Goal: Task Accomplishment & Management: Use online tool/utility

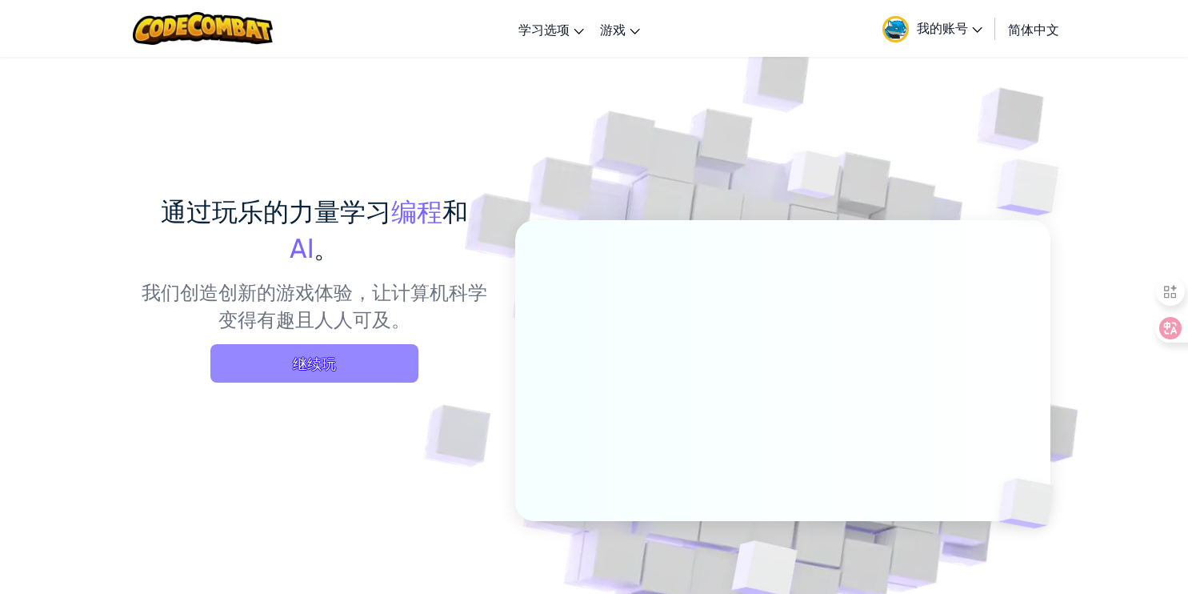
click at [336, 362] on span "继续玩" at bounding box center [314, 363] width 208 height 38
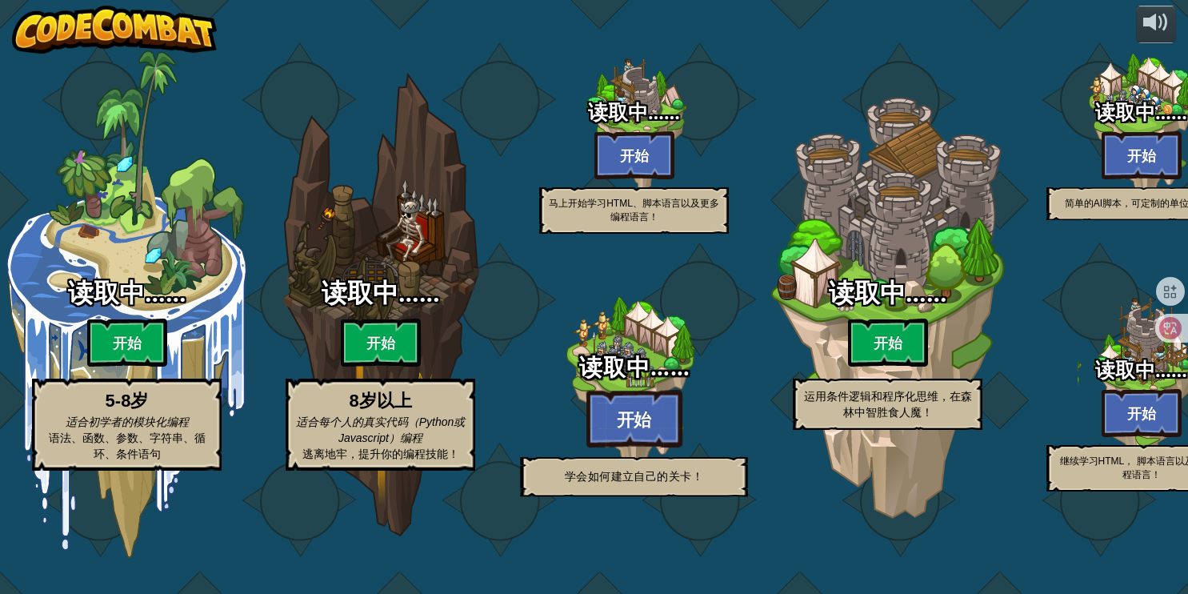
select select "zh-HANS"
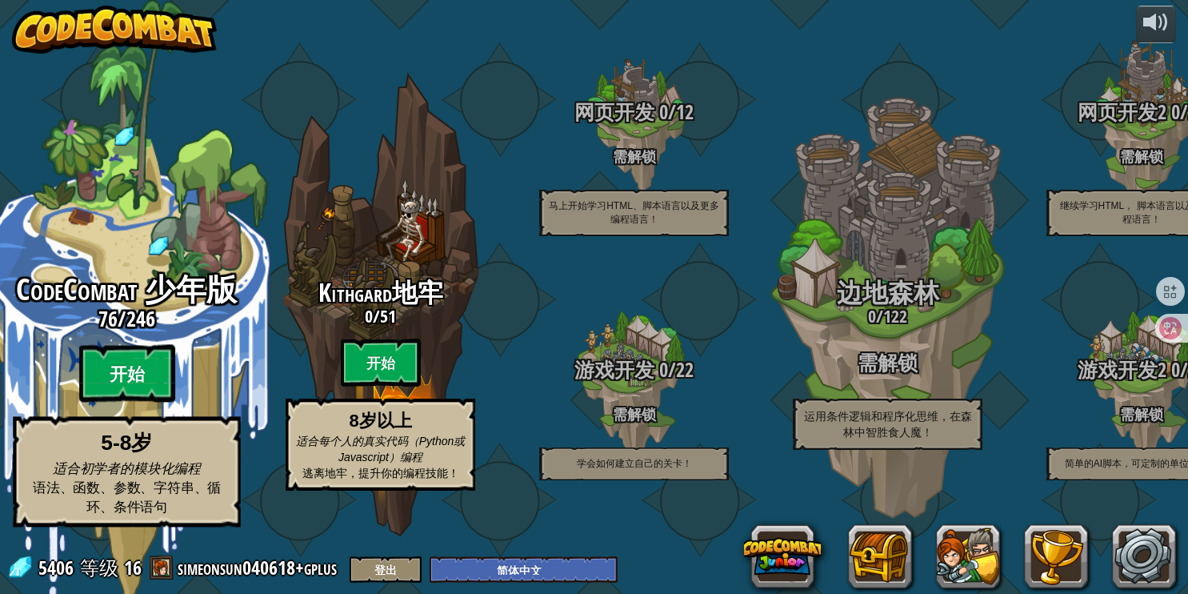
click at [130, 387] on btn "开始" at bounding box center [127, 374] width 96 height 58
select select "zh-HANS"
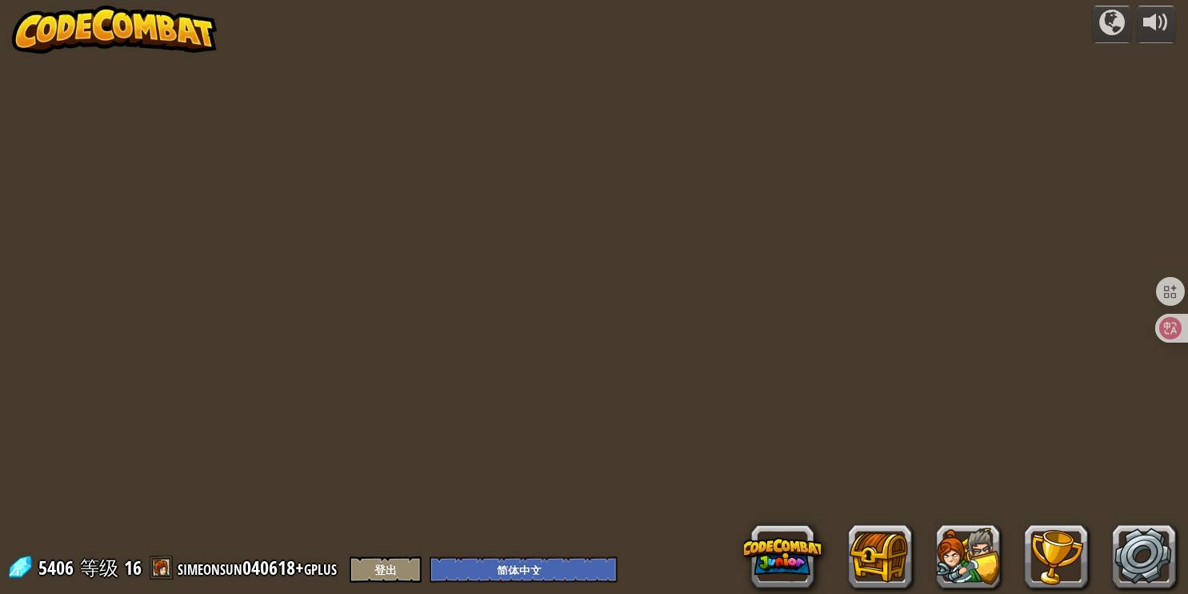
select select "zh-HANS"
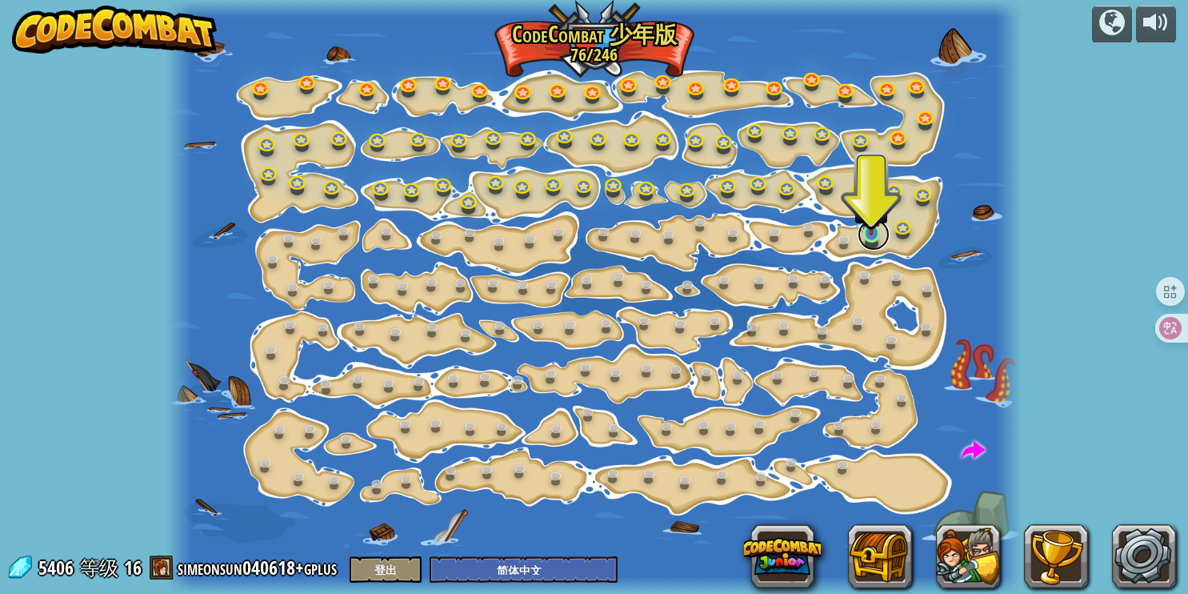
click at [872, 236] on link at bounding box center [874, 234] width 32 height 32
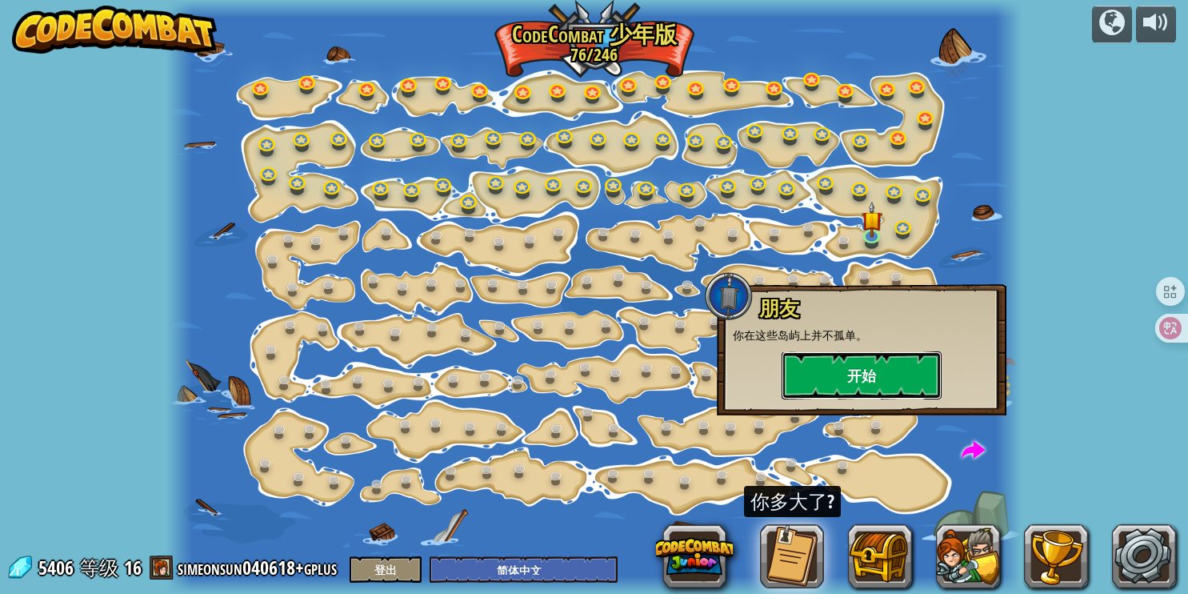
click at [885, 372] on button "开始" at bounding box center [862, 375] width 160 height 48
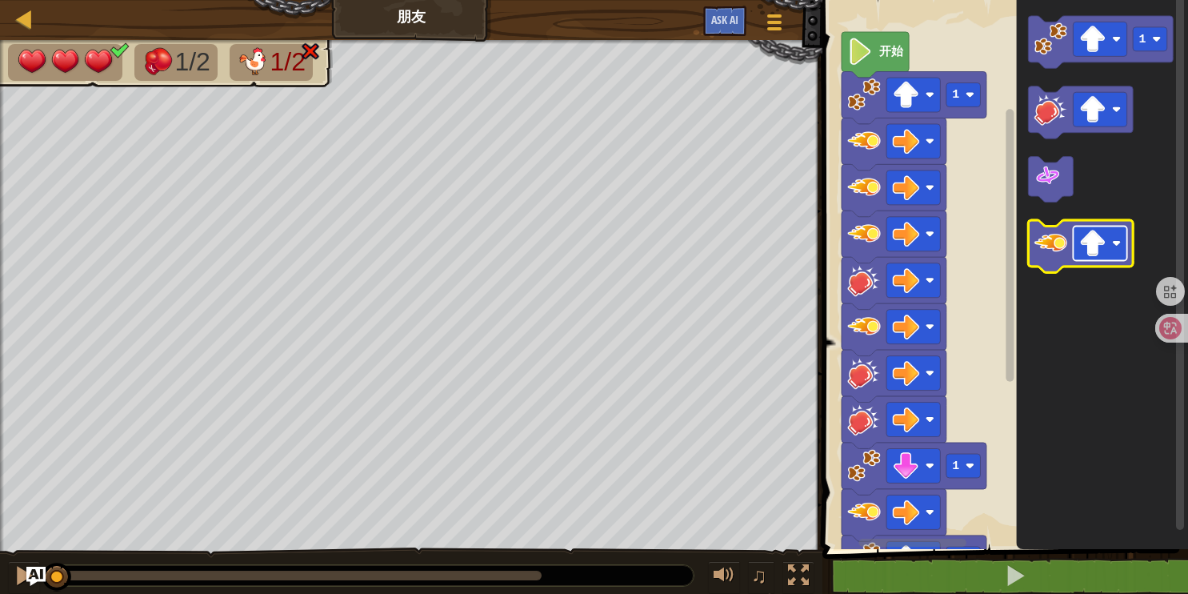
click at [1086, 237] on image "Blockly工作区" at bounding box center [1092, 243] width 27 height 27
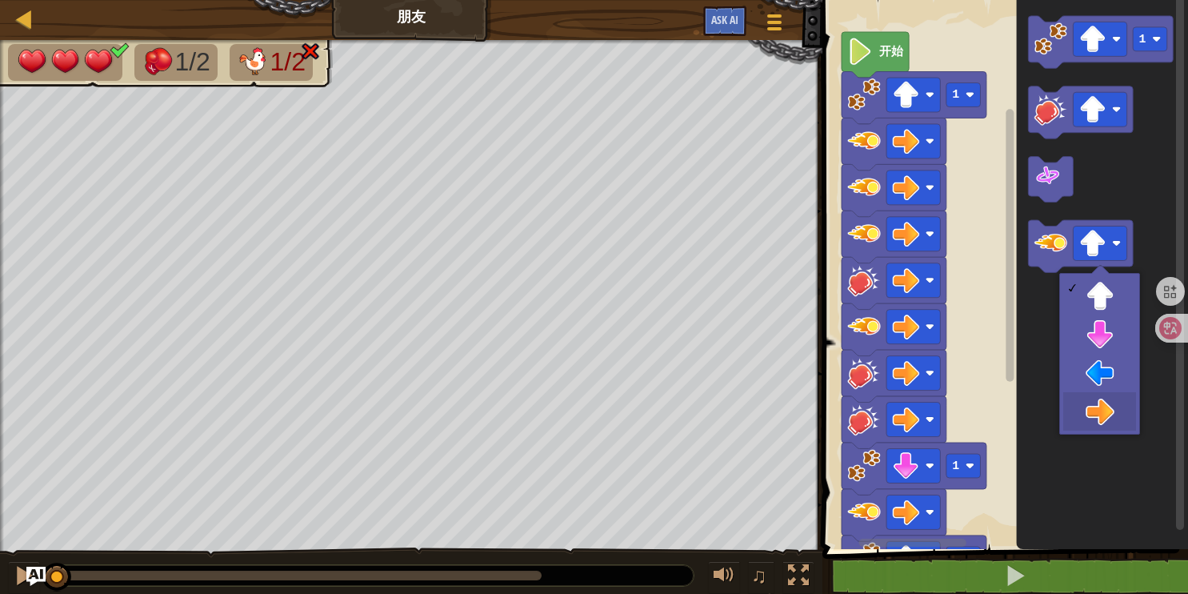
drag, startPoint x: 1090, startPoint y: 409, endPoint x: 1084, endPoint y: 344, distance: 65.0
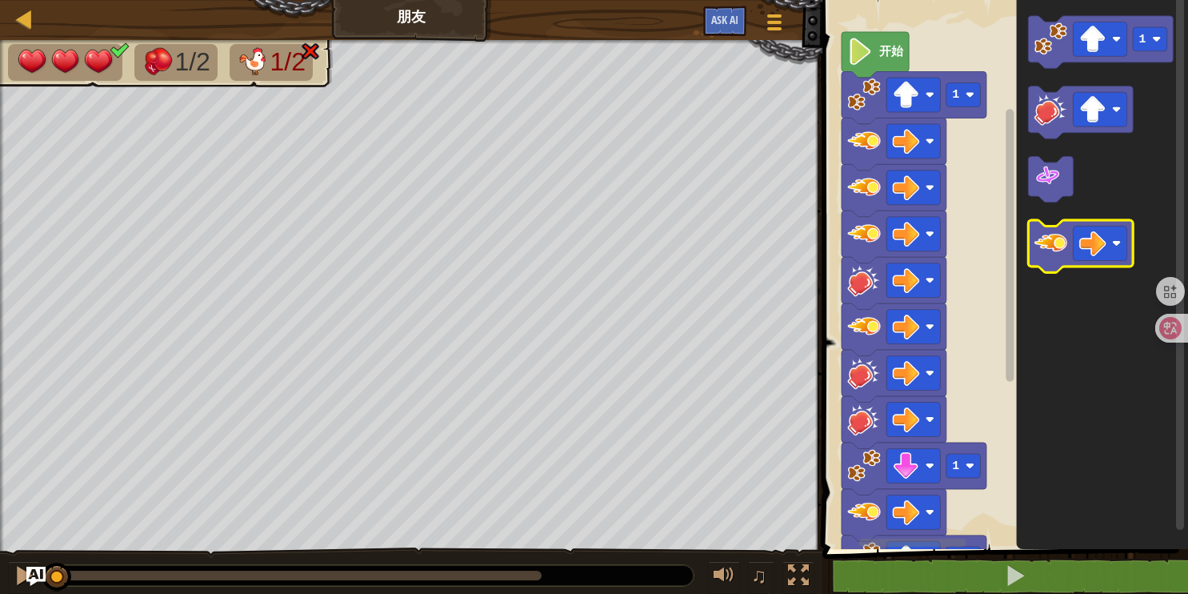
click at [1064, 253] on image "Blockly工作区" at bounding box center [1050, 242] width 33 height 33
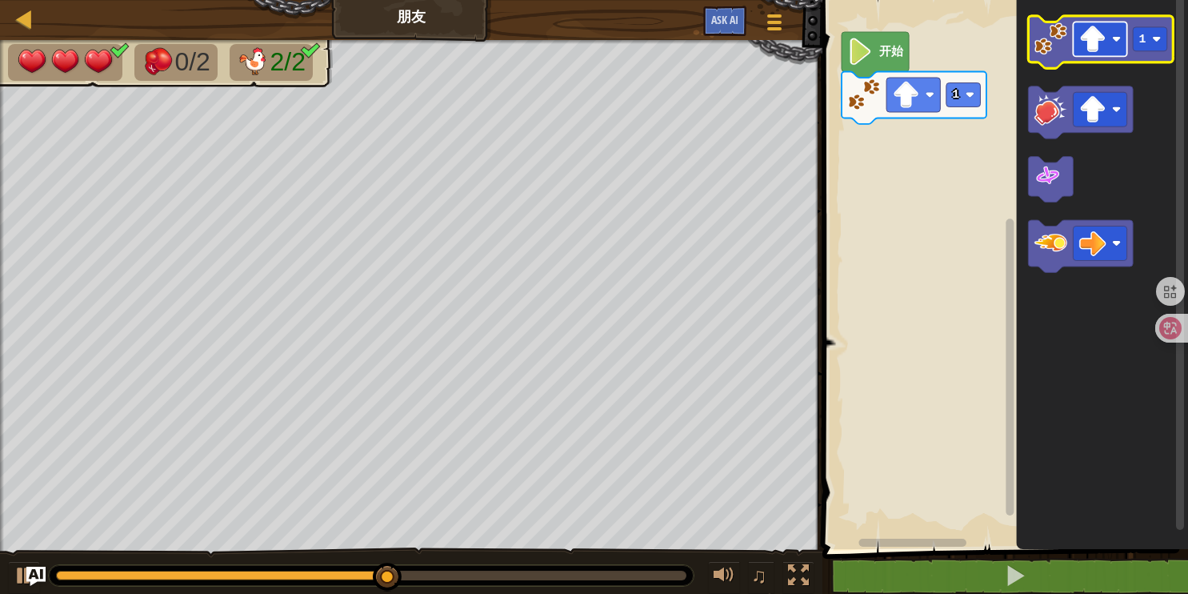
click at [1087, 42] on image "Blockly工作区" at bounding box center [1092, 39] width 27 height 27
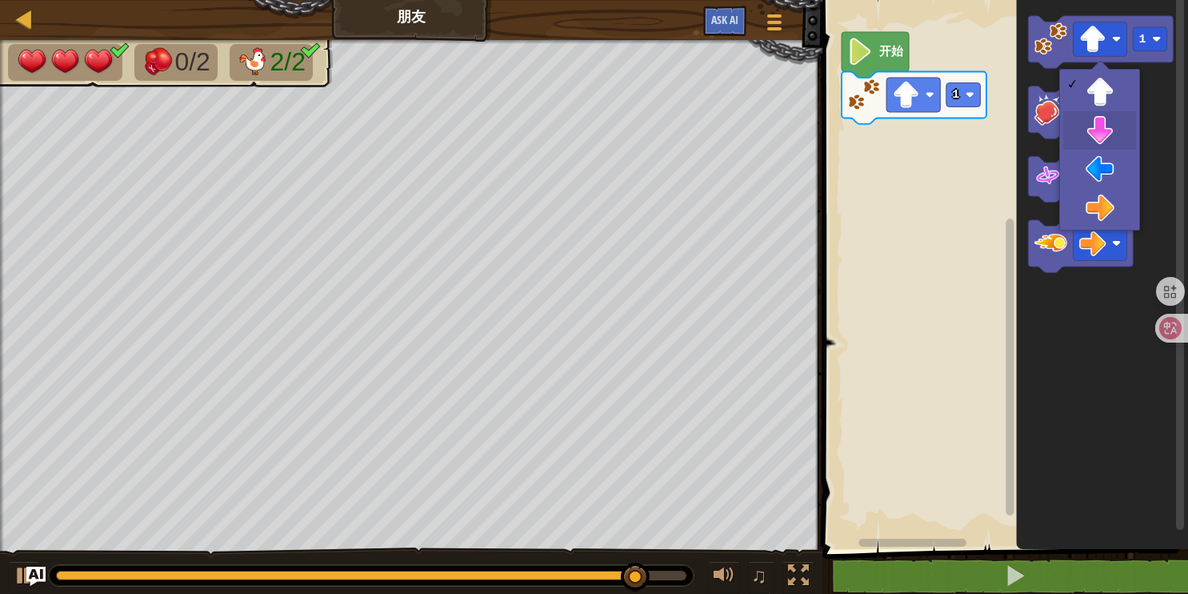
drag, startPoint x: 1091, startPoint y: 194, endPoint x: 1084, endPoint y: 115, distance: 79.5
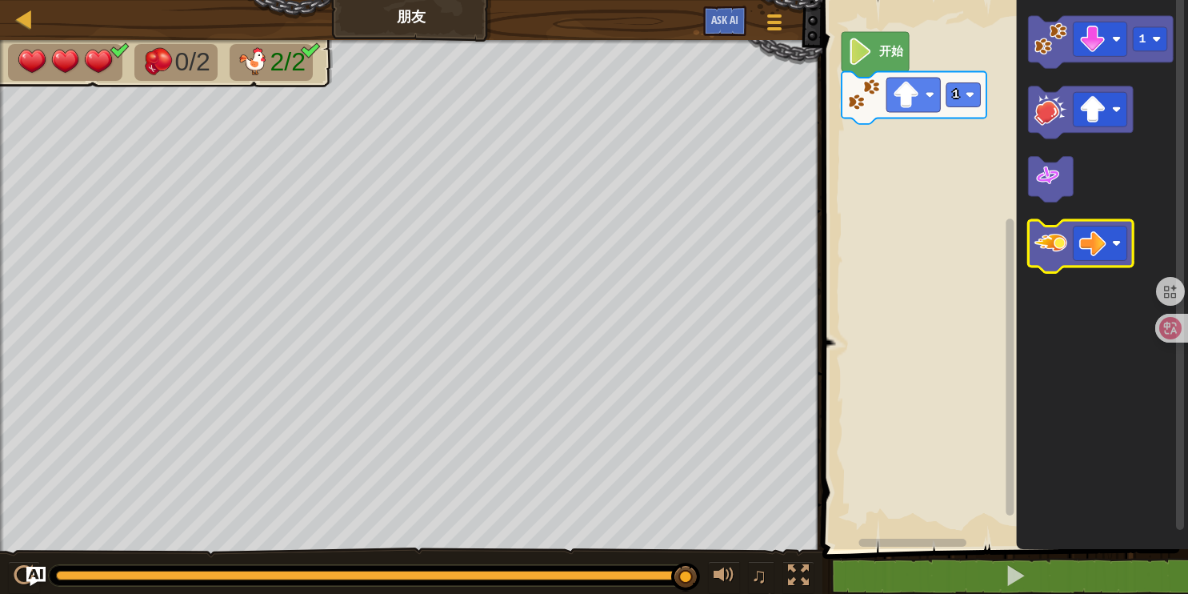
click at [1058, 234] on image "Blockly工作区" at bounding box center [1050, 242] width 33 height 33
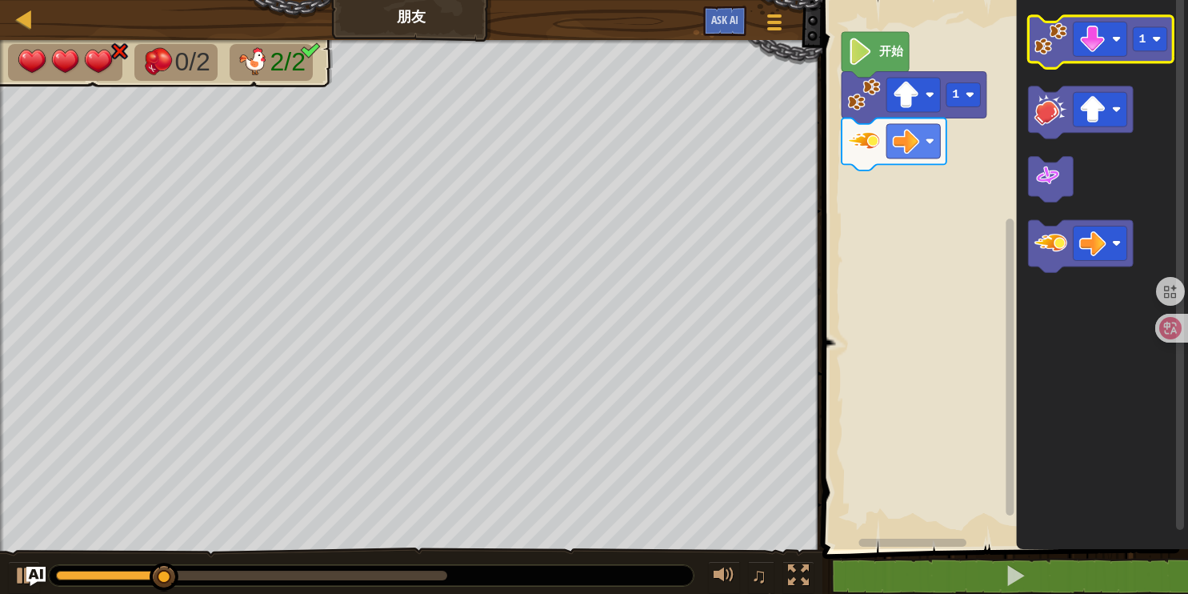
click at [1060, 45] on image "Blockly工作区" at bounding box center [1050, 38] width 33 height 33
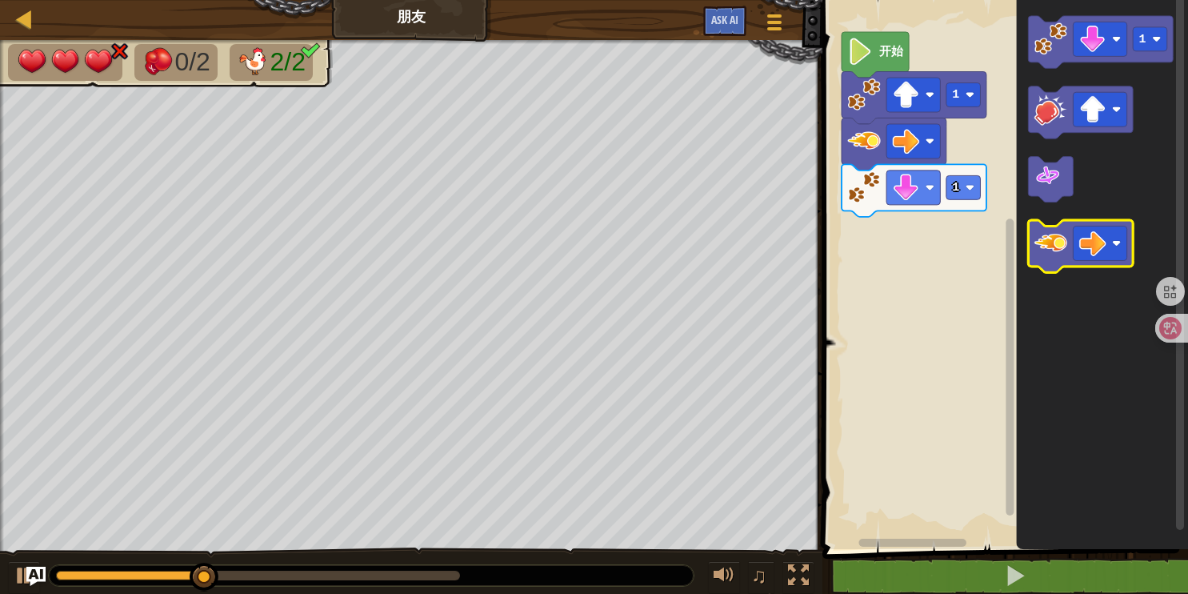
click at [1050, 237] on image "Blockly工作区" at bounding box center [1050, 242] width 33 height 33
click at [1038, 262] on div "1 1 开始 1" at bounding box center [1003, 270] width 370 height 557
click at [1059, 255] on image "Blockly工作区" at bounding box center [1050, 242] width 33 height 33
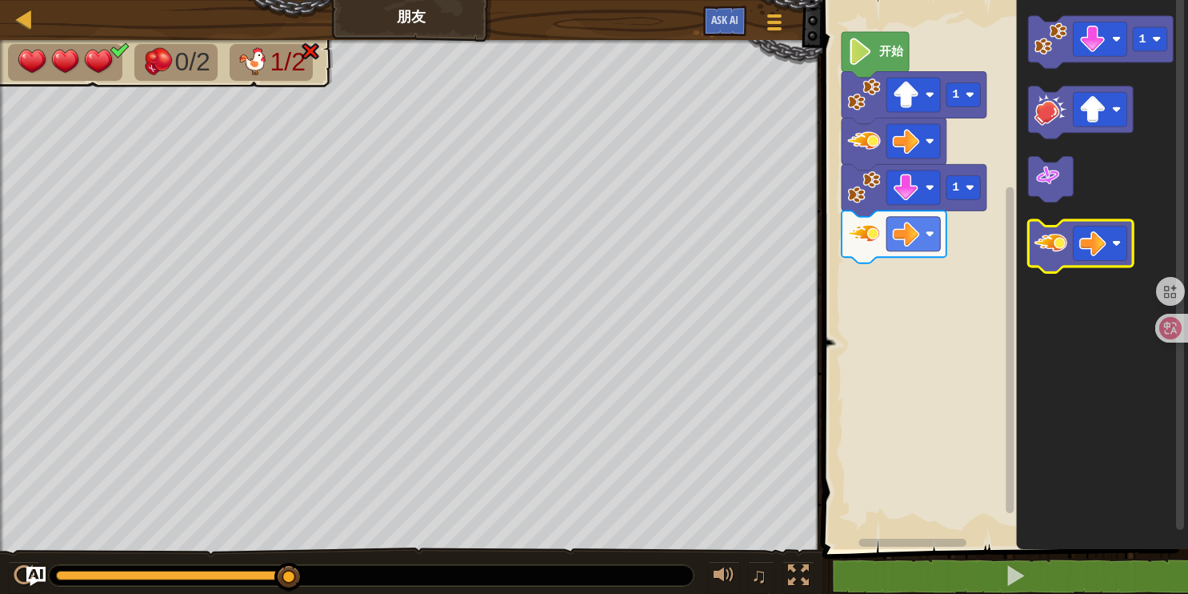
click at [1054, 250] on image "Blockly工作区" at bounding box center [1050, 242] width 33 height 33
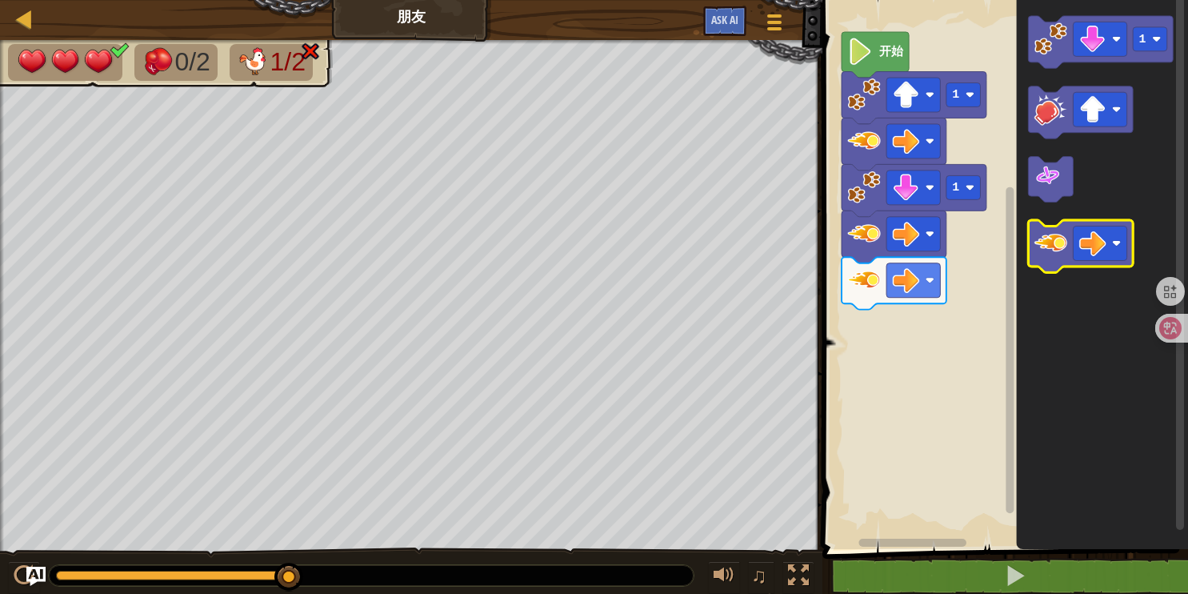
click at [1056, 250] on image "Blockly工作区" at bounding box center [1050, 242] width 33 height 33
click at [1058, 251] on image "Blockly工作区" at bounding box center [1050, 242] width 33 height 33
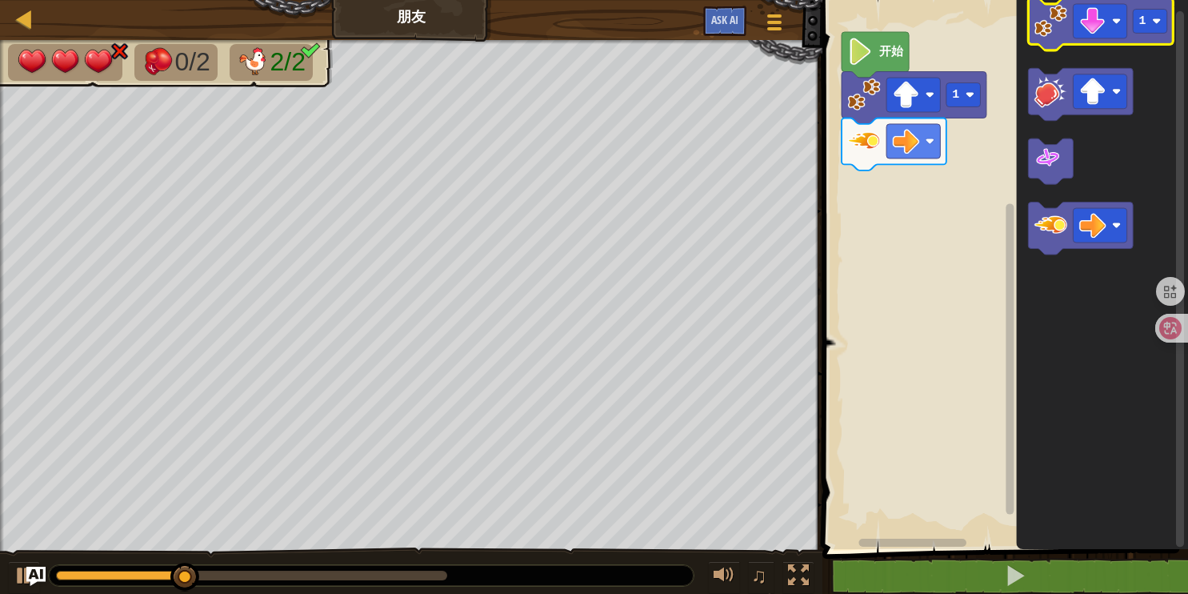
click at [1052, 26] on image "Blockly工作区" at bounding box center [1050, 20] width 33 height 33
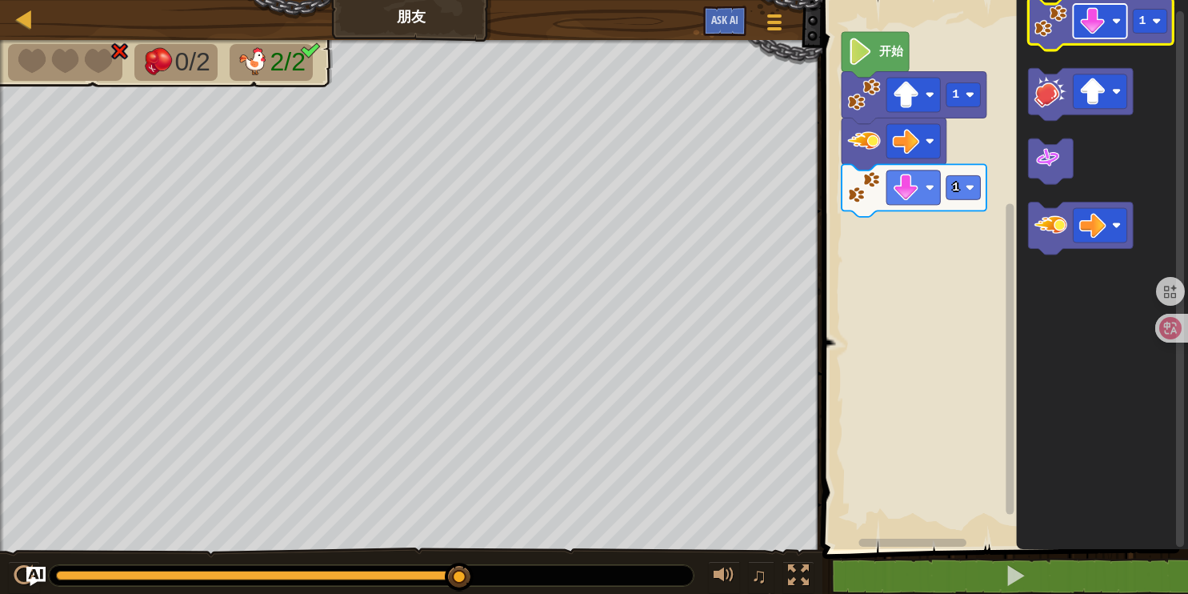
click at [1094, 17] on image "Blockly工作区" at bounding box center [1092, 21] width 27 height 27
click at [1058, 26] on image "Blockly工作区" at bounding box center [1050, 20] width 33 height 33
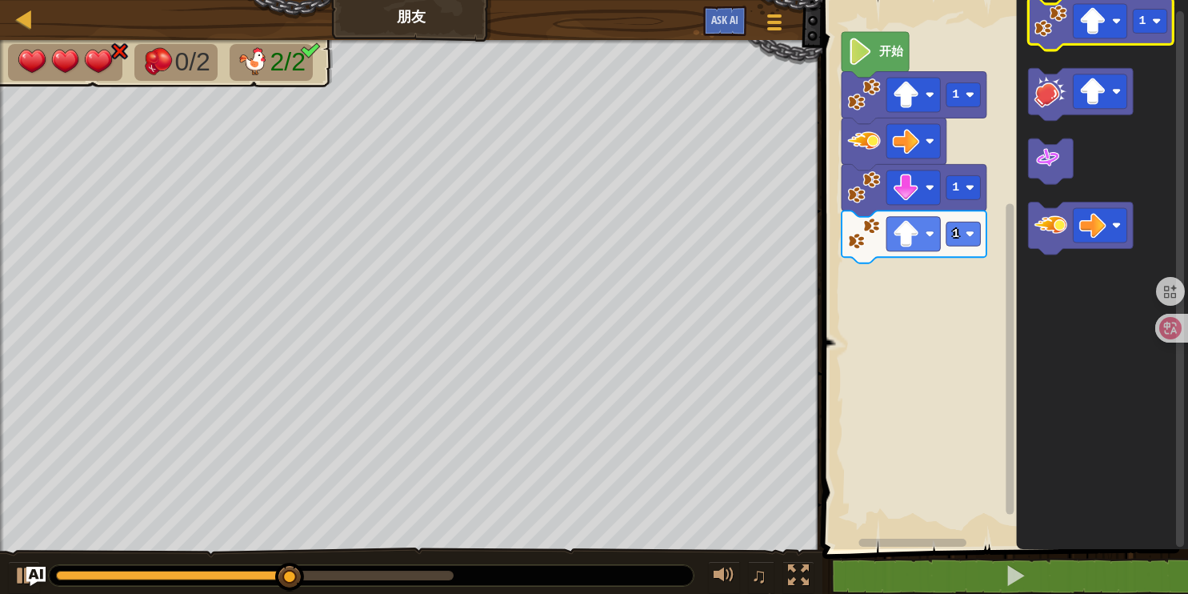
click at [1050, 23] on image "Blockly工作区" at bounding box center [1050, 20] width 33 height 33
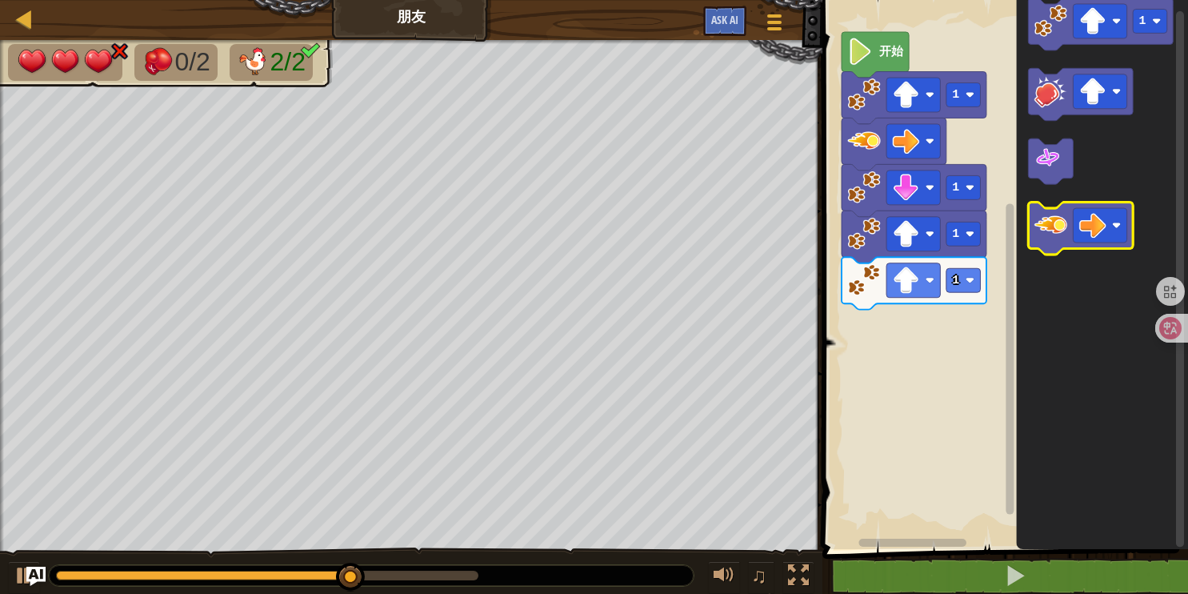
click at [1054, 205] on g "1" at bounding box center [1101, 126] width 145 height 257
click at [1055, 236] on image "Blockly工作区" at bounding box center [1050, 225] width 33 height 33
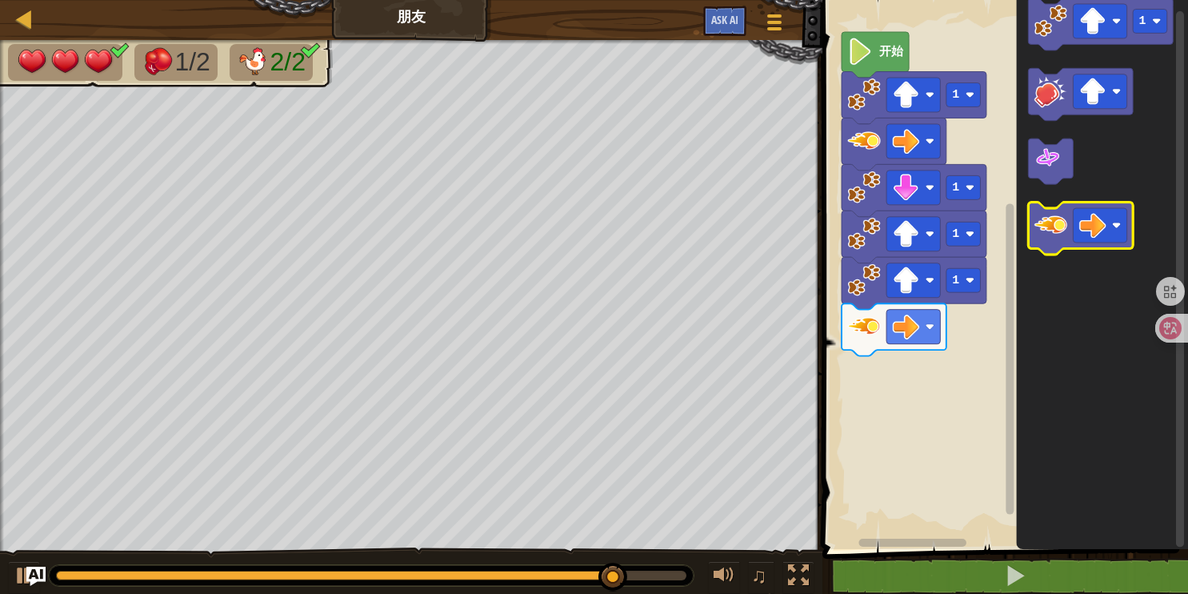
click at [1062, 227] on image "Blockly工作区" at bounding box center [1050, 225] width 33 height 33
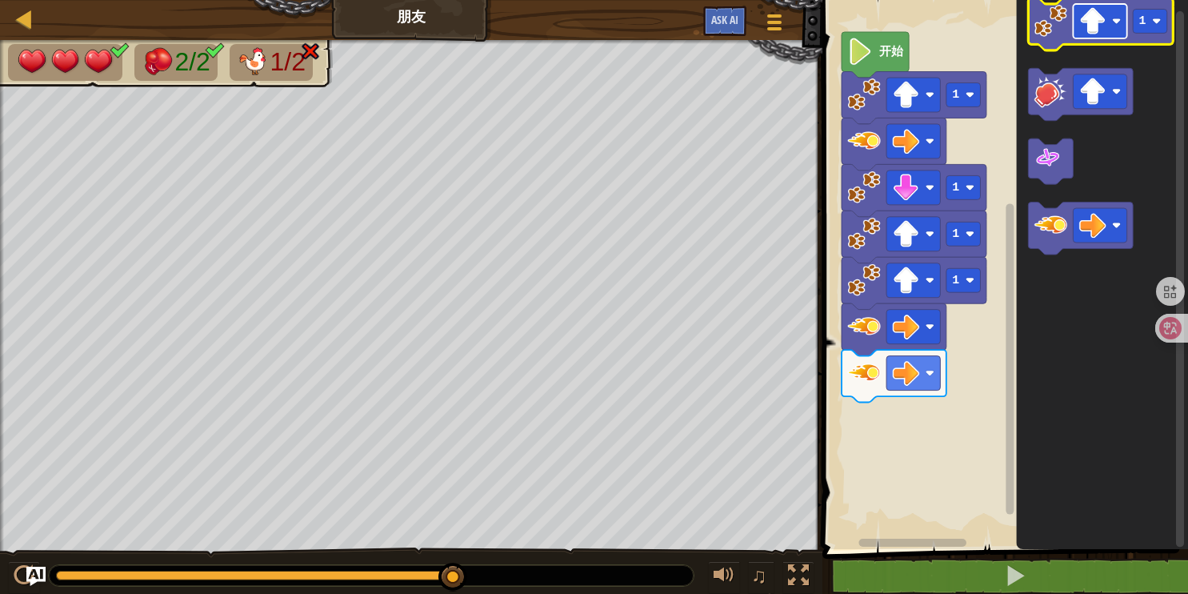
click at [1087, 26] on image "Blockly工作区" at bounding box center [1092, 21] width 27 height 27
click at [1061, 30] on image "Blockly工作区" at bounding box center [1050, 20] width 33 height 33
click at [1091, 25] on image "Blockly工作区" at bounding box center [1092, 21] width 27 height 27
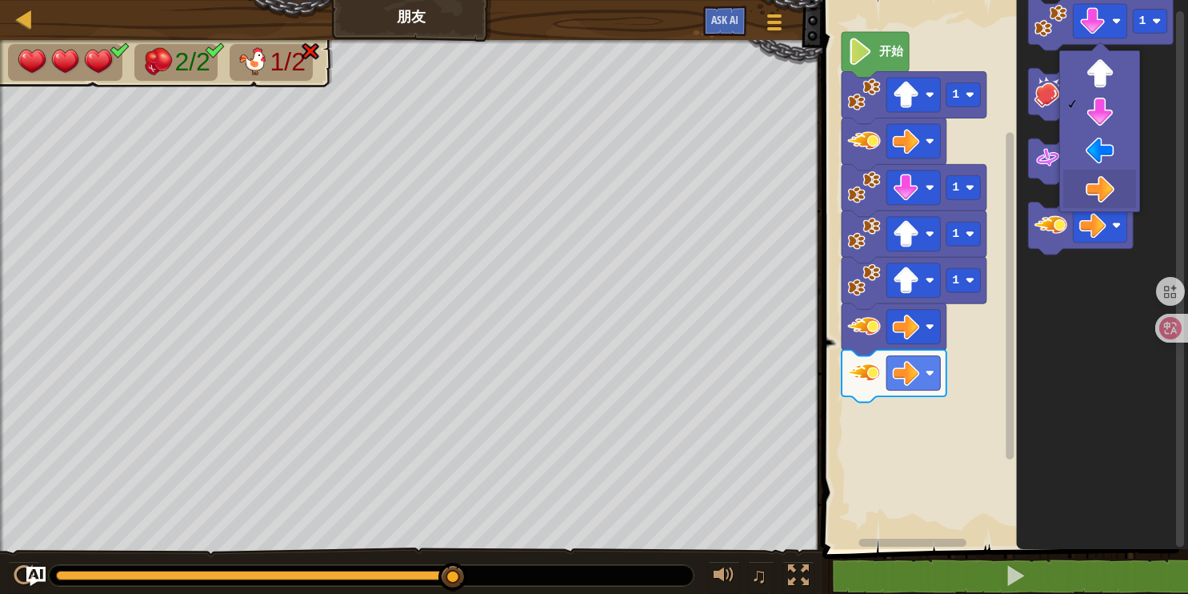
drag, startPoint x: 1108, startPoint y: 192, endPoint x: 1107, endPoint y: 158, distance: 33.6
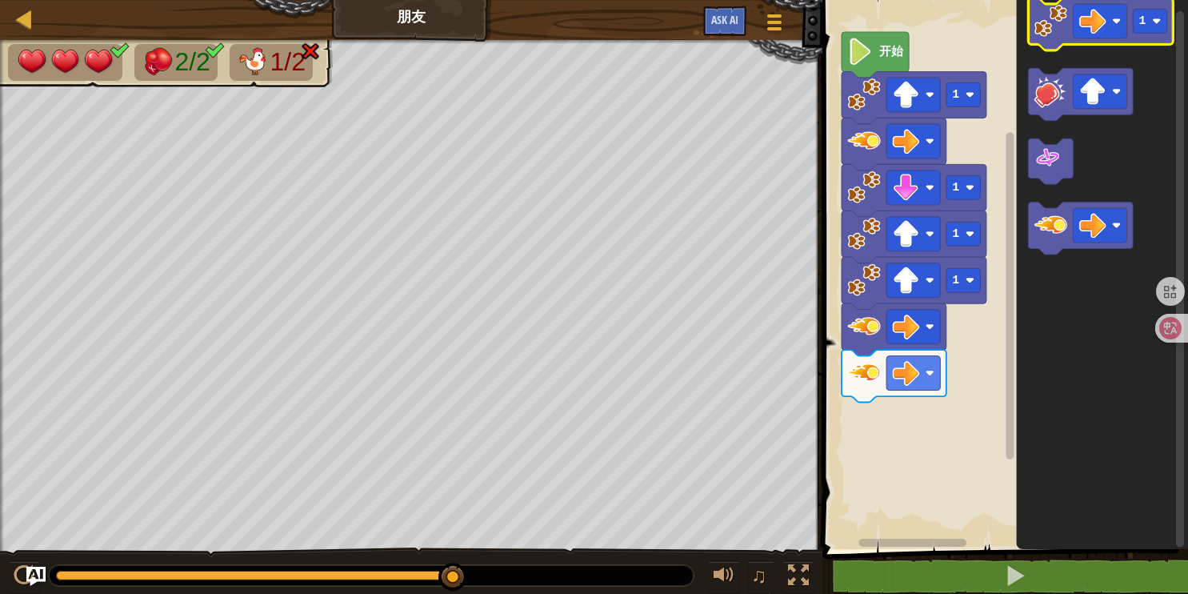
click at [1050, 34] on image "Blockly工作区" at bounding box center [1050, 20] width 33 height 33
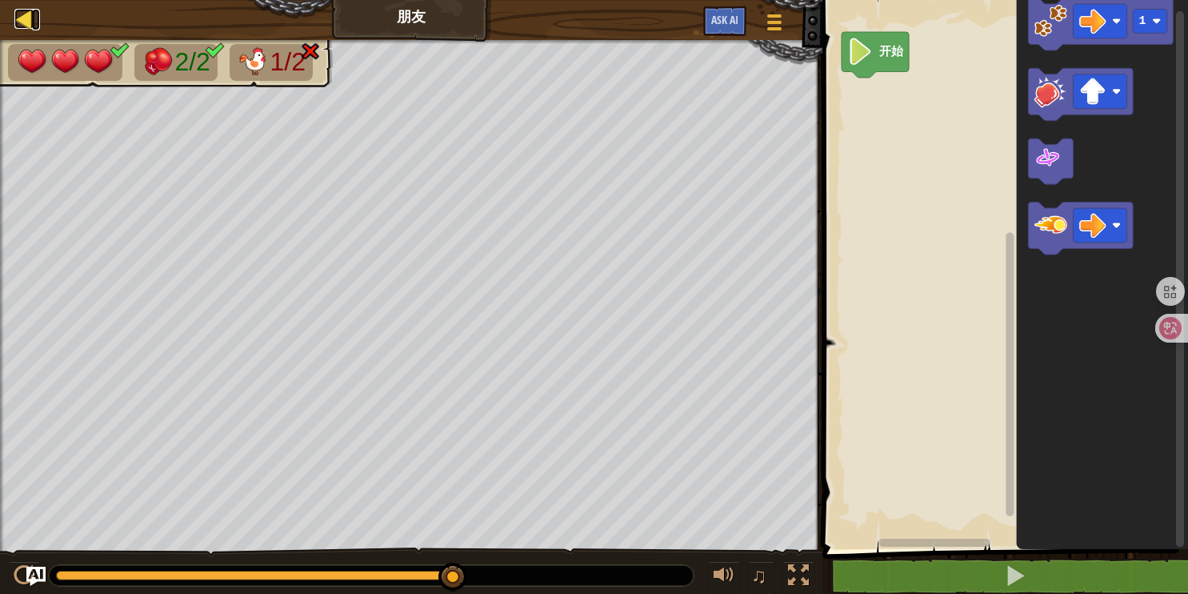
click at [29, 18] on div at bounding box center [24, 19] width 20 height 20
select select "zh-HANS"
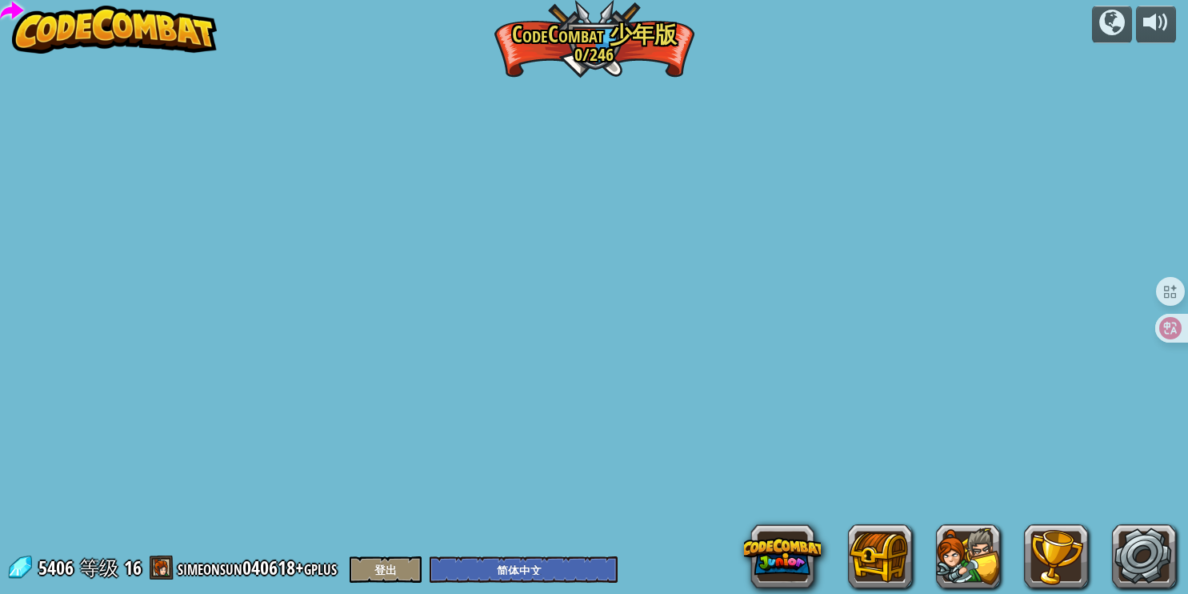
select select "zh-HANS"
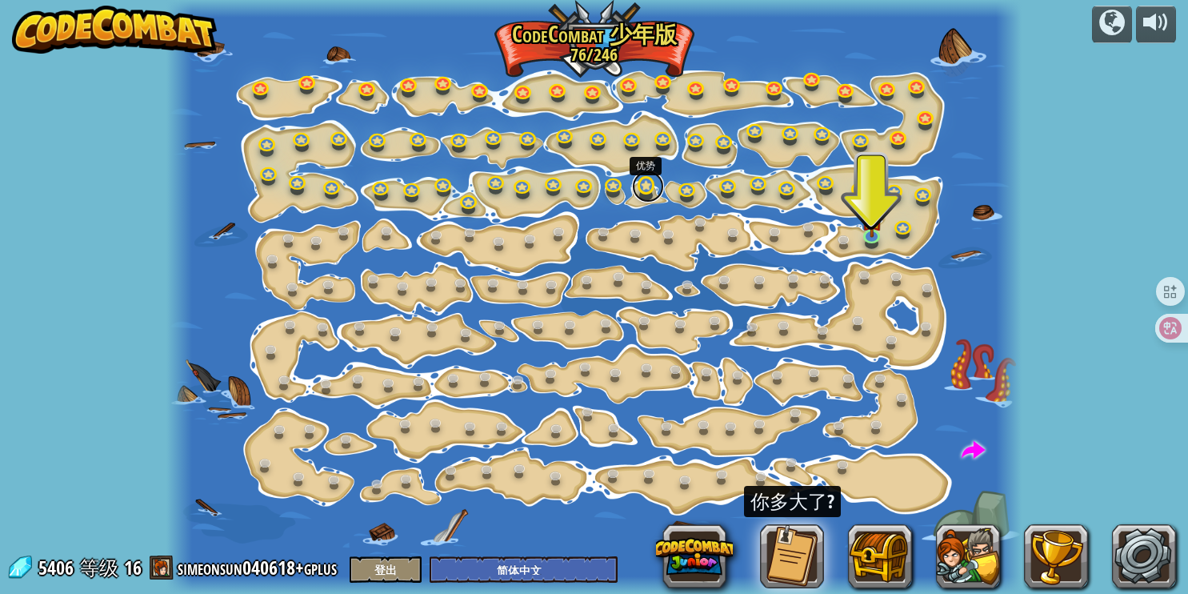
click at [640, 178] on link at bounding box center [648, 186] width 32 height 32
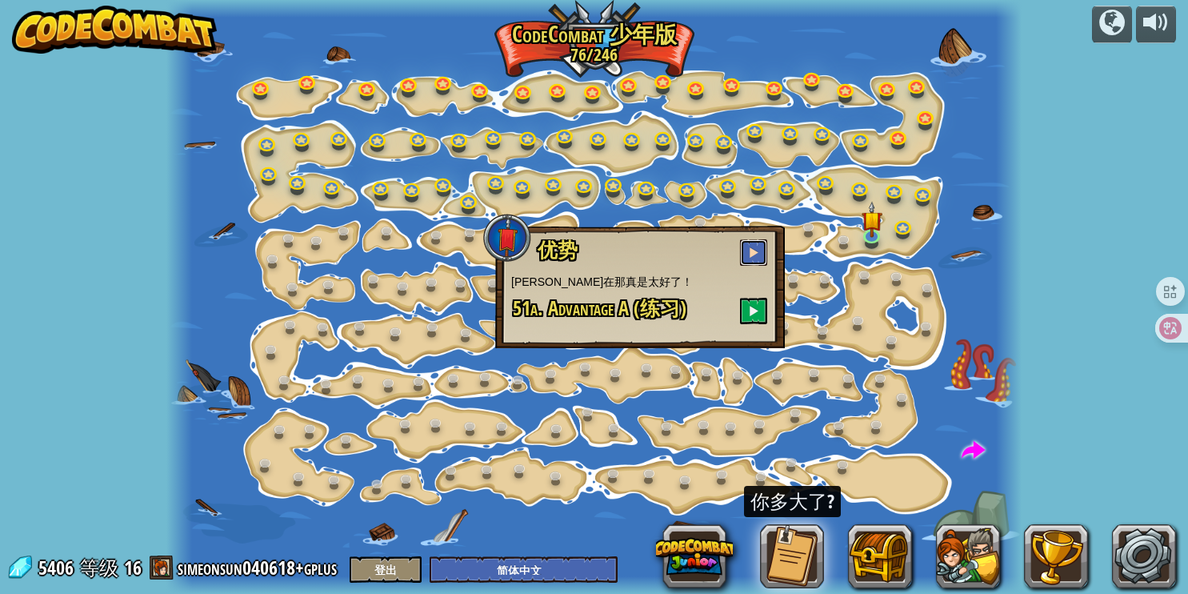
click at [748, 246] on button at bounding box center [753, 252] width 27 height 26
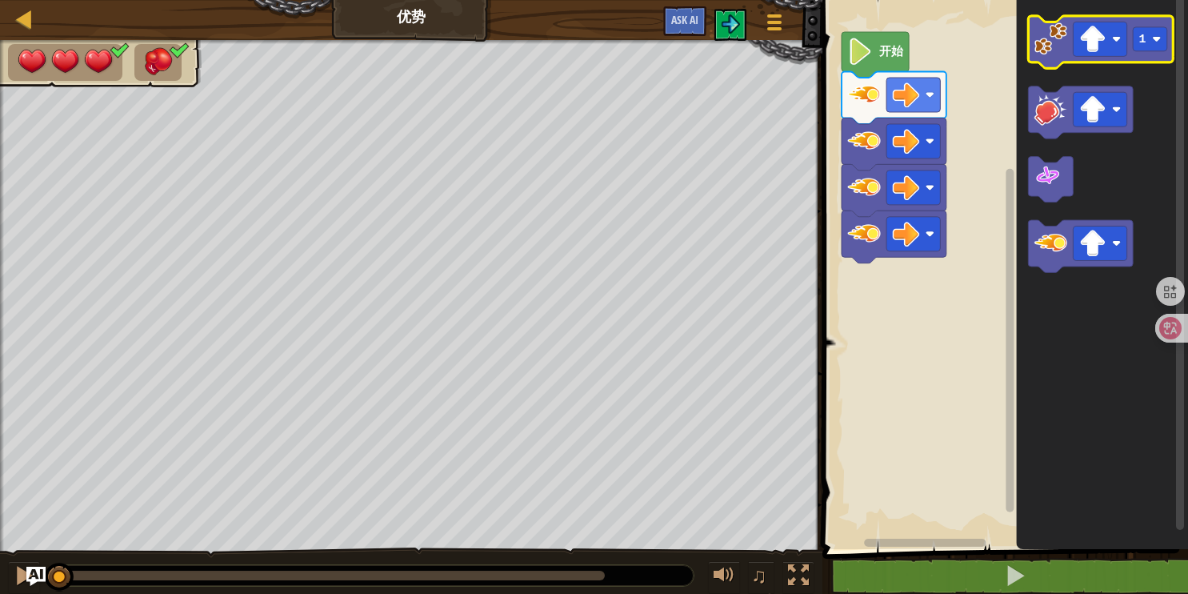
click at [1056, 56] on g "1" at bounding box center [1101, 42] width 145 height 52
click at [1056, 51] on image "Blockly工作区" at bounding box center [1050, 38] width 33 height 33
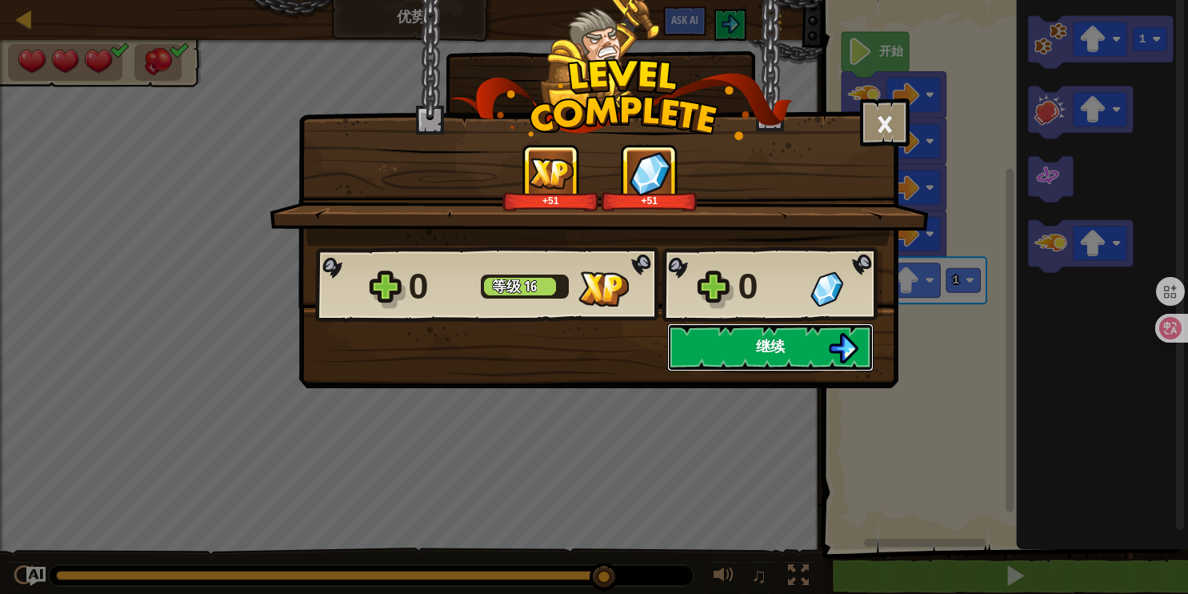
click at [775, 338] on span "继续" at bounding box center [770, 346] width 29 height 20
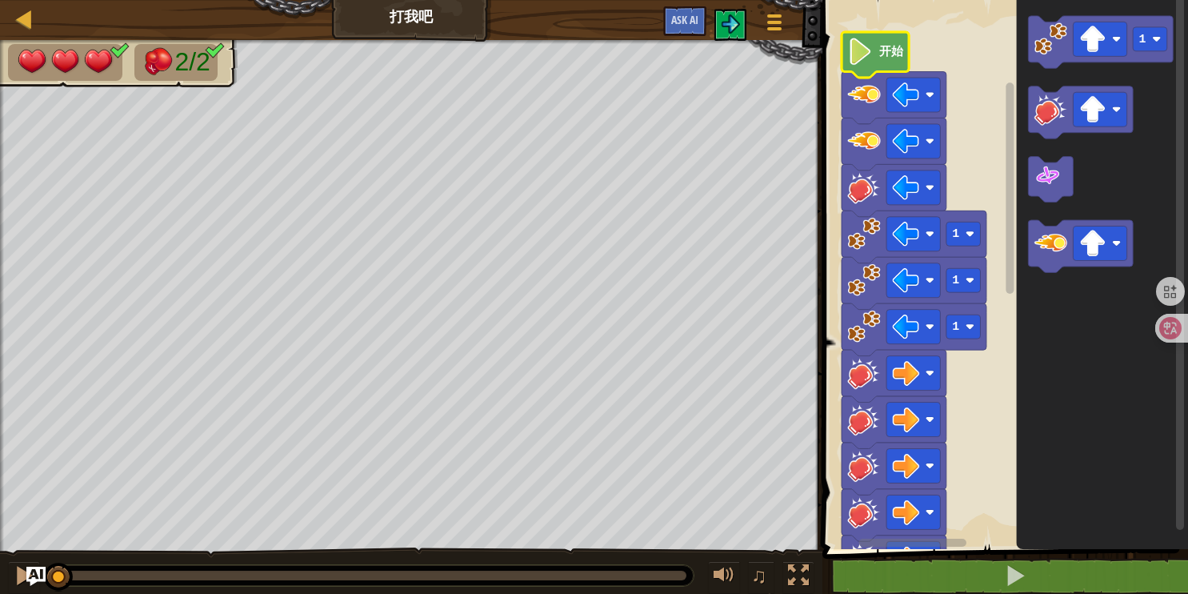
click at [881, 57] on text "开始" at bounding box center [891, 52] width 26 height 14
click at [882, 57] on text "开始" at bounding box center [891, 52] width 26 height 14
click at [1033, 234] on icon "1" at bounding box center [1103, 270] width 172 height 557
click at [1047, 238] on image "Blockly工作区" at bounding box center [1050, 242] width 33 height 33
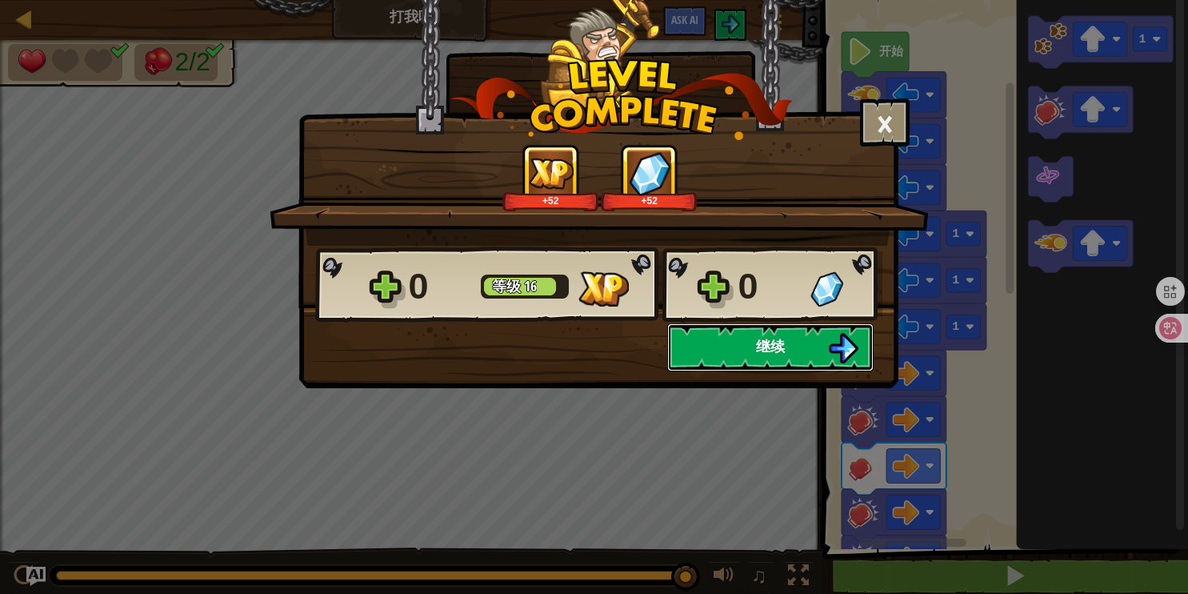
click at [784, 334] on button "继续" at bounding box center [770, 347] width 206 height 48
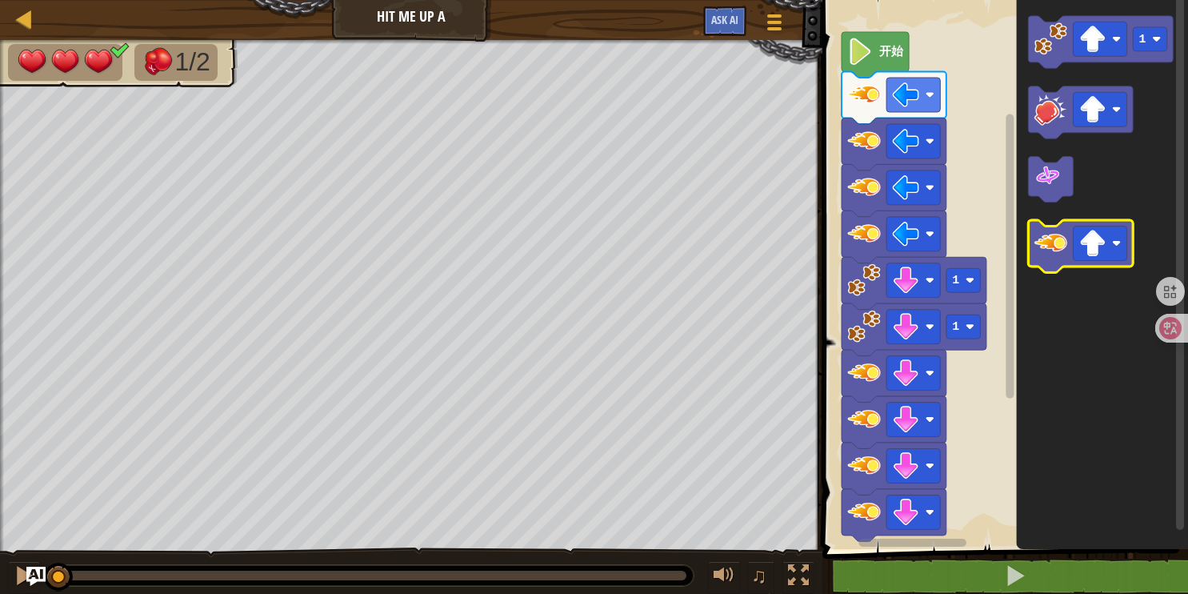
click at [1053, 246] on image "Blockly工作区" at bounding box center [1050, 242] width 33 height 33
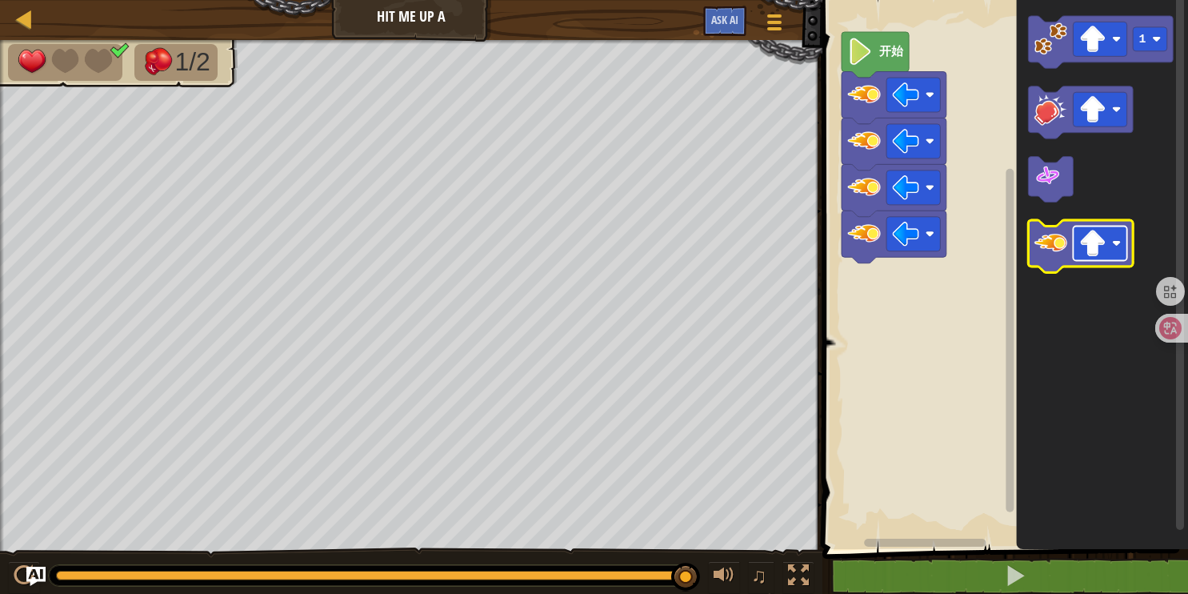
click at [1102, 245] on image "Blockly工作区" at bounding box center [1092, 243] width 27 height 27
click at [1053, 250] on image "Blockly工作区" at bounding box center [1050, 242] width 33 height 33
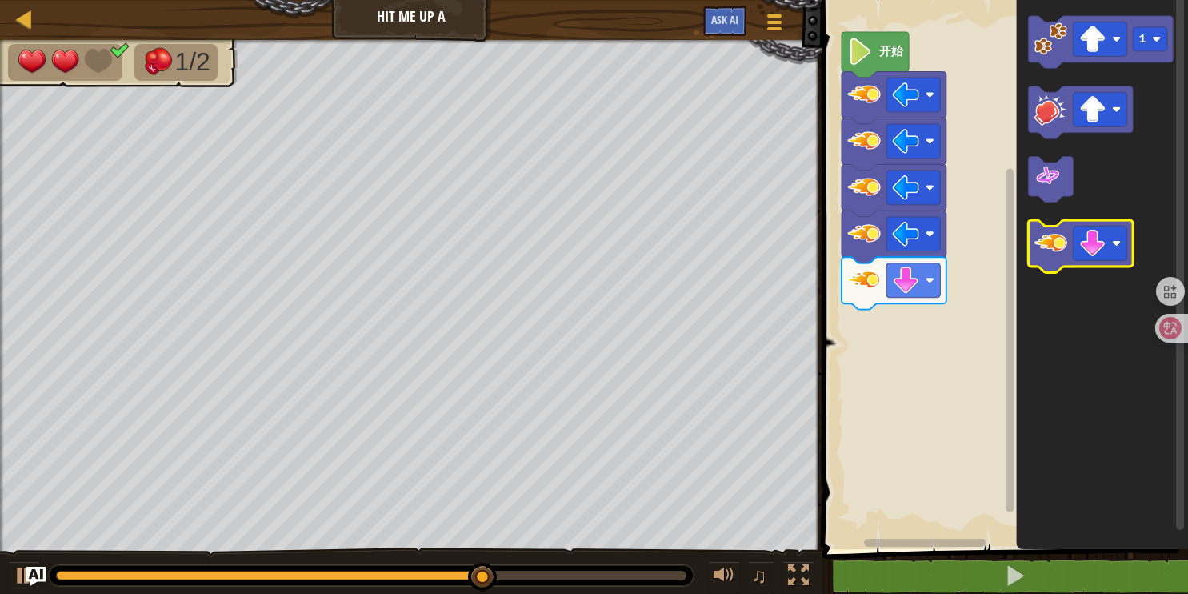
click at [1053, 250] on image "Blockly工作区" at bounding box center [1050, 242] width 33 height 33
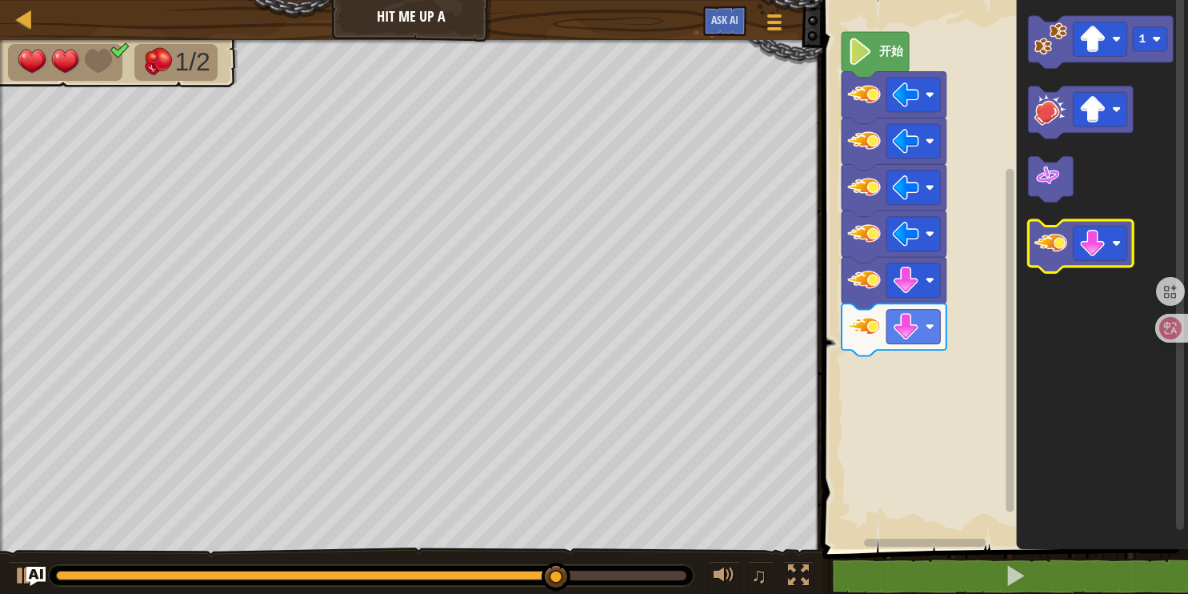
click at [1052, 250] on image "Blockly工作区" at bounding box center [1050, 242] width 33 height 33
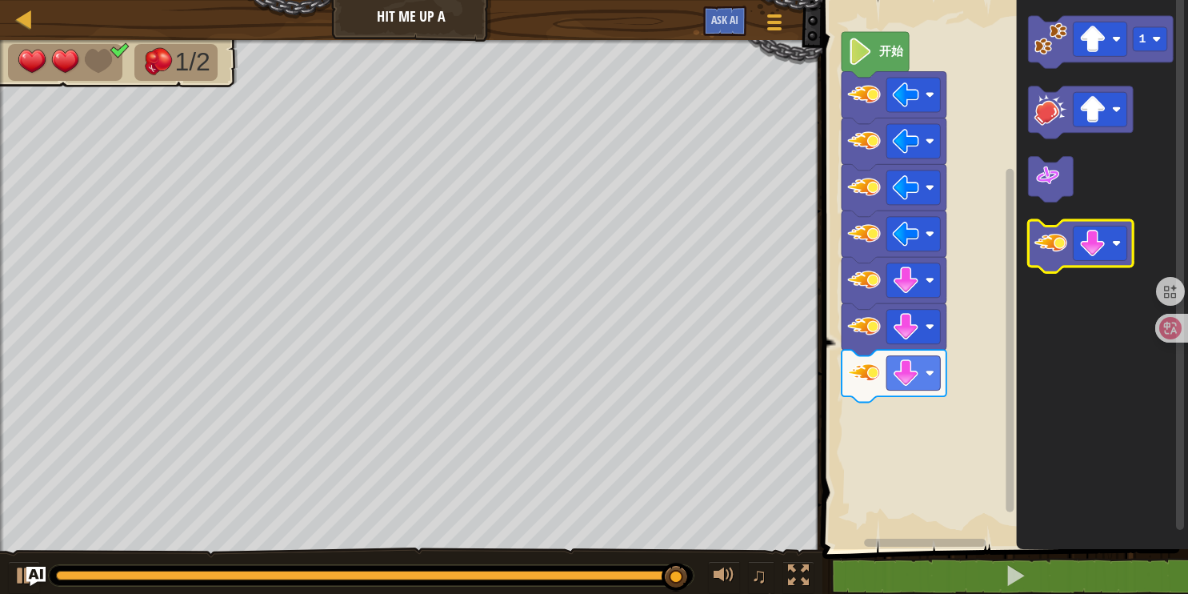
click at [1052, 250] on image "Blockly工作区" at bounding box center [1050, 242] width 33 height 33
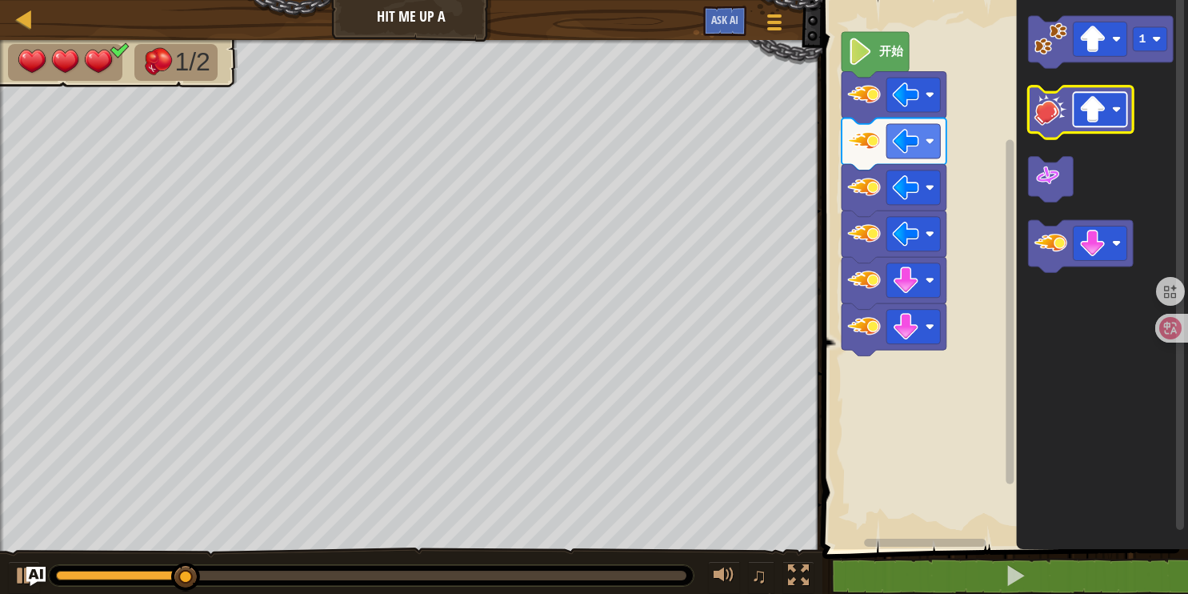
click at [1096, 117] on image "Blockly工作区" at bounding box center [1092, 109] width 27 height 27
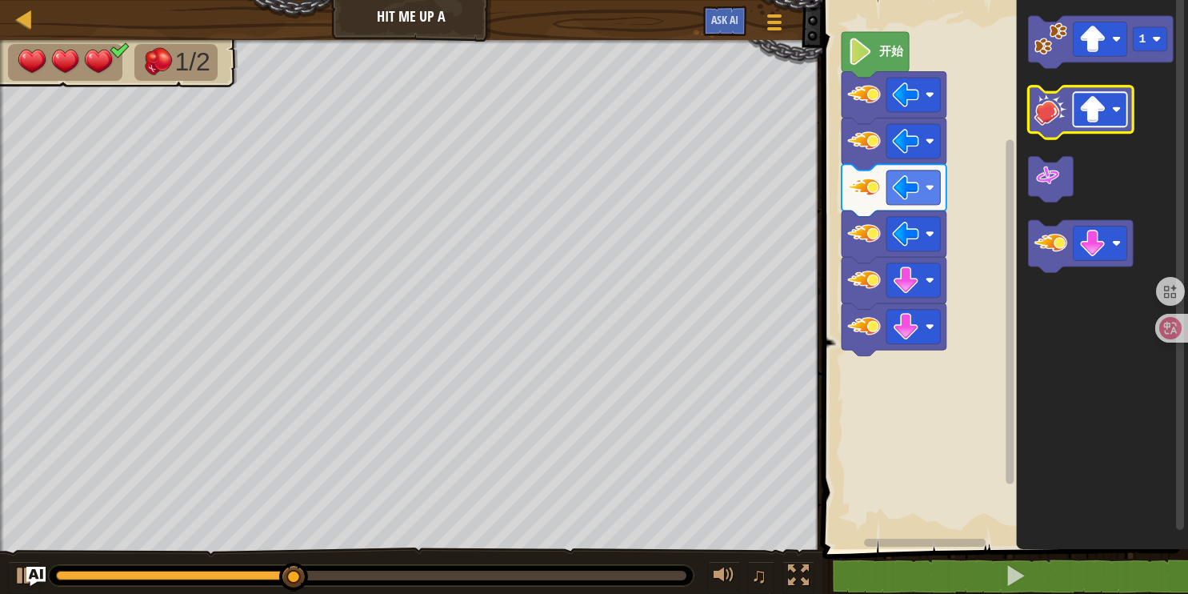
click at [1094, 113] on image "Blockly工作区" at bounding box center [1092, 109] width 27 height 27
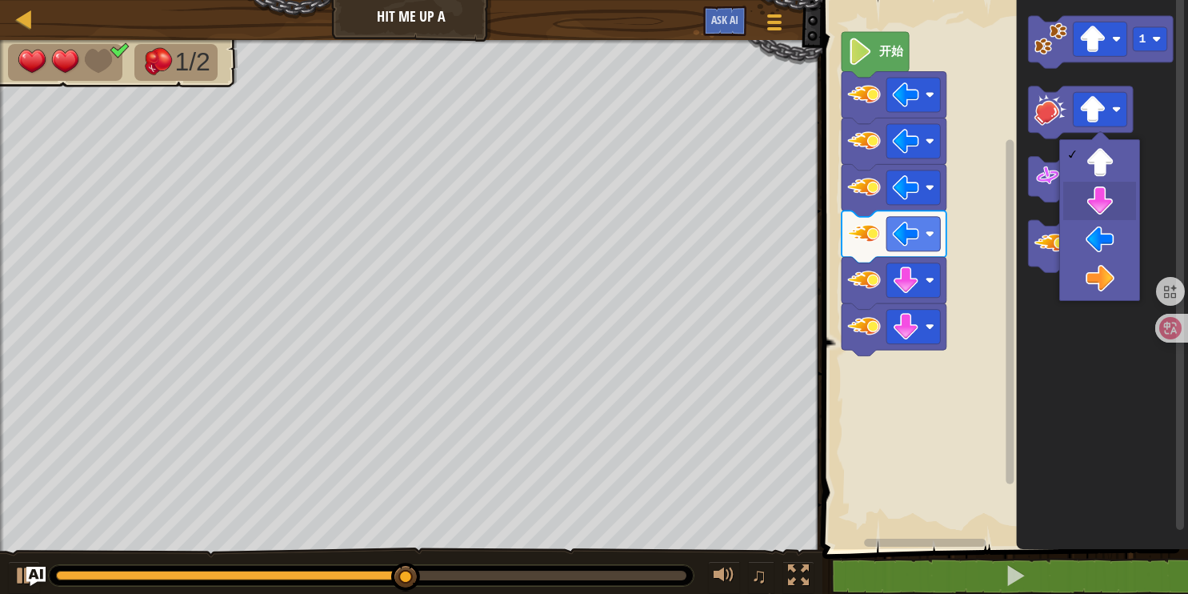
drag, startPoint x: 1101, startPoint y: 206, endPoint x: 1094, endPoint y: 169, distance: 38.3
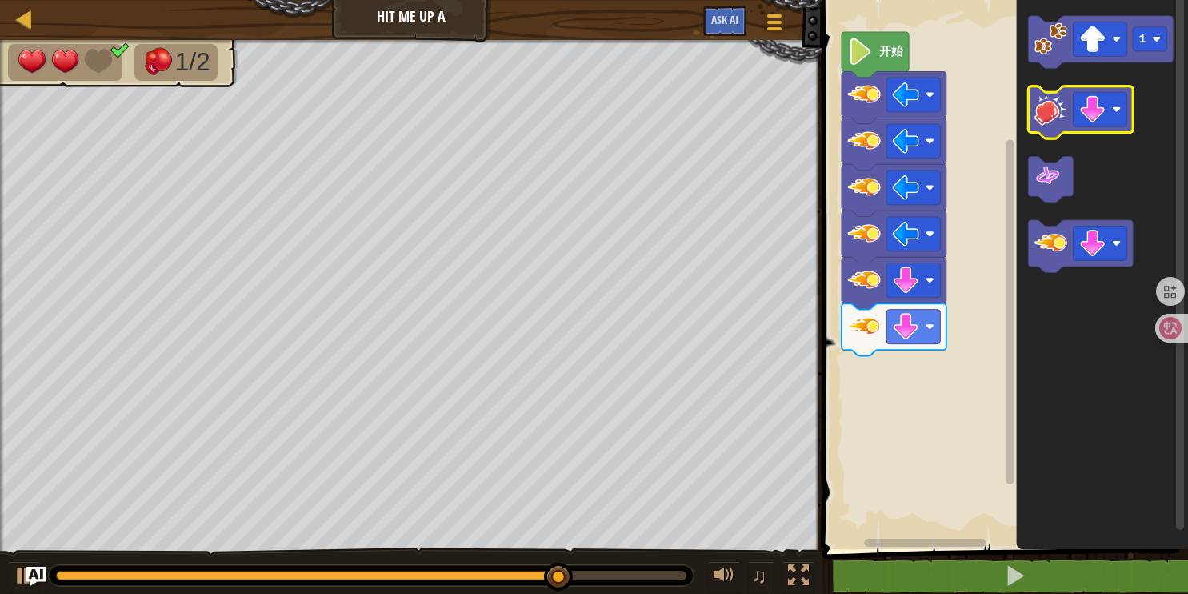
click at [1054, 118] on image "Blockly工作区" at bounding box center [1050, 109] width 33 height 33
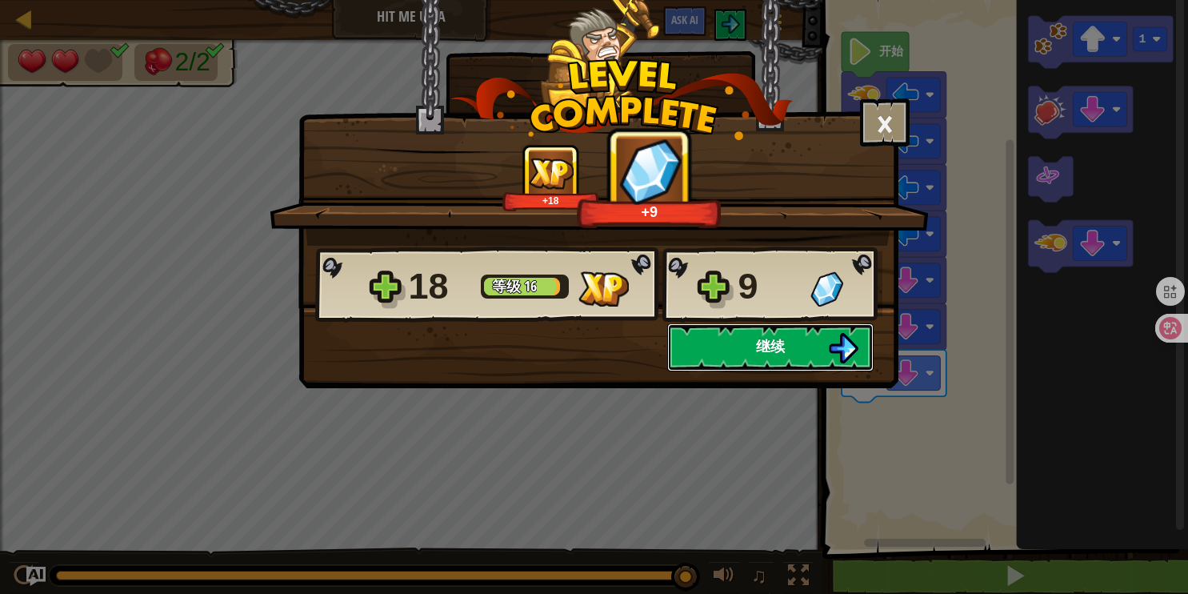
click at [805, 341] on button "继续" at bounding box center [770, 347] width 206 height 48
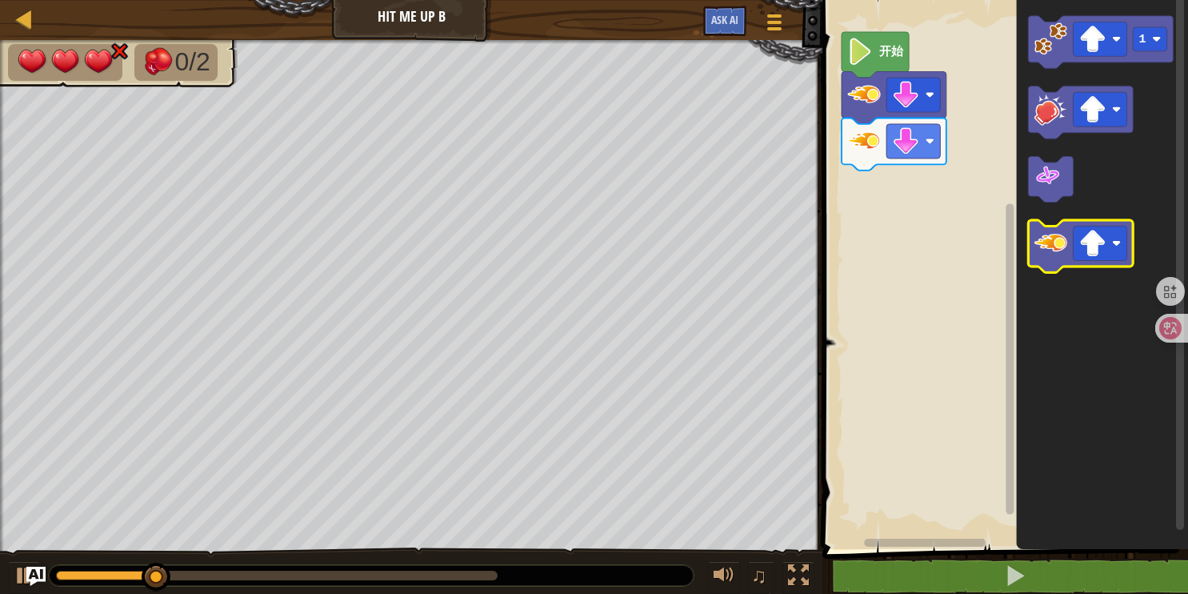
click at [1087, 261] on icon "Blockly工作区" at bounding box center [1081, 246] width 105 height 52
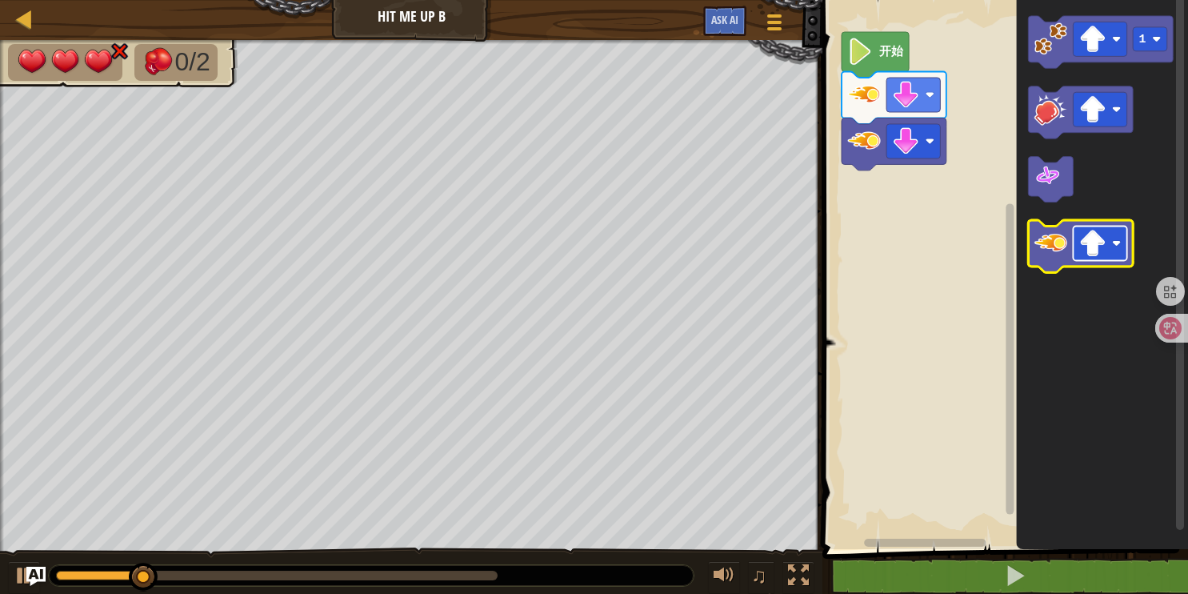
click at [1086, 242] on image "Blockly工作区" at bounding box center [1092, 243] width 27 height 27
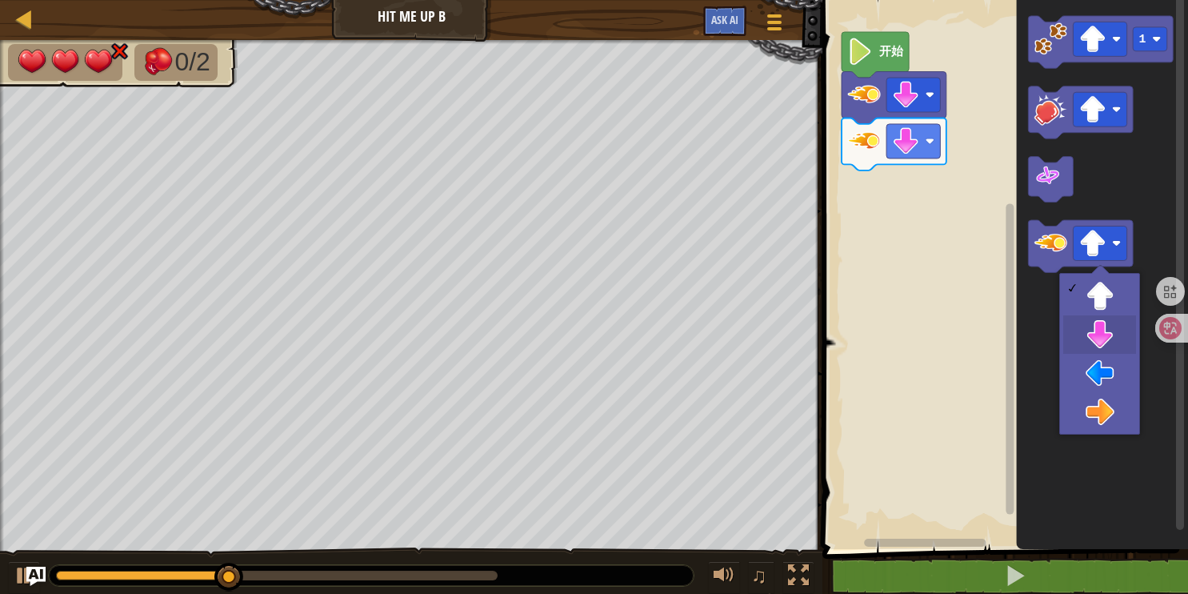
drag, startPoint x: 1091, startPoint y: 326, endPoint x: 1069, endPoint y: 290, distance: 41.7
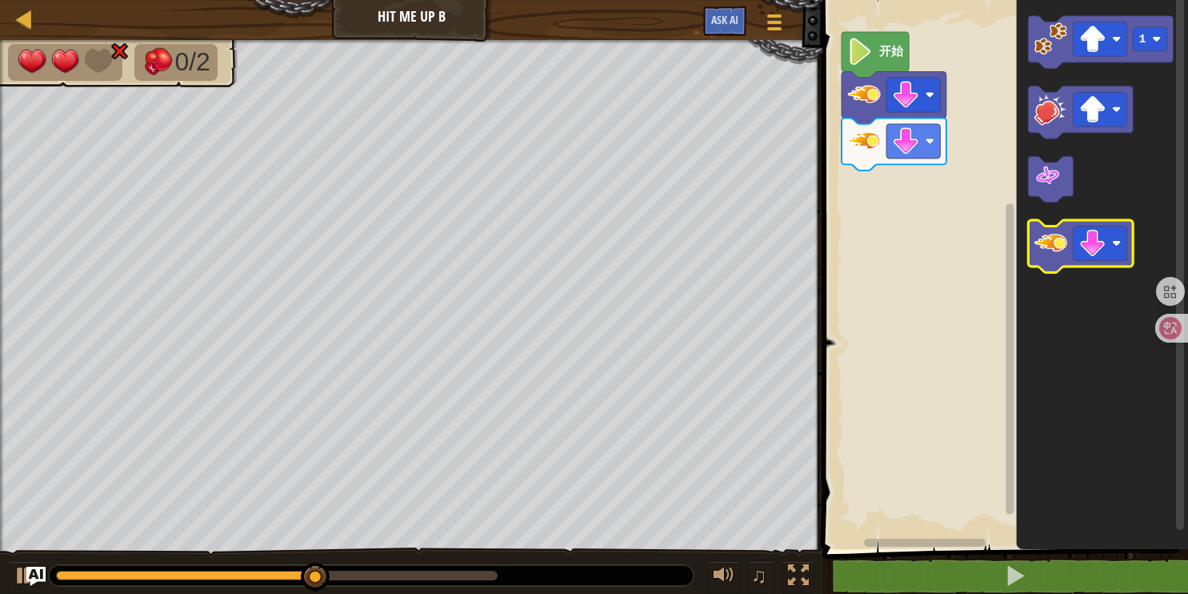
click at [1054, 248] on image "Blockly工作区" at bounding box center [1050, 242] width 33 height 33
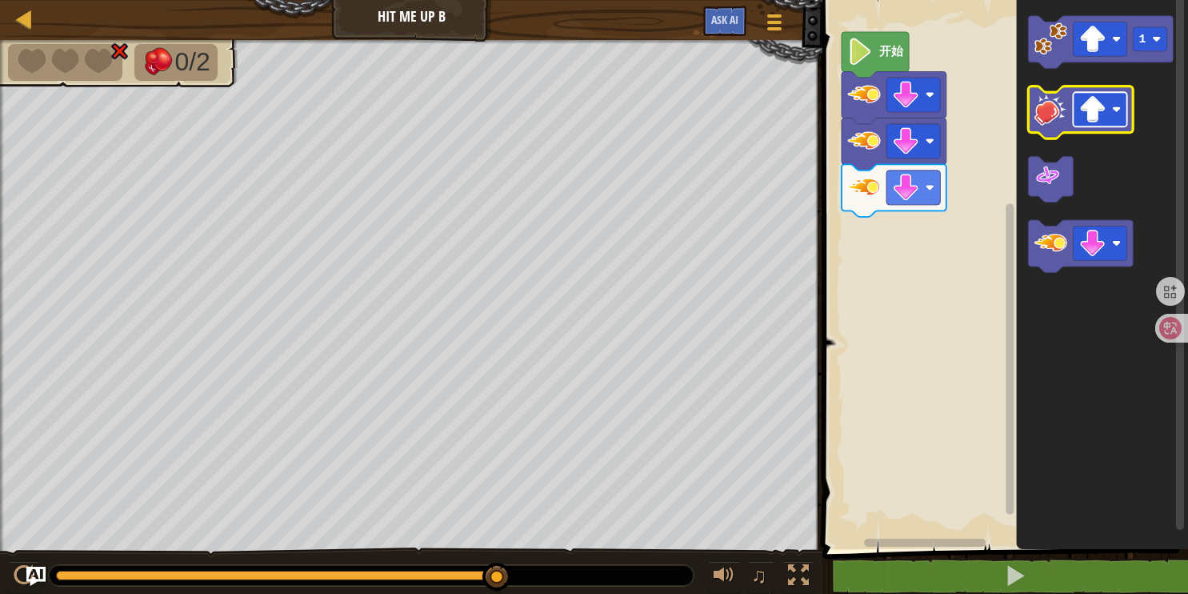
click at [1086, 115] on image "Blockly工作区" at bounding box center [1092, 109] width 27 height 27
click at [1051, 112] on image "Blockly工作区" at bounding box center [1050, 109] width 33 height 33
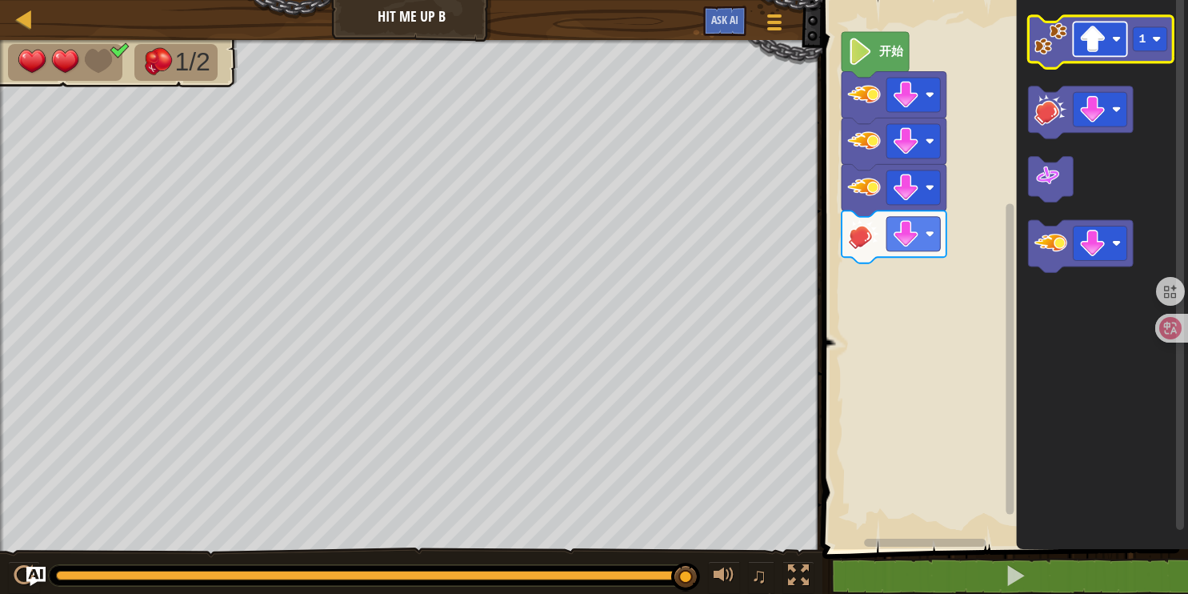
click at [1093, 40] on image "Blockly工作区" at bounding box center [1092, 39] width 27 height 27
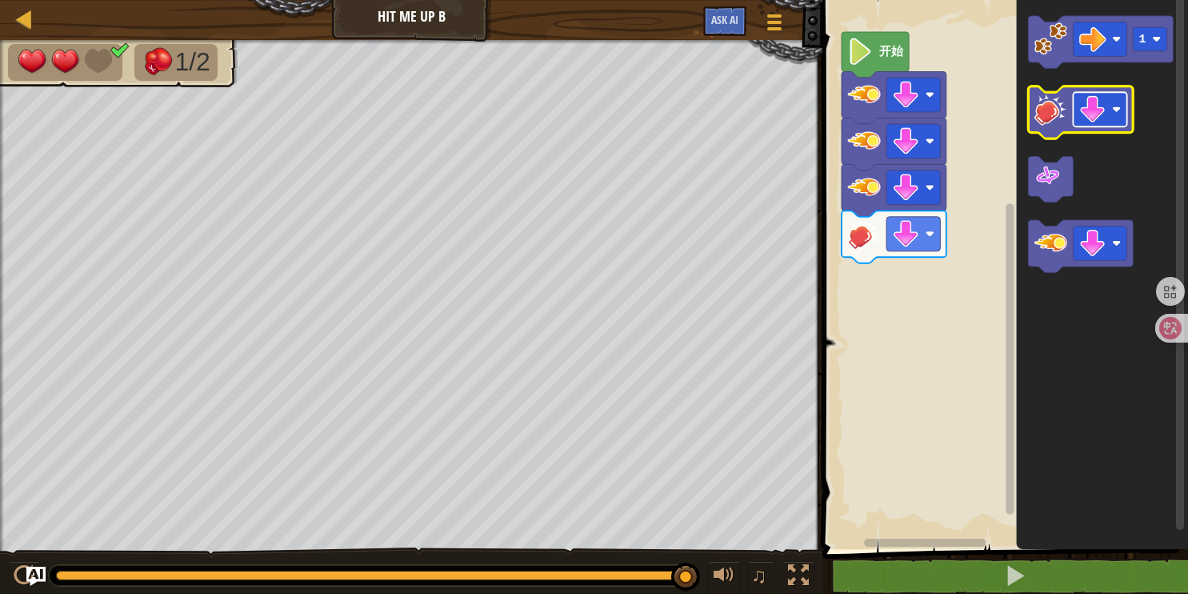
click at [1088, 102] on image "Blockly工作区" at bounding box center [1092, 109] width 27 height 27
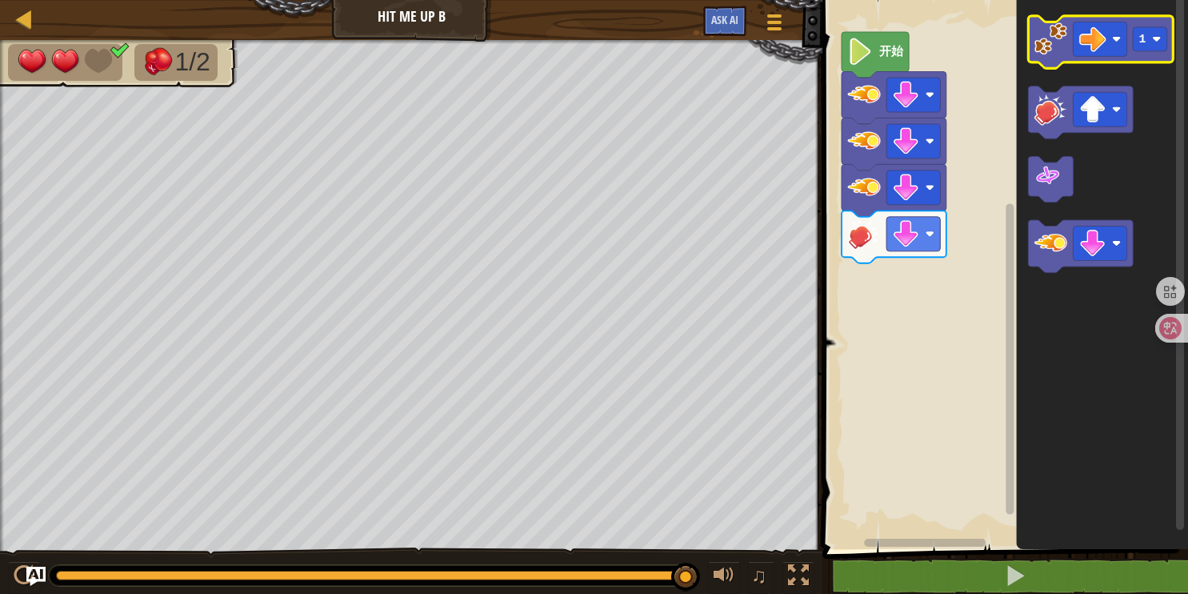
click at [1060, 50] on image "Blockly工作区" at bounding box center [1050, 38] width 33 height 33
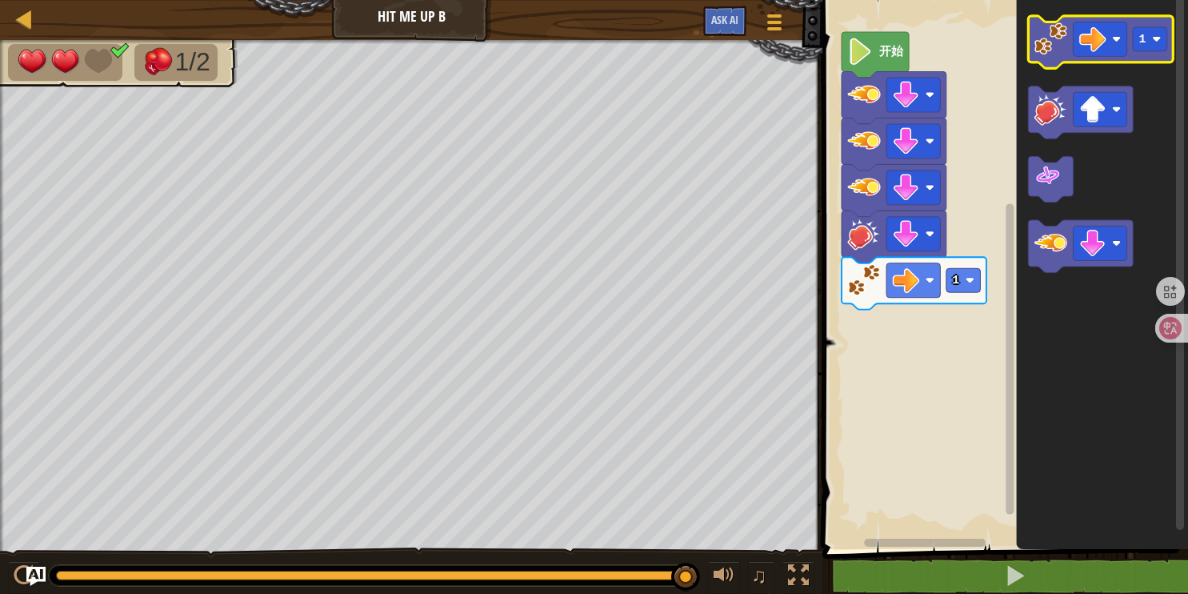
click at [1046, 47] on image "Blockly工作区" at bounding box center [1050, 38] width 33 height 33
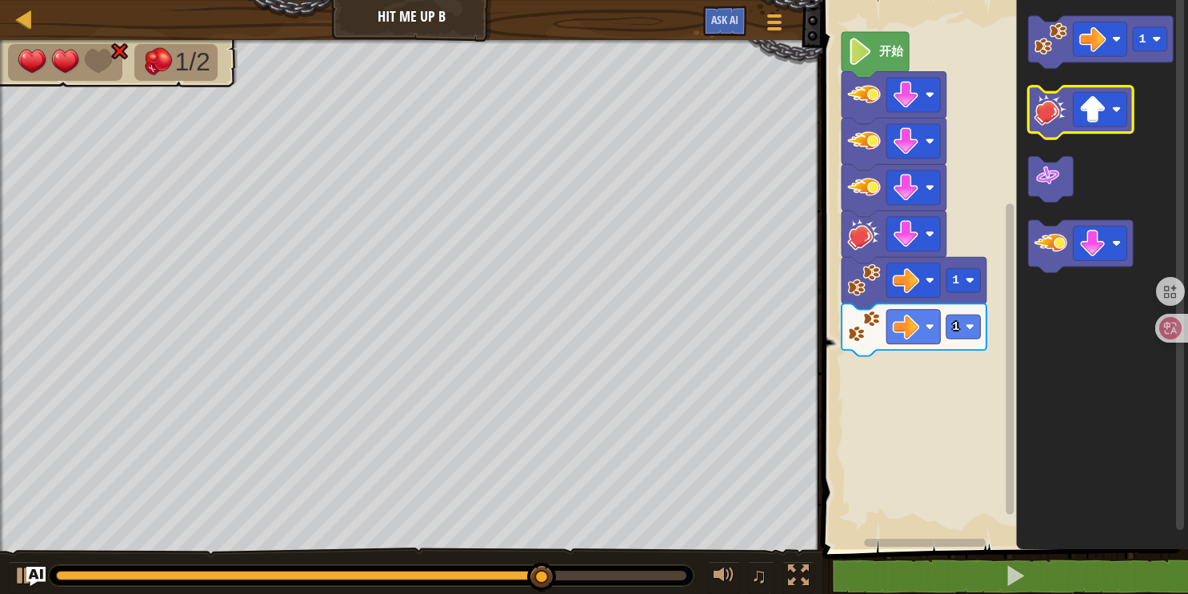
click at [1042, 110] on image "Blockly工作区" at bounding box center [1050, 109] width 33 height 33
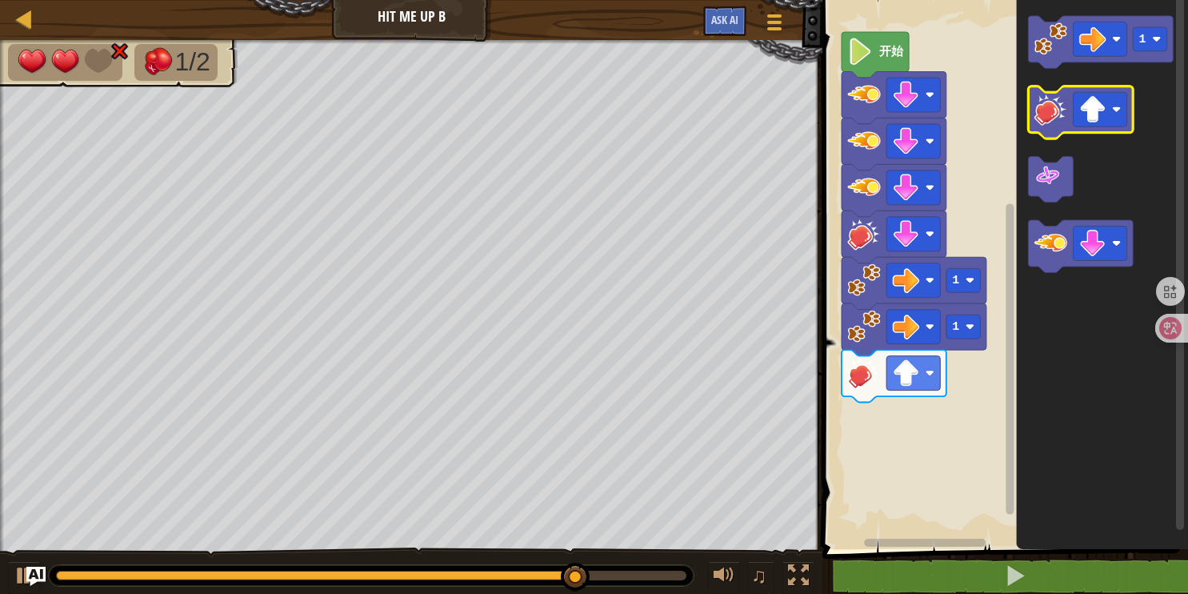
click at [1042, 110] on image "Blockly工作区" at bounding box center [1050, 109] width 33 height 33
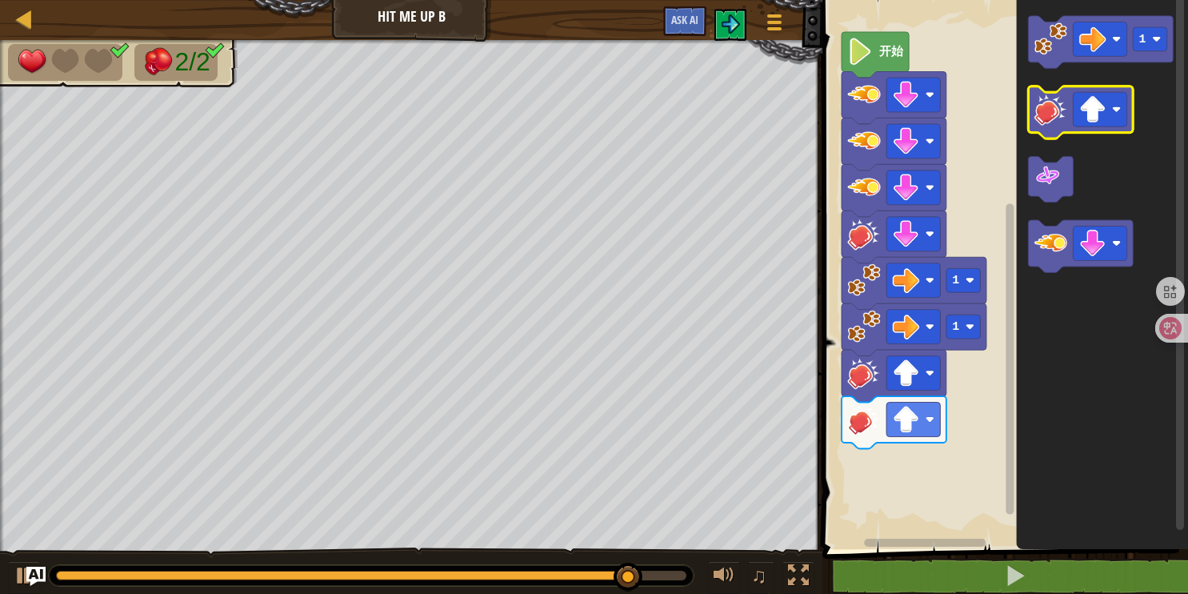
click at [1042, 110] on image "Blockly工作区" at bounding box center [1050, 109] width 33 height 33
click at [1046, 110] on image "Blockly工作区" at bounding box center [1050, 109] width 33 height 33
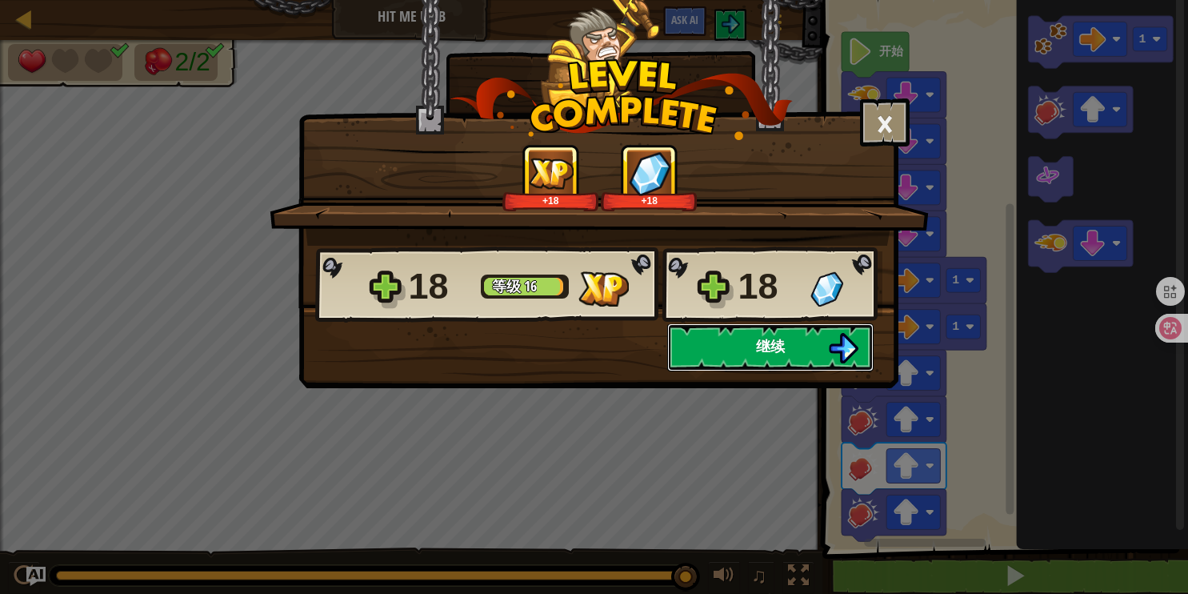
click at [814, 343] on button "继续" at bounding box center [770, 347] width 206 height 48
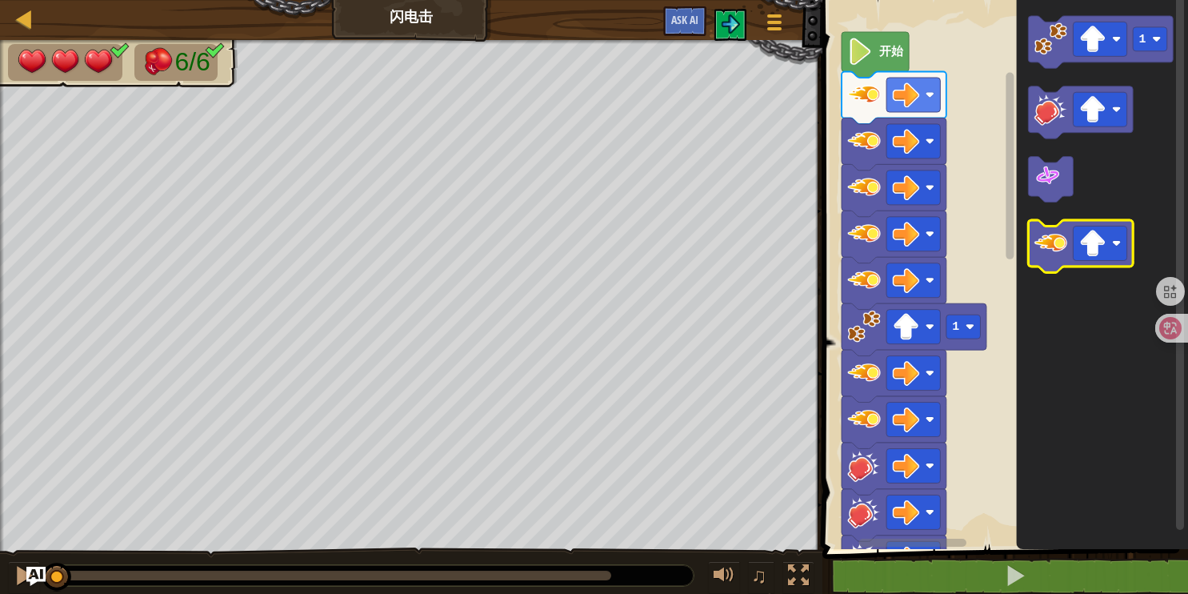
click at [1071, 254] on g "Blockly工作区" at bounding box center [1081, 246] width 105 height 52
click at [1059, 250] on image "Blockly工作区" at bounding box center [1050, 242] width 33 height 33
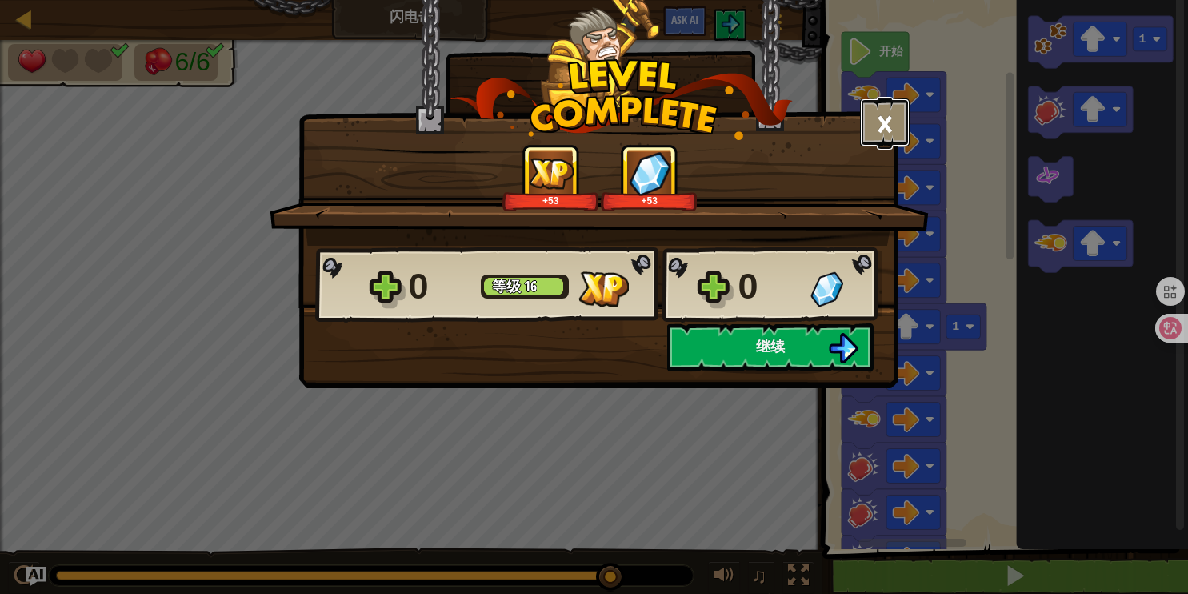
click at [883, 113] on button "×" at bounding box center [885, 122] width 50 height 48
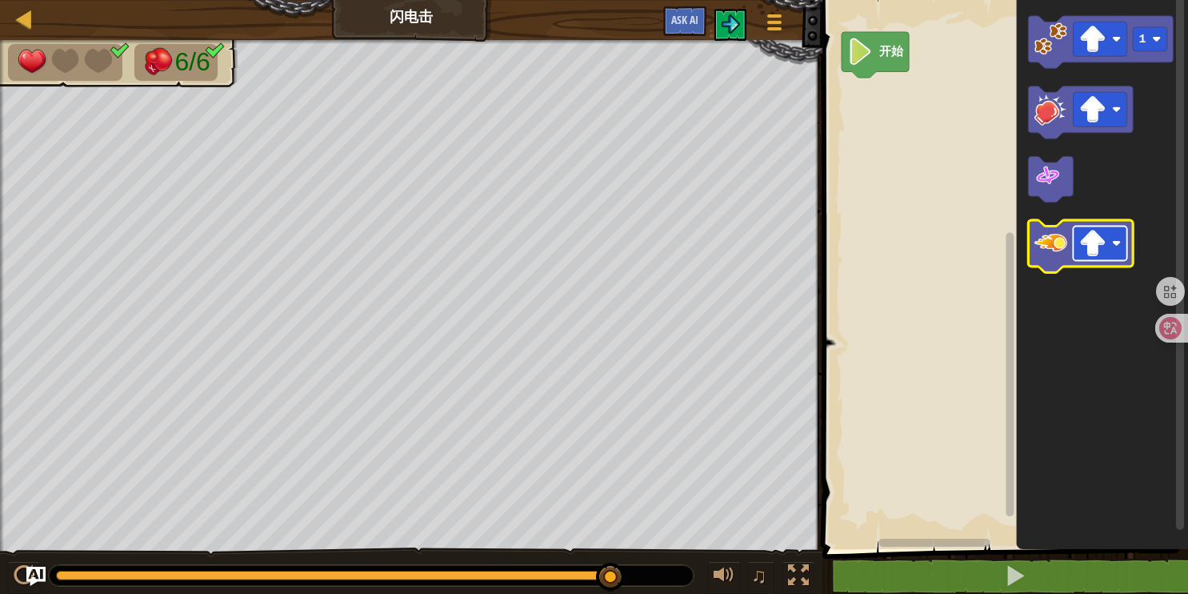
click at [1090, 245] on image "Blockly工作区" at bounding box center [1092, 243] width 27 height 27
click at [1048, 251] on image "Blockly工作区" at bounding box center [1050, 242] width 33 height 33
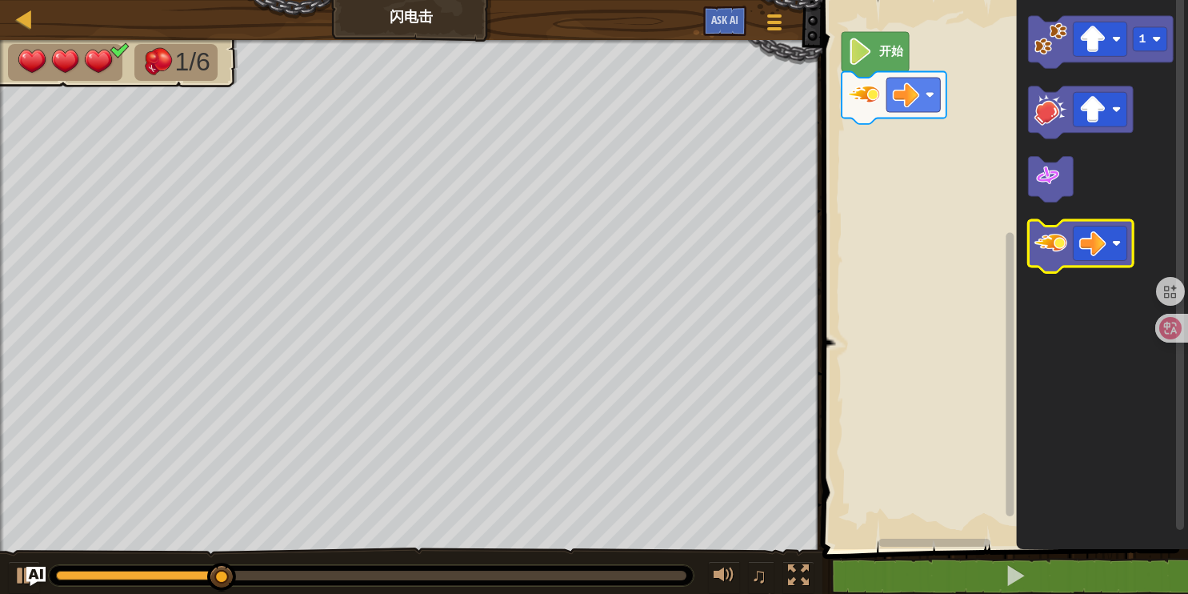
click at [1047, 246] on image "Blockly工作区" at bounding box center [1050, 242] width 33 height 33
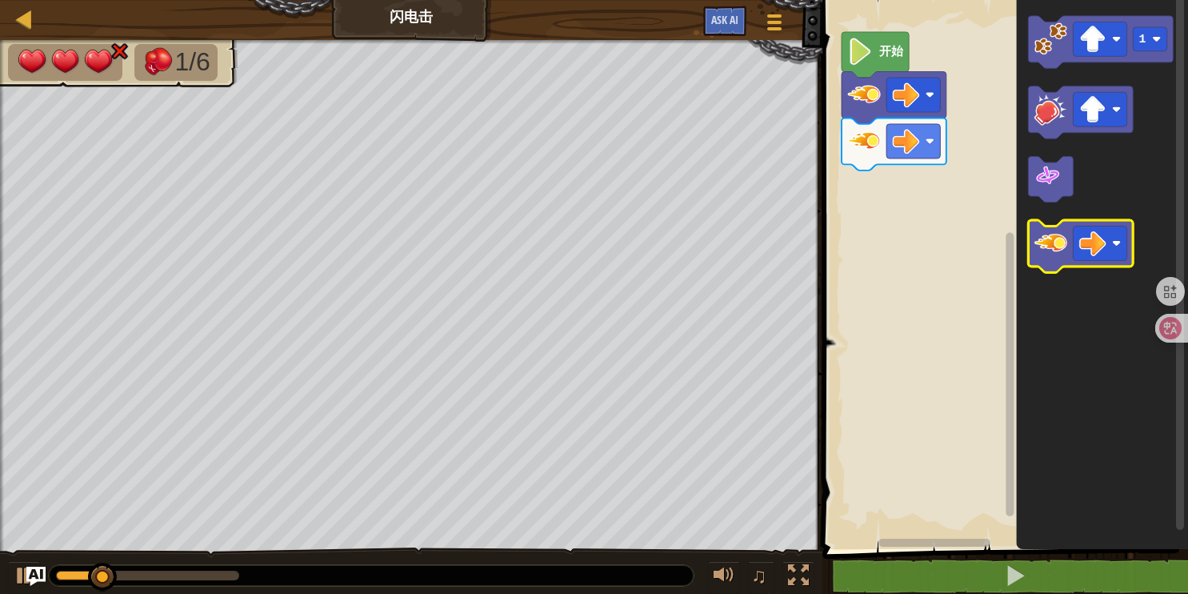
click at [1047, 246] on image "Blockly工作区" at bounding box center [1050, 242] width 33 height 33
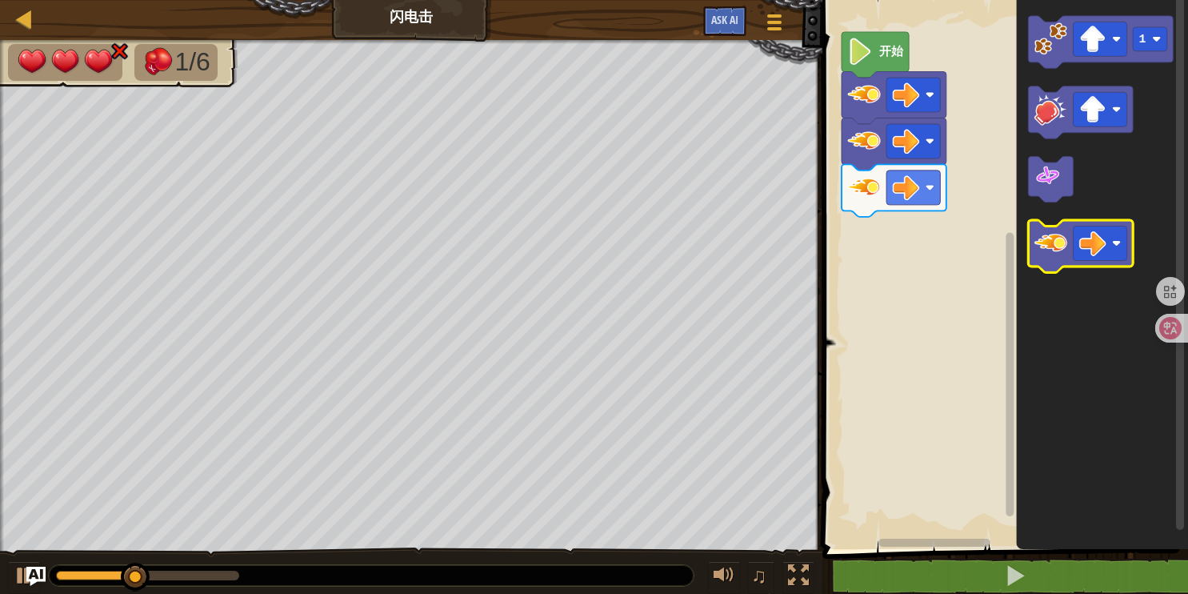
click at [1048, 247] on image "Blockly工作区" at bounding box center [1050, 242] width 33 height 33
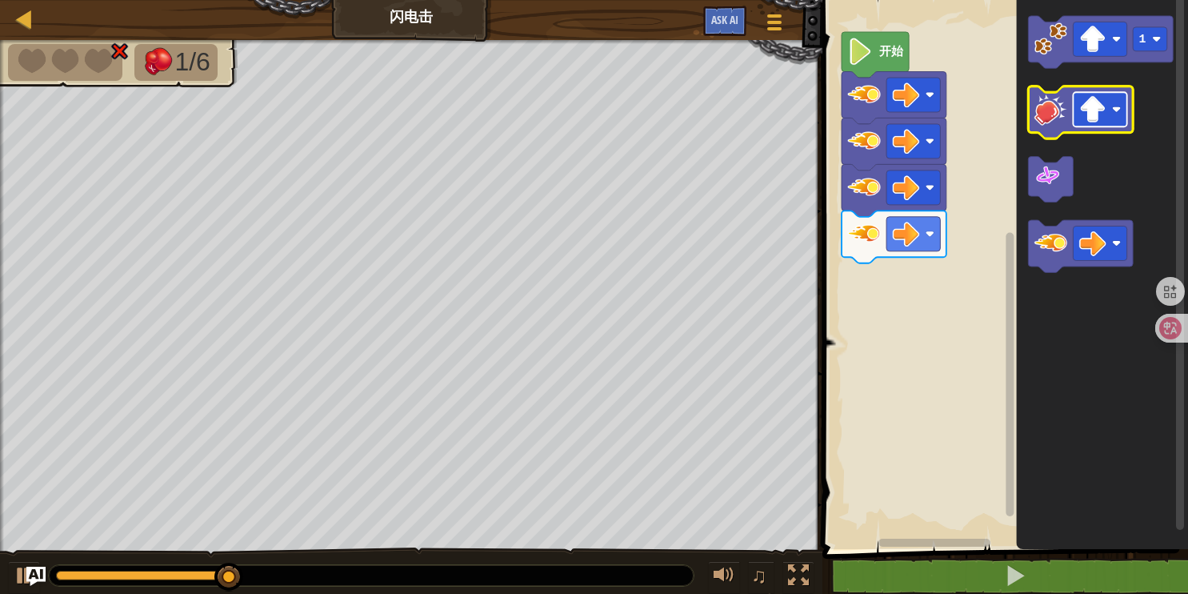
click at [1092, 110] on image "Blockly工作区" at bounding box center [1092, 109] width 27 height 27
click at [1052, 128] on icon "Blockly工作区" at bounding box center [1081, 112] width 105 height 52
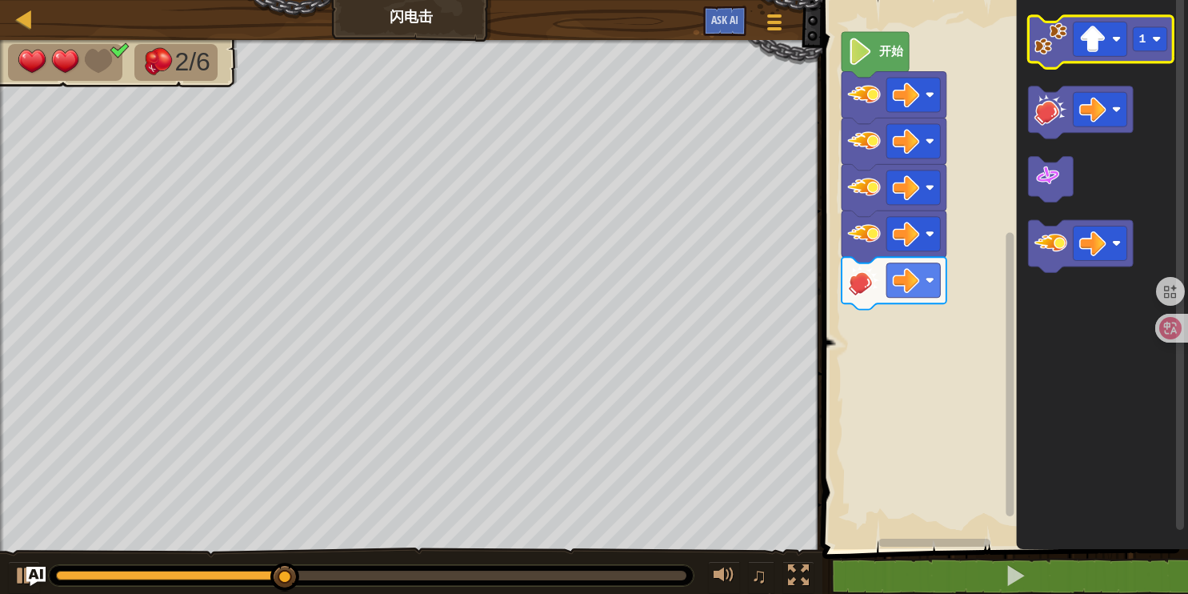
click at [1065, 34] on image "Blockly工作区" at bounding box center [1050, 38] width 33 height 33
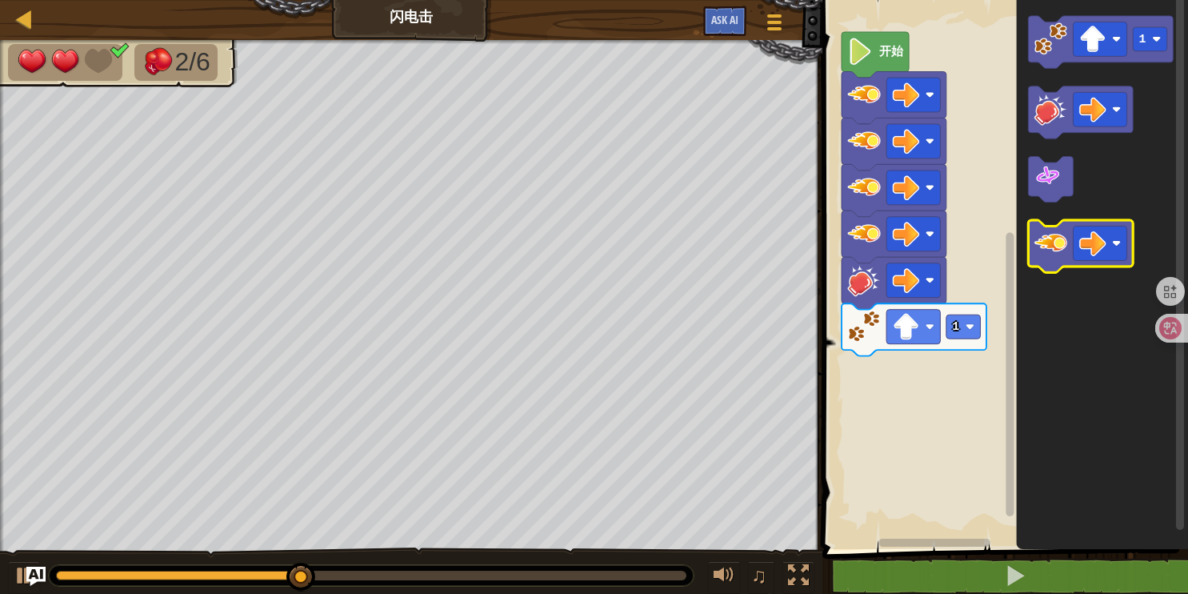
click at [1061, 252] on image "Blockly工作区" at bounding box center [1050, 242] width 33 height 33
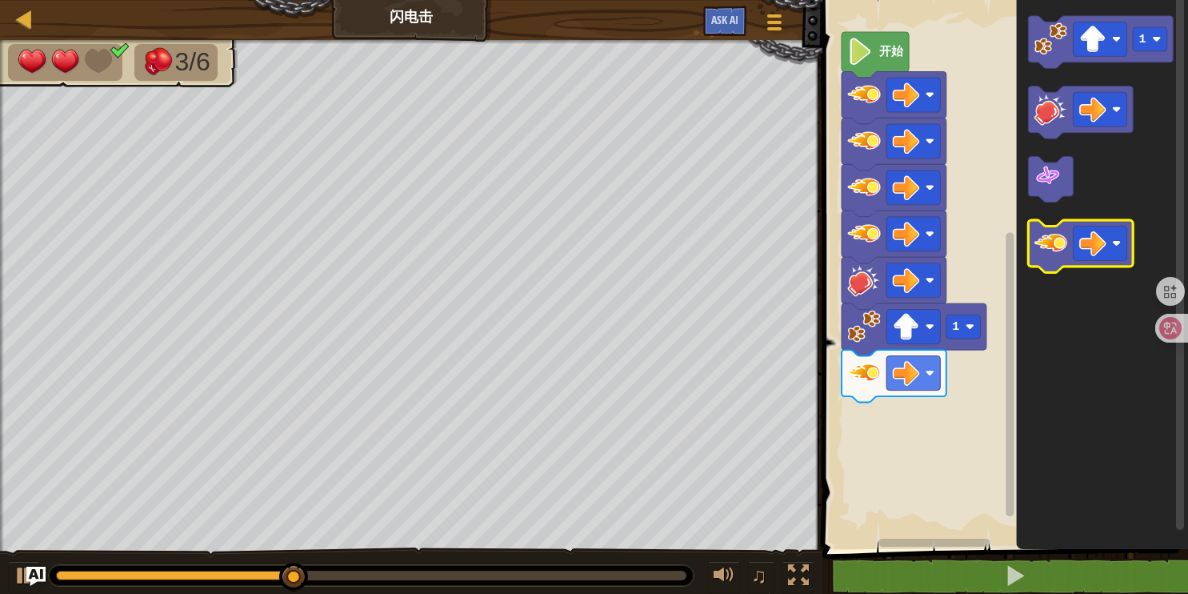
click at [1060, 247] on image "Blockly工作区" at bounding box center [1050, 242] width 33 height 33
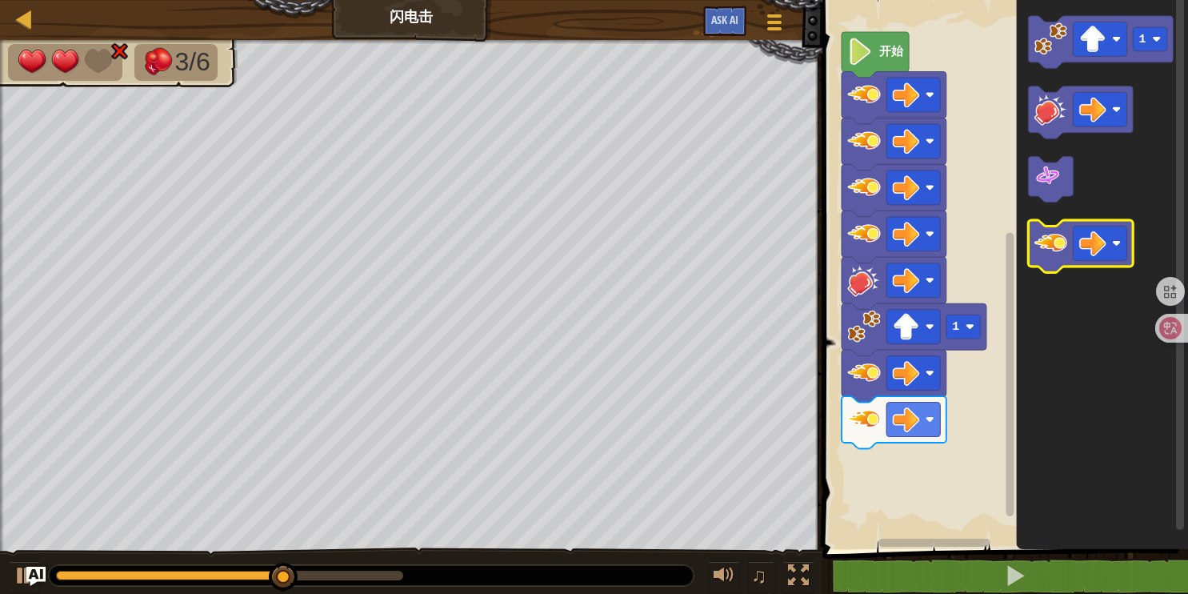
click at [1060, 247] on image "Blockly工作区" at bounding box center [1050, 242] width 33 height 33
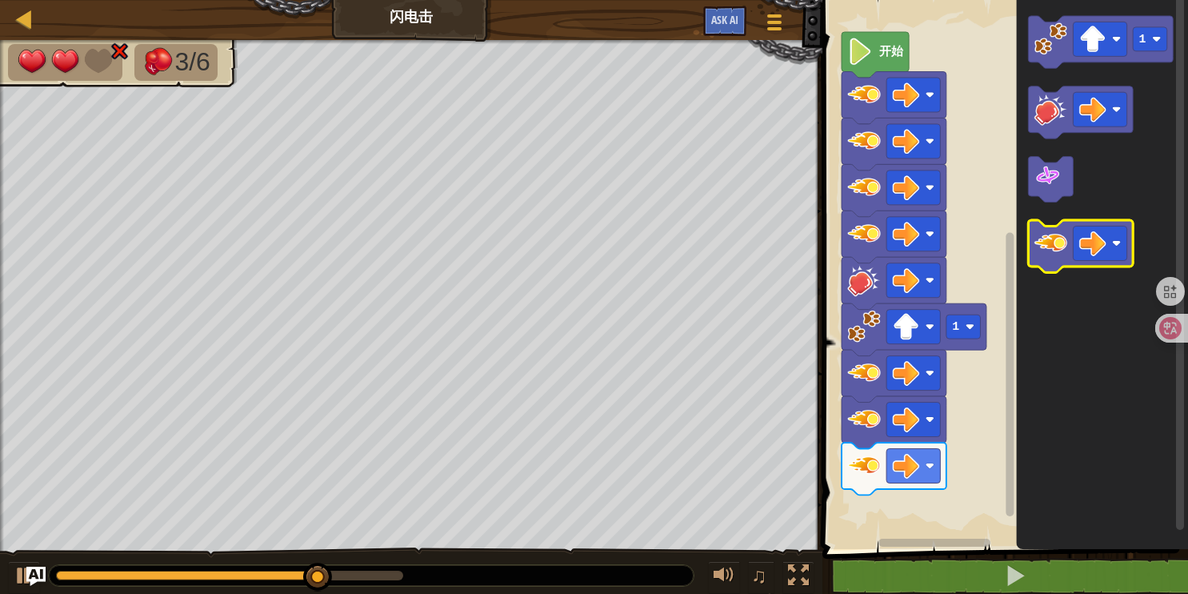
click at [1059, 247] on image "Blockly工作区" at bounding box center [1050, 242] width 33 height 33
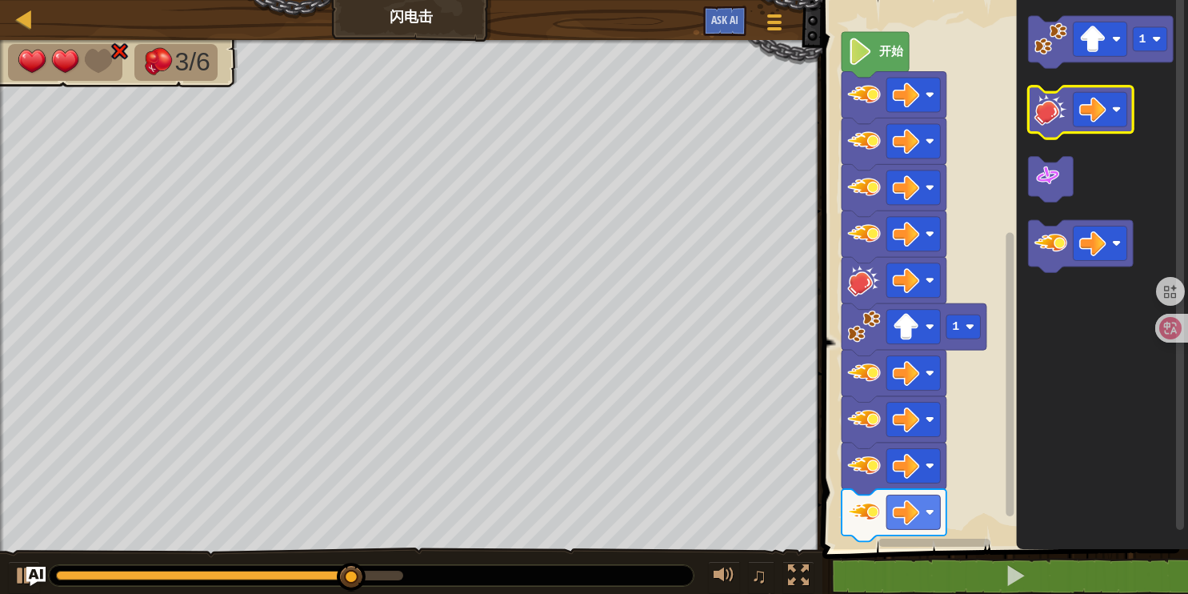
click at [1061, 119] on image "Blockly工作区" at bounding box center [1050, 109] width 33 height 33
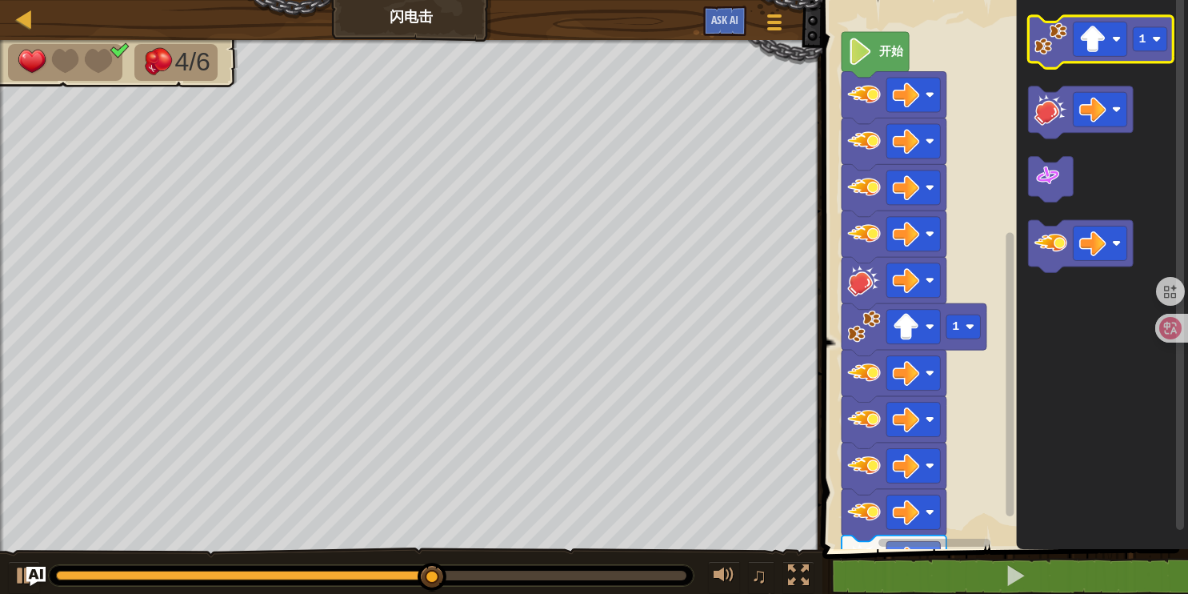
click at [1058, 29] on image "Blockly工作区" at bounding box center [1050, 38] width 33 height 33
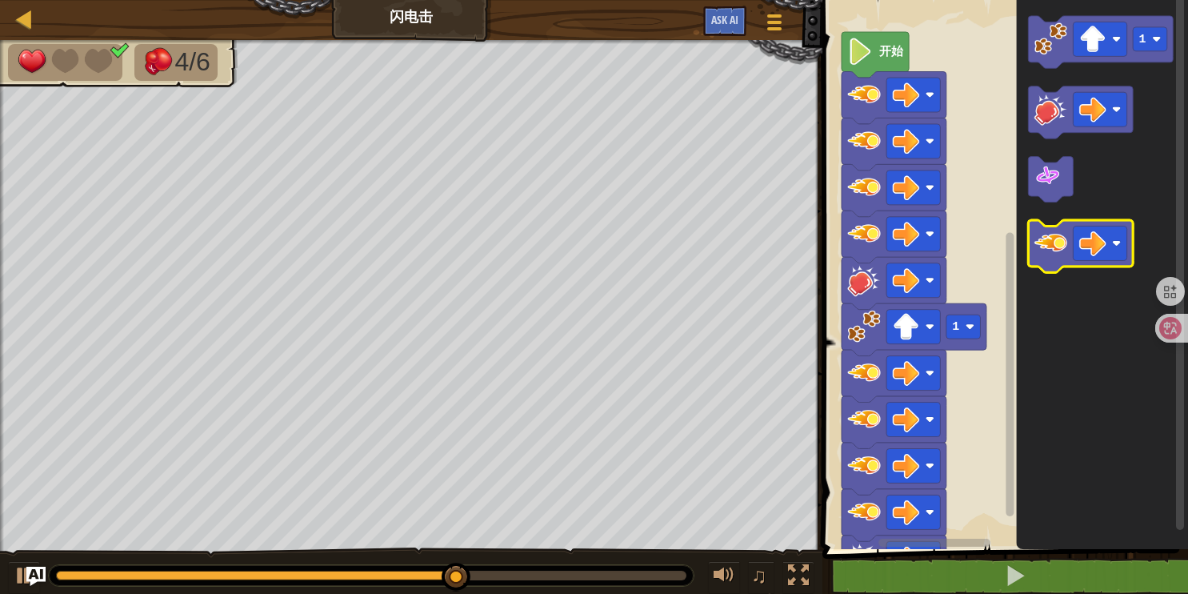
click at [1042, 239] on image "Blockly工作区" at bounding box center [1050, 242] width 33 height 33
click at [1041, 239] on image "Blockly工作区" at bounding box center [1050, 242] width 33 height 33
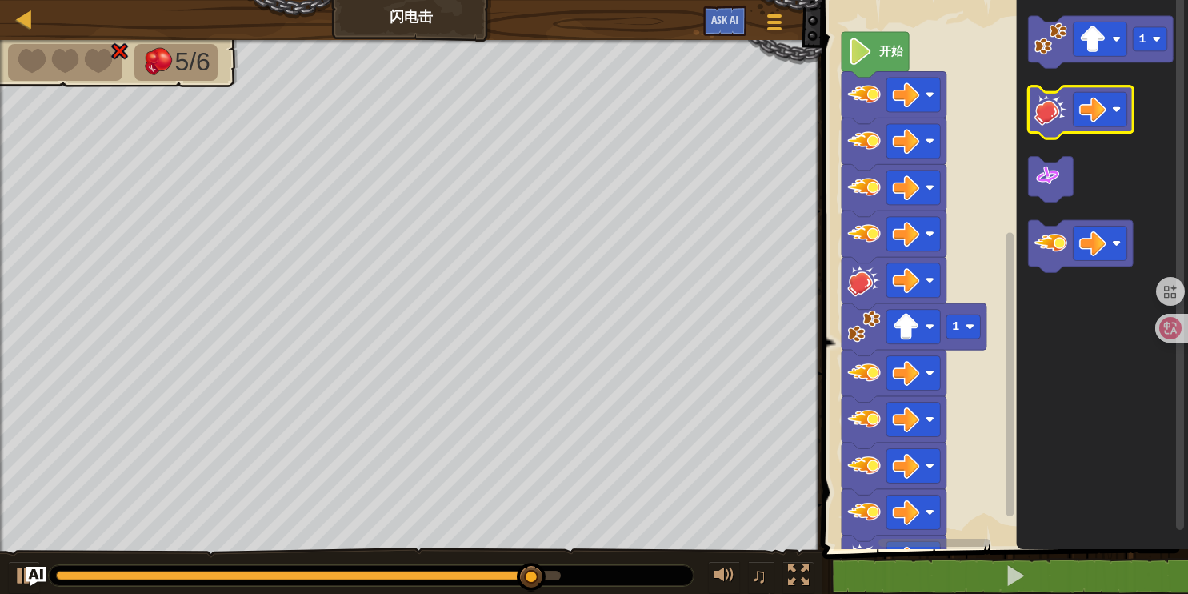
click at [1046, 119] on image "Blockly工作区" at bounding box center [1050, 109] width 33 height 33
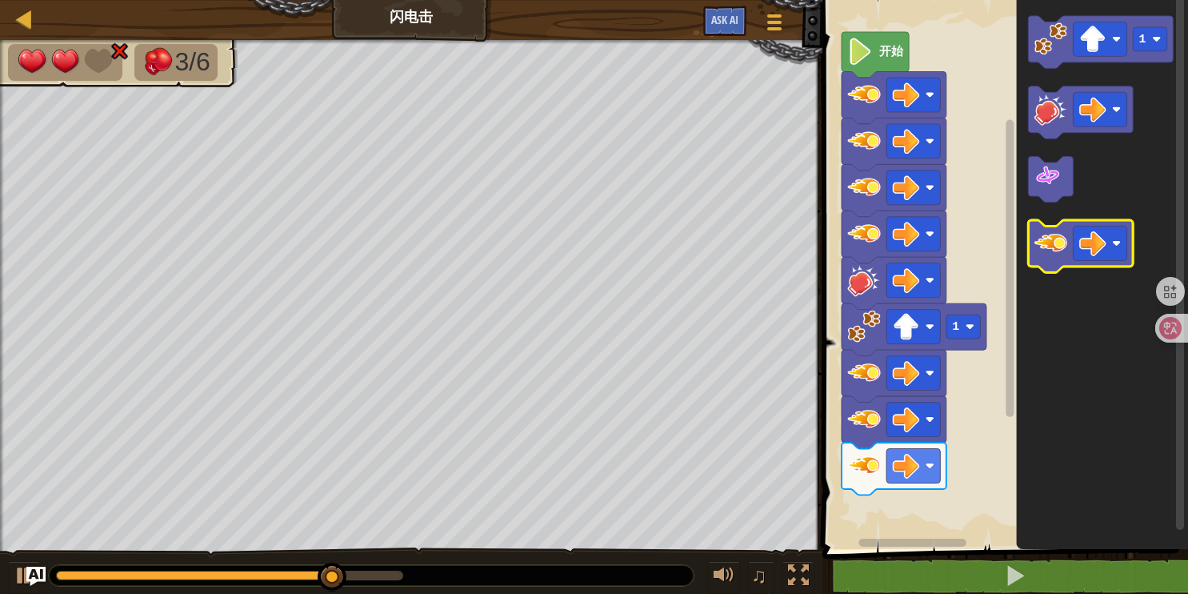
click at [1062, 244] on image "Blockly工作区" at bounding box center [1050, 242] width 33 height 33
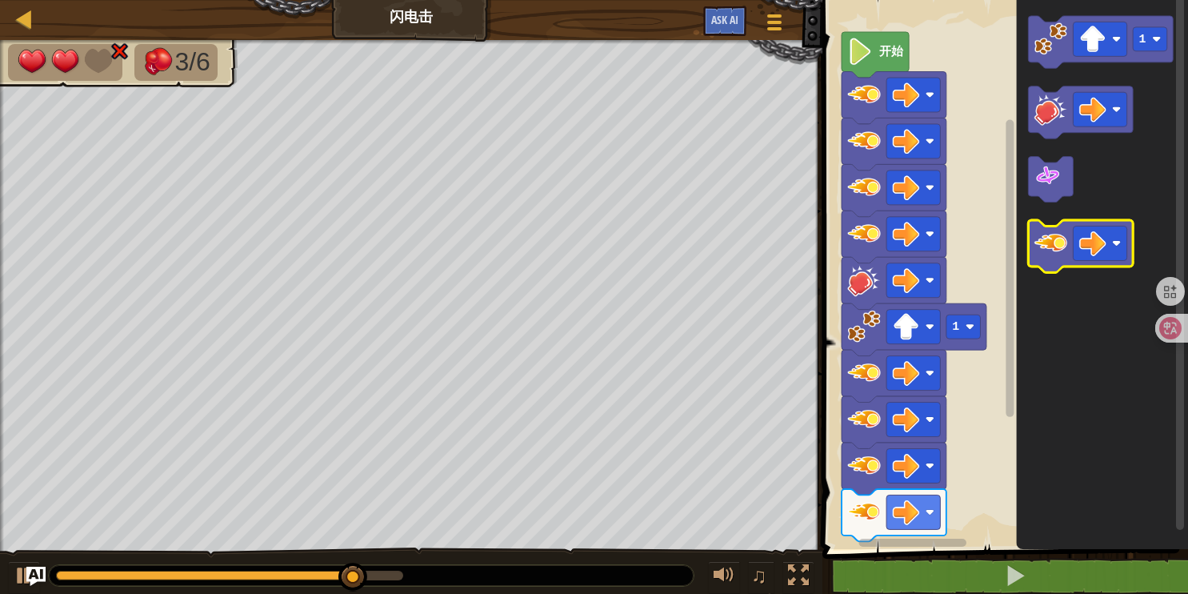
click at [1062, 244] on image "Blockly工作区" at bounding box center [1050, 242] width 33 height 33
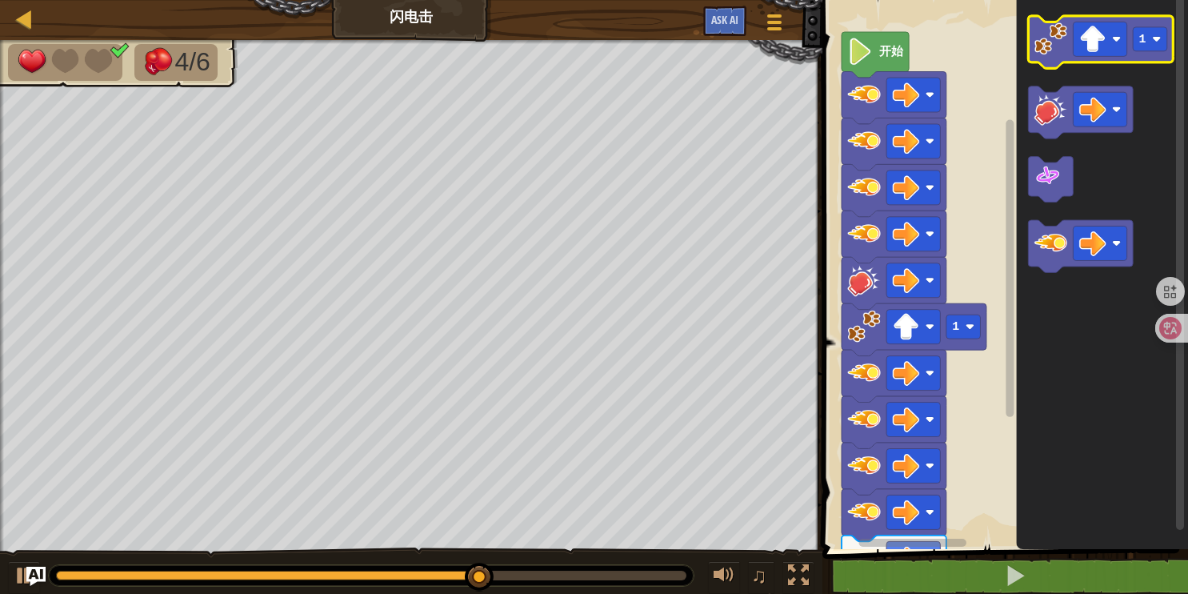
click at [1061, 25] on image "Blockly工作区" at bounding box center [1050, 38] width 33 height 33
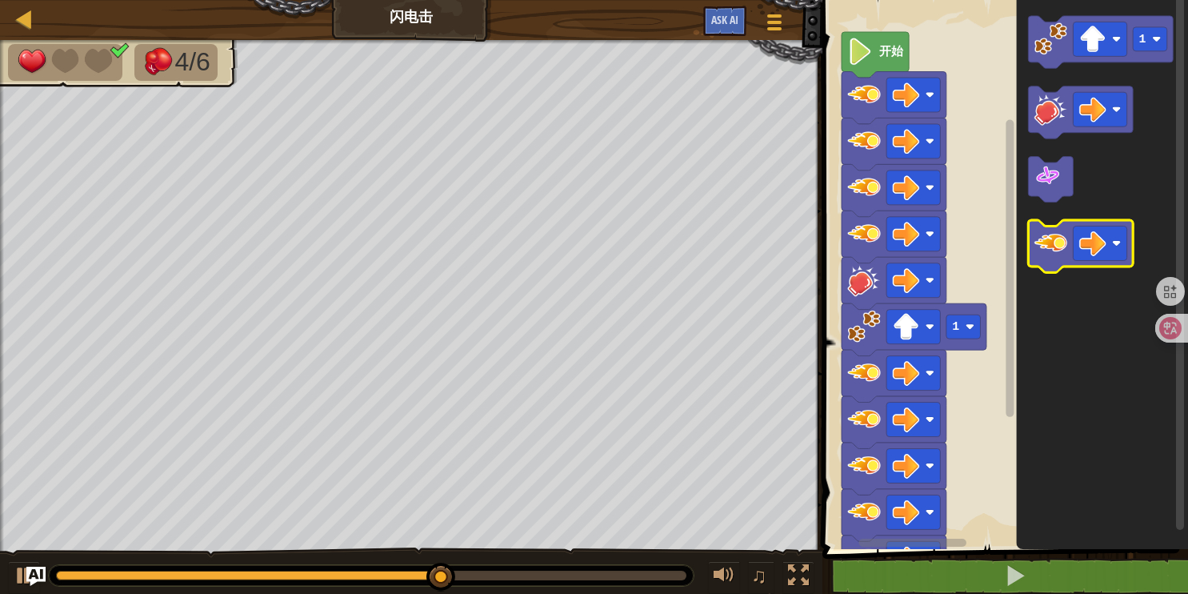
click at [1058, 244] on image "Blockly工作区" at bounding box center [1050, 242] width 33 height 33
click at [1057, 244] on image "Blockly工作区" at bounding box center [1050, 242] width 33 height 33
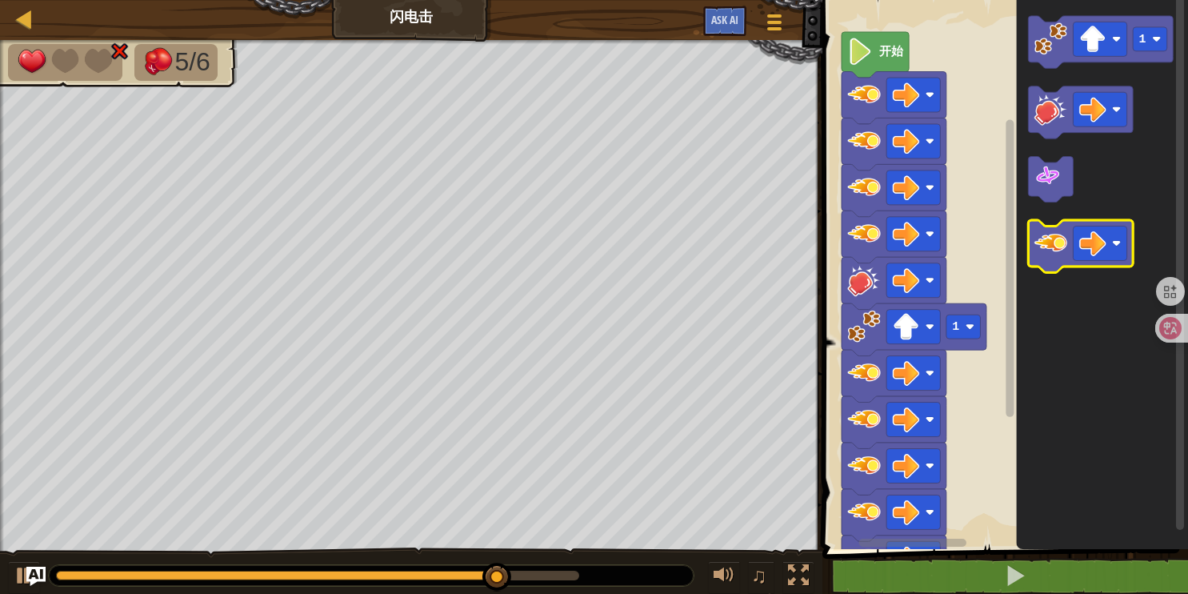
click at [1057, 243] on image "Blockly工作区" at bounding box center [1050, 242] width 33 height 33
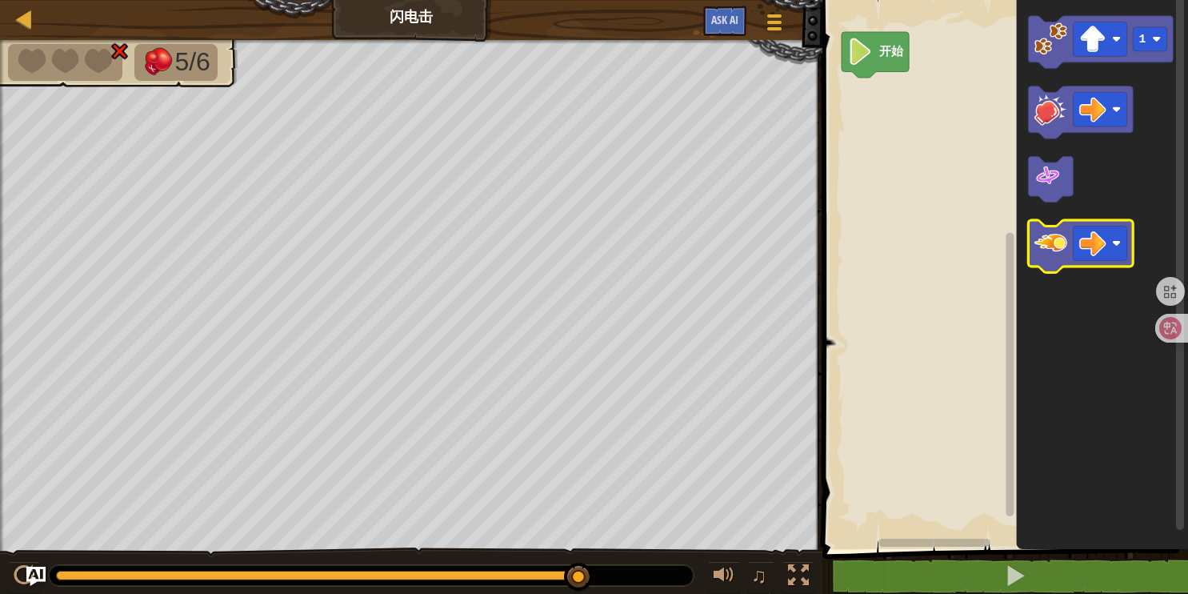
click at [1050, 250] on image "Blockly工作区" at bounding box center [1050, 242] width 33 height 33
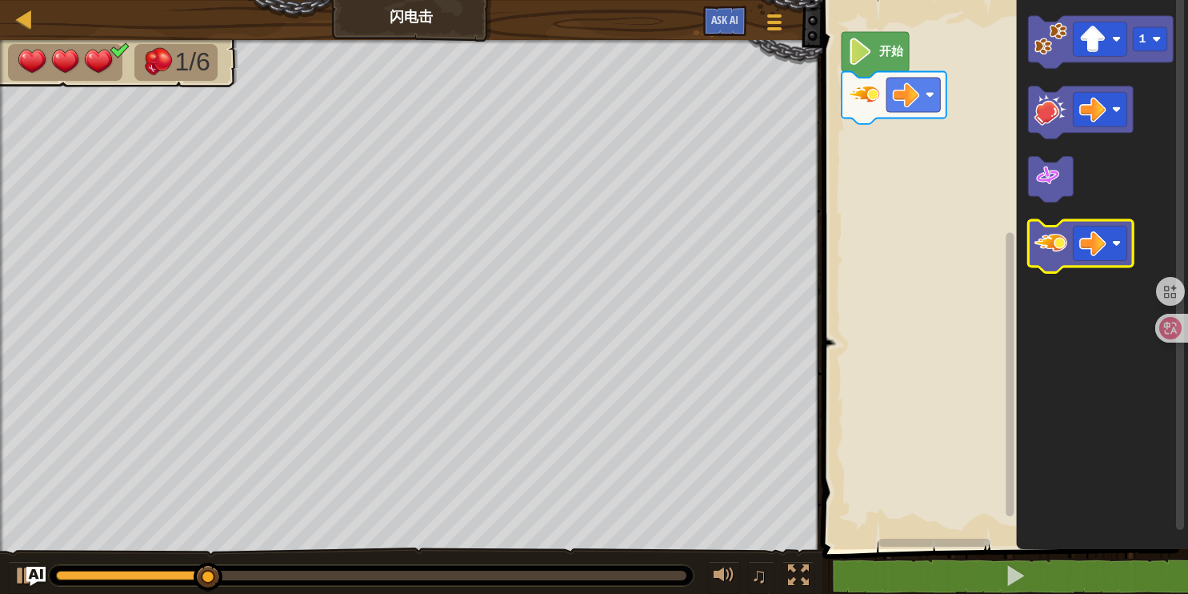
click at [1054, 242] on image "Blockly工作区" at bounding box center [1050, 242] width 33 height 33
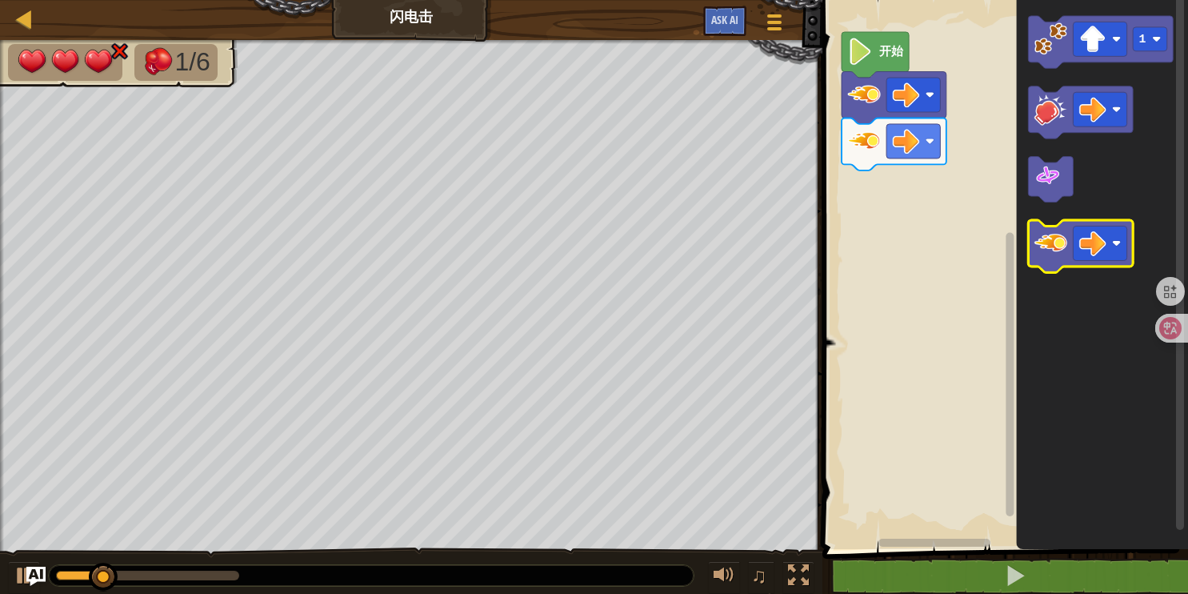
click at [1054, 242] on image "Blockly工作区" at bounding box center [1050, 242] width 33 height 33
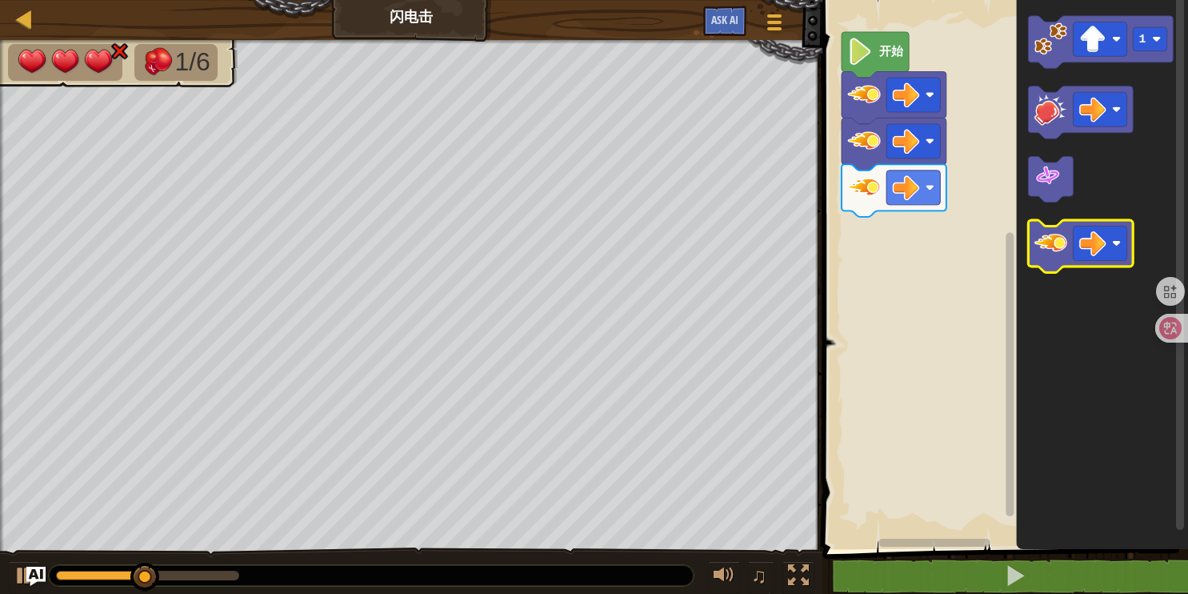
click at [1054, 240] on image "Blockly工作区" at bounding box center [1050, 242] width 33 height 33
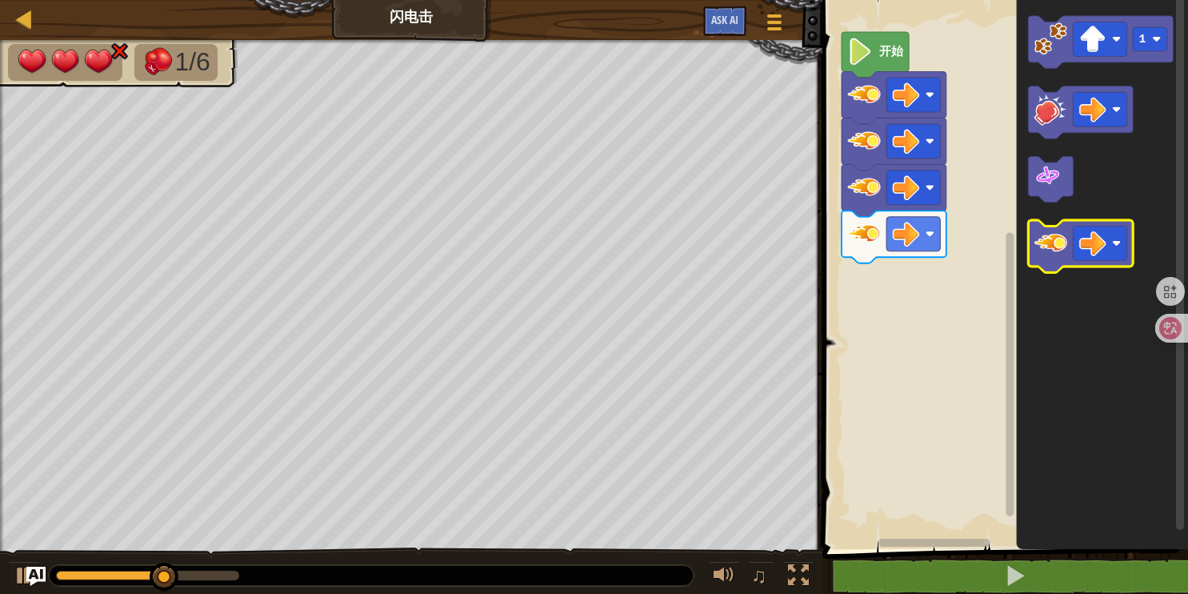
click at [1054, 243] on image "Blockly工作区" at bounding box center [1050, 242] width 33 height 33
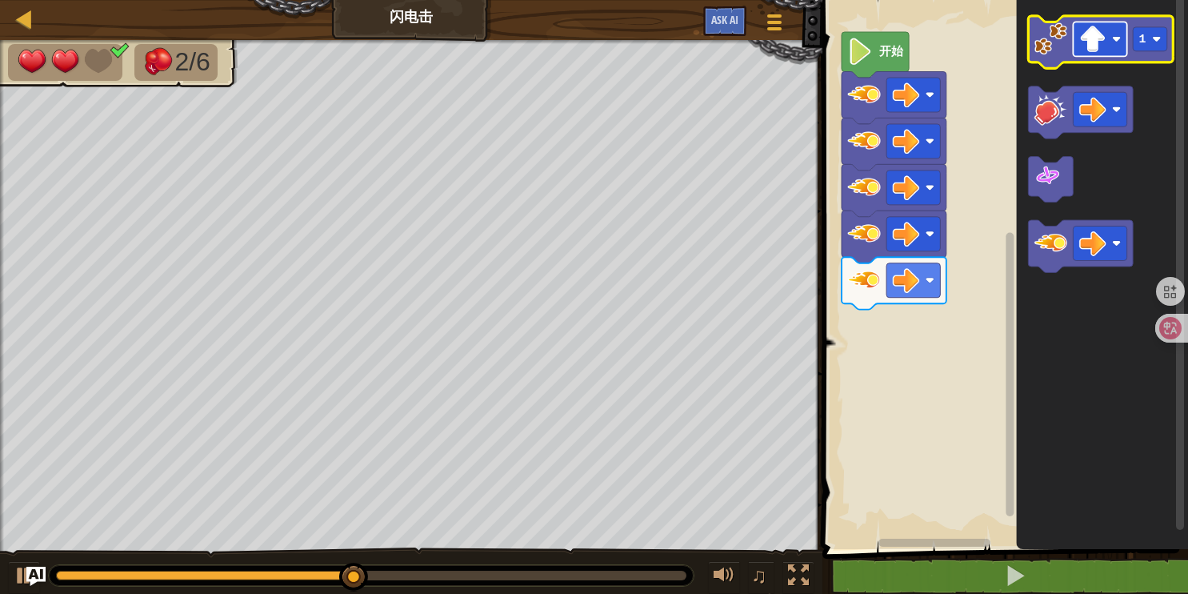
click at [1106, 27] on image "Blockly工作区" at bounding box center [1092, 39] width 27 height 27
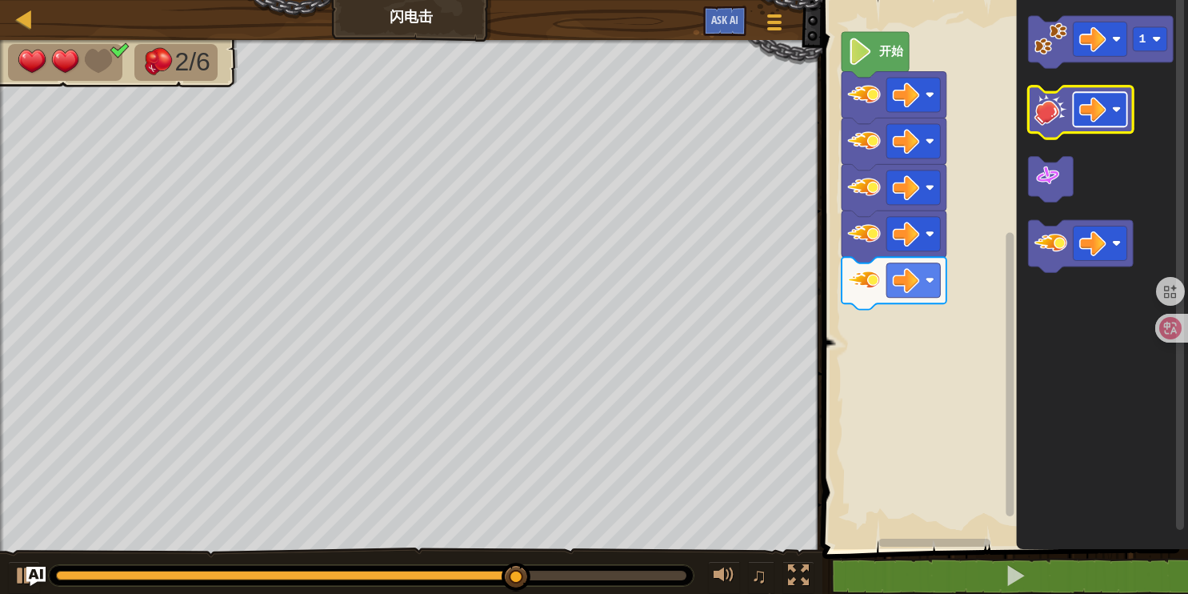
click at [1094, 113] on image "Blockly工作区" at bounding box center [1092, 109] width 27 height 27
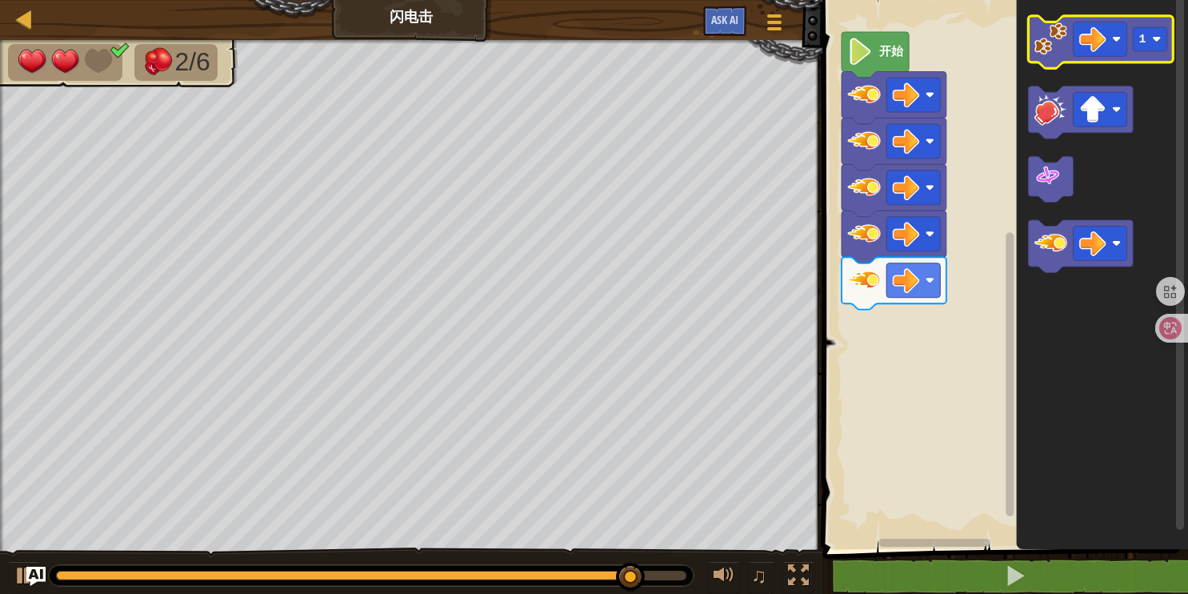
click at [1053, 50] on image "Blockly工作区" at bounding box center [1050, 38] width 33 height 33
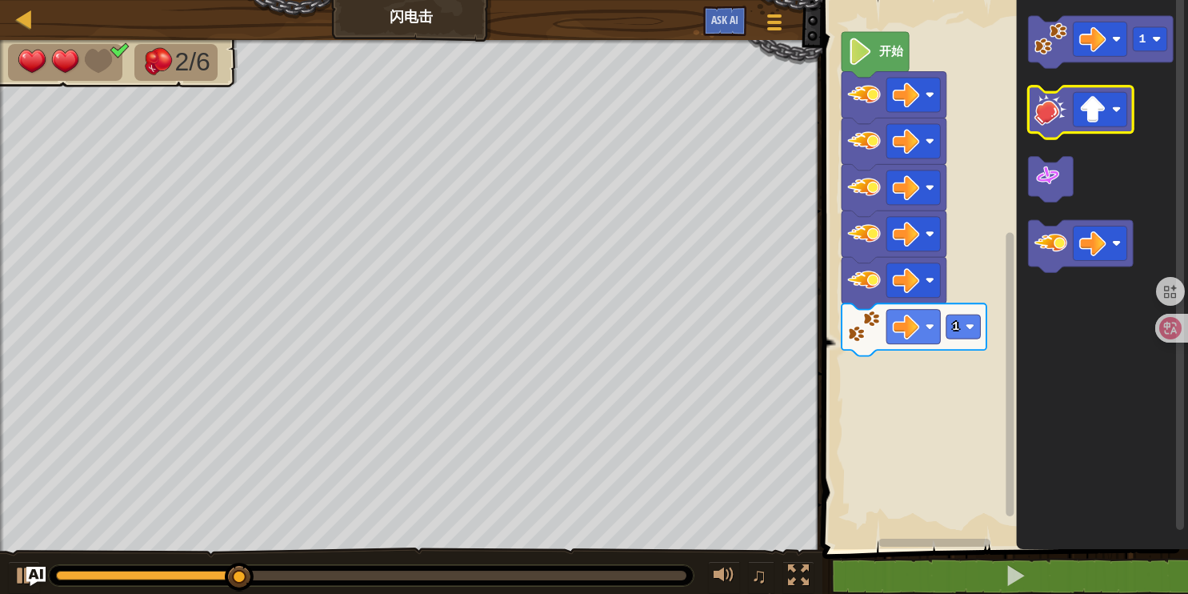
click at [1060, 130] on icon "Blockly工作区" at bounding box center [1081, 112] width 105 height 52
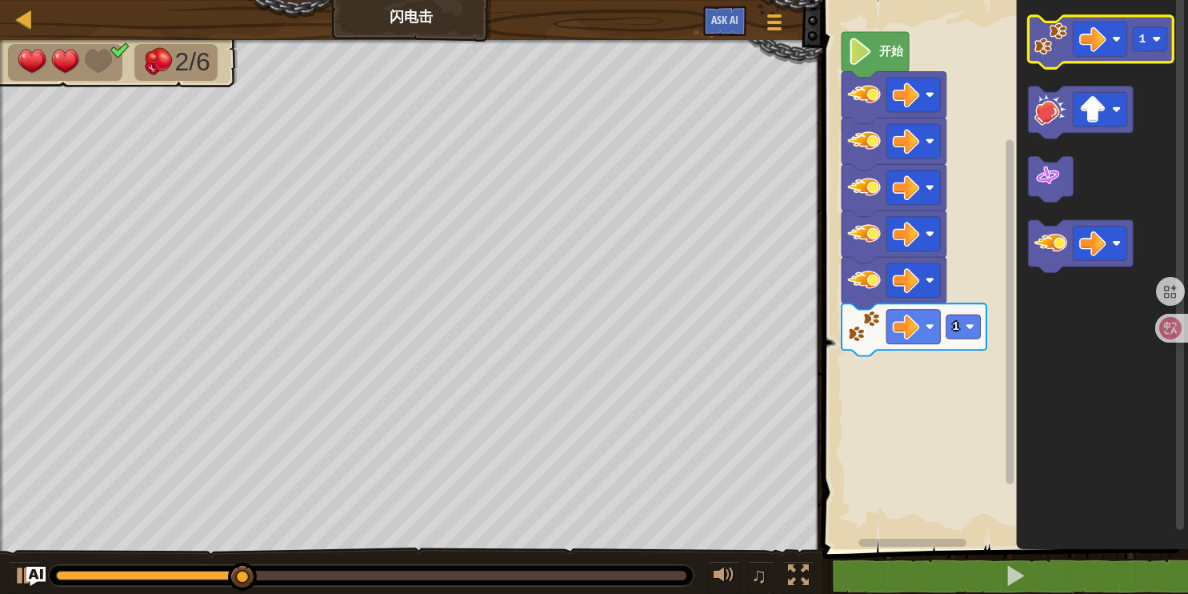
click at [1046, 34] on image "Blockly工作区" at bounding box center [1050, 38] width 33 height 33
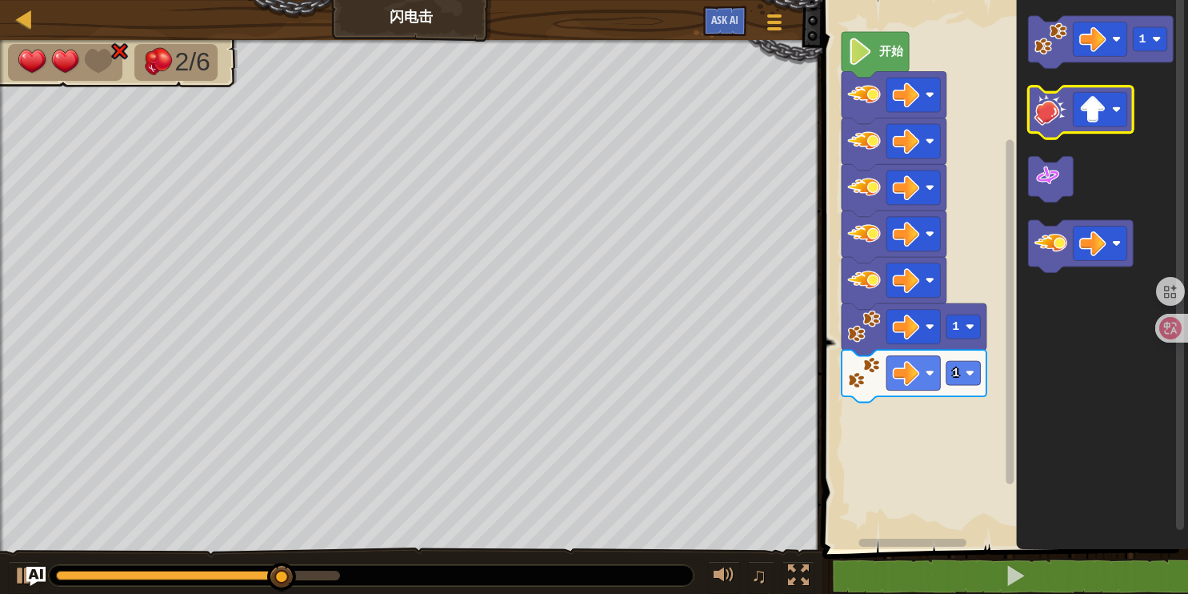
click at [1041, 106] on image "Blockly工作区" at bounding box center [1050, 109] width 33 height 33
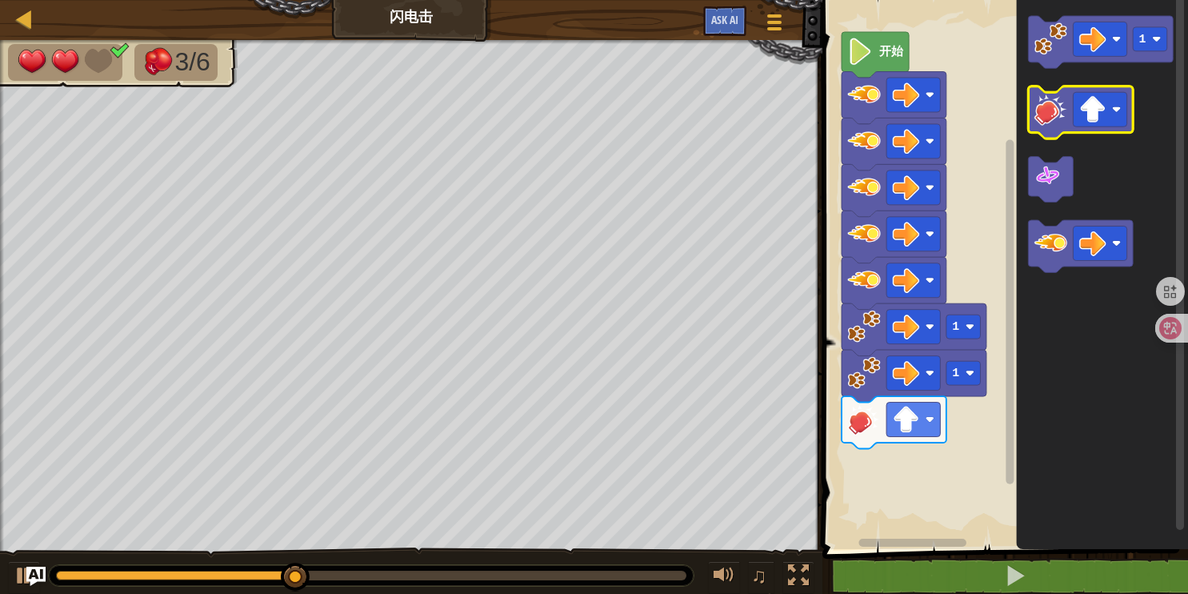
click at [1042, 106] on image "Blockly工作区" at bounding box center [1050, 109] width 33 height 33
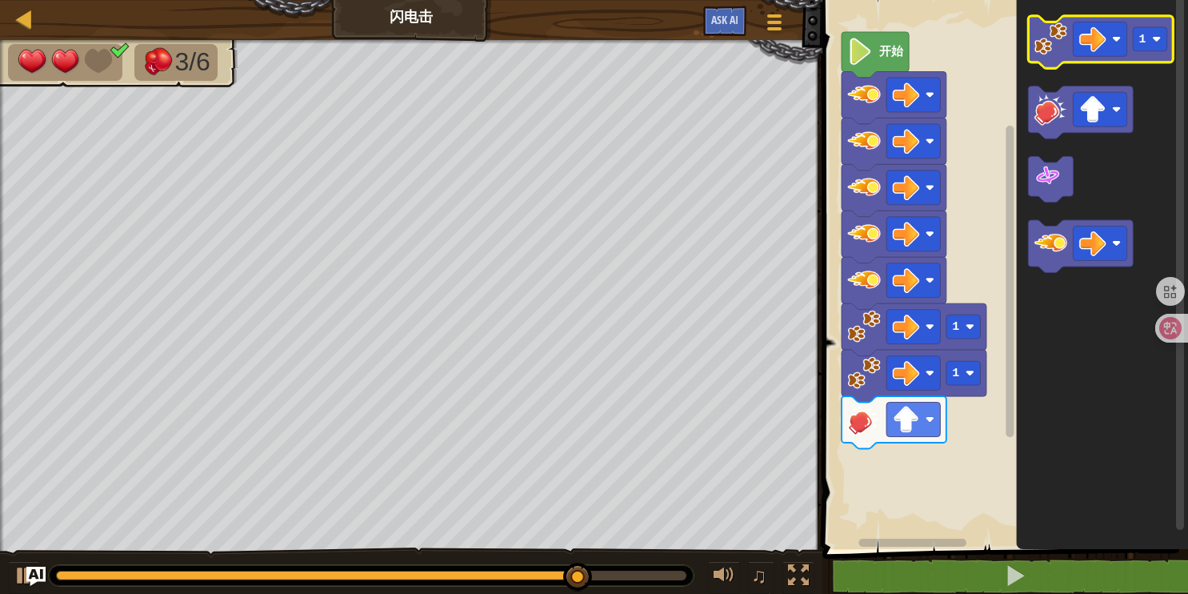
click at [1053, 43] on image "Blockly工作区" at bounding box center [1050, 38] width 33 height 33
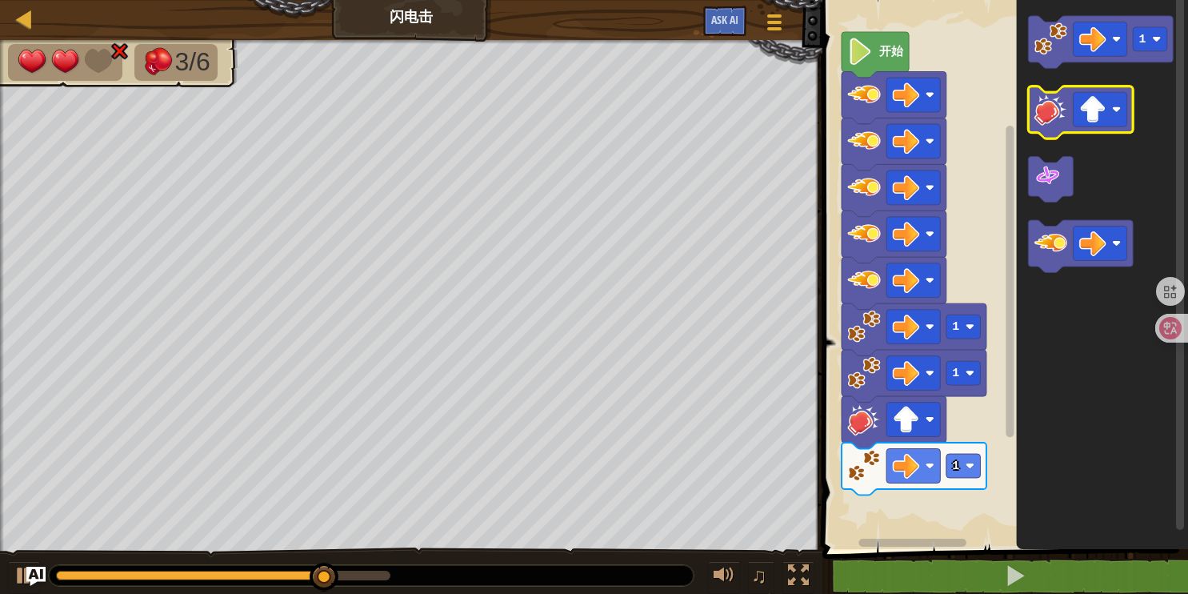
click at [1057, 109] on image "Blockly工作区" at bounding box center [1050, 109] width 33 height 33
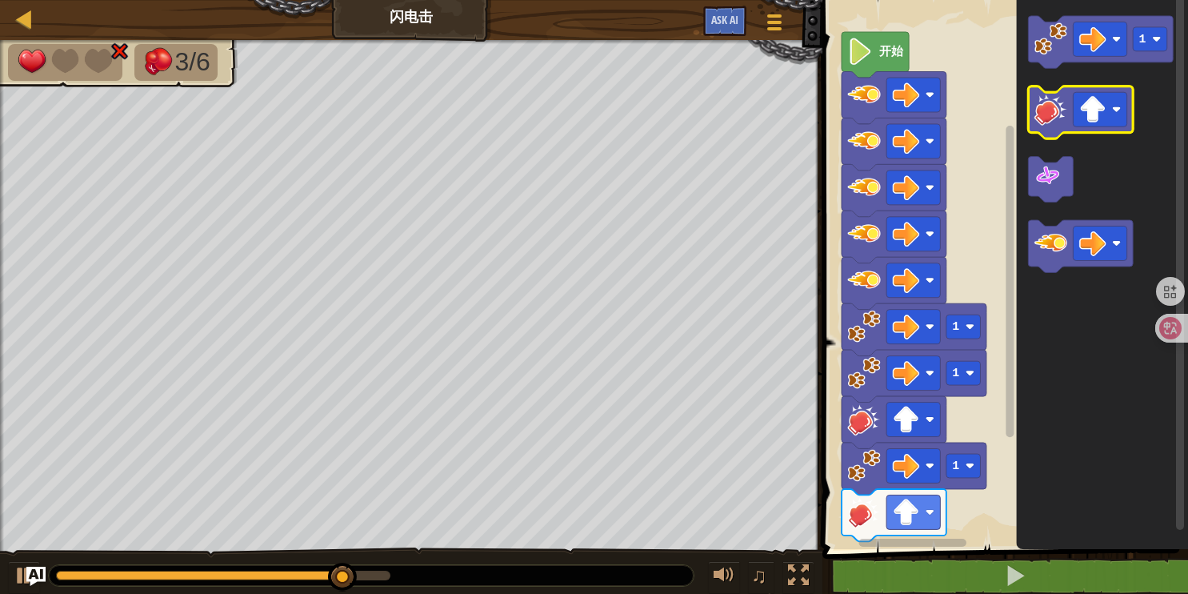
click at [1058, 103] on image "Blockly工作区" at bounding box center [1050, 109] width 33 height 33
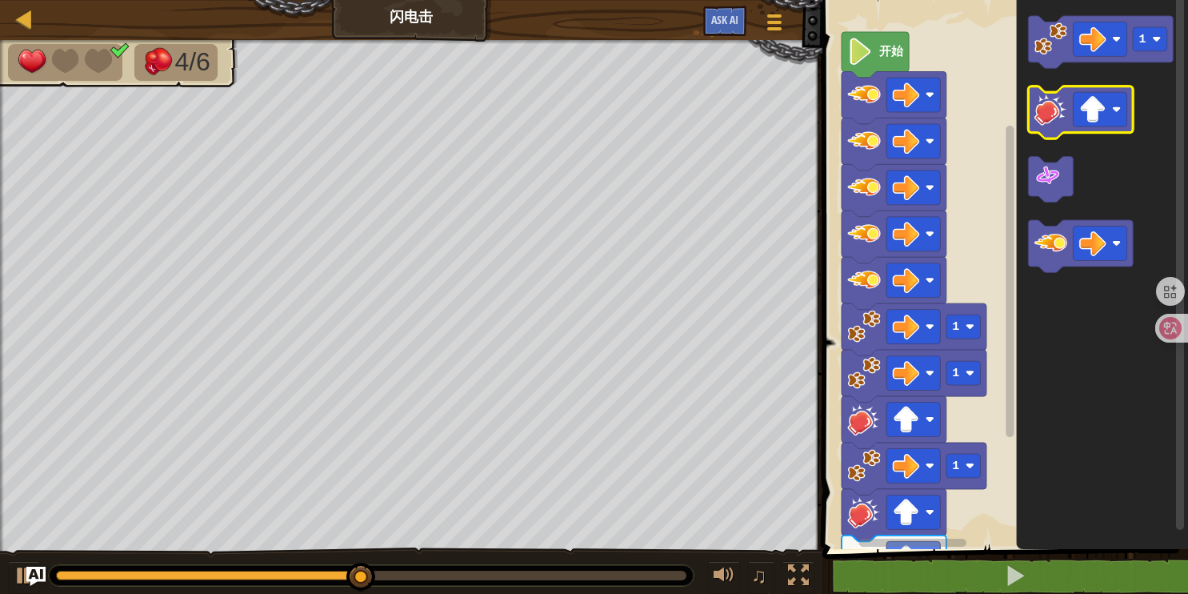
click at [1060, 104] on image "Blockly工作区" at bounding box center [1050, 109] width 33 height 33
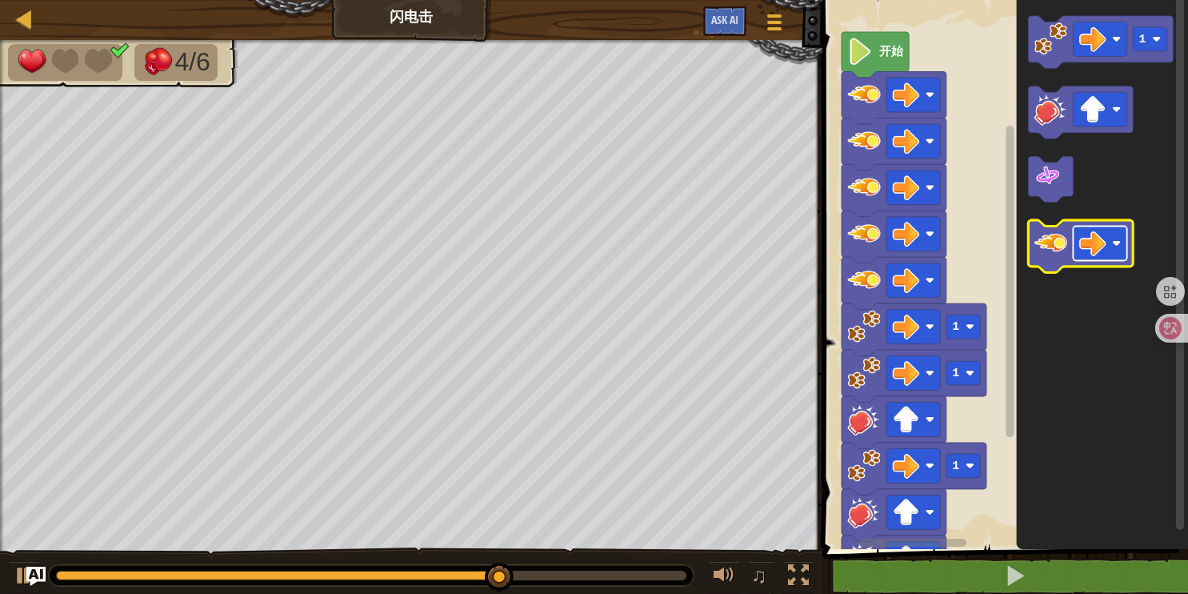
click at [1093, 243] on image "Blockly工作区" at bounding box center [1092, 243] width 27 height 27
click at [1042, 366] on icon "Blockly工作区" at bounding box center [1103, 270] width 172 height 557
click at [1086, 250] on image "Blockly工作区" at bounding box center [1092, 243] width 27 height 27
click at [1058, 246] on image "Blockly工作区" at bounding box center [1050, 242] width 33 height 33
click at [1055, 243] on image "Blockly工作区" at bounding box center [1050, 242] width 33 height 33
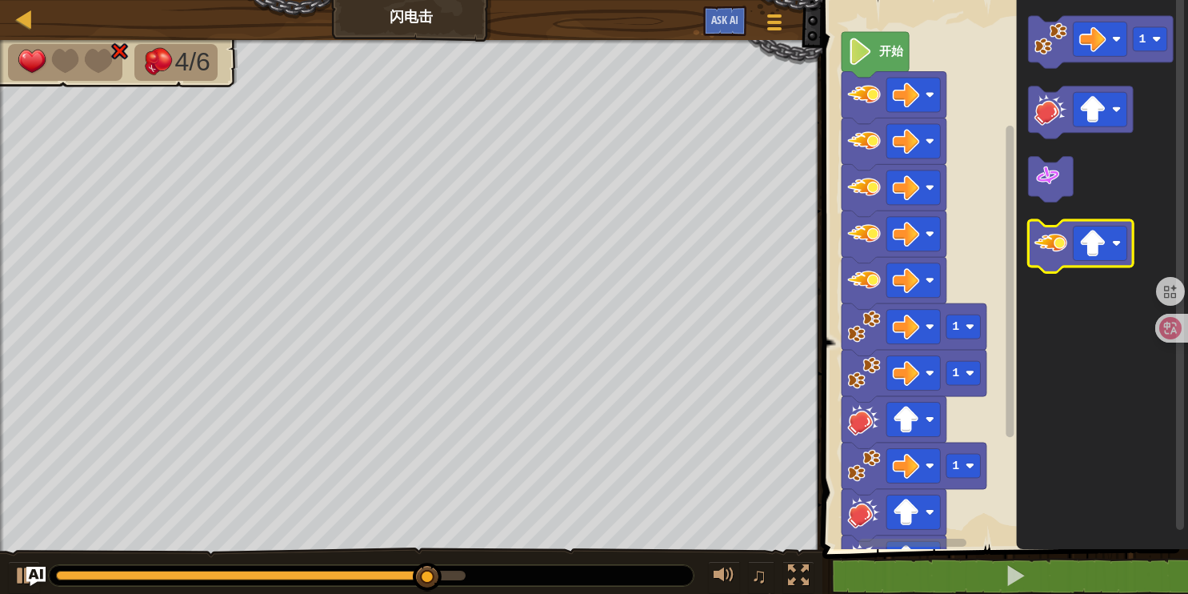
click at [1055, 243] on image "Blockly工作区" at bounding box center [1050, 242] width 33 height 33
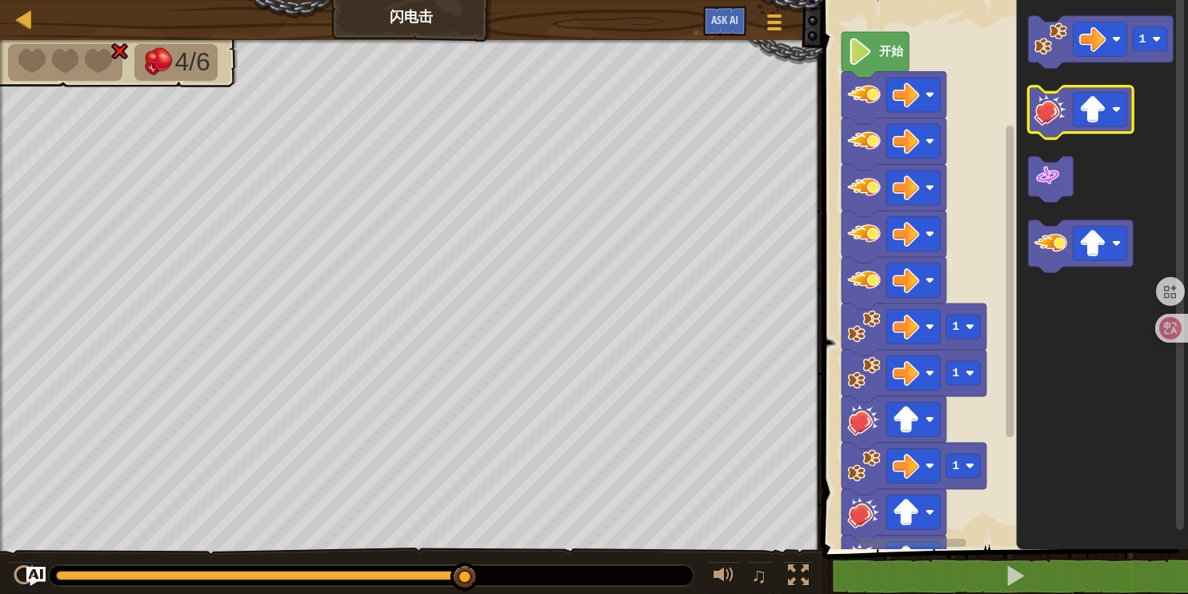
click at [1057, 116] on image "Blockly工作区" at bounding box center [1050, 109] width 33 height 33
click at [1057, 115] on image "Blockly工作区" at bounding box center [1050, 109] width 33 height 33
click at [1057, 122] on image "Blockly工作区" at bounding box center [1050, 109] width 33 height 33
click at [1058, 126] on g "Blockly工作区" at bounding box center [1081, 112] width 105 height 52
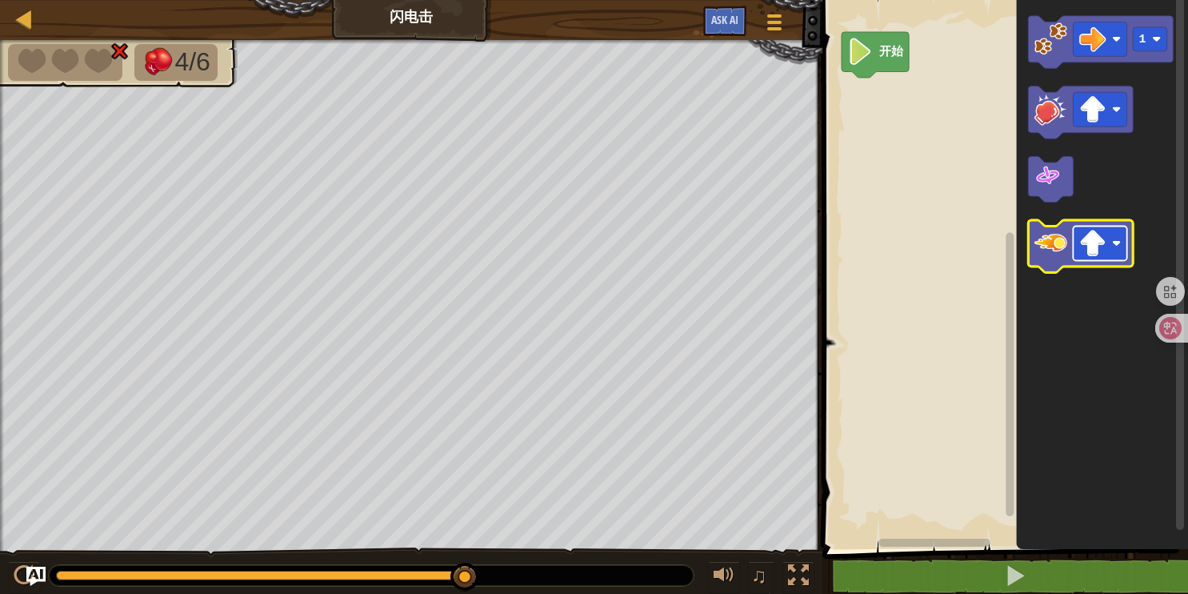
click at [1096, 248] on image "Blockly工作区" at bounding box center [1092, 243] width 27 height 27
click at [1051, 242] on image "Blockly工作区" at bounding box center [1050, 242] width 33 height 33
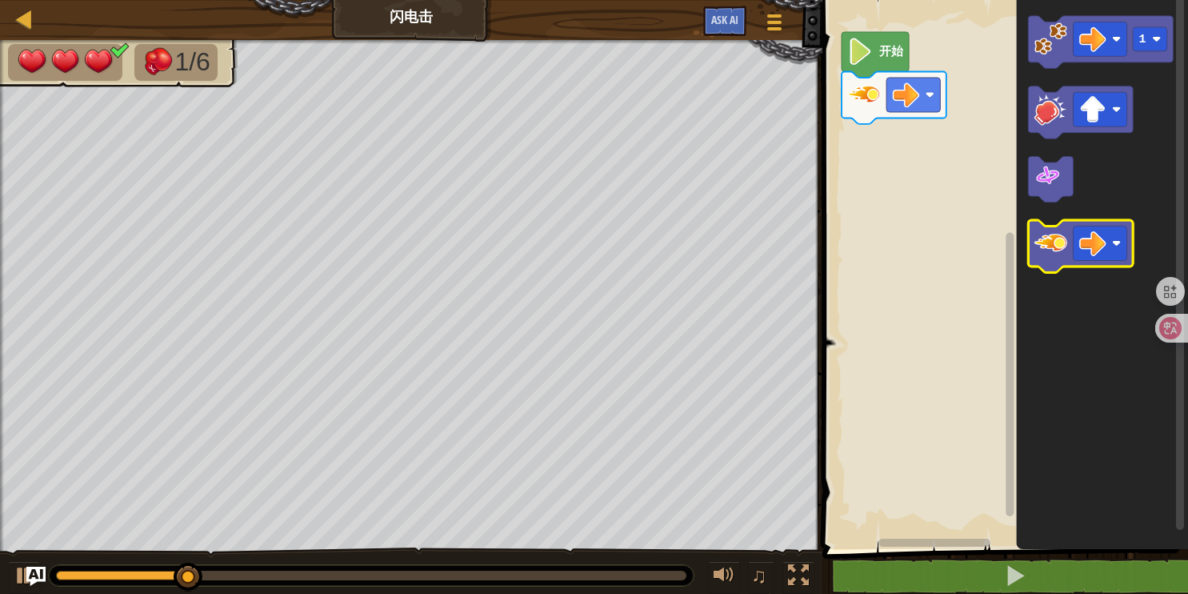
click at [1054, 240] on image "Blockly工作区" at bounding box center [1050, 242] width 33 height 33
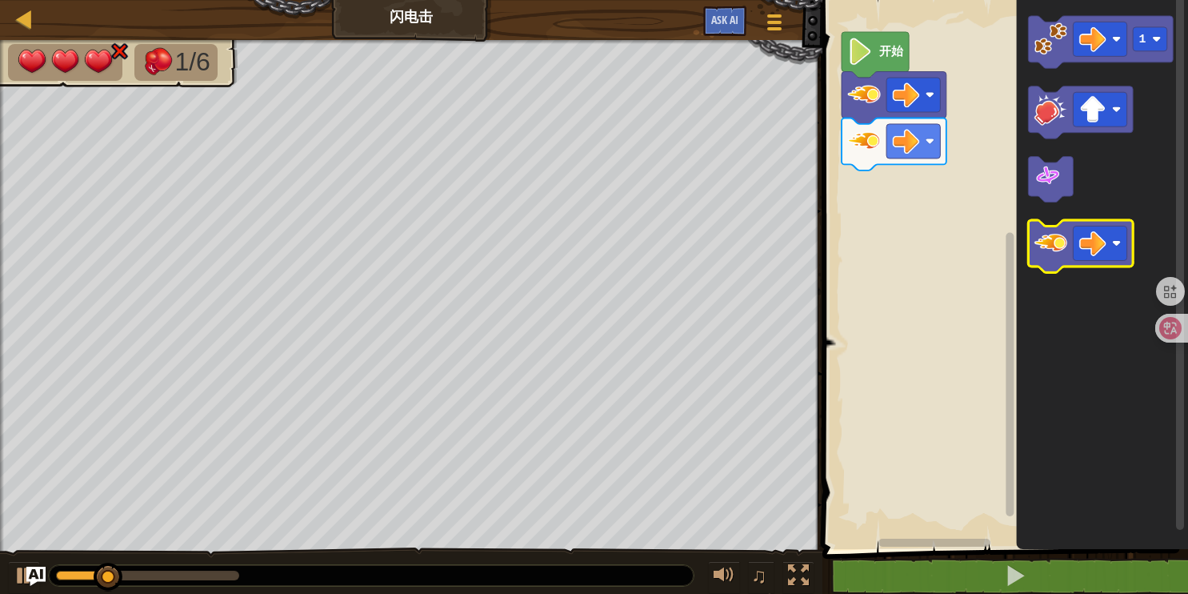
click at [1054, 240] on image "Blockly工作区" at bounding box center [1050, 242] width 33 height 33
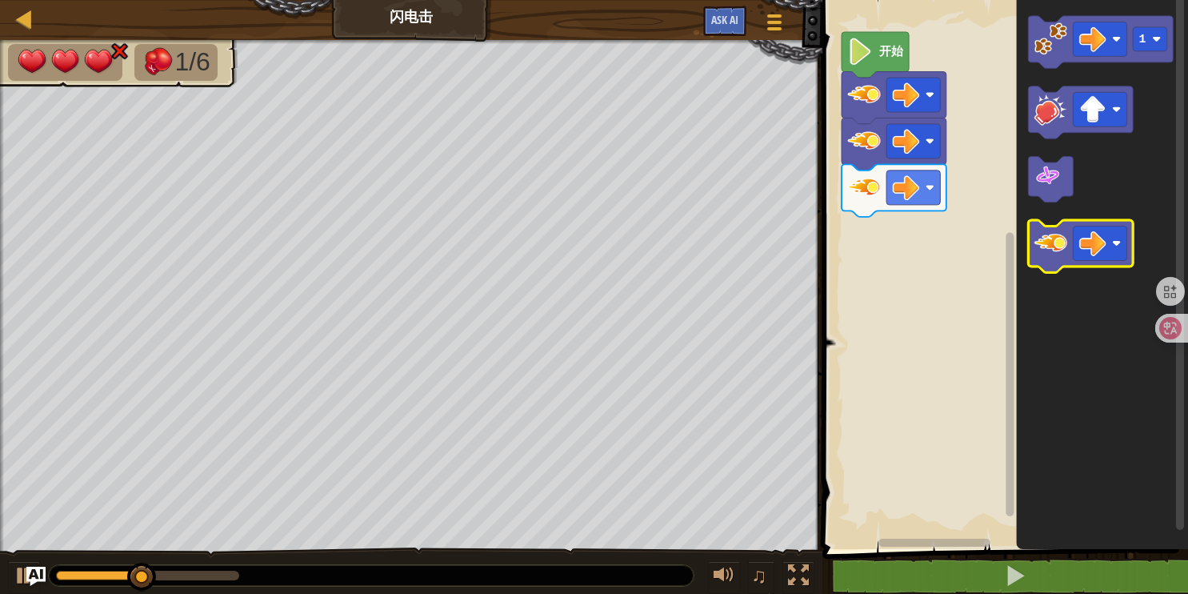
click at [1054, 238] on image "Blockly工作区" at bounding box center [1050, 242] width 33 height 33
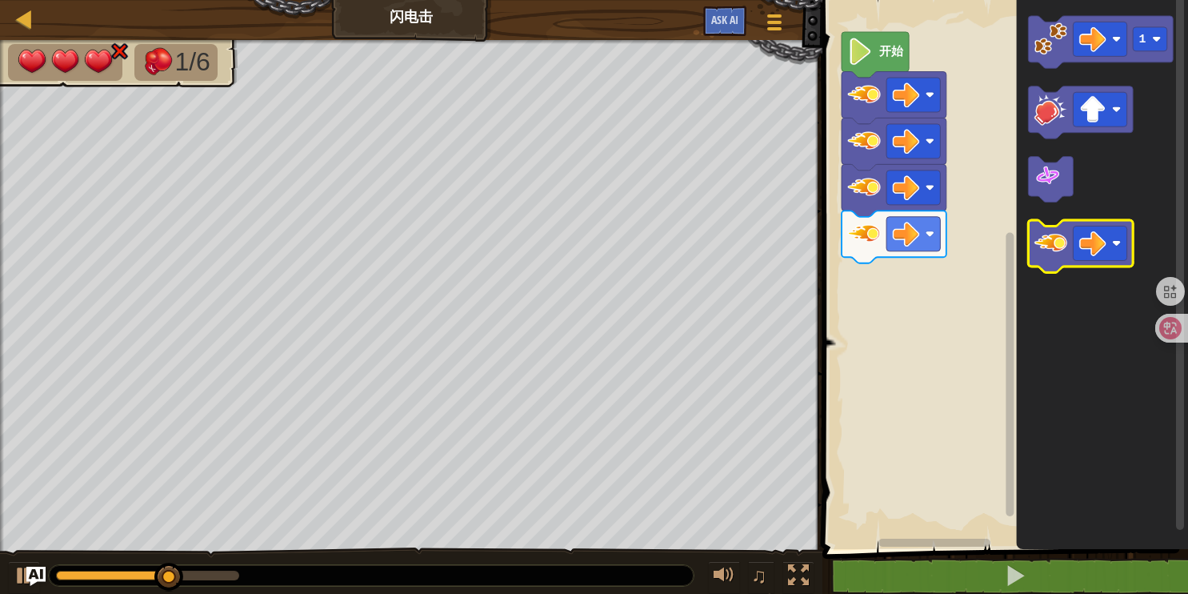
click at [1054, 238] on image "Blockly工作区" at bounding box center [1050, 242] width 33 height 33
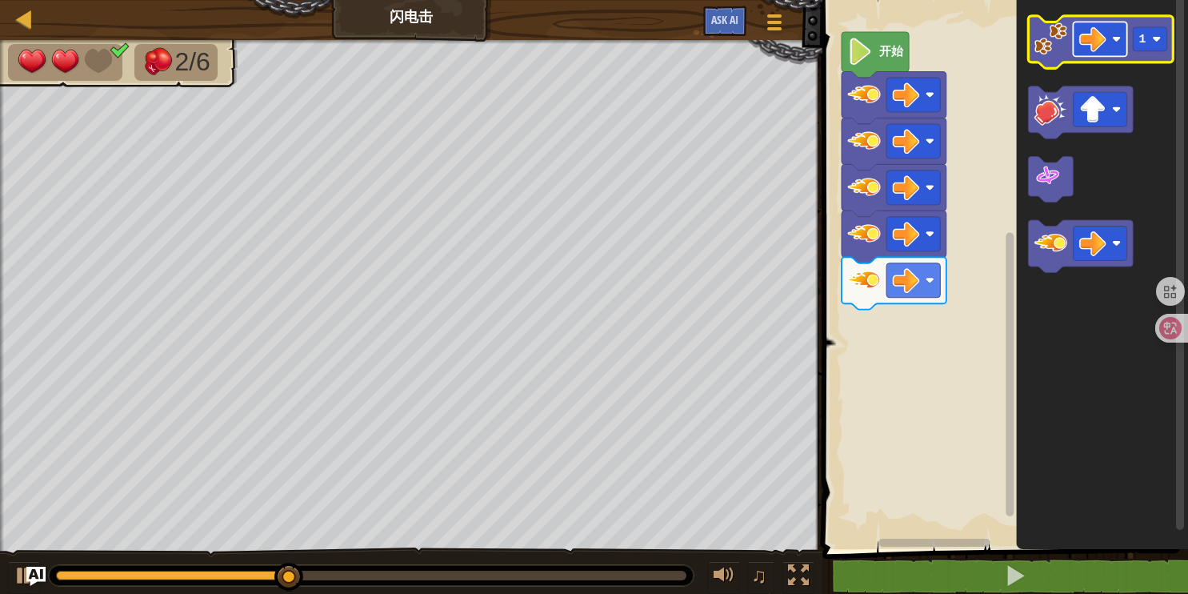
click at [1081, 46] on image "Blockly工作区" at bounding box center [1092, 39] width 27 height 27
click at [1044, 37] on image "Blockly工作区" at bounding box center [1050, 38] width 33 height 33
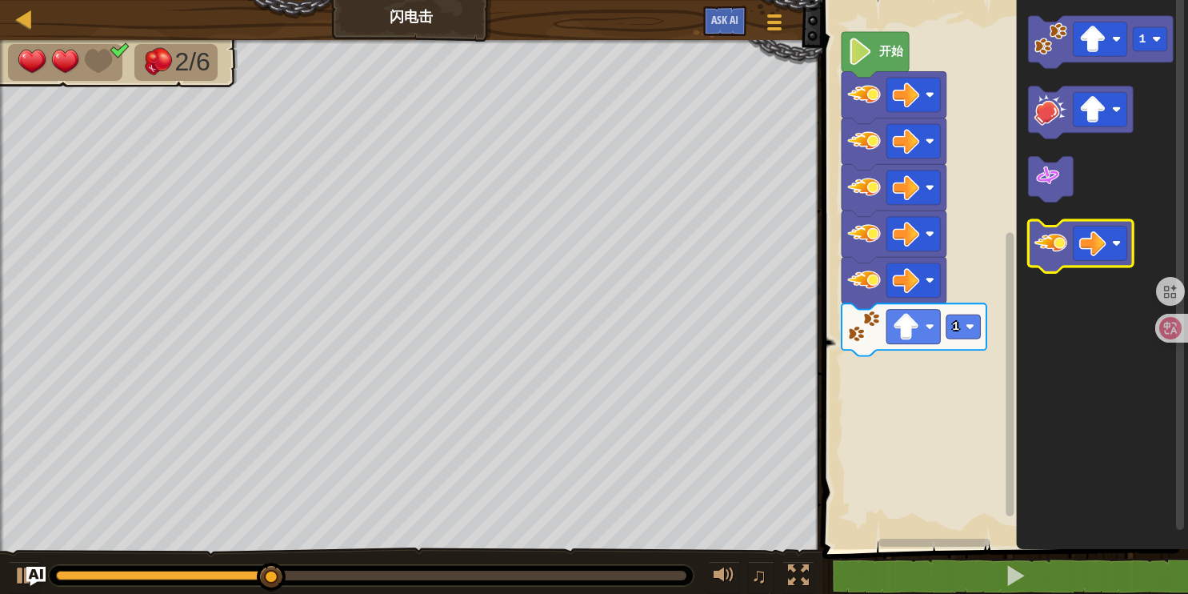
click at [1047, 234] on image "Blockly工作区" at bounding box center [1050, 242] width 33 height 33
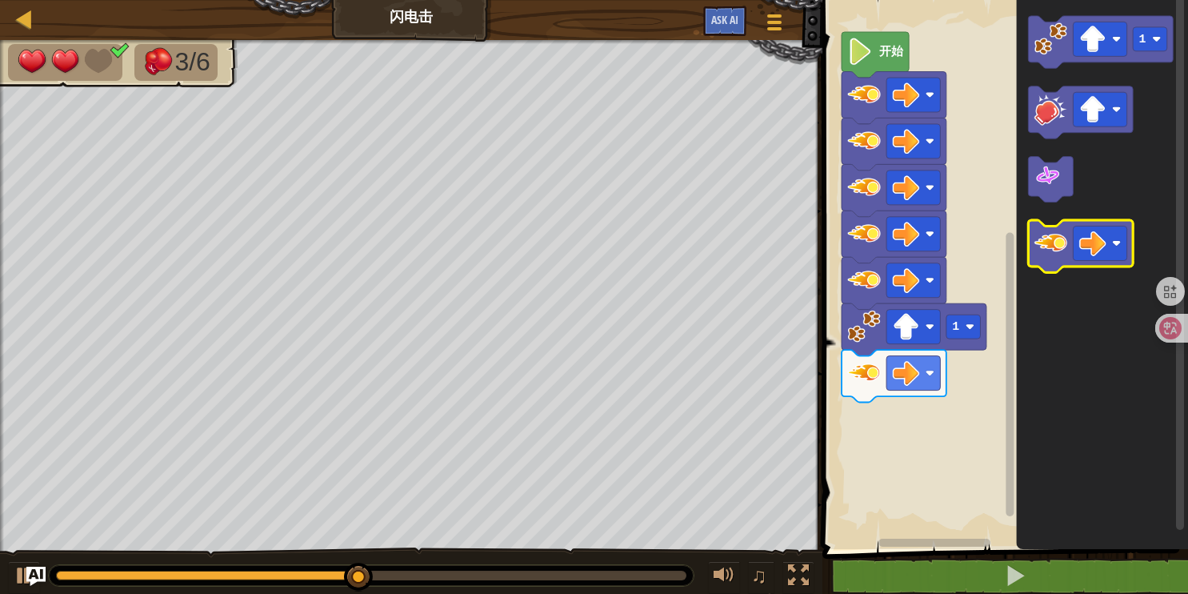
click at [1053, 238] on image "Blockly工作区" at bounding box center [1050, 242] width 33 height 33
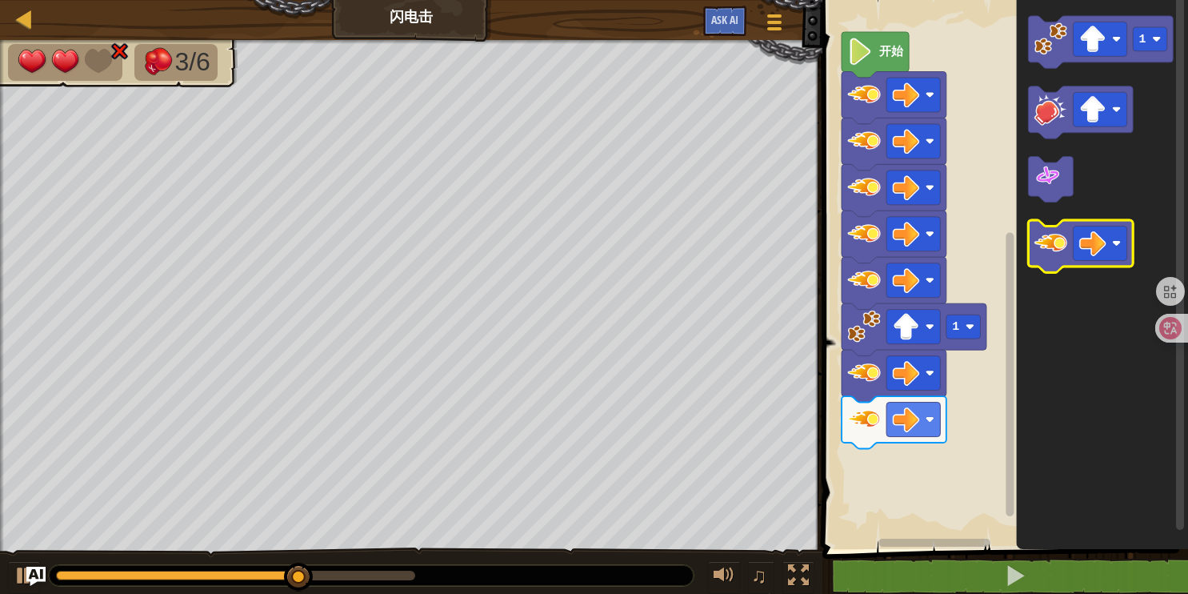
click at [1053, 238] on image "Blockly工作区" at bounding box center [1050, 242] width 33 height 33
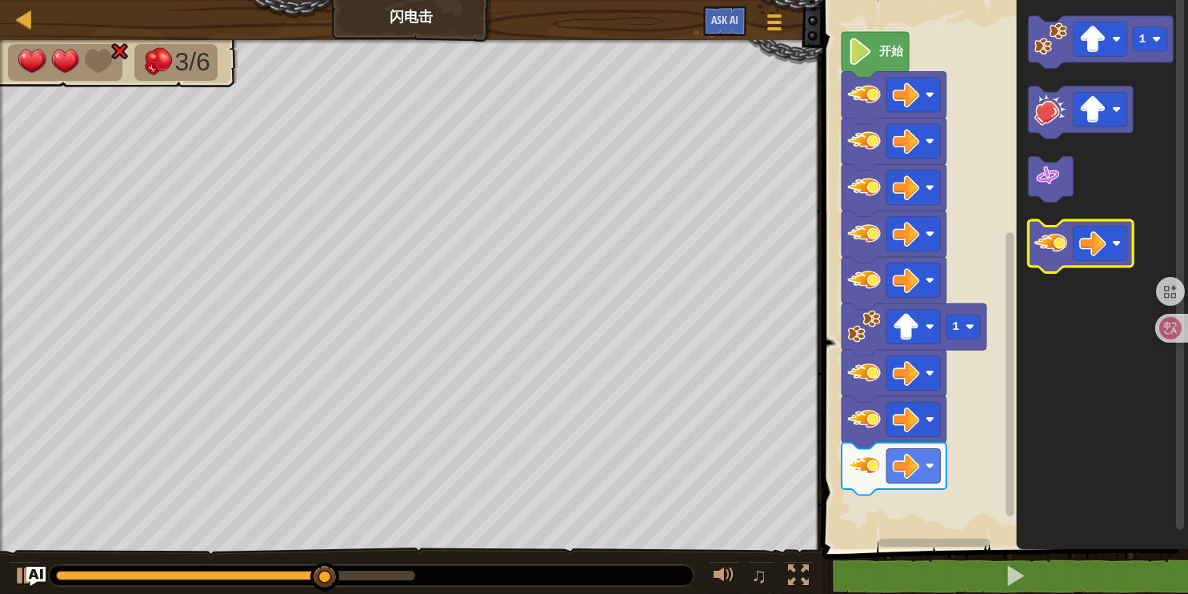
click at [1053, 238] on image "Blockly工作区" at bounding box center [1050, 242] width 33 height 33
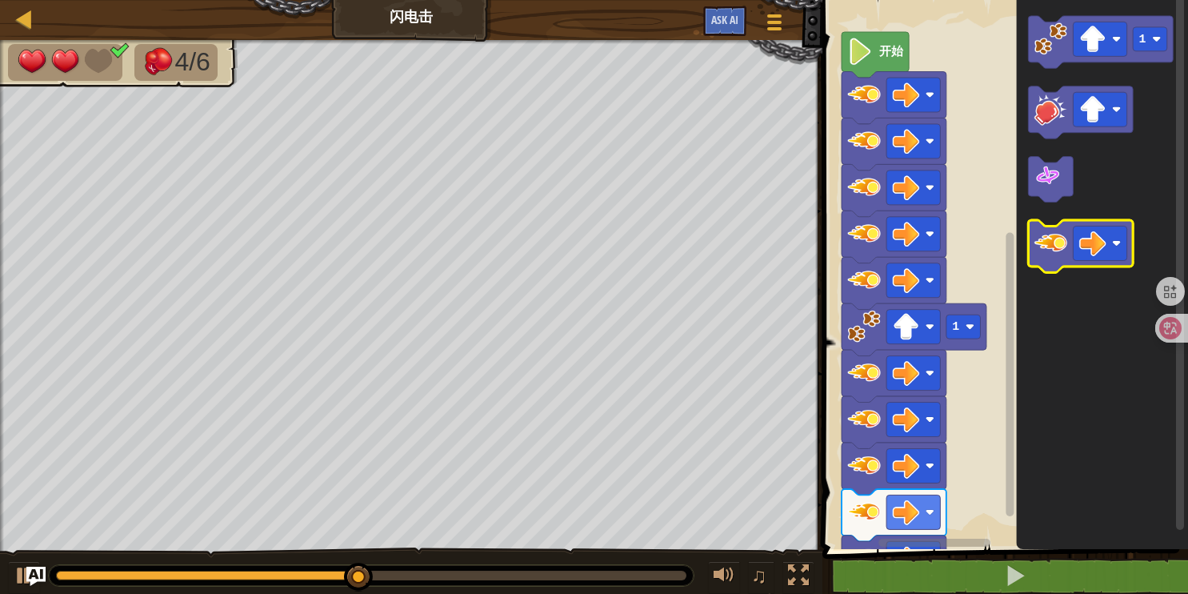
click at [1049, 238] on image "Blockly工作区" at bounding box center [1050, 242] width 33 height 33
click at [1048, 234] on image "Blockly工作区" at bounding box center [1050, 242] width 33 height 33
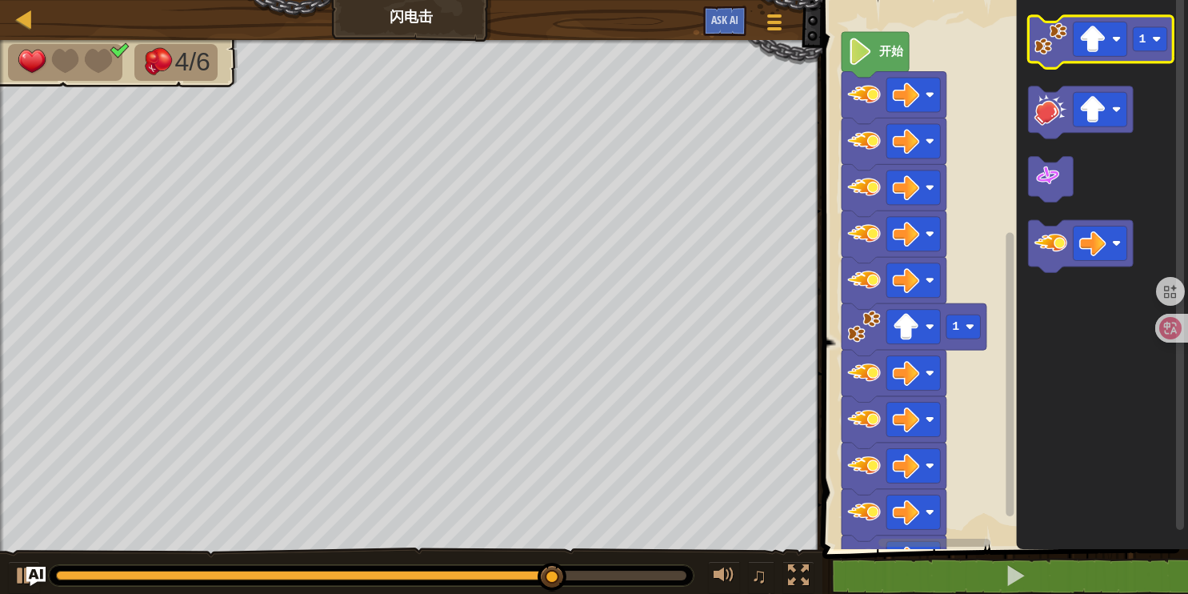
click at [1066, 50] on image "Blockly工作区" at bounding box center [1050, 38] width 33 height 33
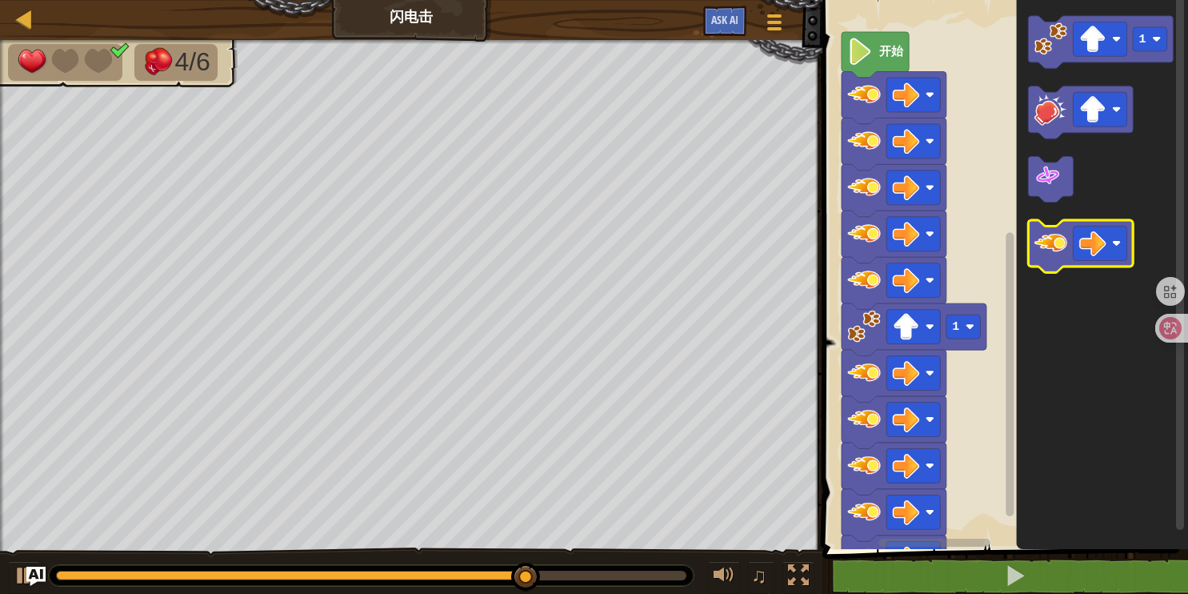
click at [1054, 237] on image "Blockly工作区" at bounding box center [1050, 242] width 33 height 33
click at [1054, 251] on image "Blockly工作区" at bounding box center [1050, 242] width 33 height 33
click at [1054, 253] on image "Blockly工作区" at bounding box center [1050, 242] width 33 height 33
click at [1054, 254] on image "Blockly工作区" at bounding box center [1050, 242] width 33 height 33
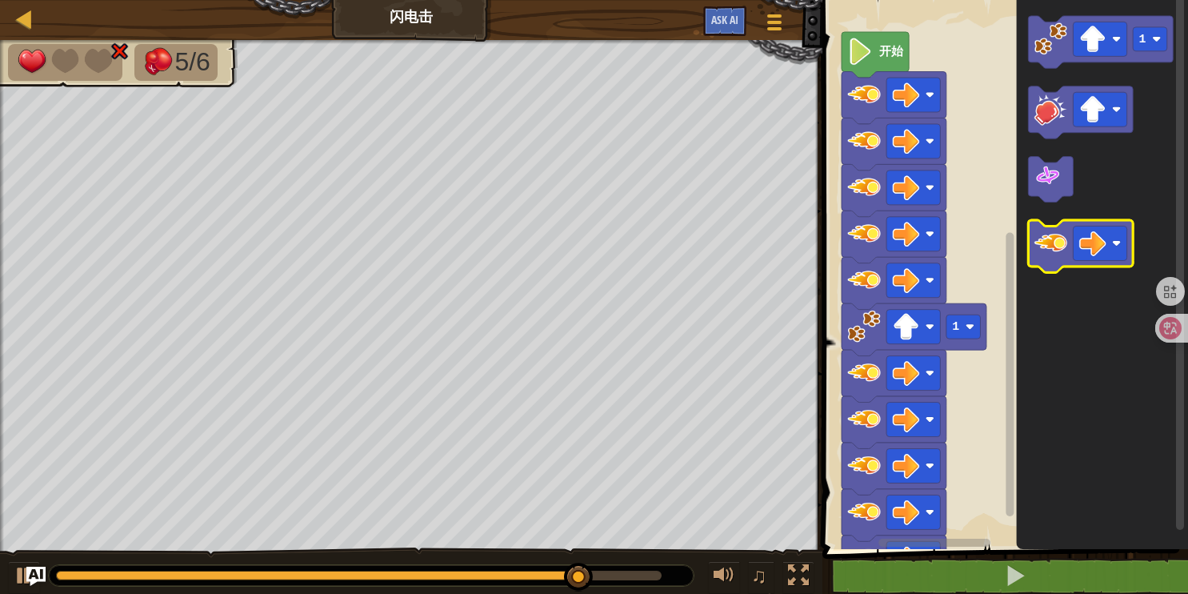
click at [1050, 262] on icon "Blockly工作区" at bounding box center [1081, 246] width 105 height 52
click at [1049, 261] on icon "Blockly工作区" at bounding box center [1081, 246] width 105 height 52
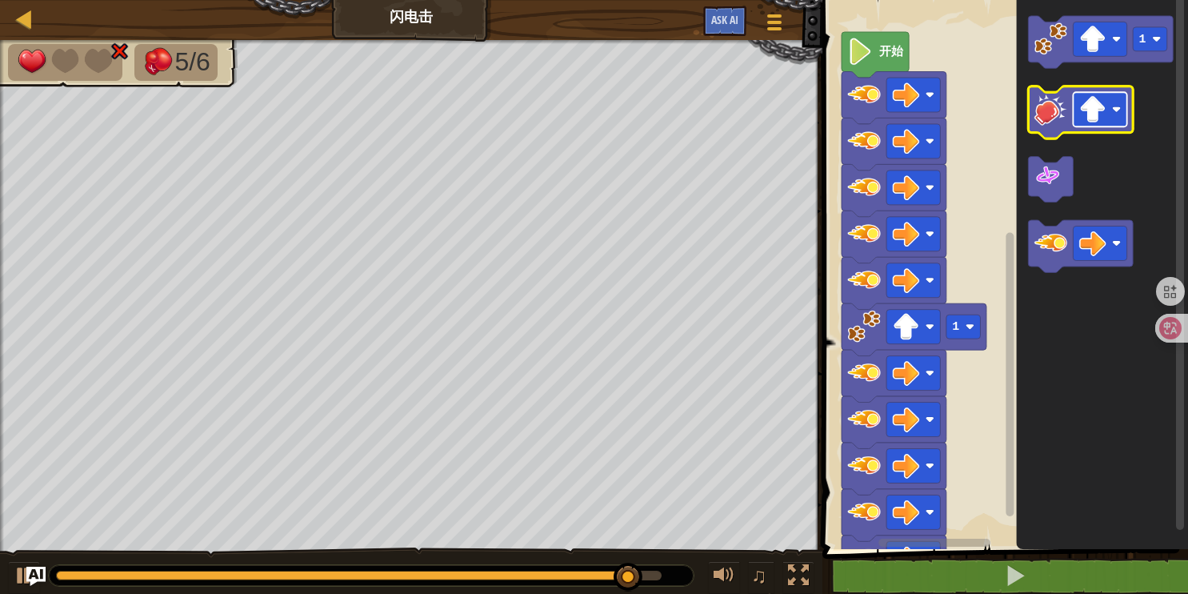
click at [1074, 107] on rect "Blockly工作区" at bounding box center [1101, 109] width 54 height 34
click at [1046, 112] on image "Blockly工作区" at bounding box center [1050, 109] width 33 height 33
click at [1046, 111] on image "Blockly工作区" at bounding box center [1050, 109] width 33 height 33
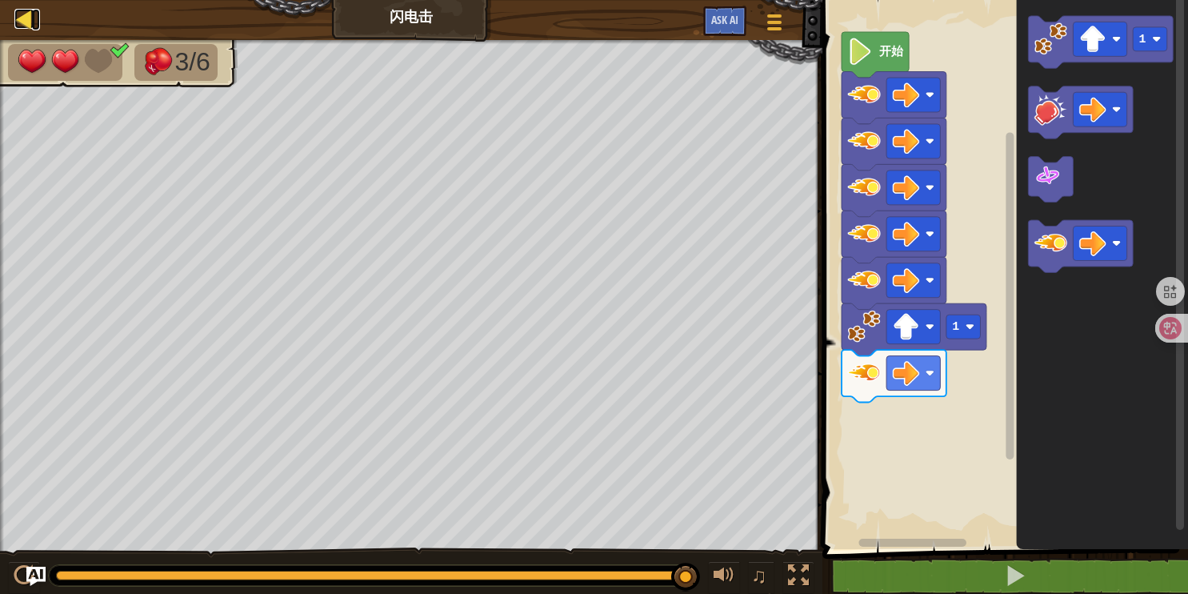
click at [26, 22] on div at bounding box center [24, 19] width 20 height 20
select select "zh-HANS"
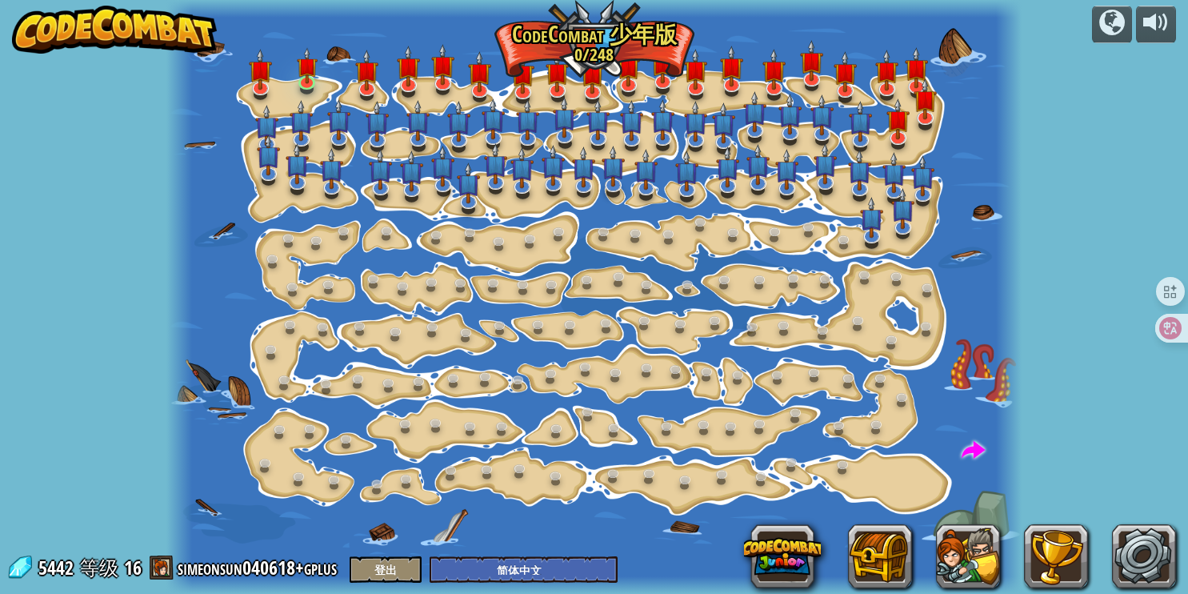
select select "zh-HANS"
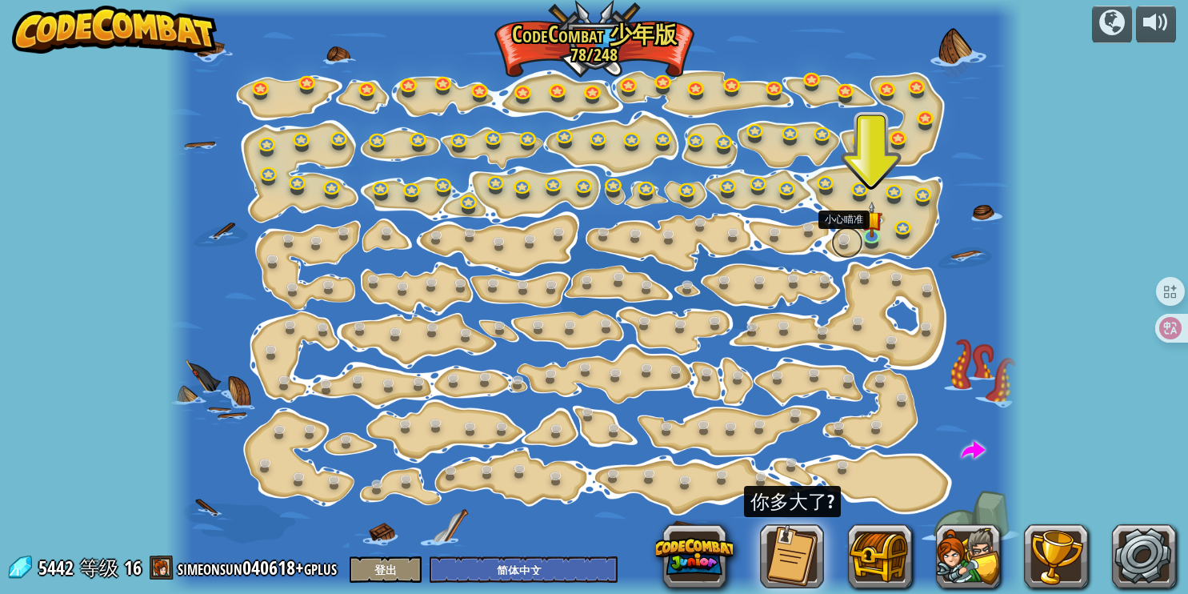
click at [844, 241] on link at bounding box center [847, 242] width 32 height 32
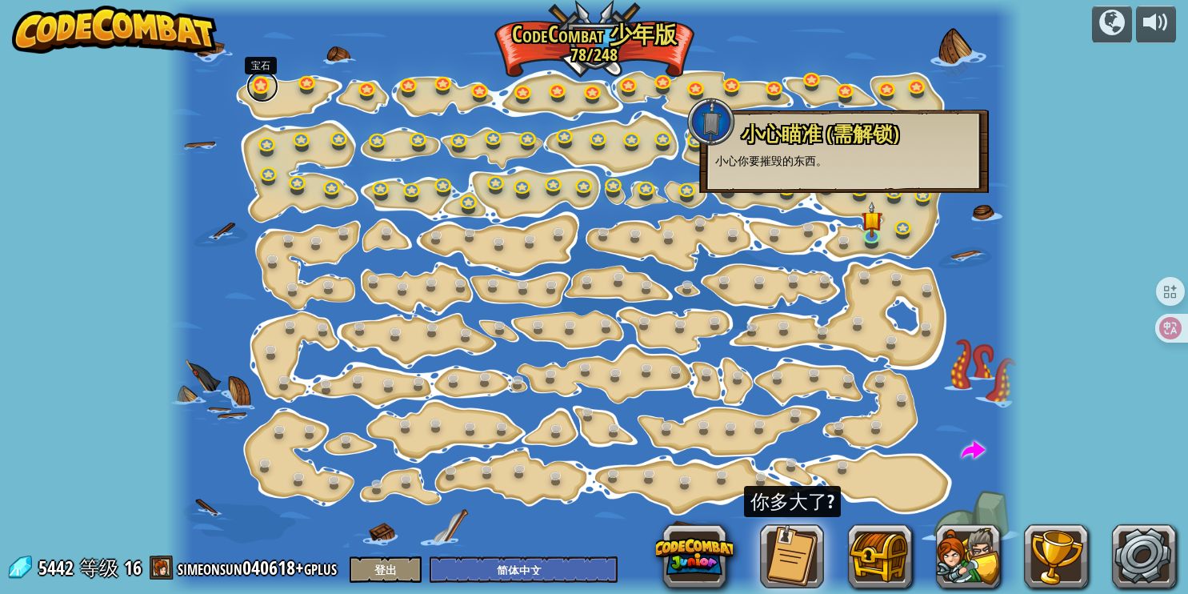
click at [261, 90] on link at bounding box center [262, 86] width 32 height 32
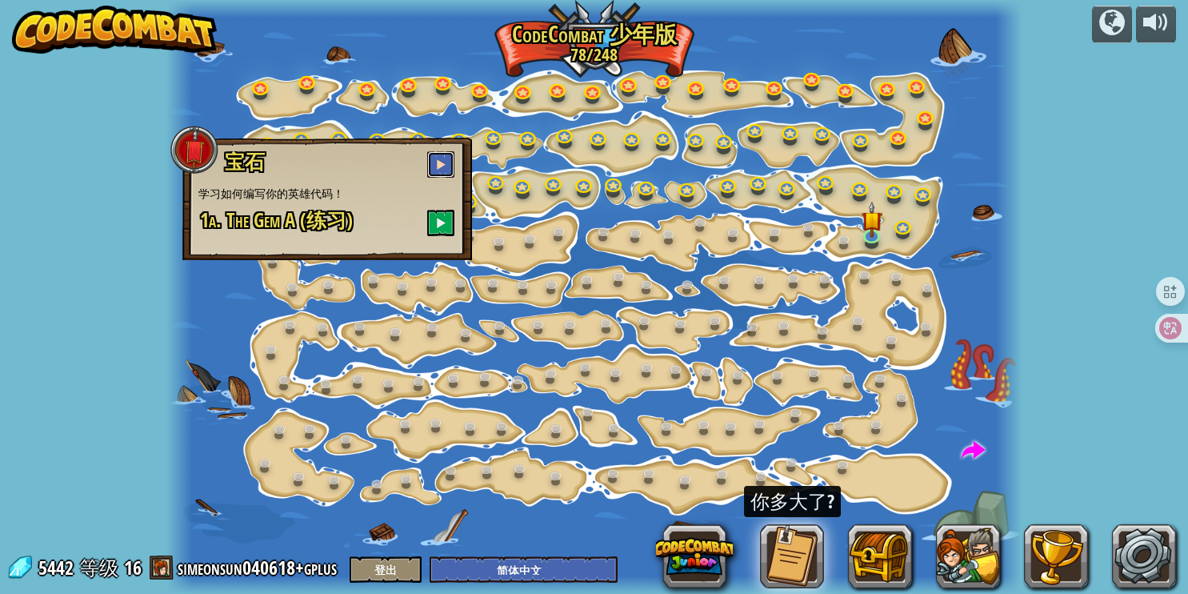
click at [442, 154] on button at bounding box center [440, 164] width 27 height 26
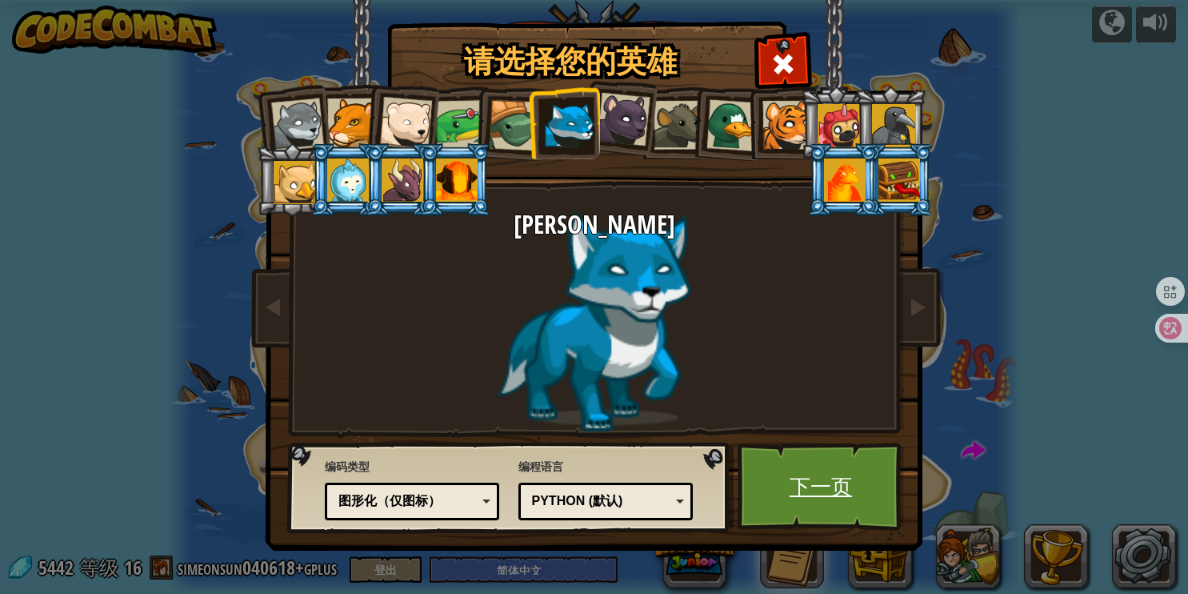
click at [829, 474] on link "下一页" at bounding box center [821, 486] width 167 height 88
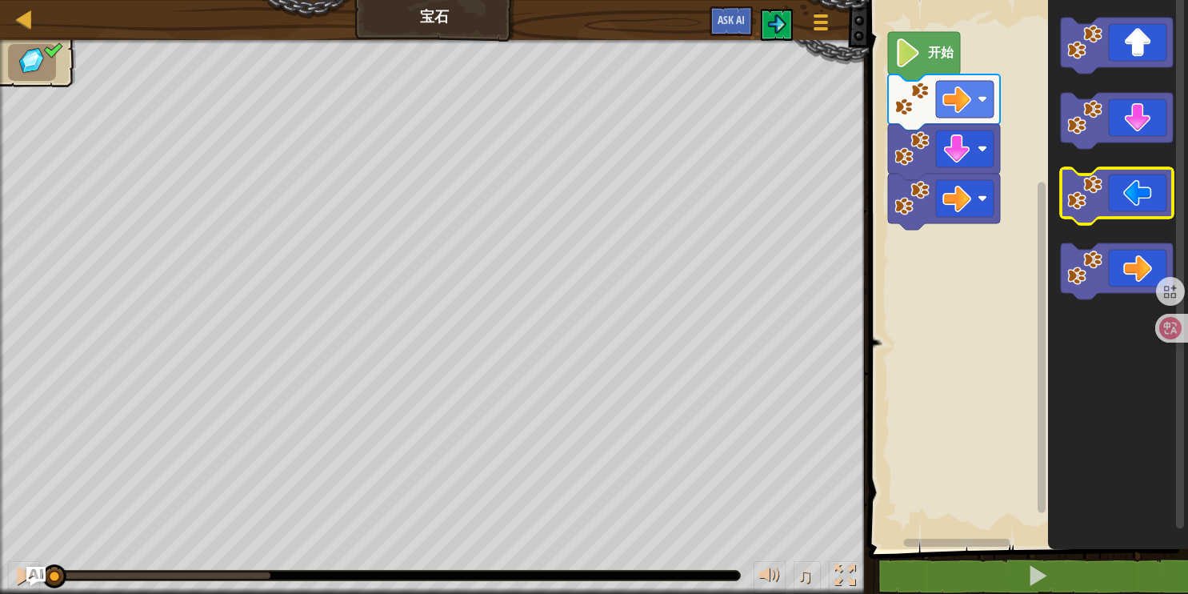
click at [1098, 194] on image "Blockly工作区" at bounding box center [1084, 192] width 35 height 35
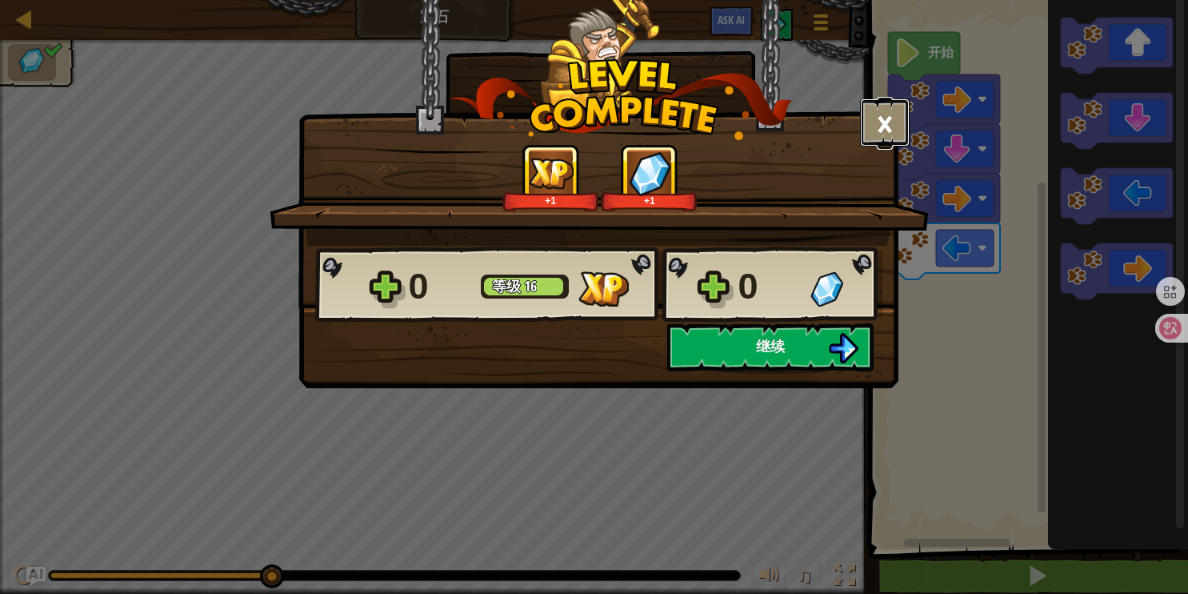
click at [890, 113] on button "×" at bounding box center [885, 122] width 50 height 48
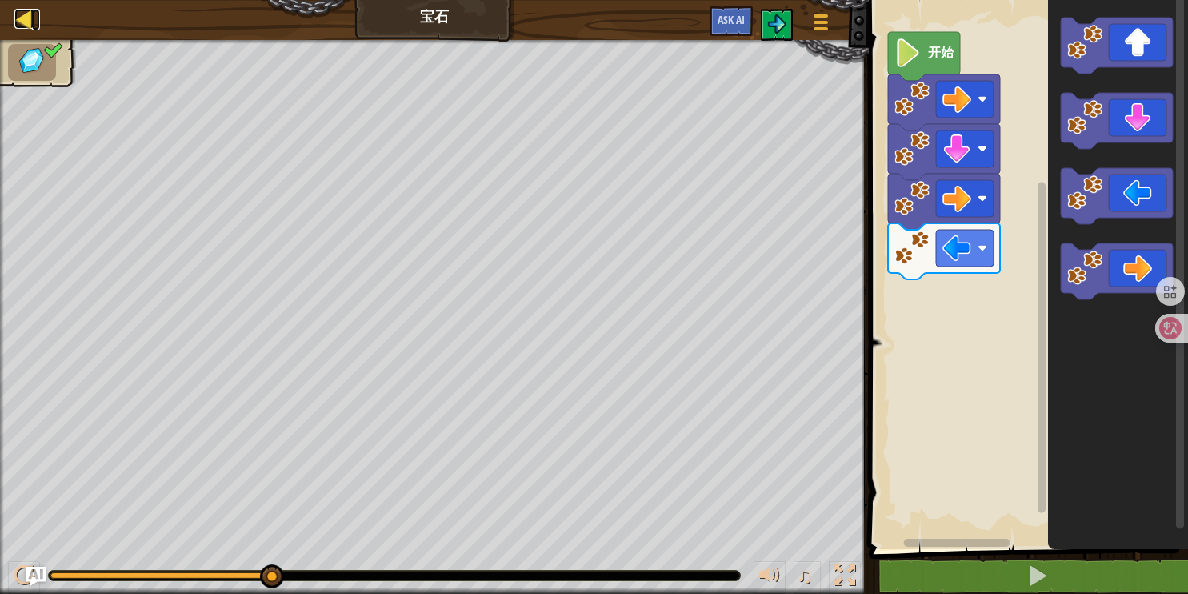
click at [25, 22] on div at bounding box center [24, 19] width 20 height 20
select select "zh-HANS"
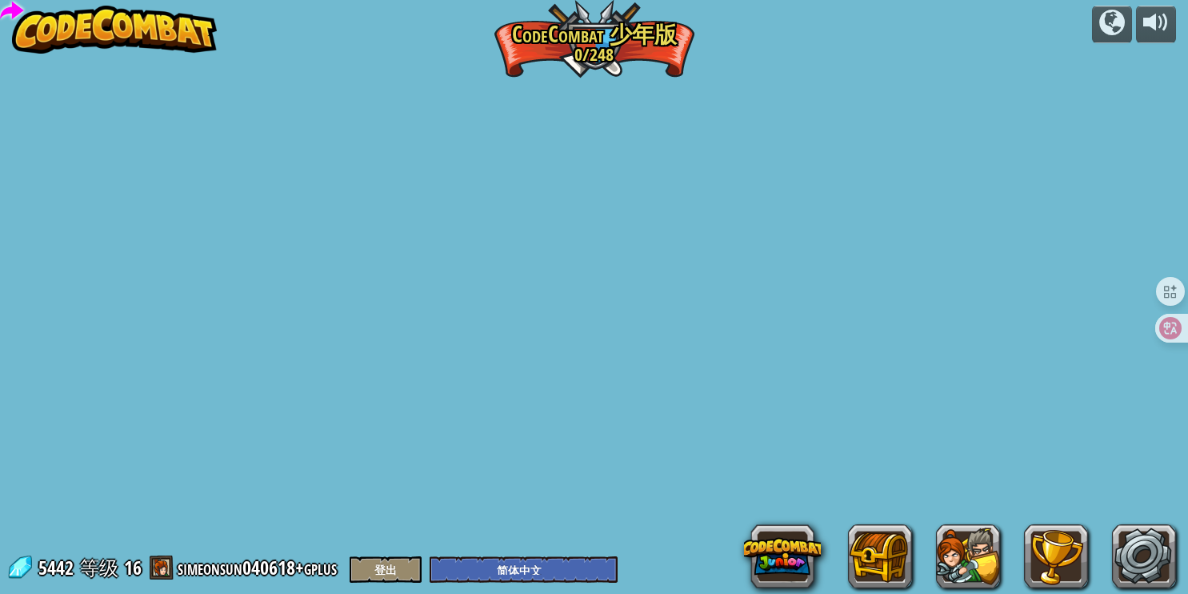
select select "zh-HANS"
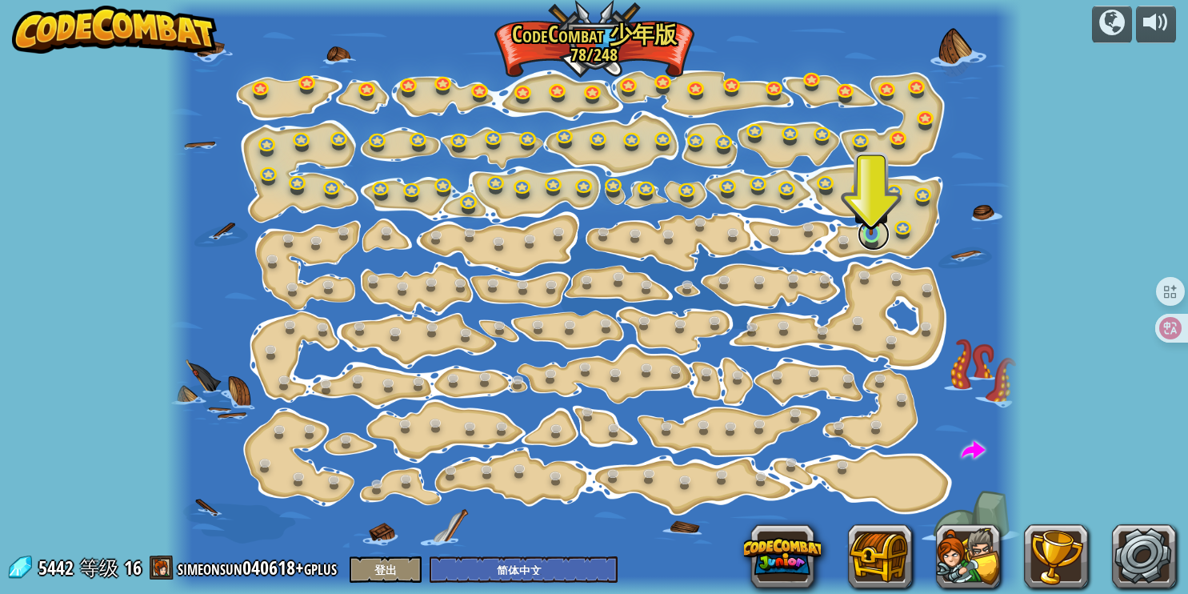
click at [874, 237] on link at bounding box center [874, 234] width 32 height 32
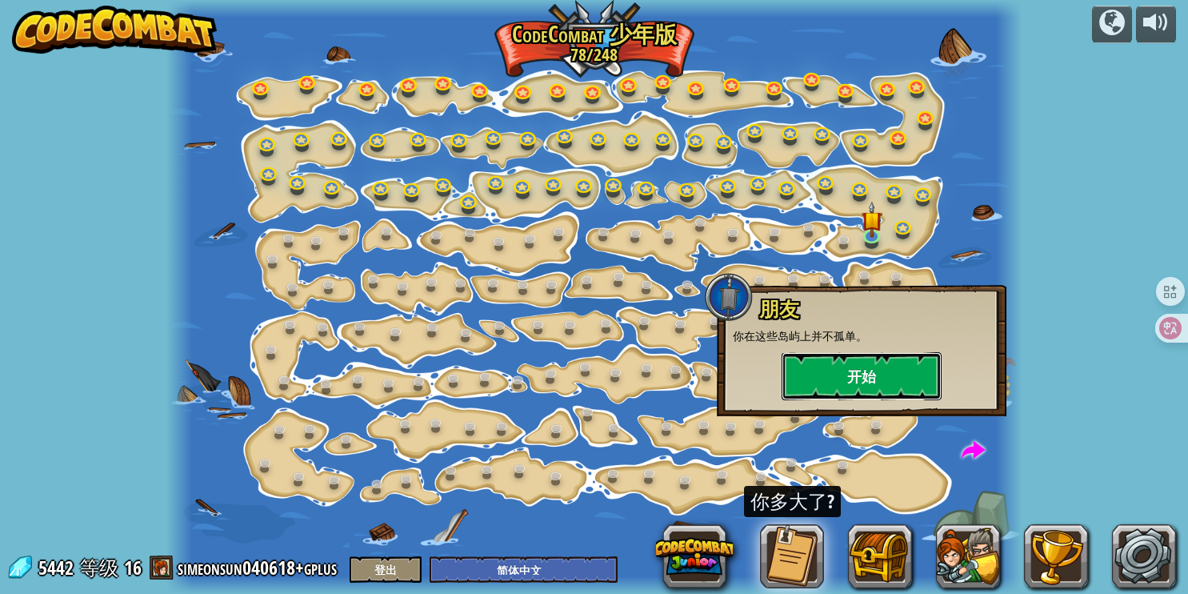
click at [845, 361] on button "开始" at bounding box center [862, 376] width 160 height 48
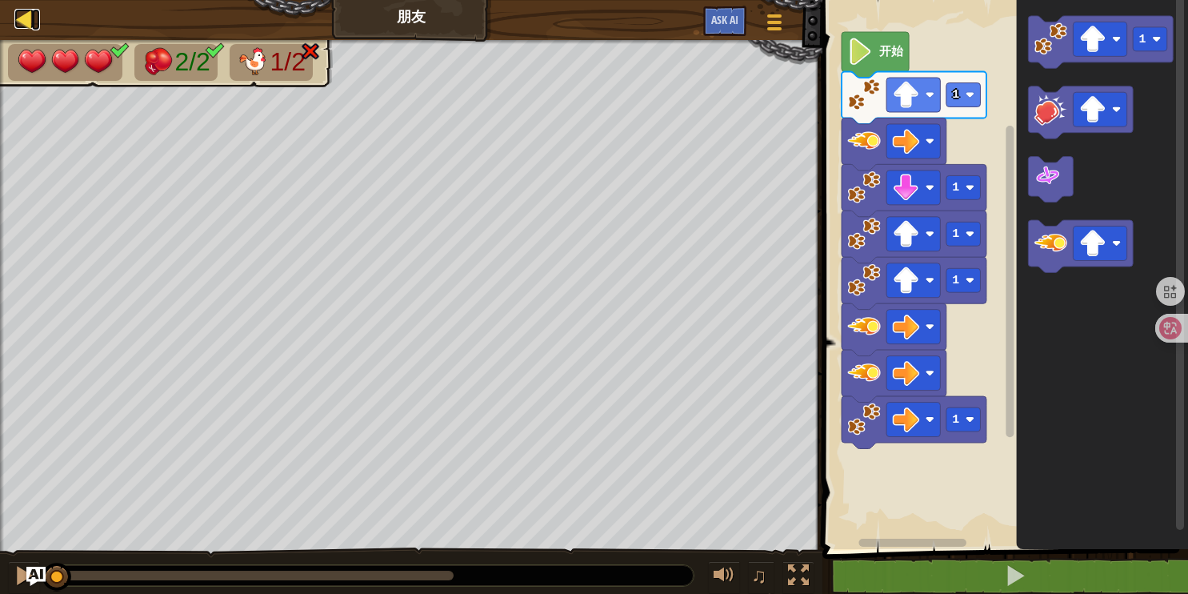
click at [23, 16] on div at bounding box center [24, 19] width 20 height 20
select select "zh-HANS"
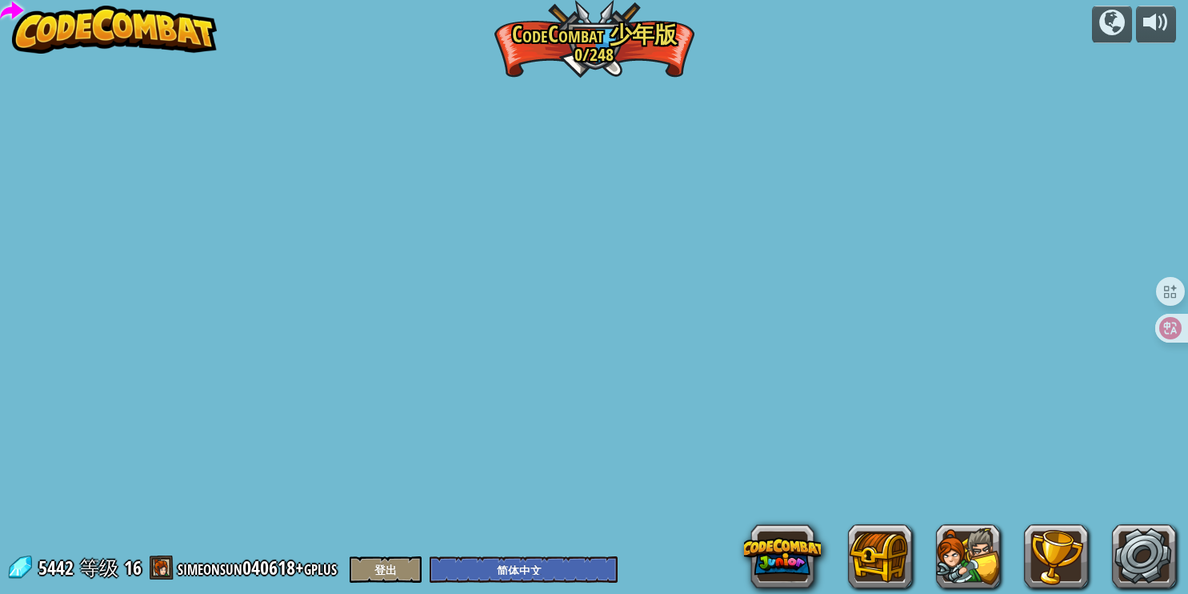
select select "zh-HANS"
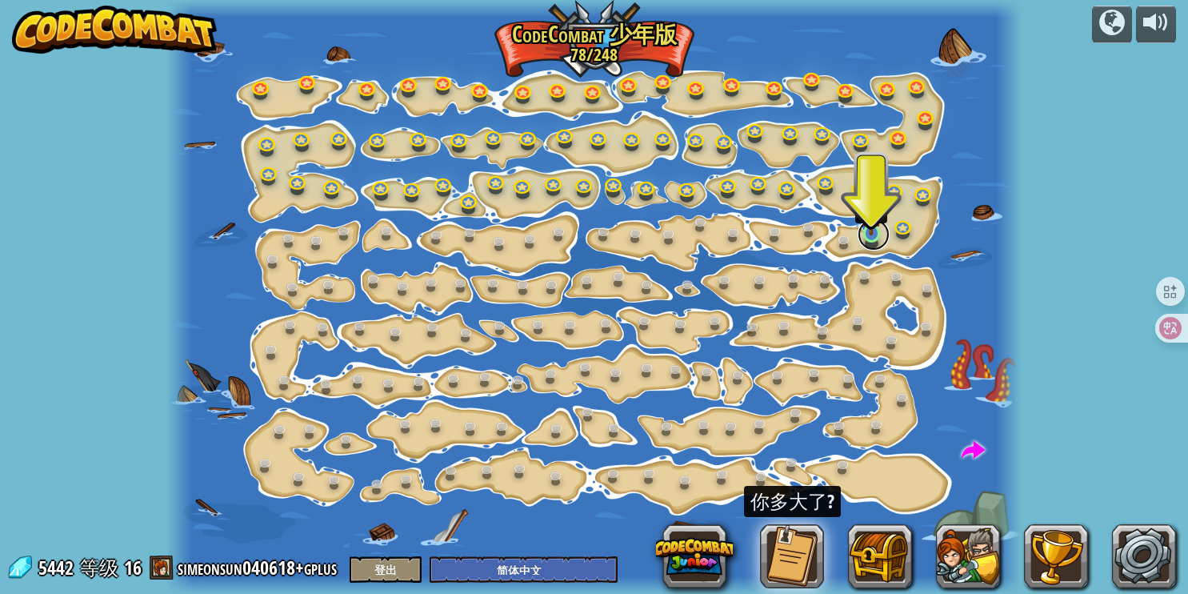
click at [868, 236] on link at bounding box center [874, 234] width 32 height 32
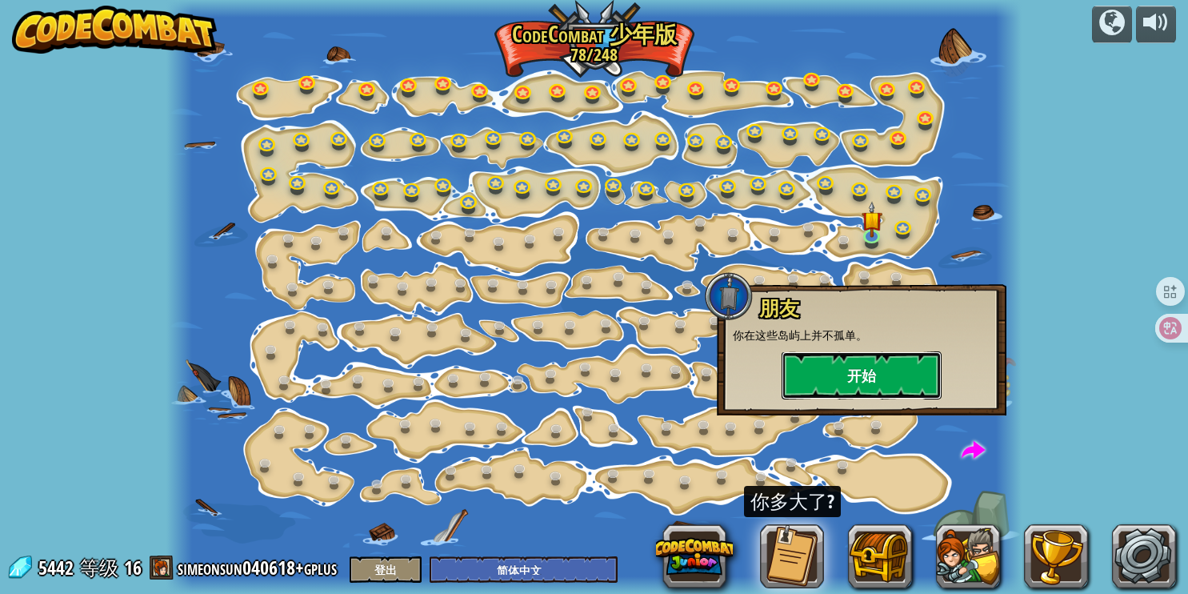
click at [844, 373] on button "开始" at bounding box center [862, 375] width 160 height 48
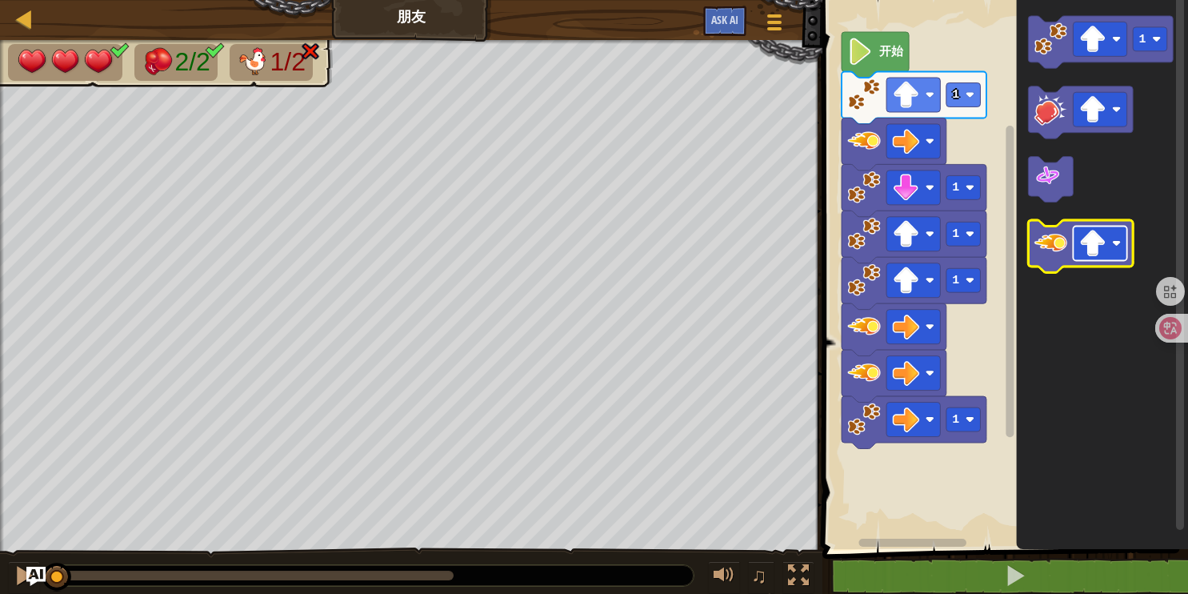
click at [1103, 246] on image "Blockly工作区" at bounding box center [1092, 243] width 27 height 27
click at [1055, 247] on image "Blockly工作区" at bounding box center [1050, 242] width 33 height 33
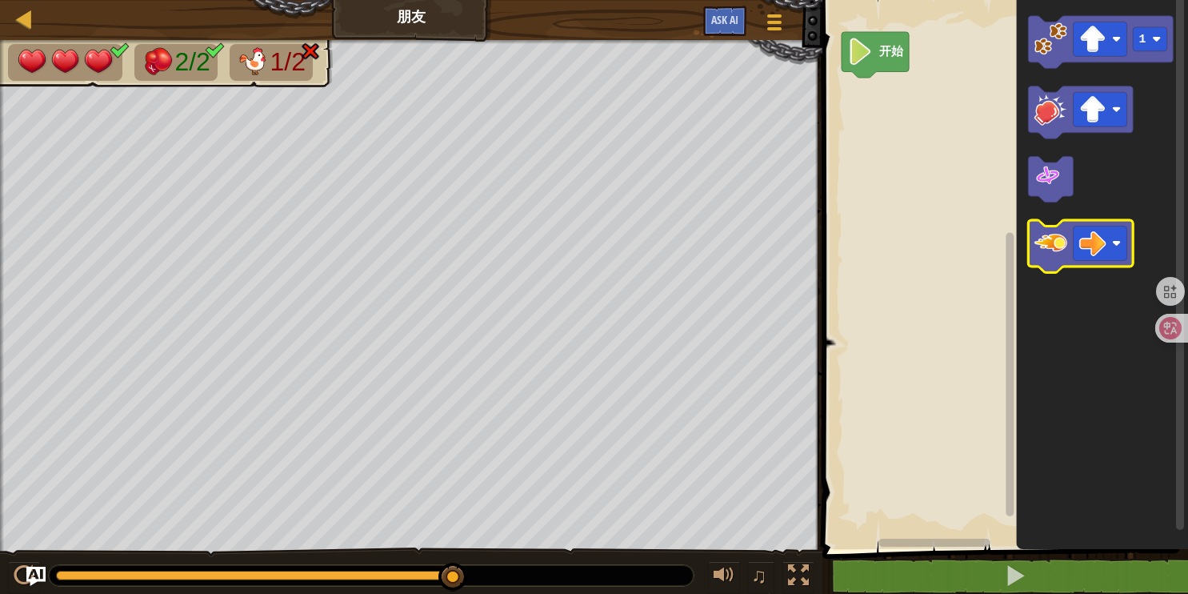
click at [1060, 239] on image "Blockly工作区" at bounding box center [1050, 242] width 33 height 33
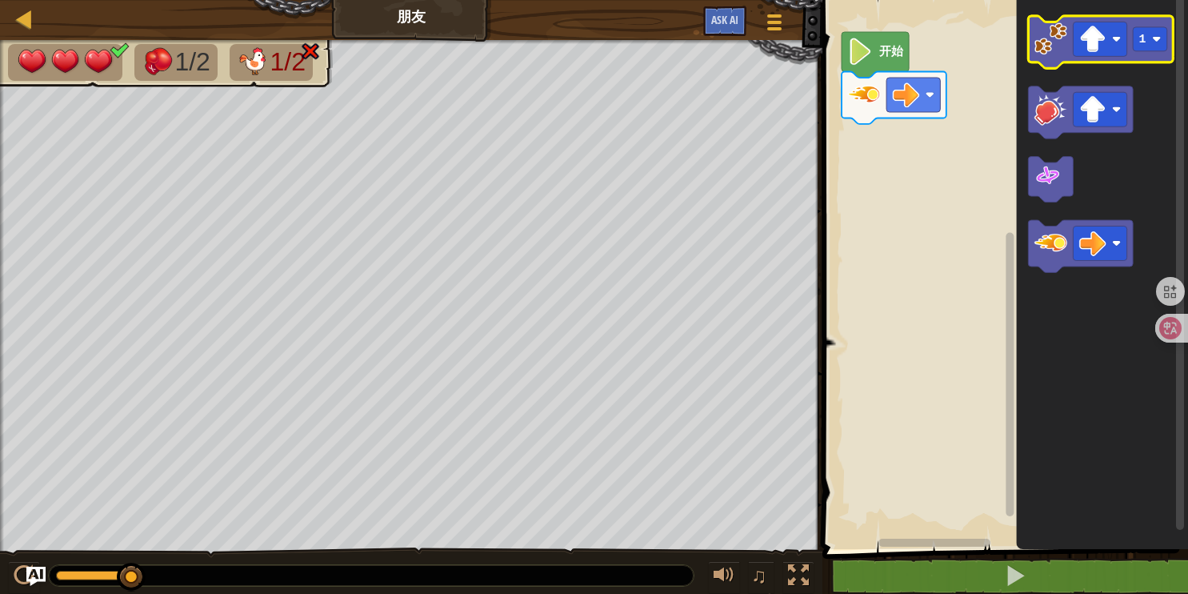
click at [1048, 46] on image "Blockly工作区" at bounding box center [1050, 38] width 33 height 33
click at [1038, 44] on image "Blockly工作区" at bounding box center [1050, 38] width 33 height 33
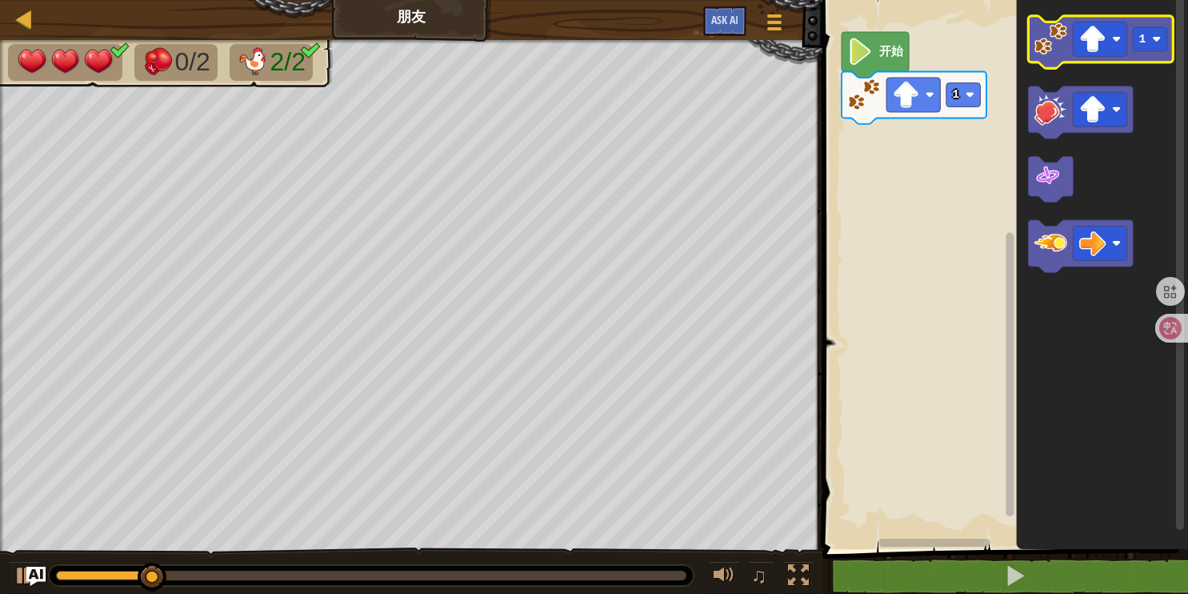
click at [1038, 43] on image "Blockly工作区" at bounding box center [1050, 38] width 33 height 33
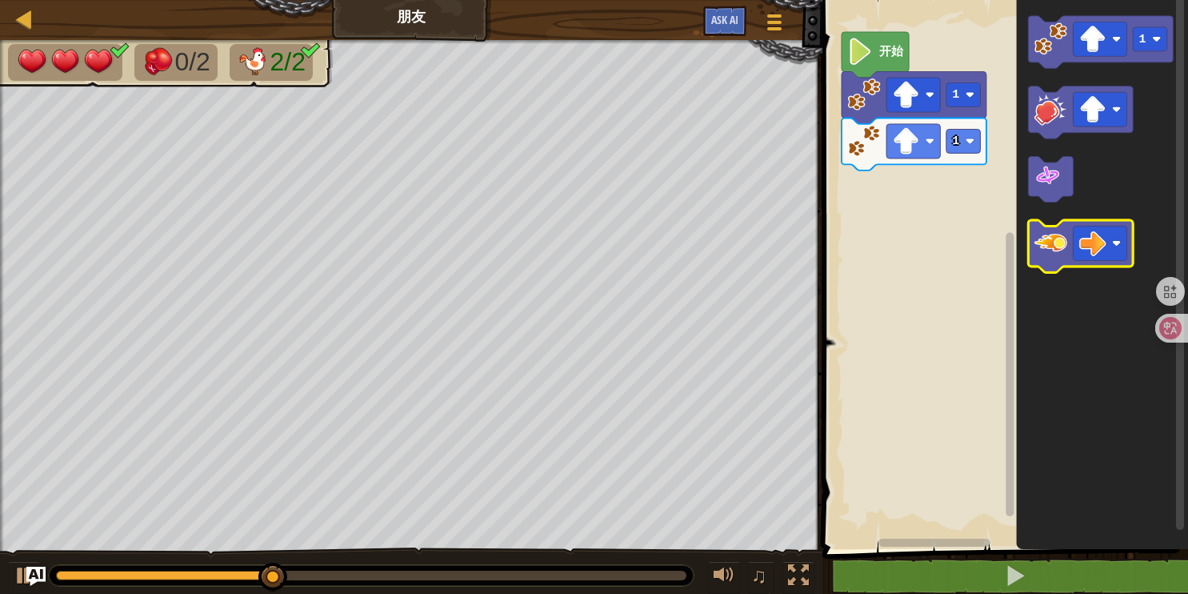
click at [1044, 250] on image "Blockly工作区" at bounding box center [1050, 242] width 33 height 33
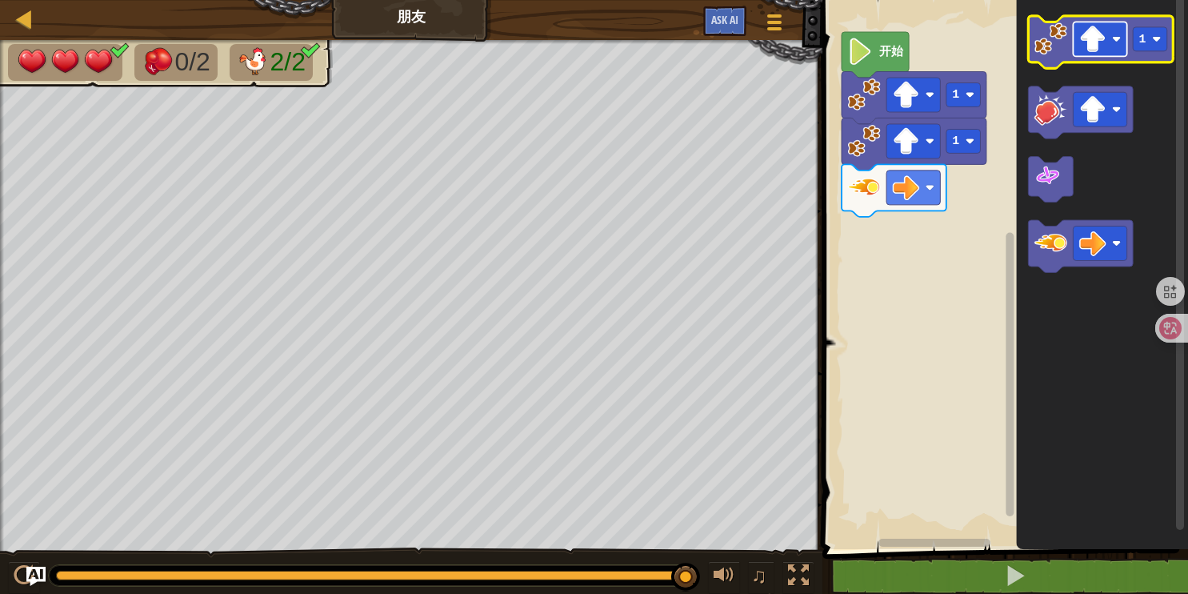
click at [1108, 40] on rect "Blockly工作区" at bounding box center [1101, 39] width 54 height 34
click at [1096, 40] on image "Blockly工作区" at bounding box center [1092, 39] width 27 height 27
click at [1064, 35] on image "Blockly工作区" at bounding box center [1050, 38] width 33 height 33
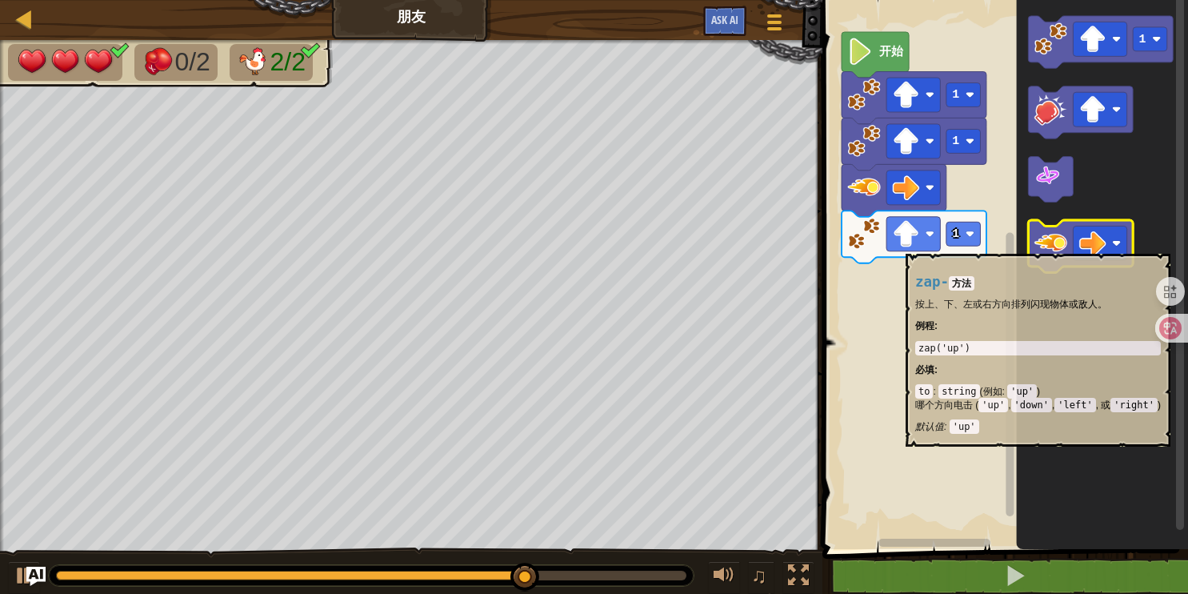
click at [1054, 245] on image "Blockly工作区" at bounding box center [1050, 242] width 33 height 33
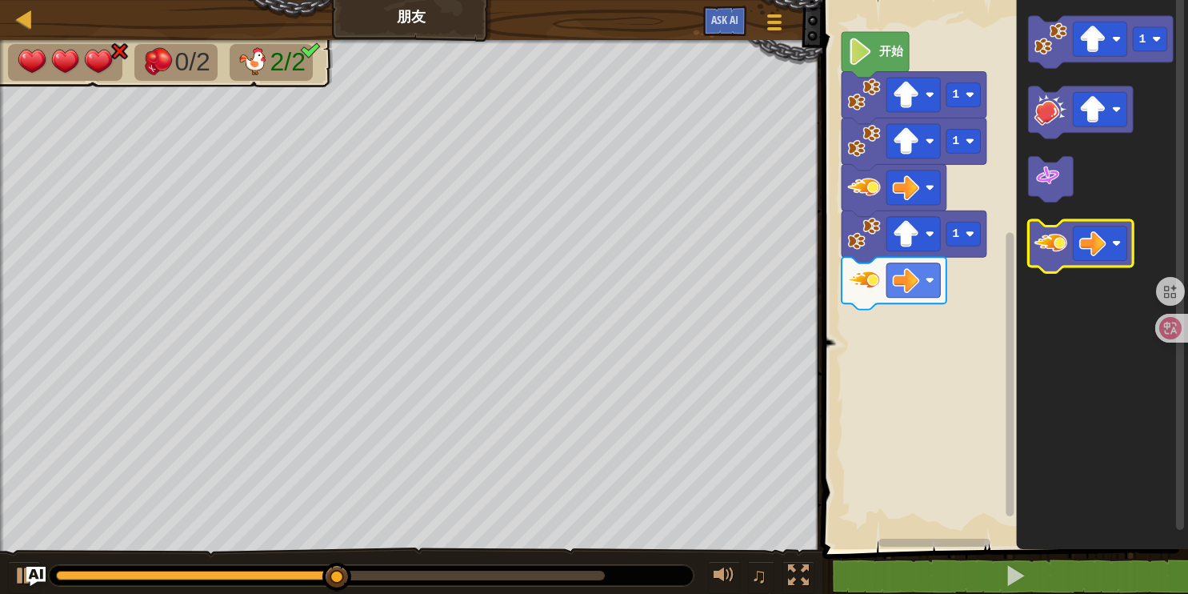
click at [1054, 245] on image "Blockly工作区" at bounding box center [1050, 242] width 33 height 33
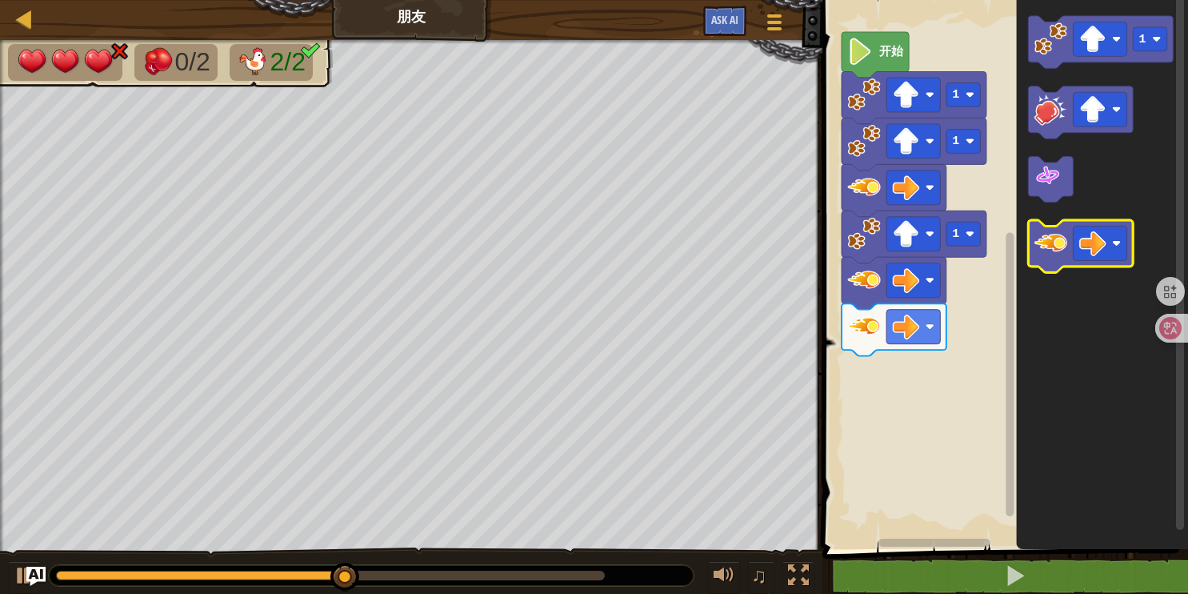
click at [1054, 245] on image "Blockly工作区" at bounding box center [1050, 242] width 33 height 33
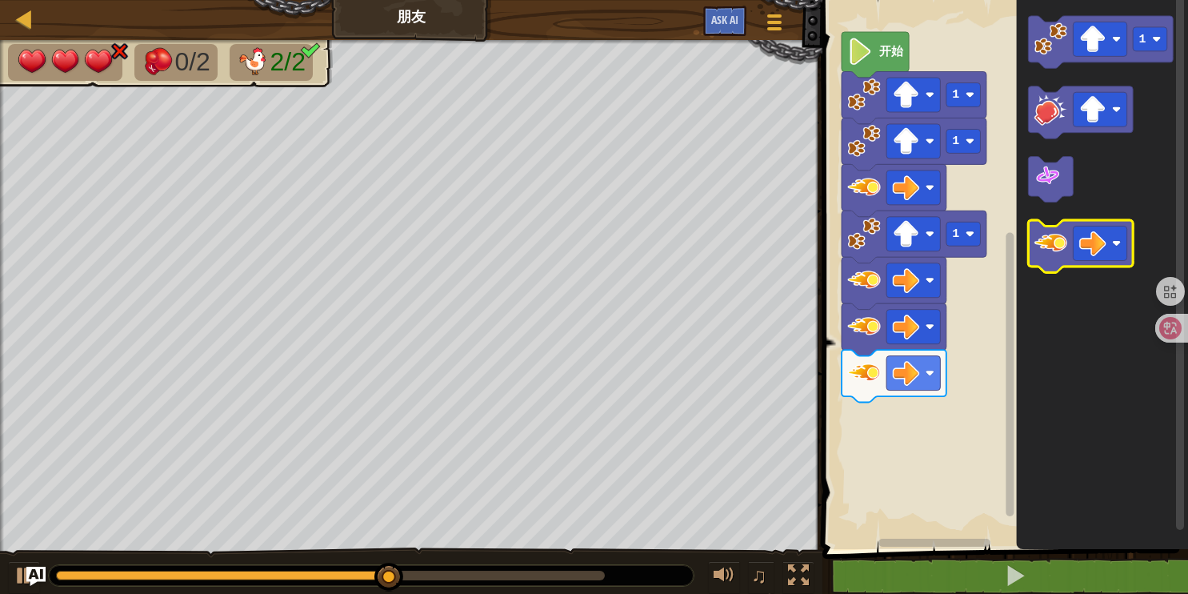
click at [1054, 245] on image "Blockly工作区" at bounding box center [1050, 242] width 33 height 33
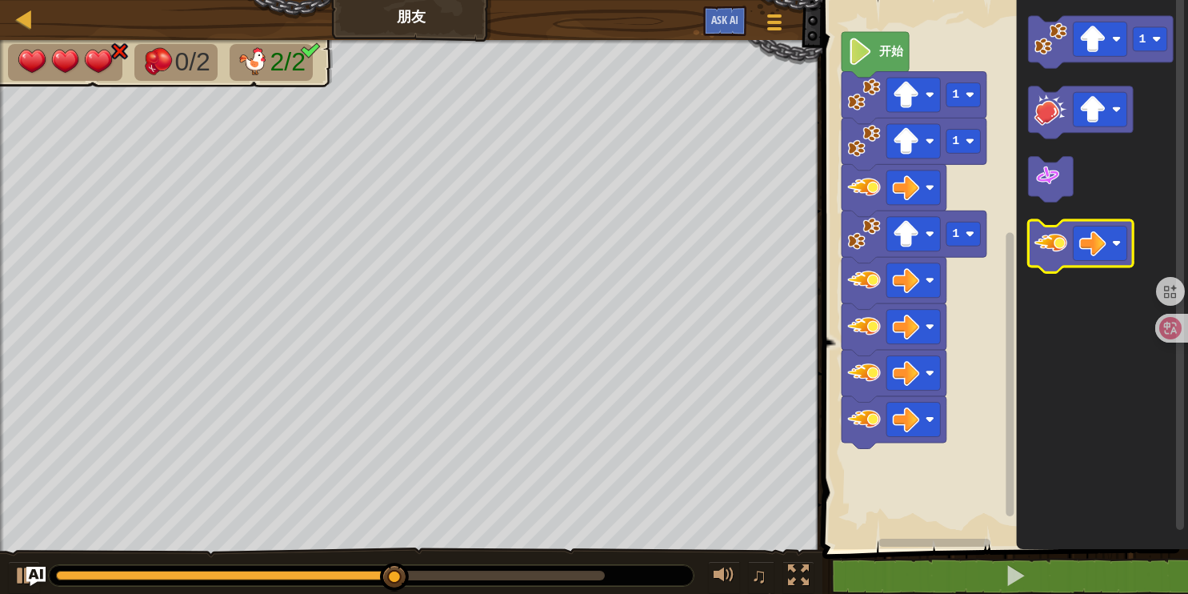
click at [1054, 245] on image "Blockly工作区" at bounding box center [1050, 242] width 33 height 33
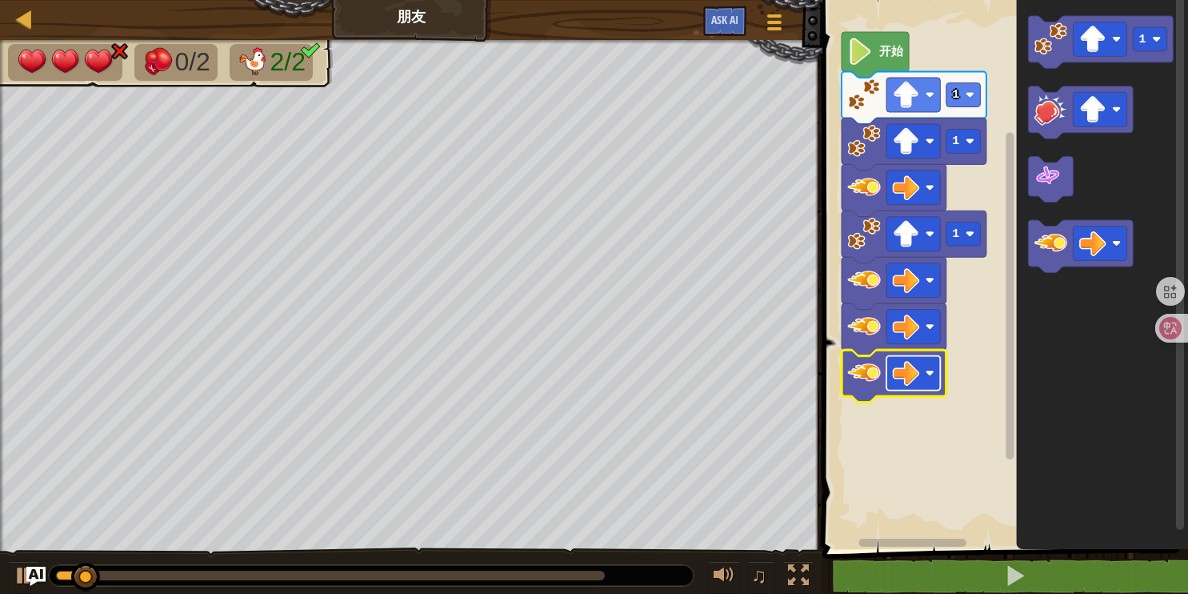
click at [894, 380] on image "Blockly工作区" at bounding box center [906, 372] width 27 height 27
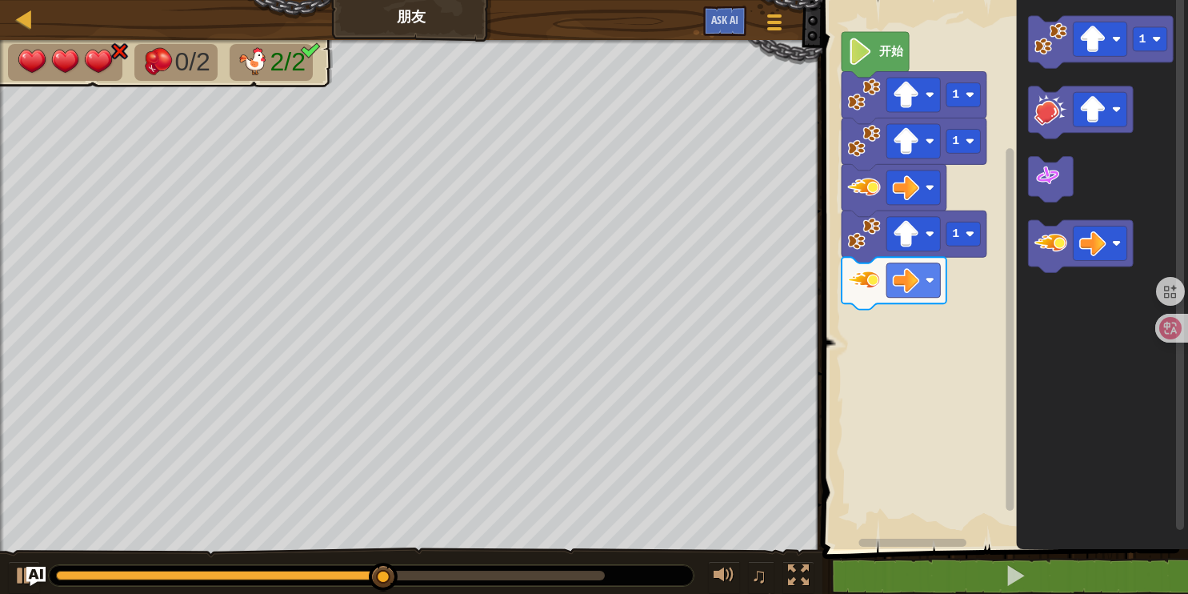
click at [929, 339] on div "开始 1 1 1 1" at bounding box center [1003, 270] width 370 height 557
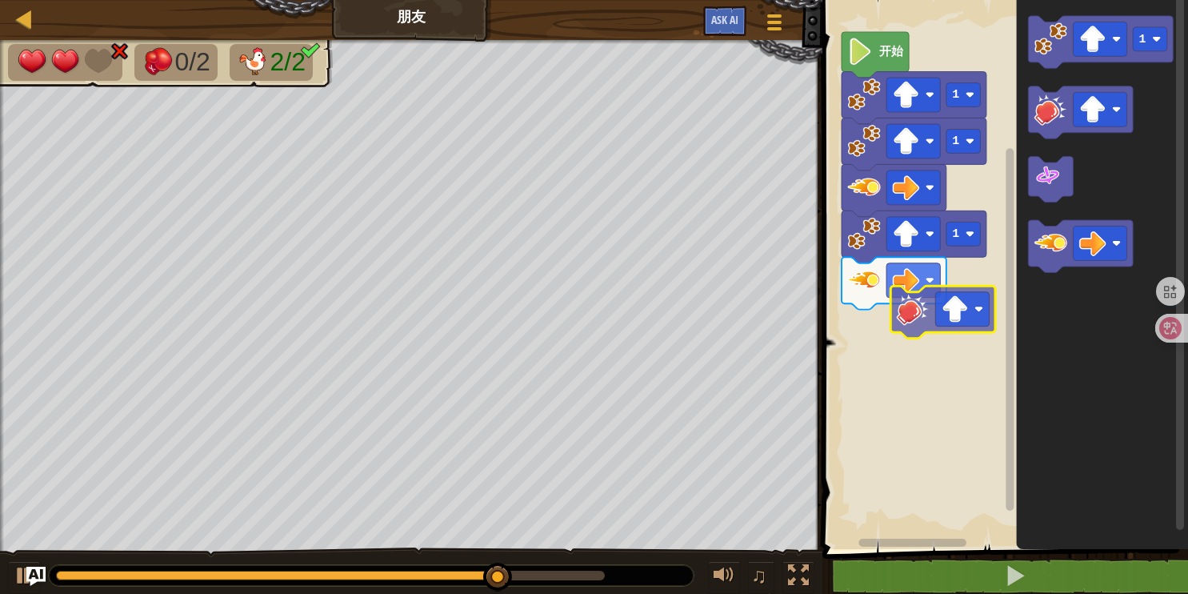
click at [922, 299] on div "开始 1 1 1 1" at bounding box center [1003, 270] width 370 height 557
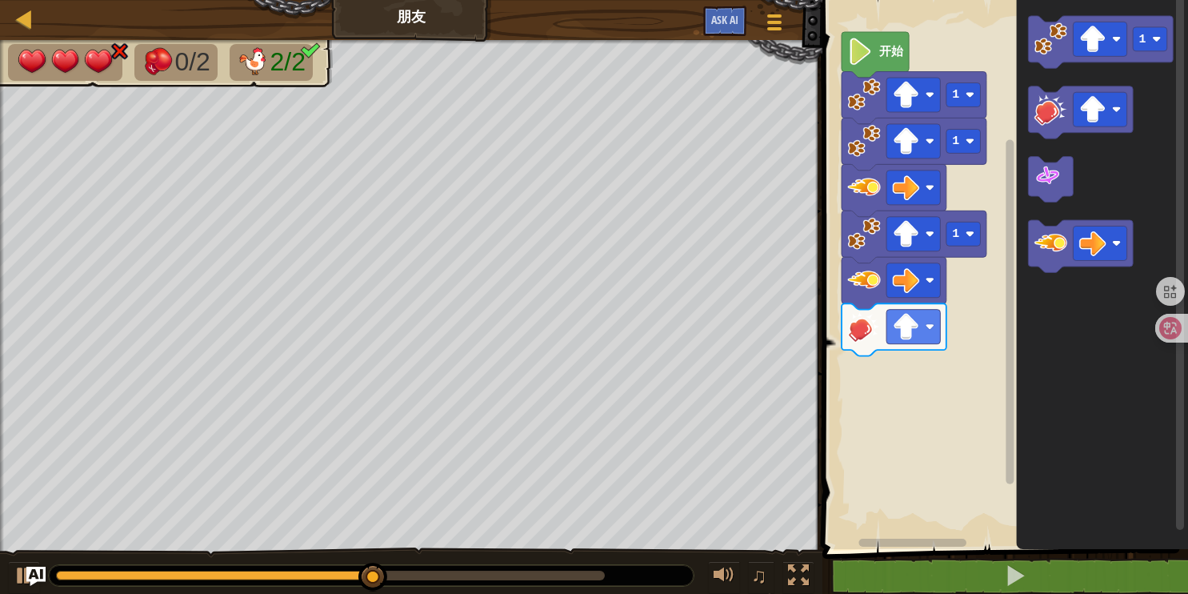
click at [876, 288] on div "1 1 1 开始 1" at bounding box center [1003, 270] width 370 height 557
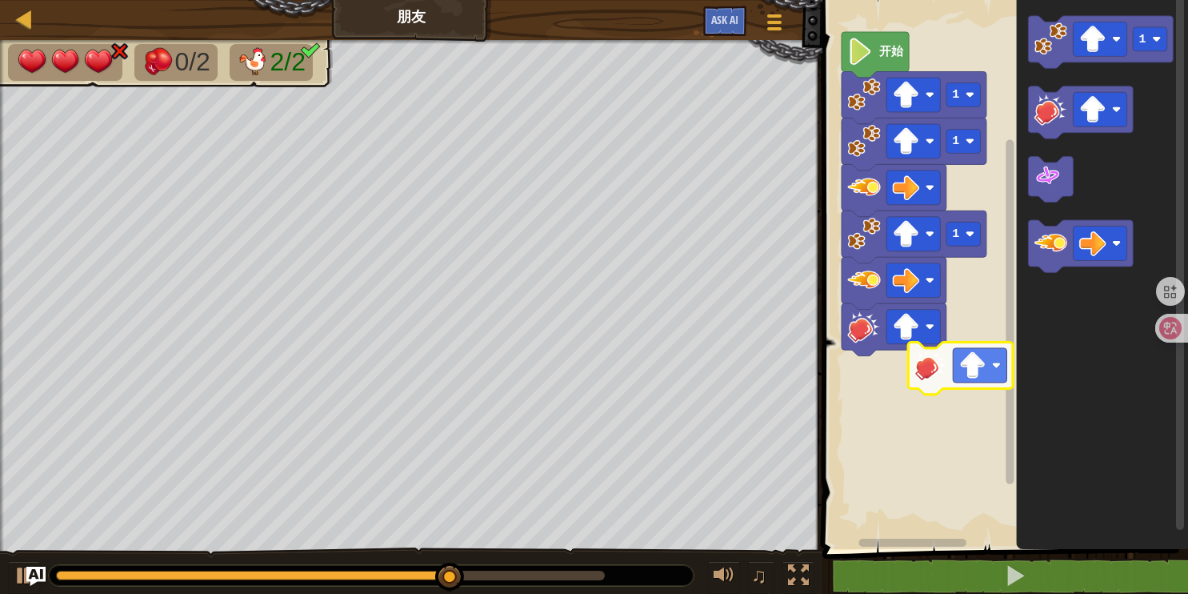
click at [933, 370] on div "1 1 1 开始 1" at bounding box center [1003, 270] width 370 height 557
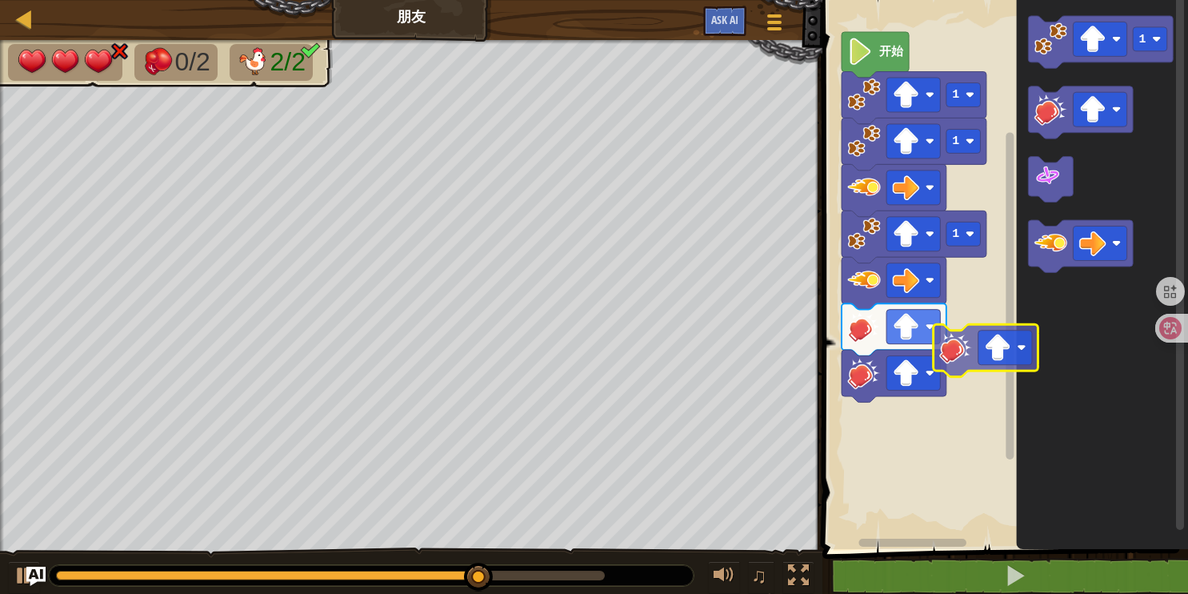
click at [949, 369] on div "1 1 1 开始 1" at bounding box center [1003, 270] width 370 height 557
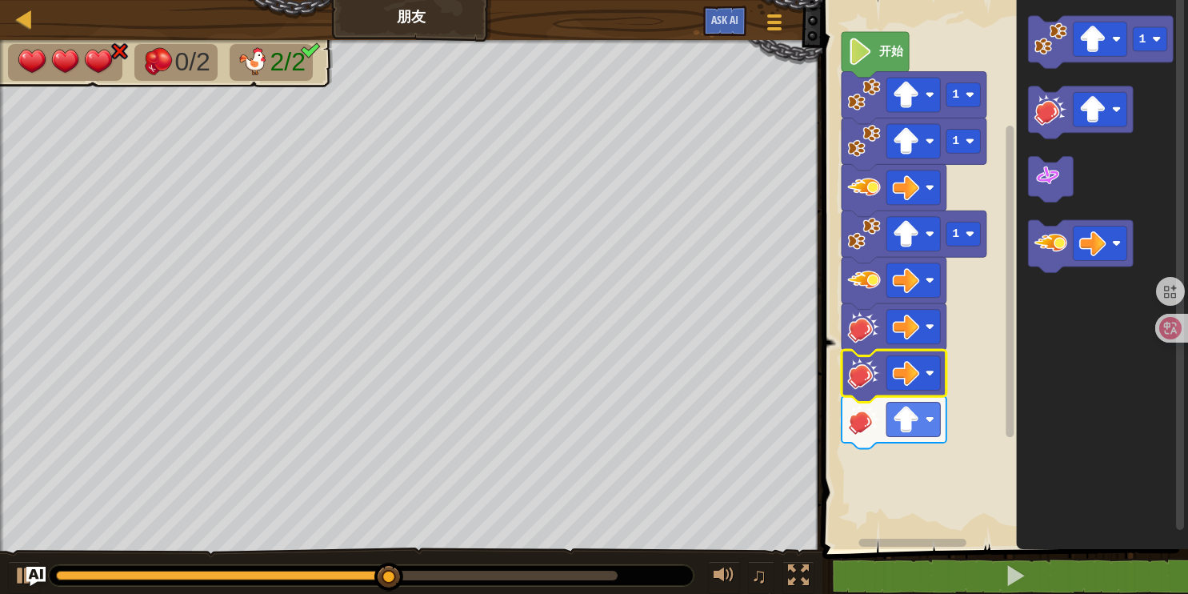
click at [920, 392] on icon "Blockly工作区" at bounding box center [894, 376] width 105 height 52
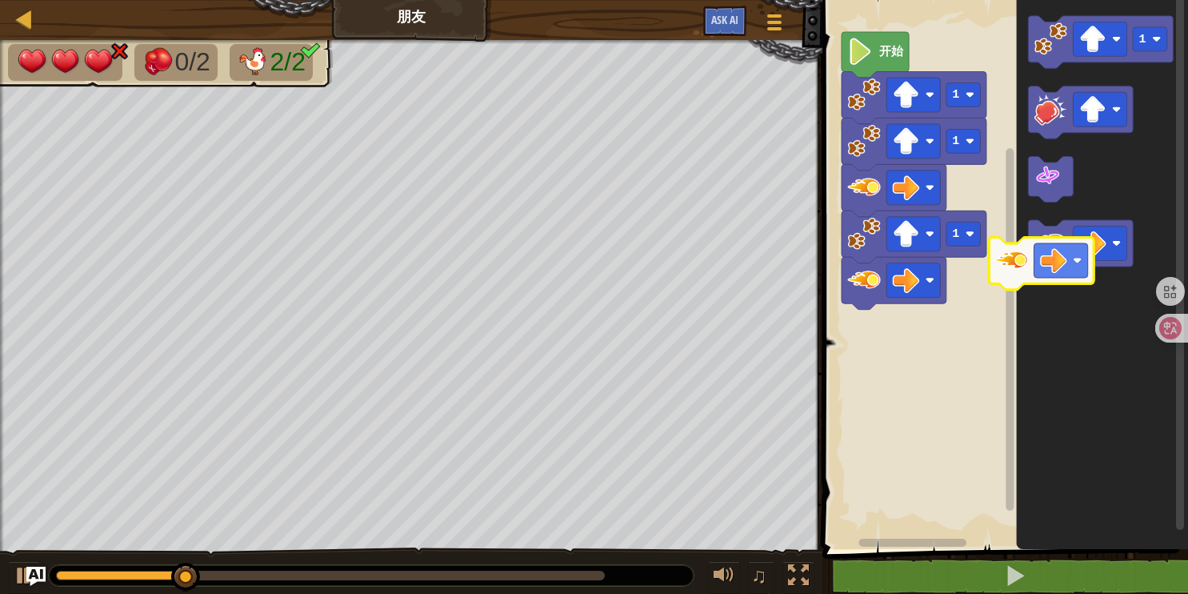
click at [922, 334] on div "开始 1 1 1 1" at bounding box center [1003, 270] width 370 height 557
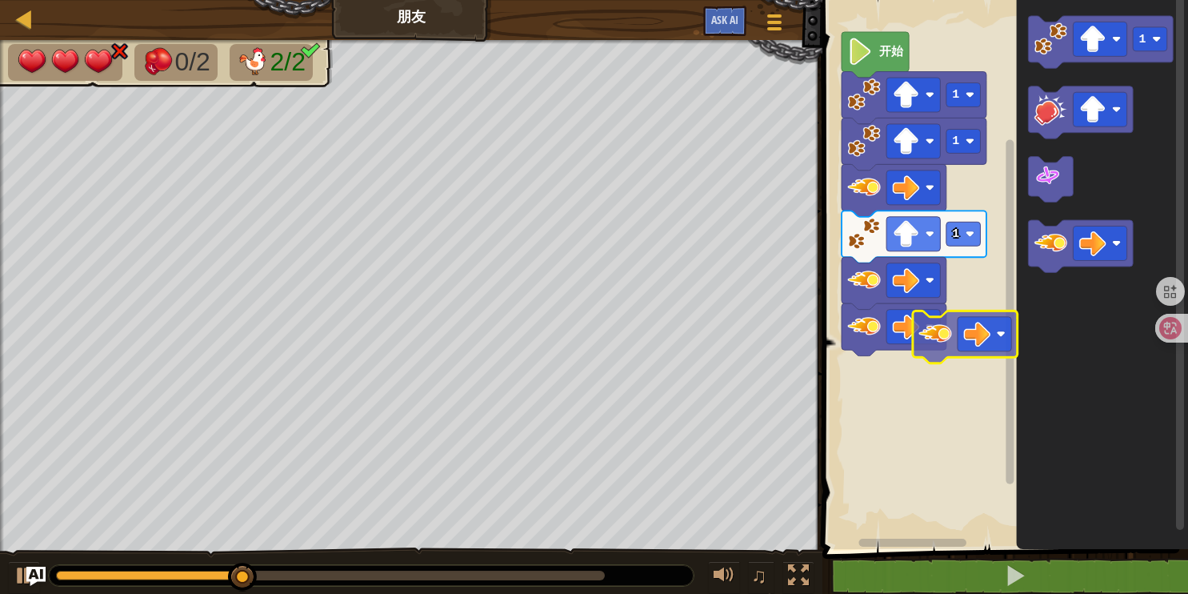
click at [916, 362] on div "1 1 1 开始 1" at bounding box center [1003, 270] width 370 height 557
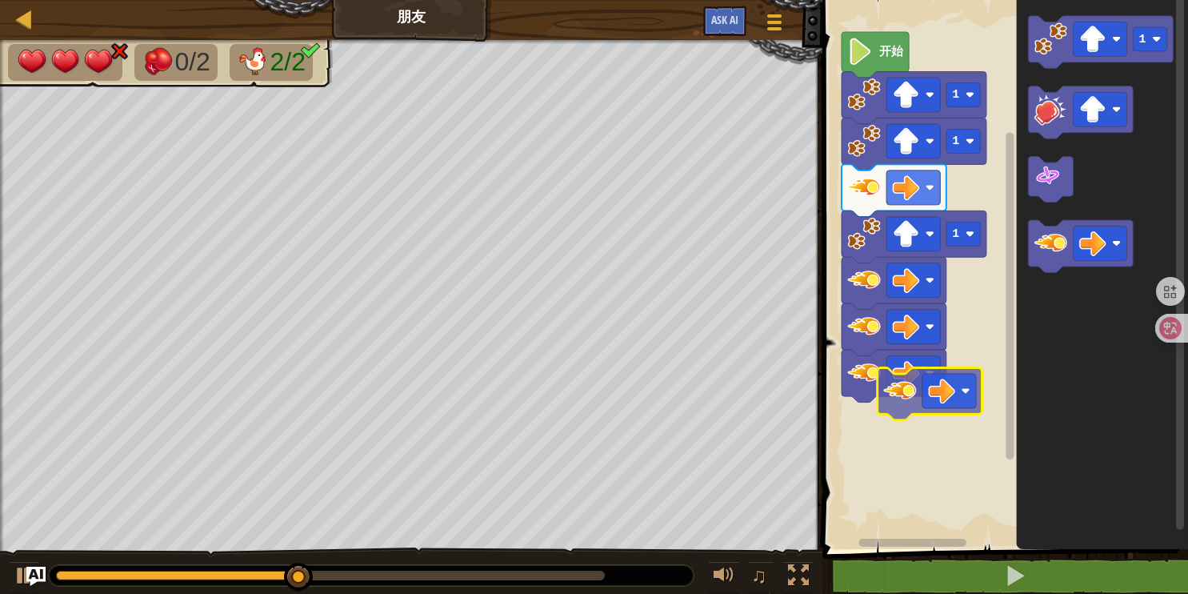
click at [913, 406] on div "1 1 1 开始 1" at bounding box center [1003, 270] width 370 height 557
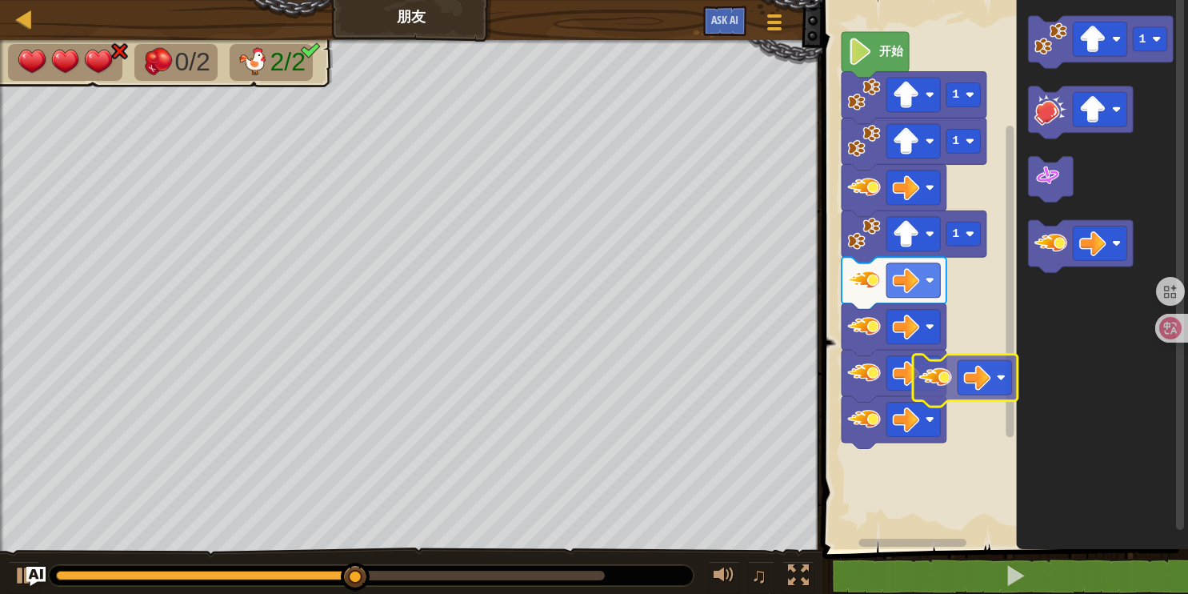
click at [929, 388] on div "1 1 1 开始 1" at bounding box center [1003, 270] width 370 height 557
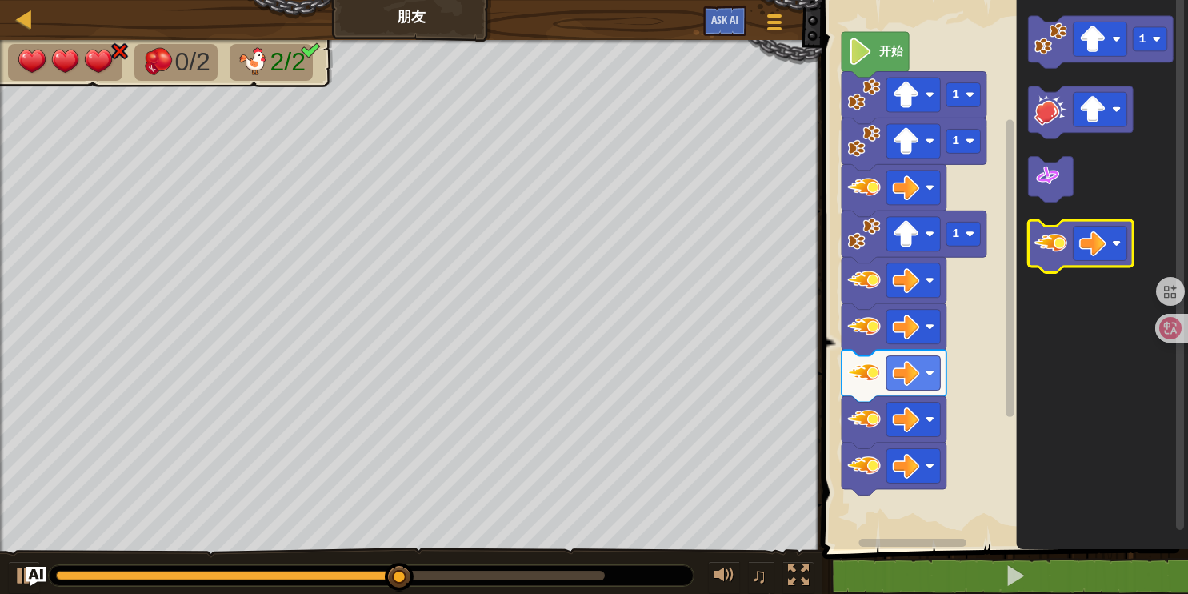
click at [908, 424] on div "1 1 1 开始 1" at bounding box center [1003, 270] width 370 height 557
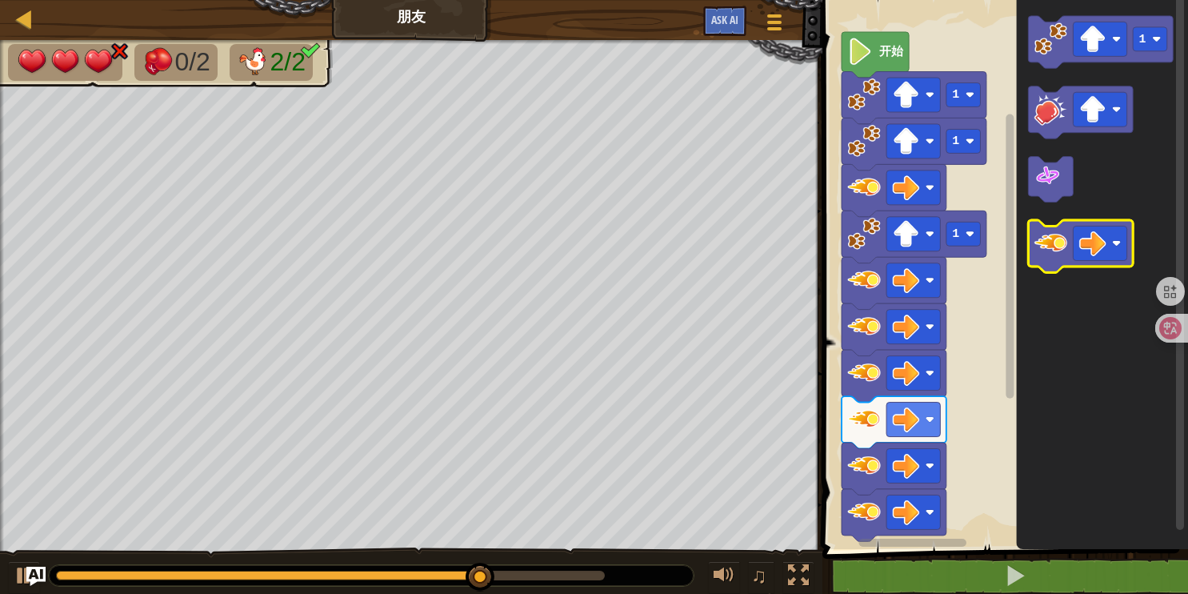
click at [861, 441] on div "1 1 1 开始 1" at bounding box center [1003, 270] width 370 height 557
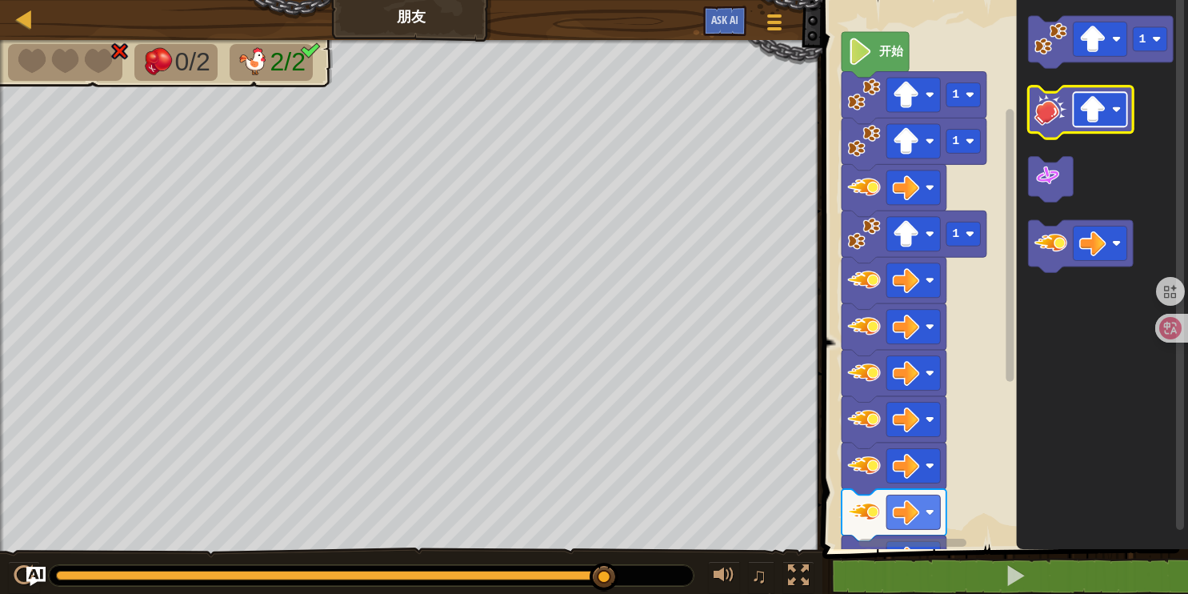
click at [1103, 105] on image "Blockly工作区" at bounding box center [1092, 109] width 27 height 27
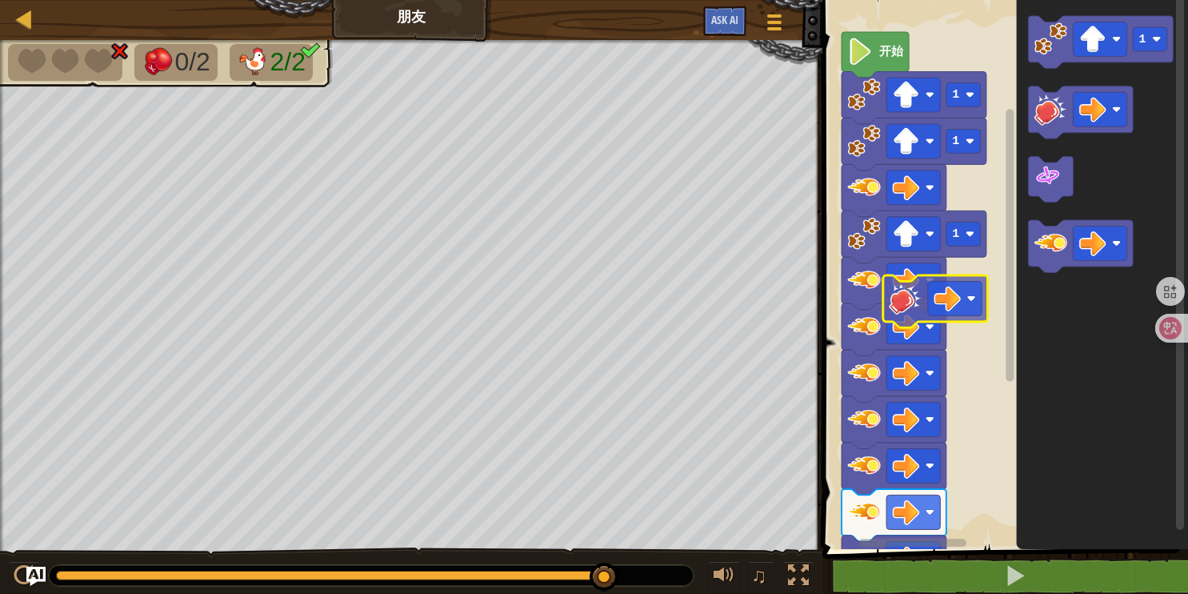
click at [884, 332] on div "1 1 1 开始 1" at bounding box center [1003, 270] width 370 height 557
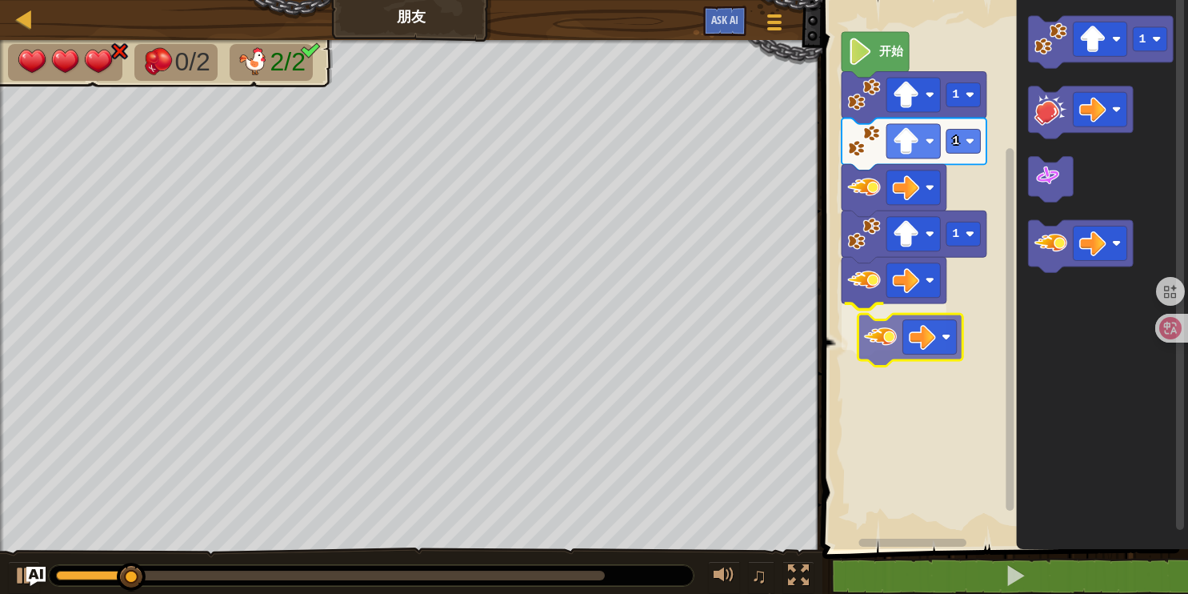
click at [886, 336] on div "开始 1 1 1 1" at bounding box center [1003, 270] width 370 height 557
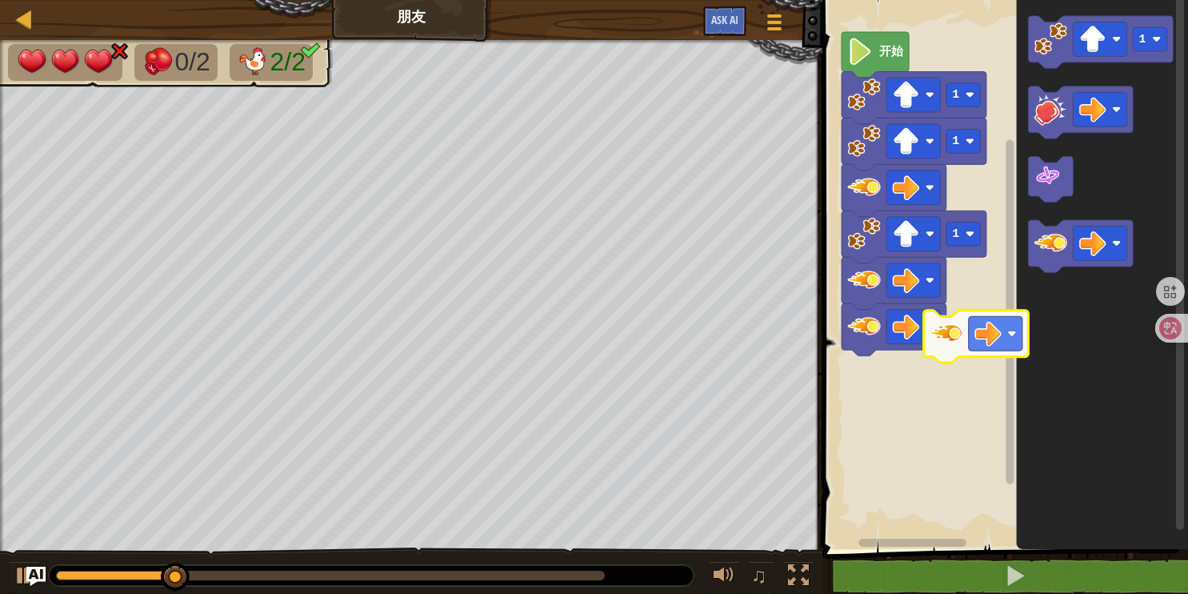
click at [903, 378] on div "开始 1 1 1 1" at bounding box center [1003, 270] width 370 height 557
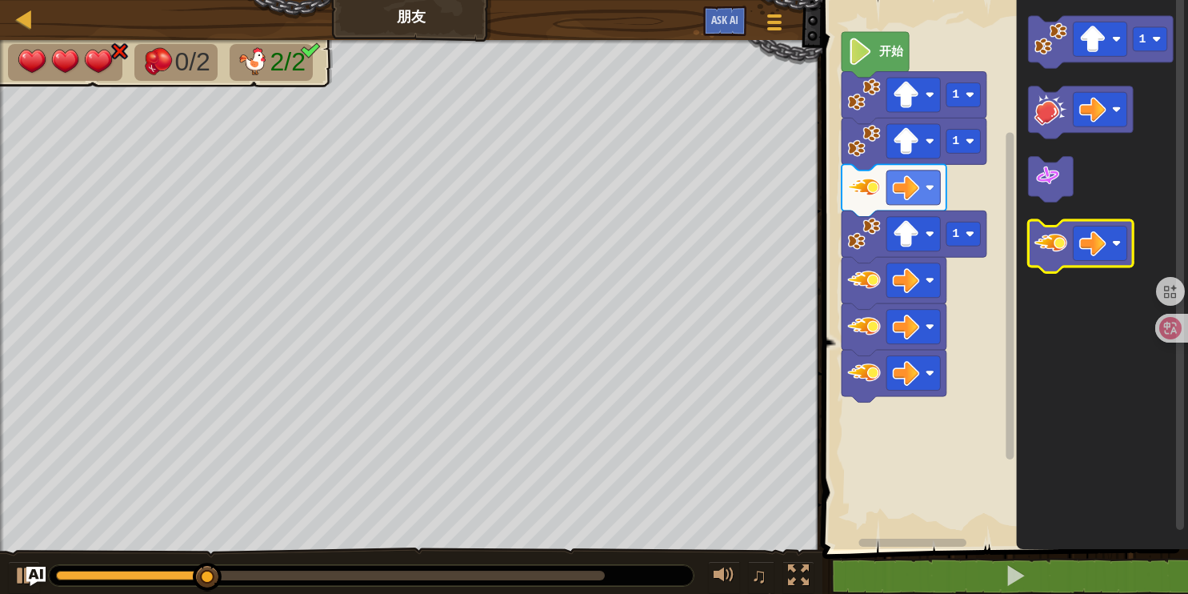
click at [916, 373] on div "1 1 1 开始 1" at bounding box center [1003, 270] width 370 height 557
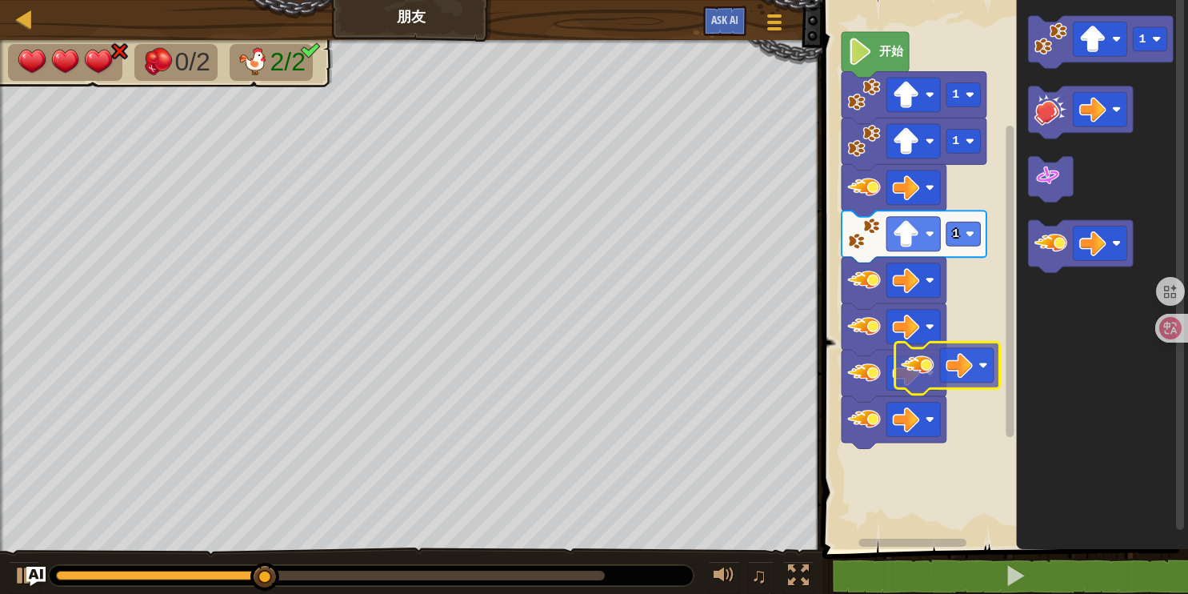
click at [921, 370] on div "1 1 1 开始 1" at bounding box center [1003, 270] width 370 height 557
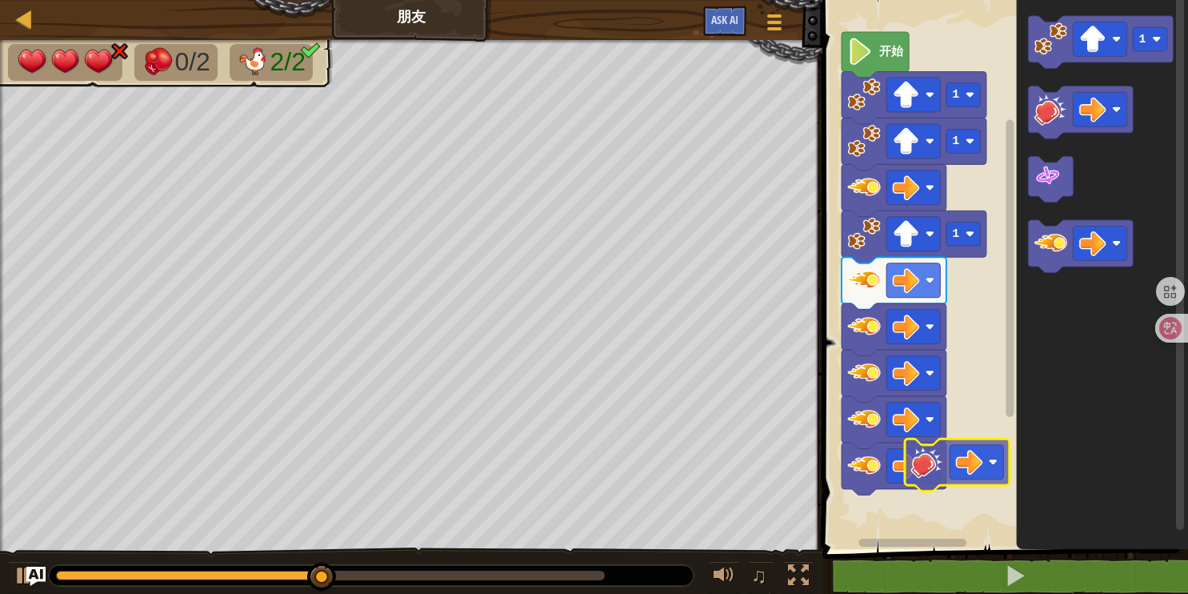
click at [910, 465] on div "1 1 1 开始 1" at bounding box center [1003, 270] width 370 height 557
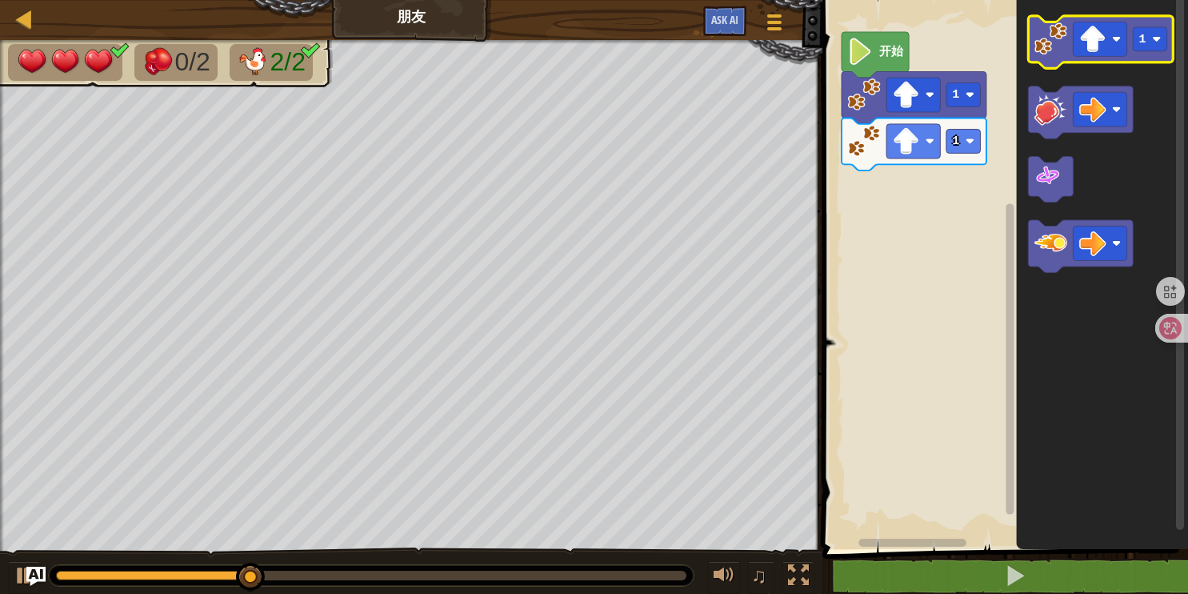
click at [1056, 46] on image "Blockly工作区" at bounding box center [1050, 38] width 33 height 33
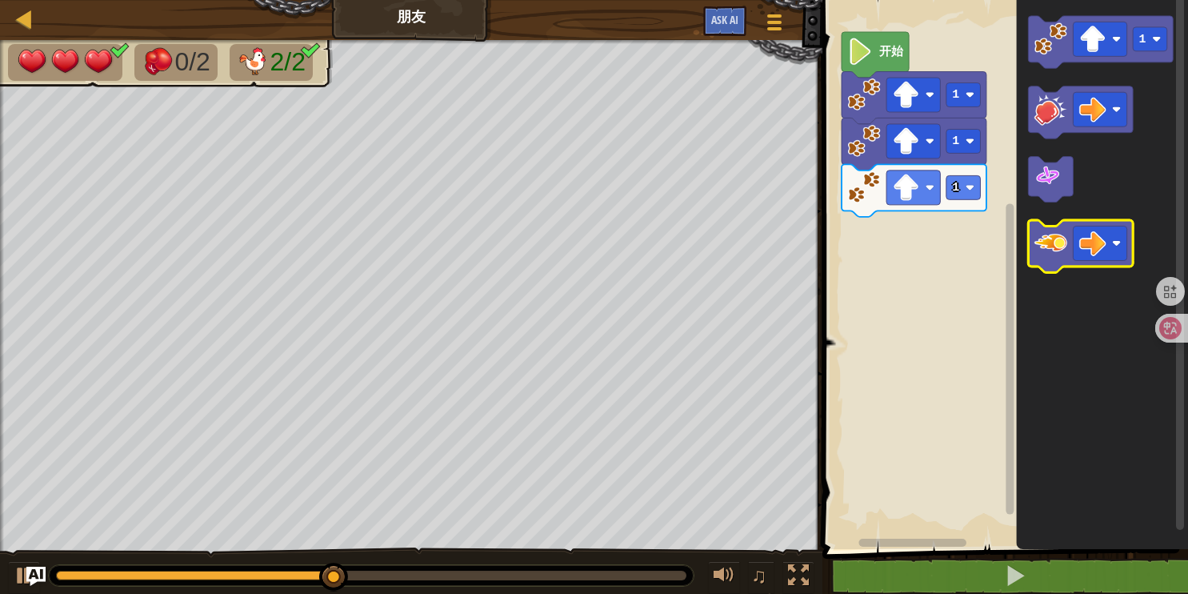
click at [1052, 246] on image "Blockly工作区" at bounding box center [1050, 242] width 33 height 33
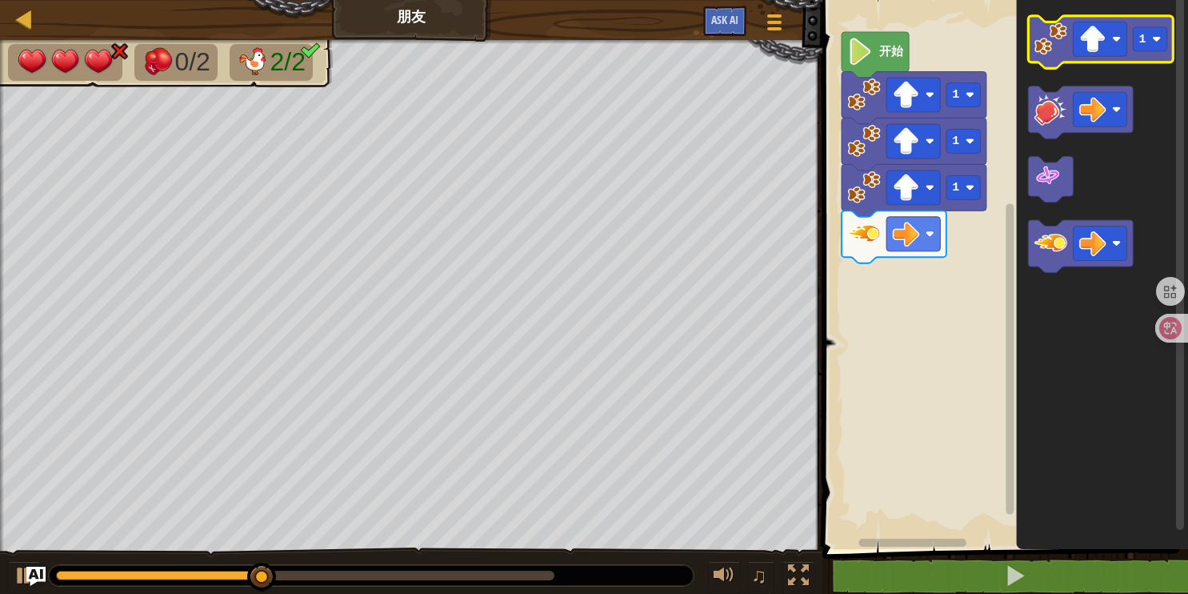
click at [1065, 59] on g "1" at bounding box center [1101, 42] width 145 height 52
click at [1061, 27] on image "Blockly工作区" at bounding box center [1050, 38] width 33 height 33
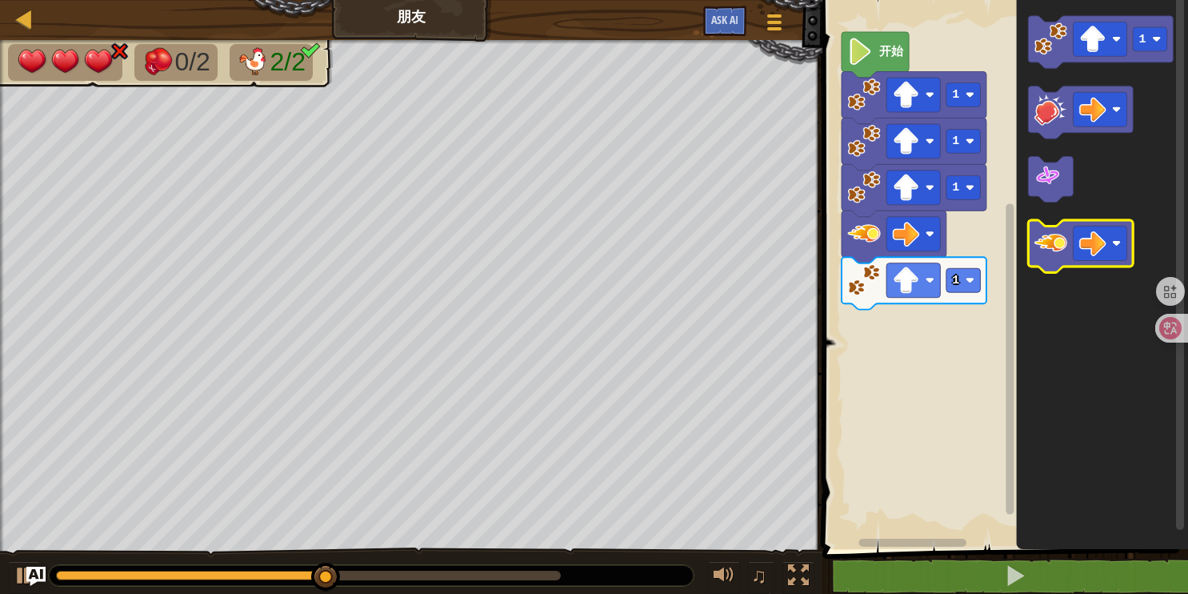
click at [1041, 235] on image "Blockly工作区" at bounding box center [1050, 242] width 33 height 33
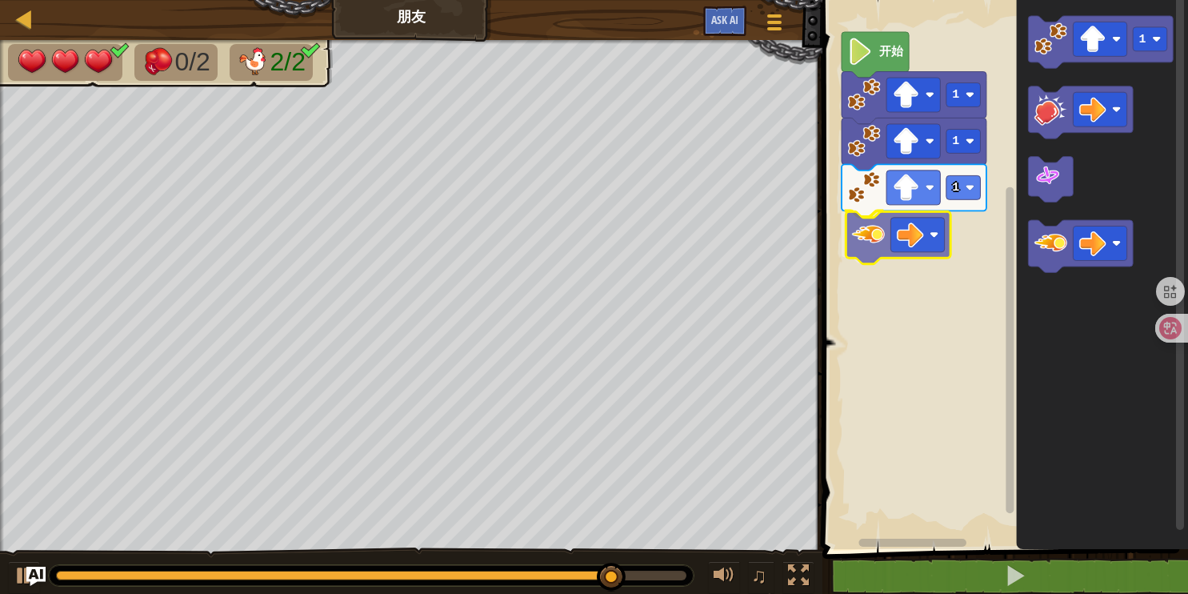
click at [876, 235] on div "1 1 1 开始 1" at bounding box center [1003, 270] width 370 height 557
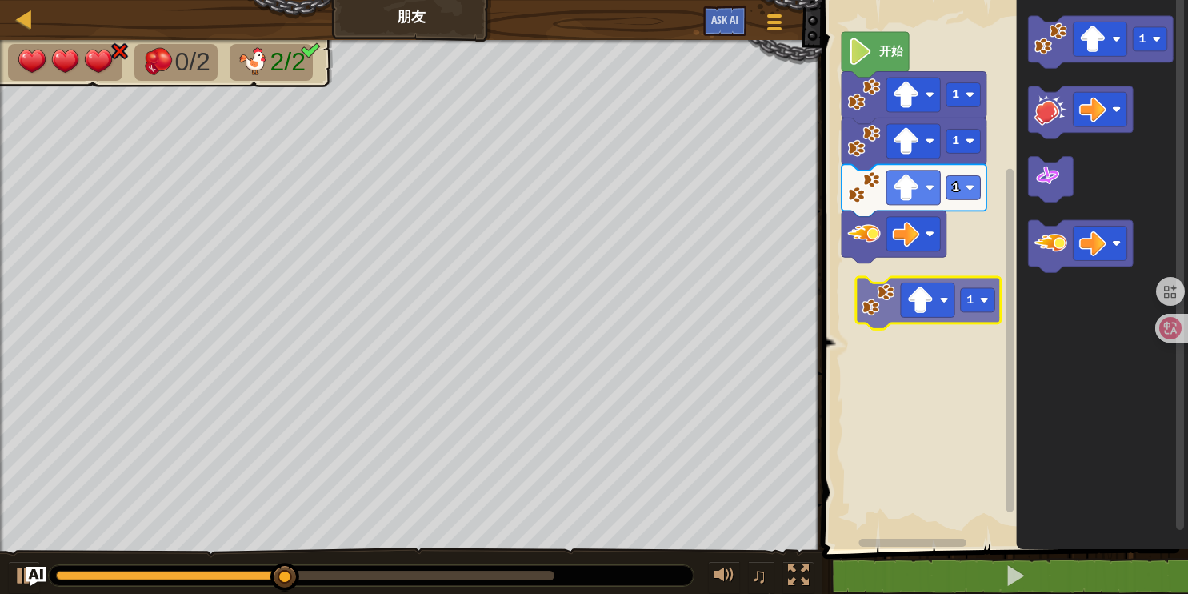
click at [875, 310] on div "1 1 1 开始 1 1" at bounding box center [1003, 270] width 370 height 557
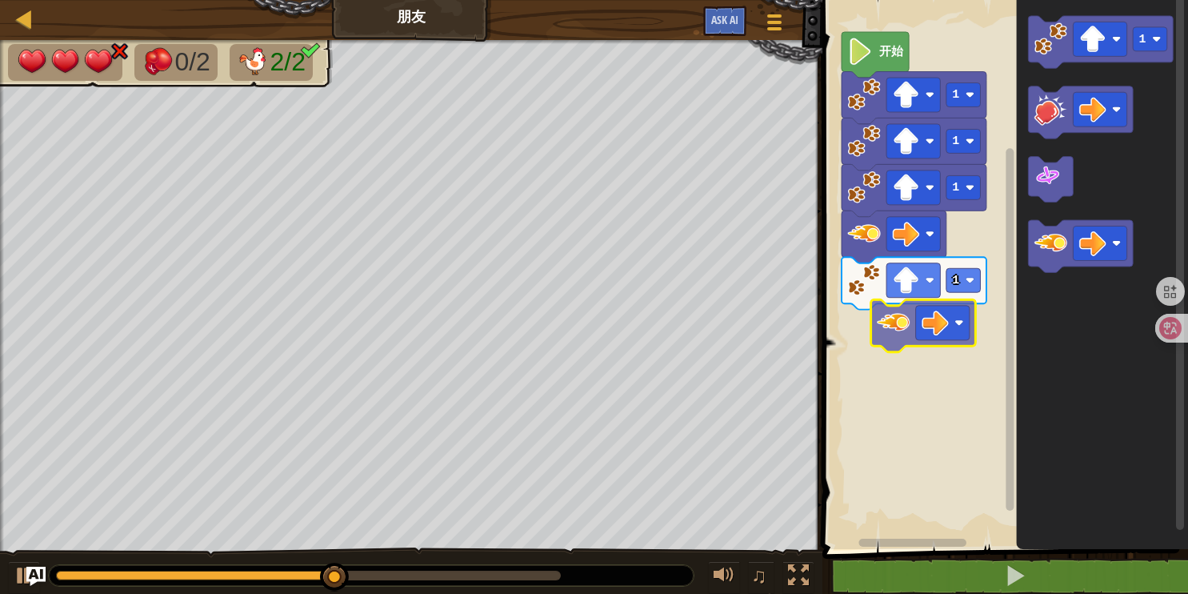
click at [867, 340] on div "1 1 1 1 开始 1" at bounding box center [1003, 270] width 370 height 557
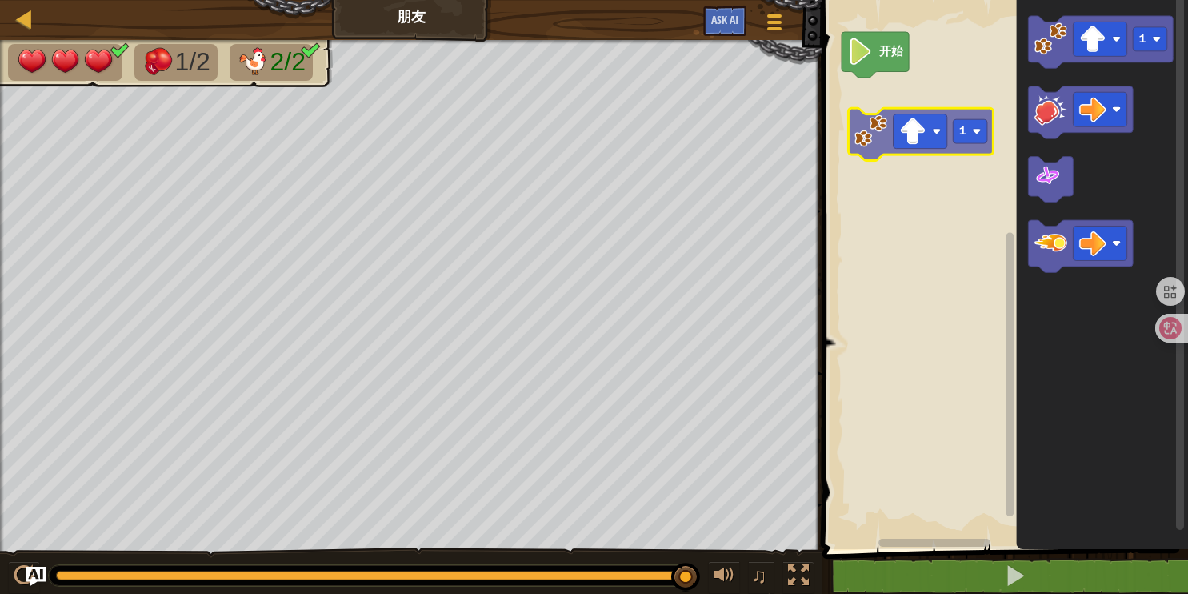
click at [873, 143] on div "开始 1 1" at bounding box center [1003, 270] width 370 height 557
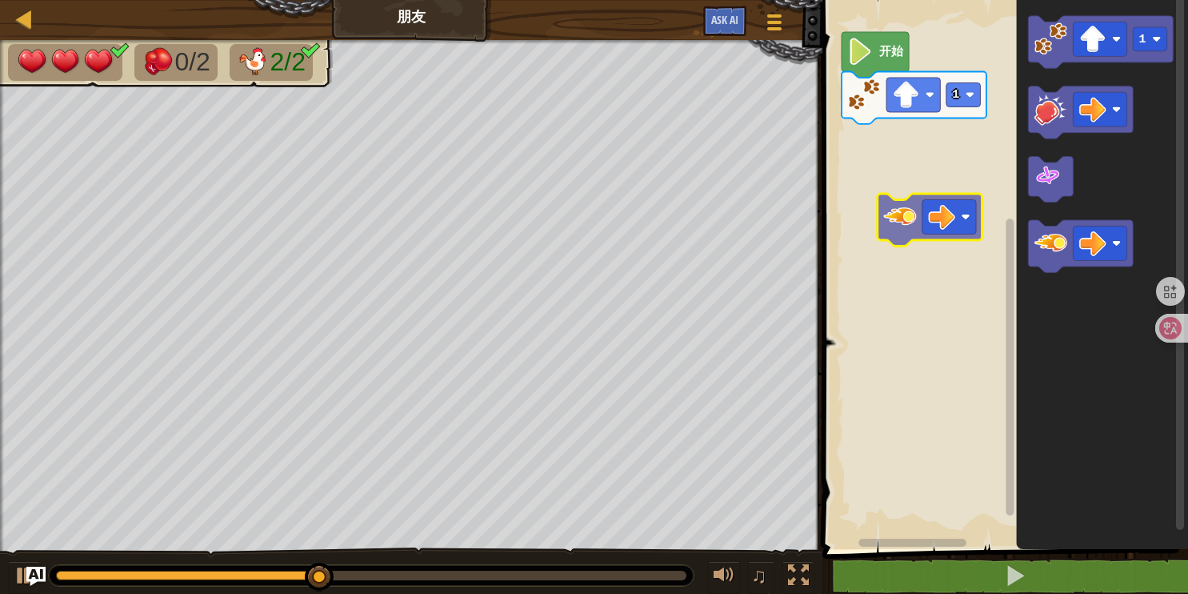
click at [905, 217] on div "1 开始 1" at bounding box center [1003, 270] width 370 height 557
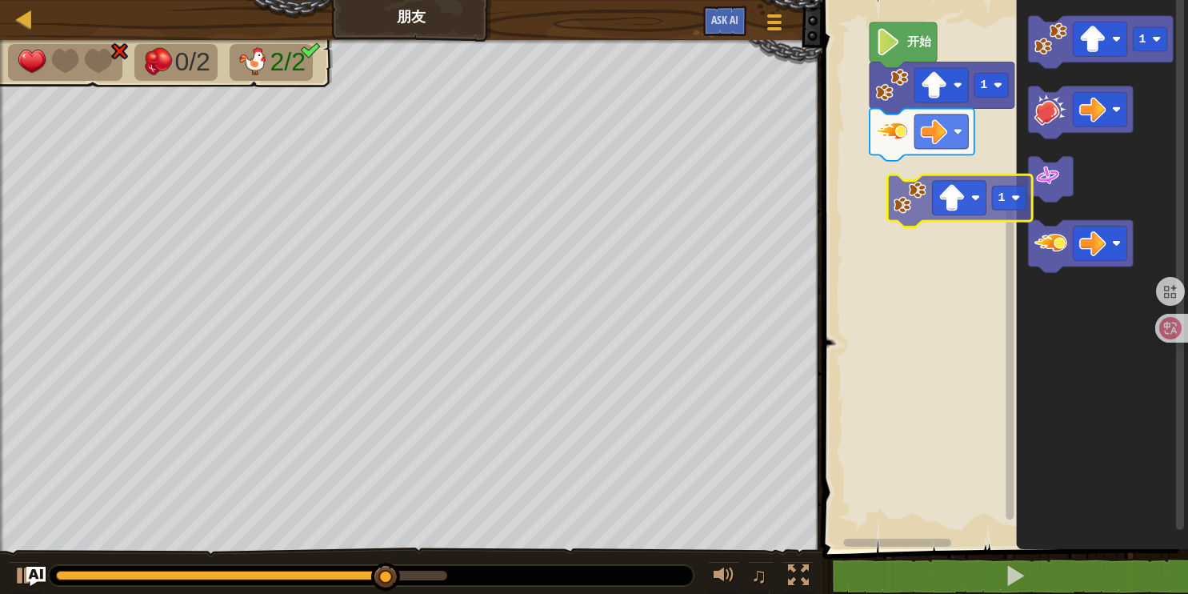
click at [906, 198] on div "1 开始 1 1" at bounding box center [1003, 270] width 370 height 557
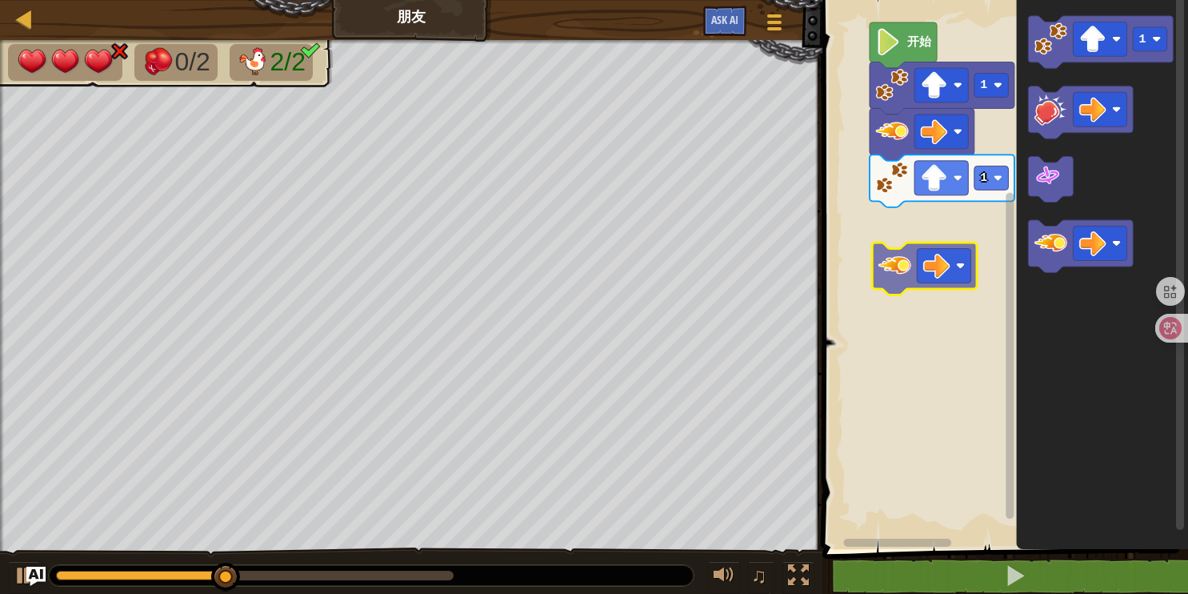
click at [891, 253] on div "1 1 开始 1" at bounding box center [1003, 270] width 370 height 557
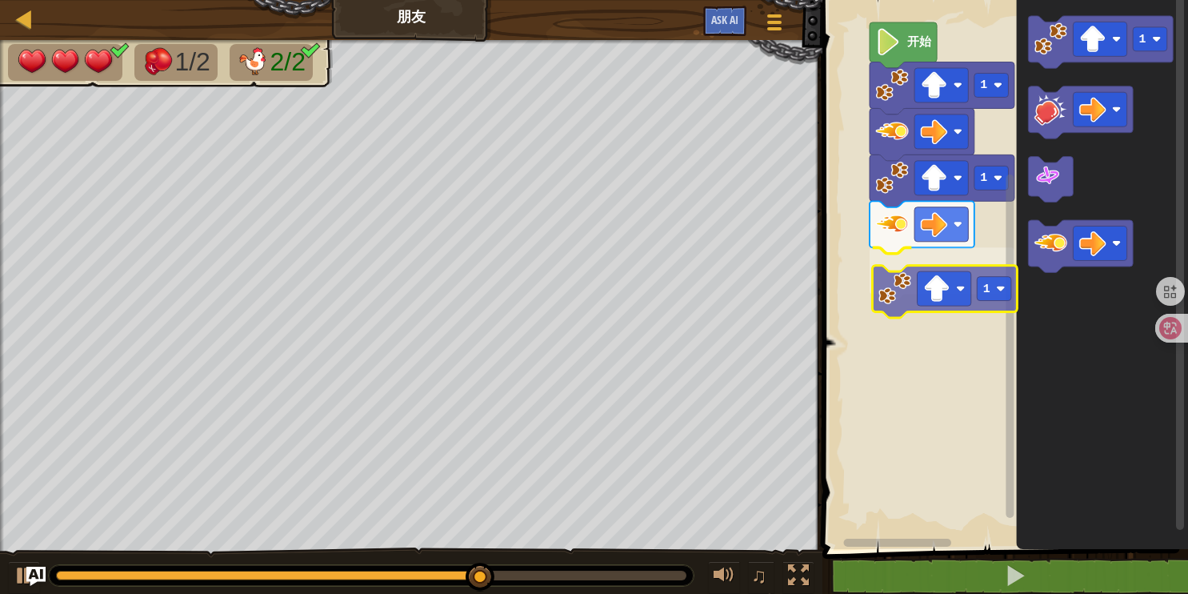
click at [904, 287] on div "1 1 1 开始 1 1" at bounding box center [1003, 270] width 370 height 557
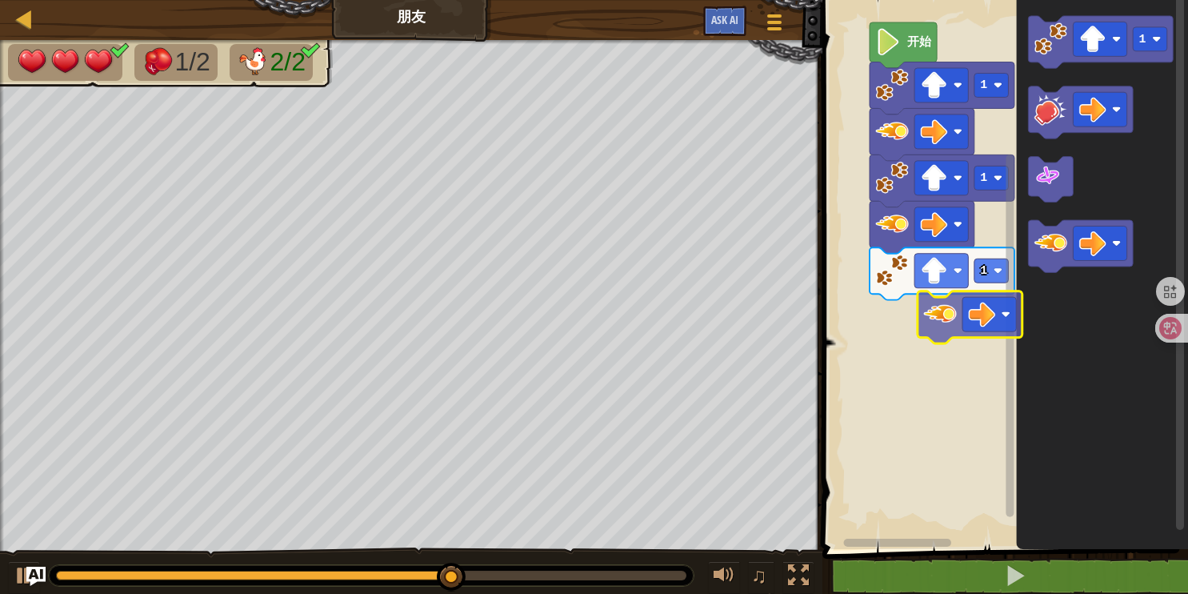
click at [942, 312] on div "1 1 1 开始 1" at bounding box center [1003, 270] width 370 height 557
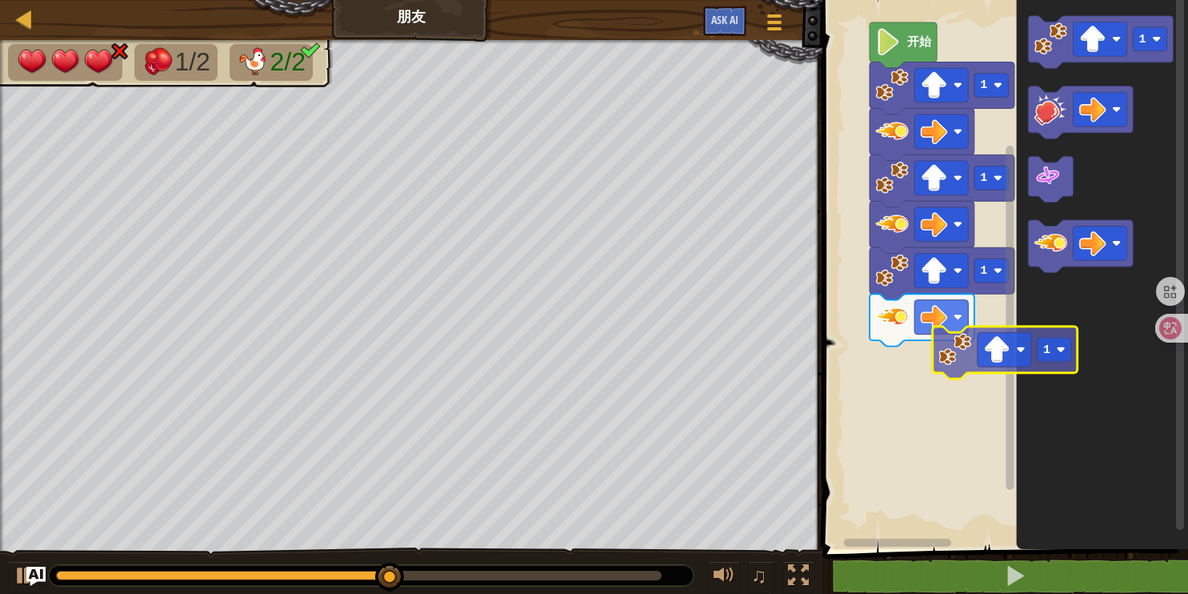
click at [954, 343] on div "1 1 1 开始 1 1" at bounding box center [1003, 270] width 370 height 557
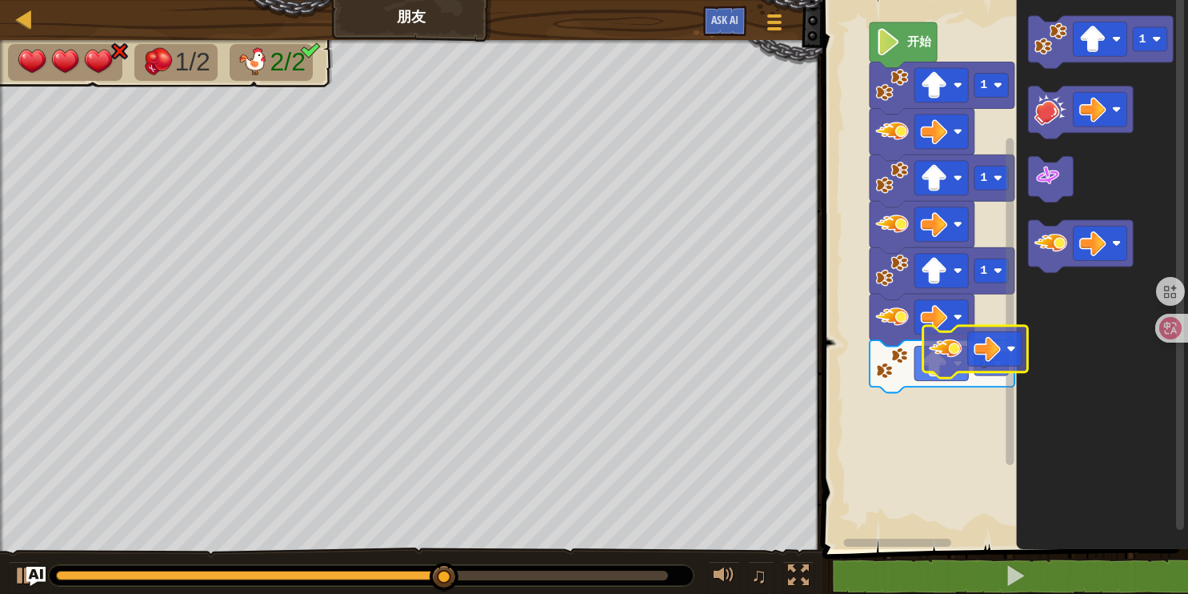
click at [955, 350] on div "1 1 1 1 开始 1" at bounding box center [1003, 270] width 370 height 557
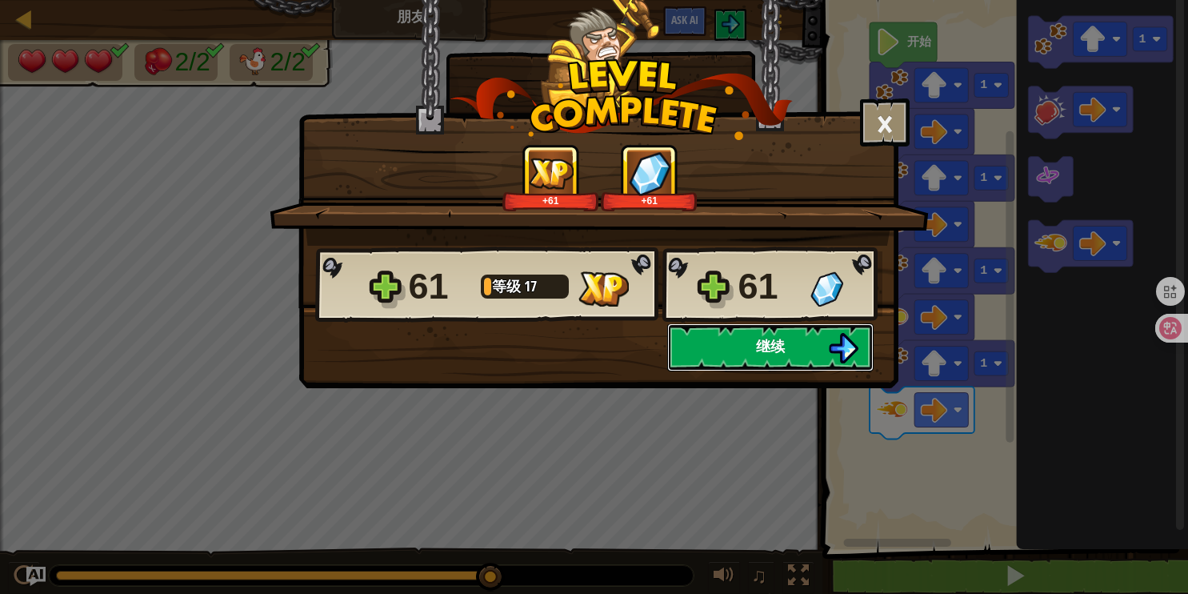
click at [809, 346] on button "继续" at bounding box center [770, 347] width 206 height 48
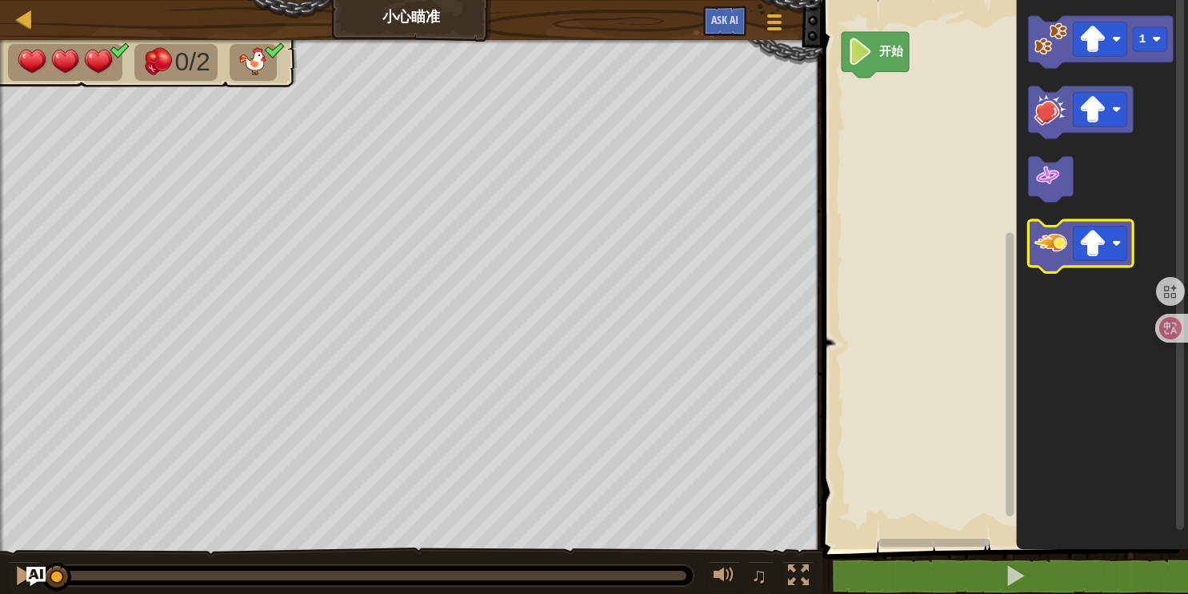
click at [1119, 268] on rect "Blockly工作区" at bounding box center [1081, 246] width 105 height 52
click at [1123, 246] on rect "Blockly工作区" at bounding box center [1101, 243] width 54 height 34
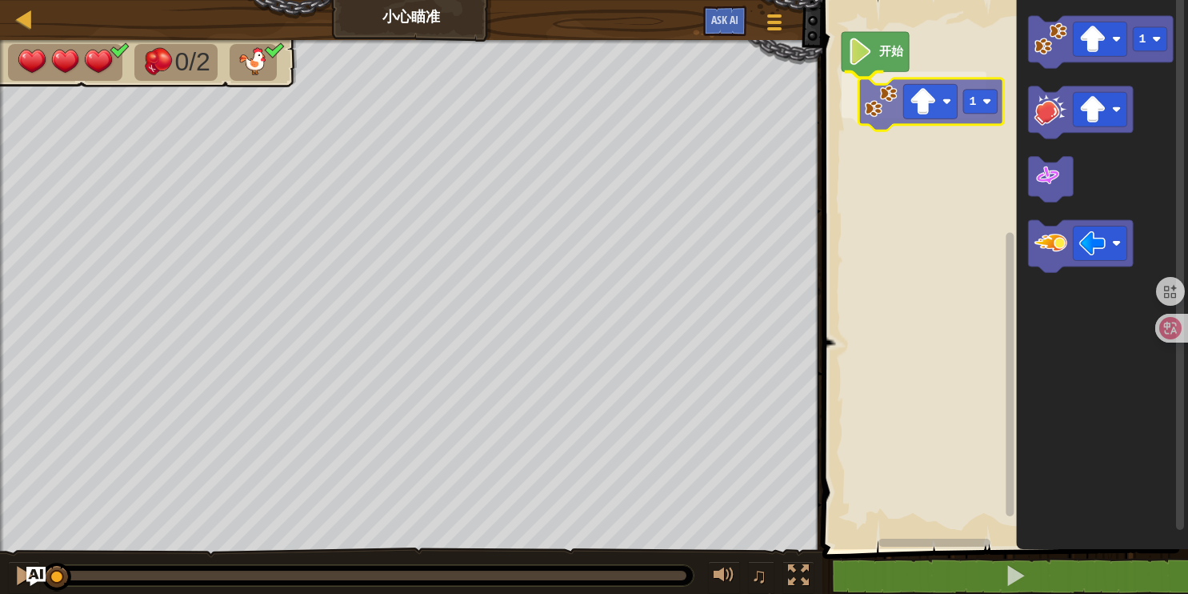
click at [883, 113] on div "开始 1 1 1" at bounding box center [1003, 270] width 370 height 557
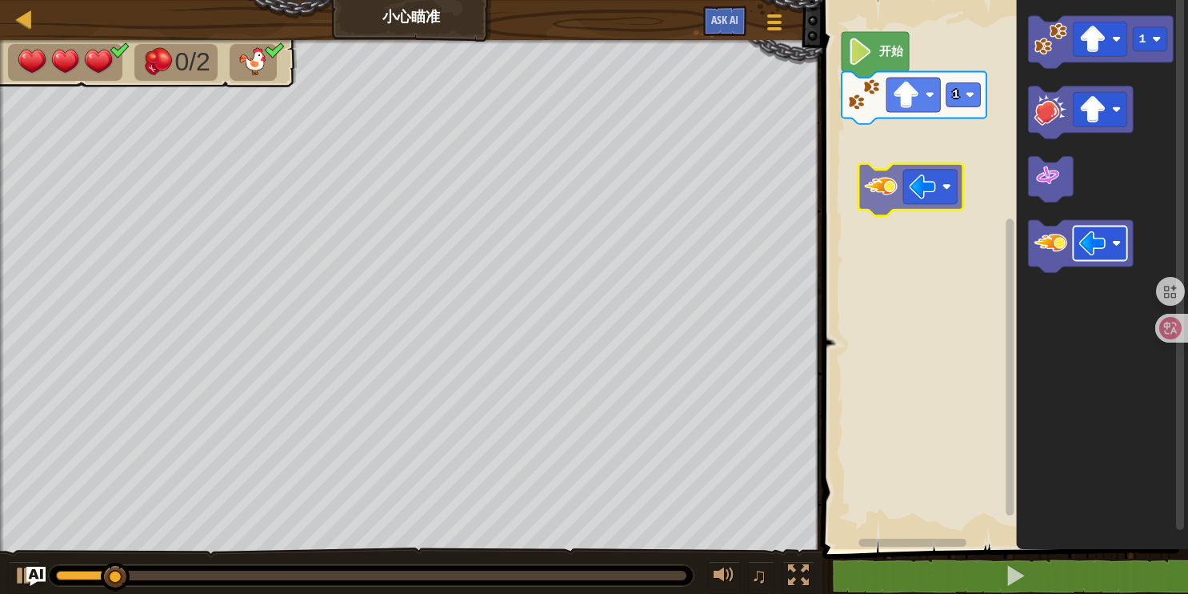
click at [903, 184] on div "开始 1 1" at bounding box center [1003, 270] width 370 height 557
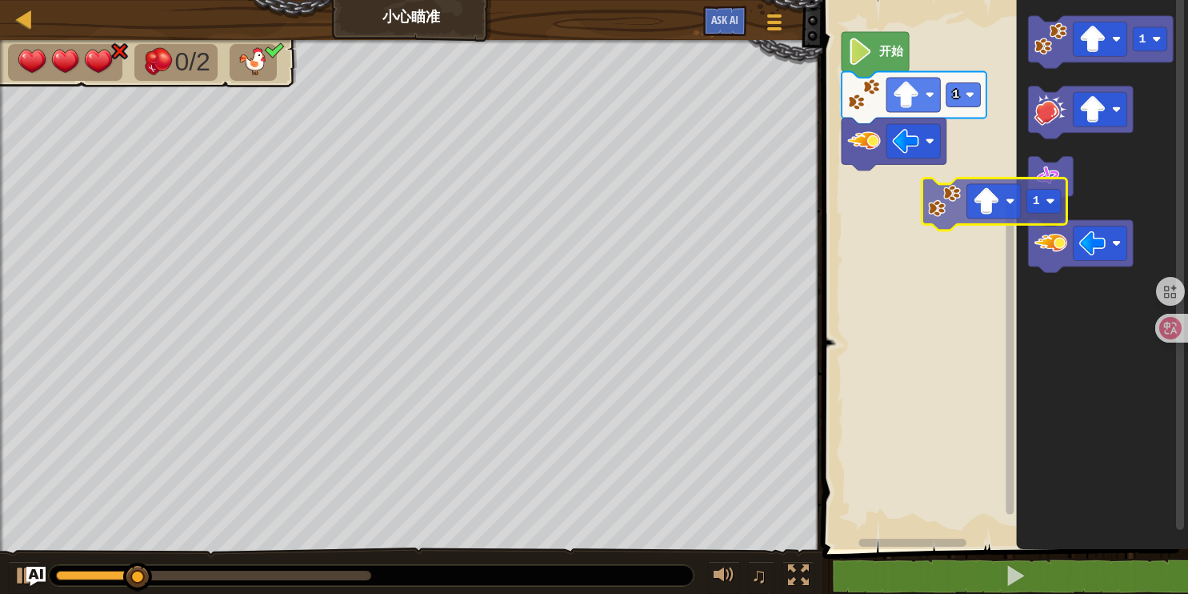
click at [946, 206] on div "1 开始 1 1" at bounding box center [1003, 270] width 370 height 557
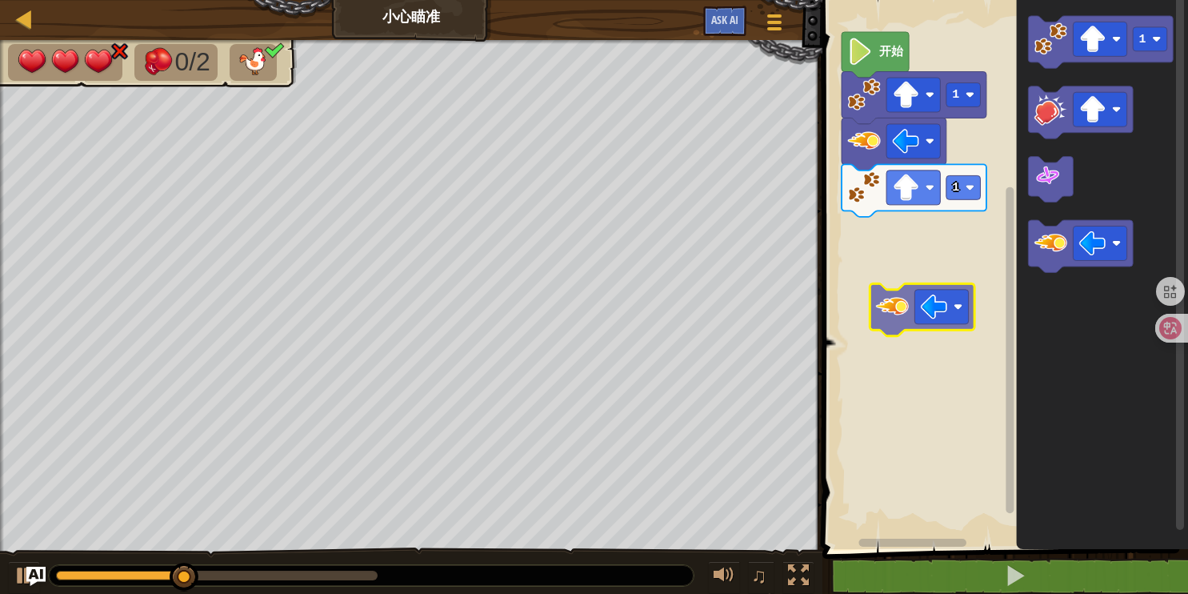
click at [904, 306] on div "1 1 开始 1" at bounding box center [1003, 270] width 370 height 557
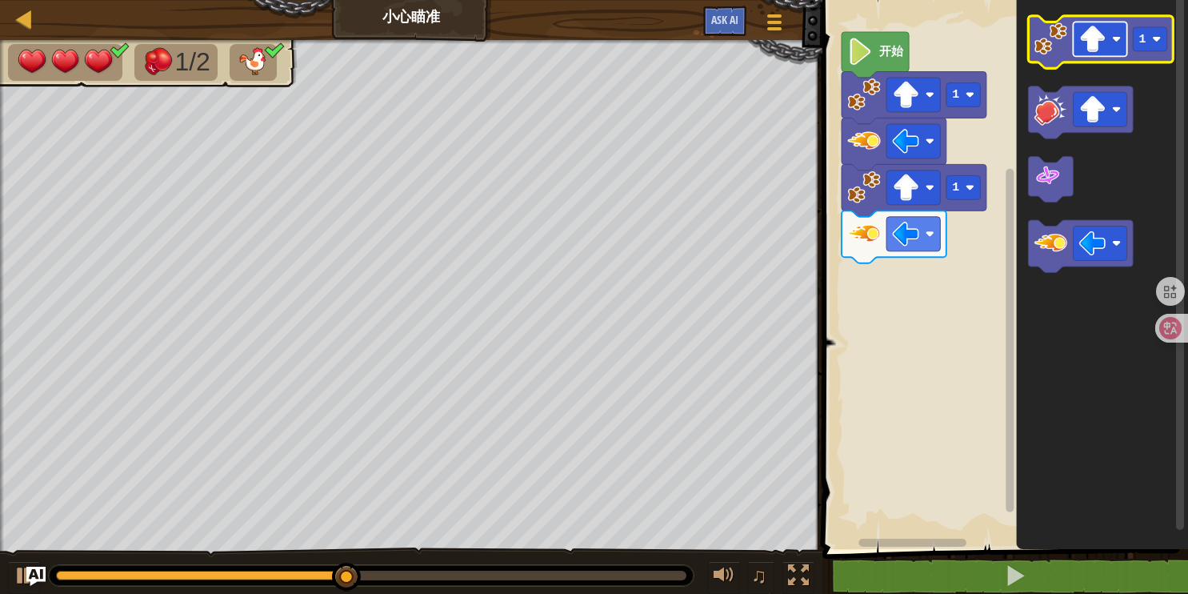
click at [1118, 39] on image "Blockly工作区" at bounding box center [1116, 38] width 9 height 9
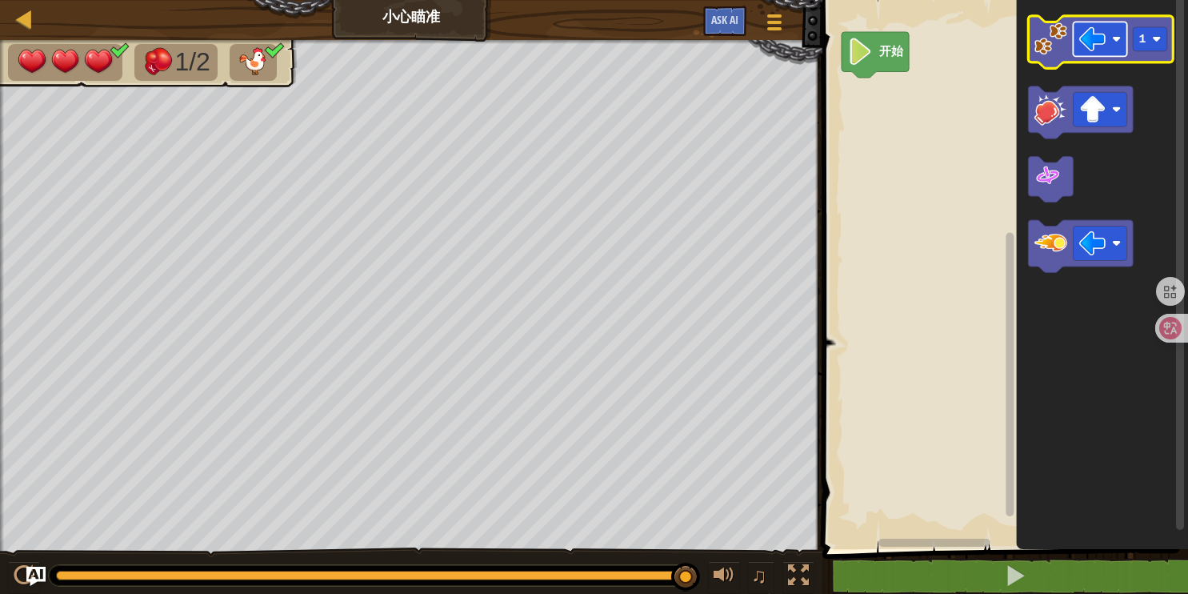
click at [1093, 50] on image "Blockly工作区" at bounding box center [1092, 39] width 27 height 27
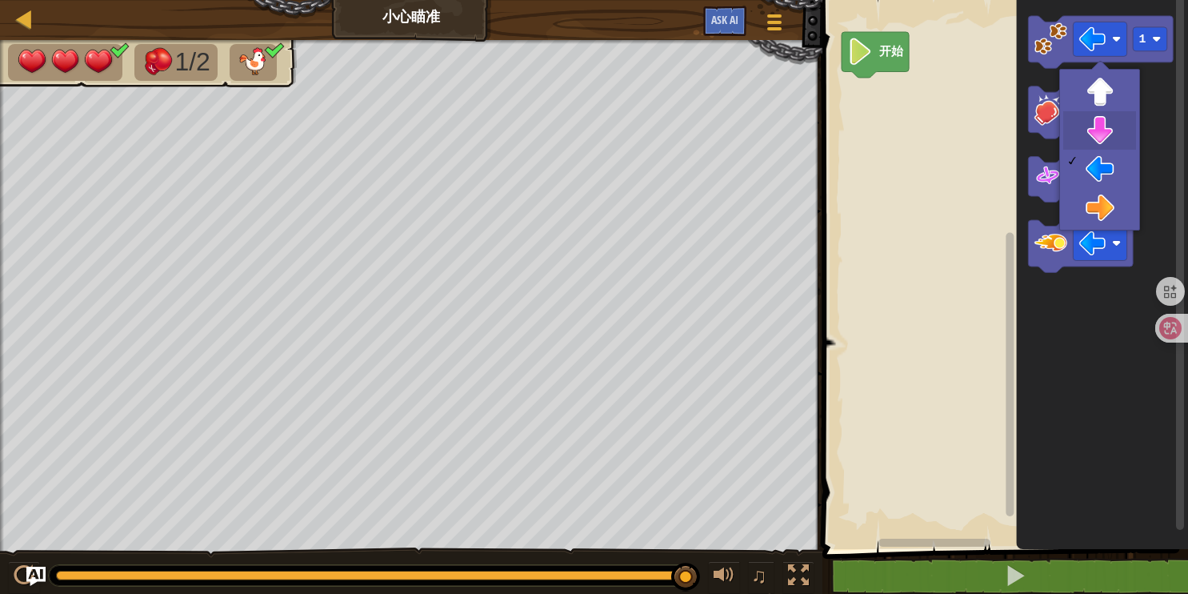
drag, startPoint x: 1094, startPoint y: 137, endPoint x: 1094, endPoint y: 118, distance: 18.4
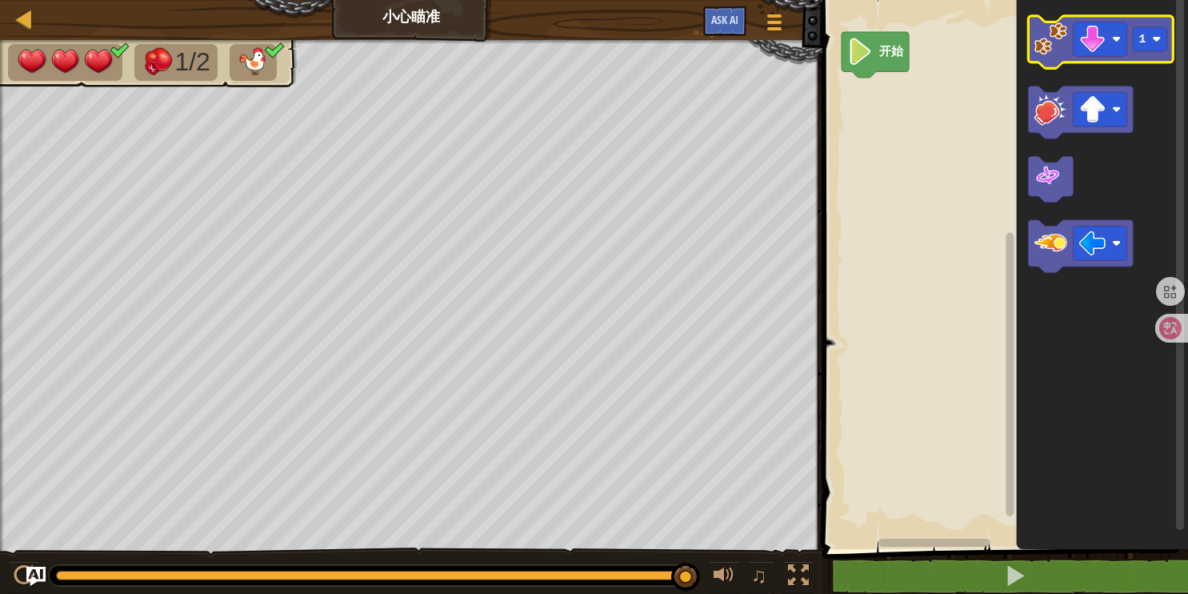
click at [1062, 43] on image "Blockly工作区" at bounding box center [1050, 38] width 33 height 33
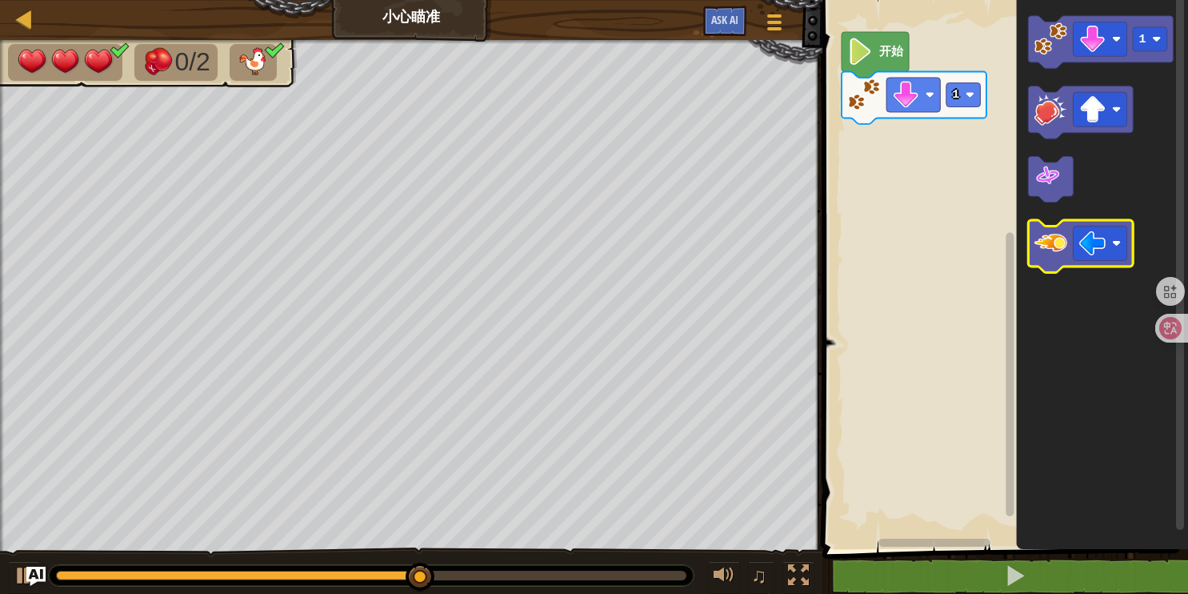
click at [1036, 226] on image "Blockly工作区" at bounding box center [1050, 242] width 33 height 33
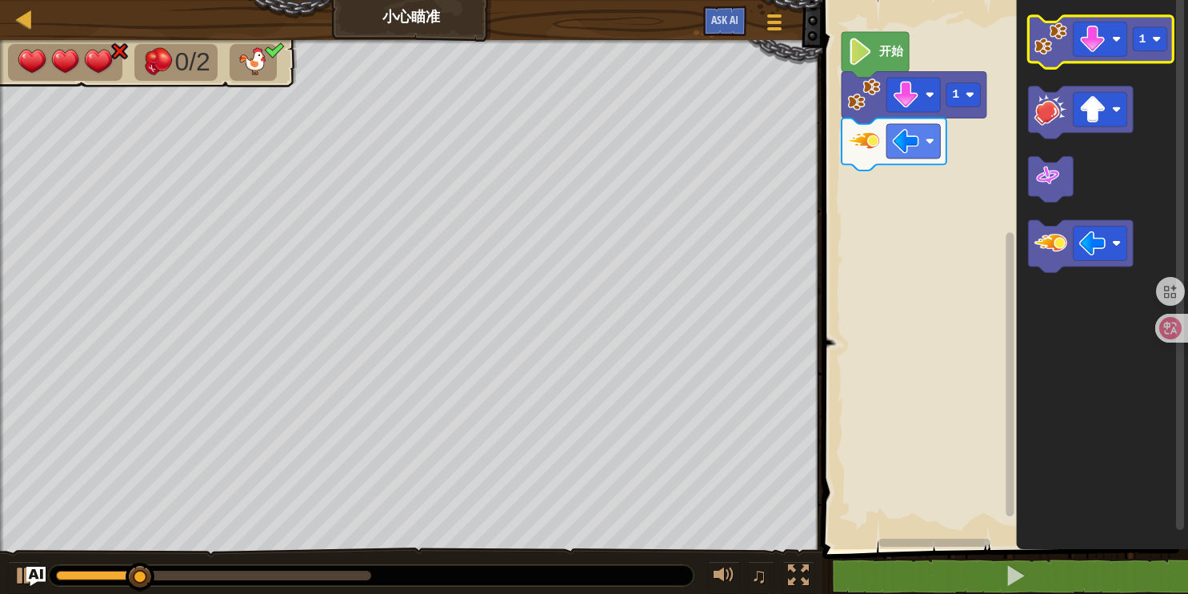
click at [1070, 41] on icon "Blockly工作区" at bounding box center [1101, 42] width 145 height 52
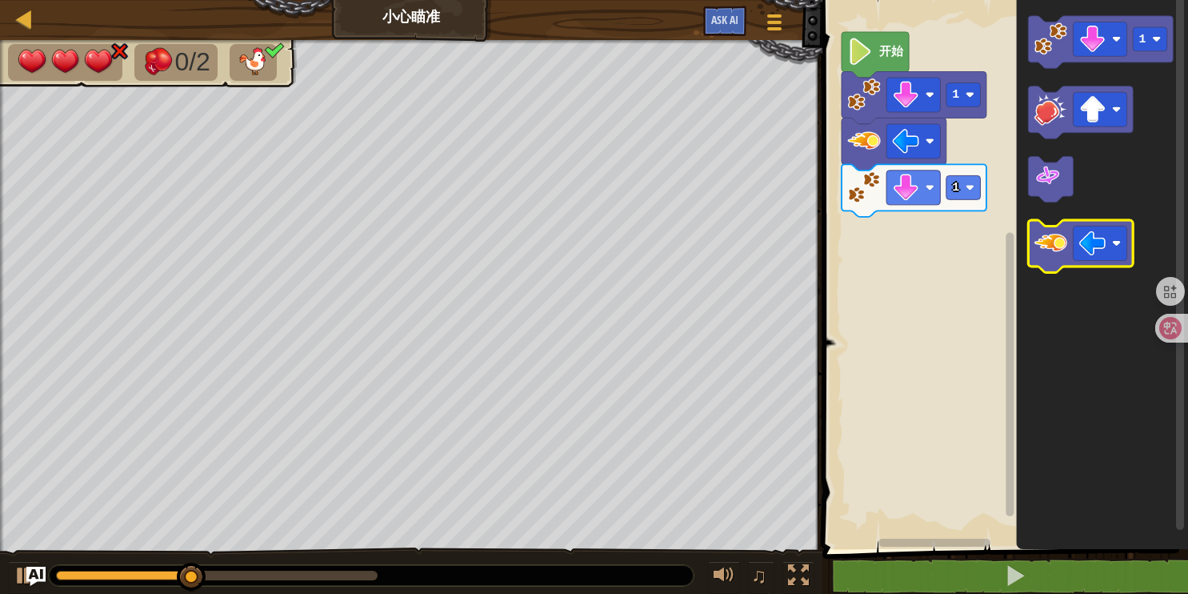
click at [1050, 226] on image "Blockly工作区" at bounding box center [1050, 242] width 33 height 33
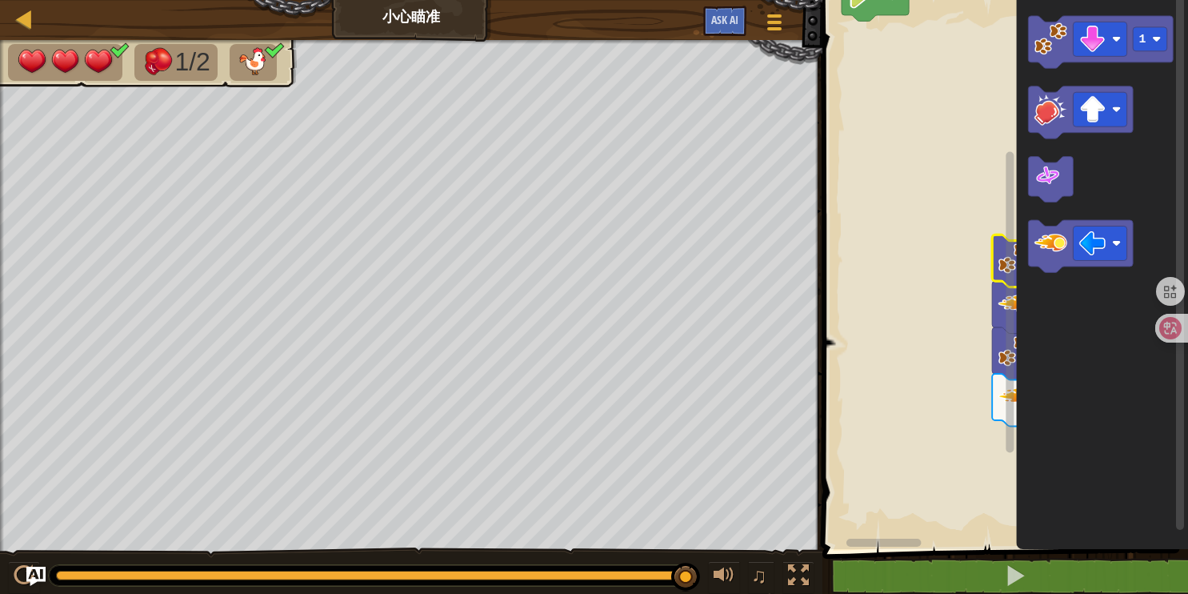
click at [1136, 0] on html "地图 小心瞄准 游戏菜单 Ask AI 1 ההההההההההההההההההההההההההההההההההההההההההההההההההההההההה…" at bounding box center [594, 0] width 1188 height 0
click at [991, 270] on div "开始 1 1 1" at bounding box center [1003, 270] width 370 height 557
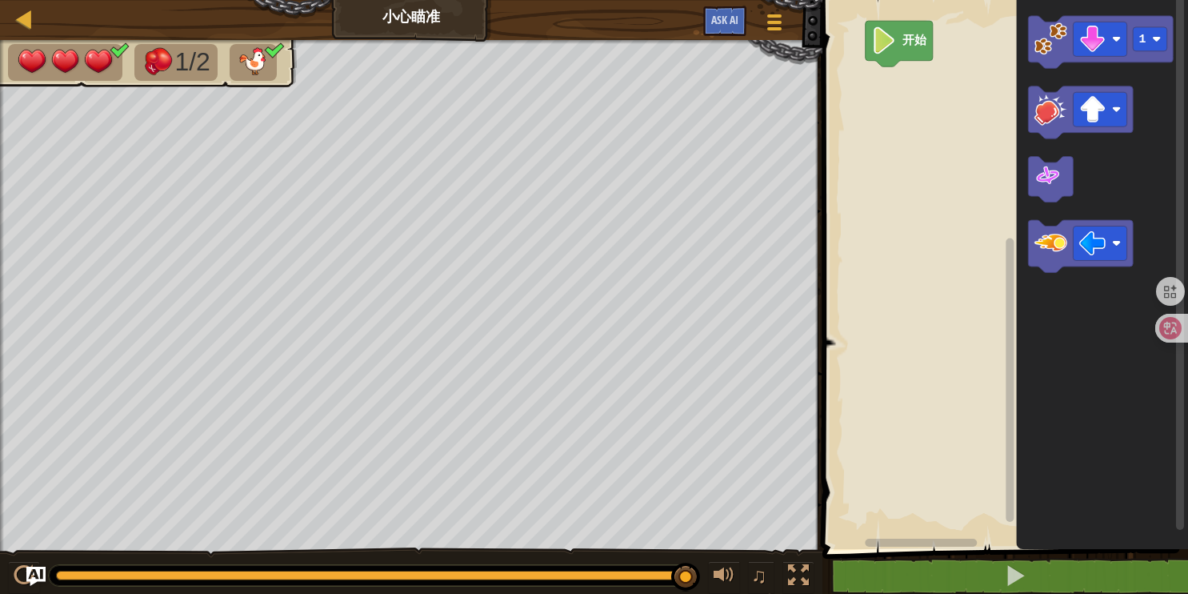
click at [887, 125] on rect "Blockly工作区" at bounding box center [1003, 270] width 370 height 557
click at [1054, 46] on image "Blockly工作区" at bounding box center [1050, 38] width 33 height 33
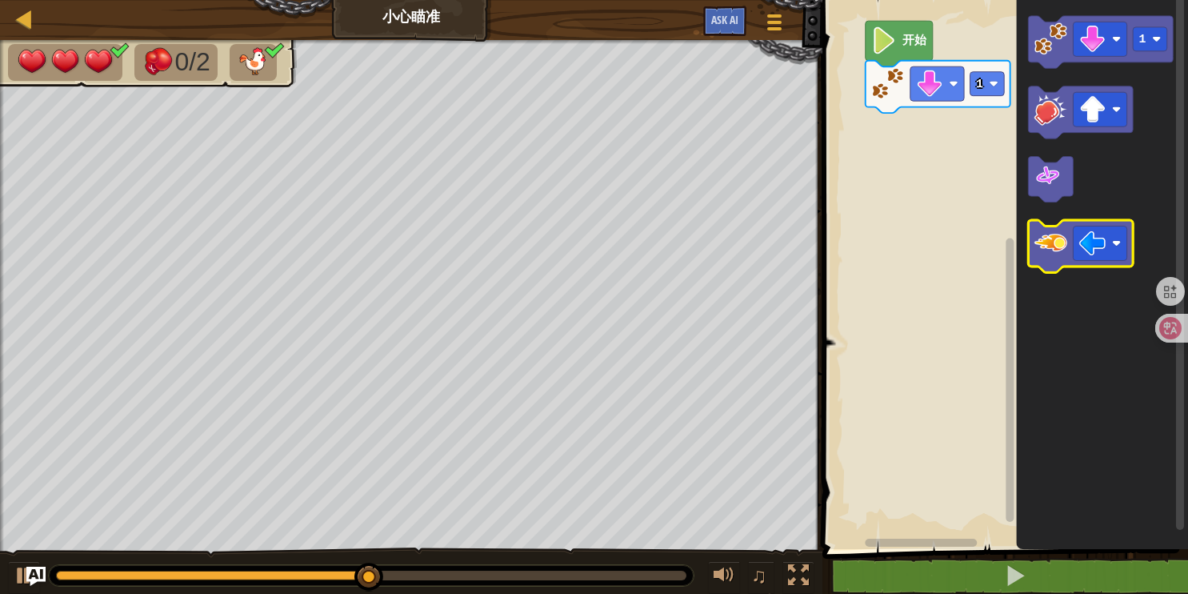
click at [1057, 237] on image "Blockly工作区" at bounding box center [1050, 242] width 33 height 33
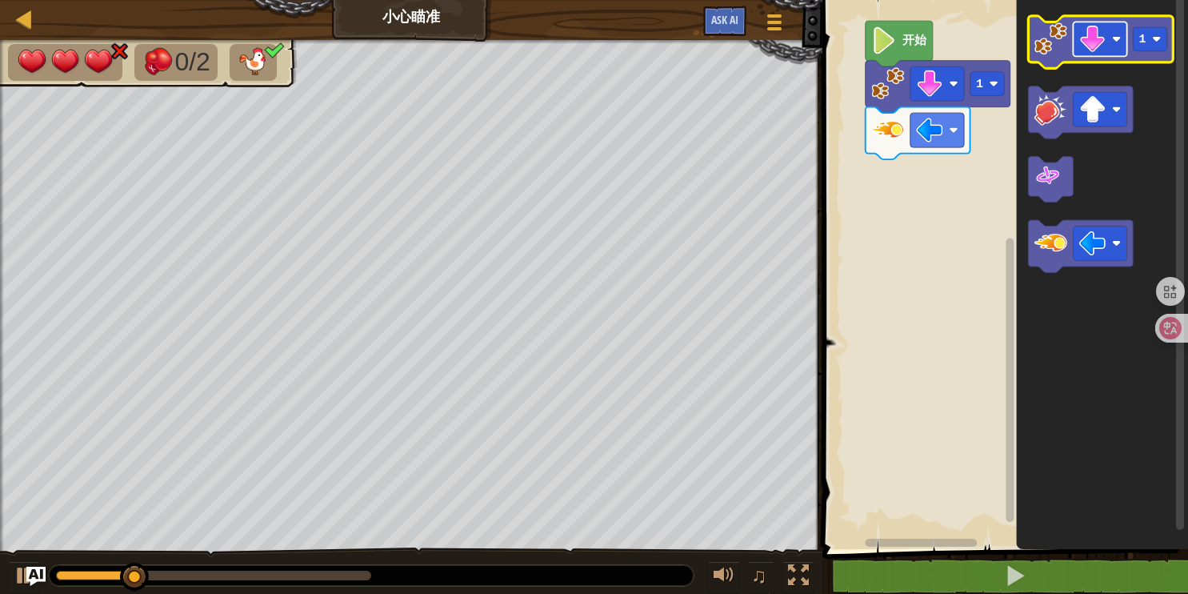
click at [1080, 37] on image "Blockly工作区" at bounding box center [1092, 39] width 27 height 27
click at [1058, 44] on image "Blockly工作区" at bounding box center [1050, 38] width 33 height 33
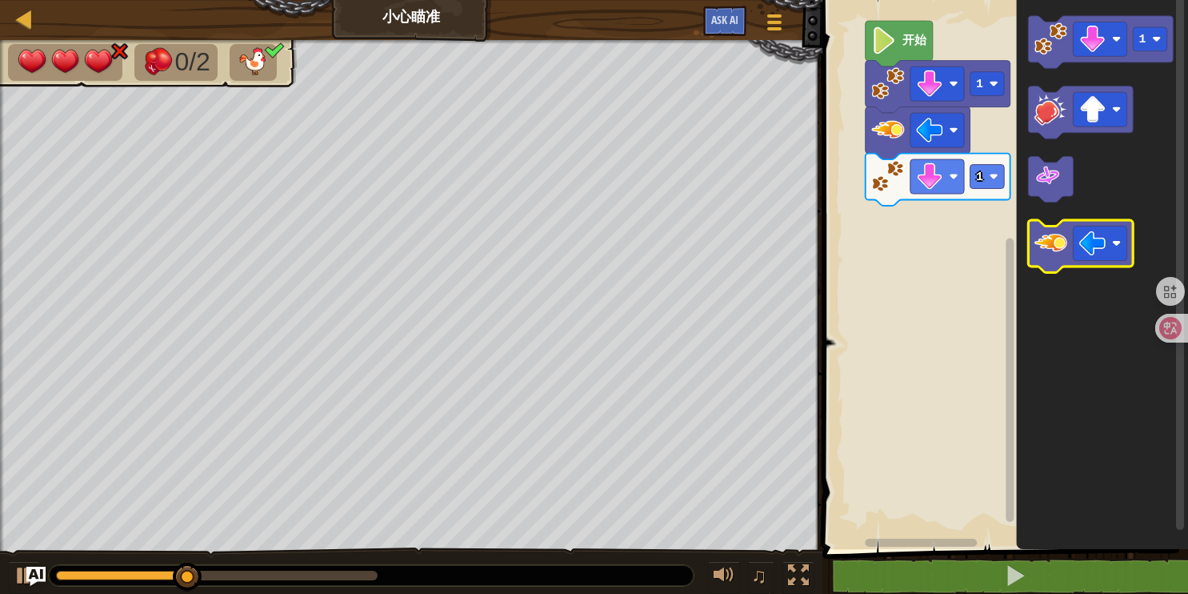
click at [1032, 241] on icon "Blockly工作区" at bounding box center [1081, 246] width 105 height 52
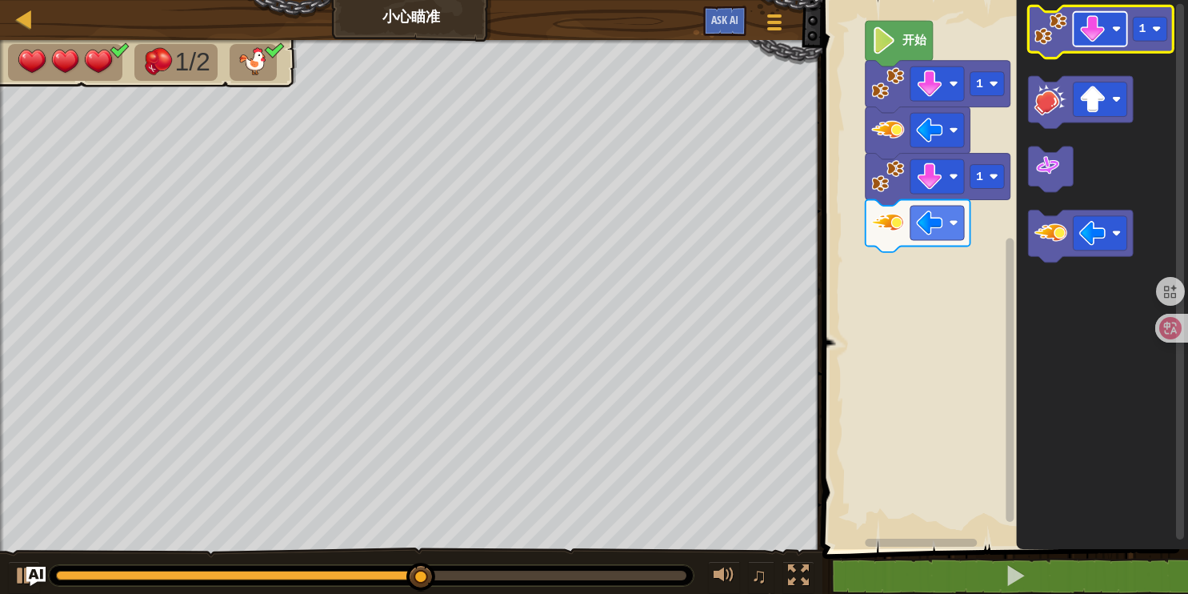
click at [1078, 37] on rect "Blockly工作区" at bounding box center [1101, 29] width 54 height 34
click at [1060, 38] on image "Blockly工作区" at bounding box center [1050, 28] width 33 height 33
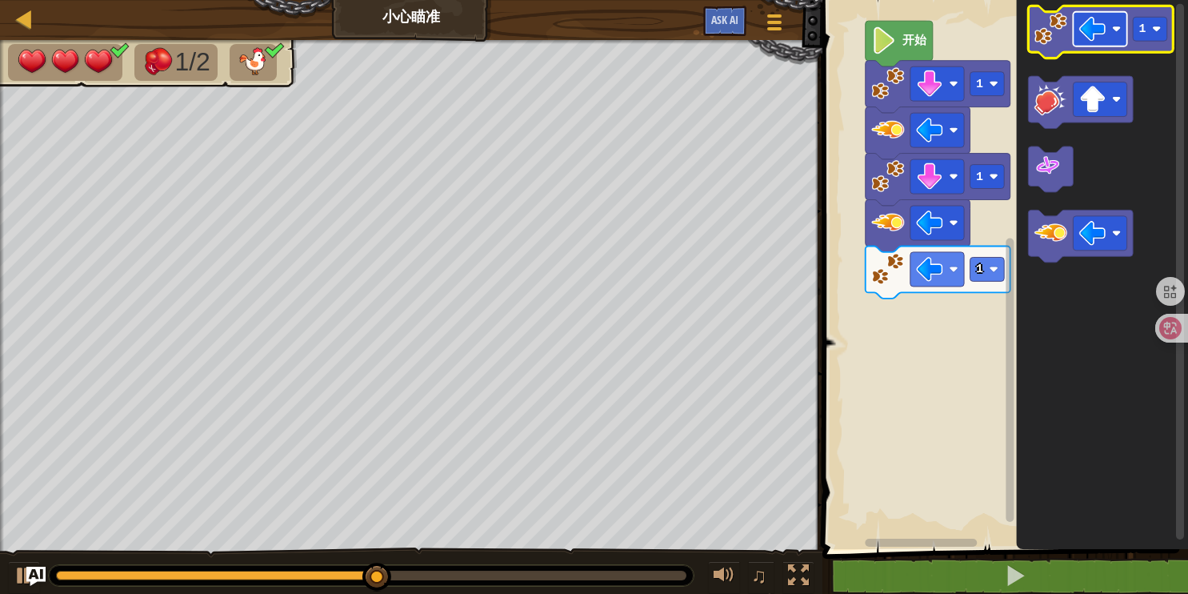
click at [1087, 30] on image "Blockly工作区" at bounding box center [1092, 28] width 27 height 27
click at [1062, 18] on image "Blockly工作区" at bounding box center [1050, 28] width 33 height 33
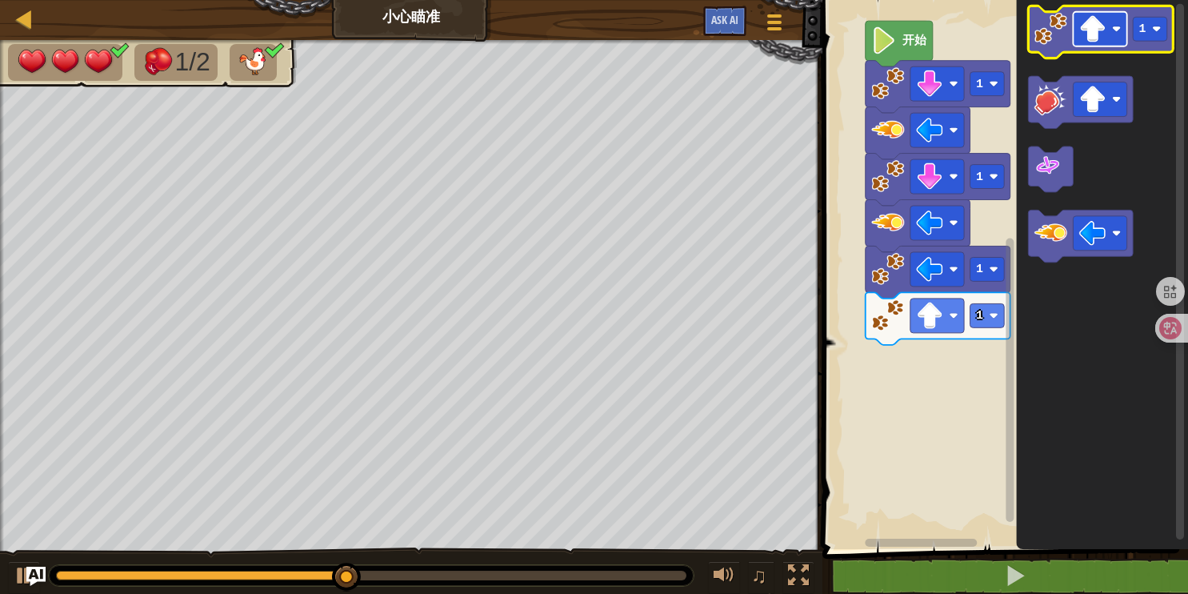
click at [1094, 39] on image "Blockly工作区" at bounding box center [1092, 28] width 27 height 27
click at [1050, 30] on image "Blockly工作区" at bounding box center [1050, 28] width 33 height 33
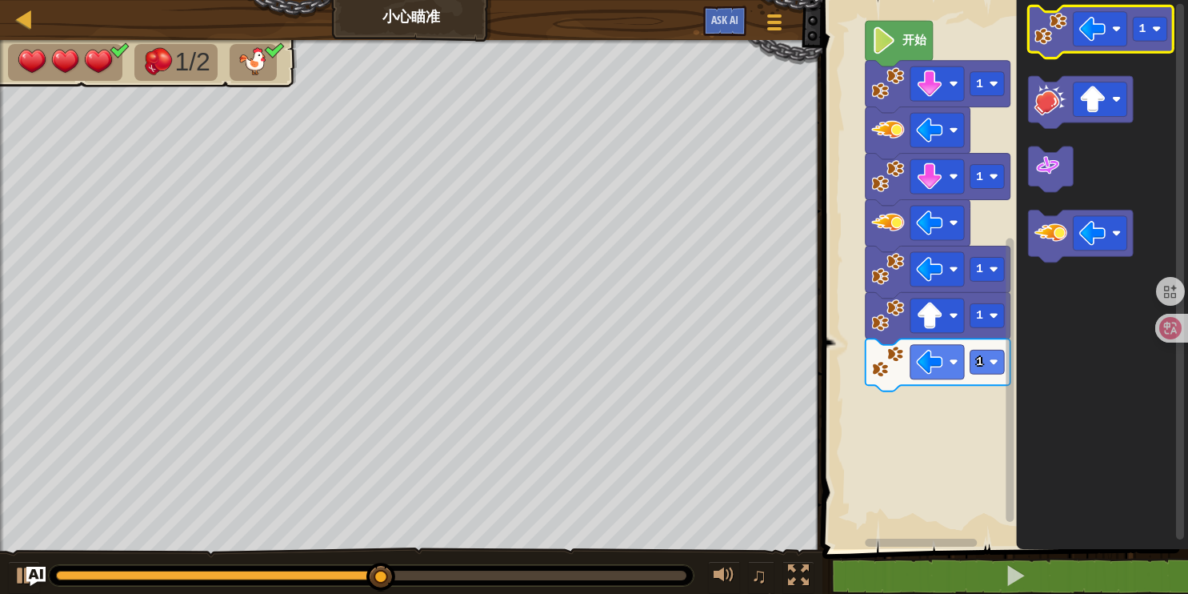
click at [1050, 31] on image "Blockly工作区" at bounding box center [1050, 28] width 33 height 33
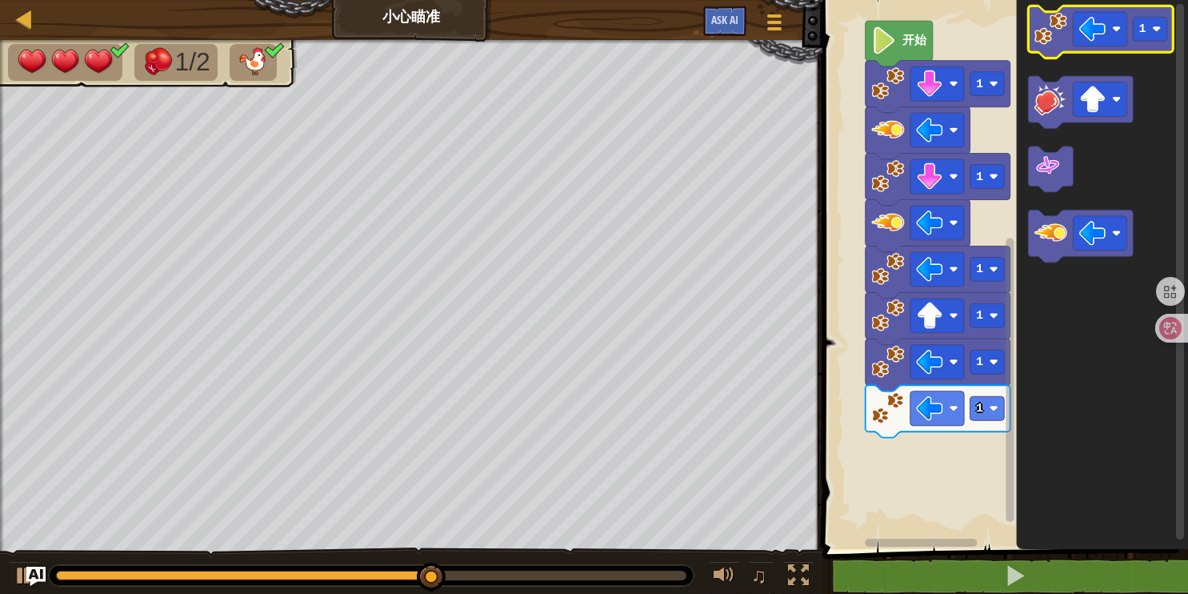
click at [1049, 28] on image "Blockly工作区" at bounding box center [1050, 28] width 33 height 33
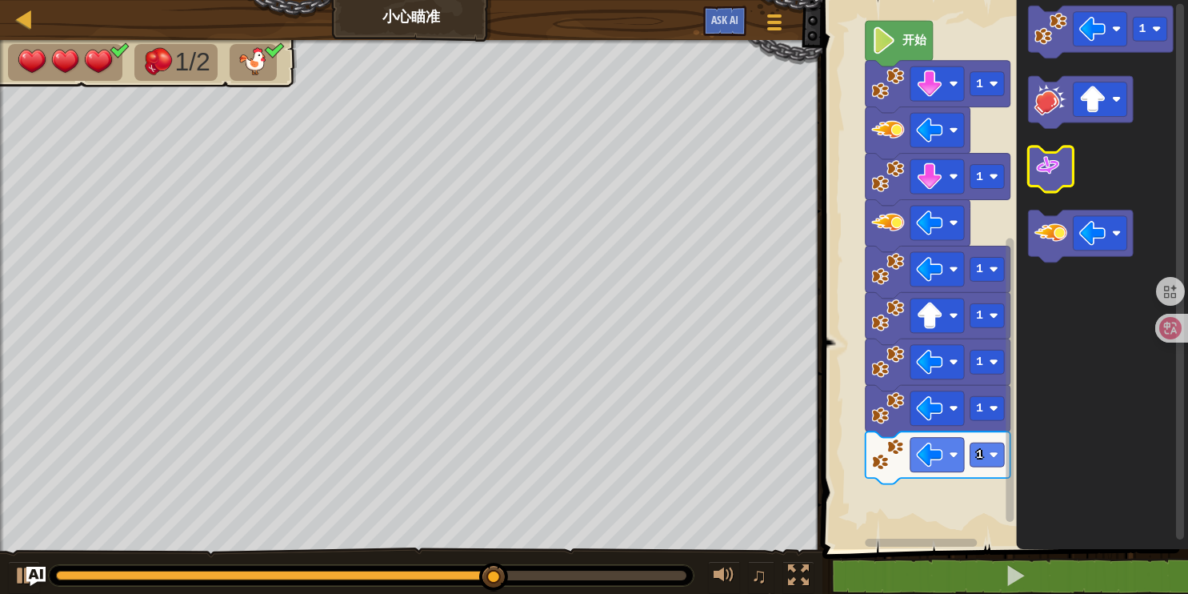
click at [1042, 164] on image "Blockly工作区" at bounding box center [1047, 165] width 27 height 27
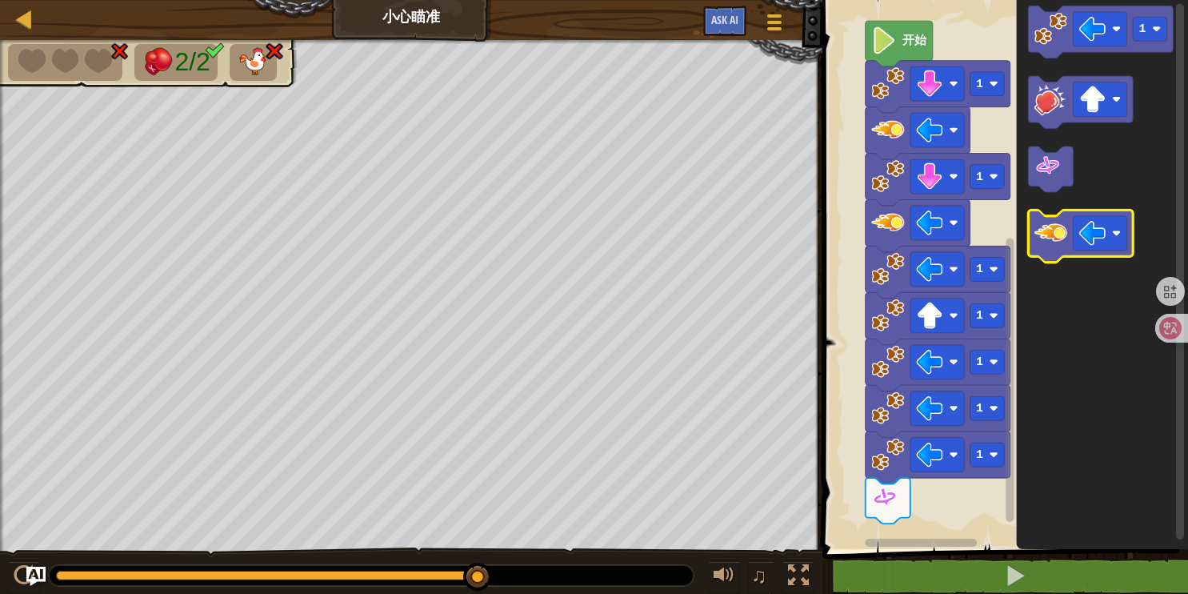
click at [1058, 226] on image "Blockly工作区" at bounding box center [1050, 232] width 33 height 33
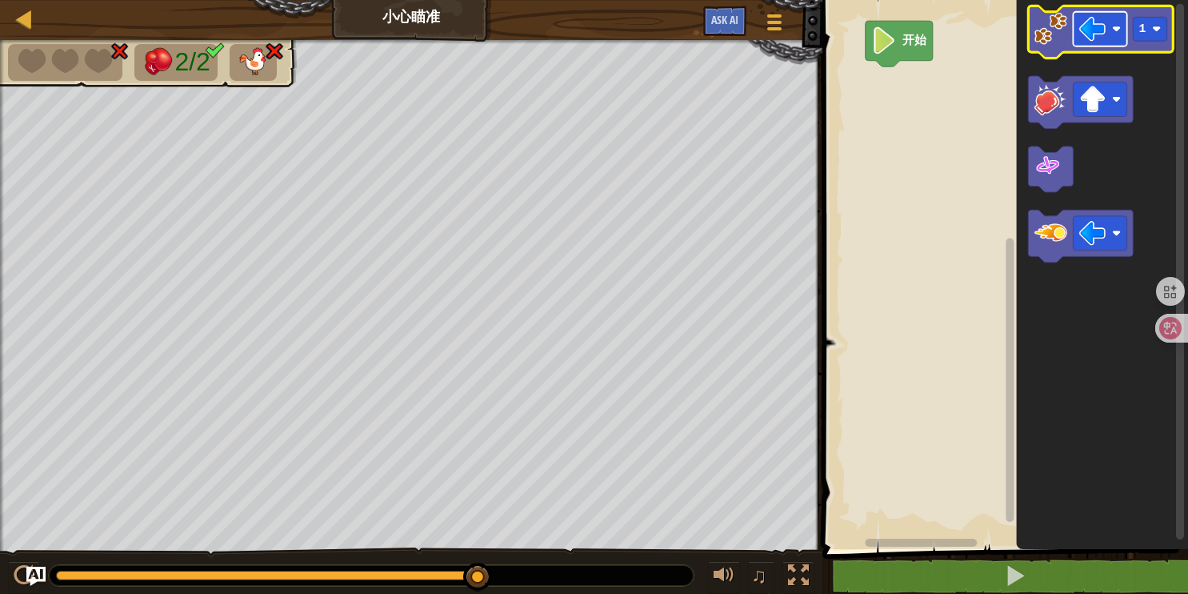
click at [1100, 19] on image "Blockly工作区" at bounding box center [1092, 28] width 27 height 27
click at [1054, 30] on image "Blockly工作区" at bounding box center [1050, 28] width 33 height 33
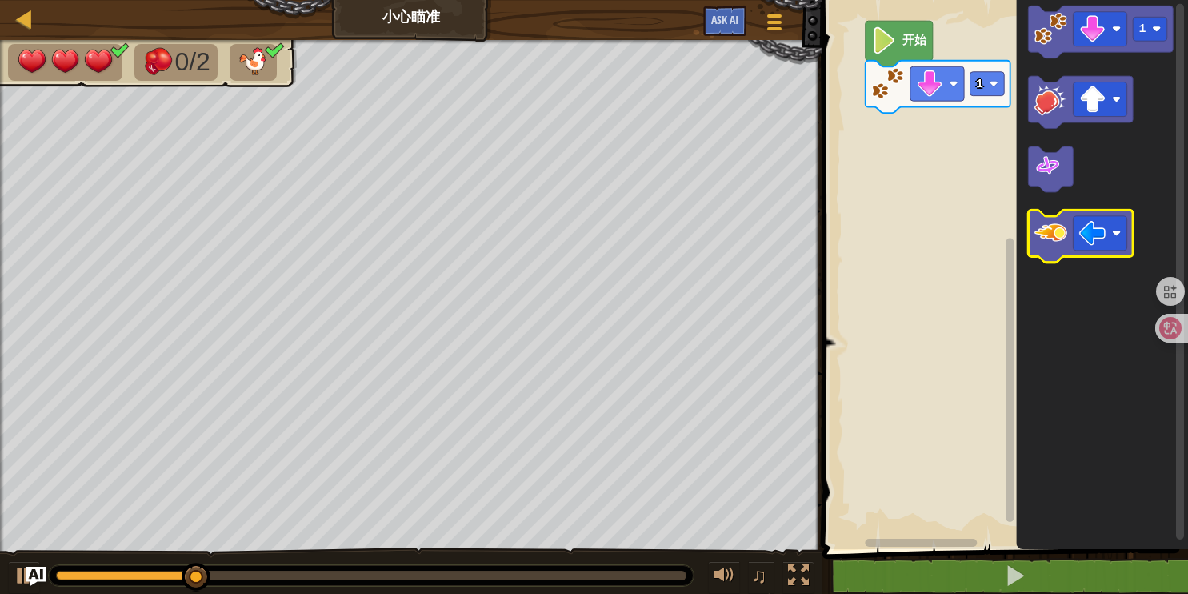
click at [1055, 230] on image "Blockly工作区" at bounding box center [1050, 232] width 33 height 33
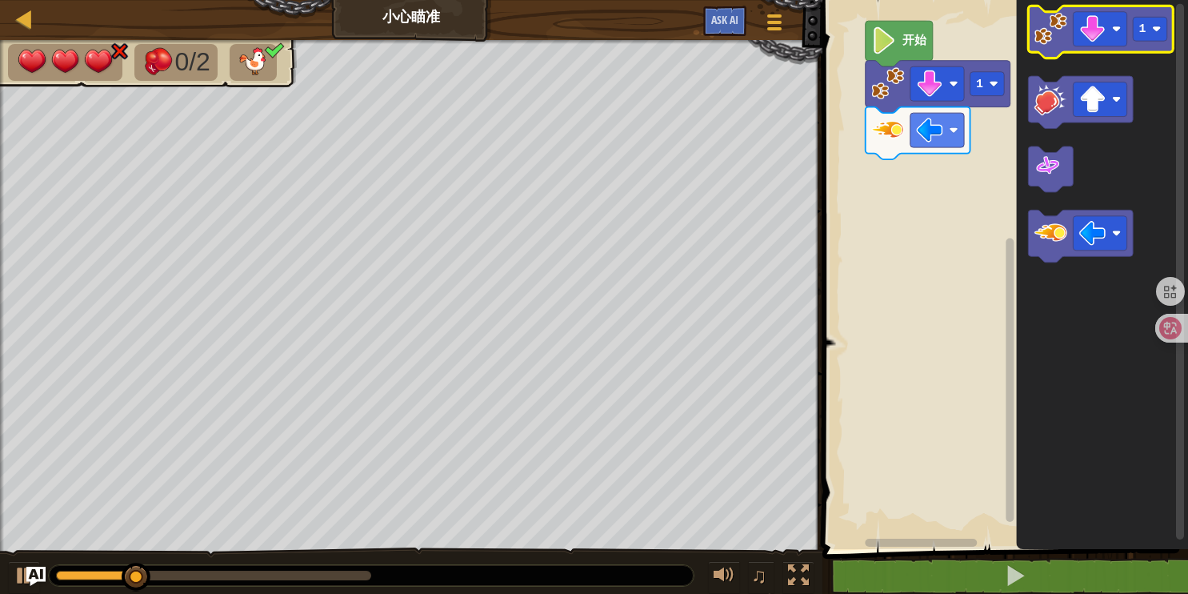
click at [1062, 32] on image "Blockly工作区" at bounding box center [1050, 28] width 33 height 33
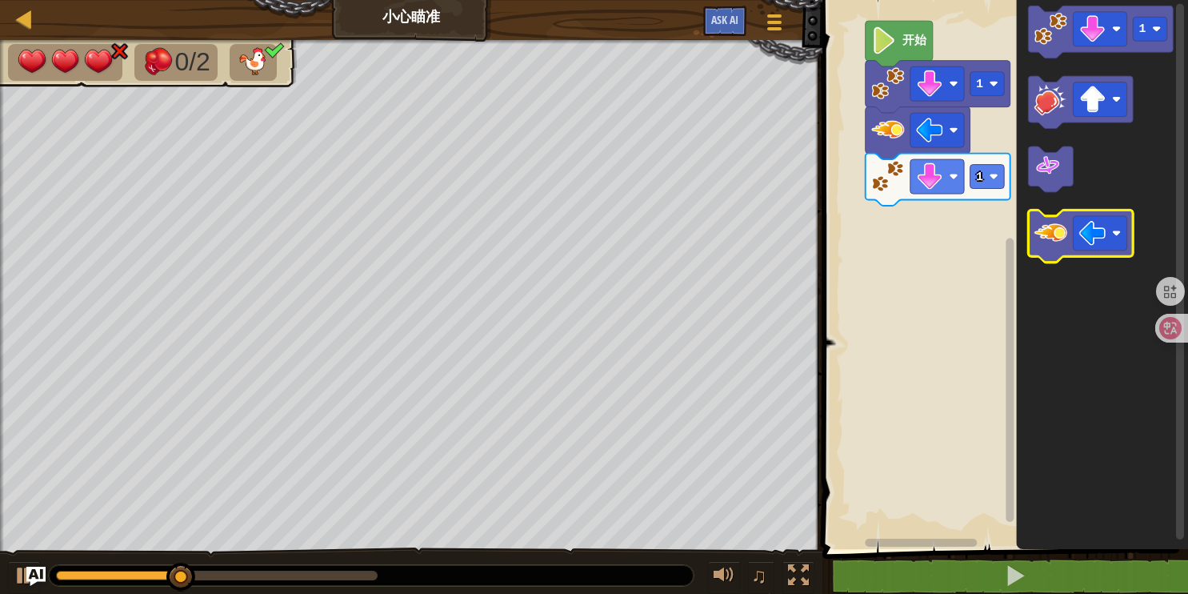
click at [1058, 246] on image "Blockly工作区" at bounding box center [1050, 232] width 33 height 33
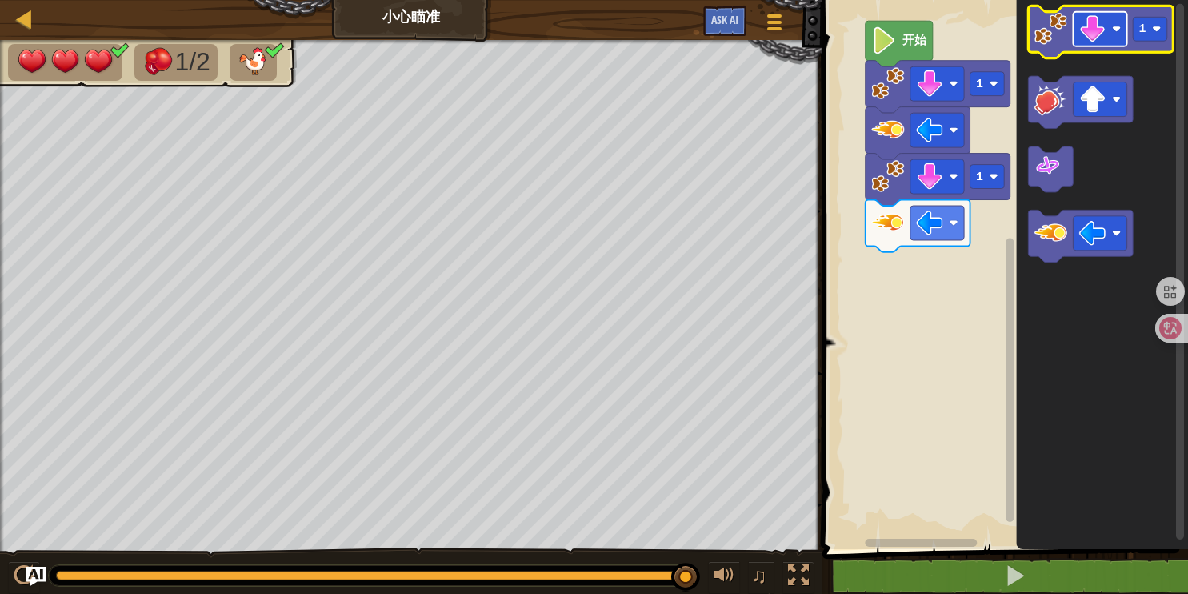
click at [1090, 31] on image "Blockly工作区" at bounding box center [1092, 28] width 27 height 27
click at [1047, 41] on image "Blockly工作区" at bounding box center [1050, 28] width 33 height 33
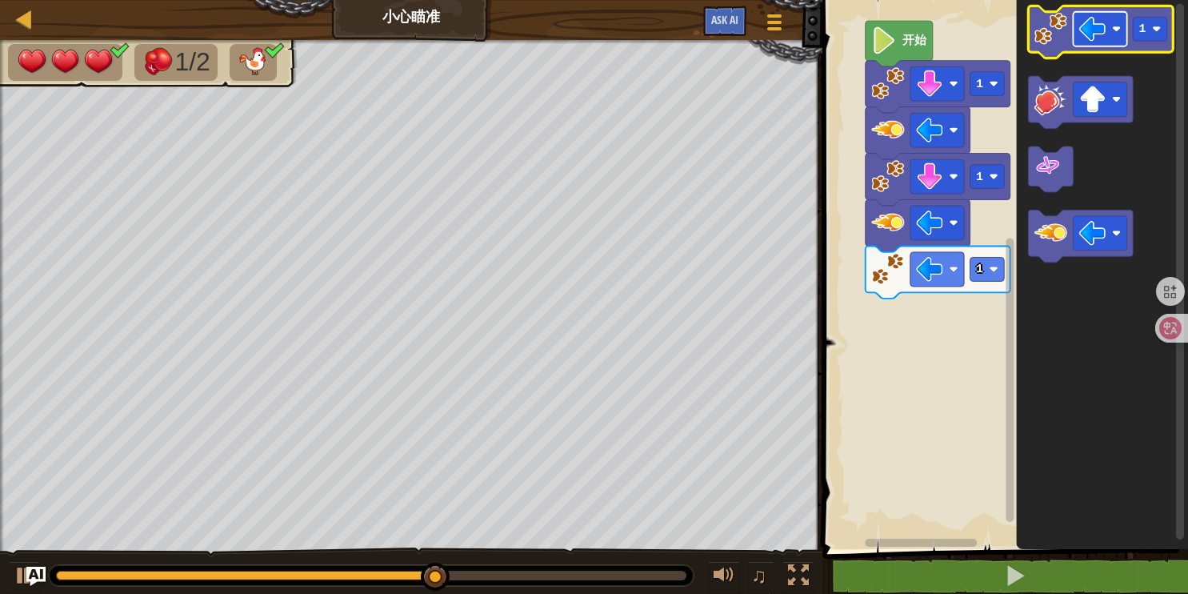
click at [1086, 34] on image "Blockly工作区" at bounding box center [1092, 28] width 27 height 27
click at [1060, 26] on image "Blockly工作区" at bounding box center [1050, 28] width 33 height 33
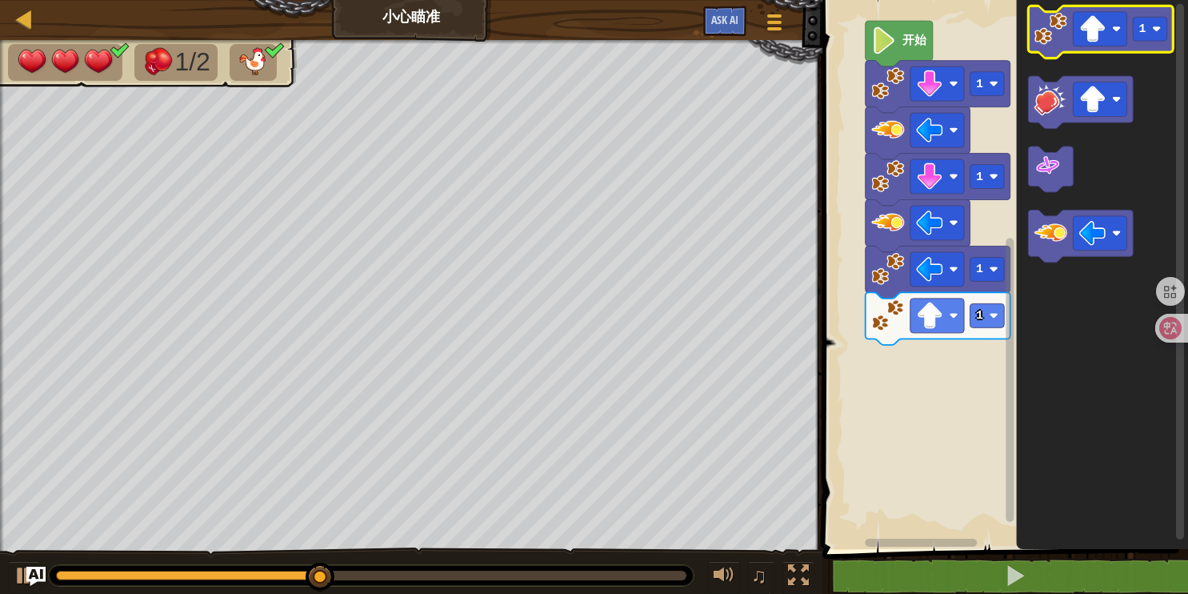
click at [1060, 26] on image "Blockly工作区" at bounding box center [1050, 28] width 33 height 33
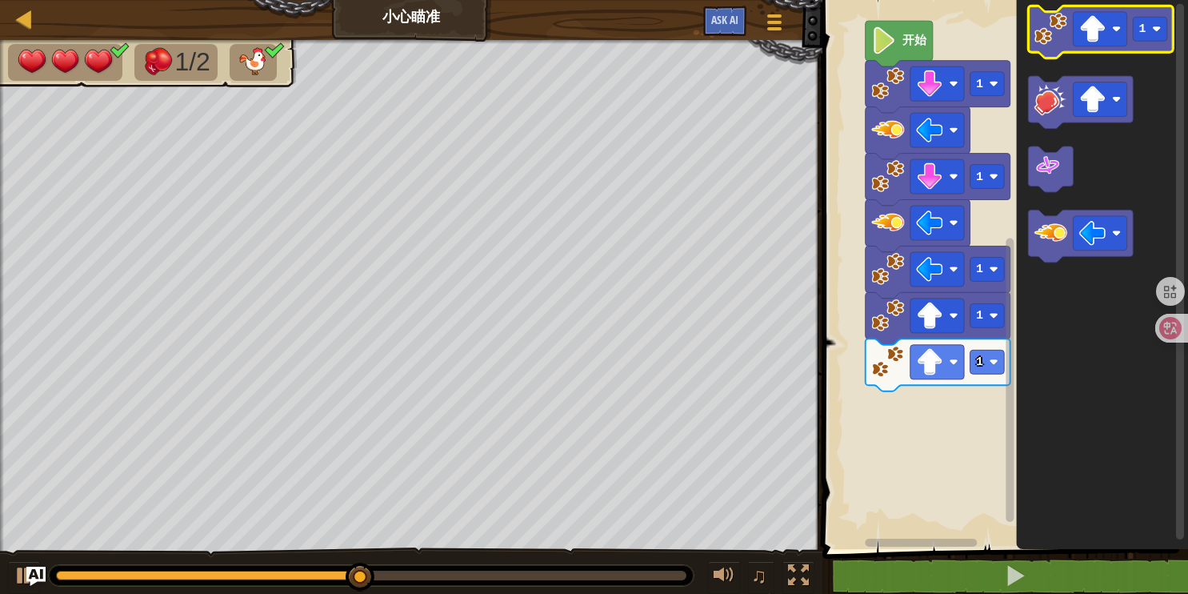
click at [1060, 27] on image "Blockly工作区" at bounding box center [1050, 28] width 33 height 33
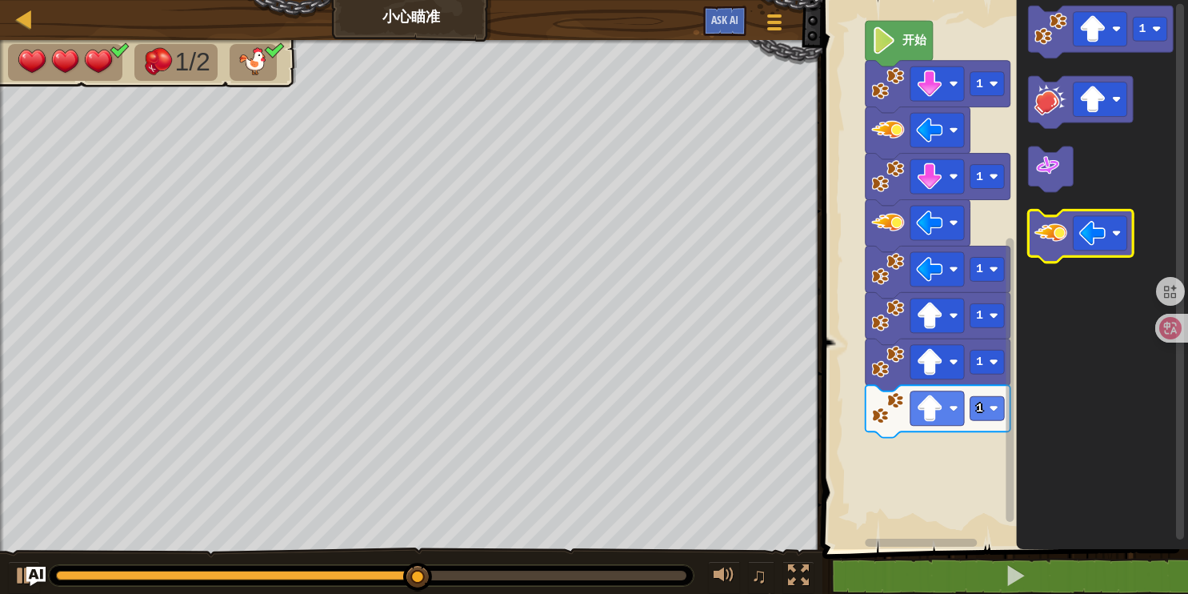
click at [1050, 245] on image "Blockly工作区" at bounding box center [1050, 232] width 33 height 33
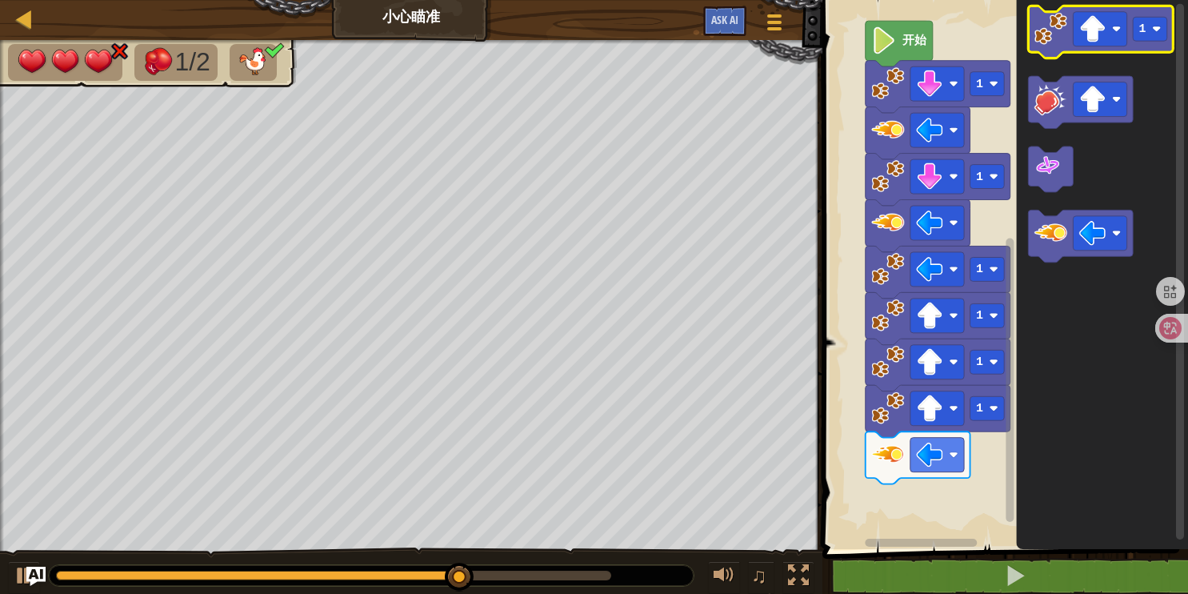
click at [1058, 29] on image "Blockly工作区" at bounding box center [1050, 28] width 33 height 33
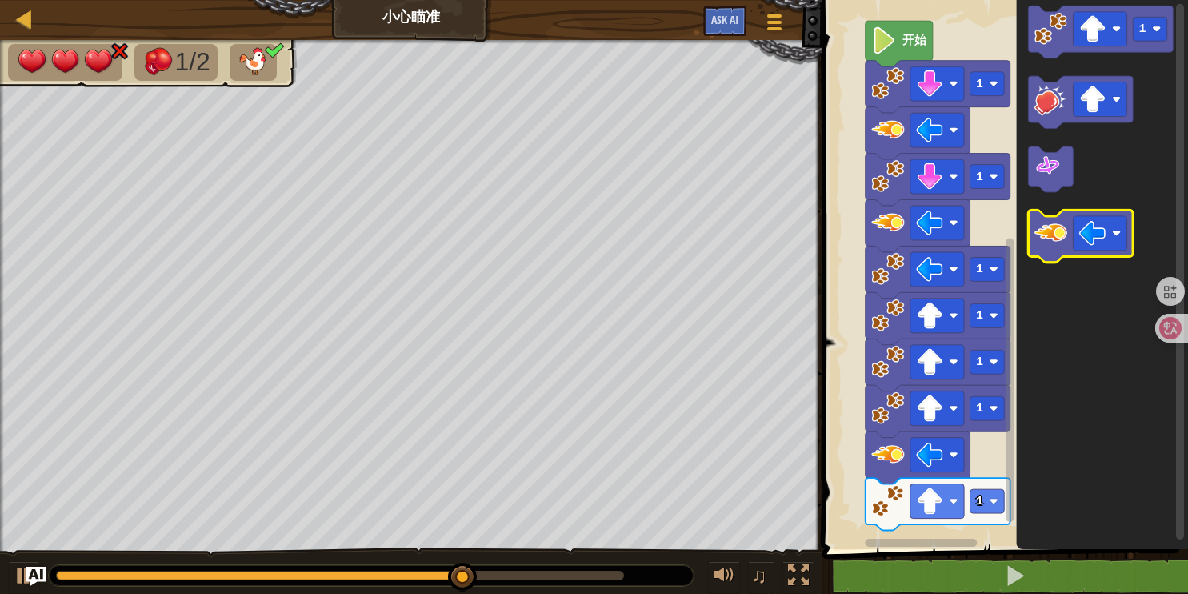
click at [1054, 238] on image "Blockly工作区" at bounding box center [1050, 232] width 33 height 33
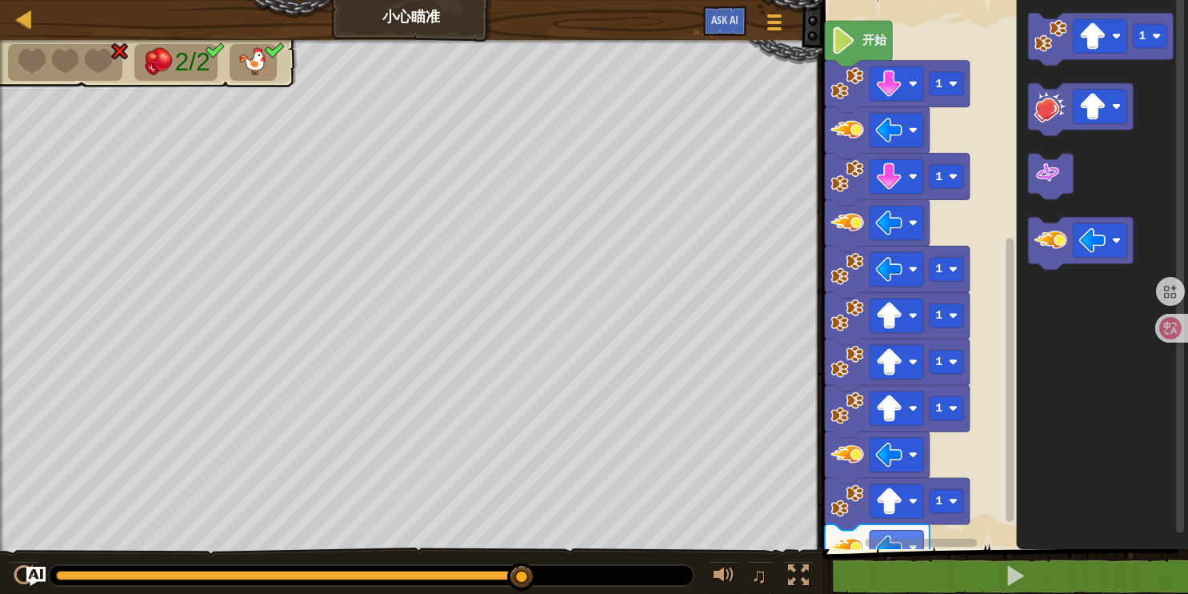
click at [917, 532] on div "开始 1 1 1 1 1 1 1 1" at bounding box center [1003, 270] width 370 height 557
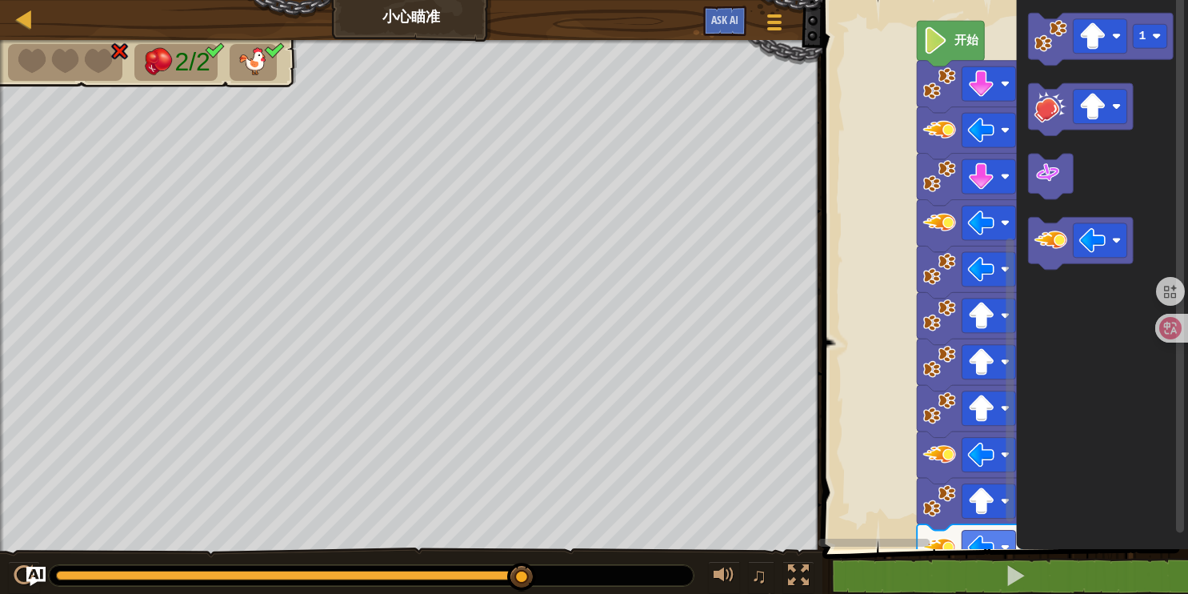
click at [940, 549] on div "1 ההההההההההההההההההההההההההההההההההההההההההההההההההההההההההההההההההההההההההההה…" at bounding box center [1003, 306] width 370 height 596
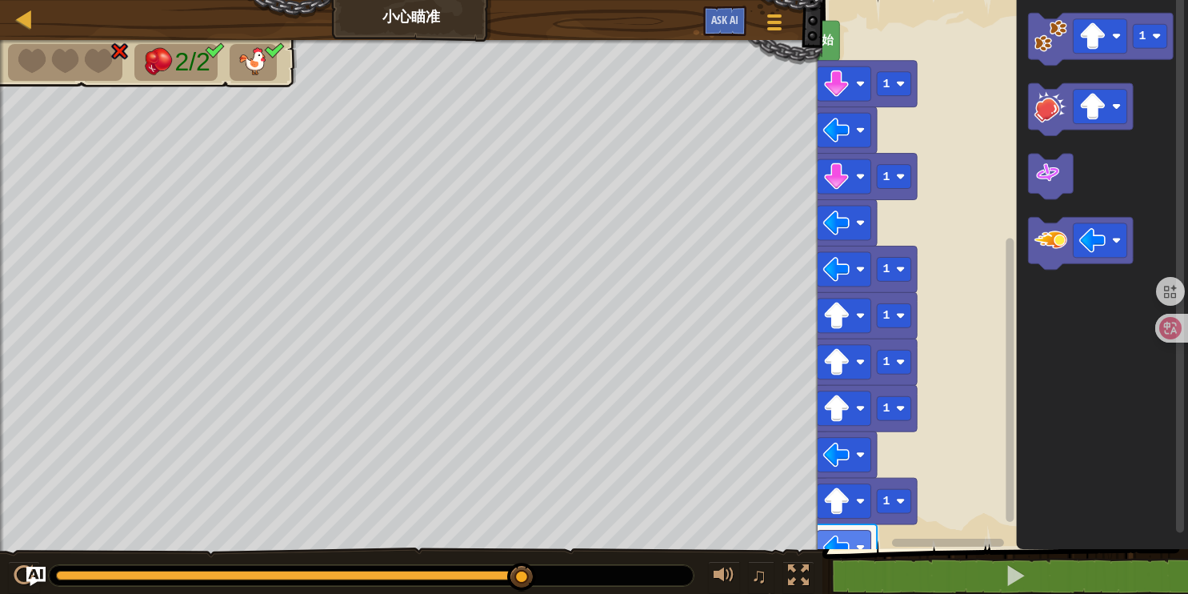
click at [940, 542] on g "Blockly工作区" at bounding box center [911, 543] width 186 height 12
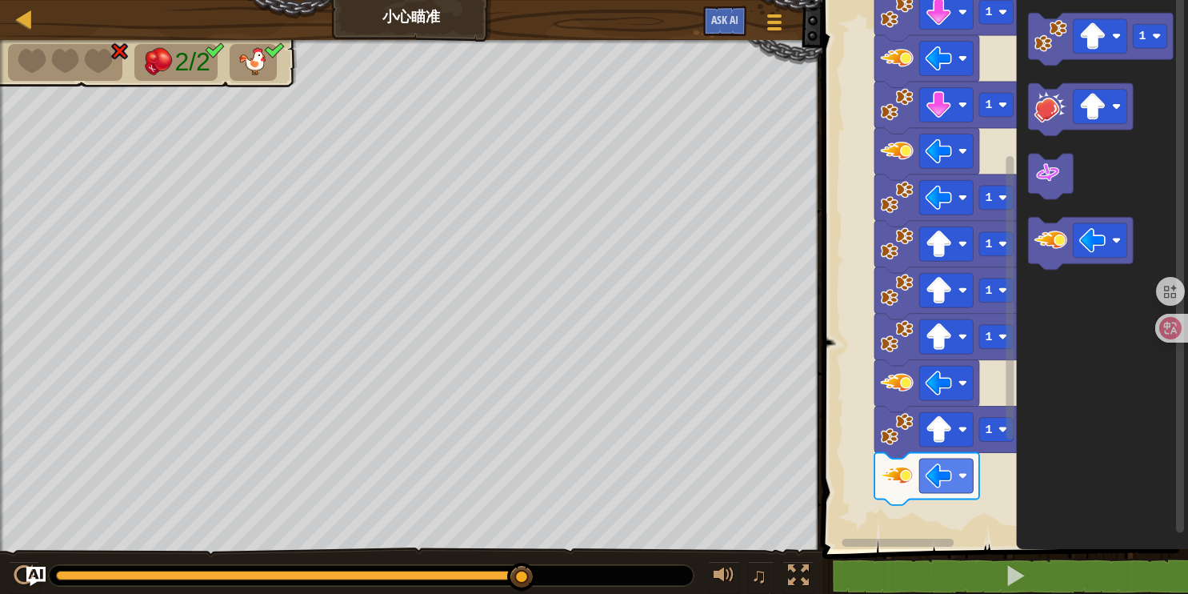
click at [978, 394] on rect "Blockly工作区" at bounding box center [1003, 270] width 370 height 557
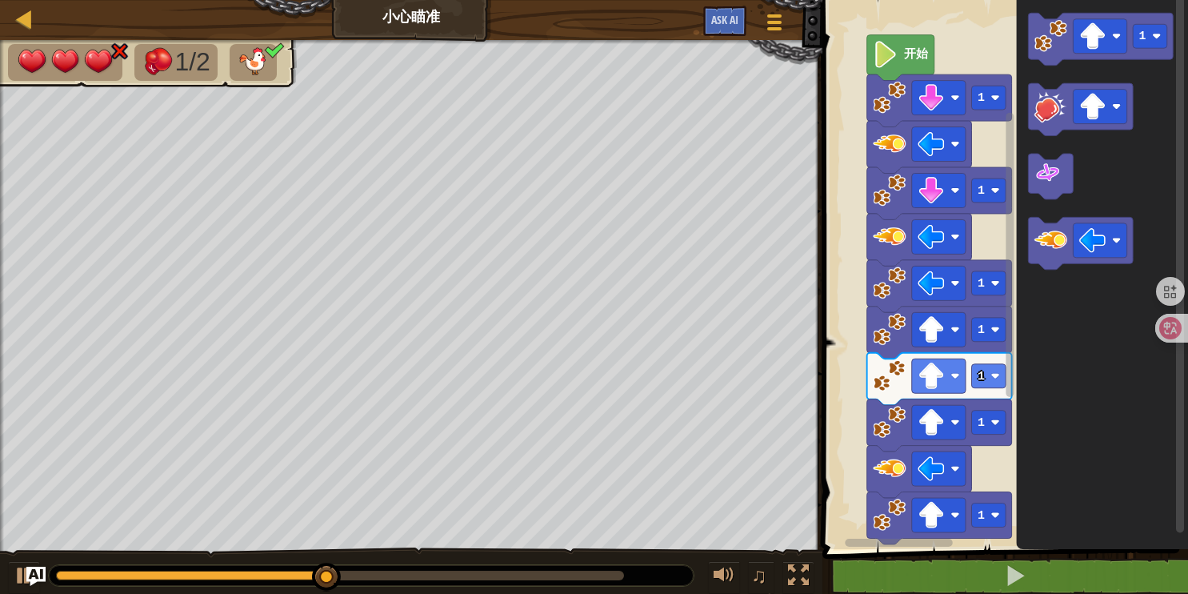
click at [853, 180] on rect "Blockly工作区" at bounding box center [1003, 270] width 370 height 557
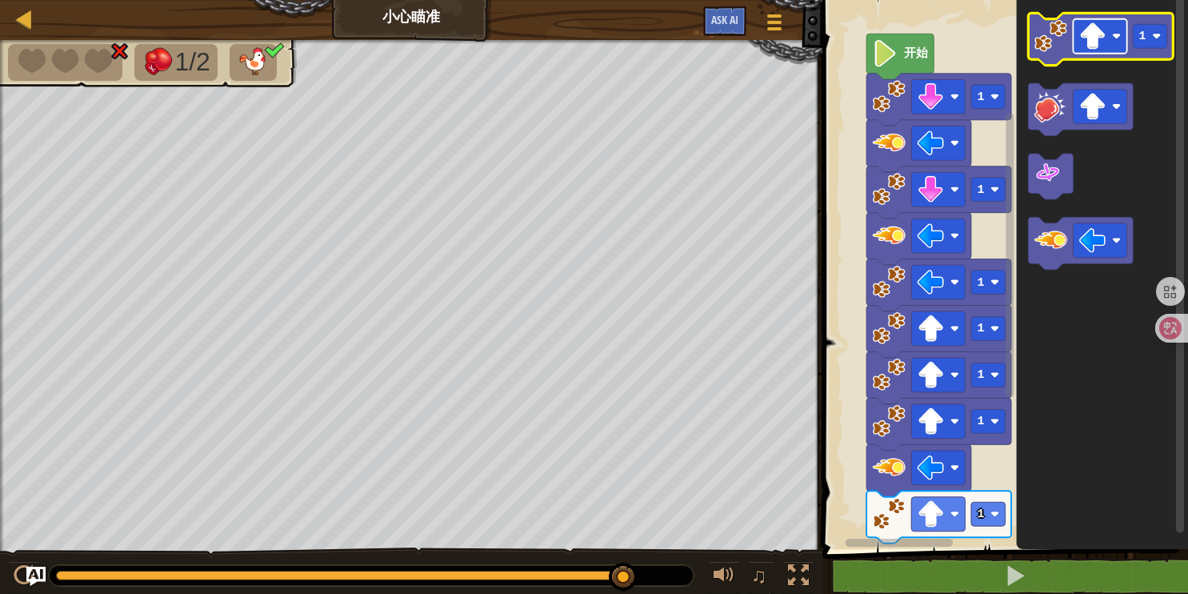
click at [1094, 22] on image "Blockly工作区" at bounding box center [1092, 35] width 27 height 27
click at [1050, 26] on image "Blockly工作区" at bounding box center [1050, 35] width 33 height 33
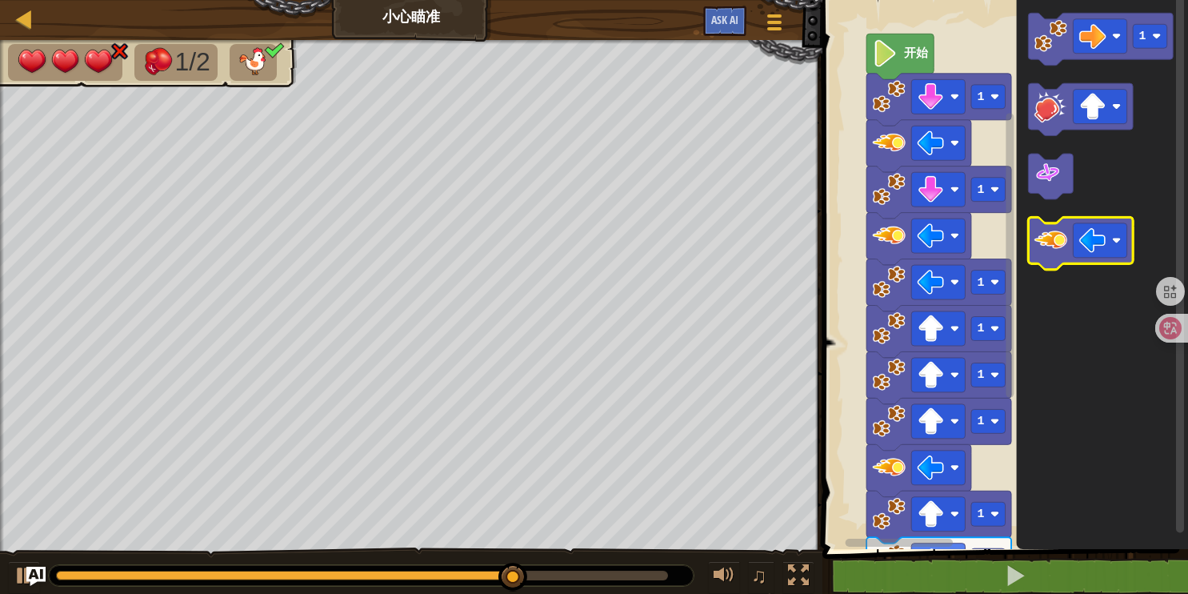
click at [1047, 221] on rect "Blockly工作区" at bounding box center [1081, 243] width 105 height 52
click at [1050, 226] on image "Blockly工作区" at bounding box center [1050, 239] width 33 height 33
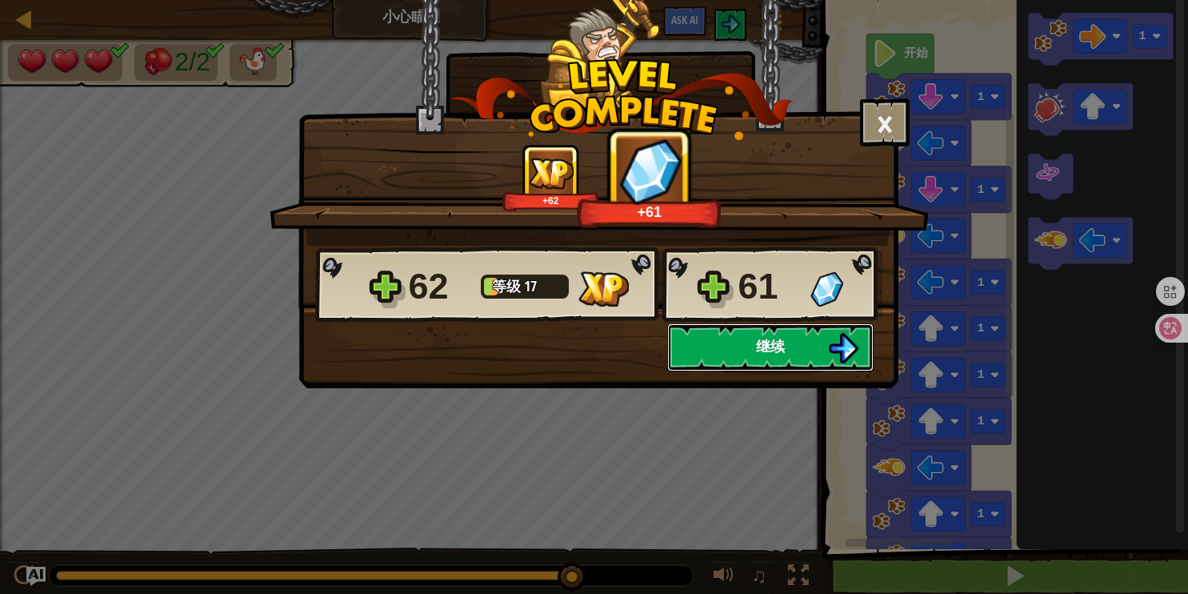
click at [796, 336] on button "继续" at bounding box center [770, 347] width 206 height 48
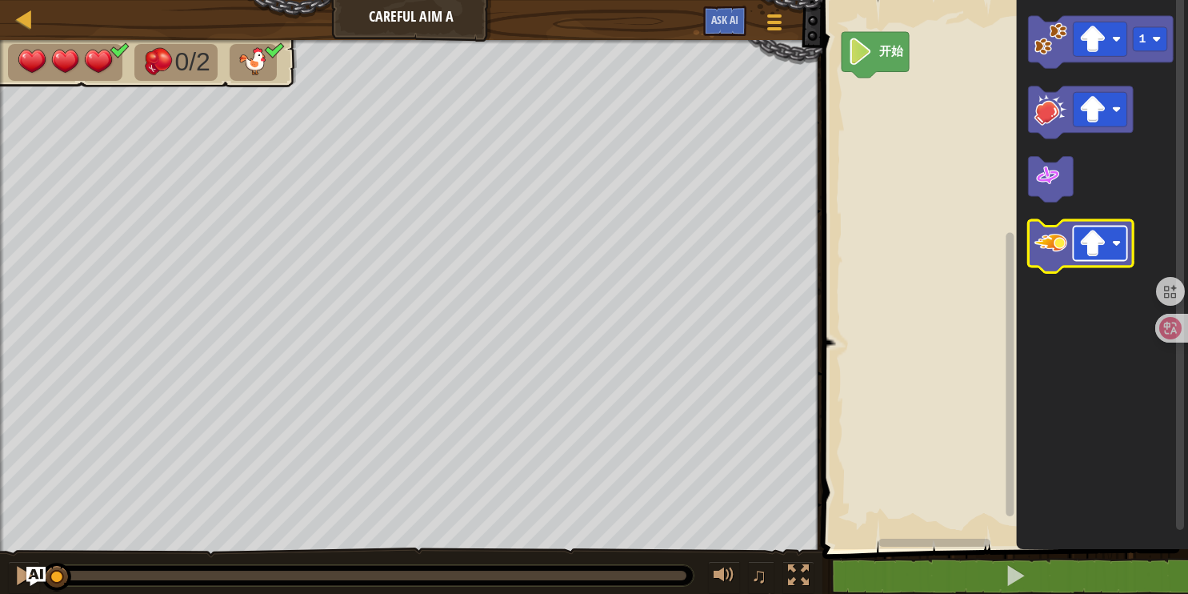
click at [1084, 254] on image "Blockly工作区" at bounding box center [1092, 243] width 27 height 27
click at [1045, 250] on image "Blockly工作区" at bounding box center [1050, 242] width 33 height 33
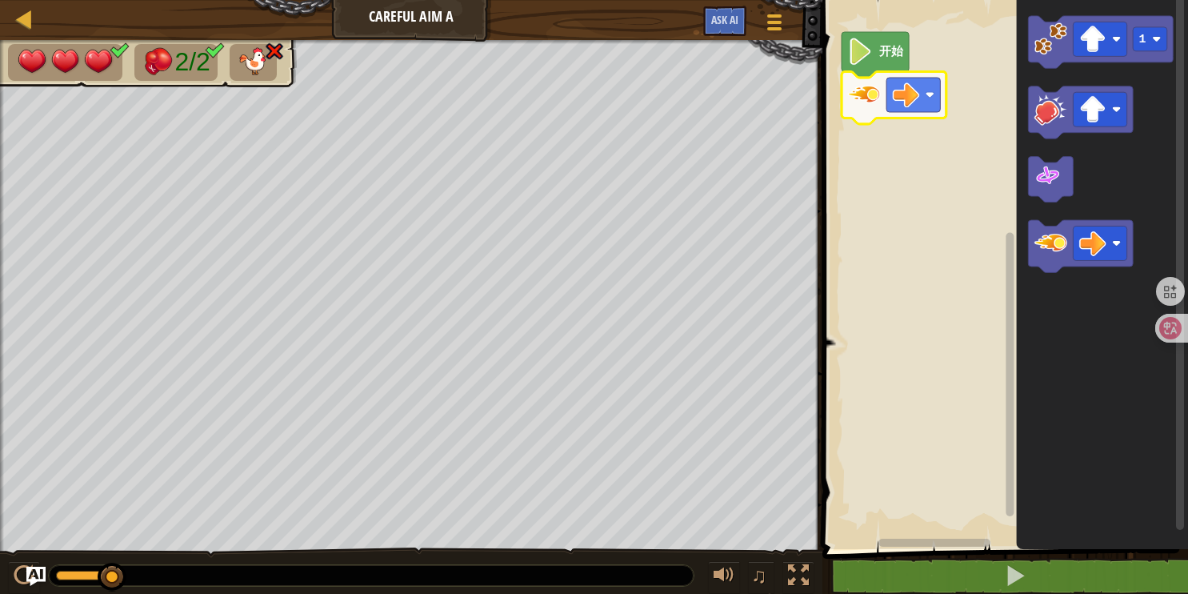
click at [854, 102] on image "Blockly工作区" at bounding box center [864, 94] width 33 height 33
click at [905, 102] on image "Blockly工作区" at bounding box center [906, 95] width 27 height 27
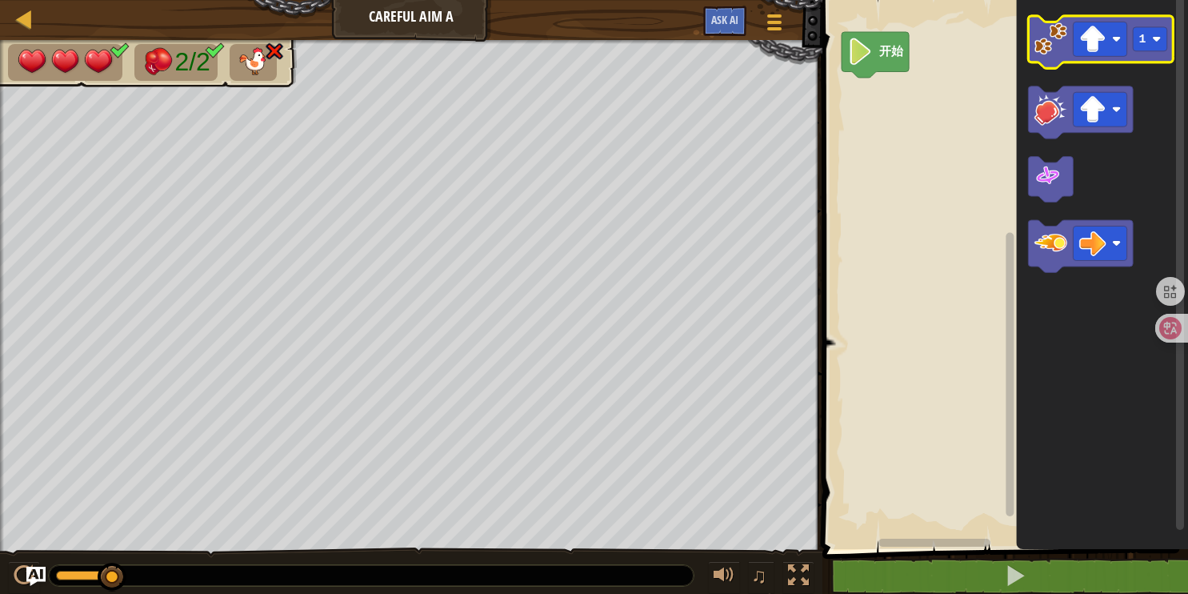
click at [1054, 45] on image "Blockly工作区" at bounding box center [1050, 38] width 33 height 33
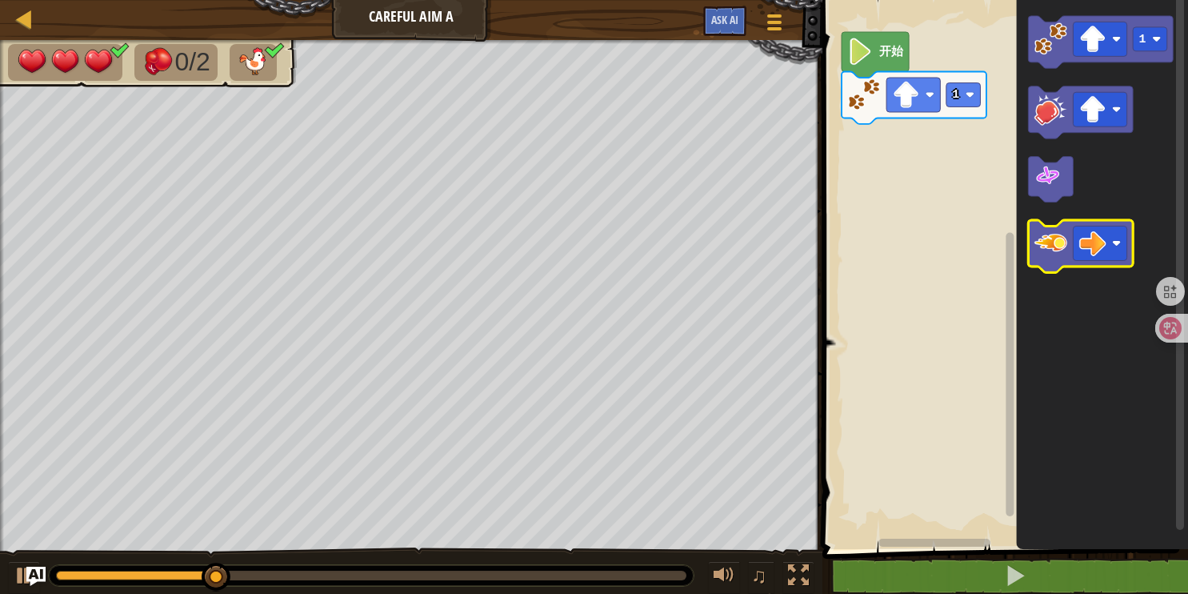
click at [1047, 234] on image "Blockly工作区" at bounding box center [1050, 242] width 33 height 33
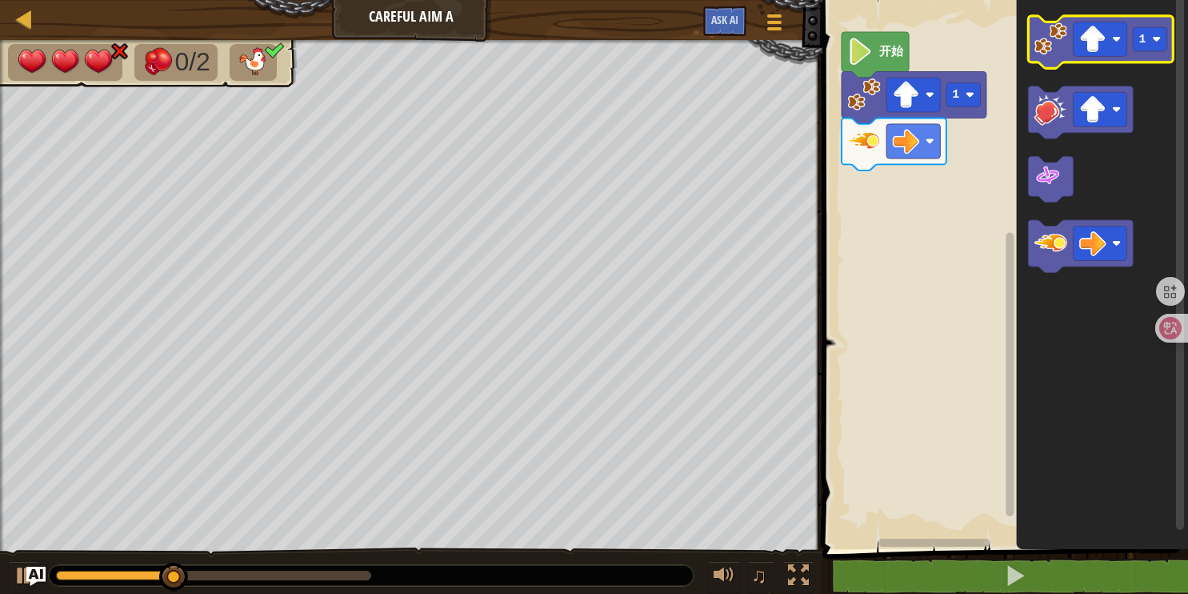
click at [1066, 16] on icon "Blockly工作区" at bounding box center [1101, 42] width 145 height 52
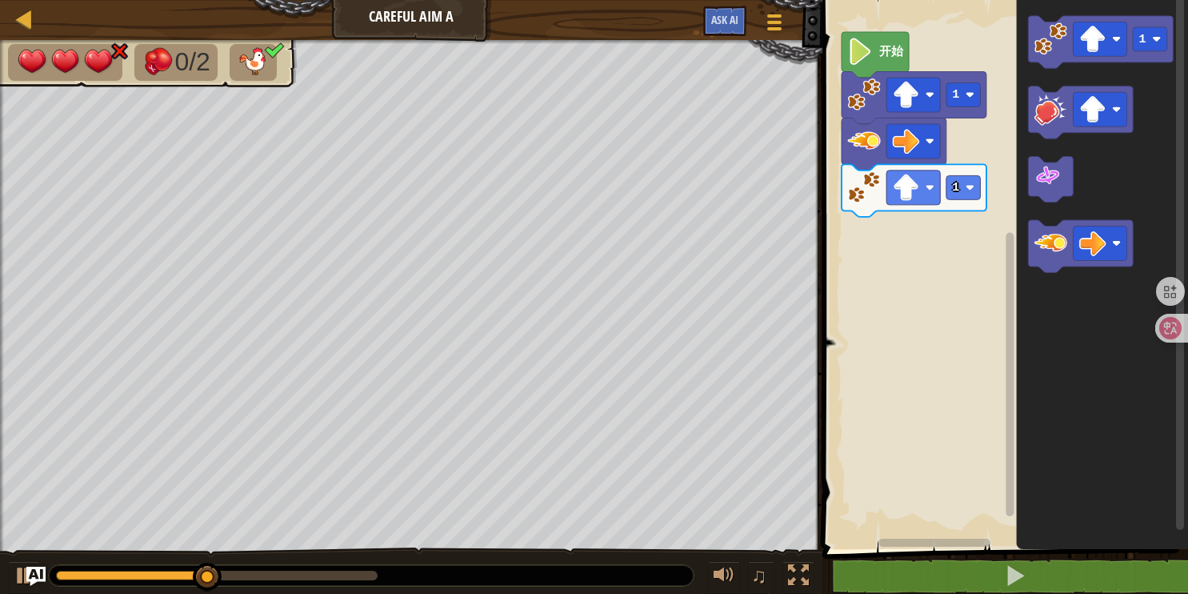
click at [1026, 253] on icon "Blockly工作区" at bounding box center [1103, 270] width 172 height 557
click at [1041, 240] on image "Blockly工作区" at bounding box center [1050, 242] width 33 height 33
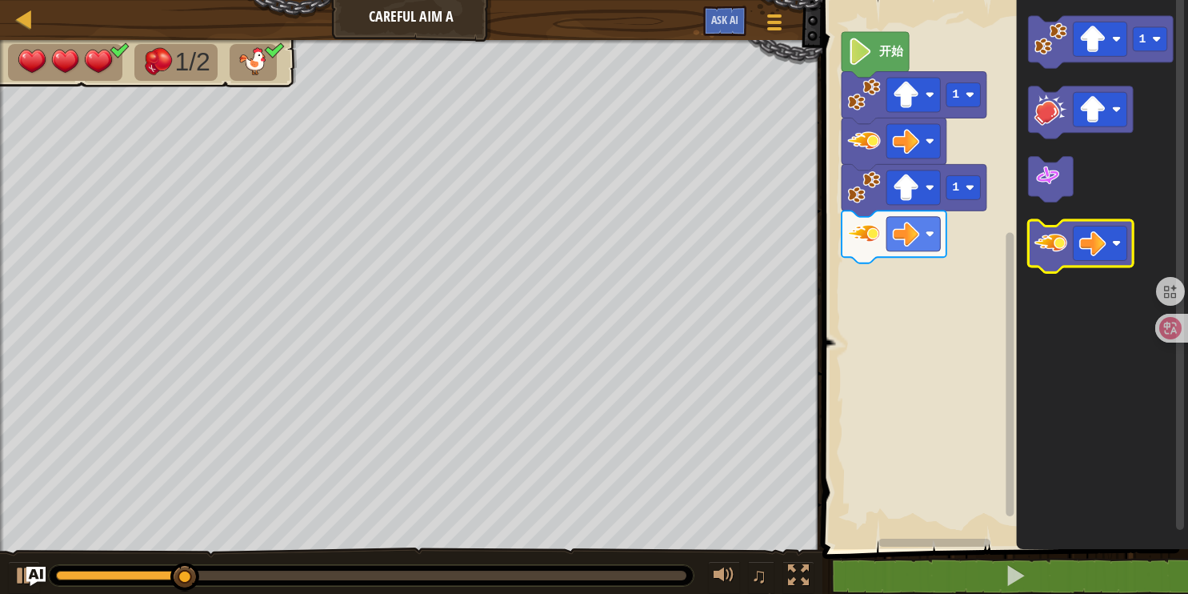
click at [1041, 240] on image "Blockly工作区" at bounding box center [1050, 242] width 33 height 33
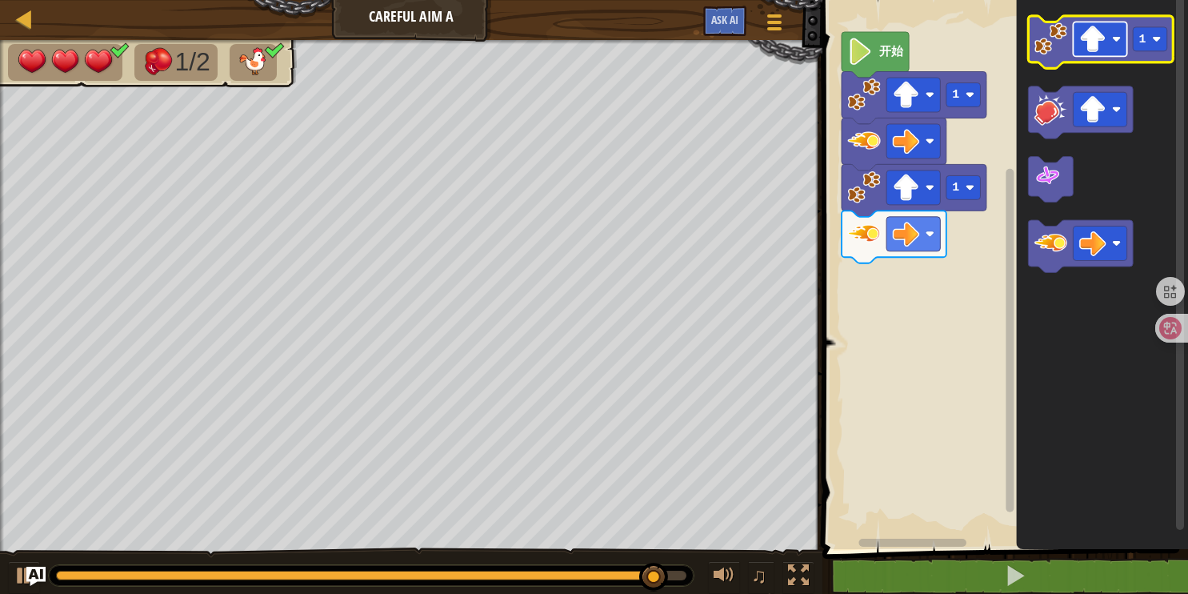
click at [1092, 54] on rect "Blockly工作区" at bounding box center [1101, 39] width 54 height 34
click at [1034, 40] on image "Blockly工作区" at bounding box center [1050, 38] width 33 height 33
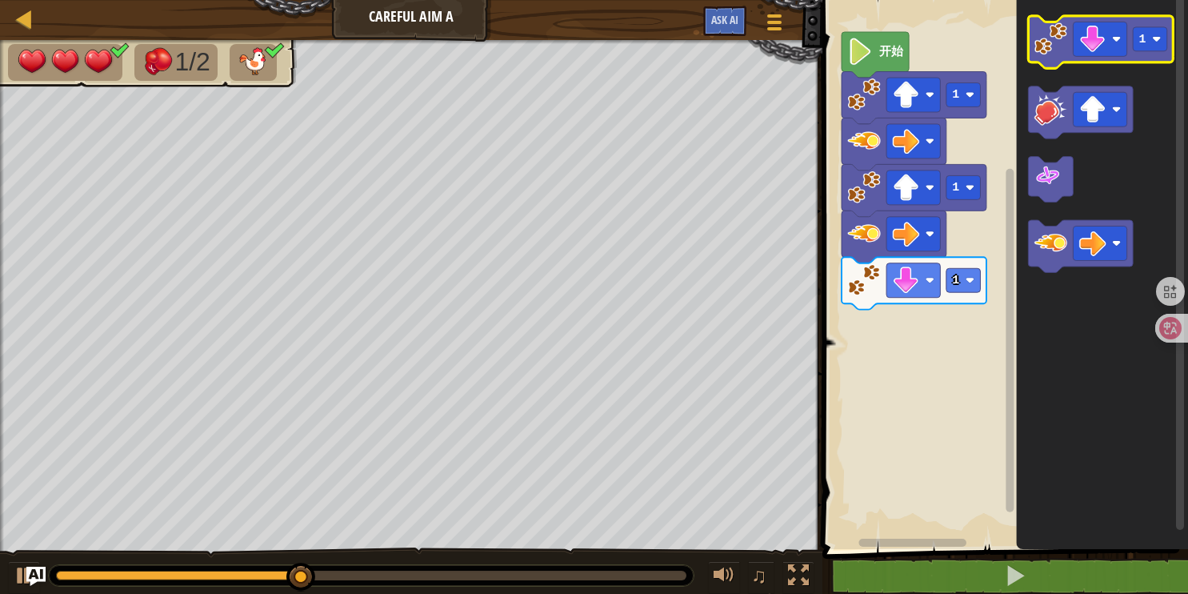
click at [1034, 40] on image "Blockly工作区" at bounding box center [1050, 38] width 33 height 33
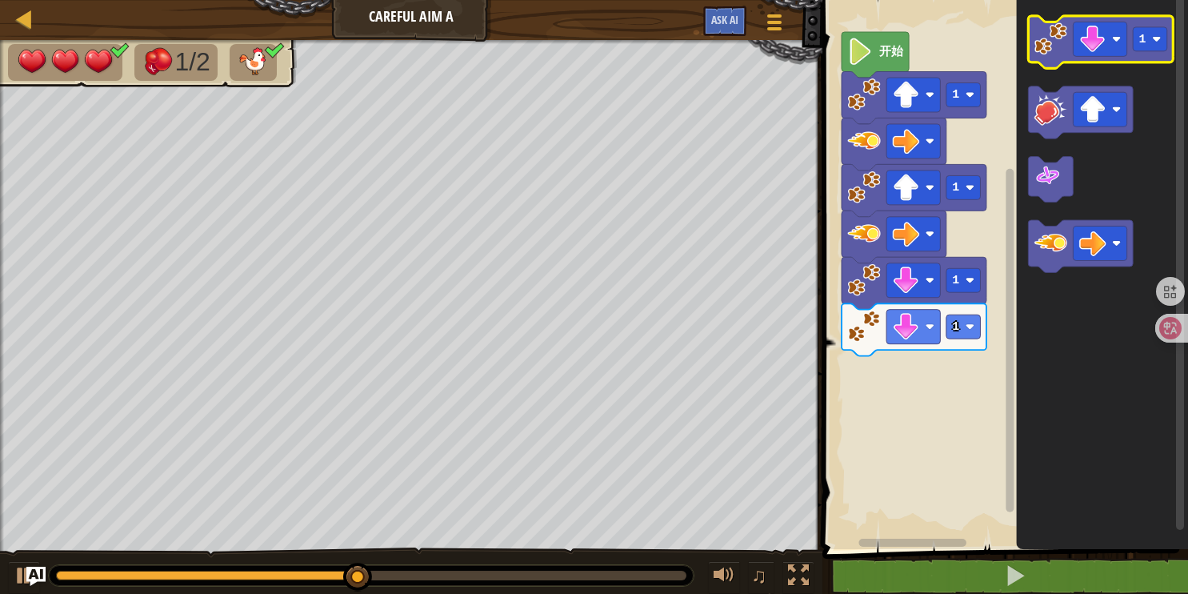
click at [1034, 42] on image "Blockly工作区" at bounding box center [1050, 38] width 33 height 33
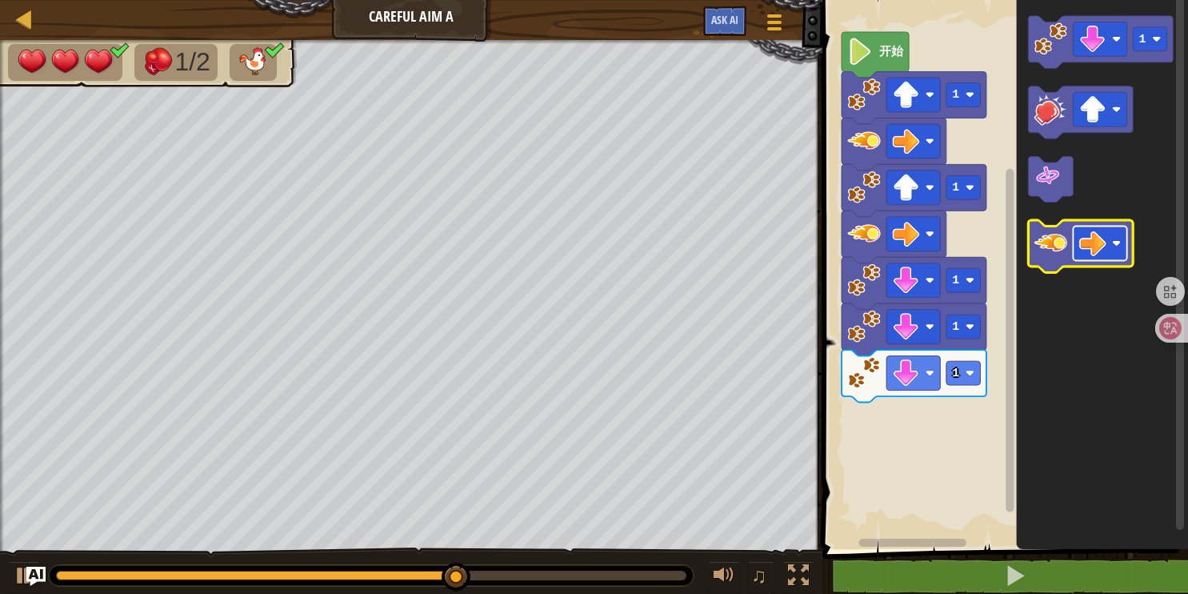
click at [1074, 234] on rect "Blockly工作区" at bounding box center [1101, 243] width 54 height 34
click at [1055, 250] on image "Blockly工作区" at bounding box center [1050, 242] width 33 height 33
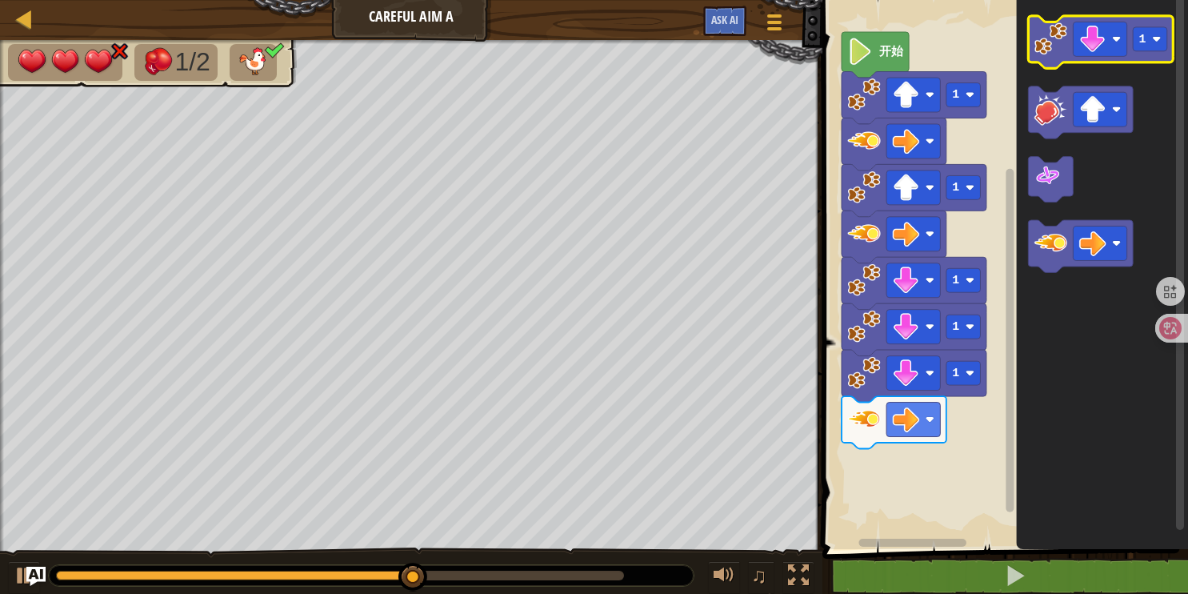
click at [1055, 45] on image "Blockly工作区" at bounding box center [1050, 38] width 33 height 33
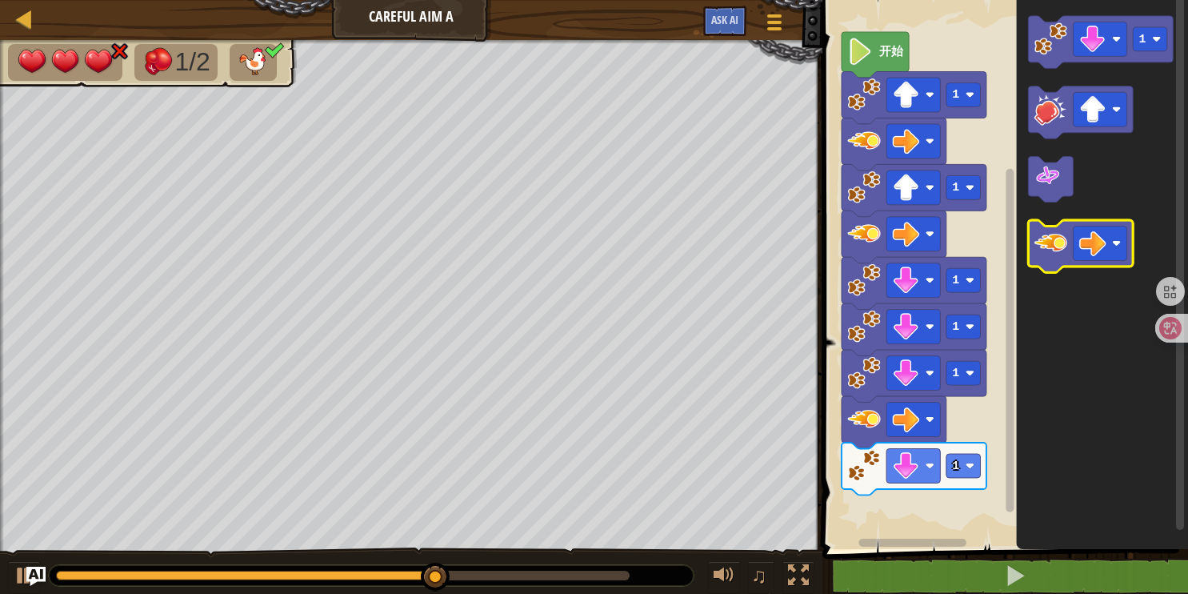
click at [1038, 250] on image "Blockly工作区" at bounding box center [1050, 242] width 33 height 33
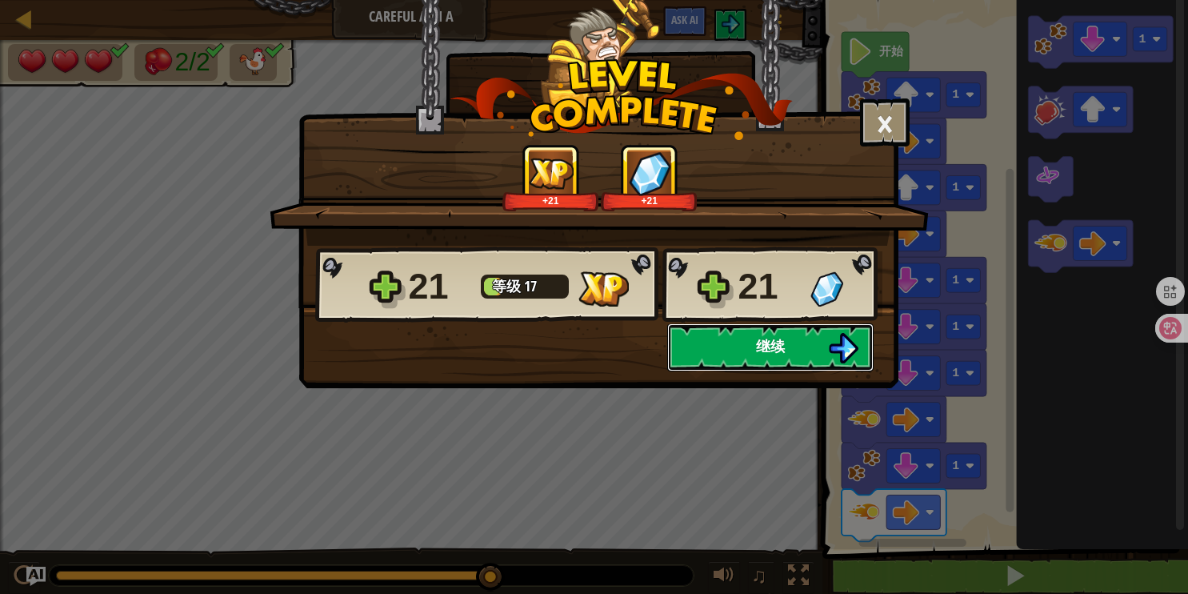
click at [766, 357] on button "继续" at bounding box center [770, 347] width 206 height 48
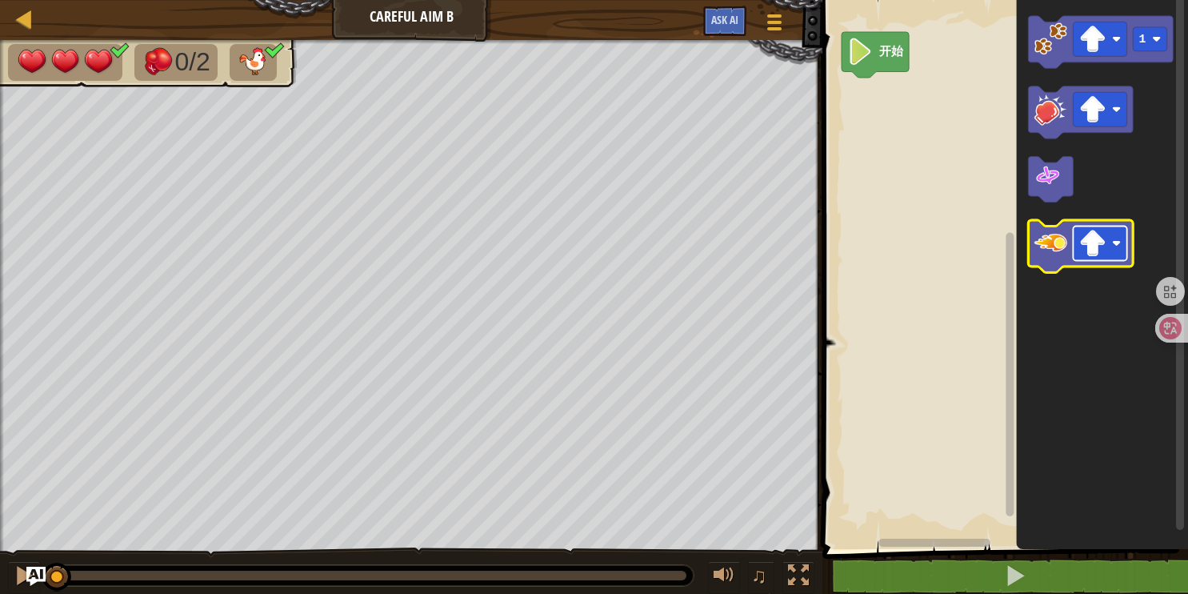
click at [1095, 256] on image "Blockly工作区" at bounding box center [1092, 243] width 27 height 27
click at [1090, 206] on icon "Blockly工作区" at bounding box center [1103, 270] width 172 height 557
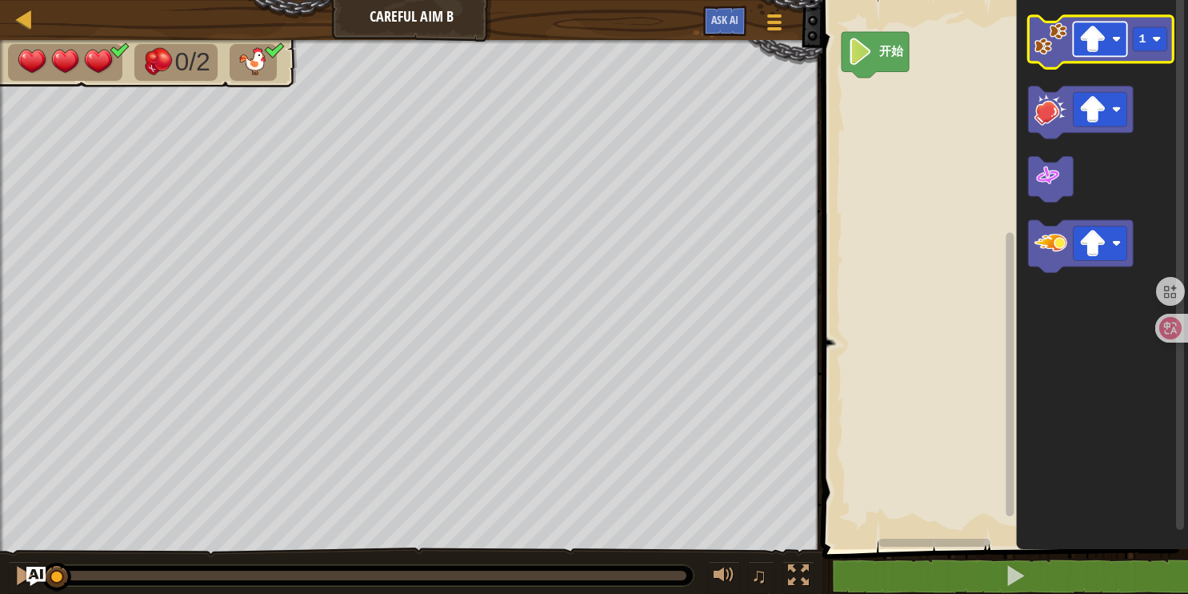
click at [1100, 40] on image "Blockly工作区" at bounding box center [1092, 39] width 27 height 27
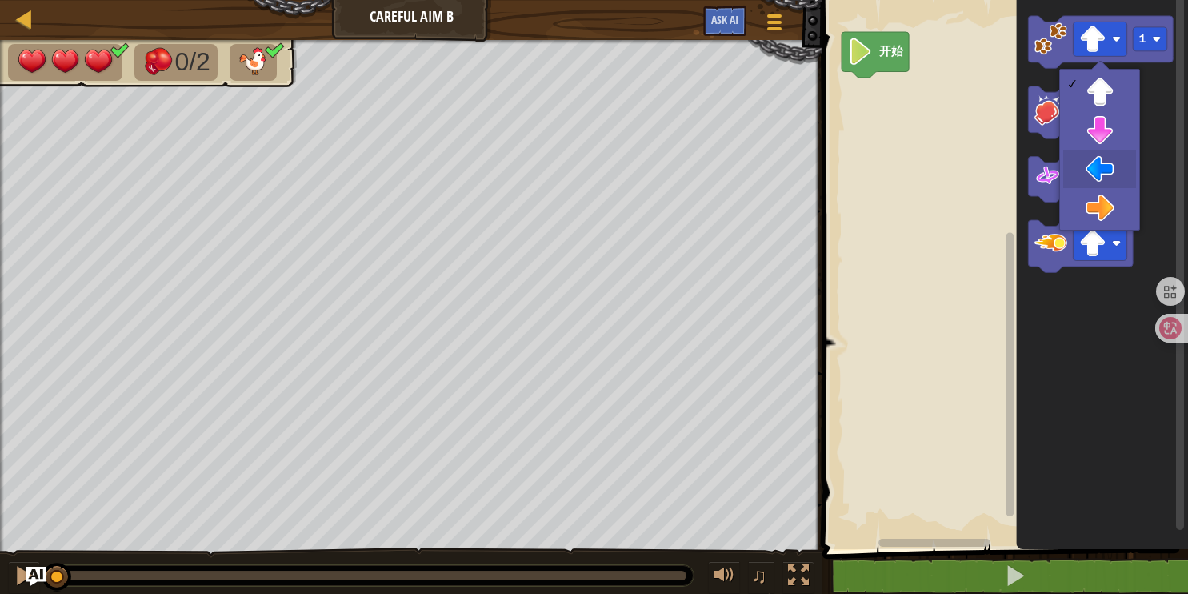
drag, startPoint x: 1087, startPoint y: 166, endPoint x: 1087, endPoint y: 150, distance: 16.8
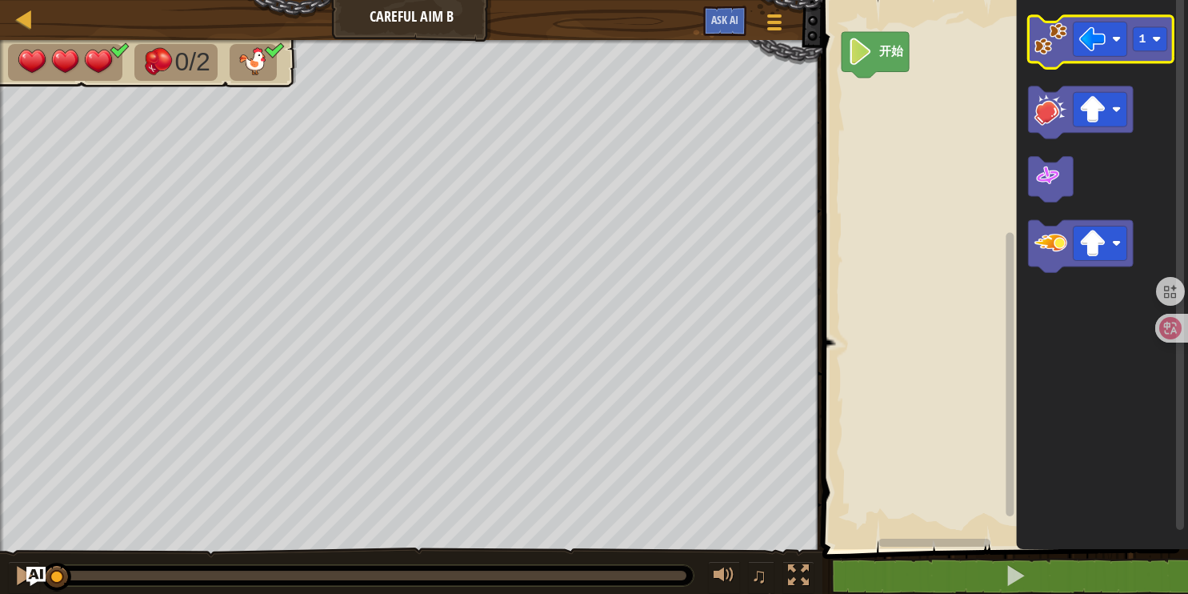
click at [1037, 42] on image "Blockly工作区" at bounding box center [1050, 38] width 33 height 33
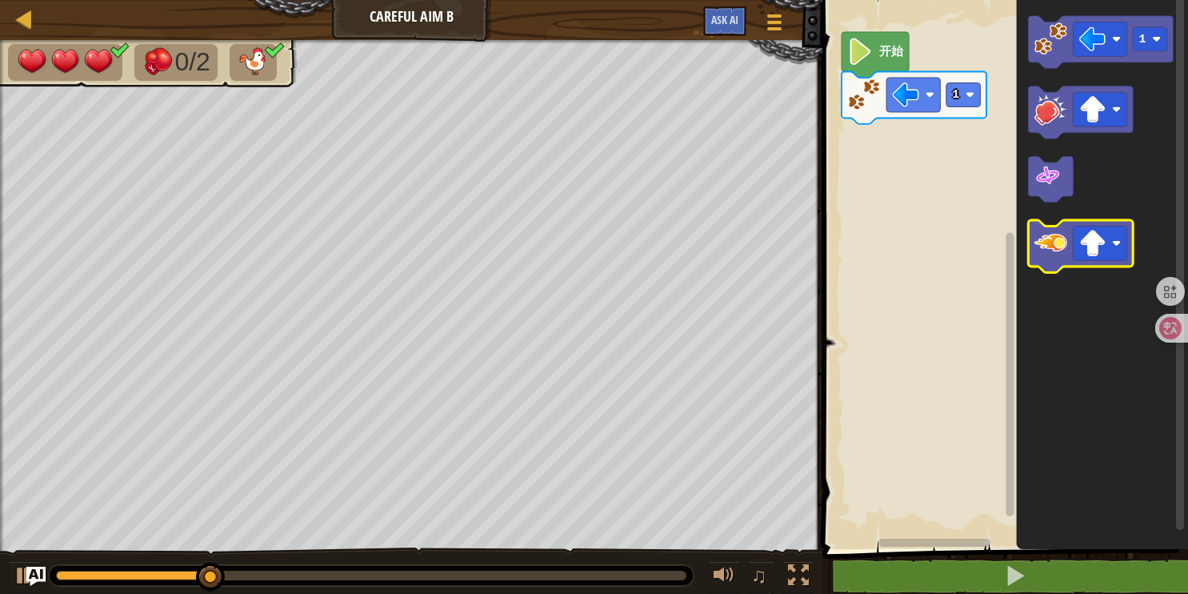
click at [1043, 236] on image "Blockly工作区" at bounding box center [1050, 242] width 33 height 33
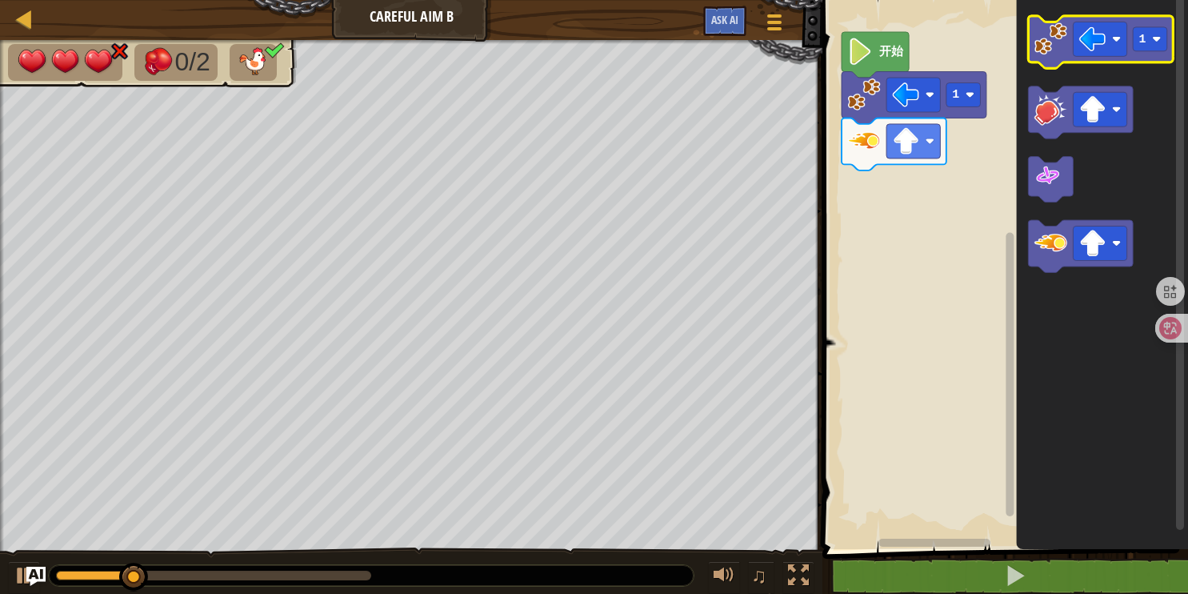
click at [1052, 50] on image "Blockly工作区" at bounding box center [1050, 38] width 33 height 33
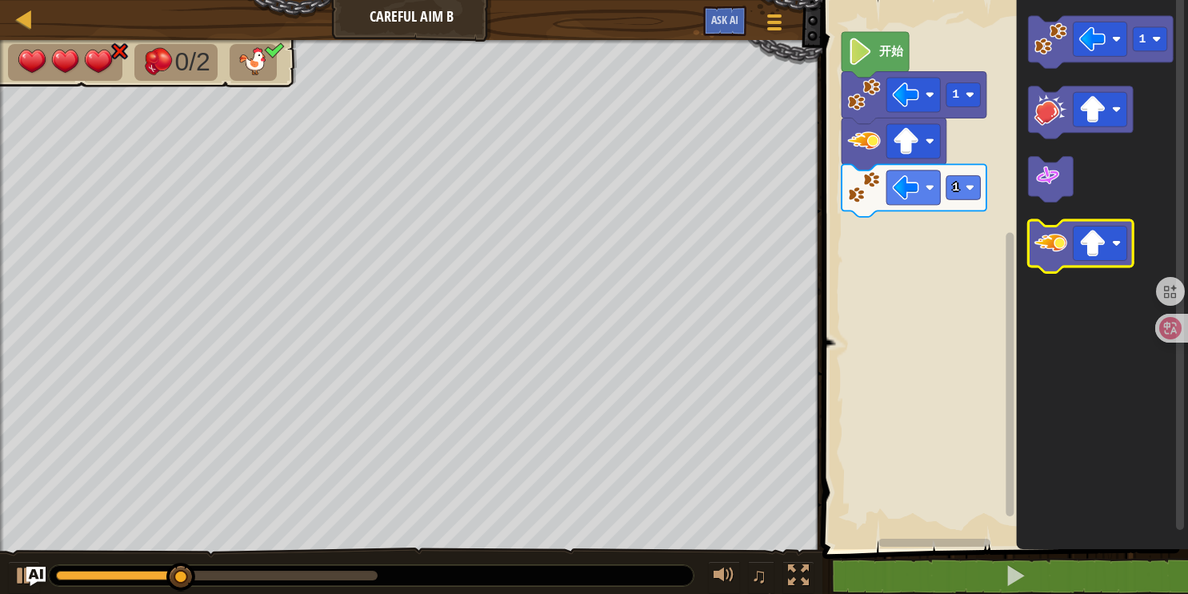
click at [1048, 240] on image "Blockly工作区" at bounding box center [1050, 242] width 33 height 33
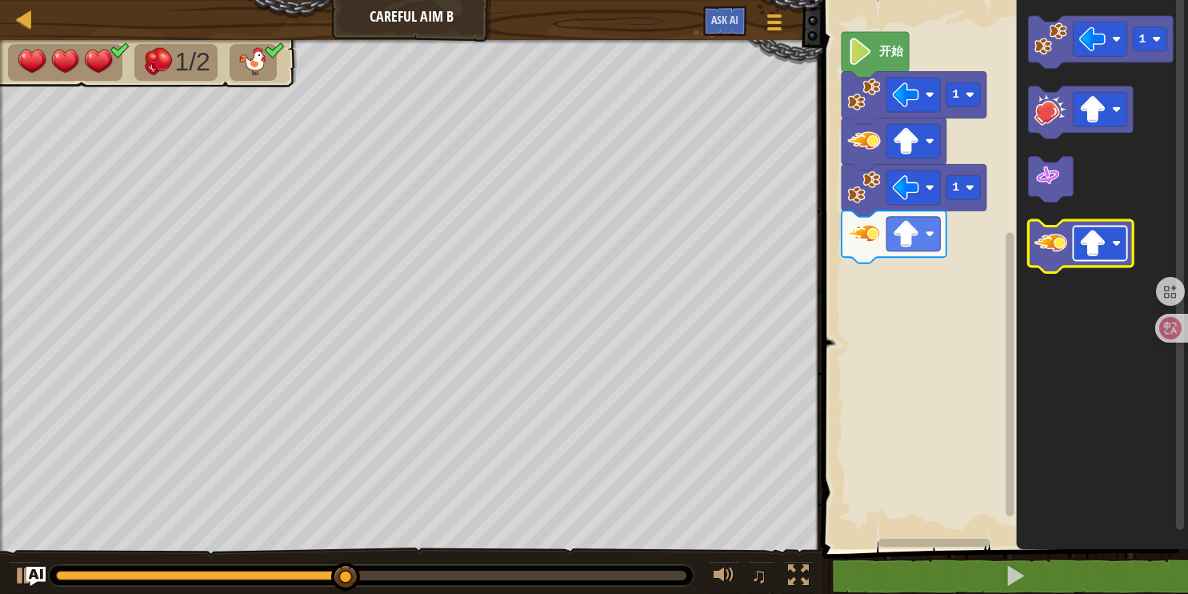
click at [1089, 252] on image "Blockly工作区" at bounding box center [1092, 243] width 27 height 27
click at [1062, 253] on image "Blockly工作区" at bounding box center [1050, 242] width 33 height 33
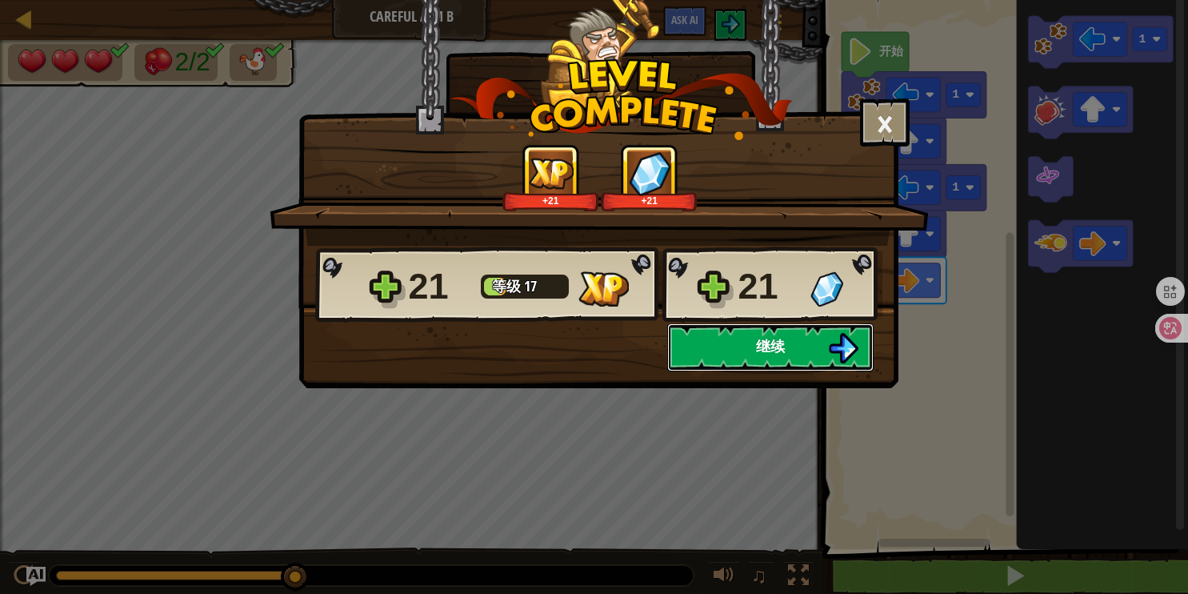
click at [723, 355] on button "继续" at bounding box center [770, 347] width 206 height 48
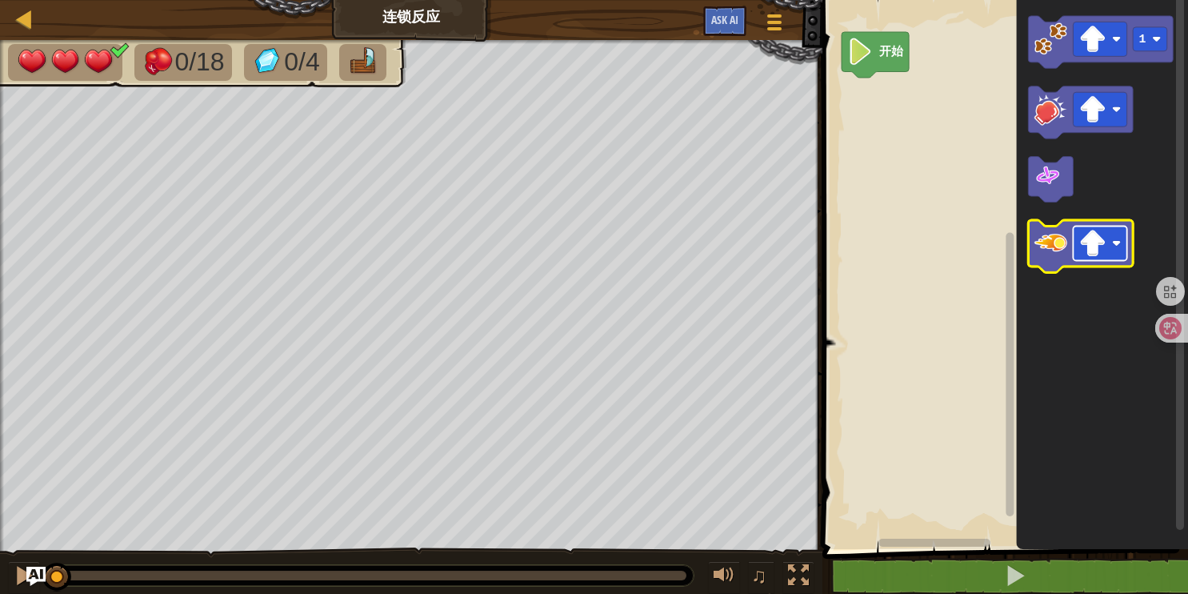
click at [1093, 247] on image "Blockly工作区" at bounding box center [1092, 243] width 27 height 27
click at [1043, 252] on image "Blockly工作区" at bounding box center [1050, 242] width 33 height 33
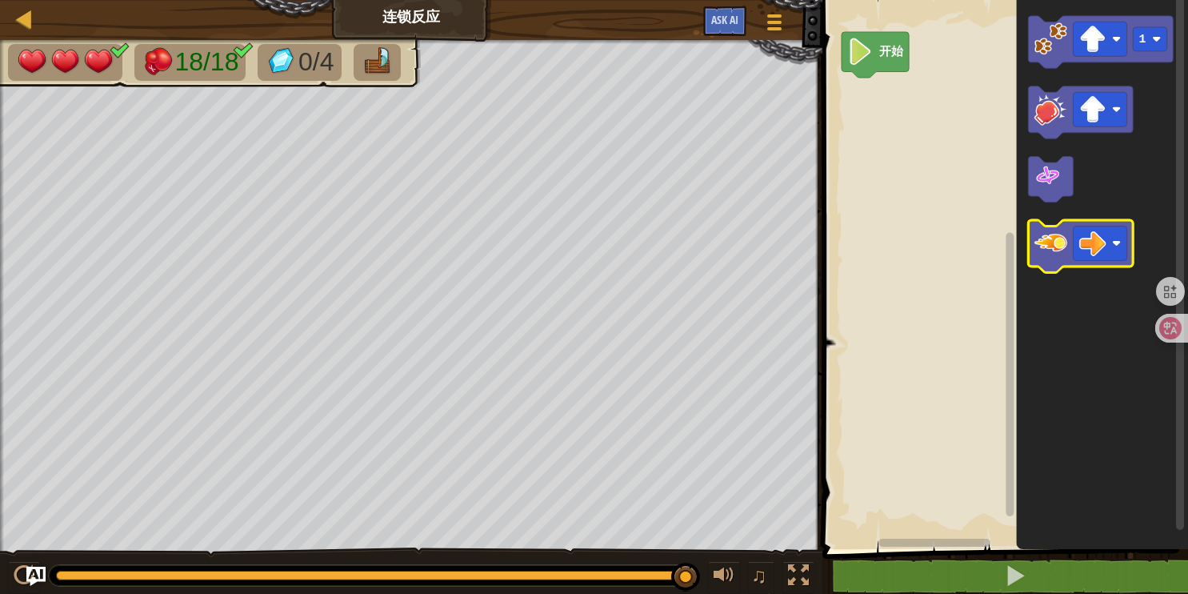
click at [1058, 250] on image "Blockly工作区" at bounding box center [1050, 242] width 33 height 33
click at [1061, 251] on image "Blockly工作区" at bounding box center [1050, 242] width 33 height 33
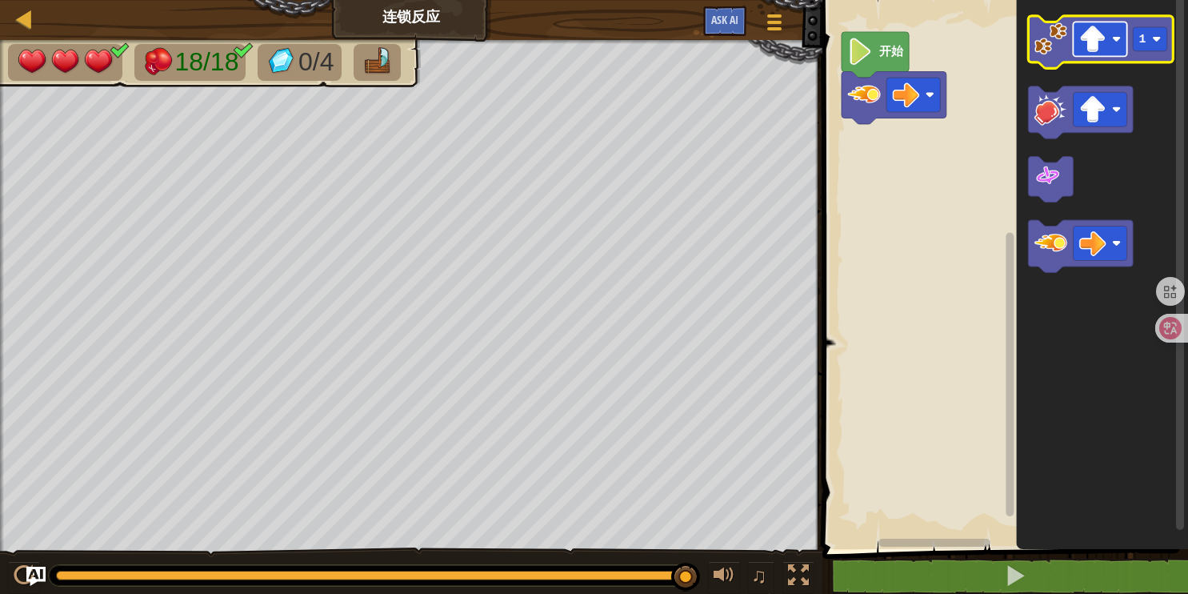
click at [1082, 48] on image "Blockly工作区" at bounding box center [1092, 39] width 27 height 27
click at [1044, 34] on image "Blockly工作区" at bounding box center [1050, 38] width 33 height 33
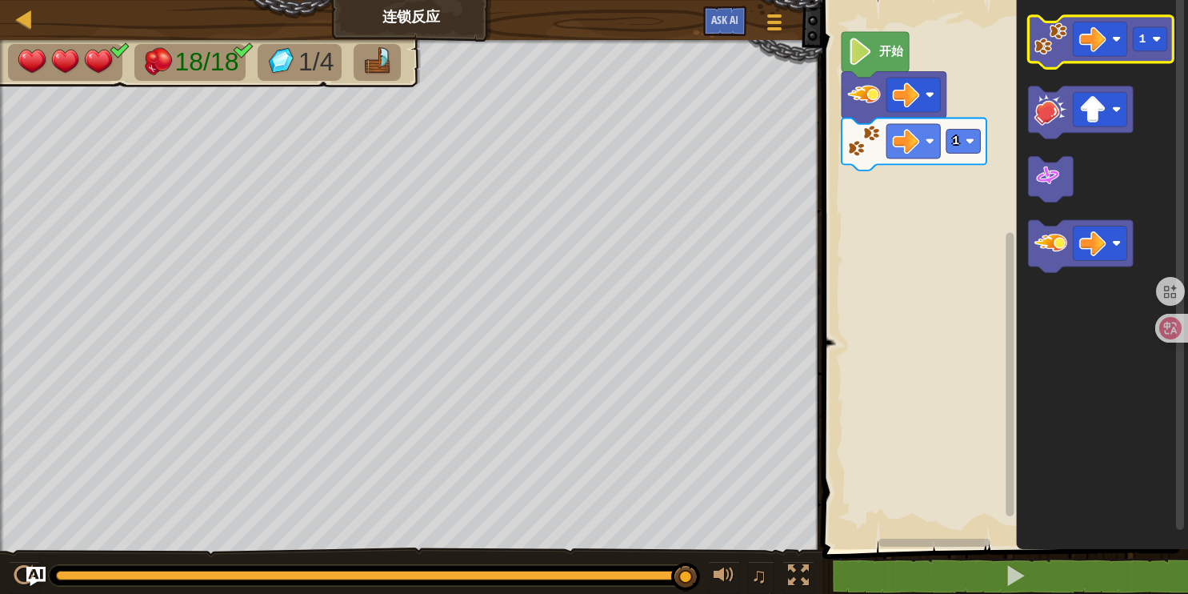
click at [1061, 32] on image "Blockly工作区" at bounding box center [1050, 38] width 33 height 33
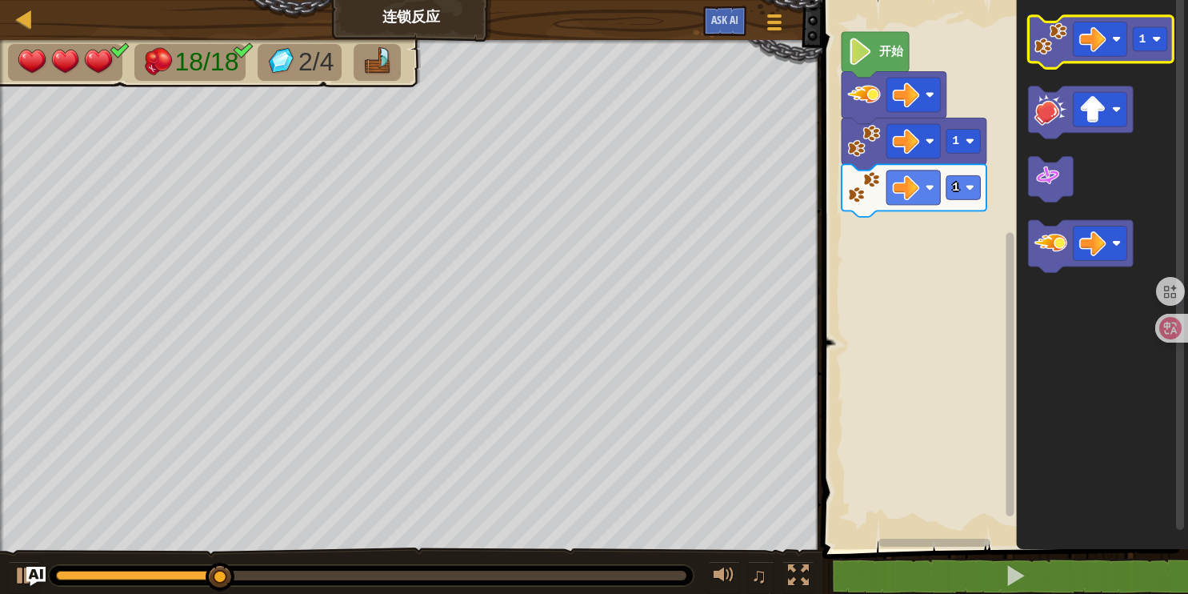
click at [1060, 32] on image "Blockly工作区" at bounding box center [1050, 38] width 33 height 33
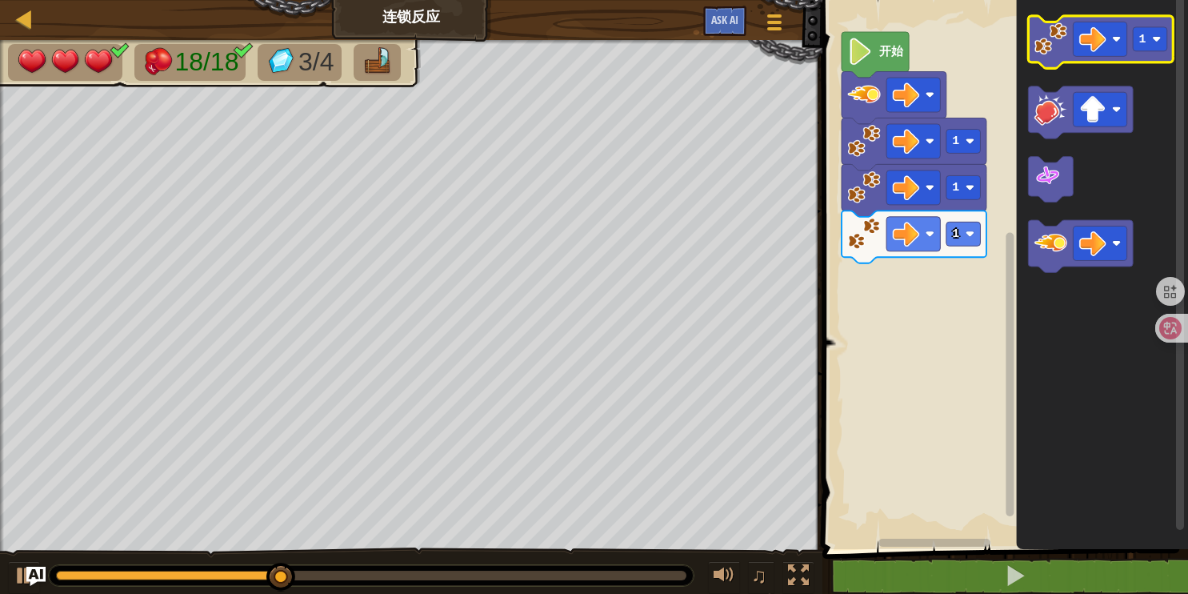
click at [1060, 32] on image "Blockly工作区" at bounding box center [1050, 38] width 33 height 33
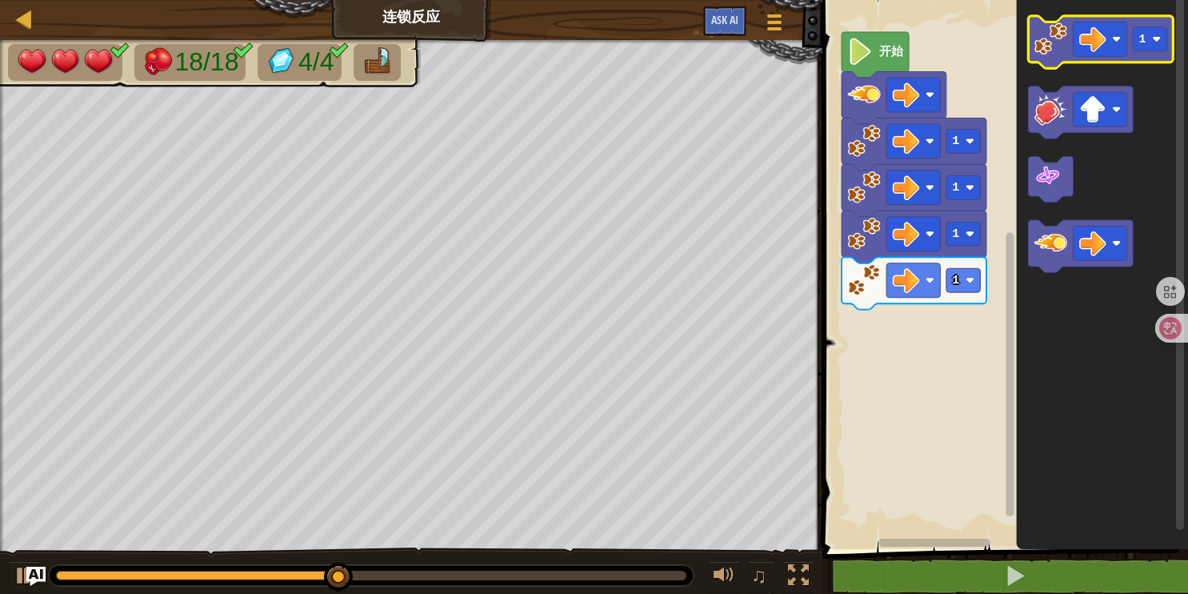
click at [1057, 33] on image "Blockly工作区" at bounding box center [1050, 38] width 33 height 33
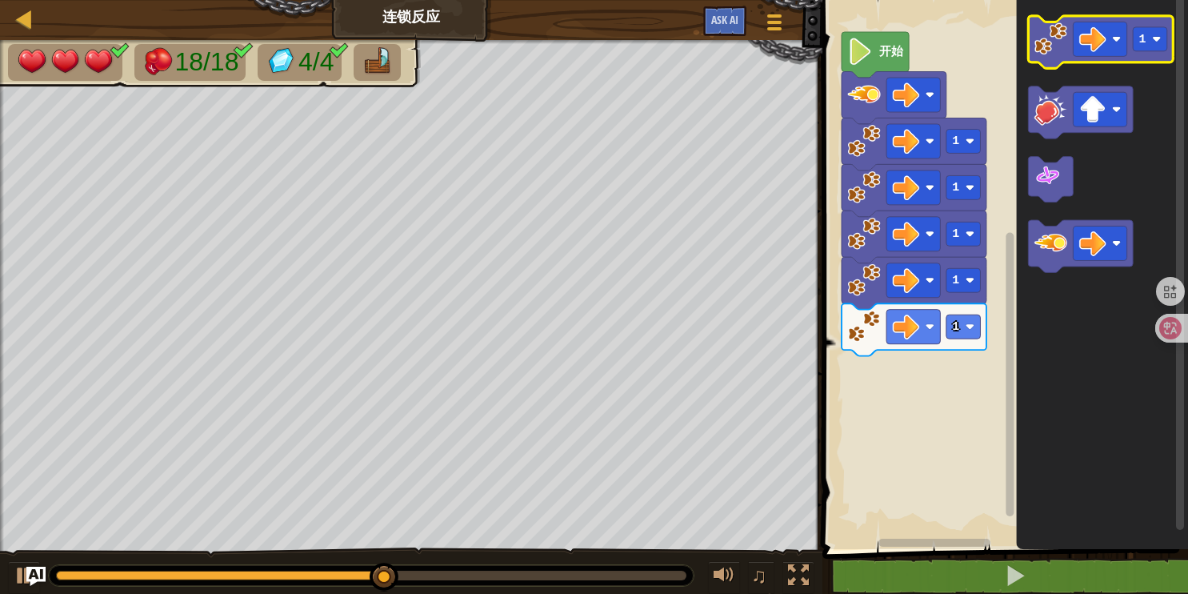
click at [1056, 32] on image "Blockly工作区" at bounding box center [1050, 38] width 33 height 33
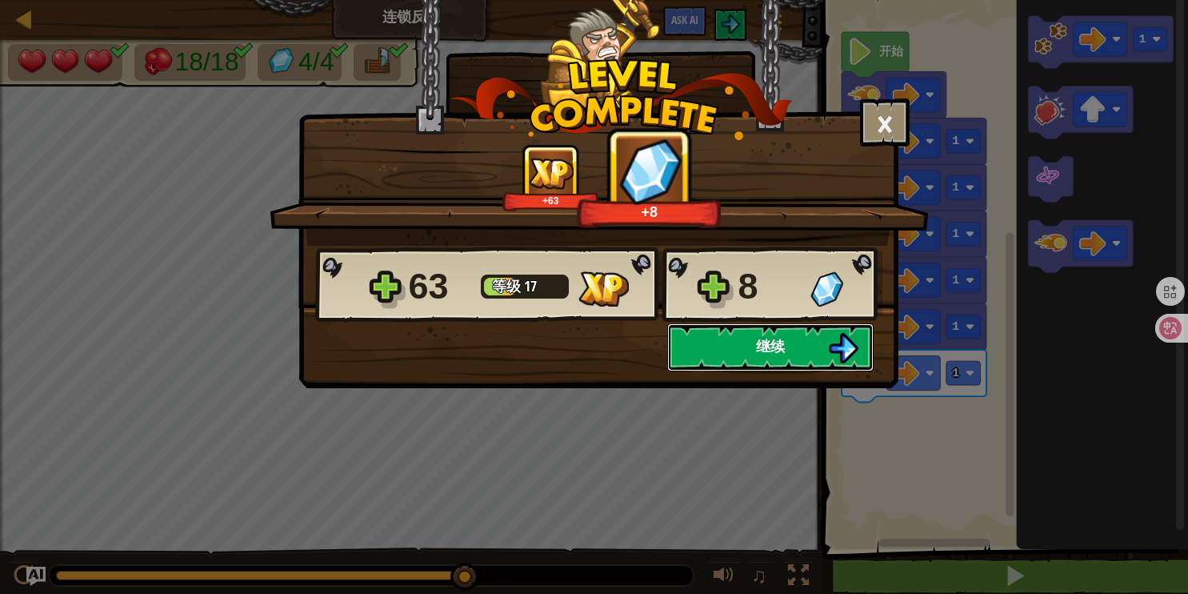
click at [808, 347] on button "继续" at bounding box center [770, 347] width 206 height 48
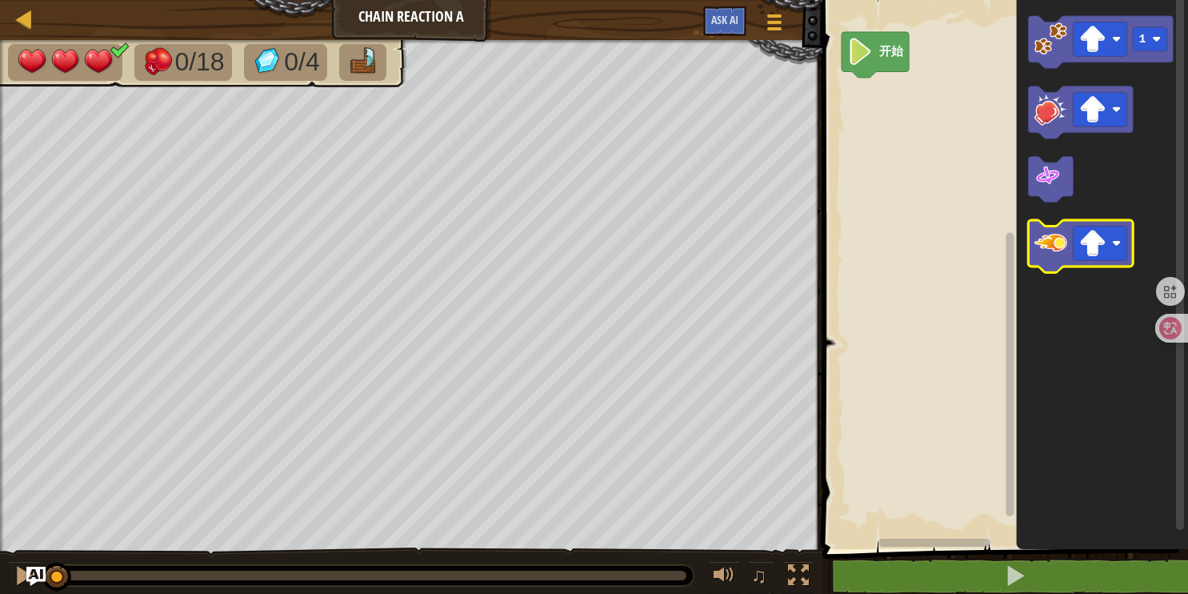
click at [1058, 246] on image "Blockly工作区" at bounding box center [1050, 242] width 33 height 33
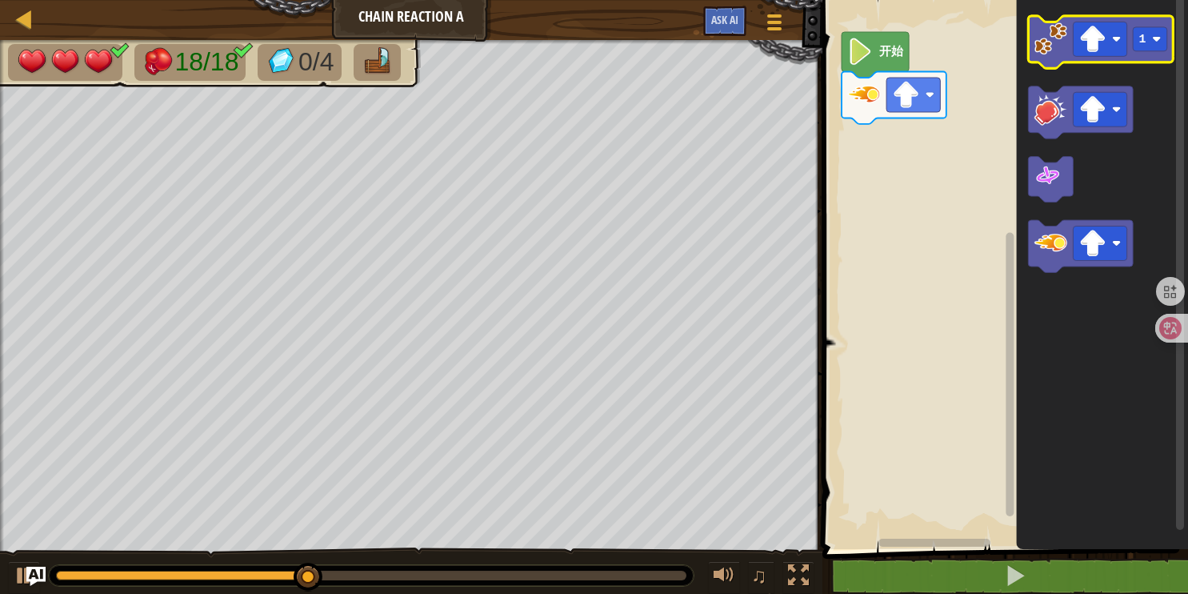
click at [1065, 44] on image "Blockly工作区" at bounding box center [1050, 38] width 33 height 33
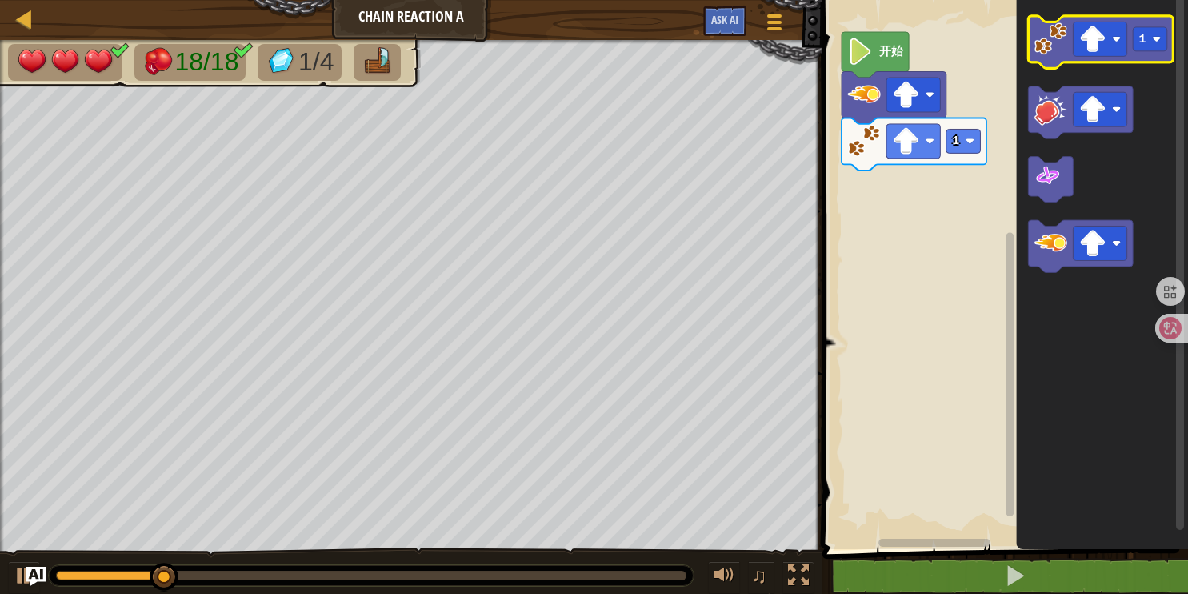
click at [1065, 43] on image "Blockly工作区" at bounding box center [1050, 38] width 33 height 33
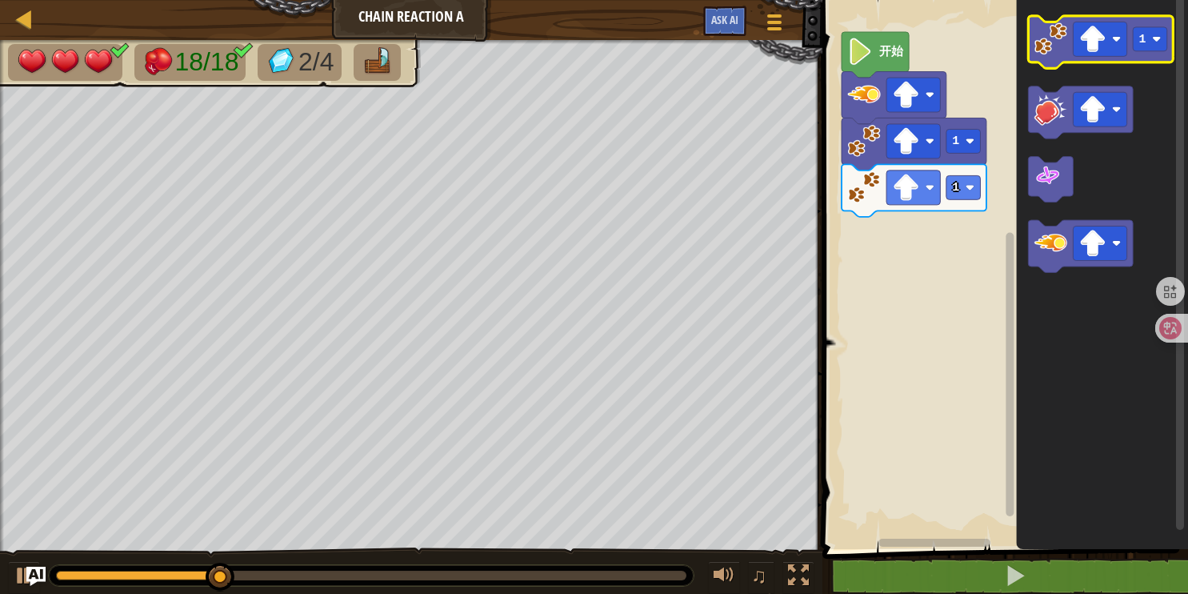
click at [1065, 42] on image "Blockly工作区" at bounding box center [1050, 38] width 33 height 33
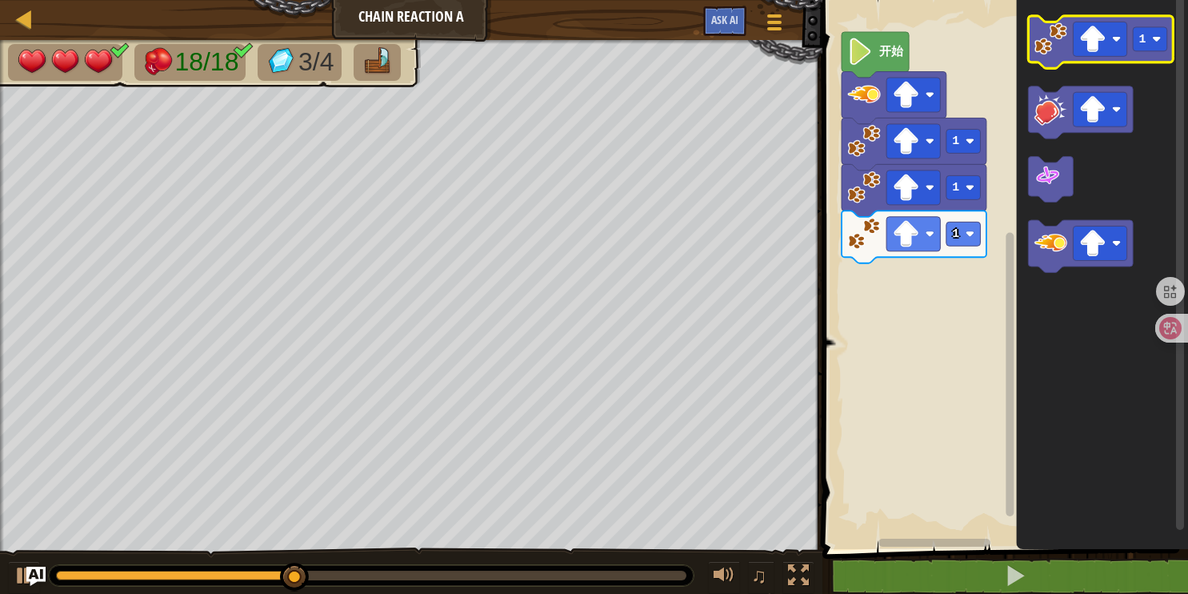
click at [1062, 38] on image "Blockly工作区" at bounding box center [1050, 38] width 33 height 33
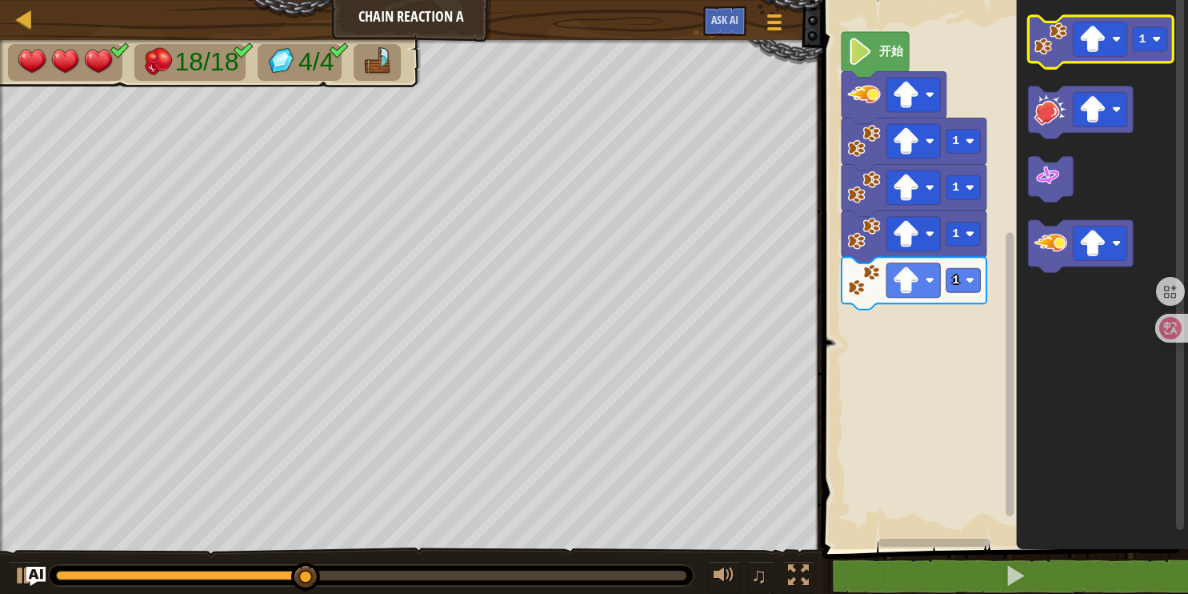
click at [1061, 34] on image "Blockly工作区" at bounding box center [1050, 38] width 33 height 33
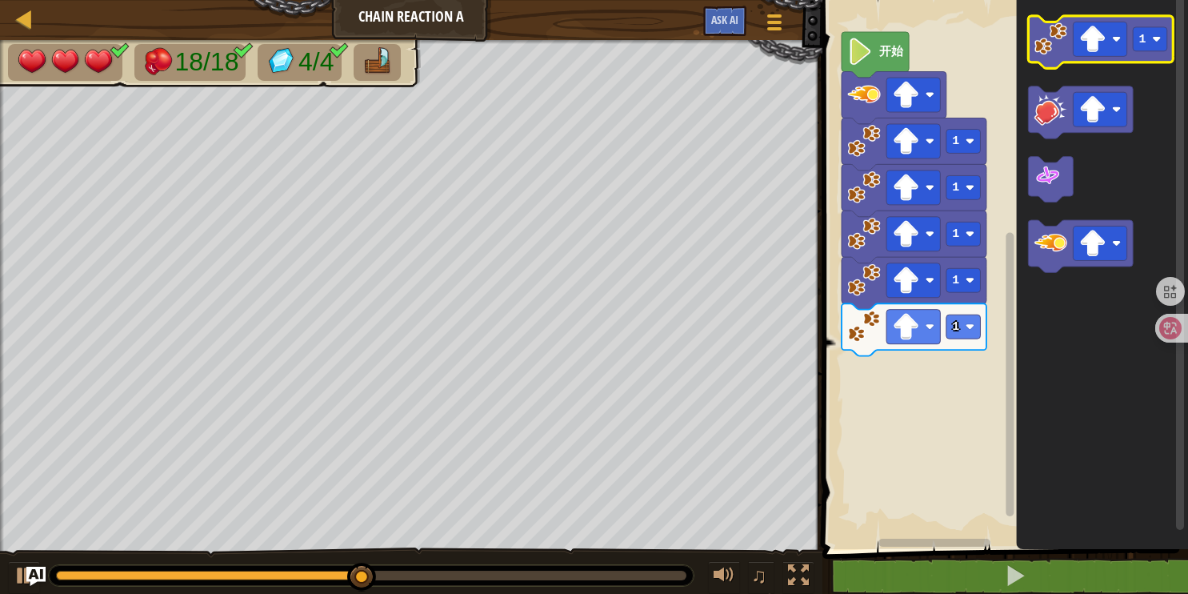
click at [1060, 32] on image "Blockly工作区" at bounding box center [1050, 38] width 33 height 33
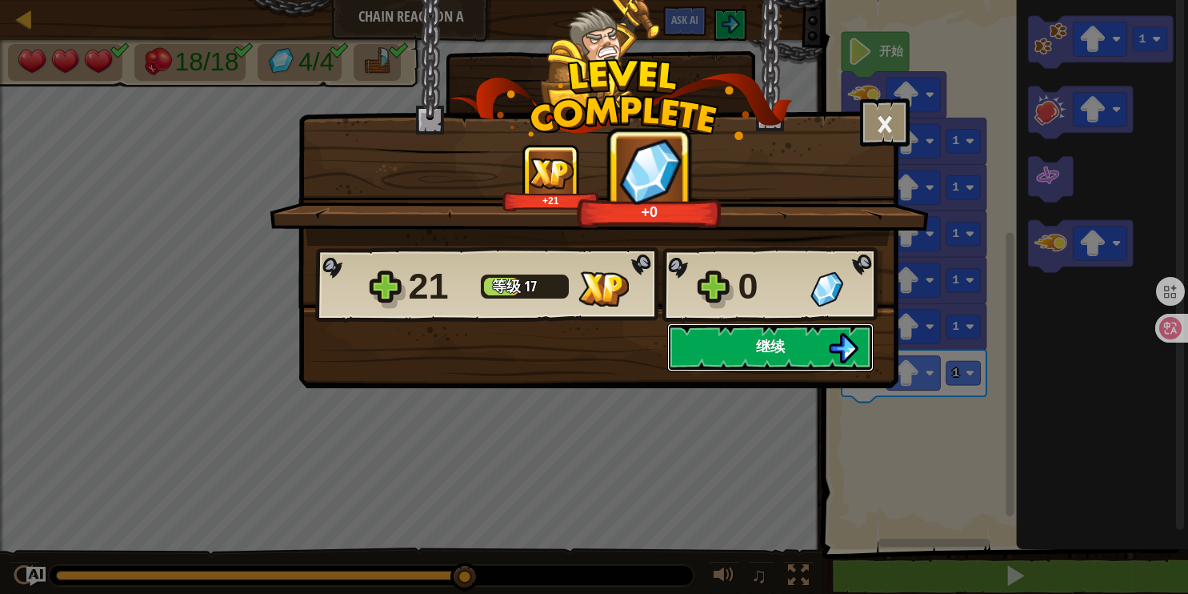
click at [801, 351] on button "继续" at bounding box center [770, 347] width 206 height 48
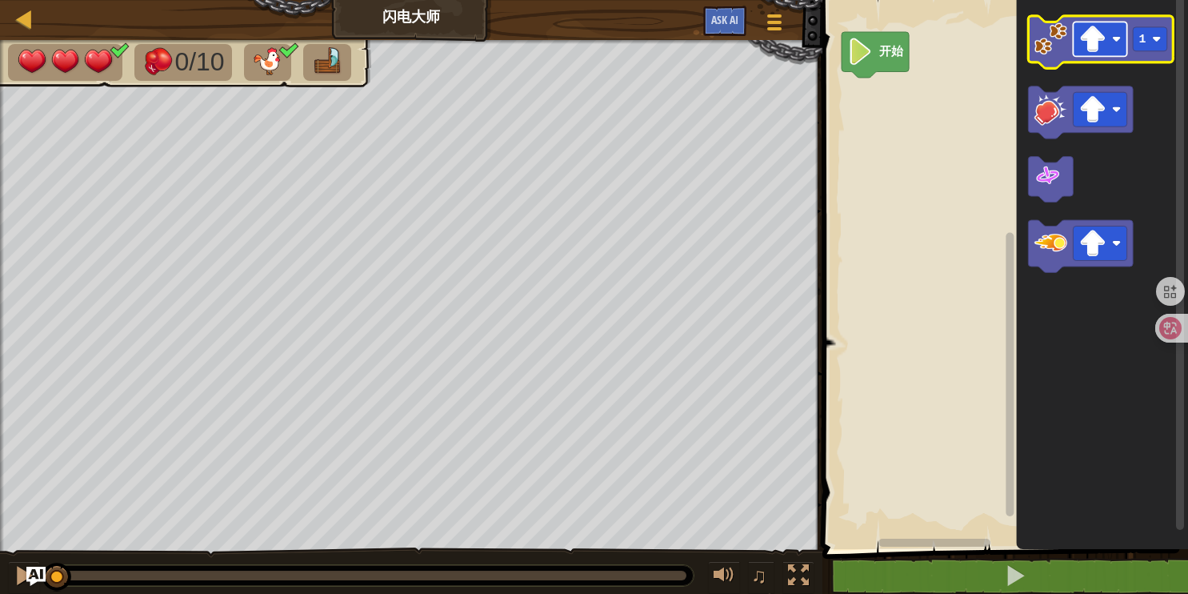
click at [1093, 41] on image "Blockly工作区" at bounding box center [1092, 39] width 27 height 27
click at [1042, 35] on image "Blockly工作区" at bounding box center [1050, 38] width 33 height 33
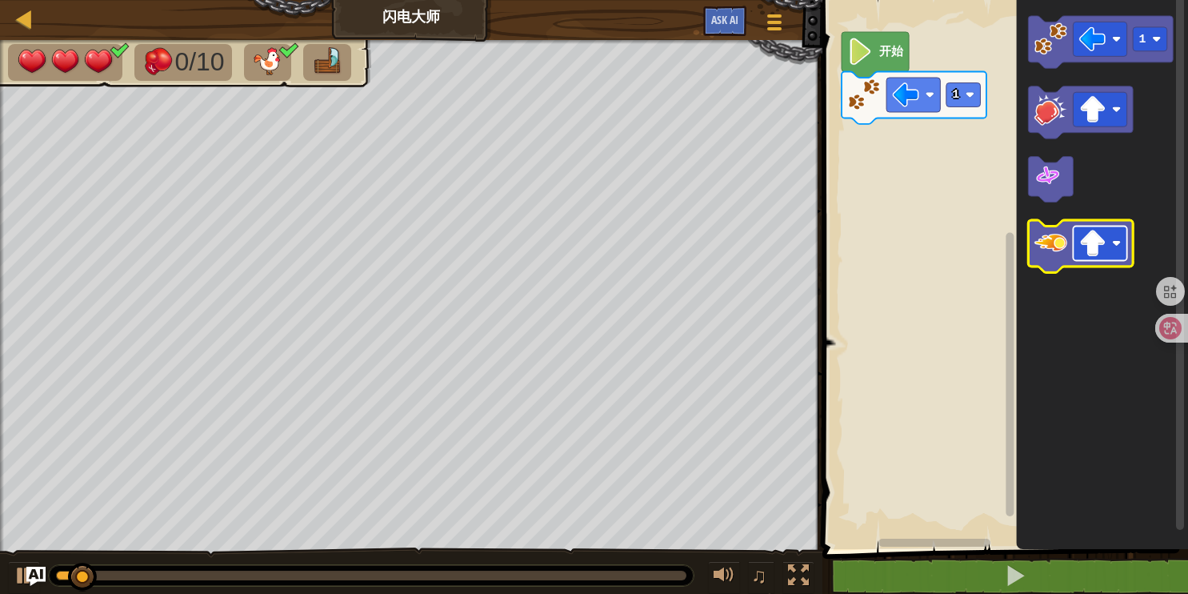
click at [1101, 242] on image "Blockly工作区" at bounding box center [1092, 243] width 27 height 27
click at [1058, 250] on image "Blockly工作区" at bounding box center [1050, 242] width 33 height 33
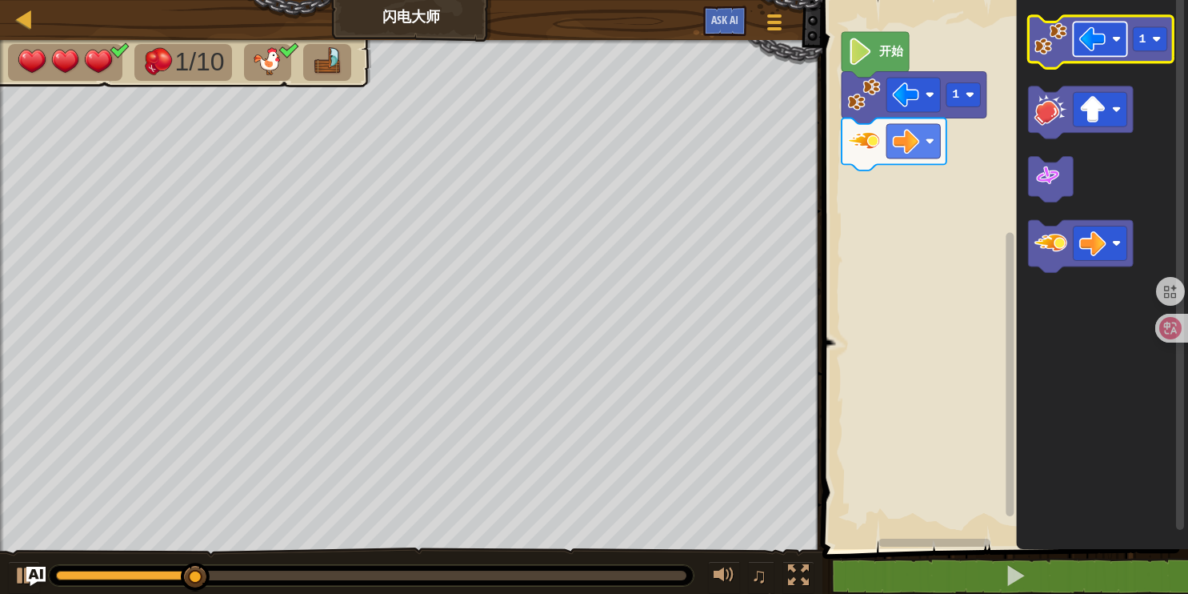
click at [1113, 30] on rect "Blockly工作区" at bounding box center [1101, 39] width 54 height 34
click at [1039, 41] on image "Blockly工作区" at bounding box center [1050, 38] width 33 height 33
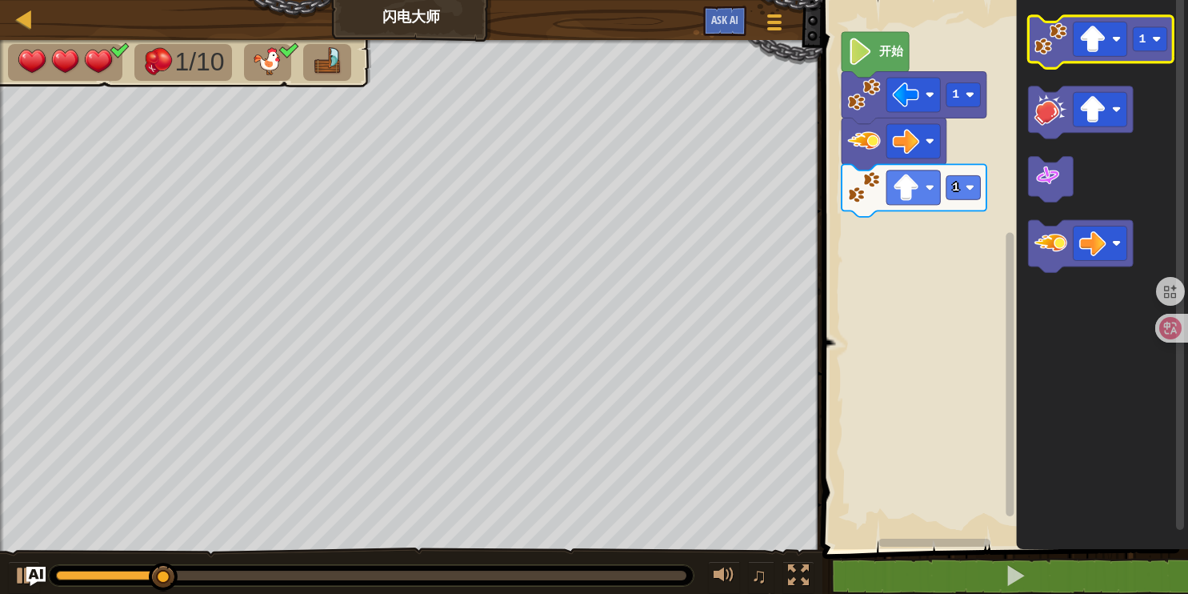
click at [1038, 46] on image "Blockly工作区" at bounding box center [1050, 38] width 33 height 33
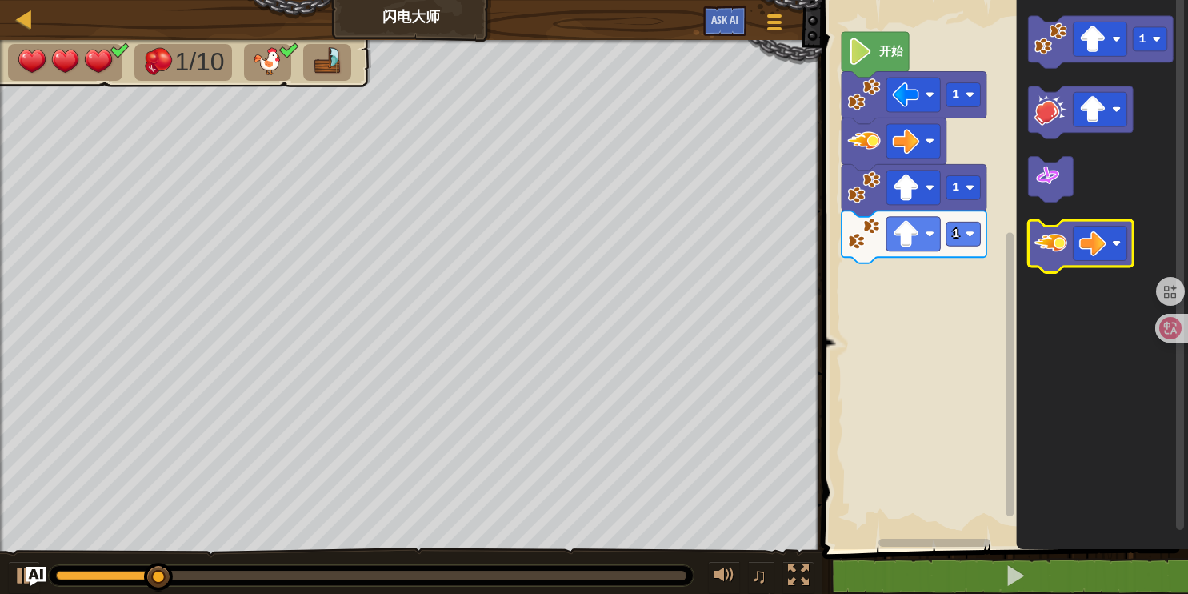
click at [1058, 243] on image "Blockly工作区" at bounding box center [1050, 242] width 33 height 33
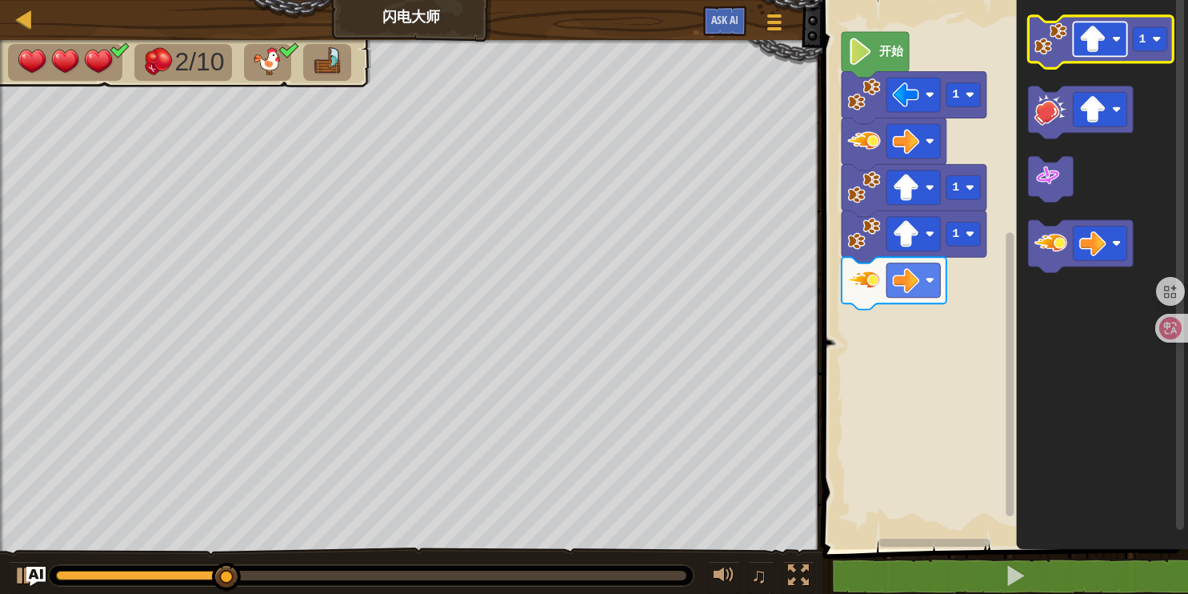
click at [1082, 38] on image "Blockly工作区" at bounding box center [1092, 39] width 27 height 27
click at [1057, 47] on image "Blockly工作区" at bounding box center [1050, 38] width 33 height 33
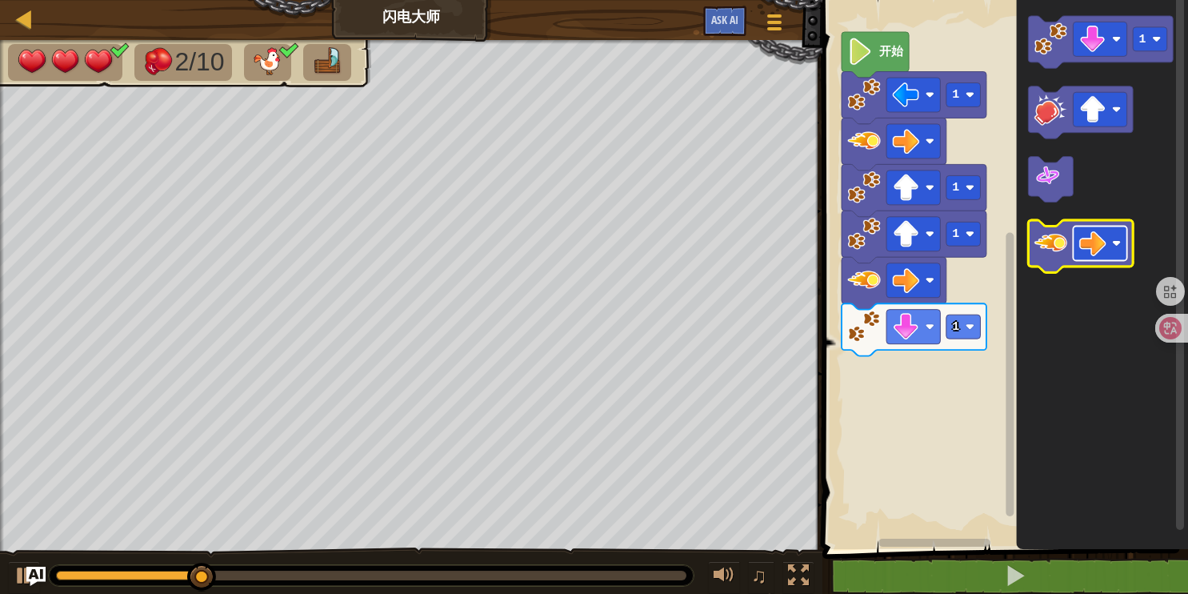
click at [1089, 242] on image "Blockly工作区" at bounding box center [1092, 243] width 27 height 27
click at [1058, 242] on image "Blockly工作区" at bounding box center [1050, 242] width 33 height 33
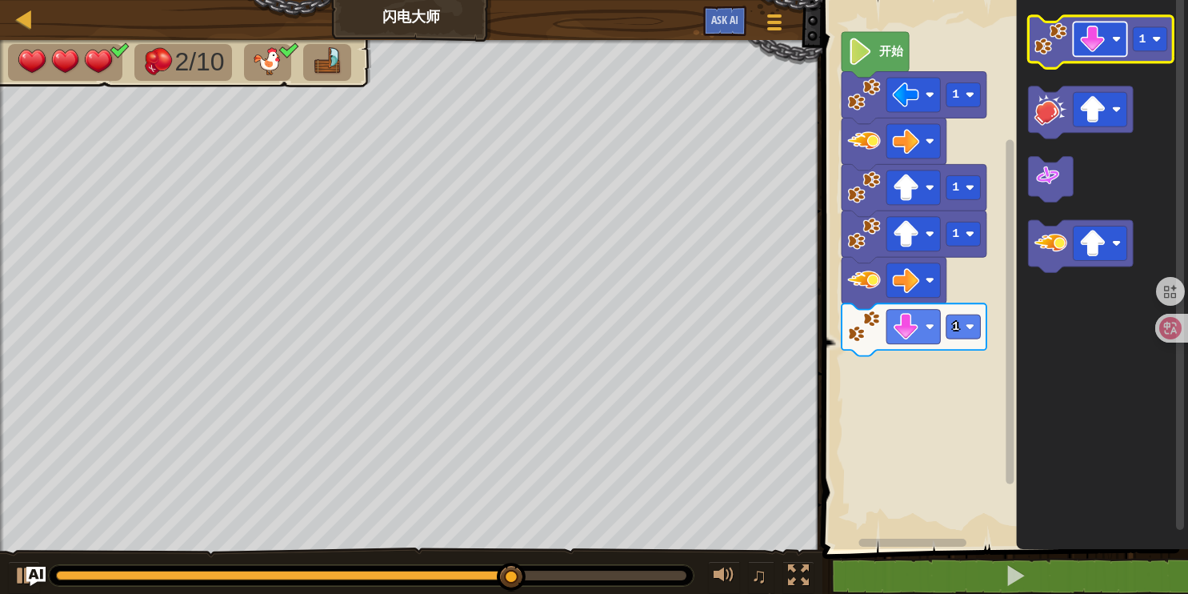
click at [1091, 29] on image "Blockly工作区" at bounding box center [1092, 39] width 27 height 27
click at [1062, 50] on image "Blockly工作区" at bounding box center [1050, 38] width 33 height 33
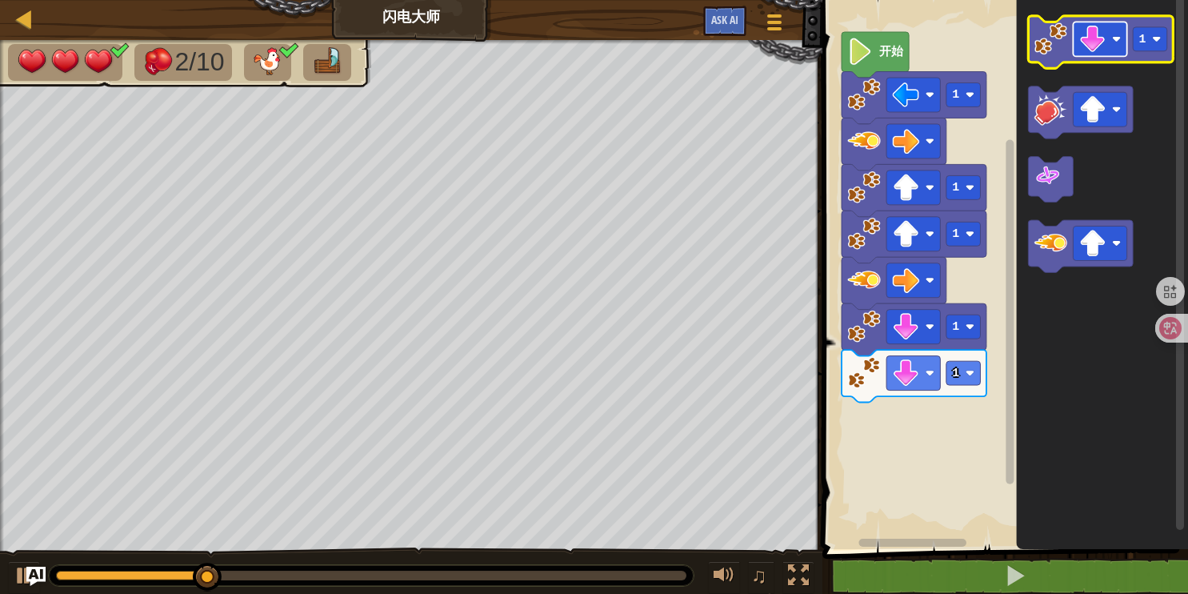
click at [1101, 41] on image "Blockly工作区" at bounding box center [1092, 39] width 27 height 27
click at [1051, 48] on image "Blockly工作区" at bounding box center [1050, 38] width 33 height 33
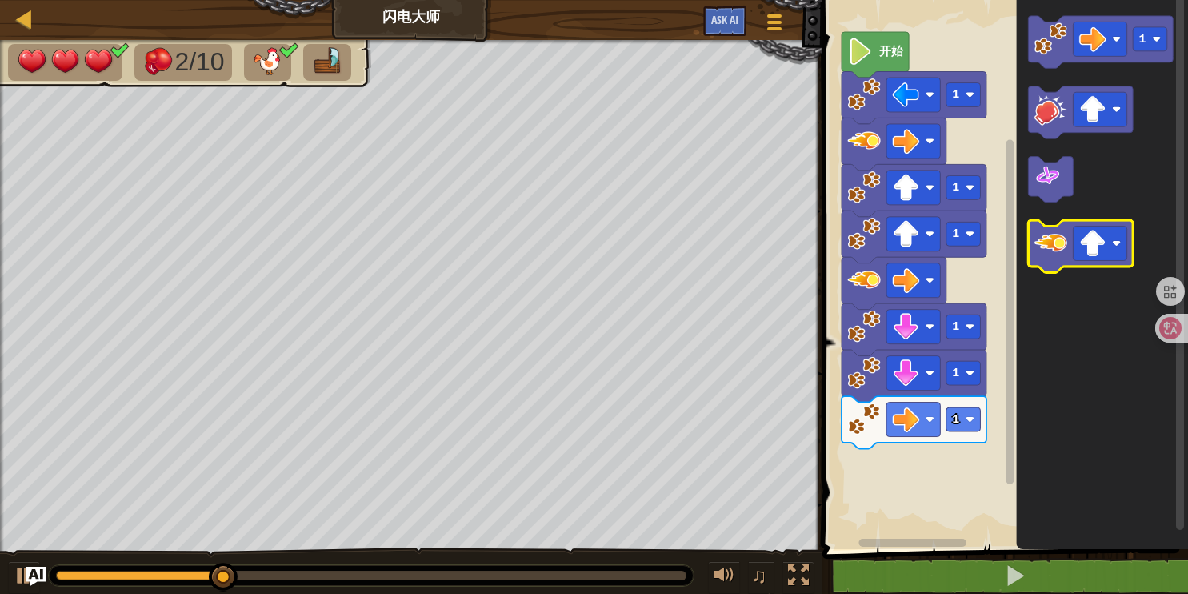
click at [1049, 246] on image "Blockly工作区" at bounding box center [1050, 242] width 33 height 33
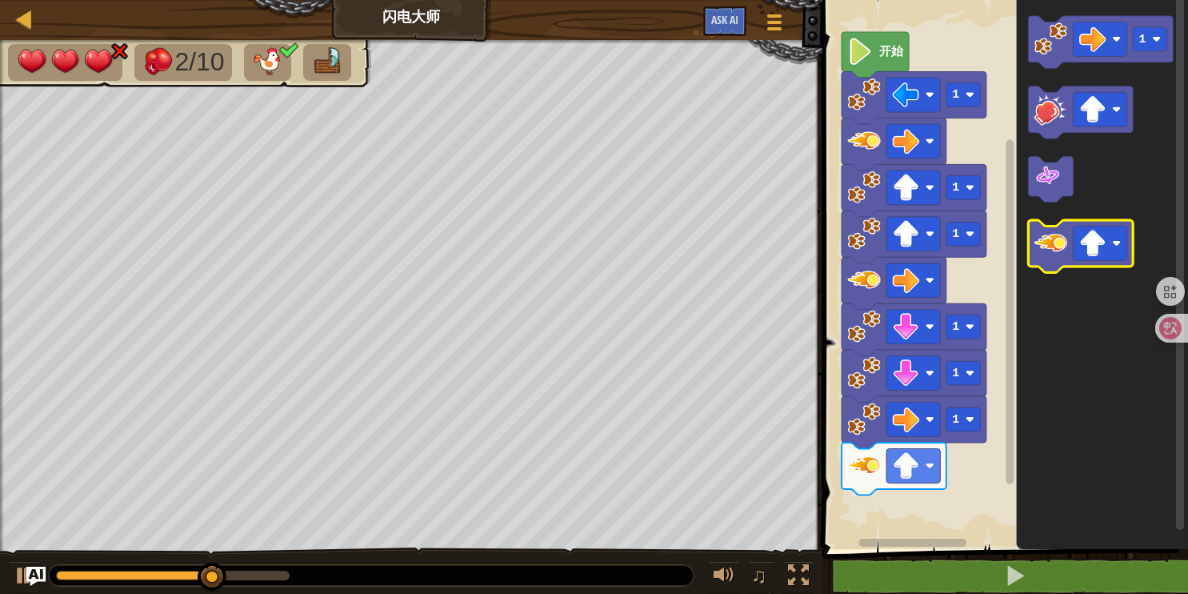
click at [1049, 246] on image "Blockly工作区" at bounding box center [1050, 242] width 33 height 33
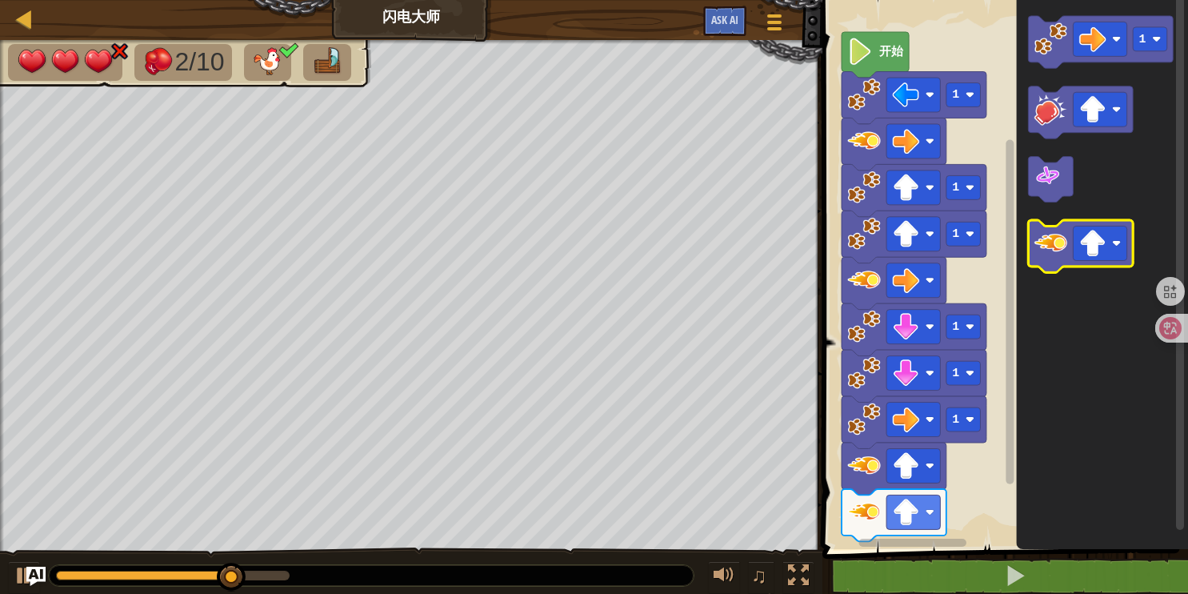
click at [1049, 244] on image "Blockly工作区" at bounding box center [1050, 242] width 33 height 33
click at [1049, 240] on image "Blockly工作区" at bounding box center [1050, 242] width 33 height 33
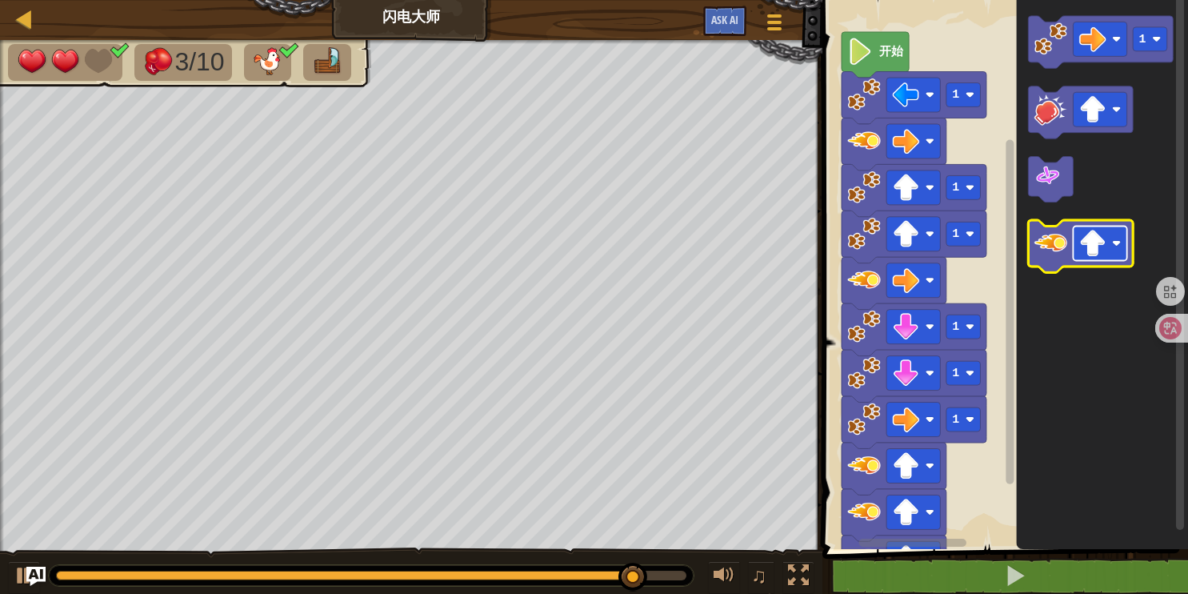
click at [1082, 243] on image "Blockly工作区" at bounding box center [1092, 243] width 27 height 27
click at [1055, 258] on image "Blockly工作区" at bounding box center [1050, 242] width 33 height 33
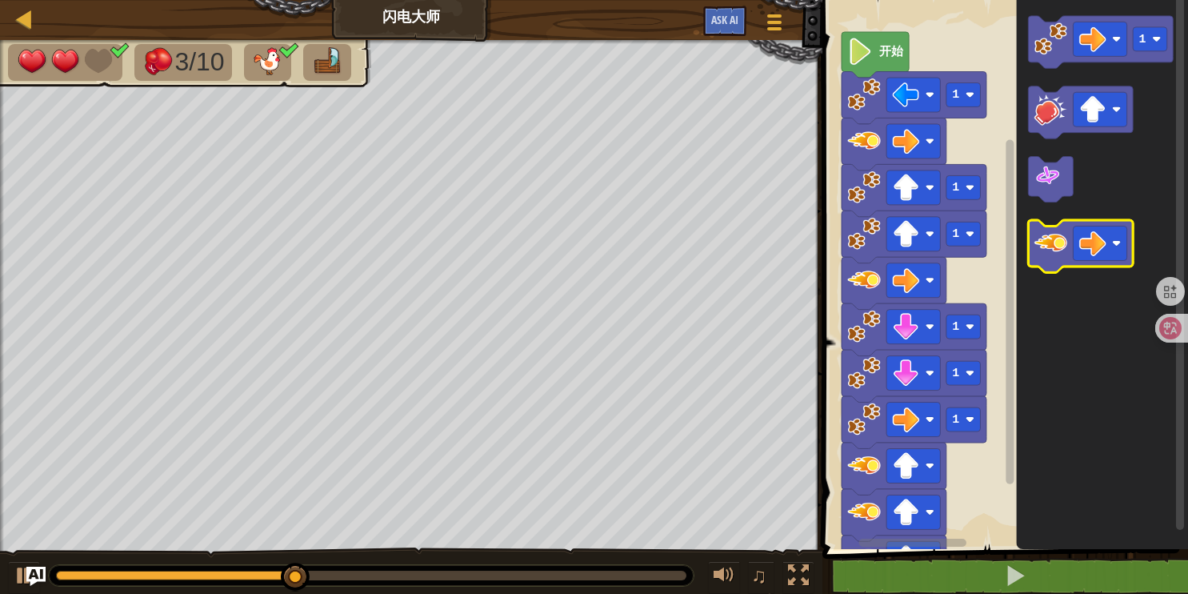
click at [1052, 256] on image "Blockly工作区" at bounding box center [1050, 242] width 33 height 33
click at [1051, 258] on image "Blockly工作区" at bounding box center [1050, 242] width 33 height 33
click at [1051, 262] on icon "Blockly工作区" at bounding box center [1081, 246] width 105 height 52
click at [1050, 264] on icon "Blockly工作区" at bounding box center [1081, 246] width 105 height 52
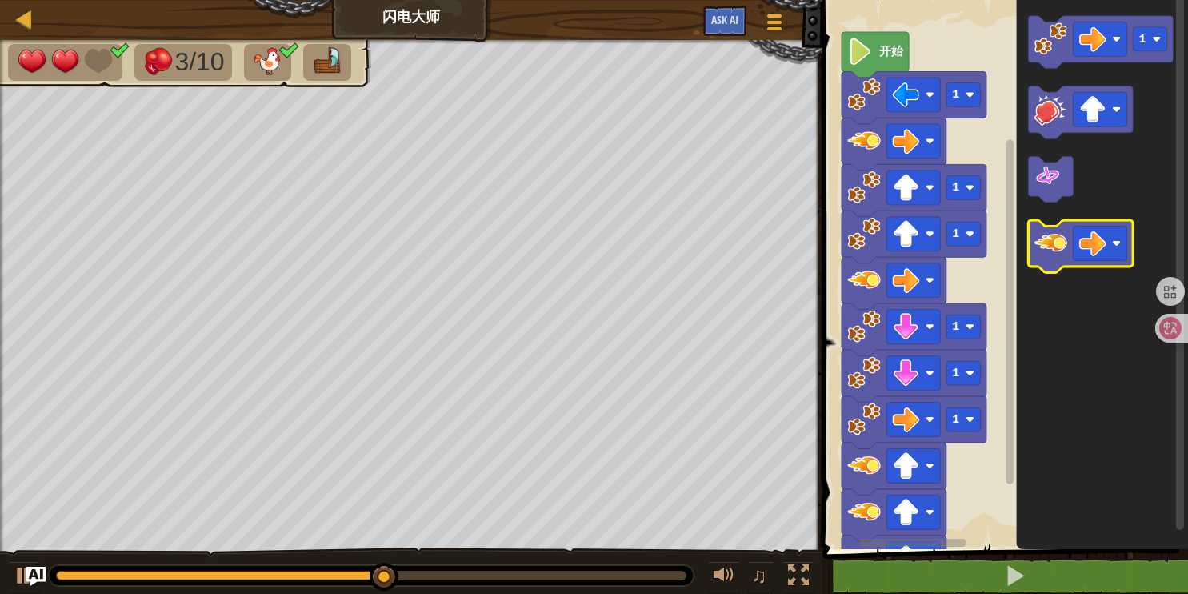
click at [1050, 263] on icon "Blockly工作区" at bounding box center [1081, 246] width 105 height 52
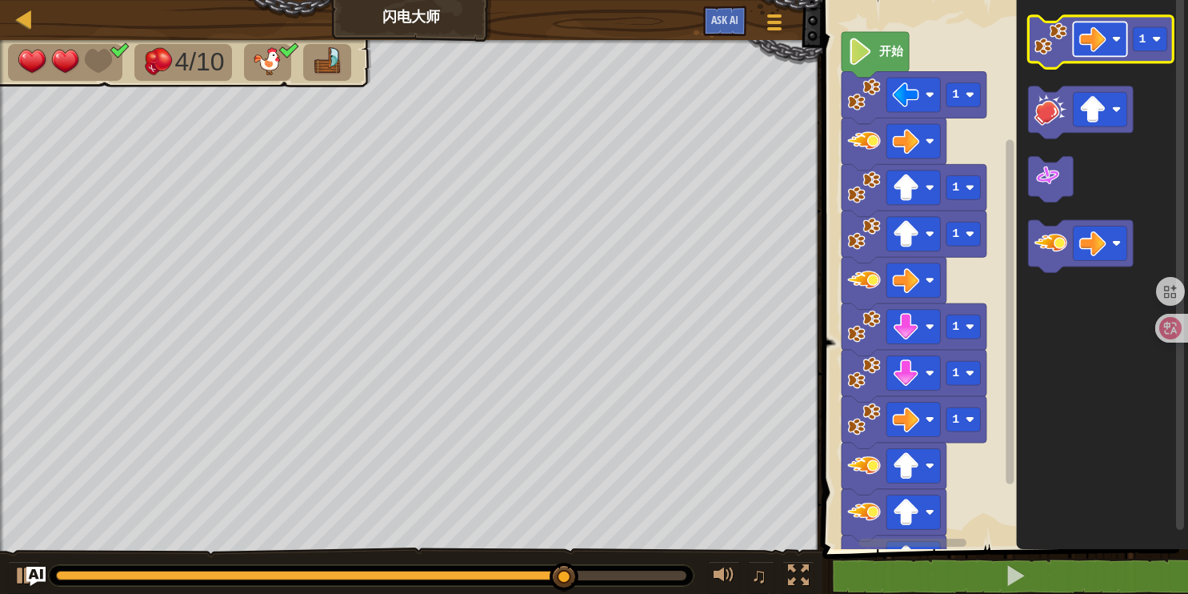
click at [1102, 34] on image "Blockly工作区" at bounding box center [1092, 39] width 27 height 27
click at [1050, 50] on image "Blockly工作区" at bounding box center [1050, 38] width 33 height 33
click at [1046, 39] on image "Blockly工作区" at bounding box center [1050, 38] width 33 height 33
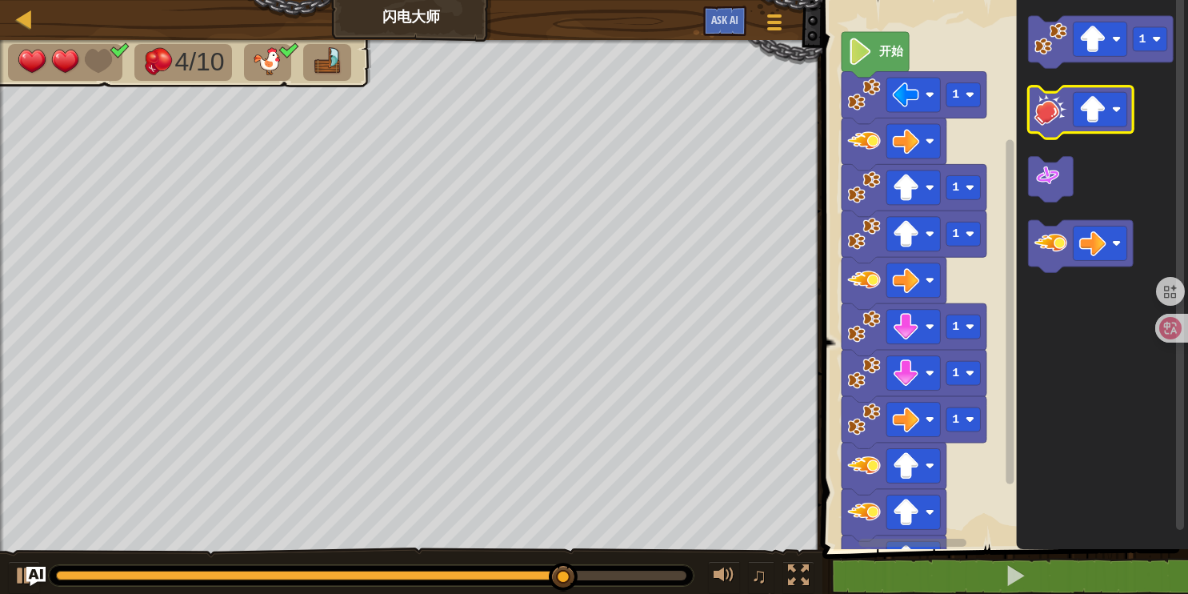
click at [1056, 112] on image "Blockly工作区" at bounding box center [1050, 109] width 33 height 33
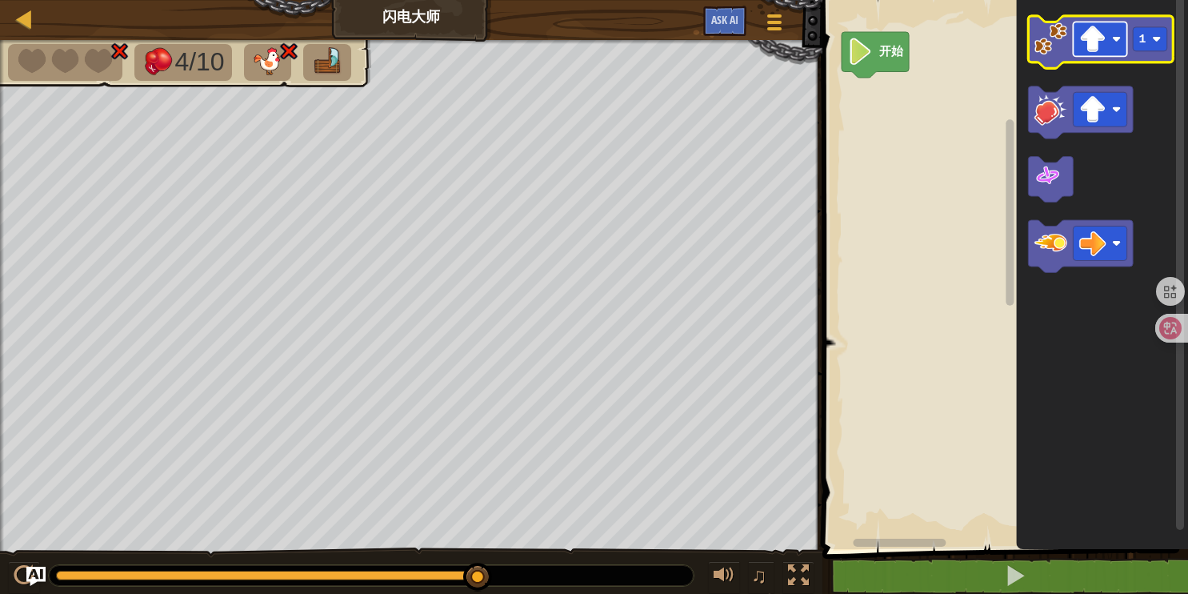
click at [1110, 29] on rect "Blockly工作区" at bounding box center [1101, 39] width 54 height 34
click at [1054, 30] on image "Blockly工作区" at bounding box center [1050, 38] width 33 height 33
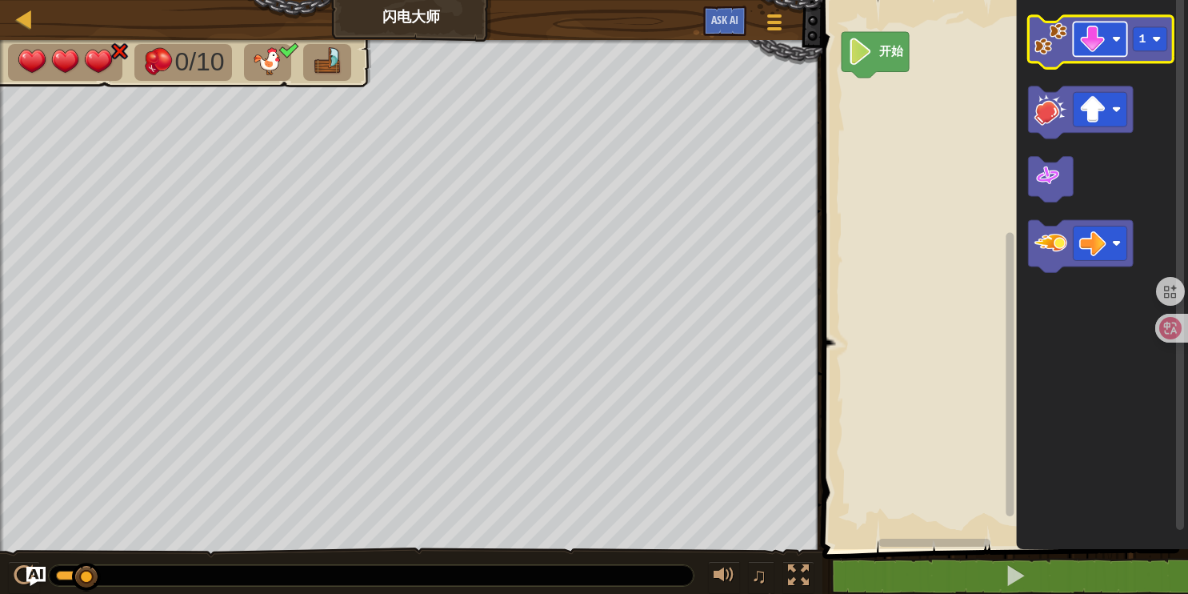
click at [1089, 38] on image "Blockly工作区" at bounding box center [1092, 39] width 27 height 27
click at [1122, 45] on rect "Blockly工作区" at bounding box center [1101, 39] width 54 height 34
click at [1054, 39] on image "Blockly工作区" at bounding box center [1050, 38] width 33 height 33
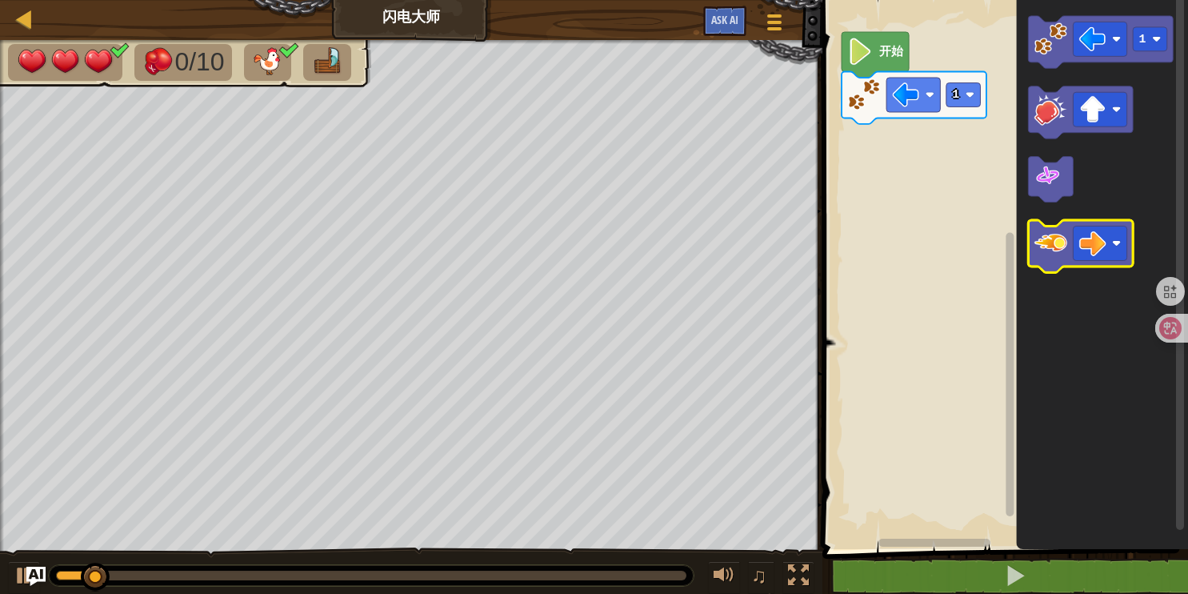
click at [1062, 234] on image "Blockly工作区" at bounding box center [1050, 242] width 33 height 33
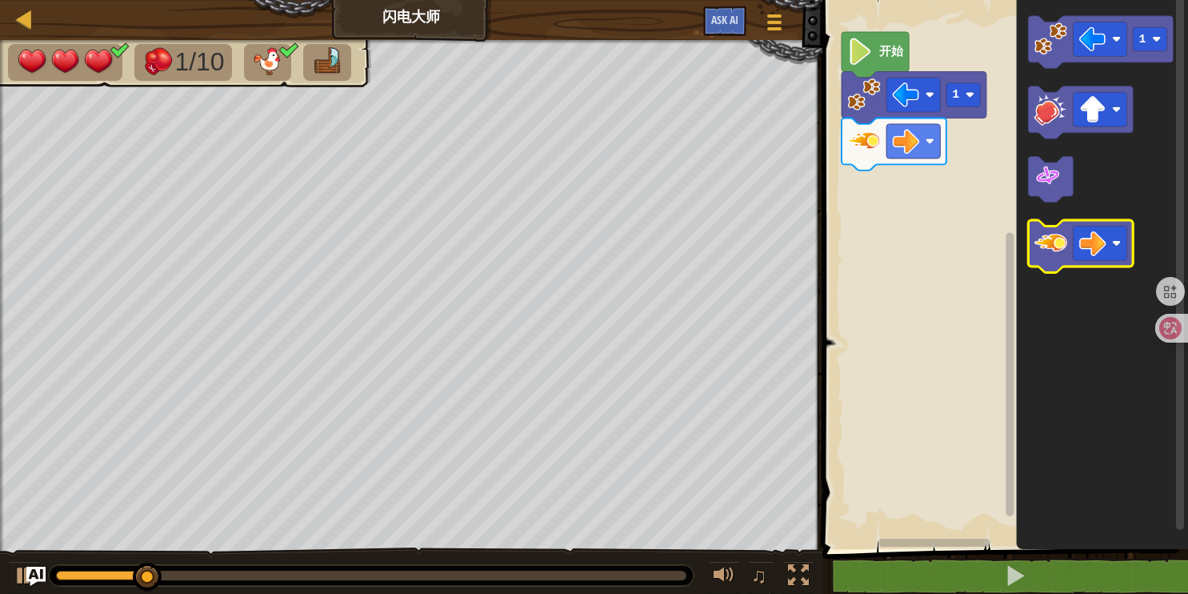
click at [1062, 239] on image "Blockly工作区" at bounding box center [1050, 242] width 33 height 33
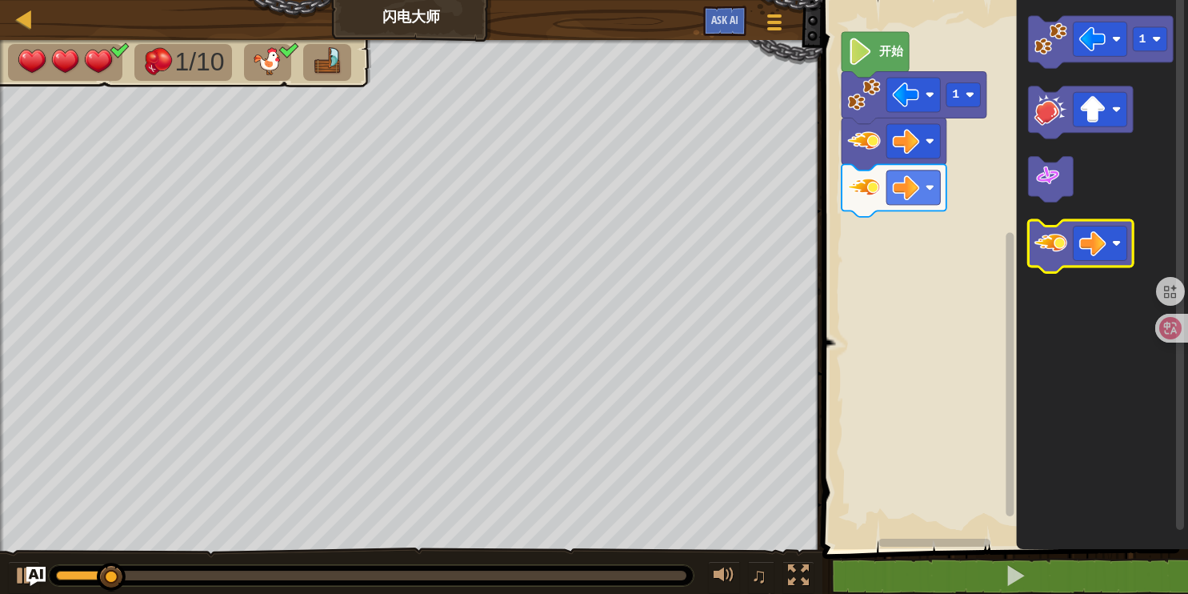
click at [1064, 242] on image "Blockly工作区" at bounding box center [1050, 242] width 33 height 33
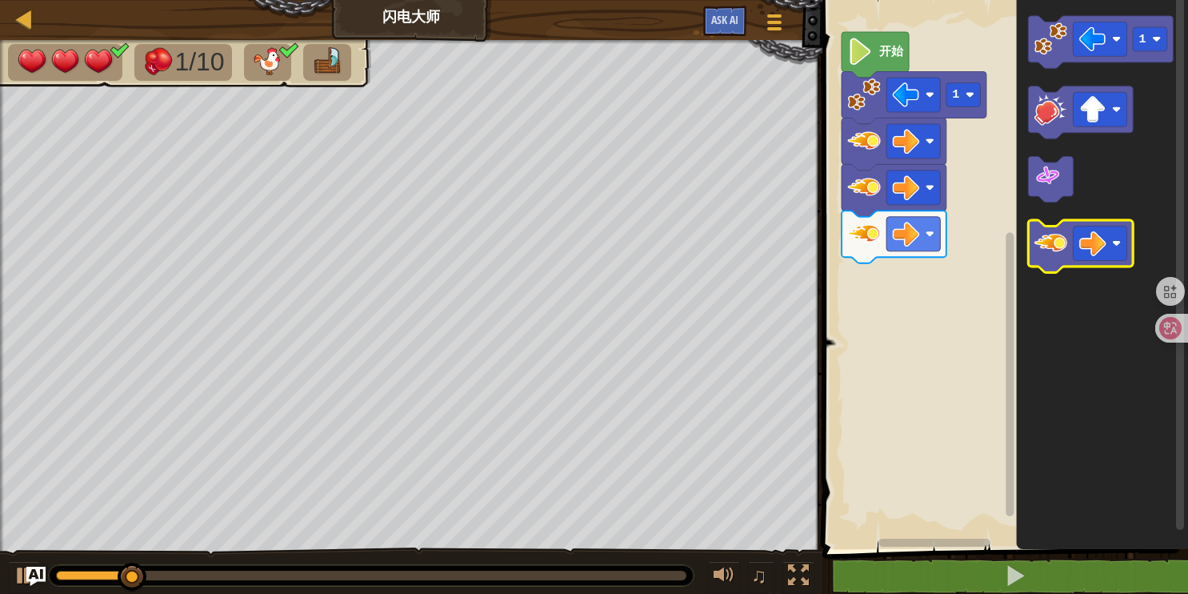
click at [1064, 242] on image "Blockly工作区" at bounding box center [1050, 242] width 33 height 33
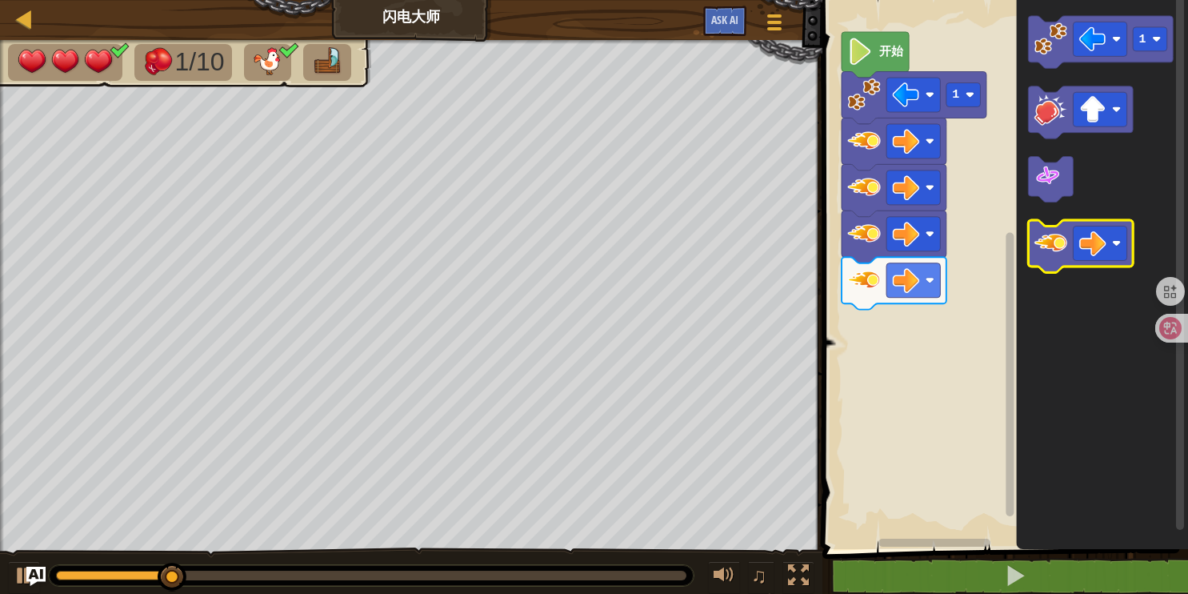
click at [1070, 246] on icon "Blockly工作区" at bounding box center [1081, 246] width 105 height 52
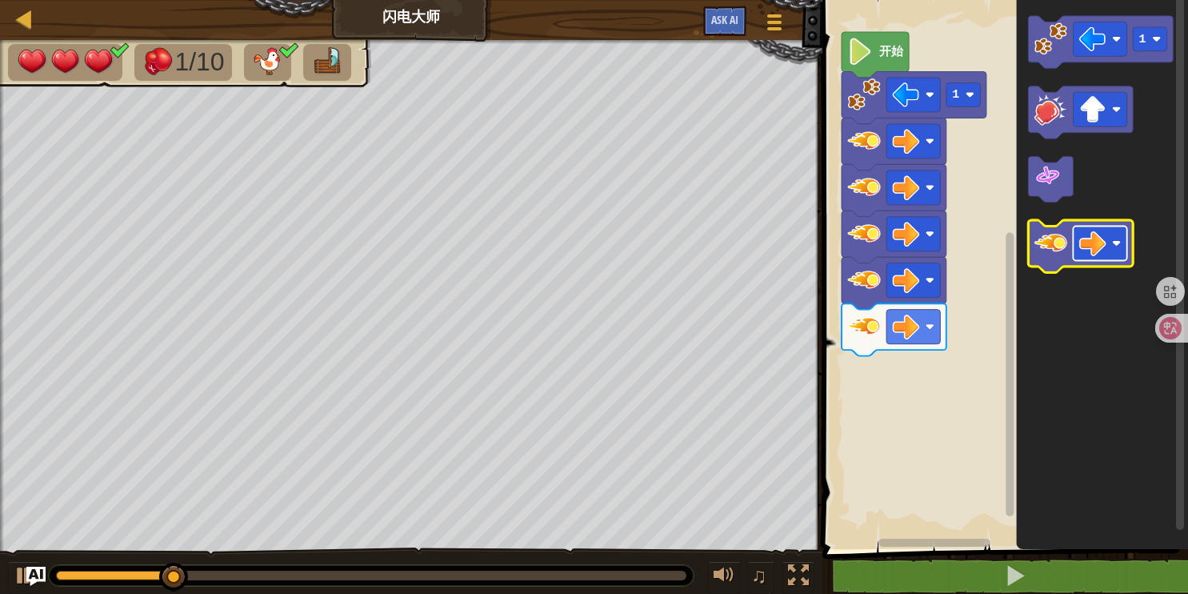
click at [1074, 249] on rect "Blockly工作区" at bounding box center [1101, 243] width 54 height 34
click at [1066, 241] on image "Blockly工作区" at bounding box center [1050, 242] width 33 height 33
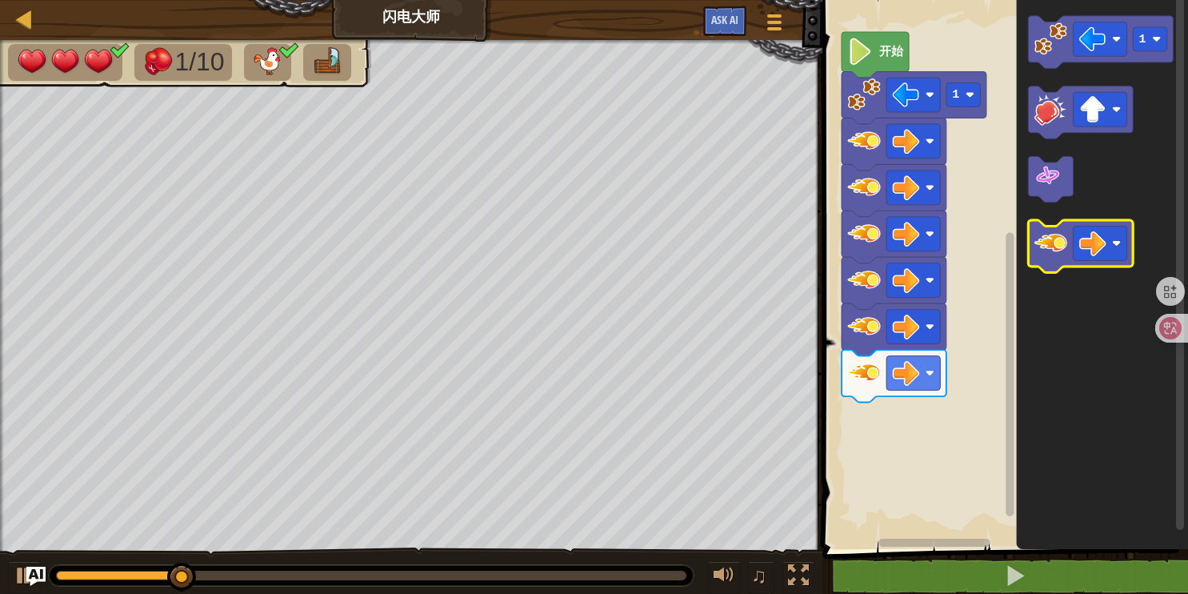
click at [1066, 242] on image "Blockly工作区" at bounding box center [1050, 242] width 33 height 33
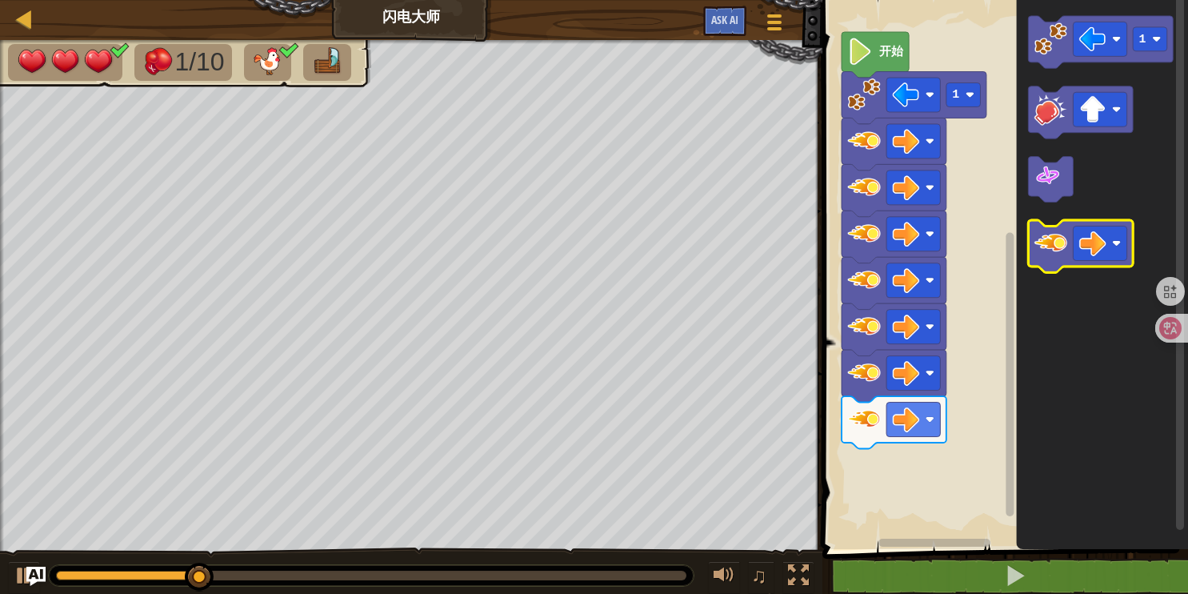
click at [1066, 242] on image "Blockly工作区" at bounding box center [1050, 242] width 33 height 33
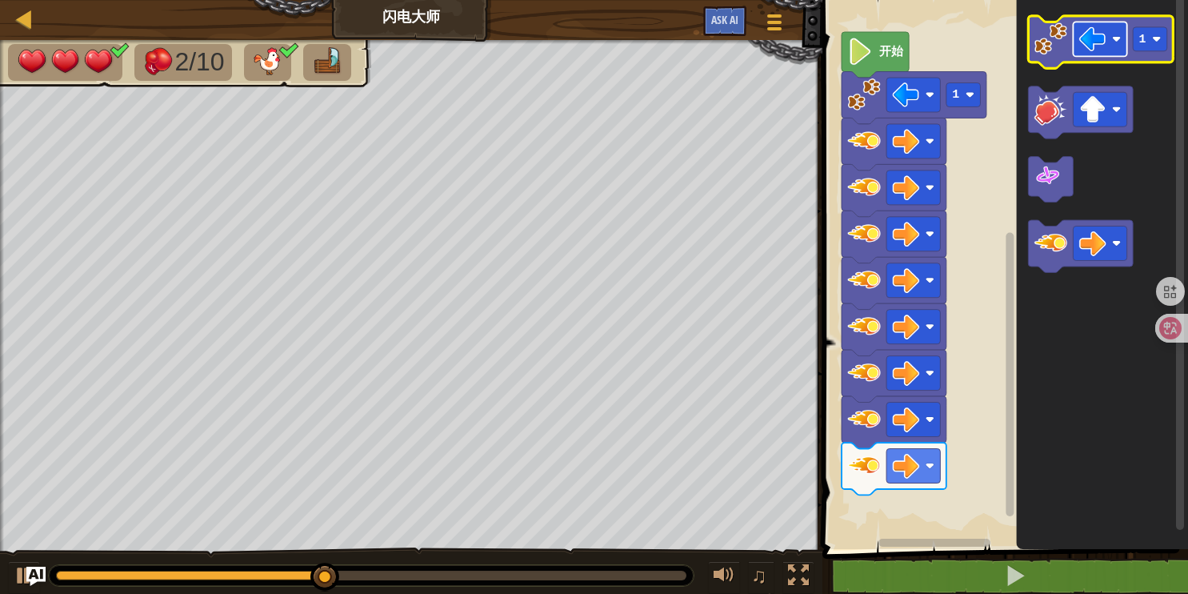
click at [1098, 31] on image "Blockly工作区" at bounding box center [1092, 39] width 27 height 27
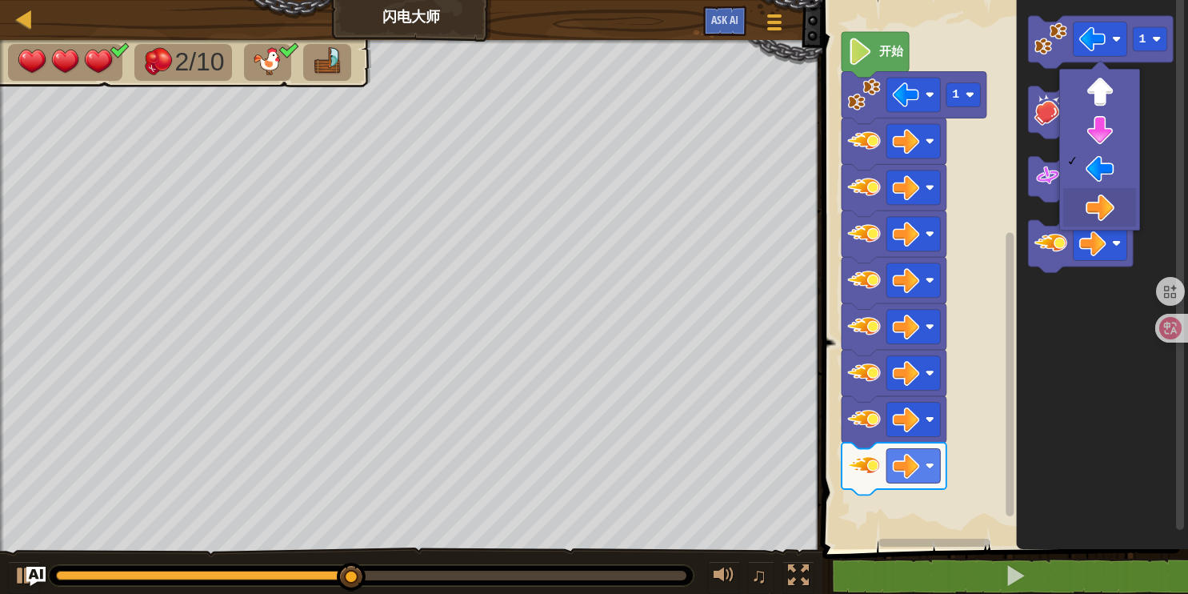
drag, startPoint x: 1119, startPoint y: 191, endPoint x: 1093, endPoint y: 163, distance: 38.5
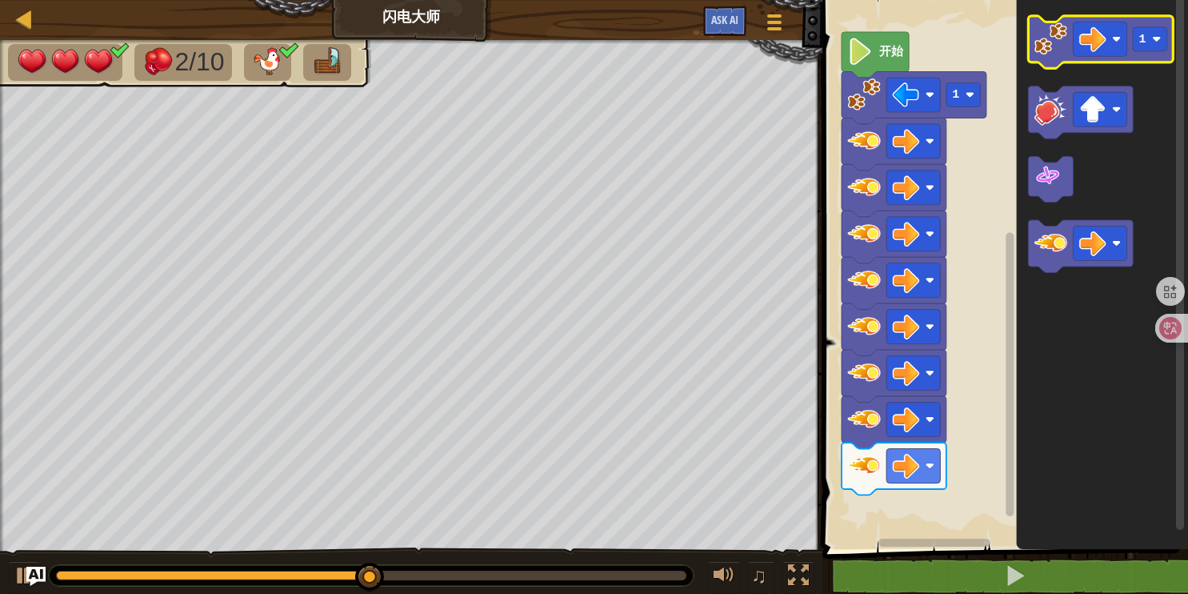
click at [1050, 35] on image "Blockly工作区" at bounding box center [1050, 38] width 33 height 33
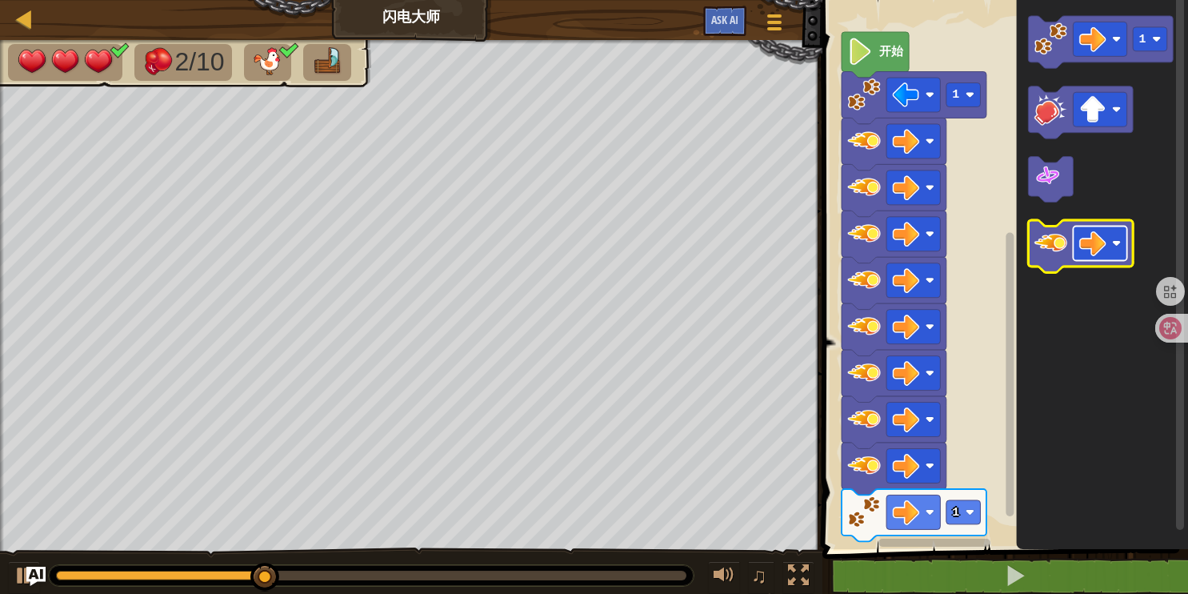
click at [1097, 234] on image "Blockly工作区" at bounding box center [1092, 243] width 27 height 27
click at [1062, 229] on image "Blockly工作区" at bounding box center [1050, 242] width 33 height 33
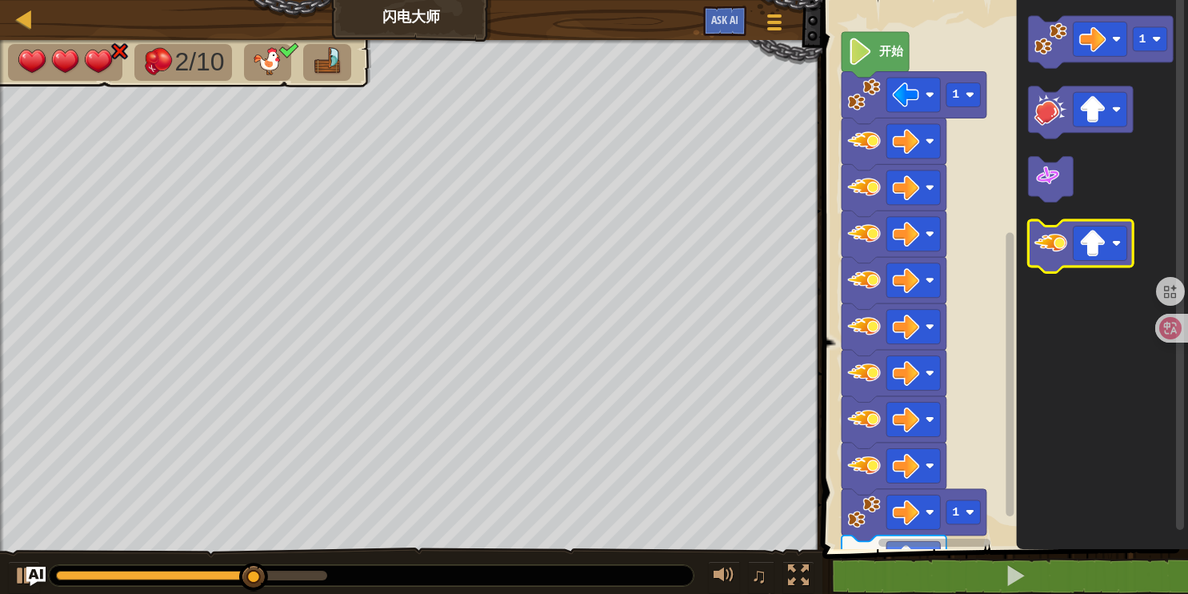
click at [1062, 230] on image "Blockly工作区" at bounding box center [1050, 242] width 33 height 33
click at [1062, 227] on image "Blockly工作区" at bounding box center [1050, 242] width 33 height 33
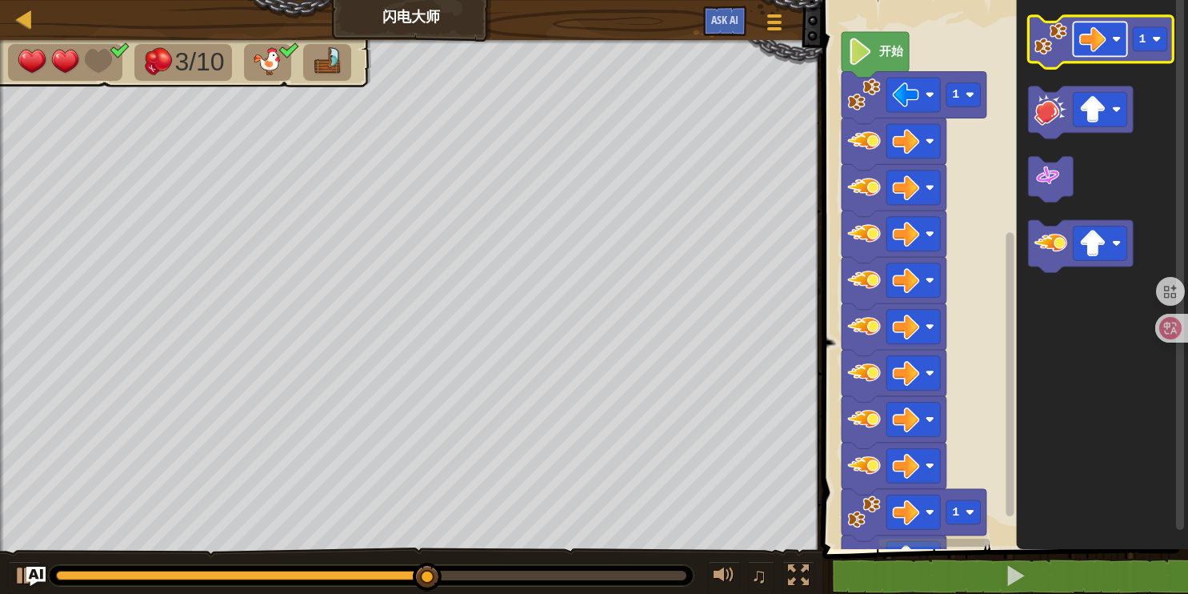
click at [1092, 35] on image "Blockly工作区" at bounding box center [1092, 39] width 27 height 27
click at [1054, 31] on image "Blockly工作区" at bounding box center [1050, 38] width 33 height 33
click at [1053, 30] on image "Blockly工作区" at bounding box center [1050, 38] width 33 height 33
click at [1051, 28] on image "Blockly工作区" at bounding box center [1050, 38] width 33 height 33
click at [1089, 43] on image "Blockly工作区" at bounding box center [1092, 39] width 27 height 27
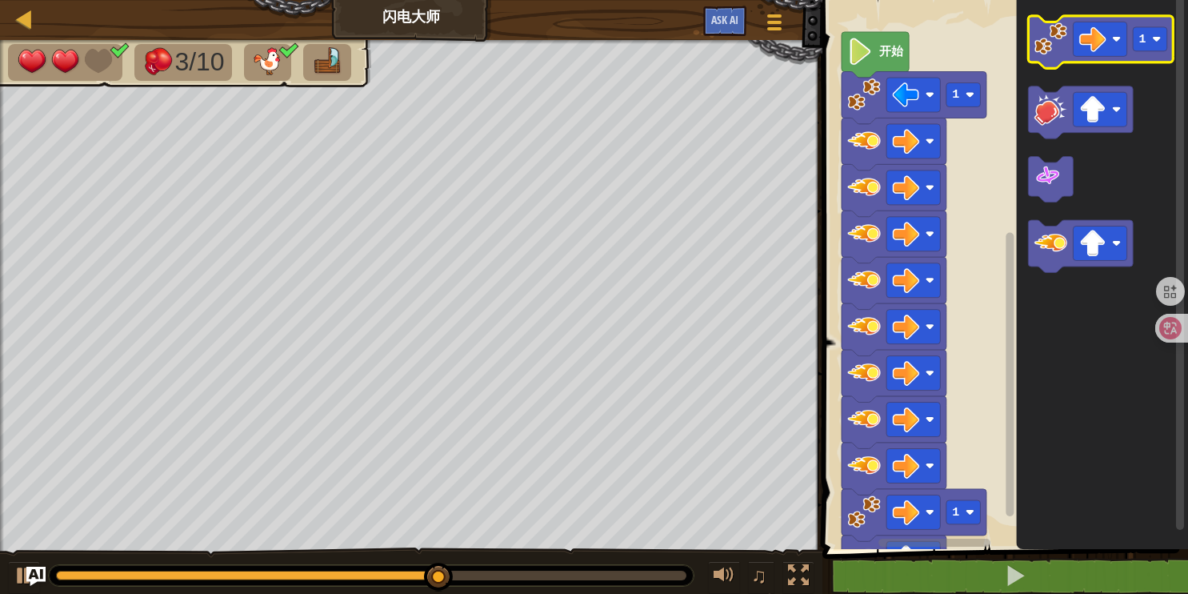
click at [1043, 31] on image "Blockly工作区" at bounding box center [1050, 38] width 33 height 33
click at [1043, 30] on image "Blockly工作区" at bounding box center [1050, 38] width 33 height 33
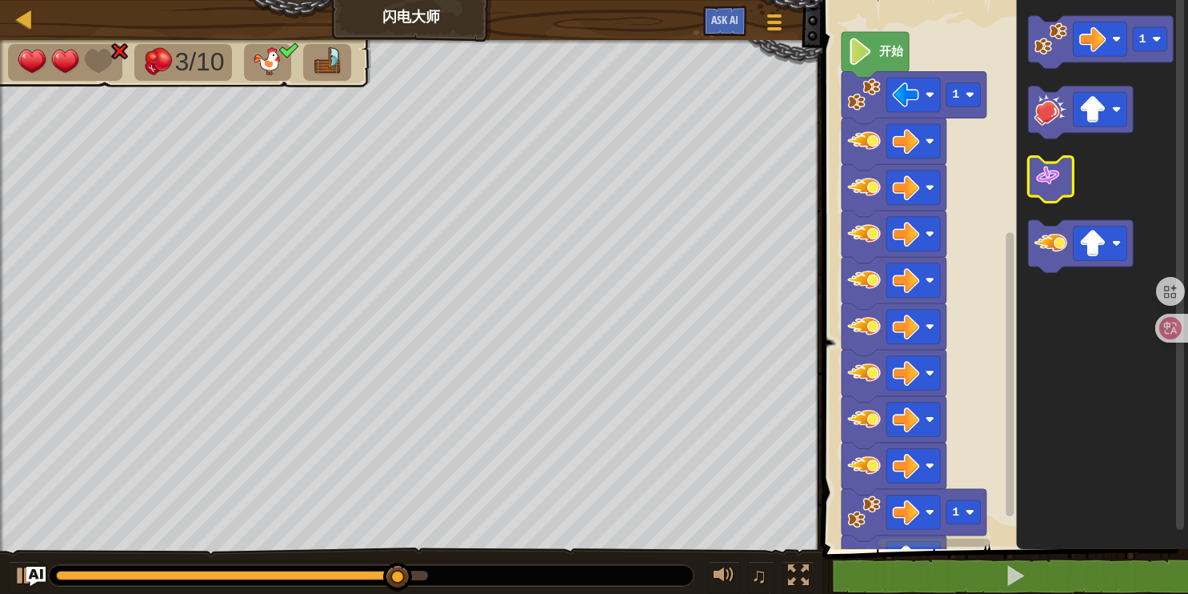
click at [1060, 164] on image "Blockly工作区" at bounding box center [1047, 175] width 27 height 27
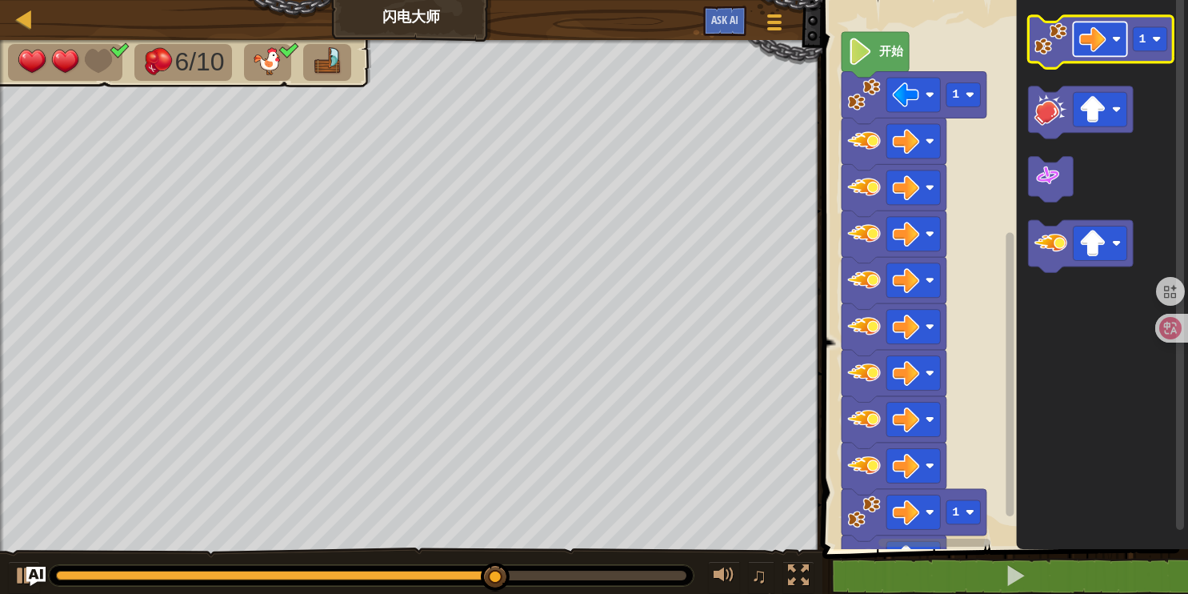
click at [1083, 32] on image "Blockly工作区" at bounding box center [1092, 39] width 27 height 27
click at [1094, 43] on image "Blockly工作区" at bounding box center [1092, 39] width 27 height 27
click at [1065, 35] on image "Blockly工作区" at bounding box center [1050, 38] width 33 height 33
click at [1065, 36] on image "Blockly工作区" at bounding box center [1050, 38] width 33 height 33
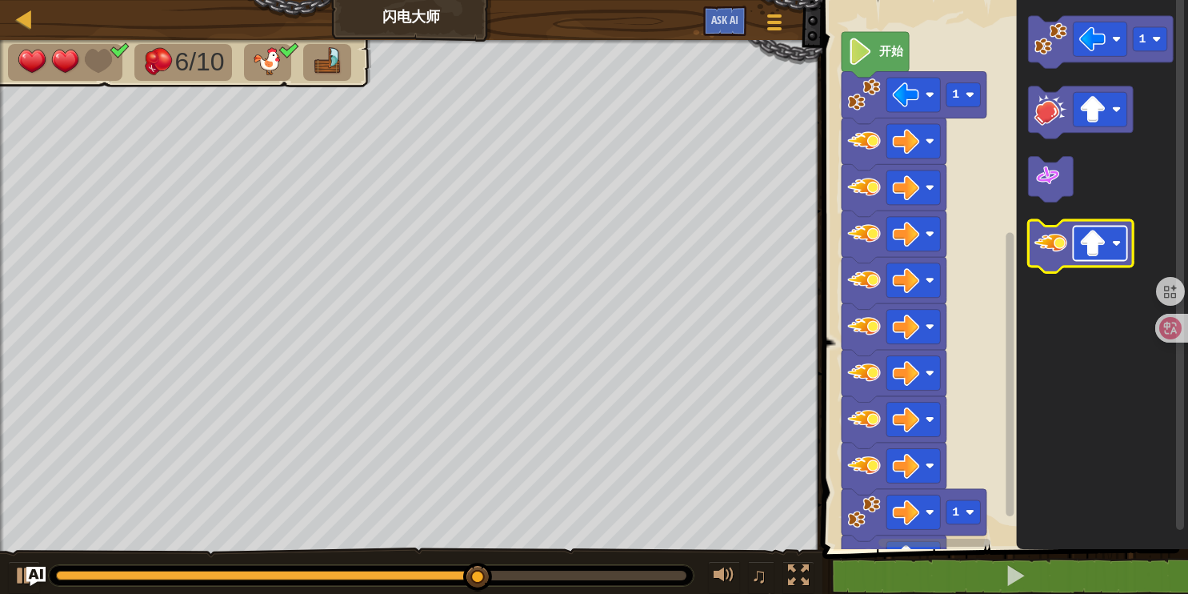
click at [1088, 238] on image "Blockly工作区" at bounding box center [1092, 243] width 27 height 27
click at [1058, 258] on image "Blockly工作区" at bounding box center [1050, 242] width 33 height 33
click at [1060, 258] on image "Blockly工作区" at bounding box center [1050, 242] width 33 height 33
click at [1058, 257] on image "Blockly工作区" at bounding box center [1050, 242] width 33 height 33
click at [1058, 258] on image "Blockly工作区" at bounding box center [1050, 242] width 33 height 33
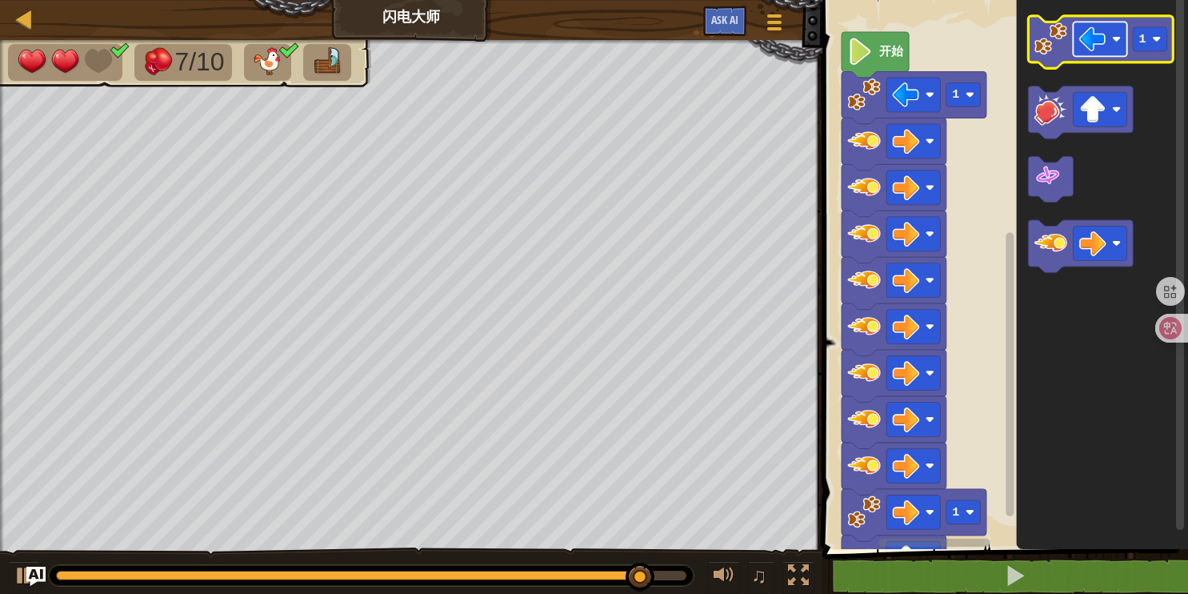
click at [1117, 36] on image "Blockly工作区" at bounding box center [1116, 38] width 9 height 9
click at [1044, 50] on image "Blockly工作区" at bounding box center [1050, 38] width 33 height 33
click at [1046, 48] on image "Blockly工作区" at bounding box center [1050, 38] width 33 height 33
click at [1046, 49] on image "Blockly工作区" at bounding box center [1050, 38] width 33 height 33
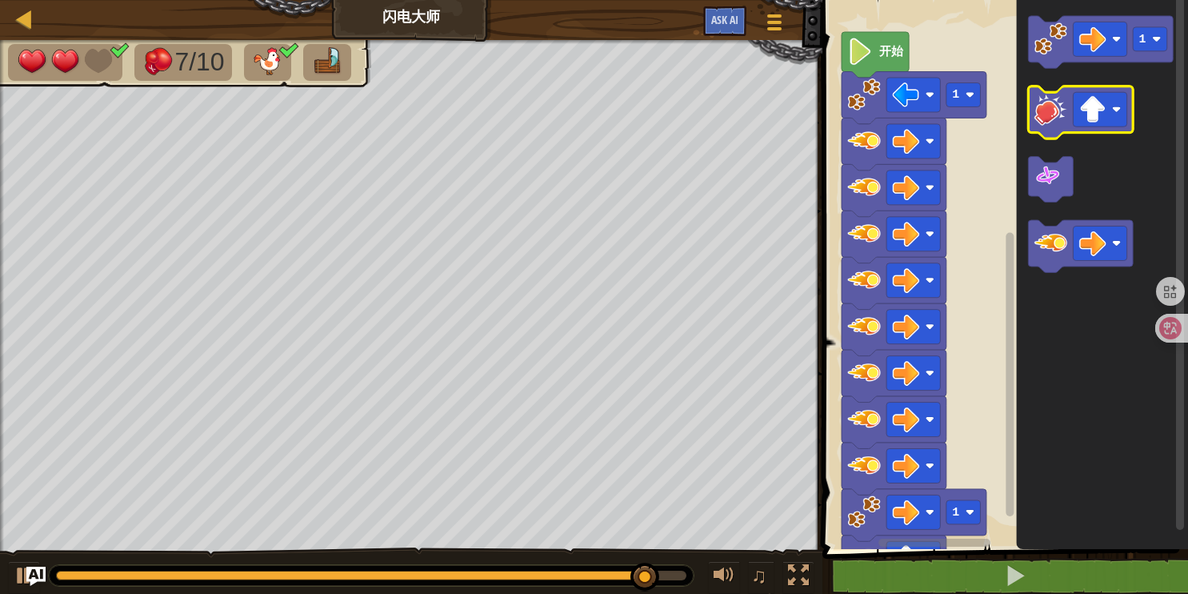
click at [1059, 106] on image "Blockly工作区" at bounding box center [1050, 109] width 33 height 33
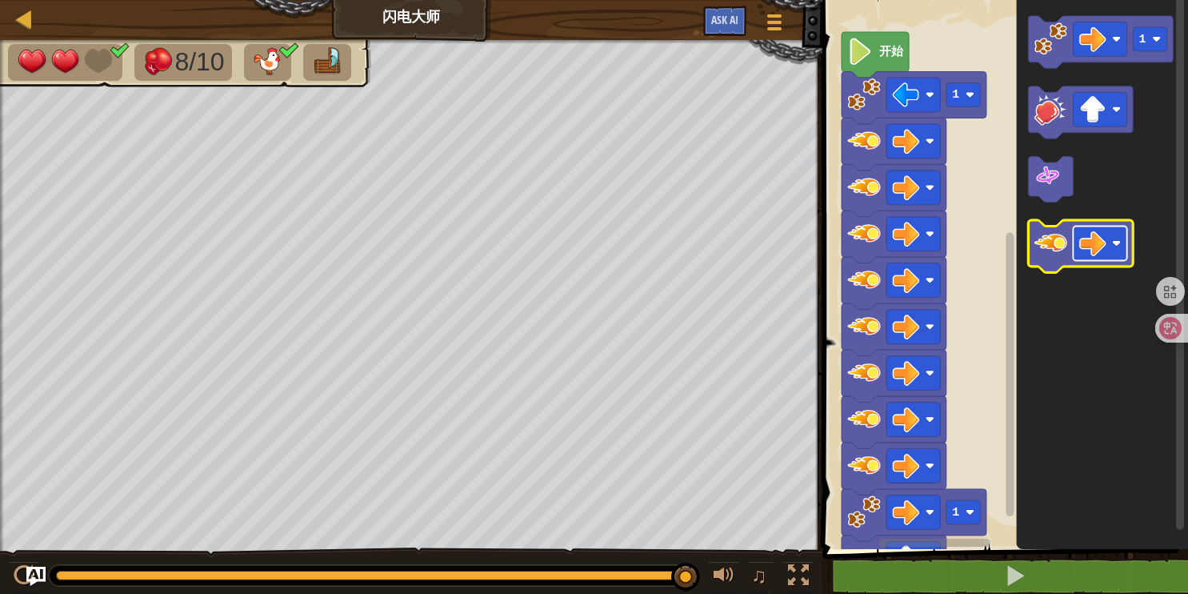
click at [1086, 248] on image "Blockly工作区" at bounding box center [1092, 243] width 27 height 27
click at [1069, 238] on icon "Blockly工作区" at bounding box center [1081, 246] width 105 height 52
click at [1070, 238] on icon "Blockly工作区" at bounding box center [1081, 246] width 105 height 52
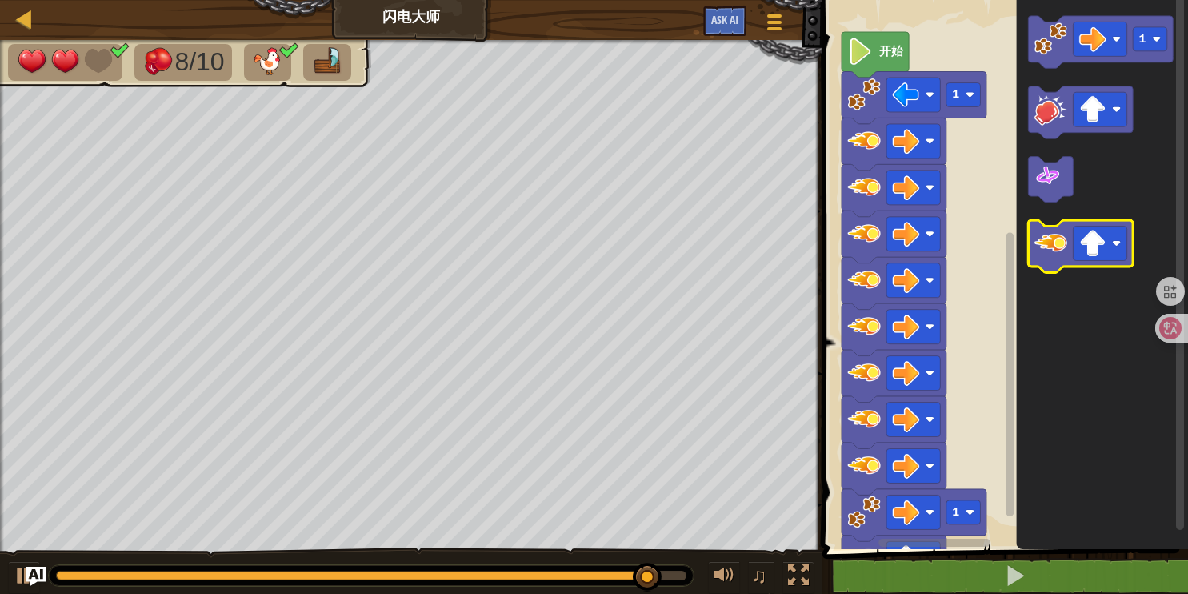
click at [1071, 238] on icon "Blockly工作区" at bounding box center [1081, 246] width 105 height 52
click at [1072, 238] on icon "Blockly工作区" at bounding box center [1081, 246] width 105 height 52
click at [1072, 239] on icon "Blockly工作区" at bounding box center [1081, 246] width 105 height 52
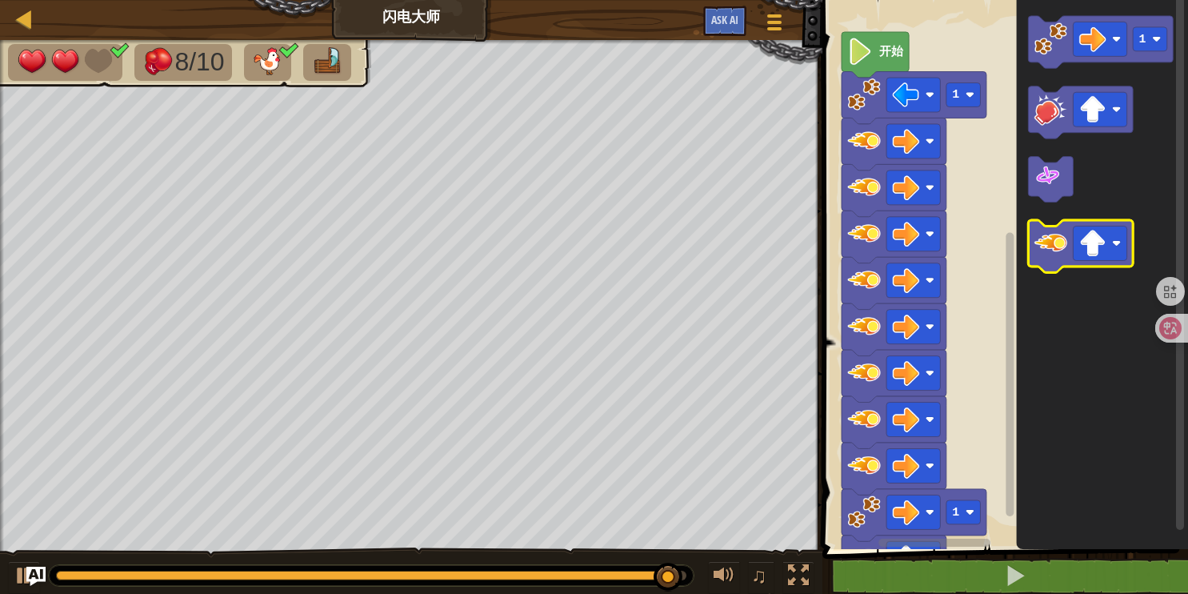
click at [1074, 242] on g "Blockly工作区" at bounding box center [1081, 246] width 105 height 52
click at [1074, 242] on rect "Blockly工作区" at bounding box center [1101, 243] width 54 height 34
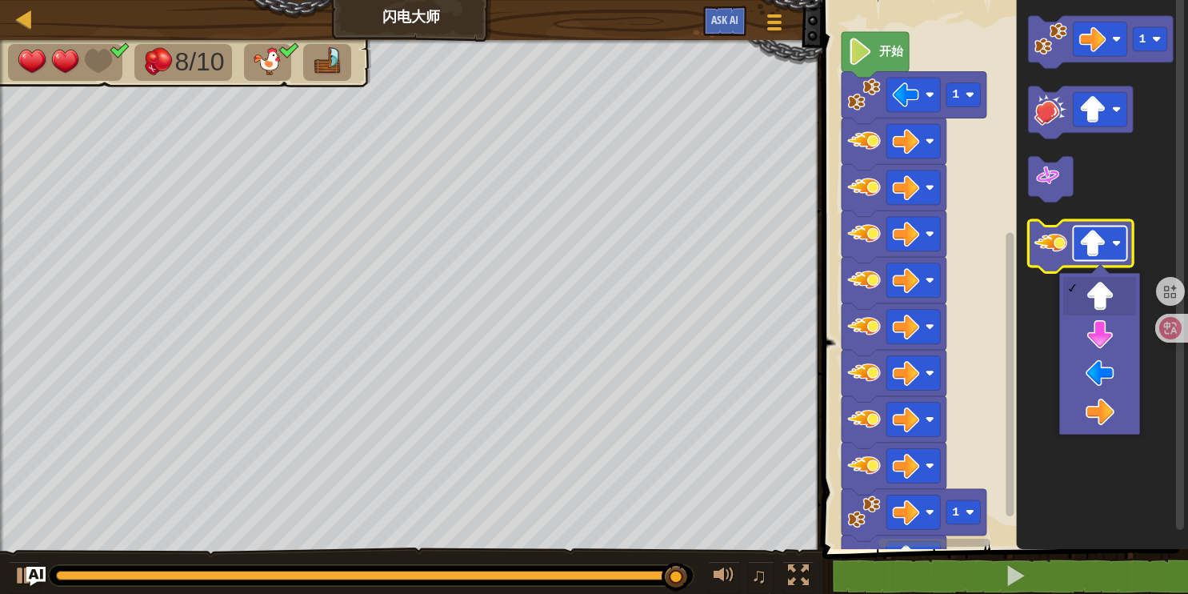
click at [1074, 242] on rect "Blockly工作区" at bounding box center [1101, 243] width 54 height 34
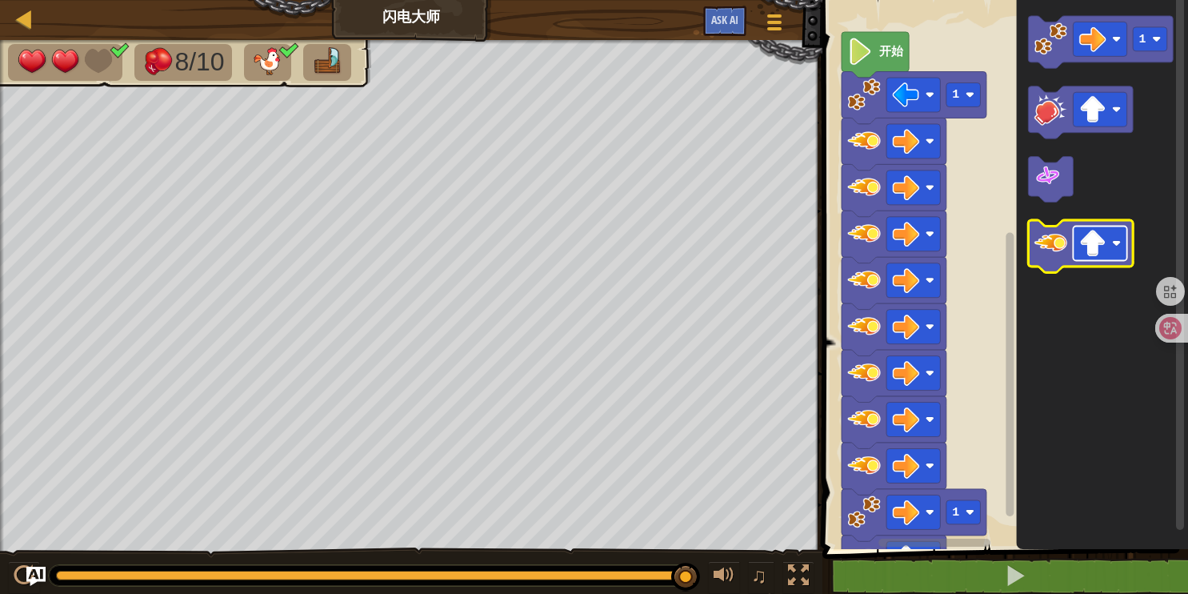
click at [1068, 241] on g "Blockly工作区" at bounding box center [1081, 246] width 105 height 52
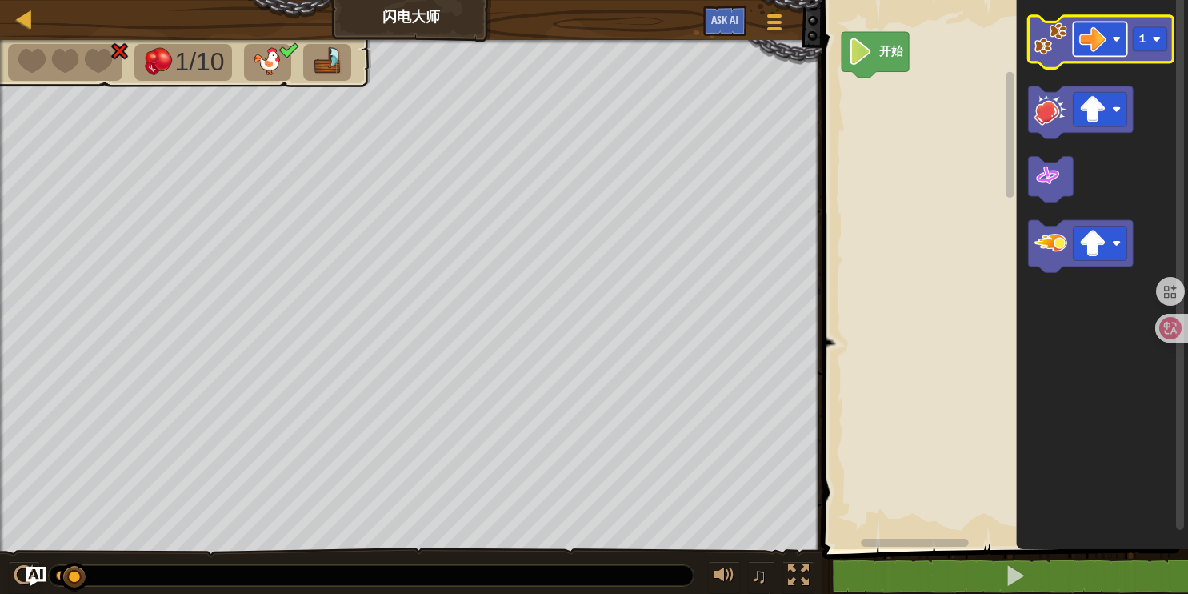
click at [1087, 42] on image "Blockly工作区" at bounding box center [1092, 39] width 27 height 27
click at [1043, 46] on image "Blockly工作区" at bounding box center [1050, 38] width 33 height 33
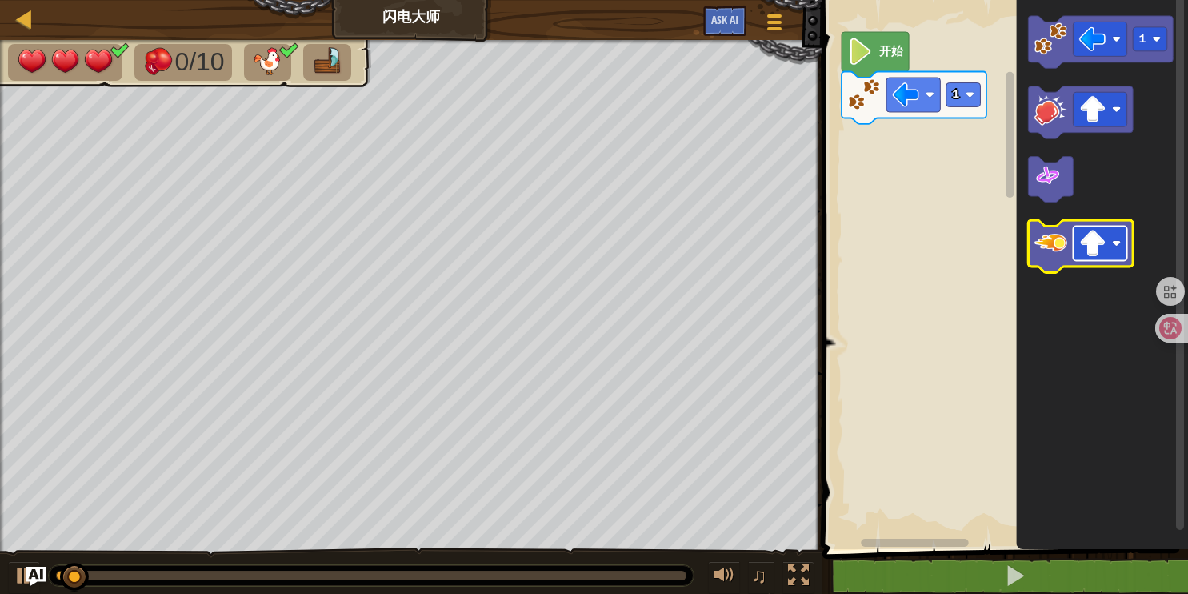
click at [1087, 238] on image "Blockly工作区" at bounding box center [1092, 243] width 27 height 27
click at [1042, 249] on image "Blockly工作区" at bounding box center [1050, 242] width 33 height 33
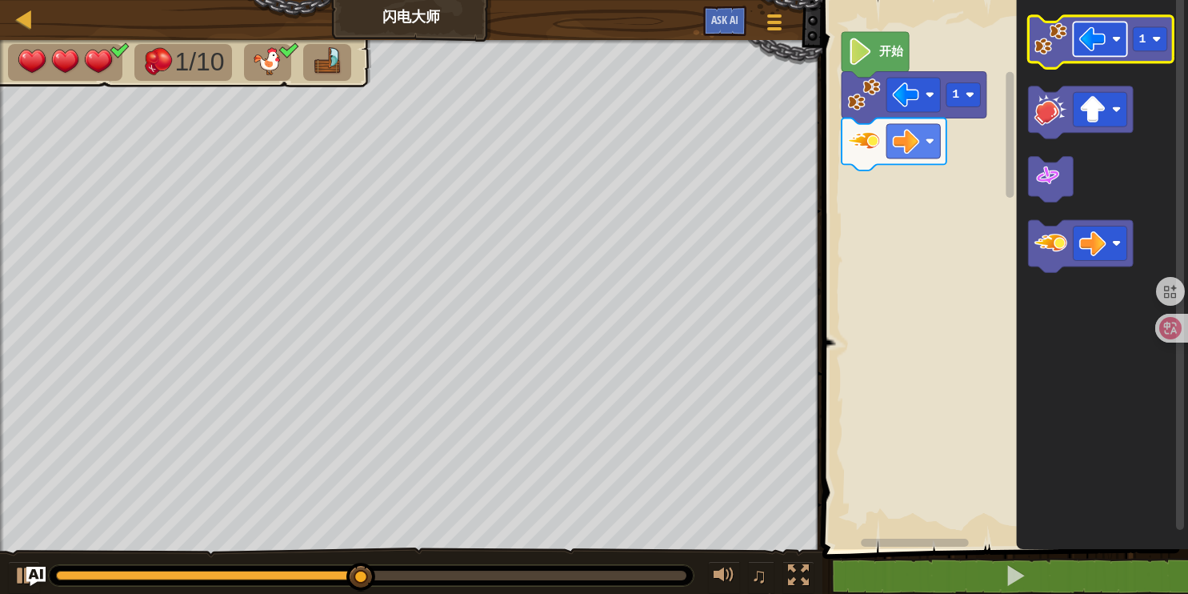
click at [1089, 39] on image "Blockly工作区" at bounding box center [1092, 39] width 27 height 27
click at [1056, 53] on image "Blockly工作区" at bounding box center [1050, 38] width 33 height 33
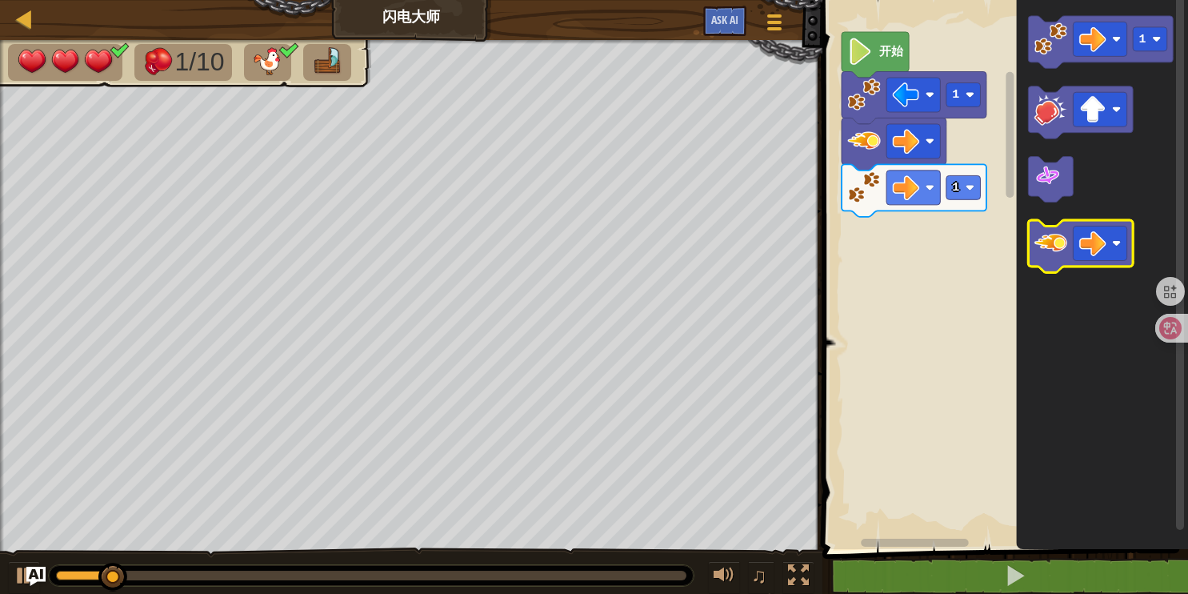
click at [1042, 241] on image "Blockly工作区" at bounding box center [1050, 242] width 33 height 33
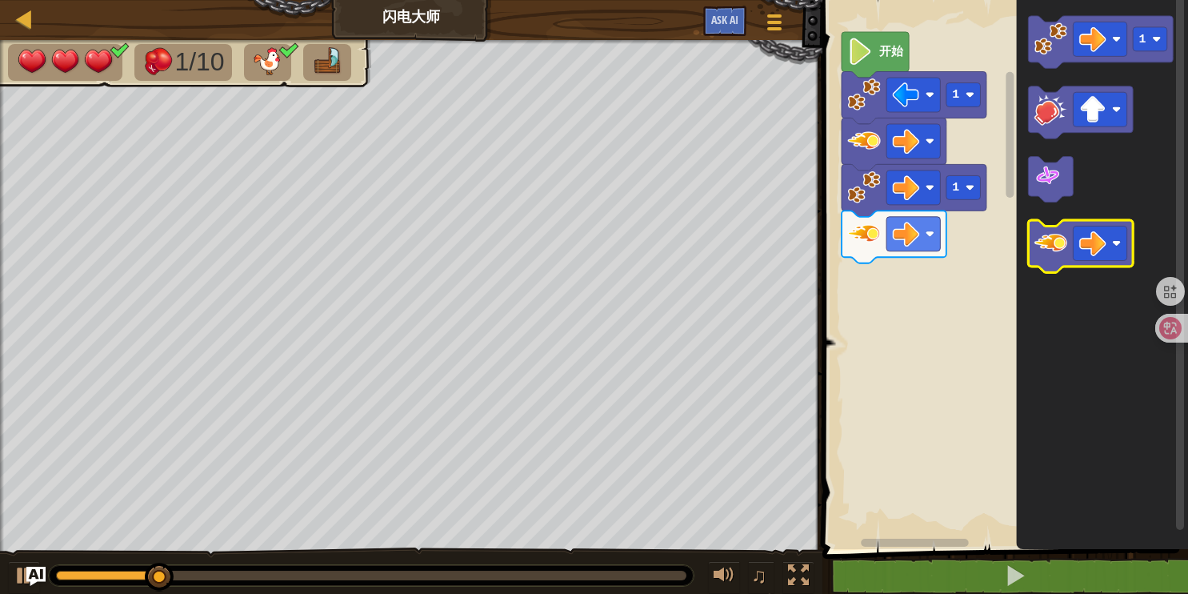
click at [1033, 260] on icon "Blockly工作区" at bounding box center [1081, 246] width 105 height 52
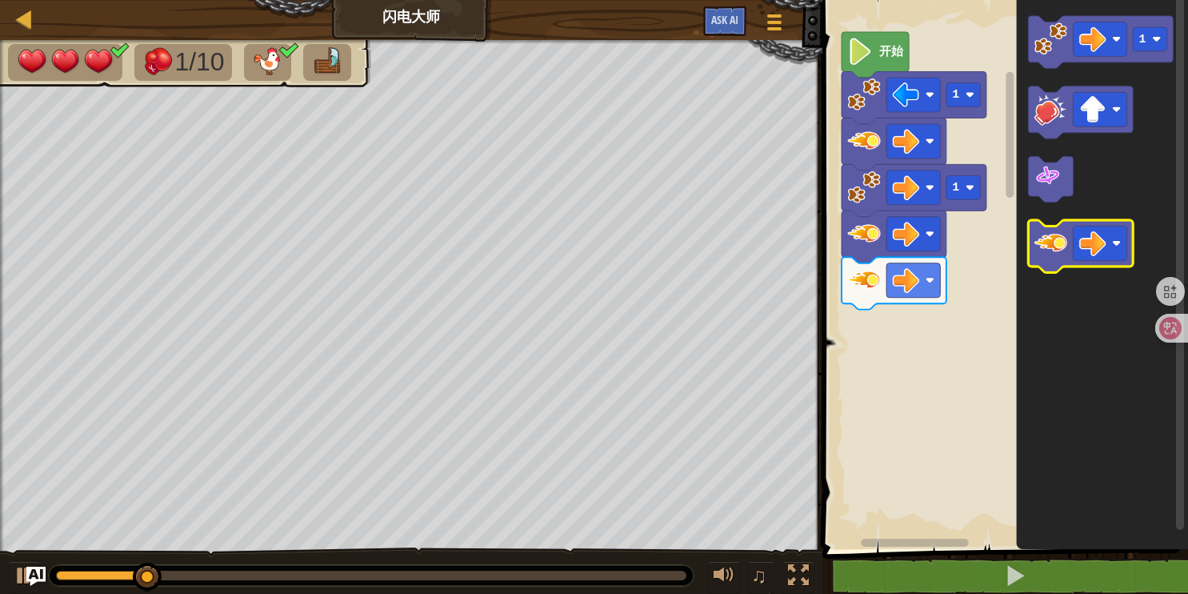
click at [1033, 258] on icon "Blockly工作区" at bounding box center [1081, 246] width 105 height 52
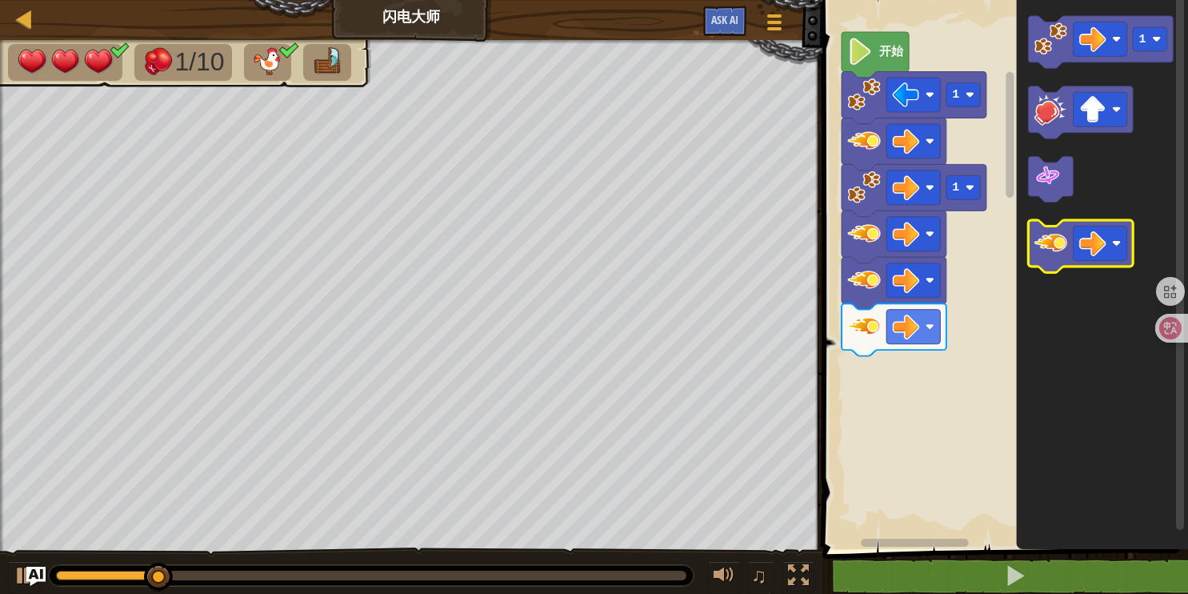
click at [1033, 257] on icon "Blockly工作区" at bounding box center [1081, 246] width 105 height 52
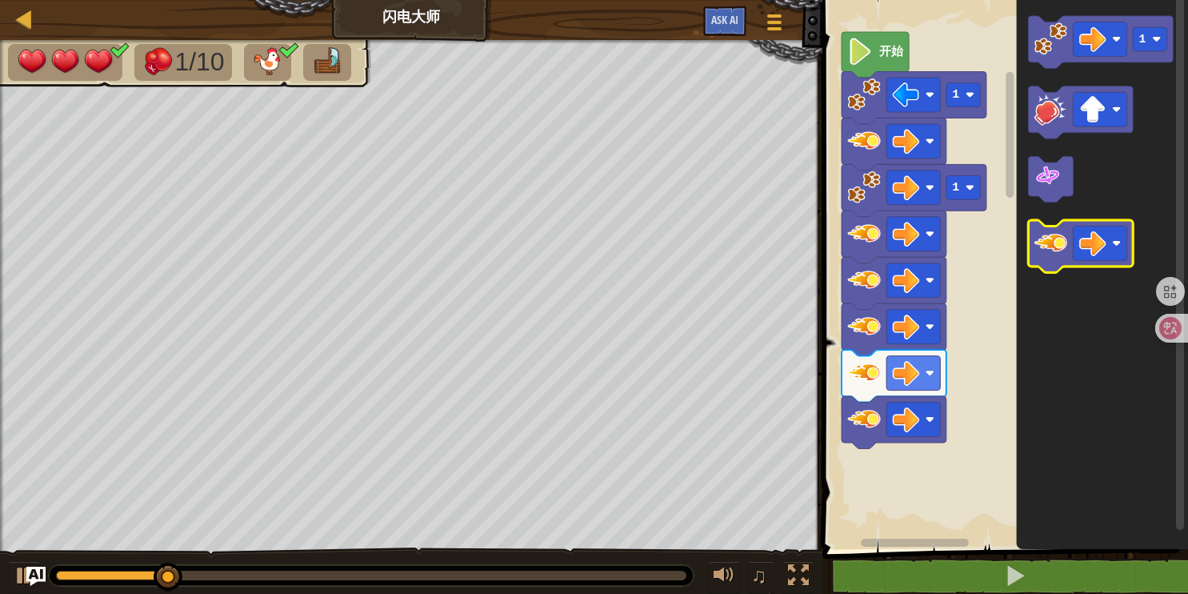
click at [1033, 258] on icon "Blockly工作区" at bounding box center [1081, 246] width 105 height 52
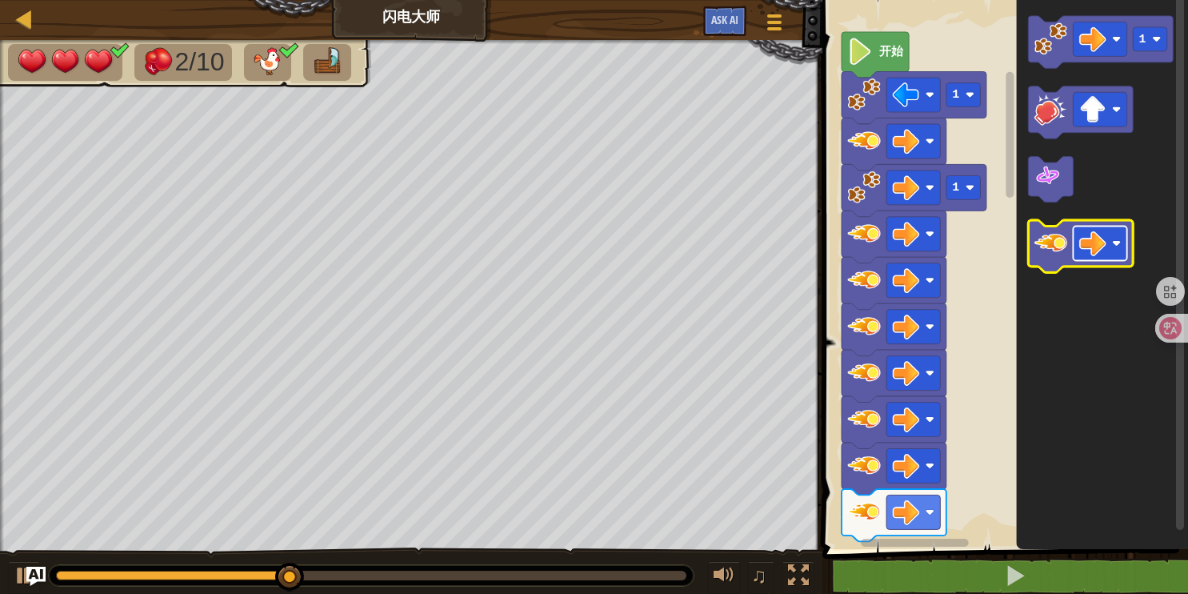
click at [1086, 241] on image "Blockly工作区" at bounding box center [1092, 243] width 27 height 27
click at [1059, 256] on image "Blockly工作区" at bounding box center [1050, 242] width 33 height 33
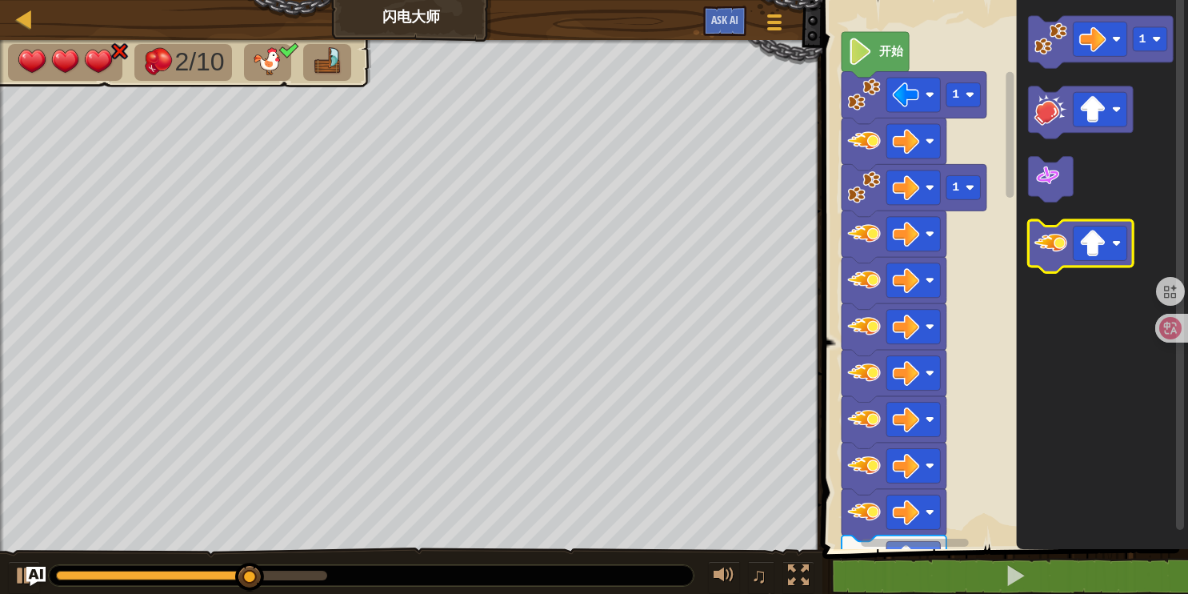
click at [1059, 256] on image "Blockly工作区" at bounding box center [1050, 242] width 33 height 33
click at [1059, 257] on image "Blockly工作区" at bounding box center [1050, 242] width 33 height 33
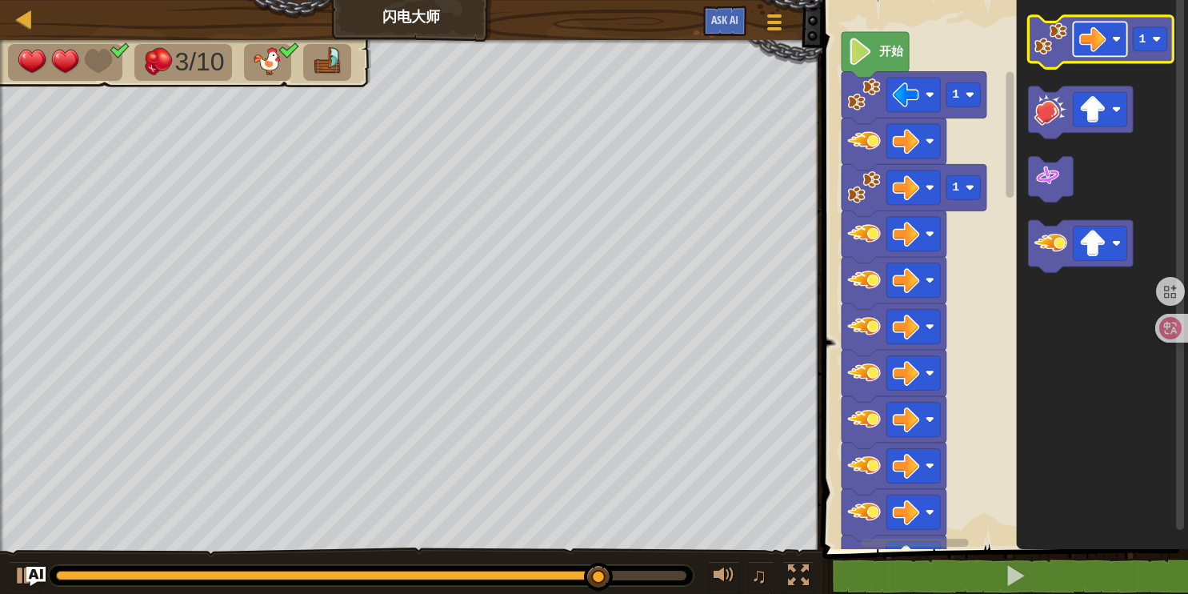
click at [1098, 41] on image "Blockly工作区" at bounding box center [1092, 39] width 27 height 27
click at [1061, 45] on image "Blockly工作区" at bounding box center [1050, 38] width 33 height 33
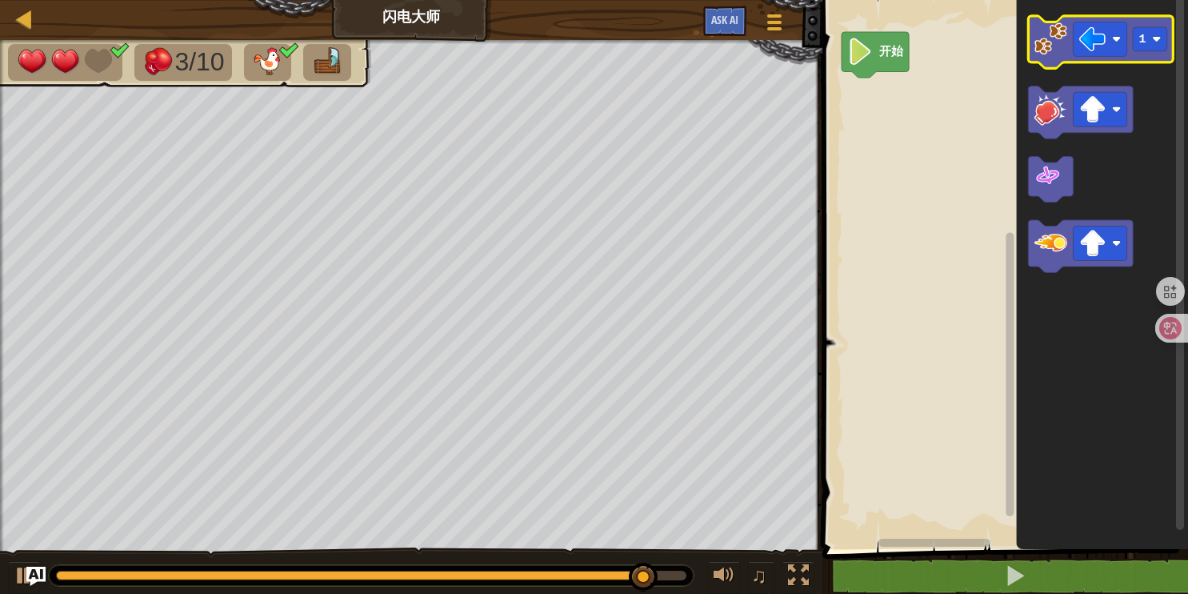
click at [1087, 57] on icon "Blockly工作区" at bounding box center [1101, 42] width 145 height 52
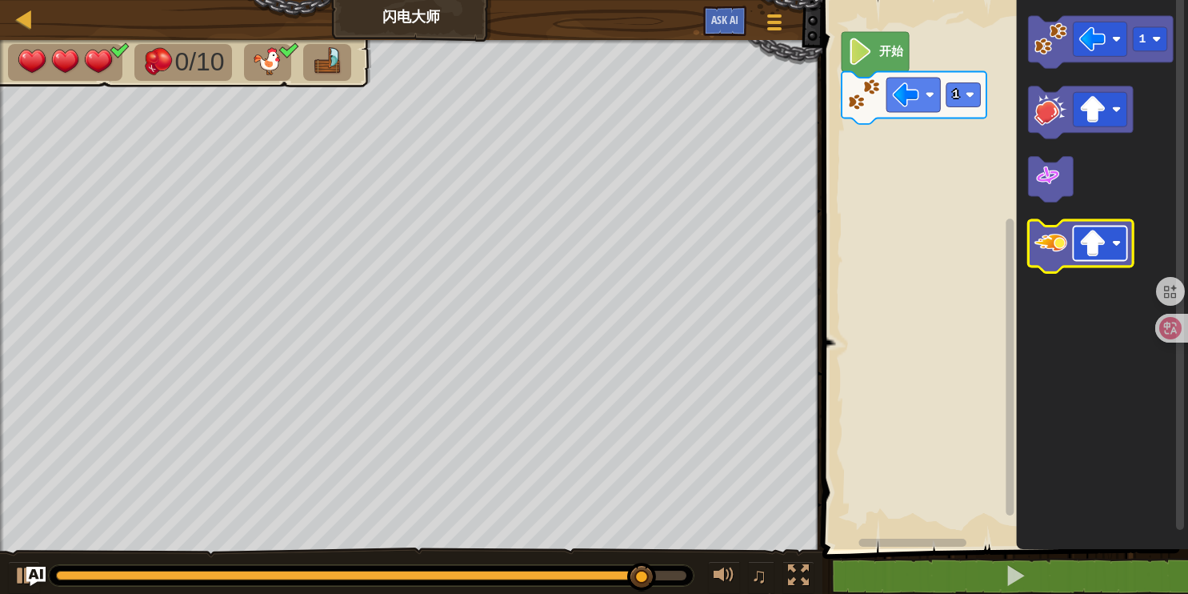
click at [1088, 226] on rect "Blockly工作区" at bounding box center [1101, 243] width 54 height 34
click at [1045, 245] on image "Blockly工作区" at bounding box center [1050, 242] width 33 height 33
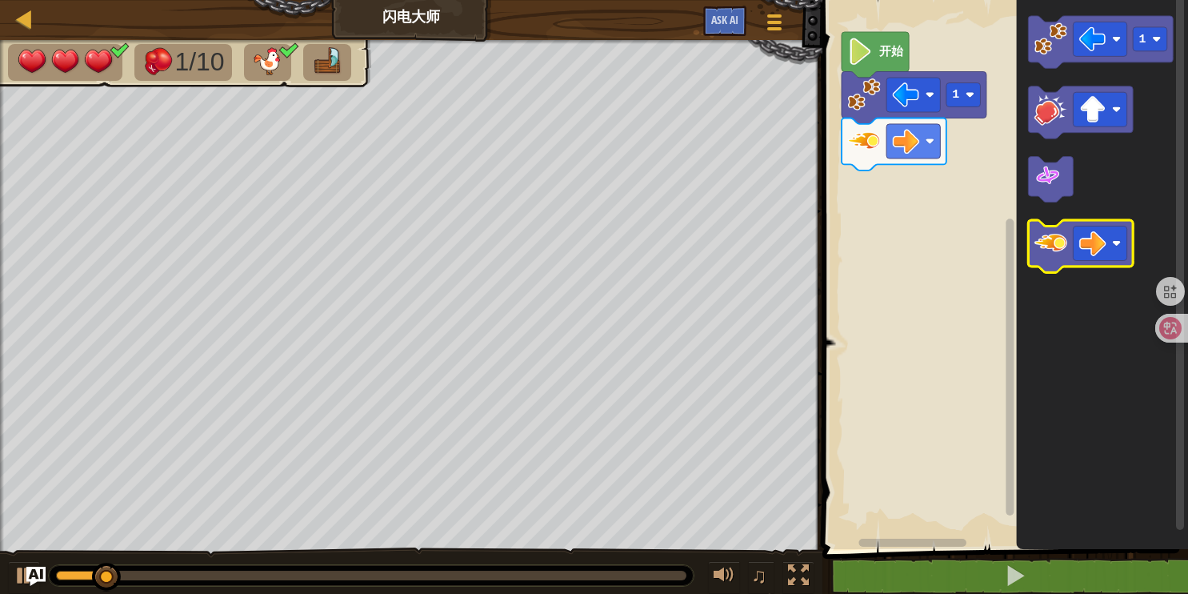
click at [1044, 247] on image "Blockly工作区" at bounding box center [1050, 242] width 33 height 33
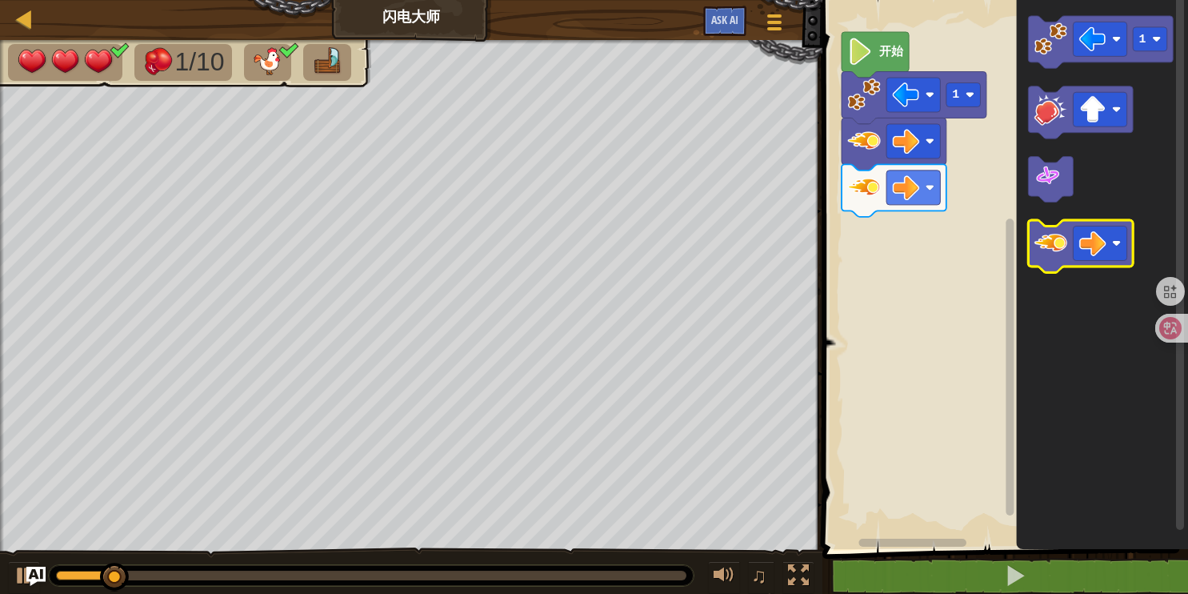
click at [1043, 246] on image "Blockly工作区" at bounding box center [1050, 242] width 33 height 33
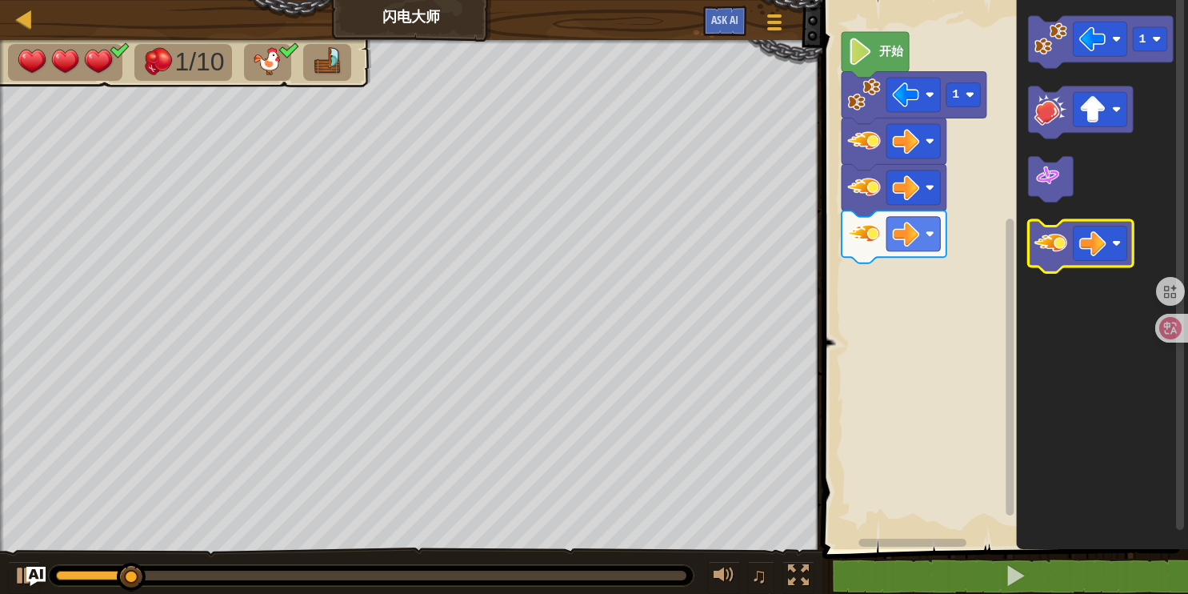
click at [1041, 246] on image "Blockly工作区" at bounding box center [1050, 242] width 33 height 33
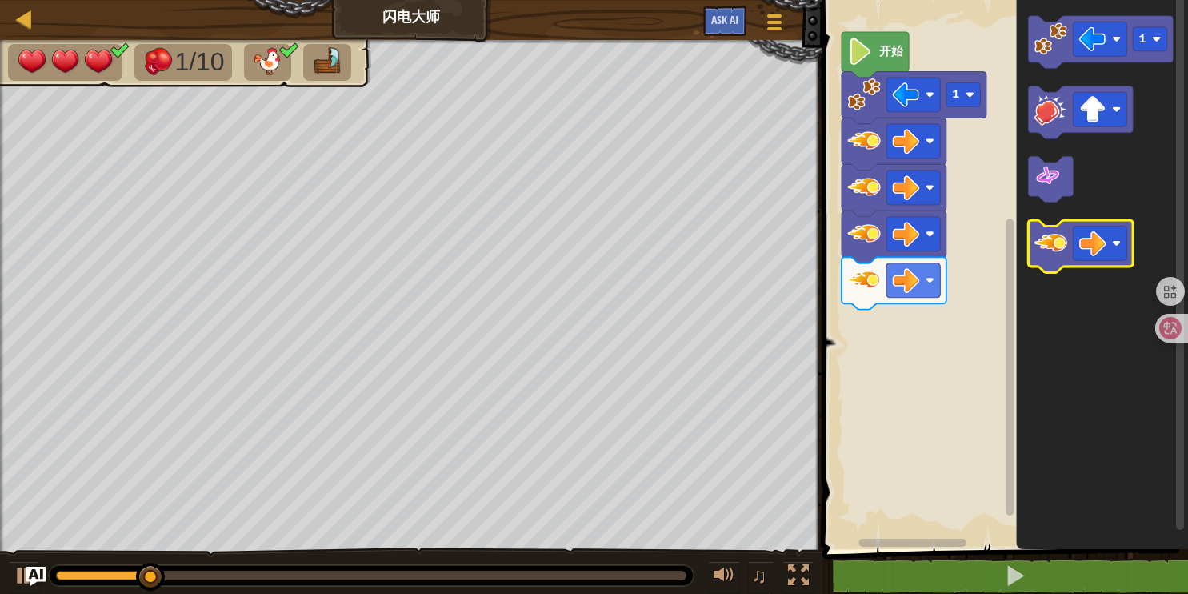
click at [1038, 250] on image "Blockly工作区" at bounding box center [1050, 242] width 33 height 33
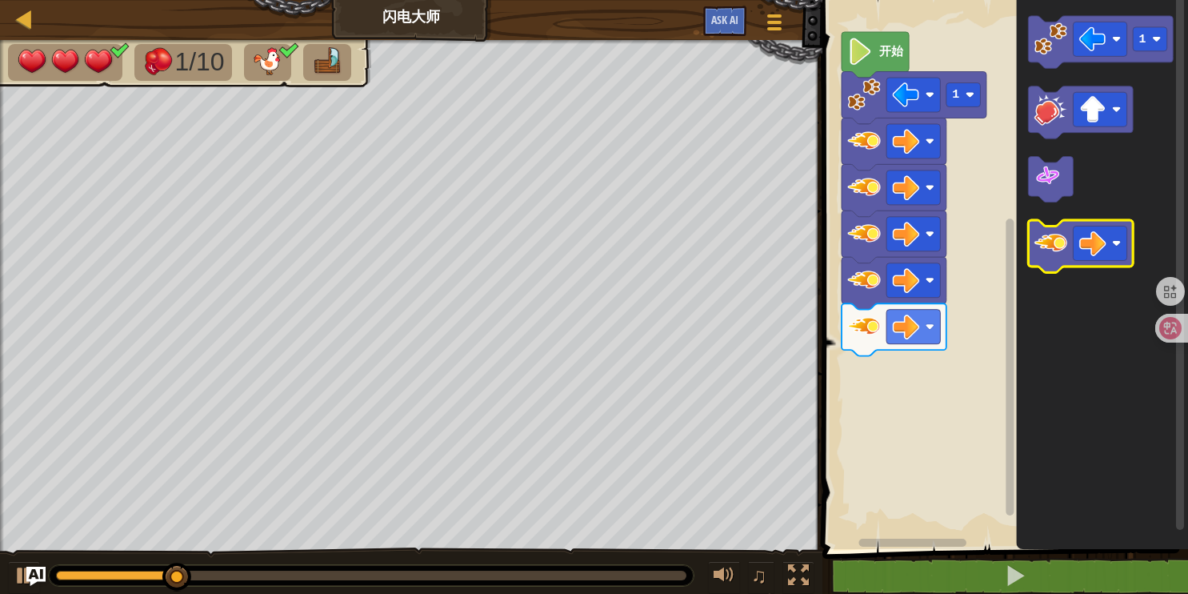
click at [1034, 247] on image "Blockly工作区" at bounding box center [1050, 242] width 33 height 33
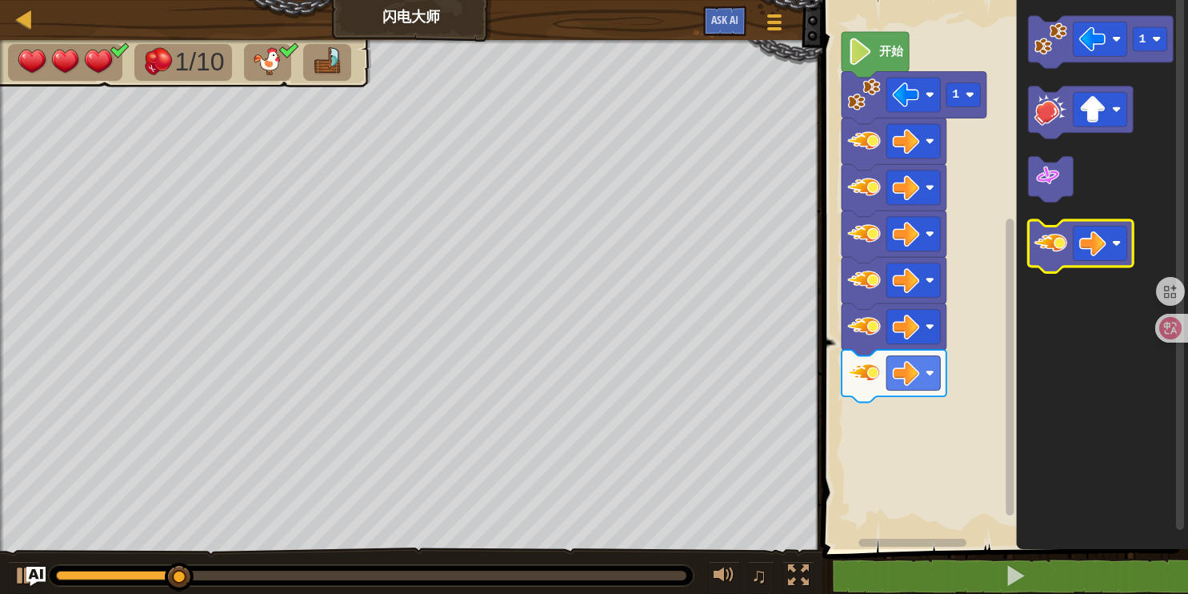
click at [1033, 250] on icon "Blockly工作区" at bounding box center [1081, 246] width 105 height 52
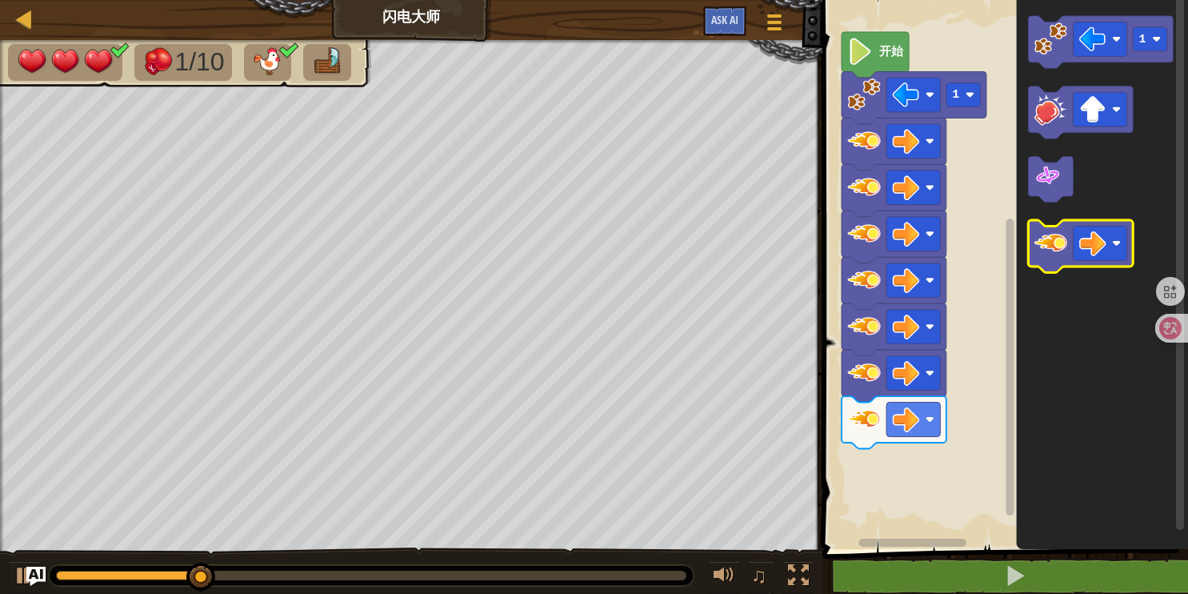
click at [1030, 251] on icon "Blockly工作区" at bounding box center [1081, 246] width 105 height 52
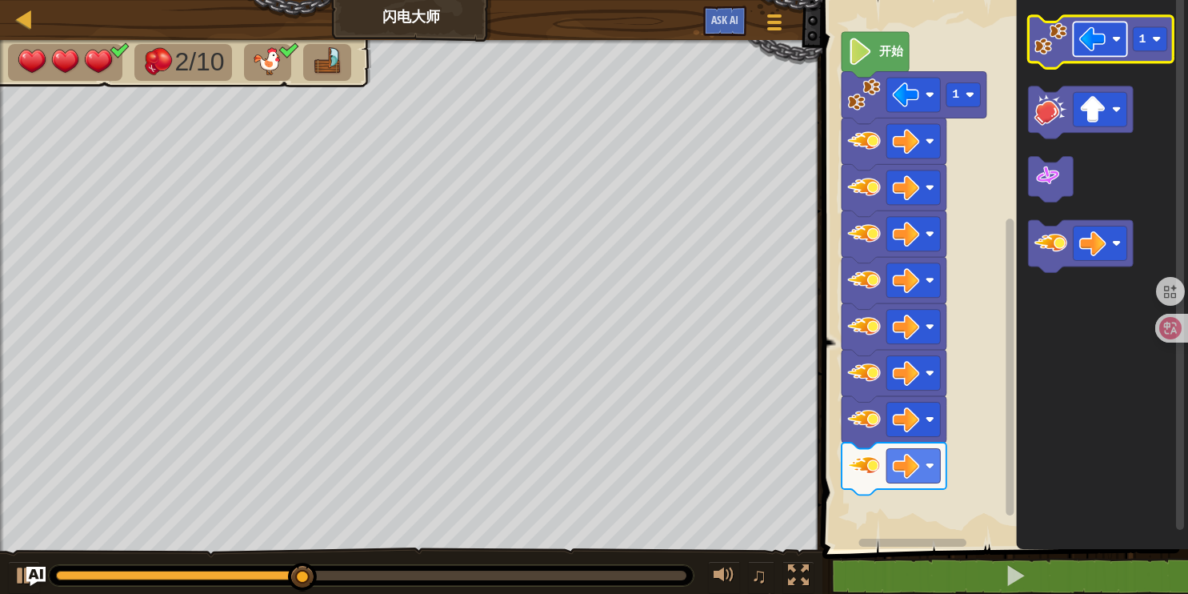
click at [1093, 50] on image "Blockly工作区" at bounding box center [1092, 39] width 27 height 27
click at [1054, 38] on image "Blockly工作区" at bounding box center [1050, 38] width 33 height 33
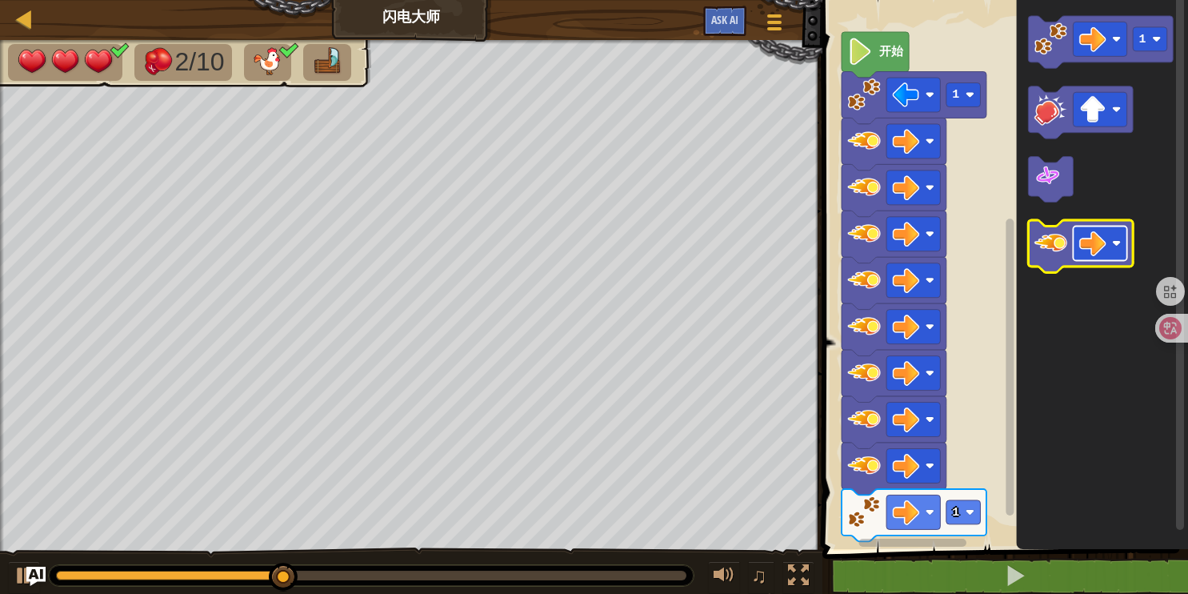
click at [1098, 251] on image "Blockly工作区" at bounding box center [1092, 243] width 27 height 27
click at [1057, 247] on image "Blockly工作区" at bounding box center [1050, 242] width 33 height 33
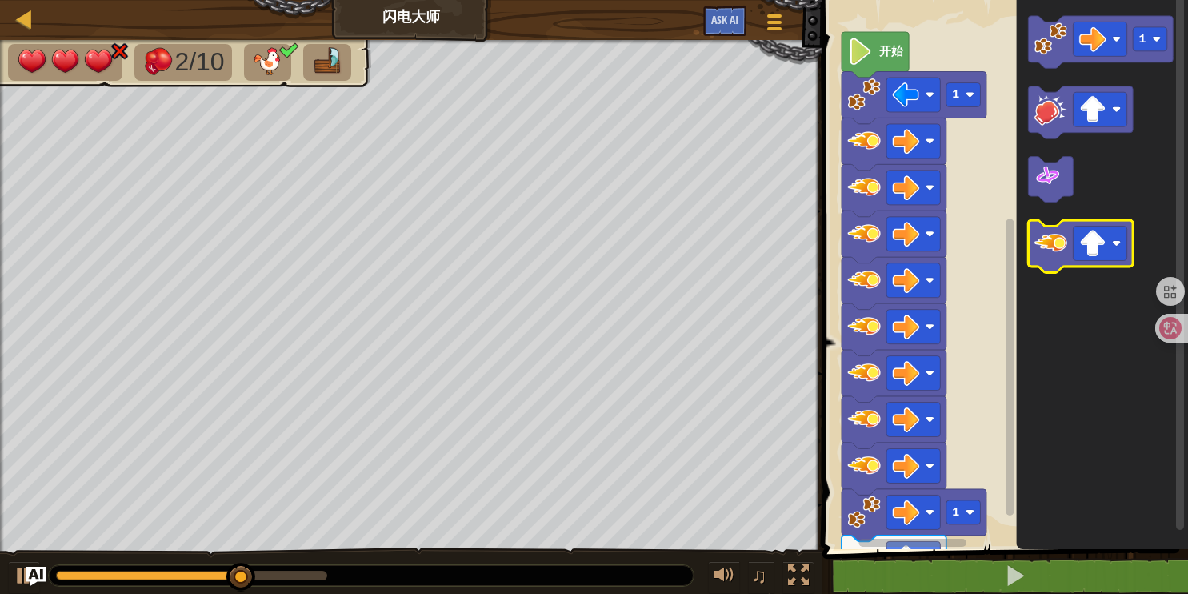
click at [1057, 247] on image "Blockly工作区" at bounding box center [1050, 242] width 33 height 33
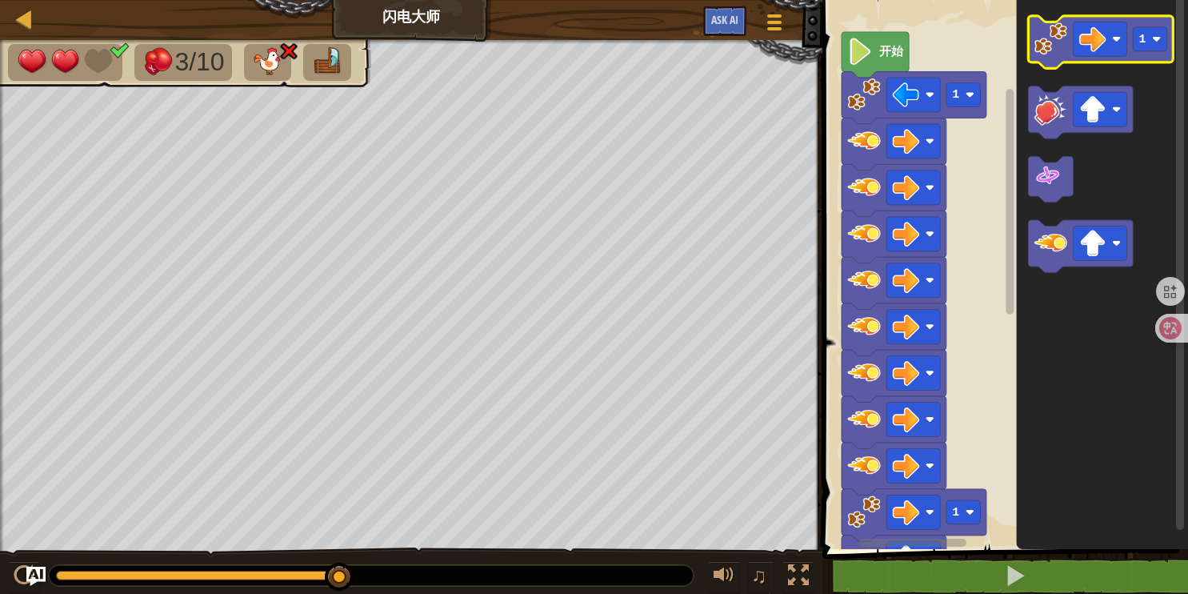
click at [1098, 16] on icon "Blockly工作区" at bounding box center [1101, 42] width 145 height 52
click at [1095, 32] on image "Blockly工作区" at bounding box center [1092, 39] width 27 height 27
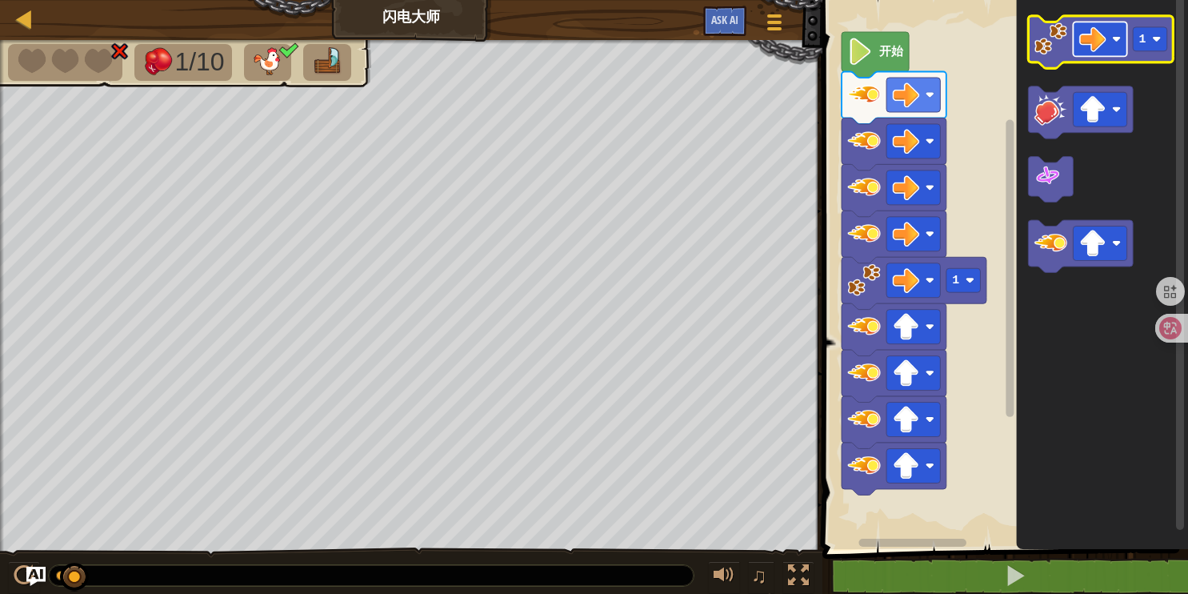
click at [1095, 56] on rect "Blockly工作区" at bounding box center [1101, 39] width 54 height 34
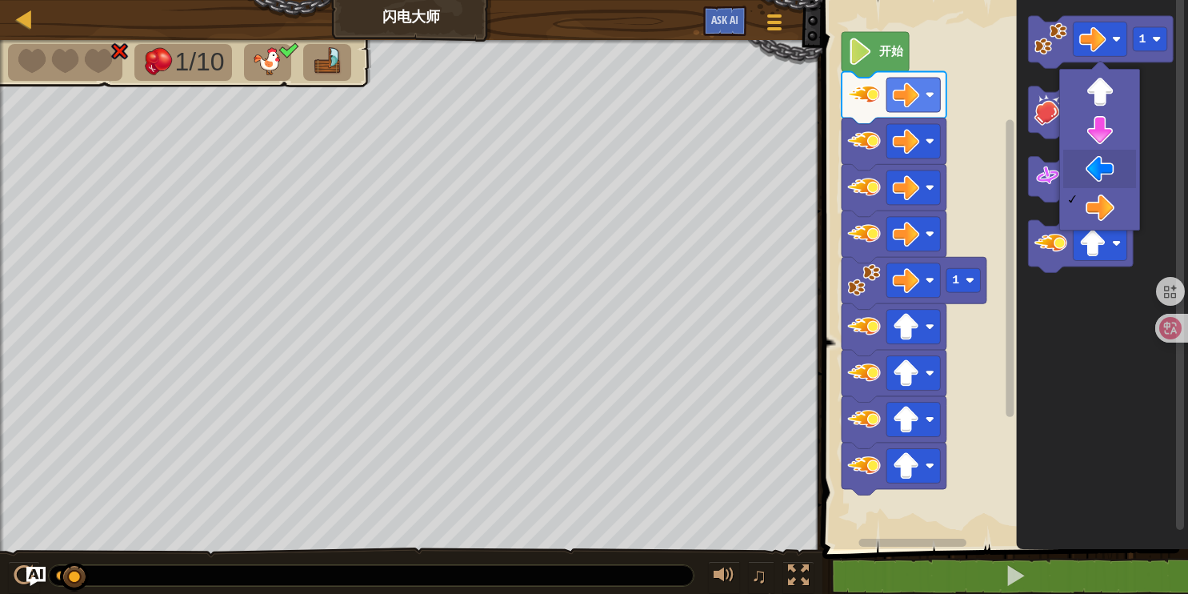
drag, startPoint x: 1074, startPoint y: 175, endPoint x: 1074, endPoint y: 129, distance: 46.4
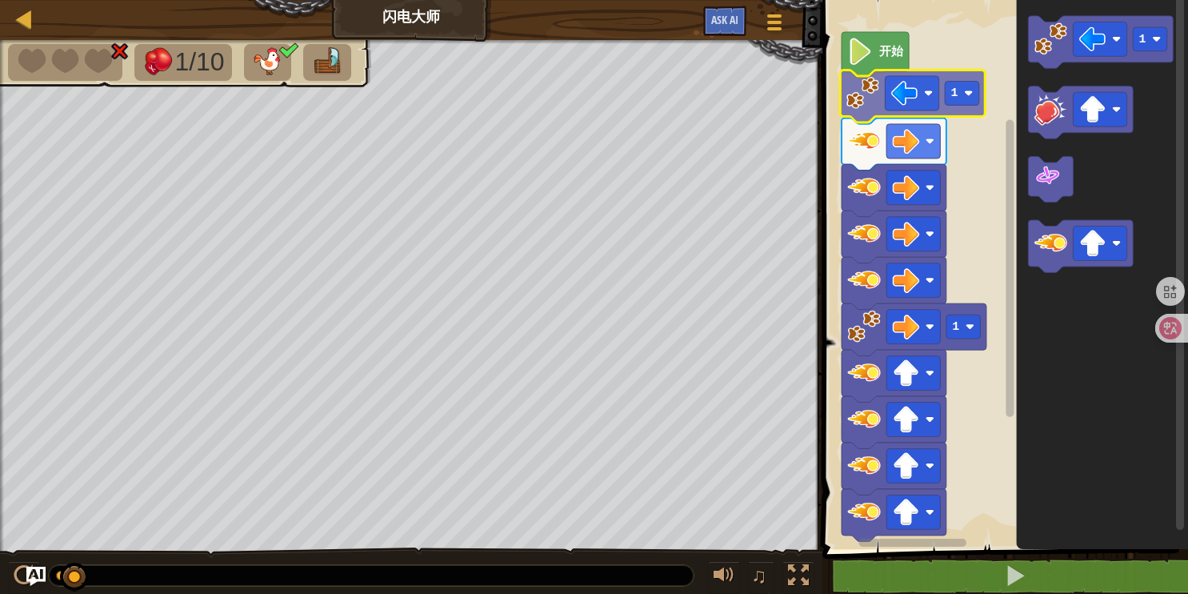
click at [858, 98] on div "开始 1 1 1 1" at bounding box center [1003, 270] width 370 height 557
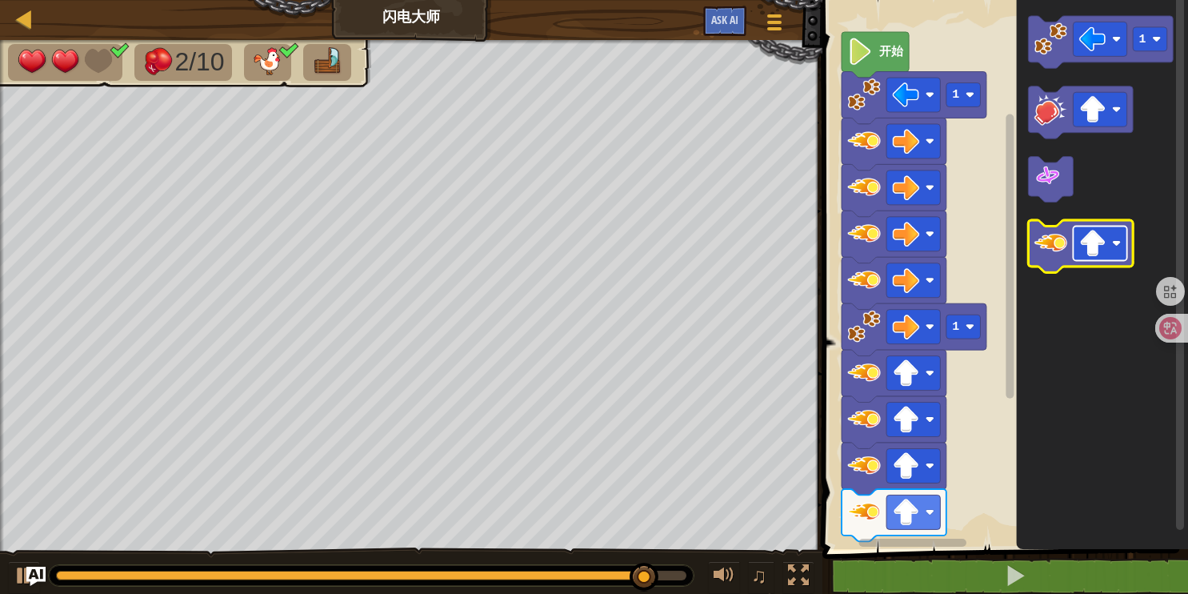
click at [1088, 238] on image "Blockly工作区" at bounding box center [1092, 243] width 27 height 27
click at [1055, 252] on image "Blockly工作区" at bounding box center [1050, 242] width 33 height 33
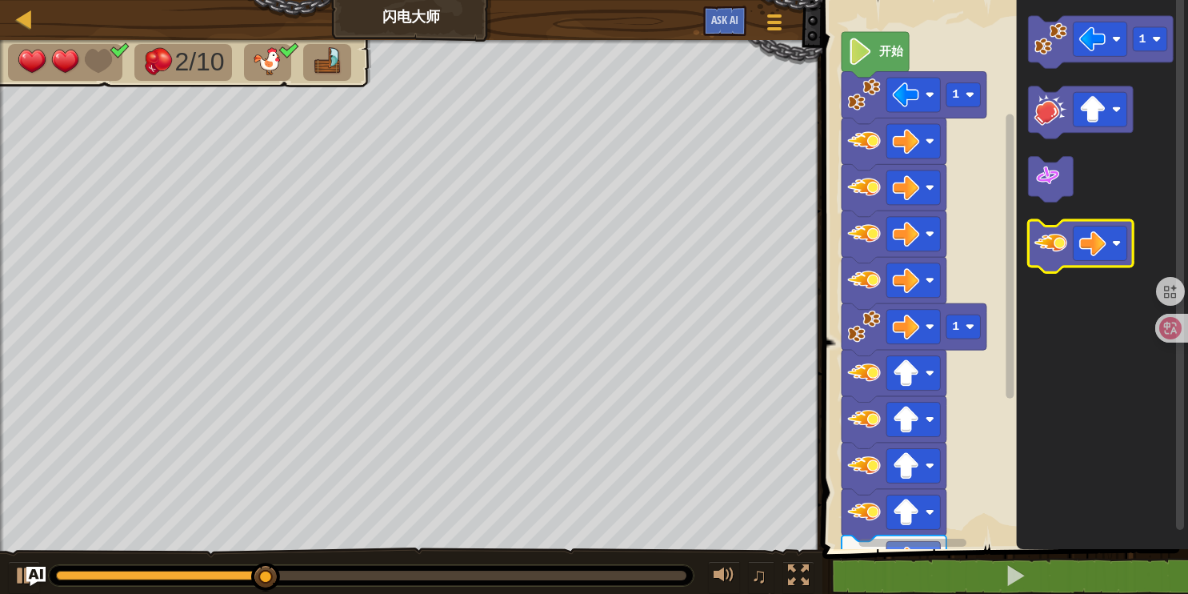
click at [1053, 246] on image "Blockly工作区" at bounding box center [1050, 242] width 33 height 33
click at [1051, 246] on image "Blockly工作区" at bounding box center [1050, 242] width 33 height 33
click at [1057, 247] on image "Blockly工作区" at bounding box center [1050, 242] width 33 height 33
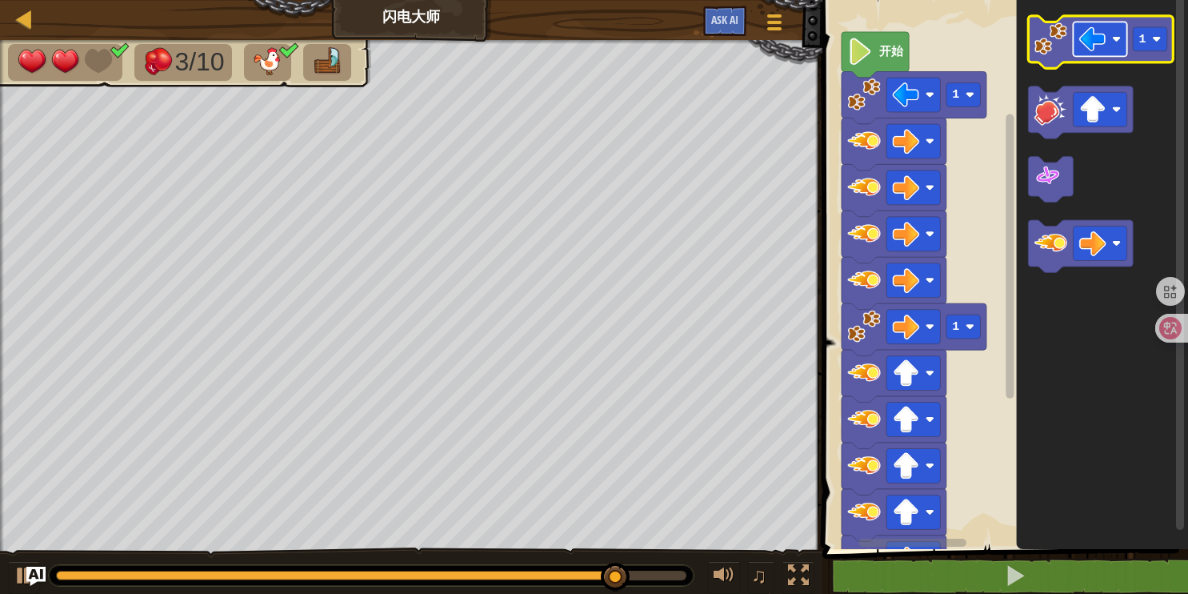
click at [1089, 46] on image "Blockly工作区" at bounding box center [1092, 39] width 27 height 27
click at [1061, 32] on image "Blockly工作区" at bounding box center [1050, 38] width 33 height 33
click at [1060, 30] on image "Blockly工作区" at bounding box center [1050, 38] width 33 height 33
click at [1085, 58] on icon "Blockly工作区" at bounding box center [1101, 42] width 145 height 52
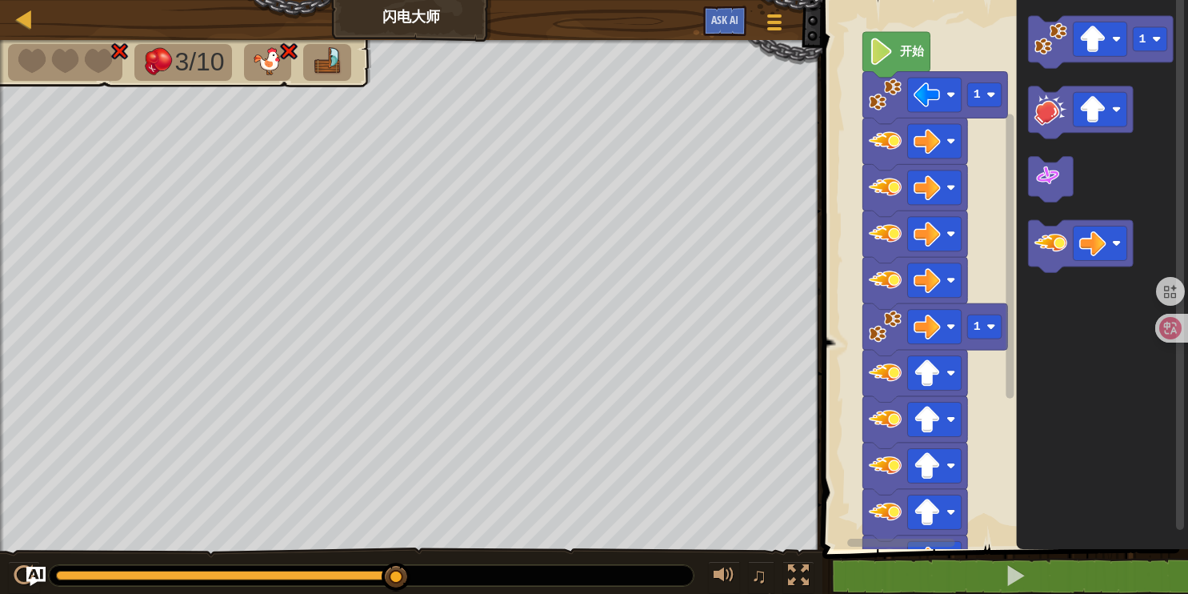
click at [856, 538] on g "Blockly工作区" at bounding box center [911, 543] width 186 height 12
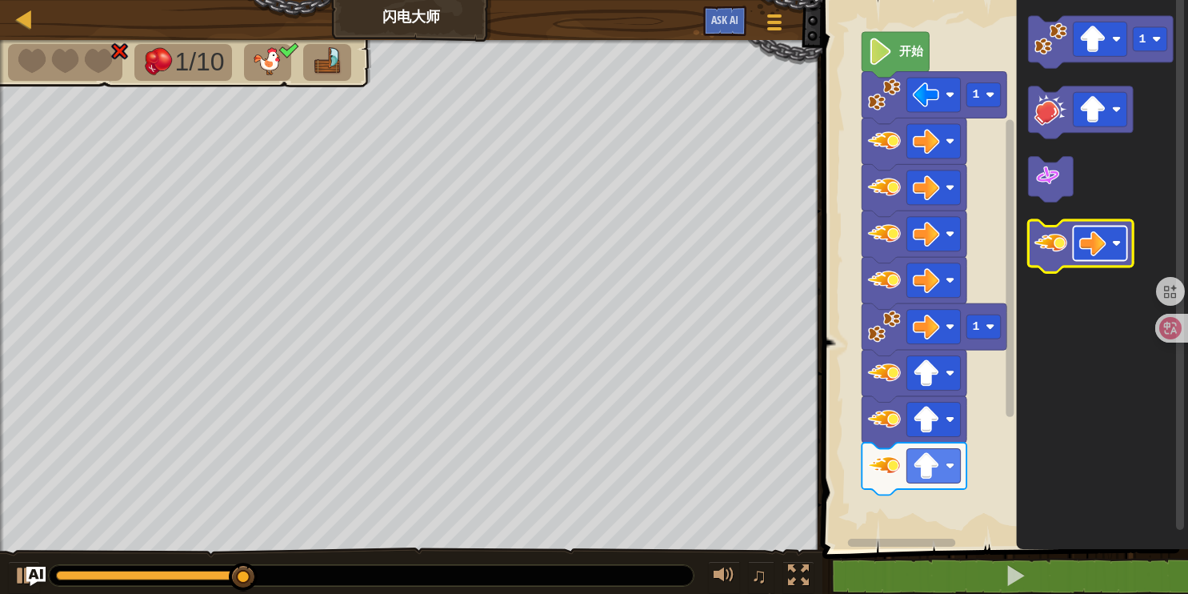
click at [1086, 234] on image "Blockly工作区" at bounding box center [1092, 243] width 27 height 27
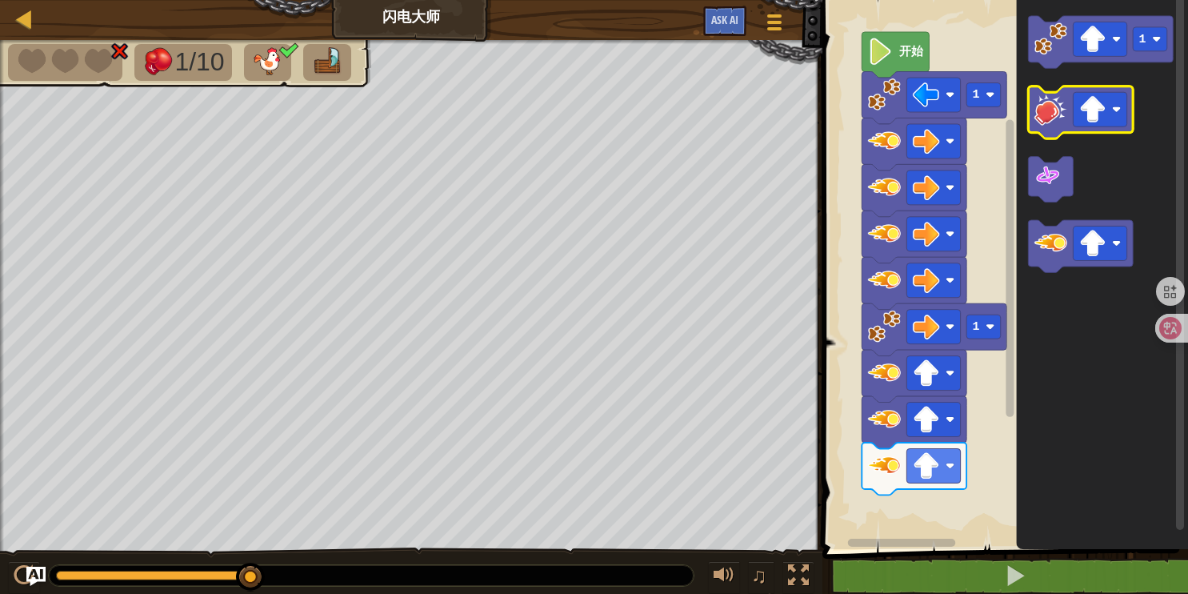
click at [1042, 122] on image "Blockly工作区" at bounding box center [1050, 109] width 33 height 33
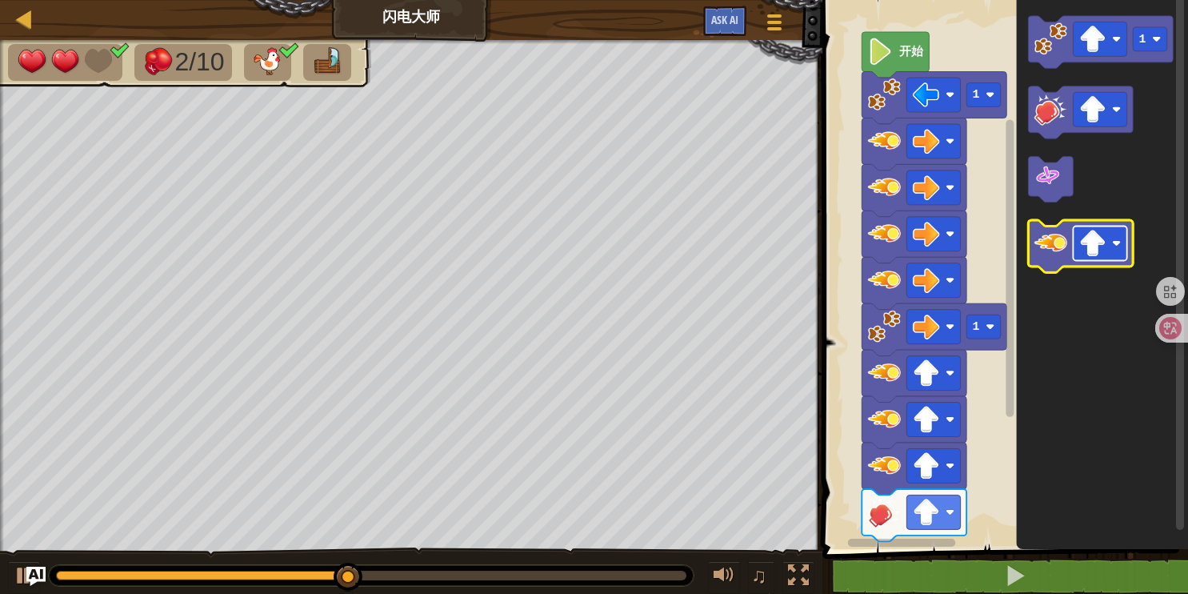
click at [1085, 248] on image "Blockly工作区" at bounding box center [1092, 243] width 27 height 27
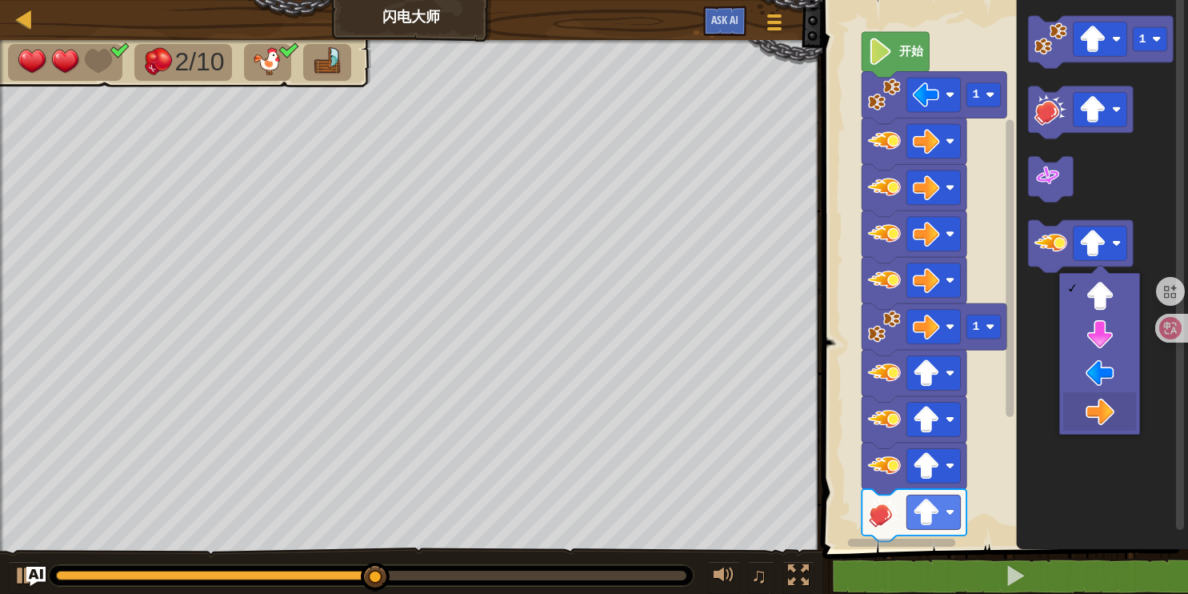
drag, startPoint x: 1083, startPoint y: 411, endPoint x: 1056, endPoint y: 374, distance: 45.8
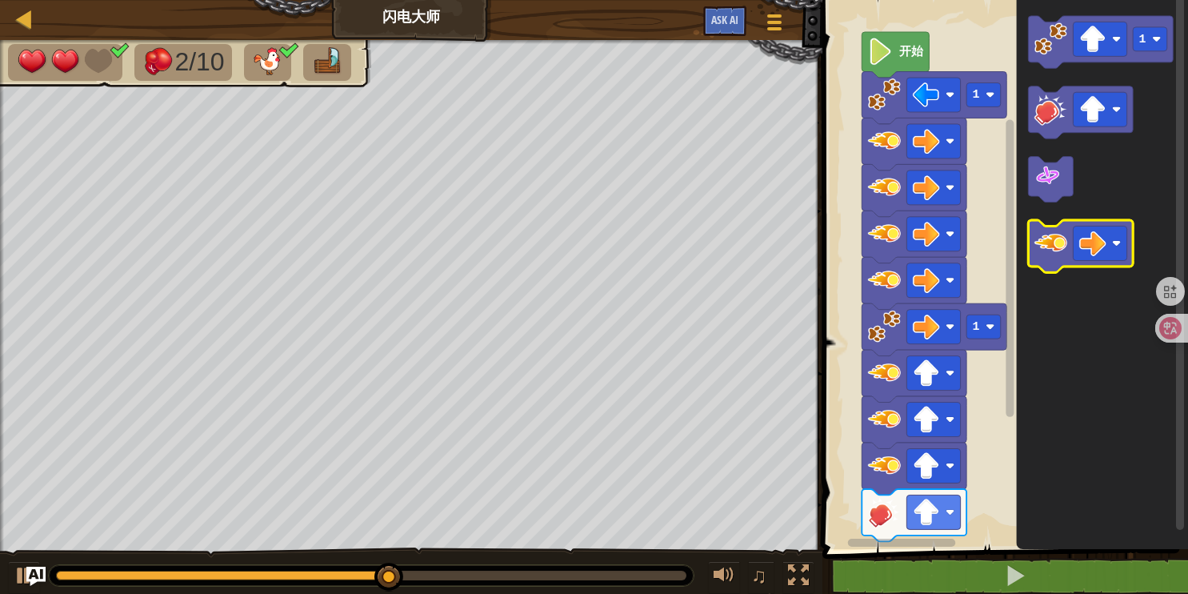
click at [1040, 248] on image "Blockly工作区" at bounding box center [1050, 242] width 33 height 33
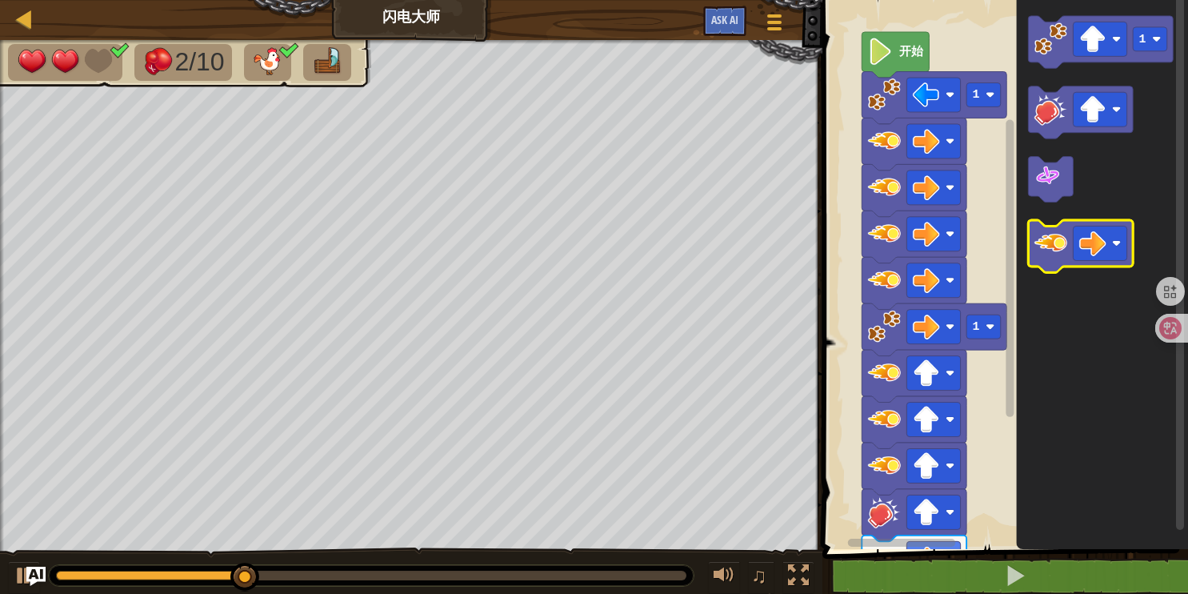
click at [1040, 246] on image "Blockly工作区" at bounding box center [1050, 242] width 33 height 33
click at [1041, 246] on image "Blockly工作区" at bounding box center [1050, 242] width 33 height 33
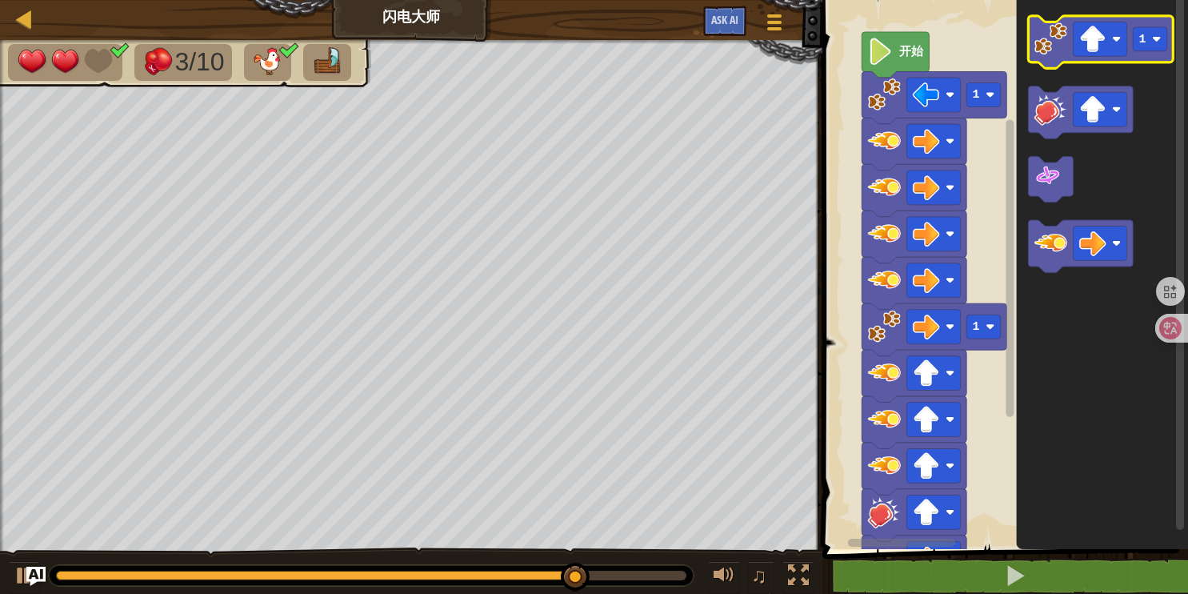
click at [1050, 39] on image "Blockly工作区" at bounding box center [1050, 38] width 33 height 33
click at [1052, 43] on image "Blockly工作区" at bounding box center [1050, 38] width 33 height 33
click at [1056, 46] on image "Blockly工作区" at bounding box center [1050, 38] width 33 height 33
click at [1058, 49] on image "Blockly工作区" at bounding box center [1050, 38] width 33 height 33
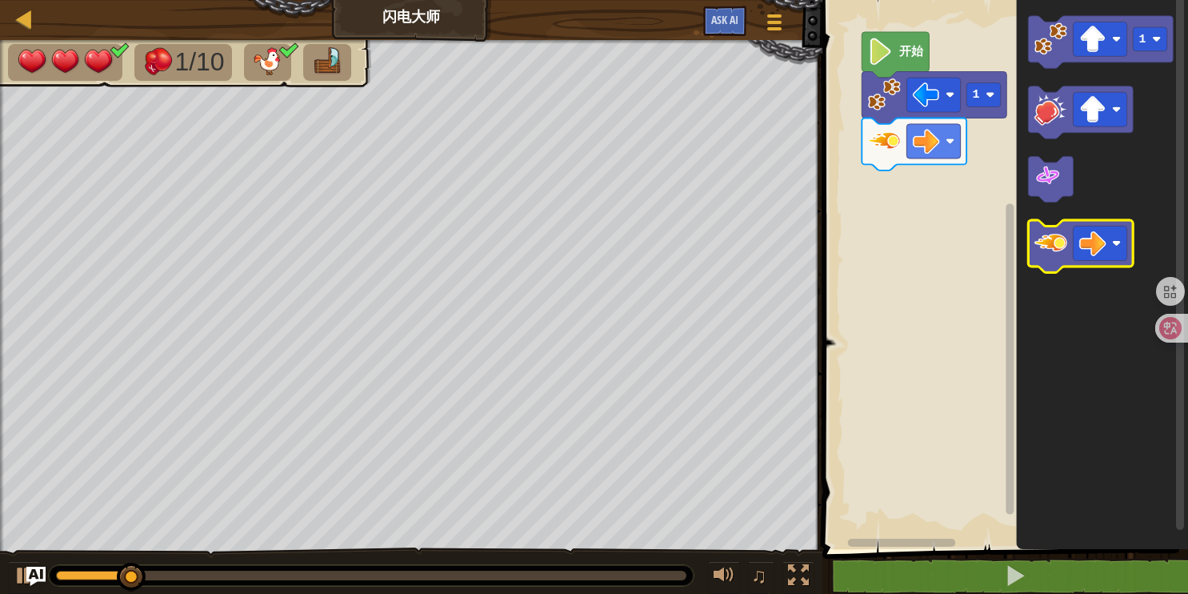
click at [1054, 251] on image "Blockly工作区" at bounding box center [1050, 242] width 33 height 33
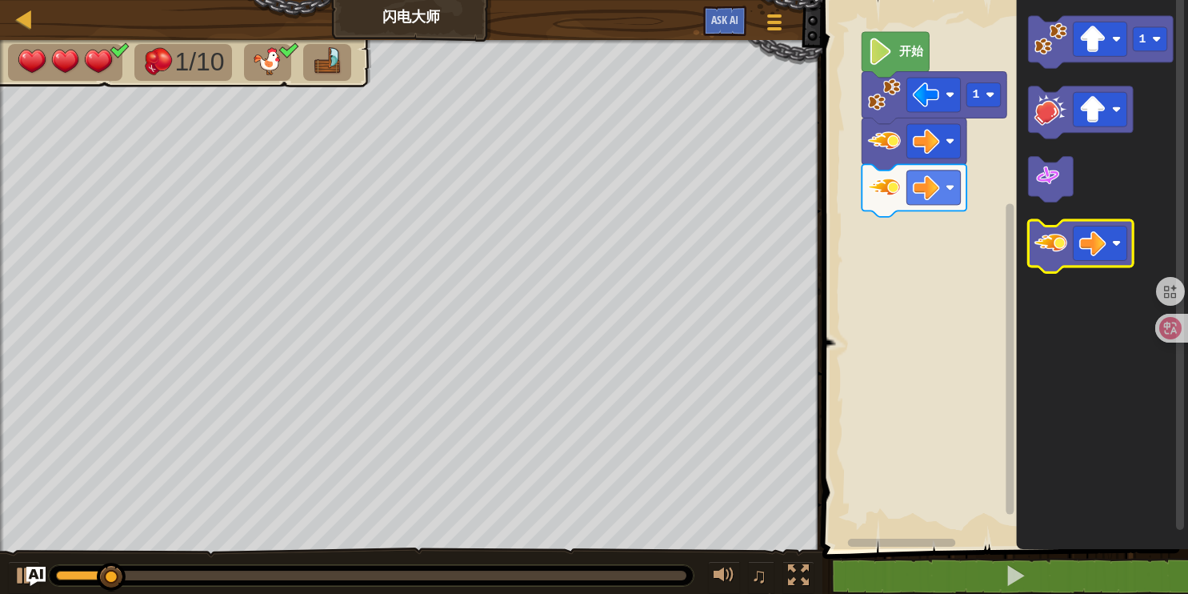
click at [1057, 251] on image "Blockly工作区" at bounding box center [1050, 242] width 33 height 33
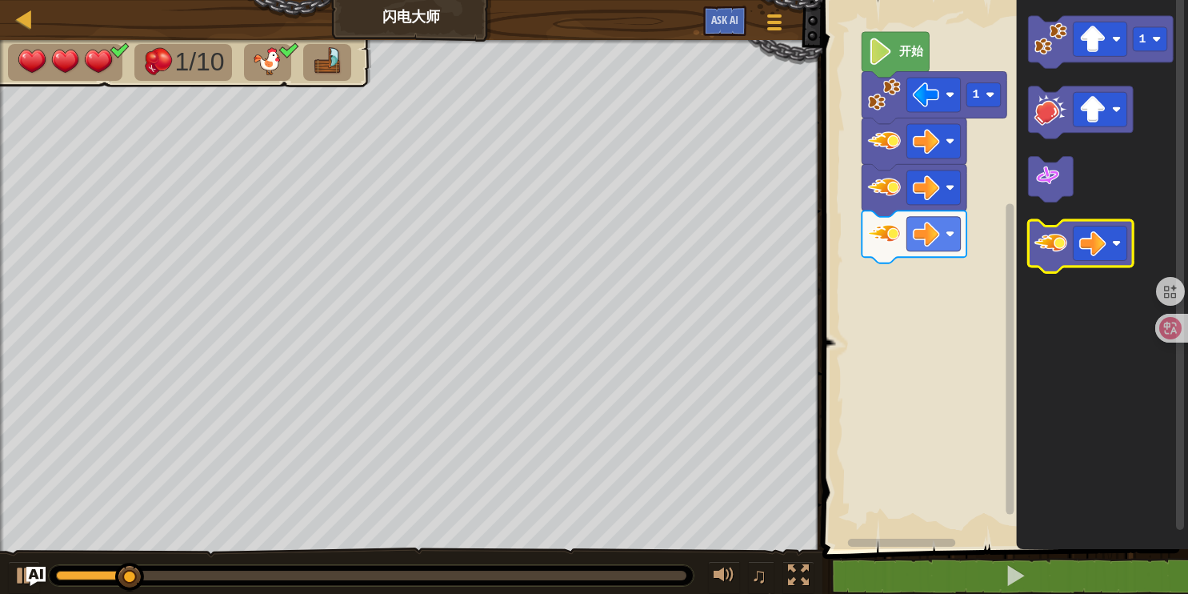
click at [1056, 251] on image "Blockly工作区" at bounding box center [1050, 242] width 33 height 33
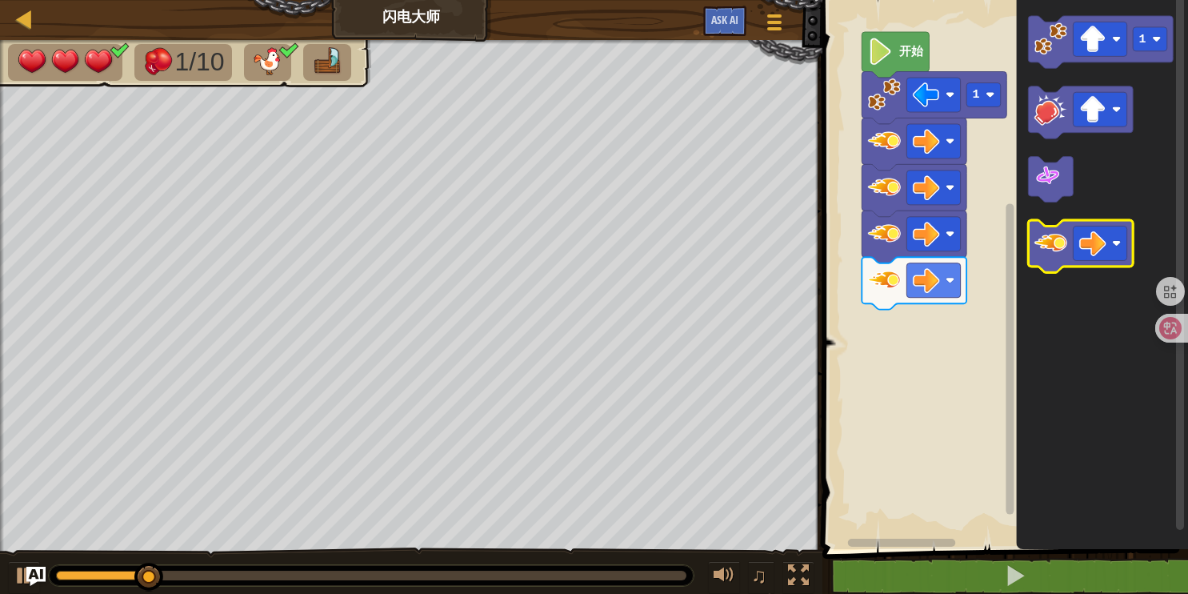
click at [1053, 247] on image "Blockly工作区" at bounding box center [1050, 242] width 33 height 33
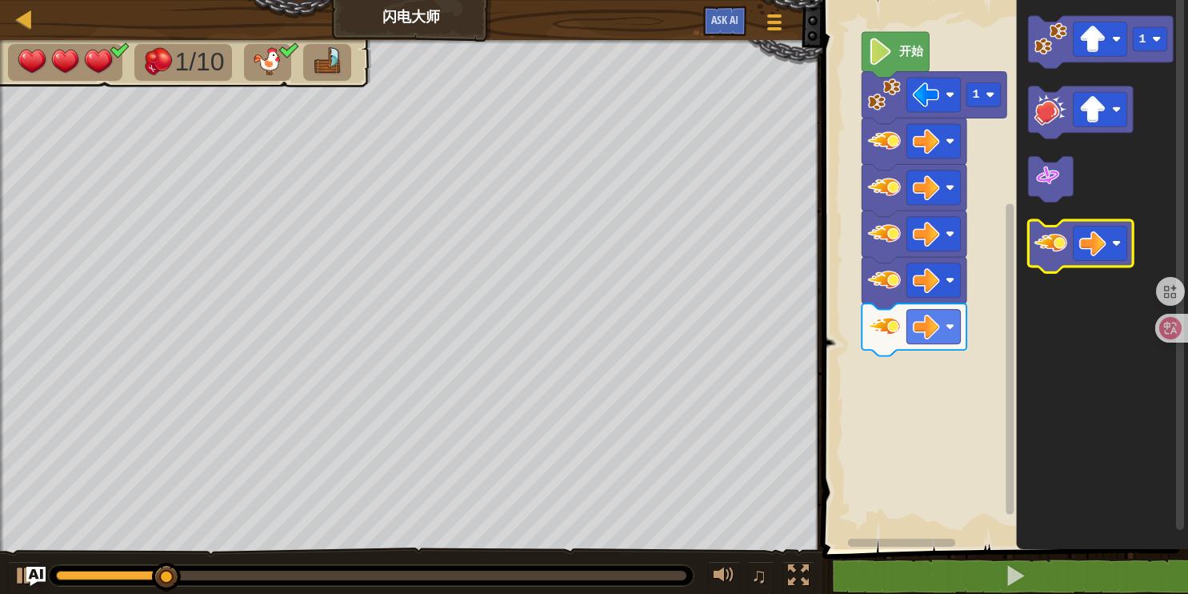
click at [1059, 250] on image "Blockly工作区" at bounding box center [1050, 242] width 33 height 33
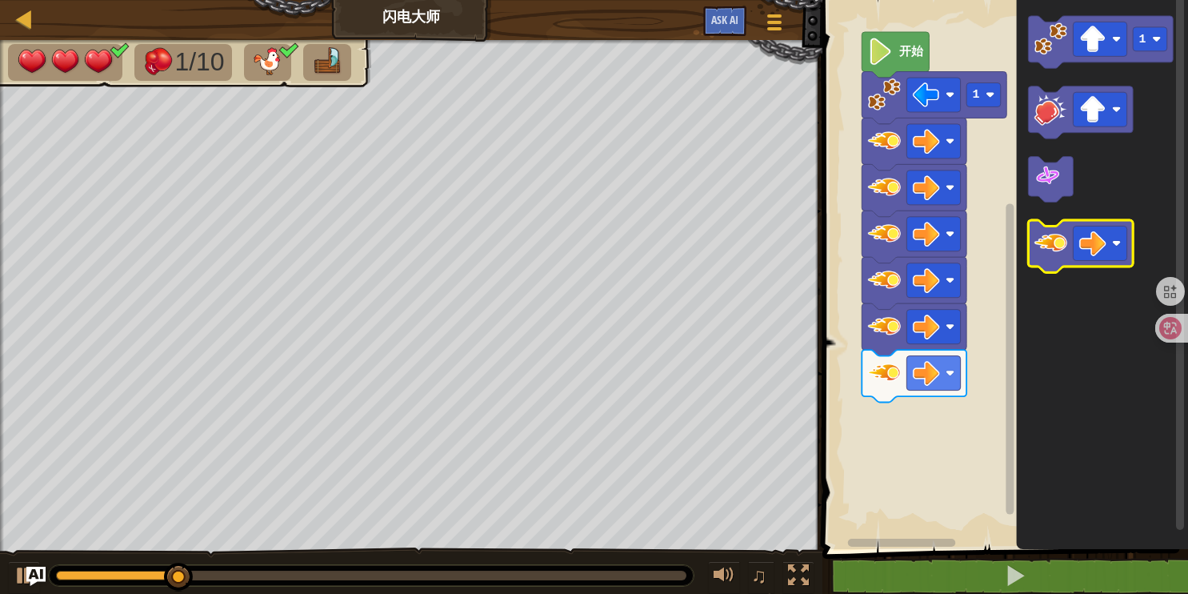
click at [1059, 253] on image "Blockly工作区" at bounding box center [1050, 242] width 33 height 33
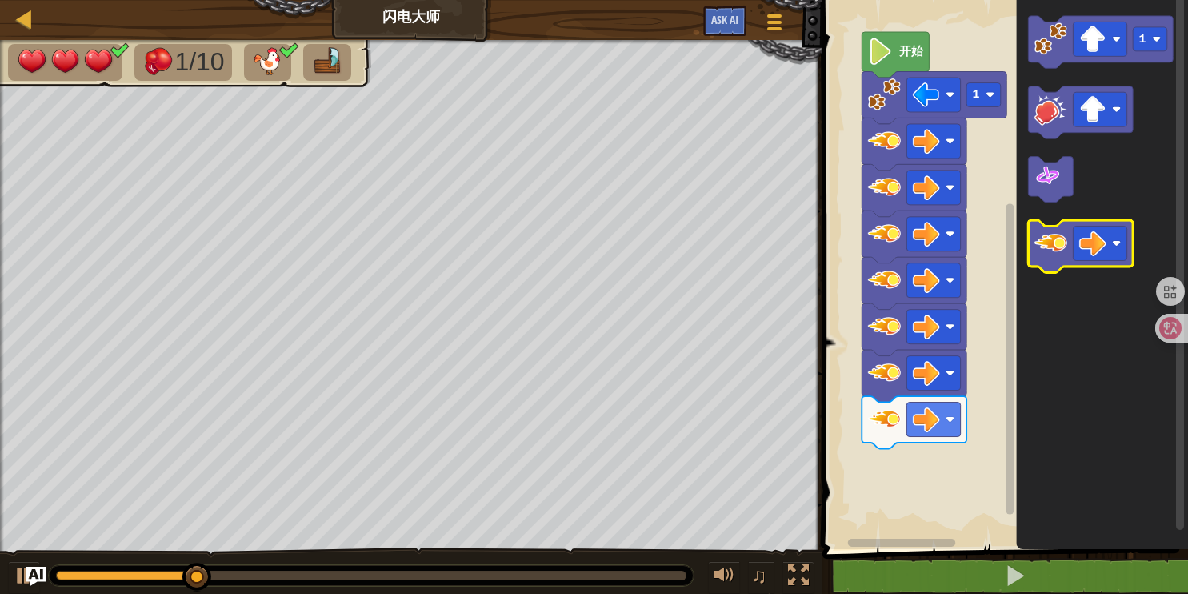
click at [1067, 254] on icon "Blockly工作区" at bounding box center [1081, 246] width 105 height 52
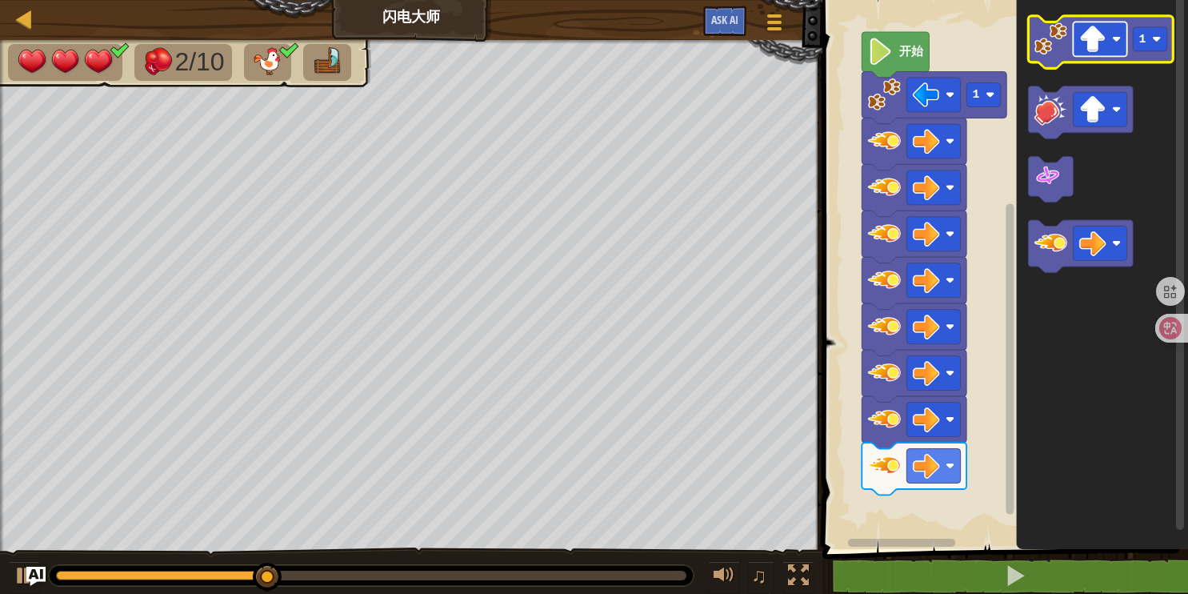
click at [1101, 46] on image "Blockly工作区" at bounding box center [1092, 39] width 27 height 27
click at [1055, 49] on image "Blockly工作区" at bounding box center [1050, 38] width 33 height 33
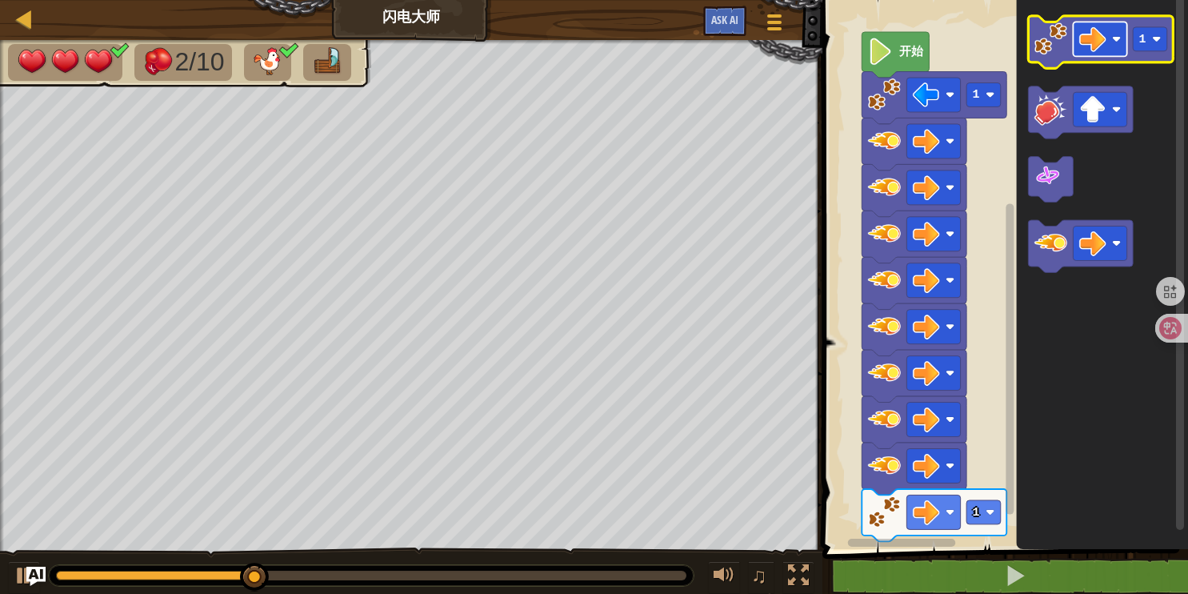
click at [1087, 44] on image "Blockly工作区" at bounding box center [1092, 39] width 27 height 27
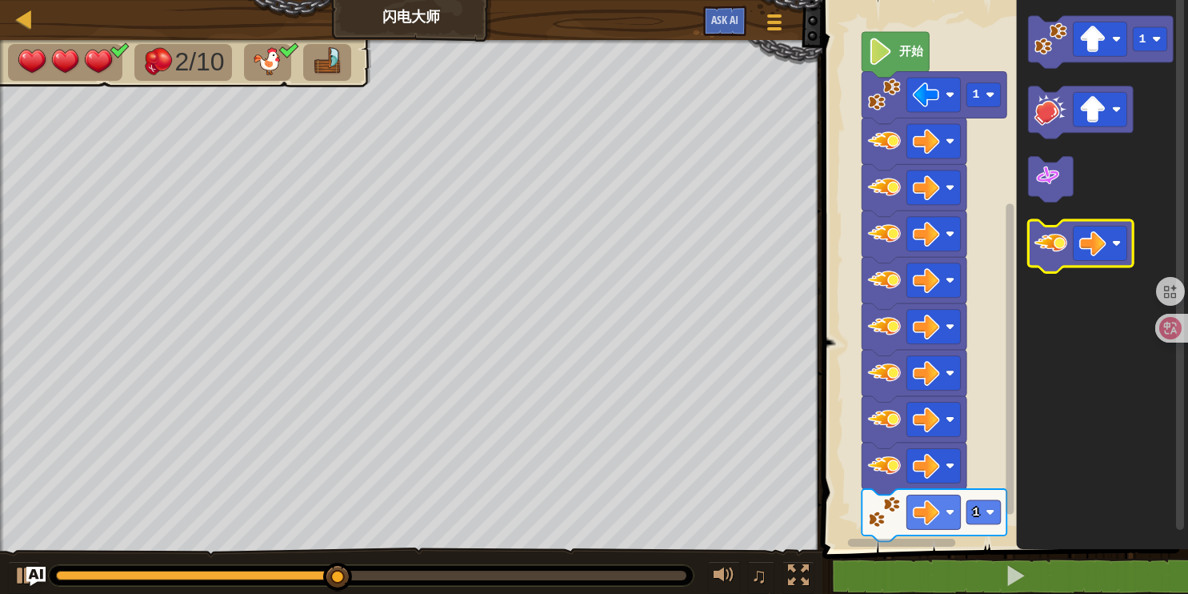
click at [1093, 224] on icon "Blockly工作区" at bounding box center [1081, 246] width 105 height 52
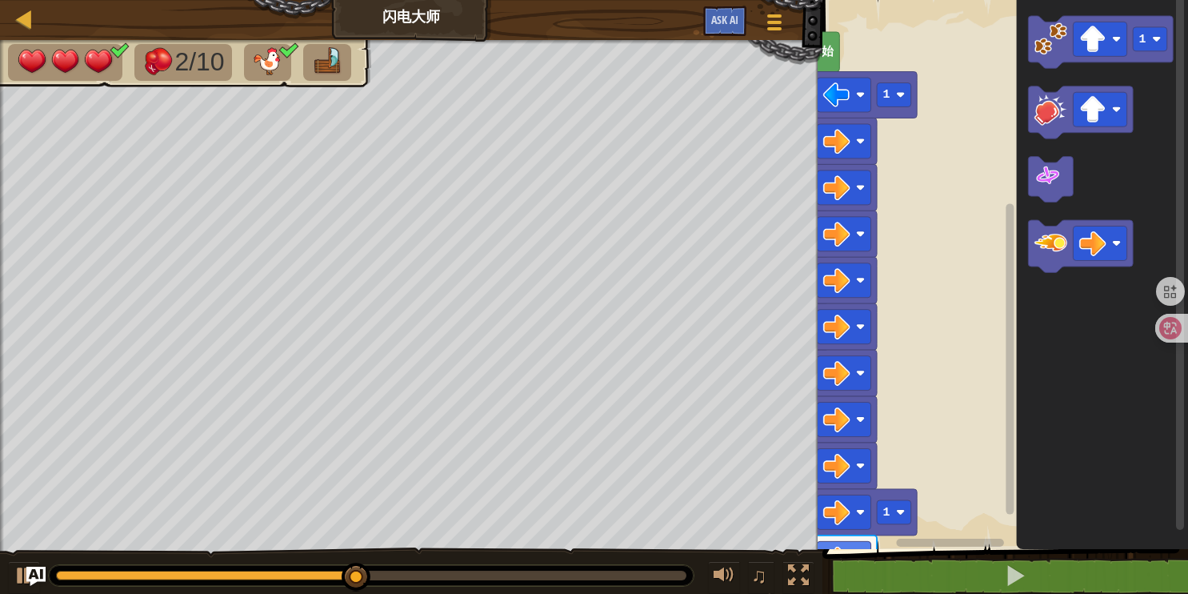
click at [977, 531] on div "开始 1 1 1" at bounding box center [1003, 270] width 370 height 557
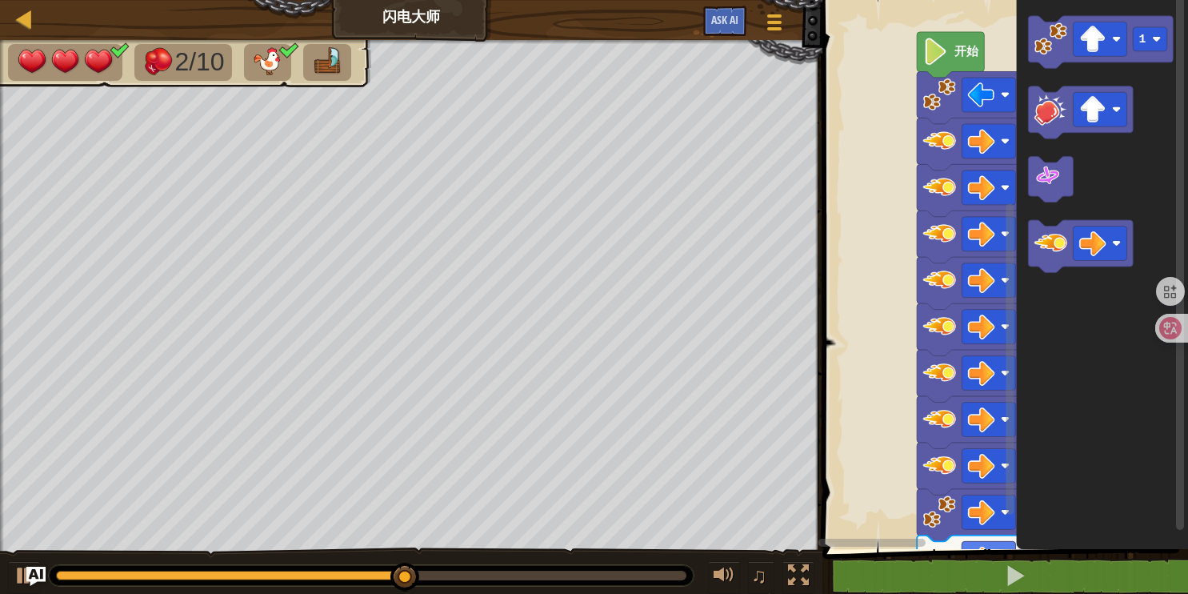
click at [870, 539] on g "Blockly工作区" at bounding box center [911, 543] width 186 height 12
click at [946, 539] on g "Blockly工作区" at bounding box center [911, 543] width 186 height 12
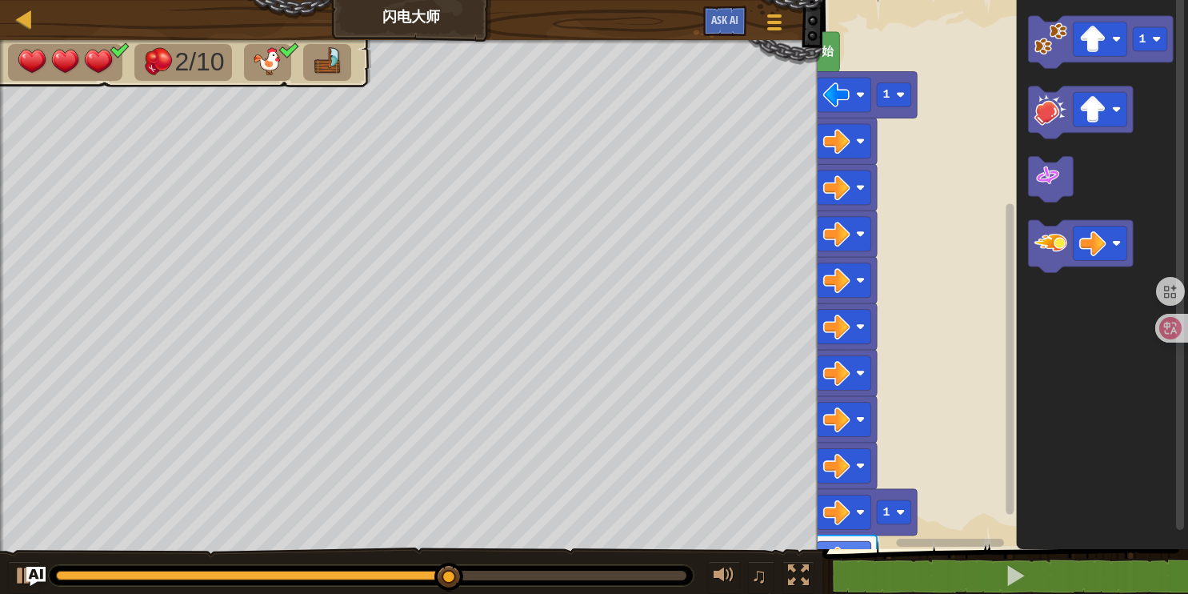
click at [946, 539] on rect "Blockly工作区" at bounding box center [950, 542] width 107 height 8
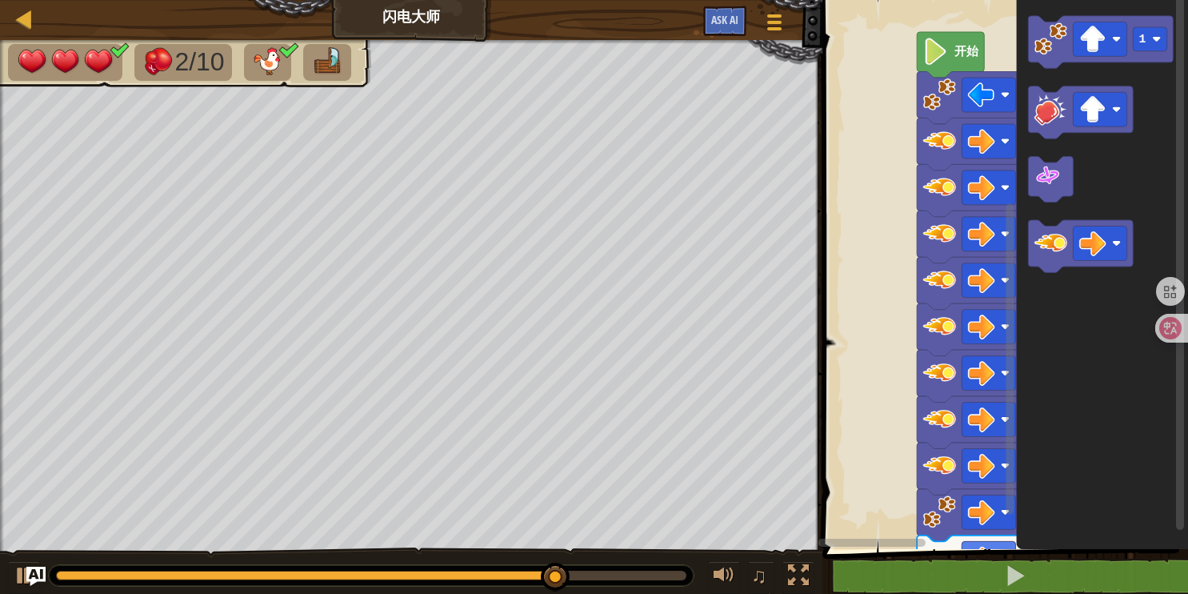
click at [938, 497] on div "开始 1 1 1" at bounding box center [1003, 270] width 370 height 557
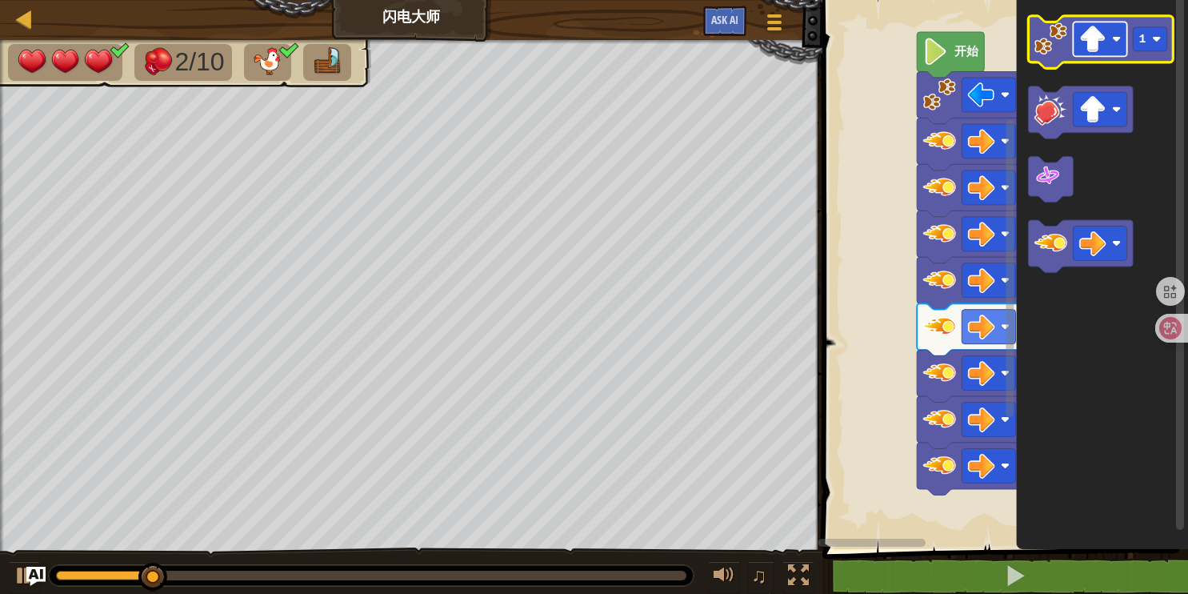
click at [1098, 32] on image "Blockly工作区" at bounding box center [1092, 39] width 27 height 27
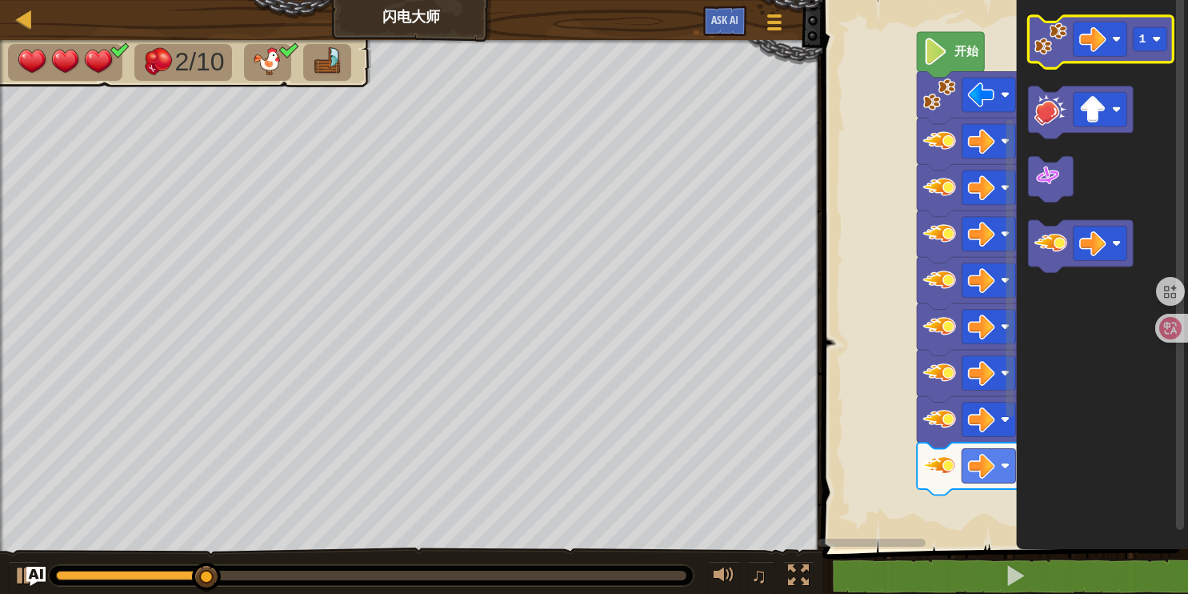
click at [1038, 34] on image "Blockly工作区" at bounding box center [1050, 38] width 33 height 33
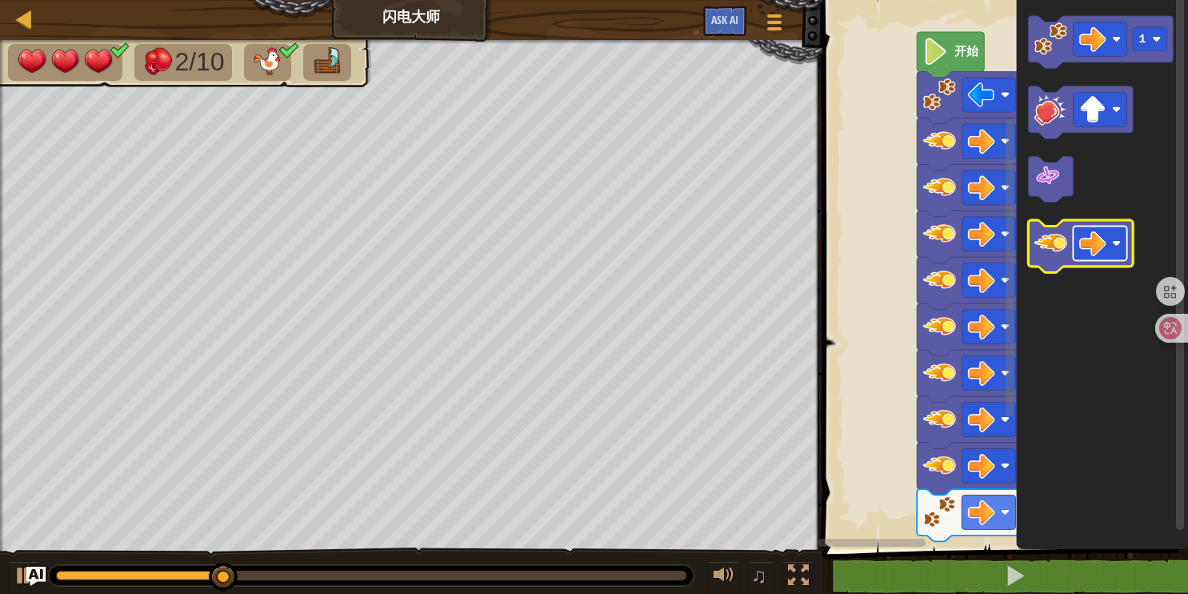
click at [1094, 246] on image "Blockly工作区" at bounding box center [1092, 243] width 27 height 27
click at [1070, 253] on icon "Blockly工作区" at bounding box center [1081, 246] width 105 height 52
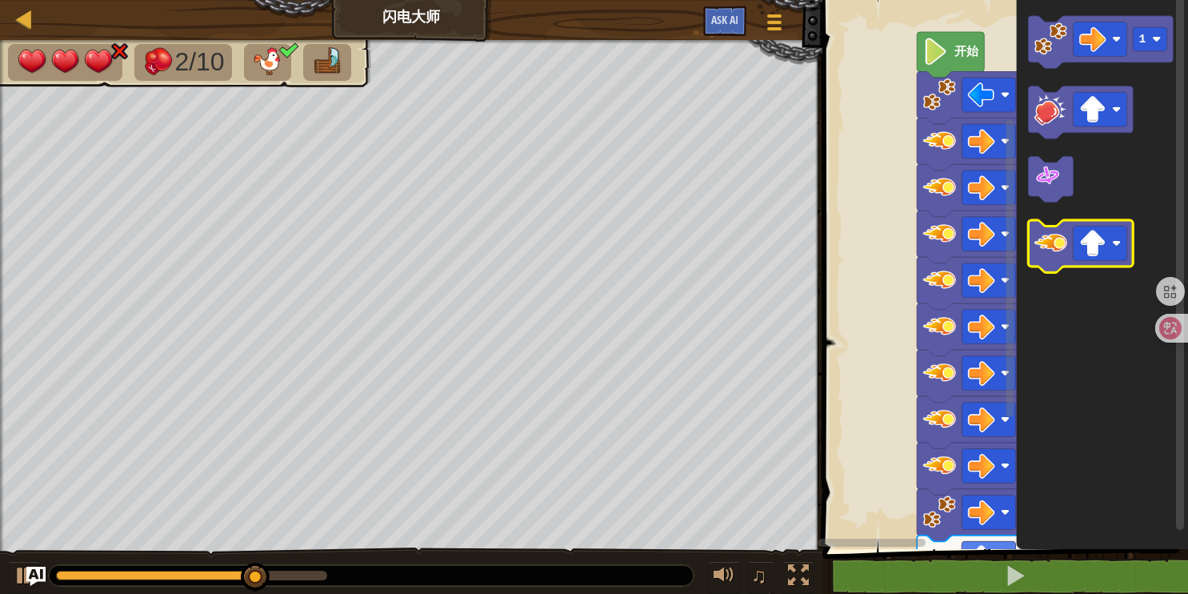
click at [1070, 256] on icon "Blockly工作区" at bounding box center [1081, 246] width 105 height 52
click at [1070, 254] on icon "Blockly工作区" at bounding box center [1081, 246] width 105 height 52
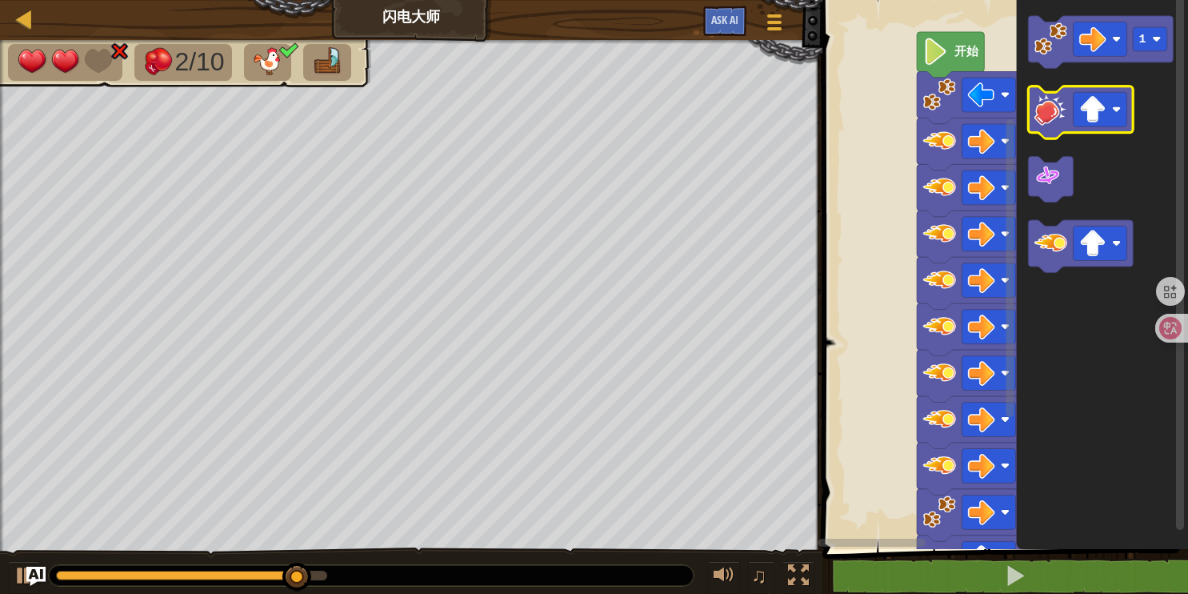
click at [1053, 125] on image "Blockly工作区" at bounding box center [1050, 109] width 33 height 33
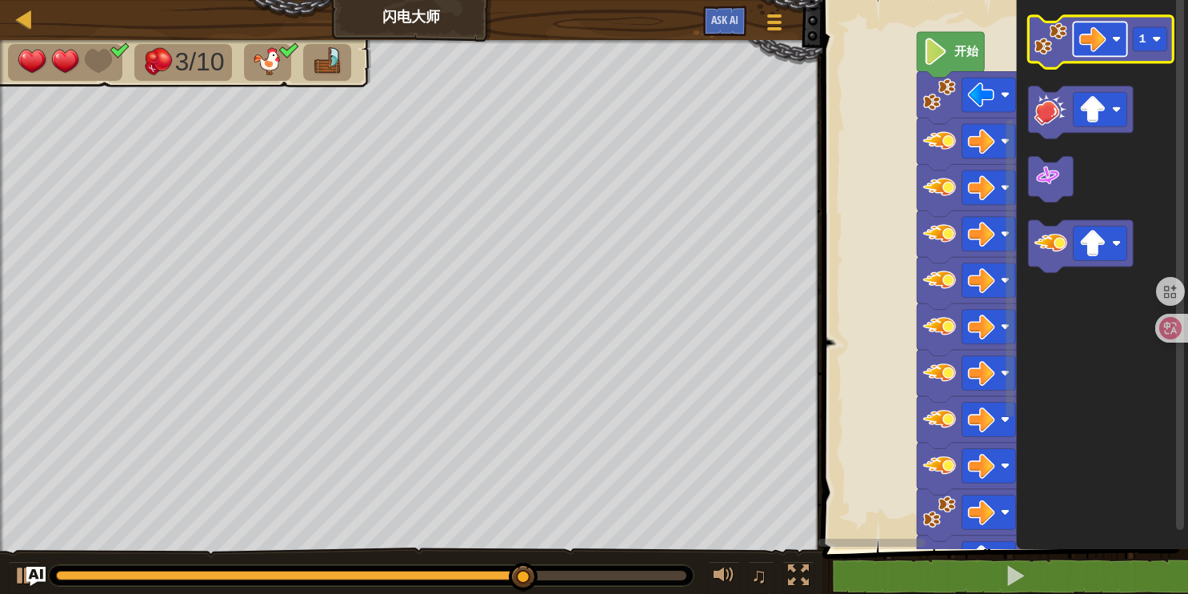
click at [1079, 42] on image "Blockly工作区" at bounding box center [1092, 39] width 27 height 27
click at [1064, 42] on image "Blockly工作区" at bounding box center [1050, 38] width 33 height 33
click at [1068, 41] on icon "Blockly工作区" at bounding box center [1101, 42] width 145 height 52
click at [1070, 42] on icon "Blockly工作区" at bounding box center [1101, 42] width 145 height 52
click at [1096, 42] on image "Blockly工作区" at bounding box center [1092, 39] width 27 height 27
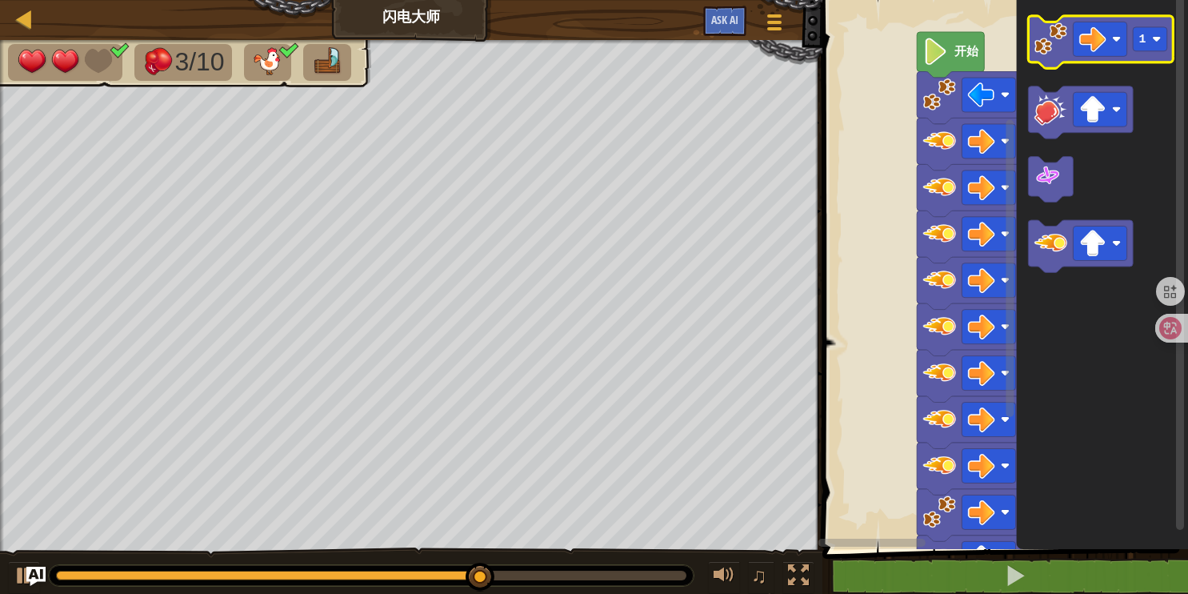
click at [1050, 42] on image "Blockly工作区" at bounding box center [1050, 38] width 33 height 33
click at [1051, 42] on image "Blockly工作区" at bounding box center [1050, 38] width 33 height 33
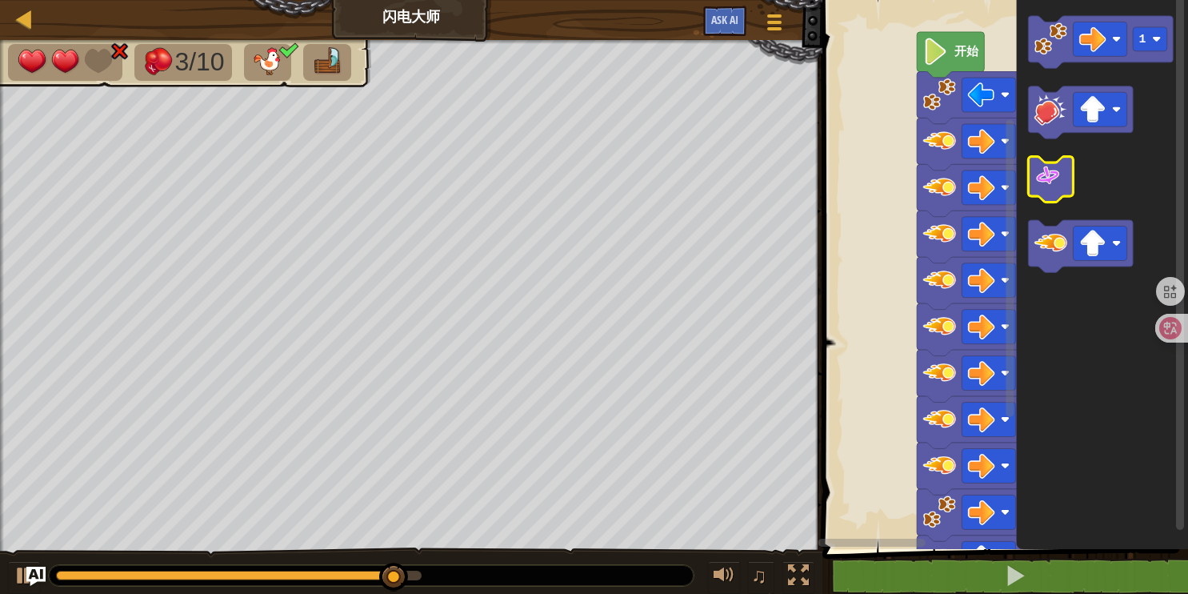
click at [1034, 182] on image "Blockly工作区" at bounding box center [1047, 175] width 27 height 27
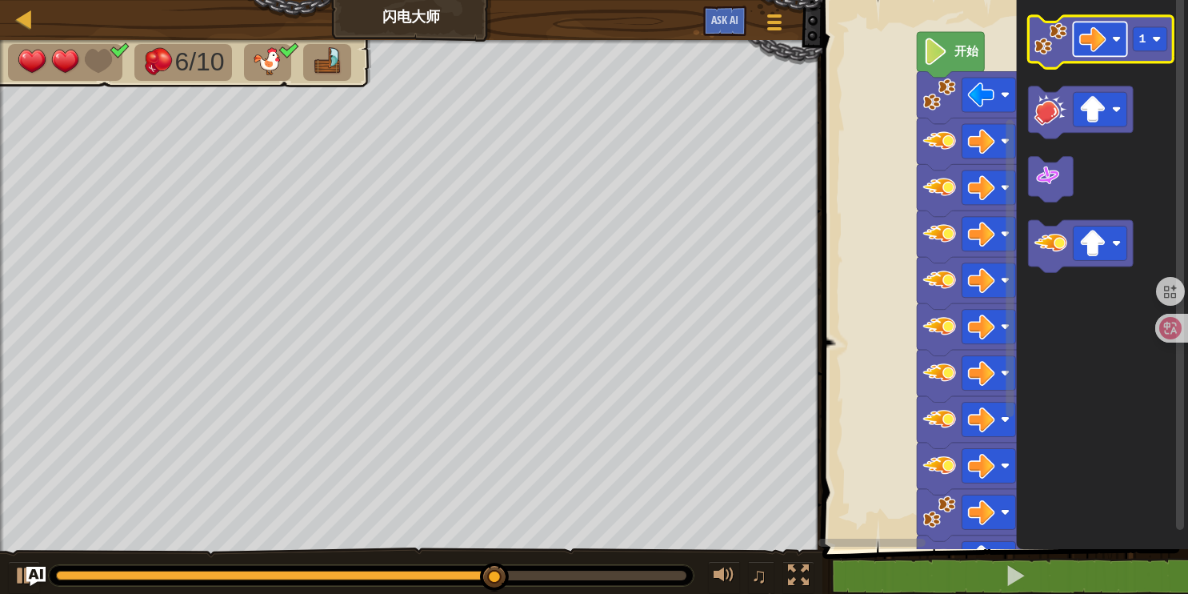
click at [1094, 38] on image "Blockly工作区" at bounding box center [1092, 39] width 27 height 27
click at [1050, 42] on image "Blockly工作区" at bounding box center [1050, 38] width 33 height 33
click at [1049, 44] on image "Blockly工作区" at bounding box center [1050, 38] width 33 height 33
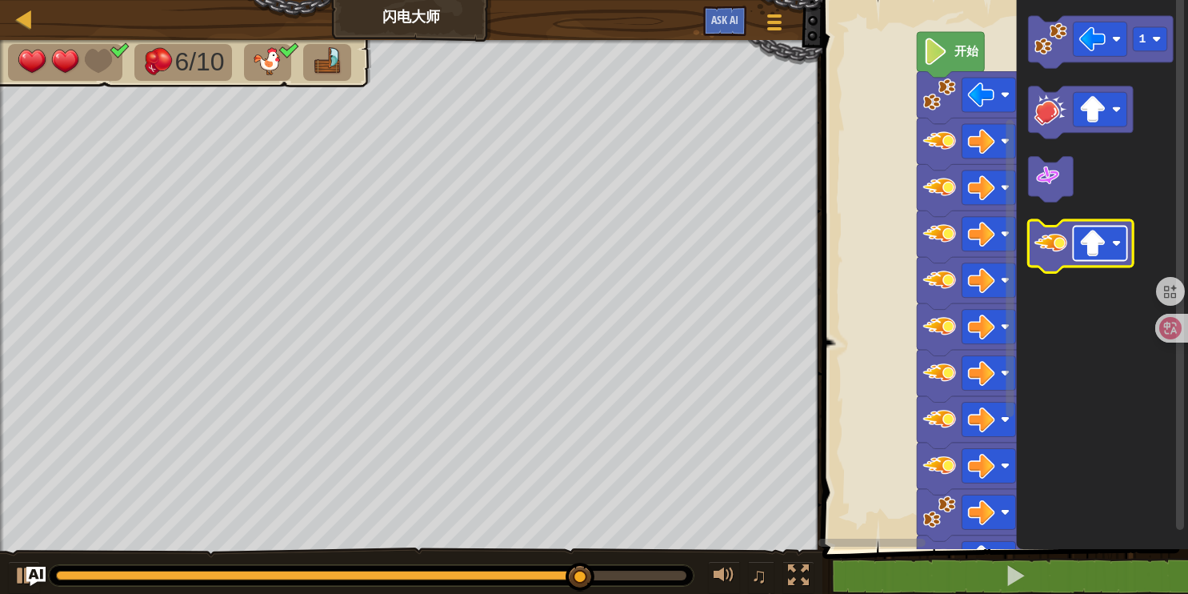
click at [1091, 242] on image "Blockly工作区" at bounding box center [1092, 243] width 27 height 27
click at [1063, 246] on image "Blockly工作区" at bounding box center [1050, 242] width 33 height 33
click at [1063, 248] on image "Blockly工作区" at bounding box center [1050, 242] width 33 height 33
click at [1063, 250] on image "Blockly工作区" at bounding box center [1050, 242] width 33 height 33
click at [1062, 250] on image "Blockly工作区" at bounding box center [1050, 242] width 33 height 33
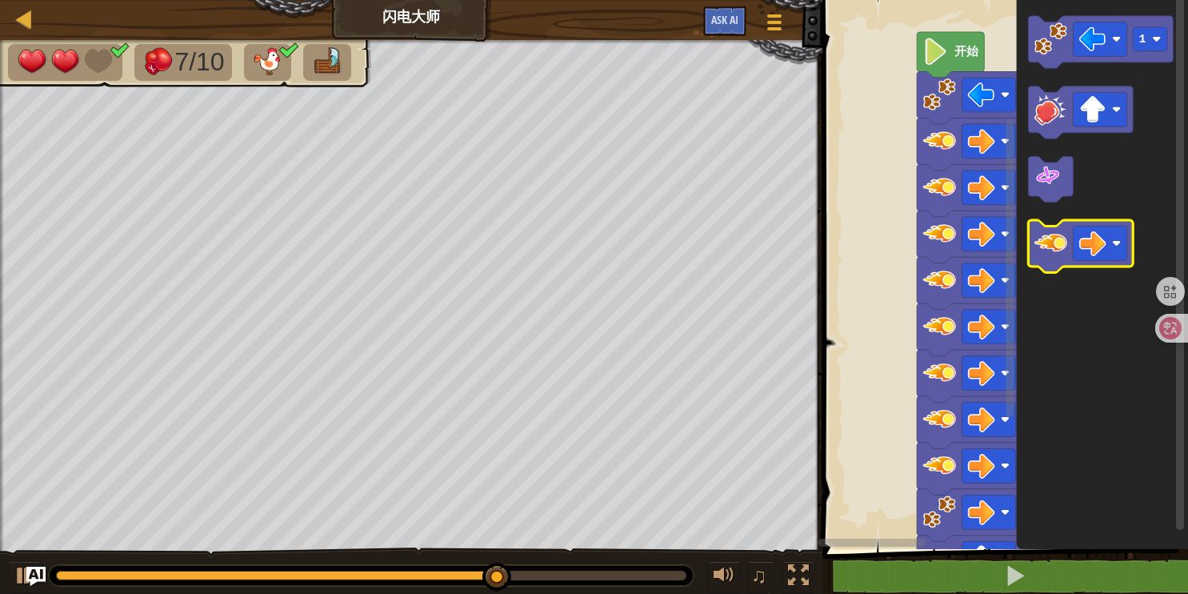
click at [1062, 247] on image "Blockly工作区" at bounding box center [1050, 242] width 33 height 33
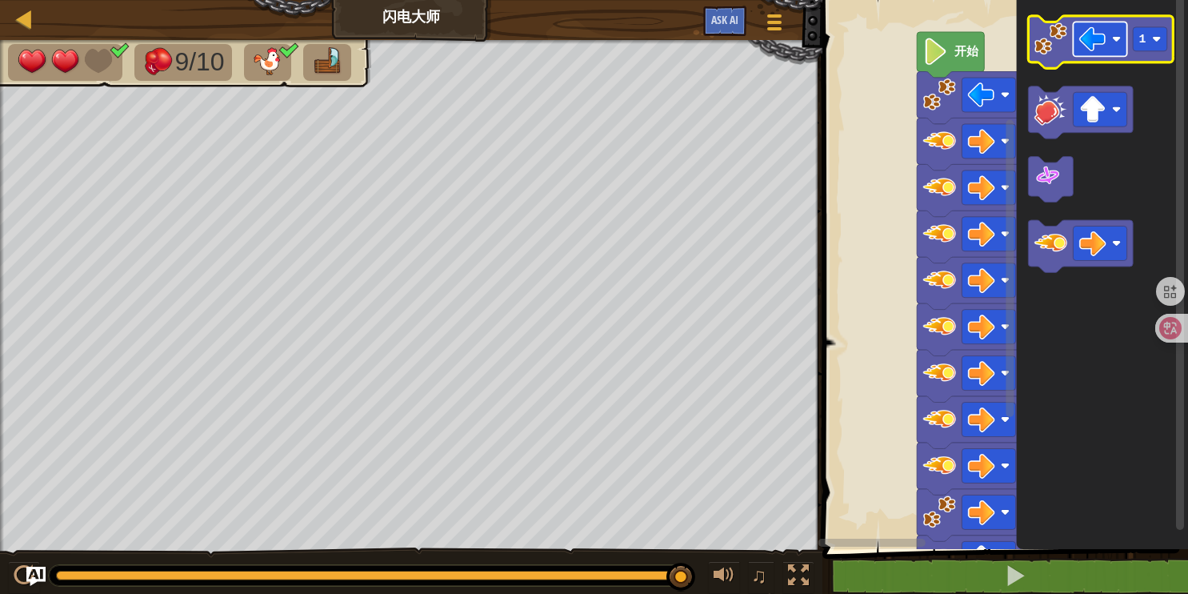
click at [1078, 55] on rect "Blockly工作区" at bounding box center [1101, 39] width 54 height 34
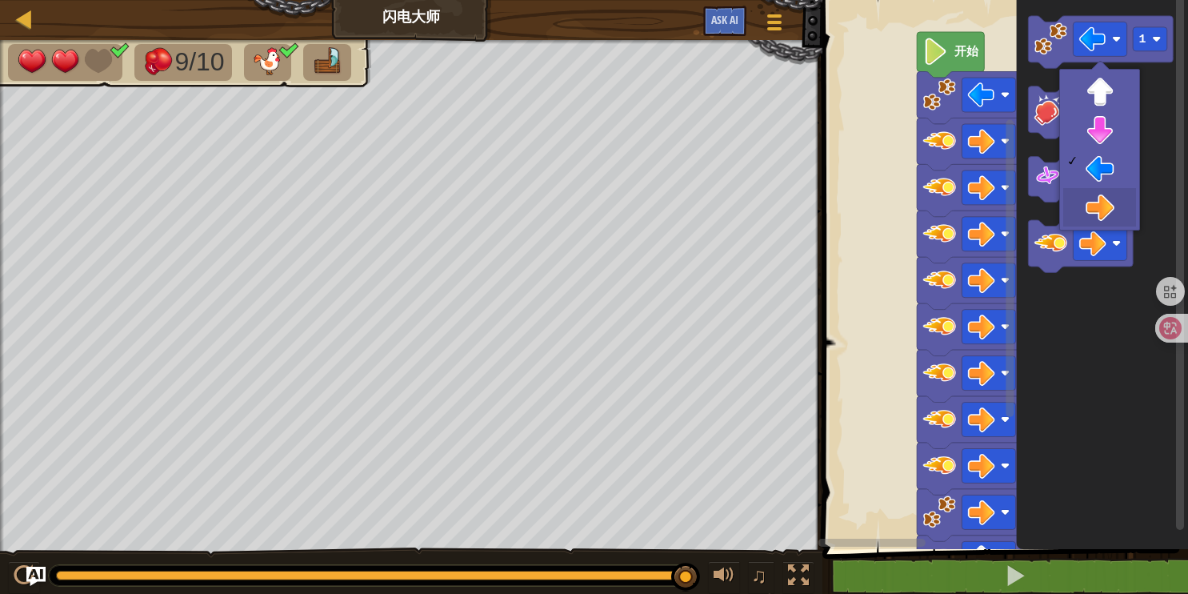
drag, startPoint x: 1100, startPoint y: 210, endPoint x: 1094, endPoint y: 169, distance: 41.2
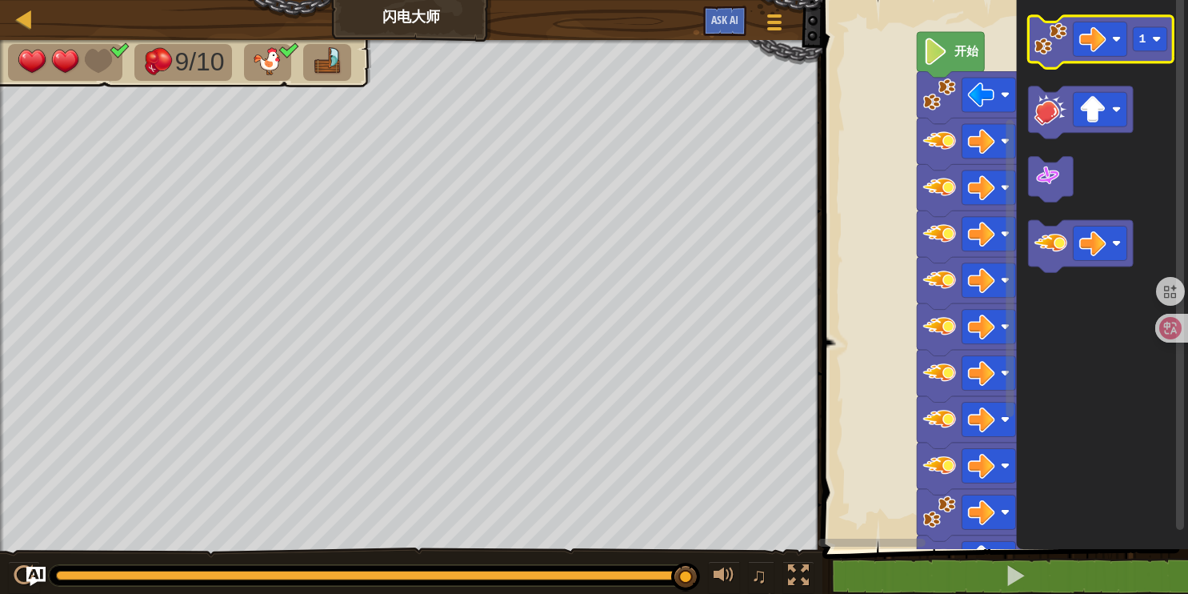
click at [1054, 39] on image "Blockly工作区" at bounding box center [1050, 38] width 33 height 33
click at [1050, 38] on image "Blockly工作区" at bounding box center [1050, 38] width 33 height 33
click at [1084, 23] on rect "Blockly工作区" at bounding box center [1101, 39] width 54 height 34
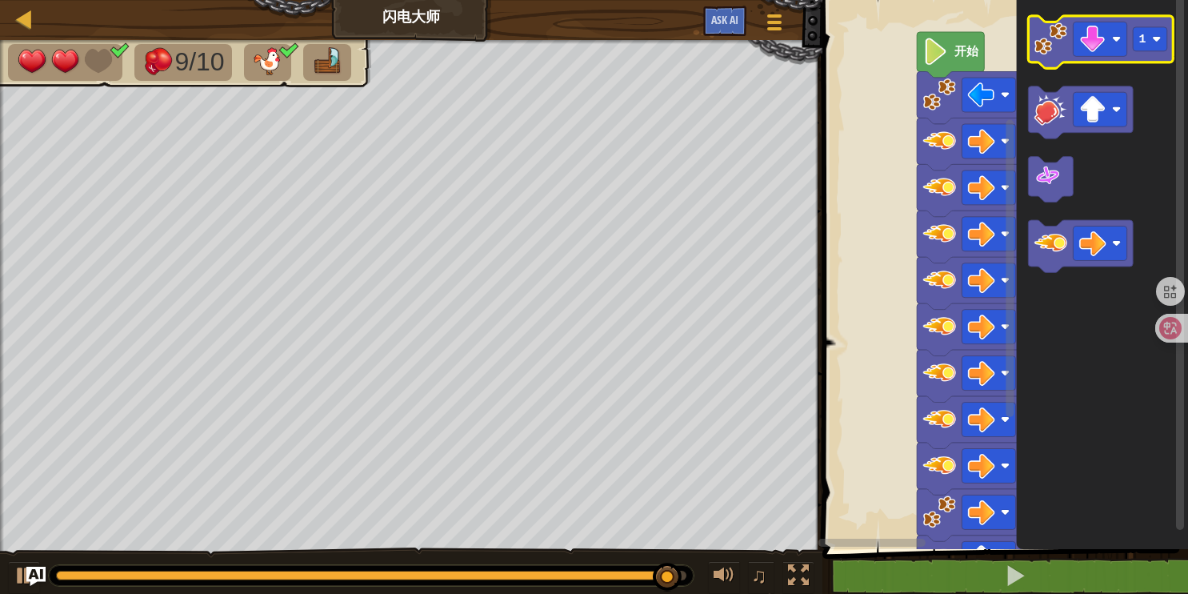
click at [1059, 31] on image "Blockly工作区" at bounding box center [1050, 38] width 33 height 33
click at [1061, 38] on image "Blockly工作区" at bounding box center [1050, 38] width 33 height 33
click at [1062, 38] on image "Blockly工作区" at bounding box center [1050, 38] width 33 height 33
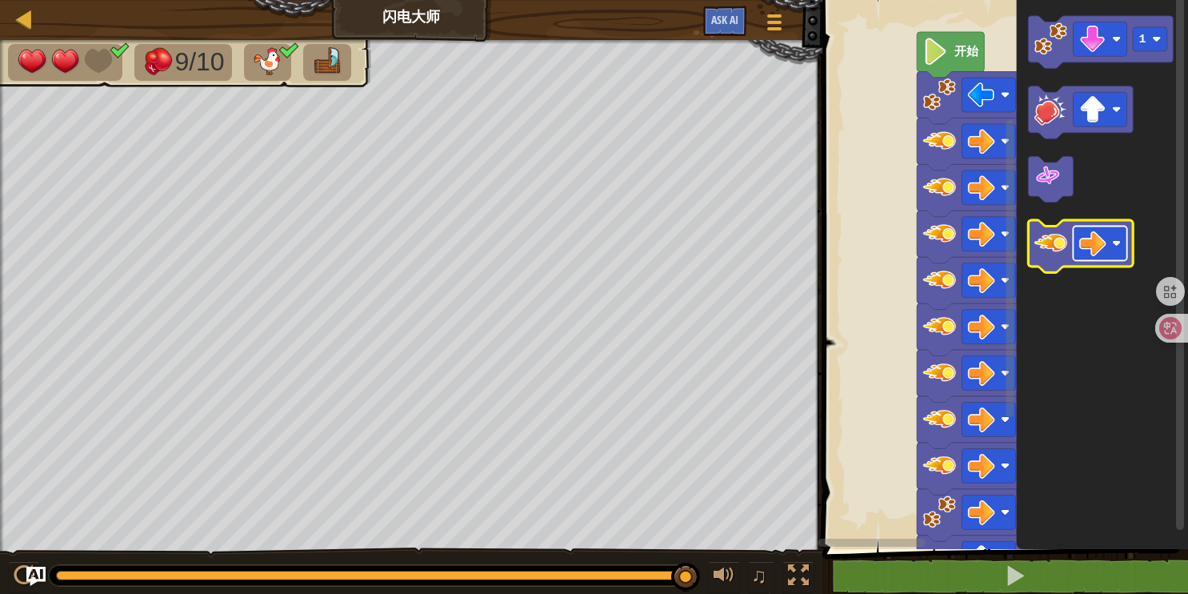
click at [1091, 252] on image "Blockly工作区" at bounding box center [1092, 243] width 27 height 27
click at [1068, 244] on icon "Blockly工作区" at bounding box center [1081, 246] width 105 height 52
click at [1069, 243] on icon "Blockly工作区" at bounding box center [1081, 246] width 105 height 52
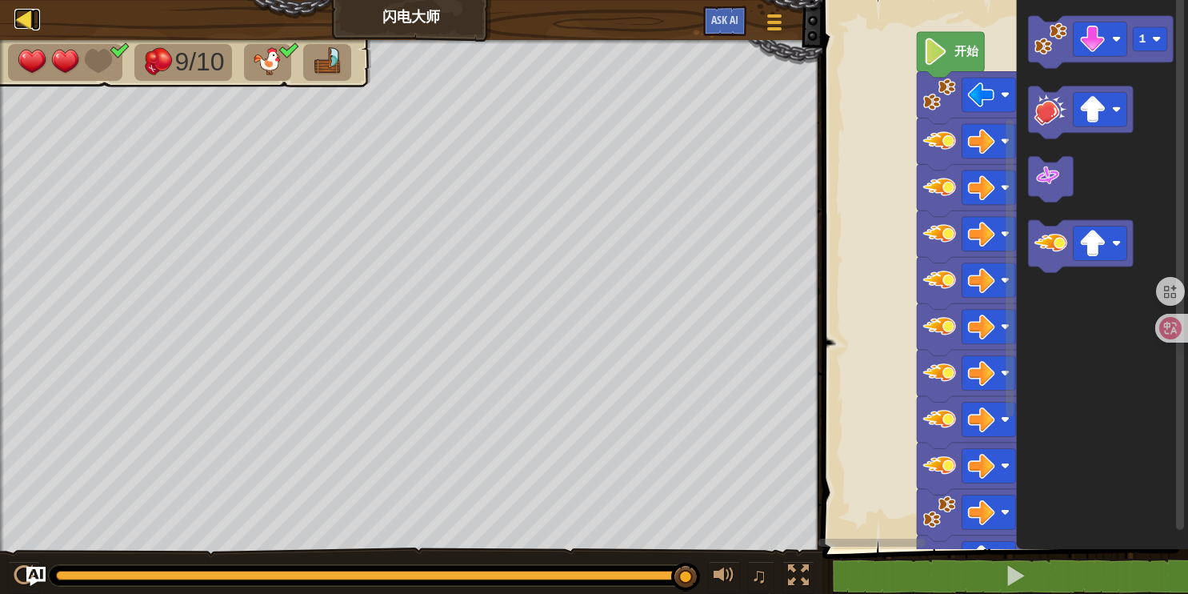
click at [22, 18] on div at bounding box center [24, 19] width 20 height 20
select select "zh-HANS"
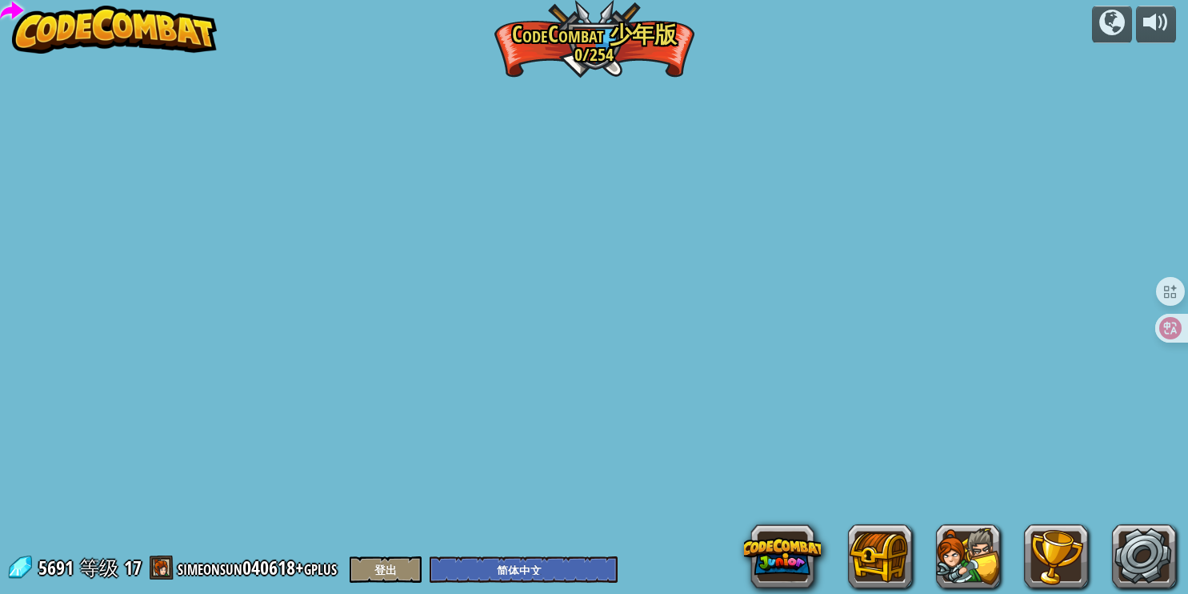
select select "zh-HANS"
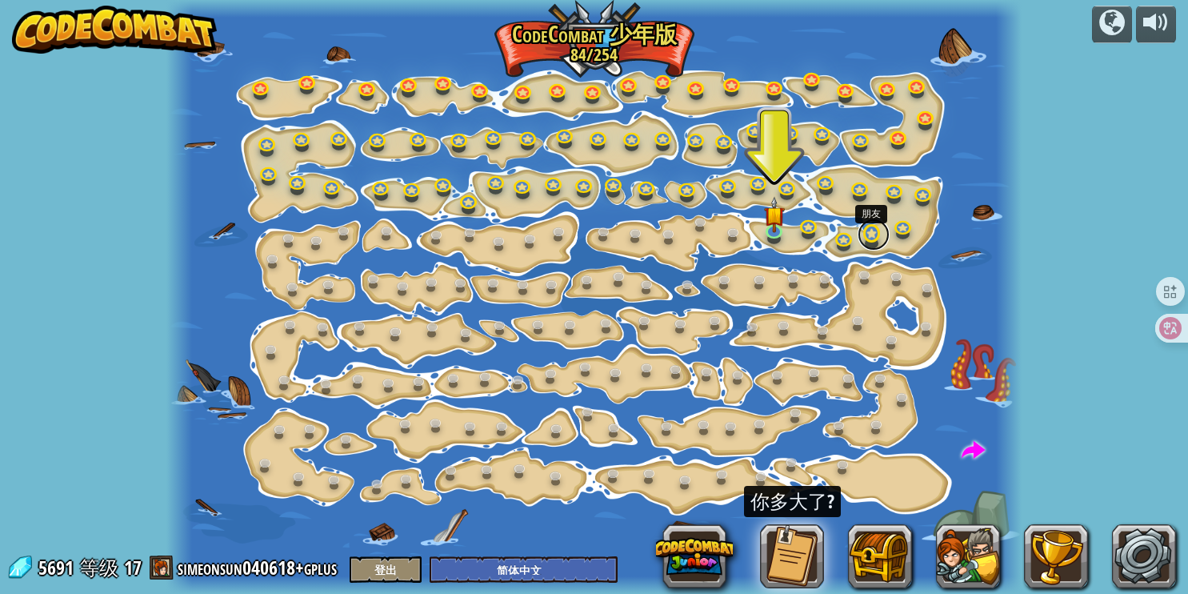
click at [870, 231] on link at bounding box center [874, 234] width 32 height 32
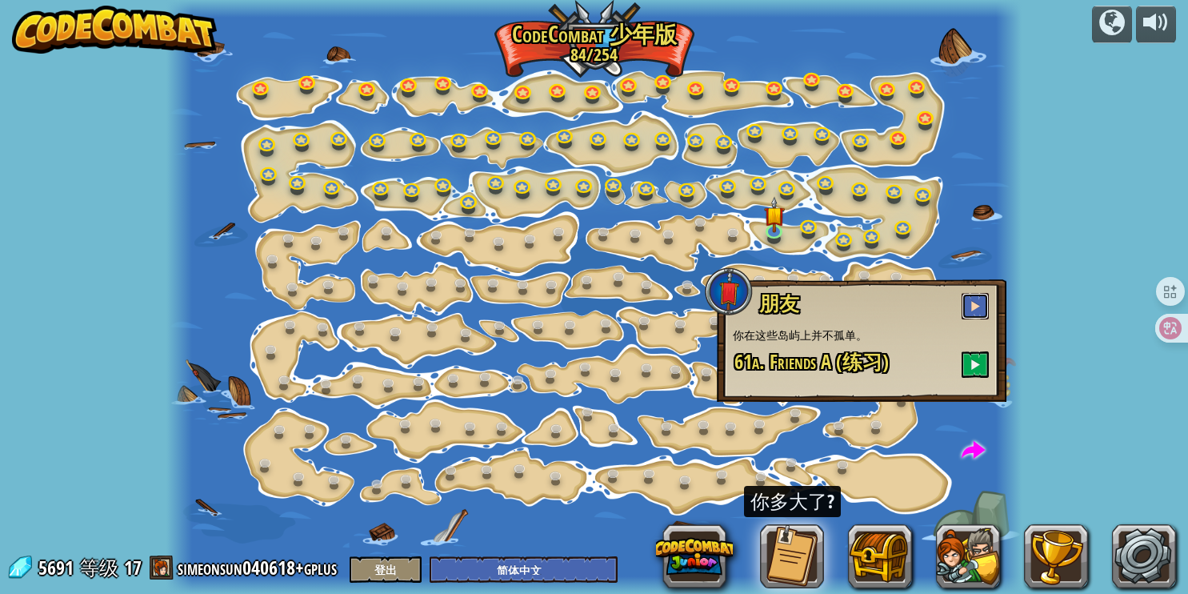
click at [968, 311] on button at bounding box center [975, 306] width 27 height 26
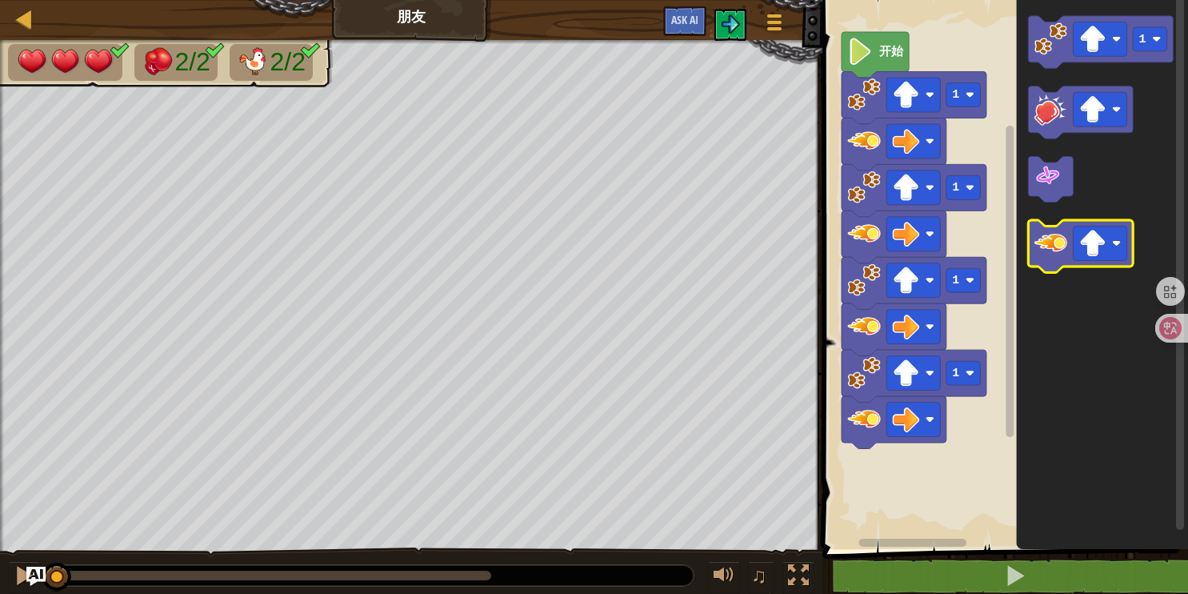
click at [1041, 247] on image "Blockly工作区" at bounding box center [1050, 242] width 33 height 33
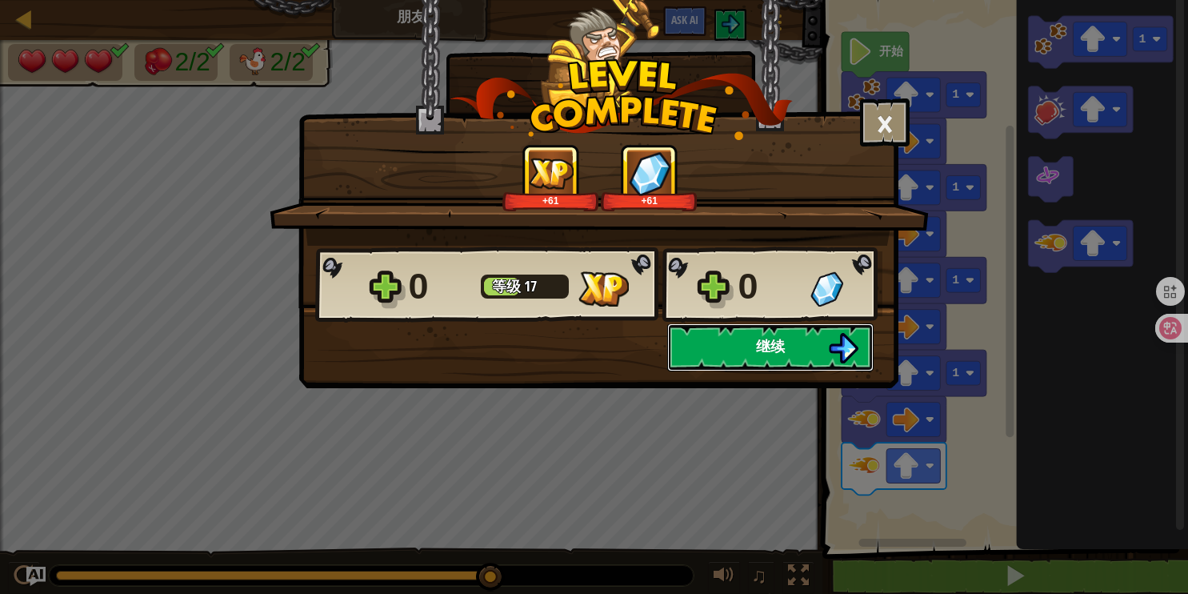
click at [782, 342] on span "继续" at bounding box center [770, 346] width 29 height 20
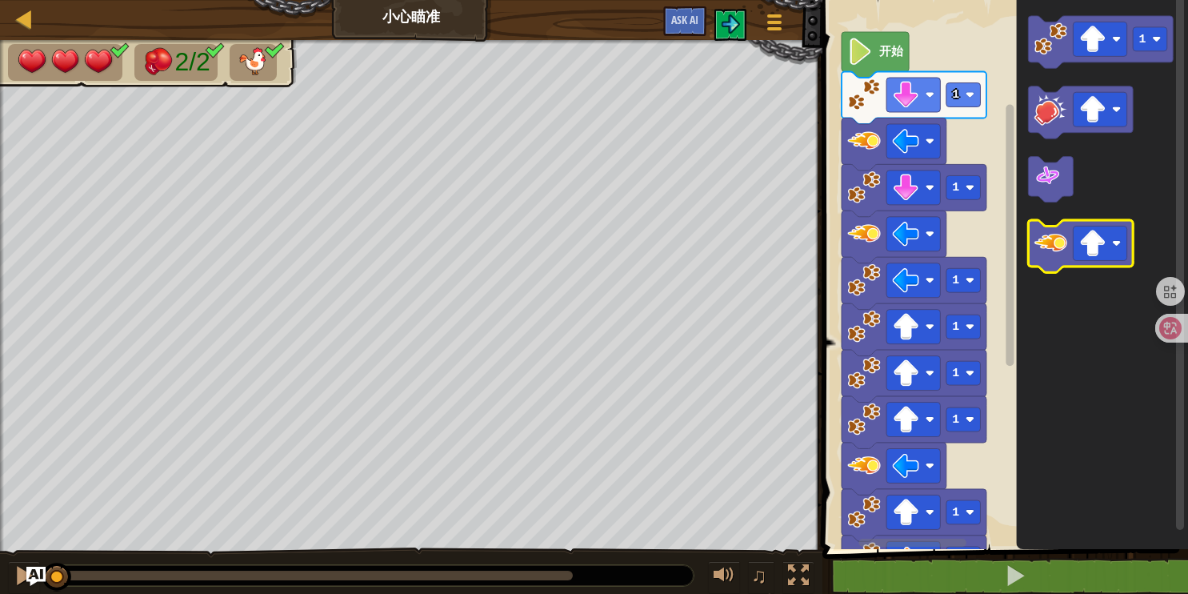
click at [1049, 246] on image "Blockly工作区" at bounding box center [1050, 242] width 33 height 33
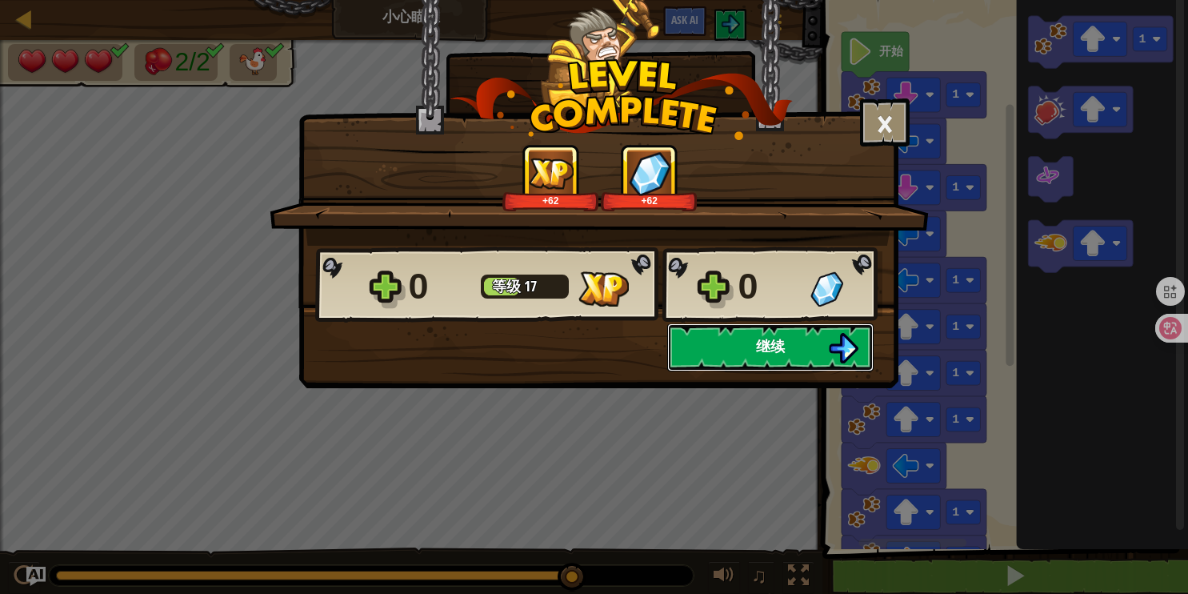
click at [782, 347] on span "继续" at bounding box center [770, 346] width 29 height 20
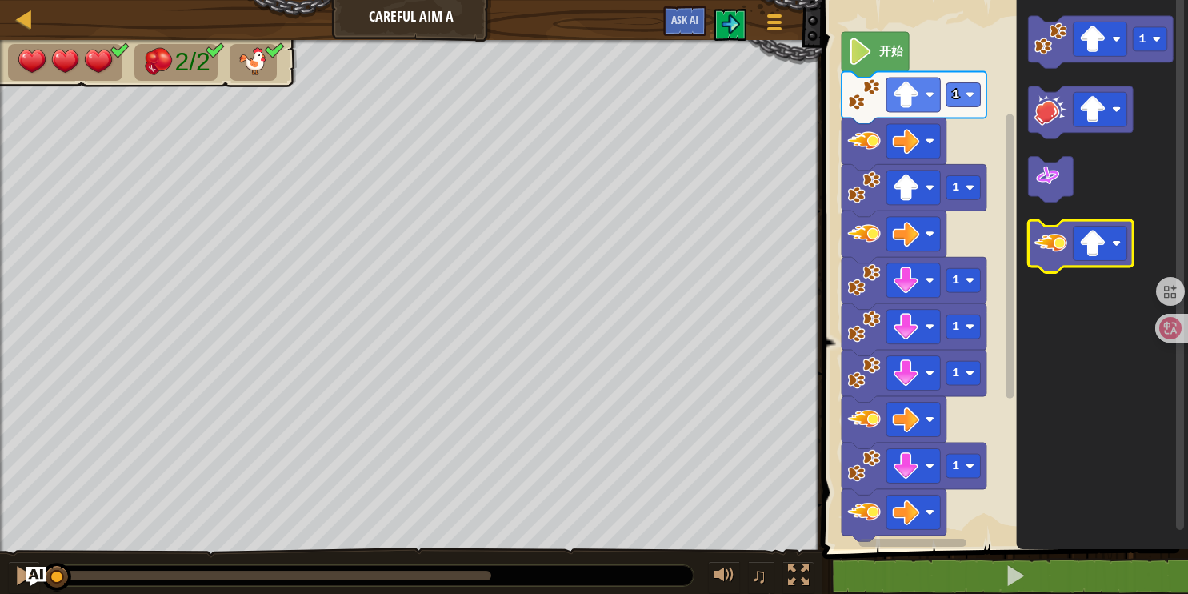
click at [1043, 262] on icon "Blockly工作区" at bounding box center [1081, 246] width 105 height 52
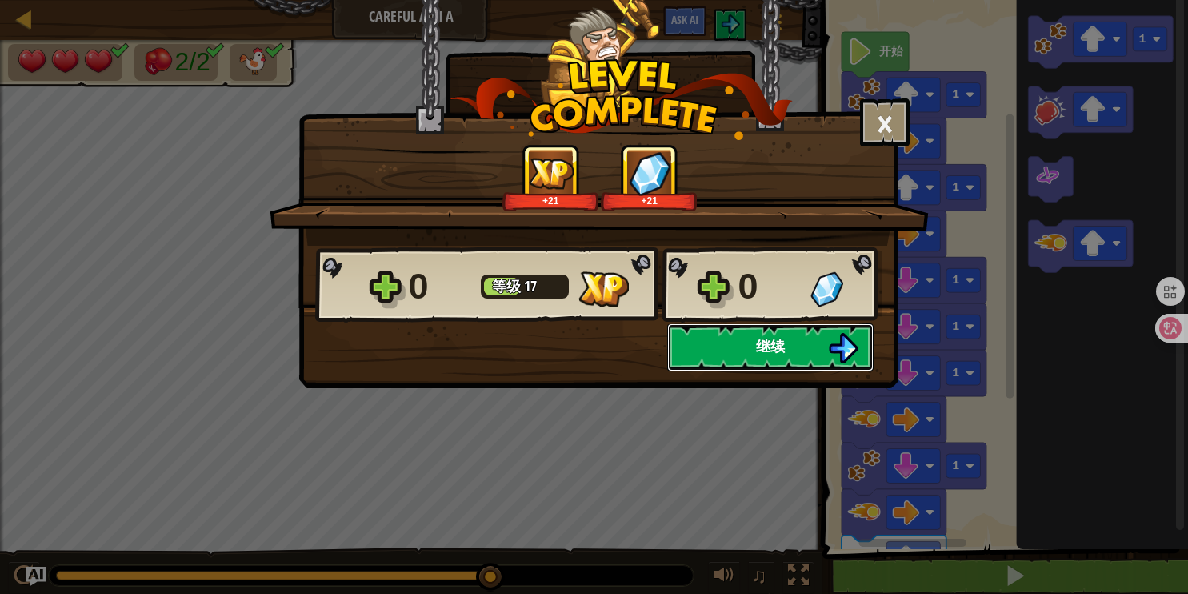
click at [775, 332] on button "继续" at bounding box center [770, 347] width 206 height 48
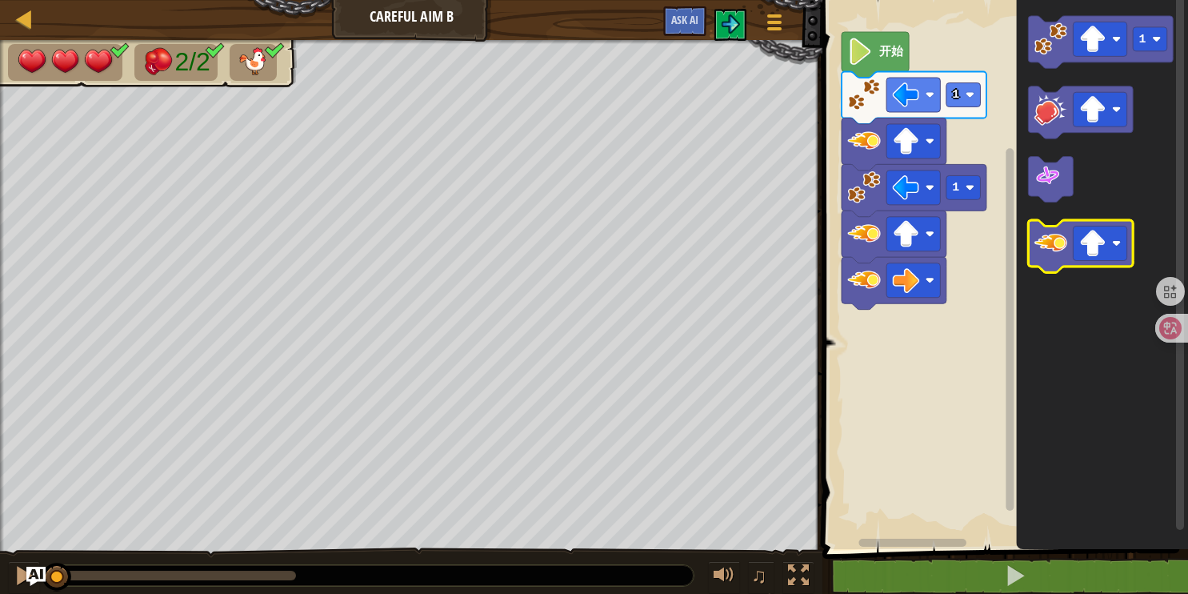
click at [1065, 242] on image "Blockly工作区" at bounding box center [1050, 242] width 33 height 33
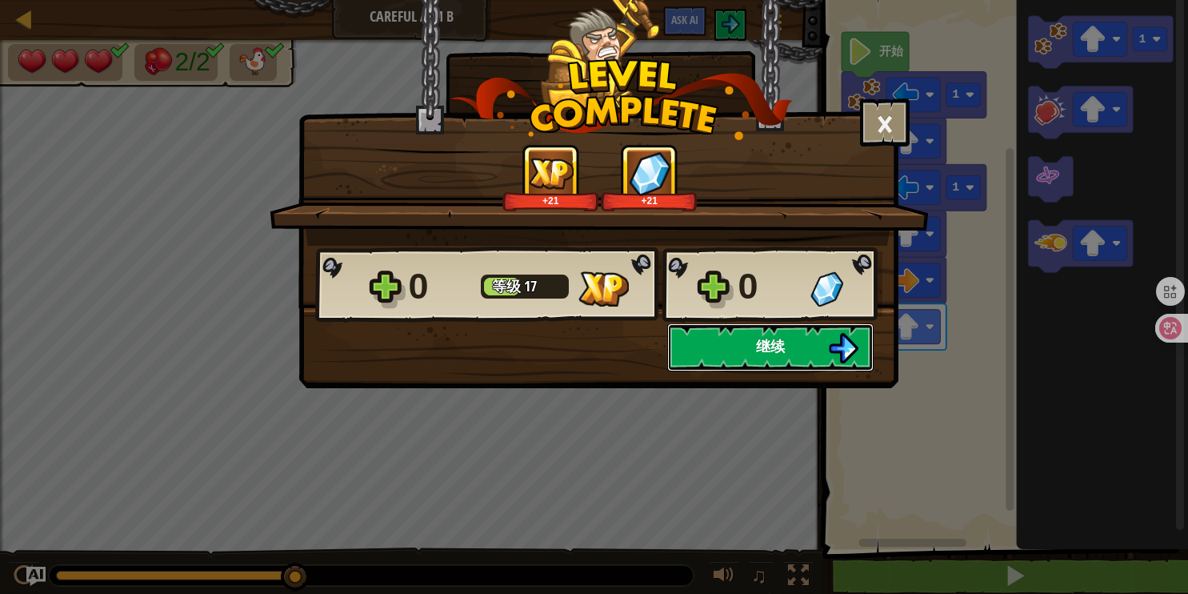
click at [791, 354] on button "继续" at bounding box center [770, 347] width 206 height 48
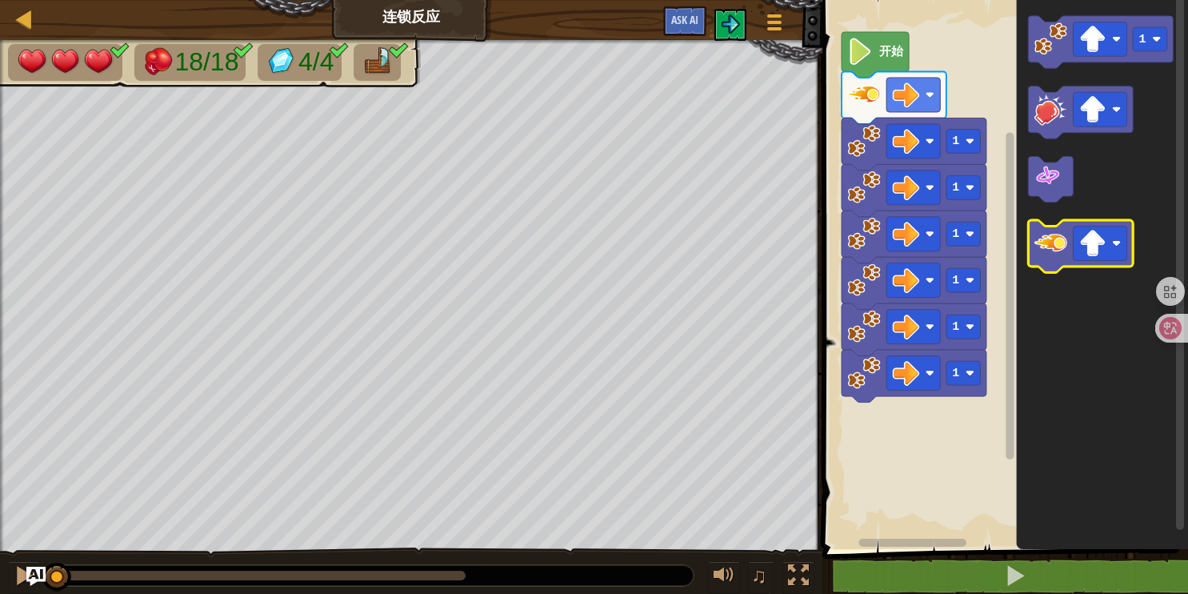
click at [1050, 250] on image "Blockly工作区" at bounding box center [1050, 242] width 33 height 33
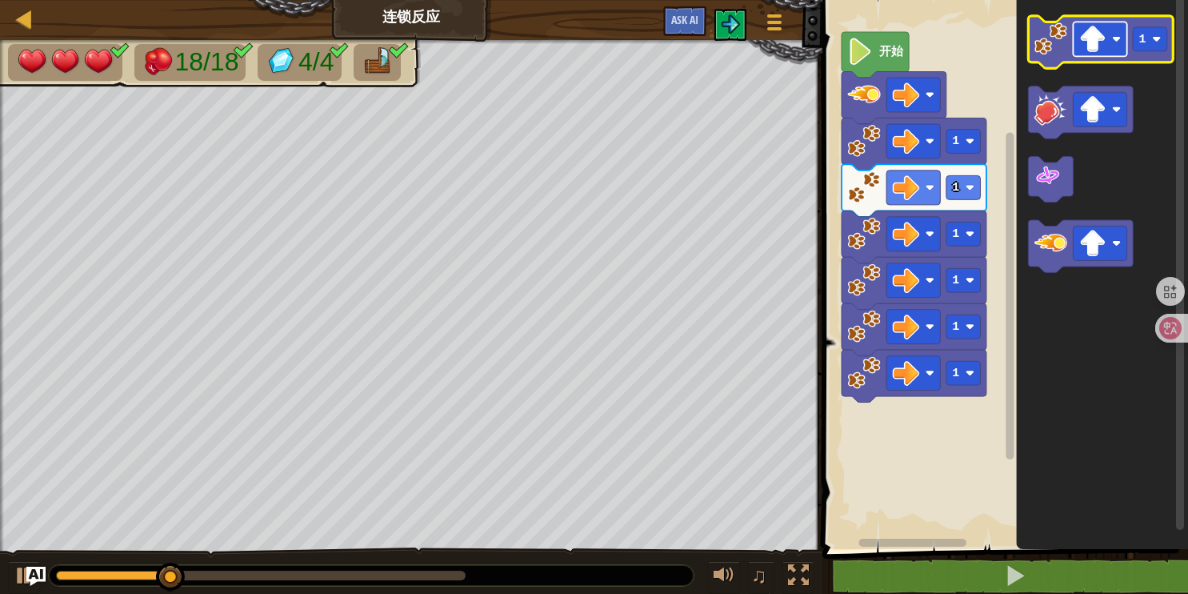
click at [1079, 50] on image "Blockly工作区" at bounding box center [1092, 39] width 27 height 27
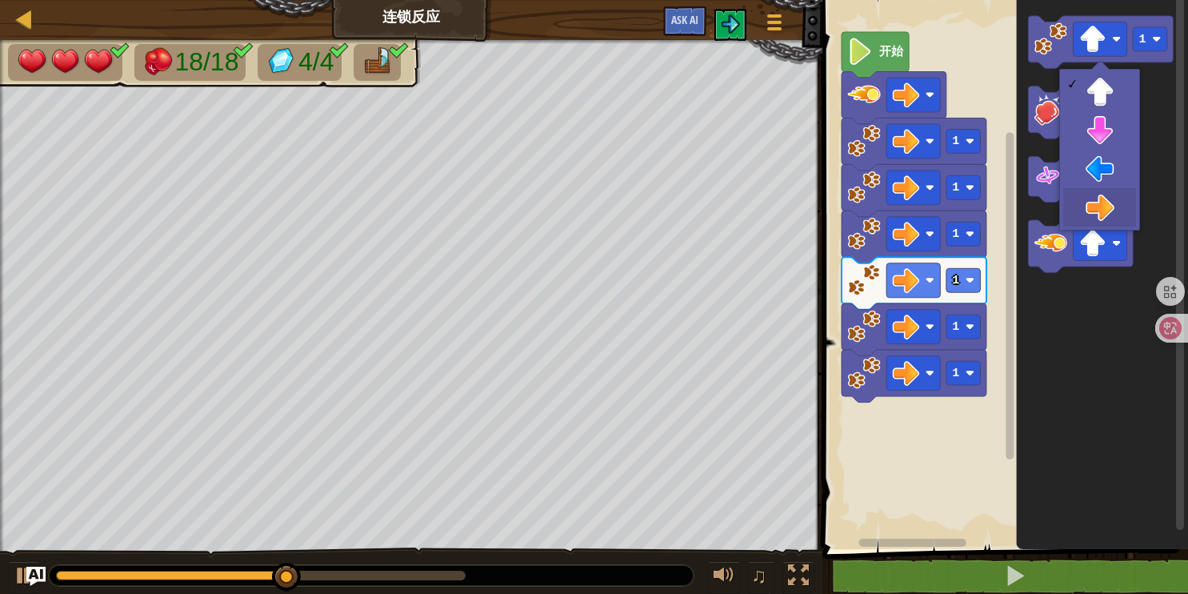
drag, startPoint x: 1095, startPoint y: 199, endPoint x: 1090, endPoint y: 155, distance: 44.3
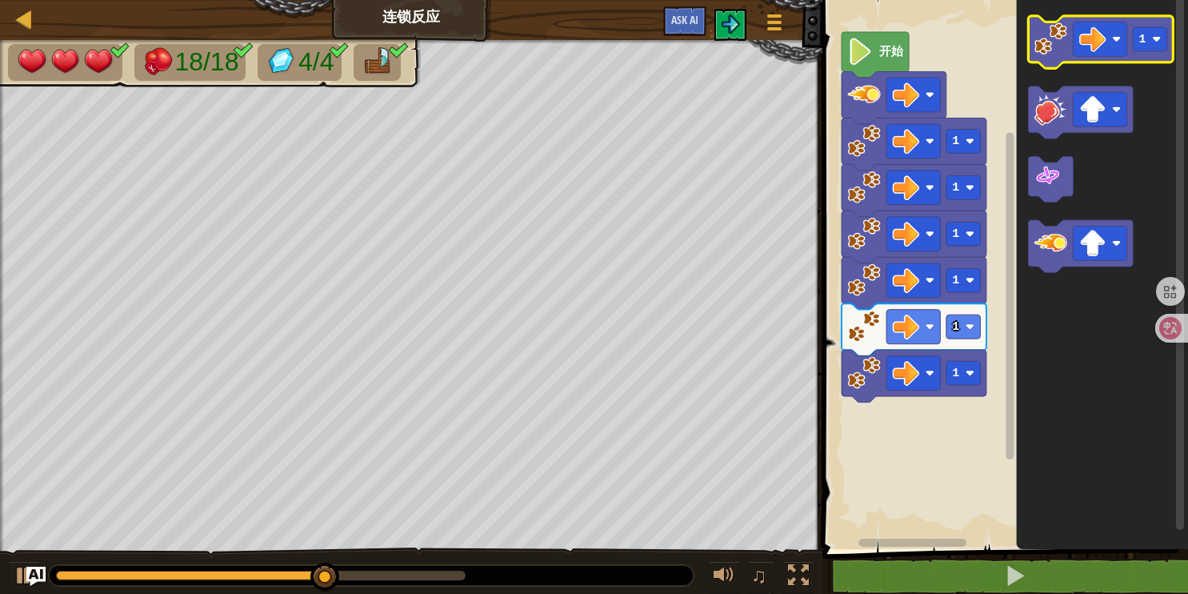
click at [1043, 41] on image "Blockly工作区" at bounding box center [1050, 38] width 33 height 33
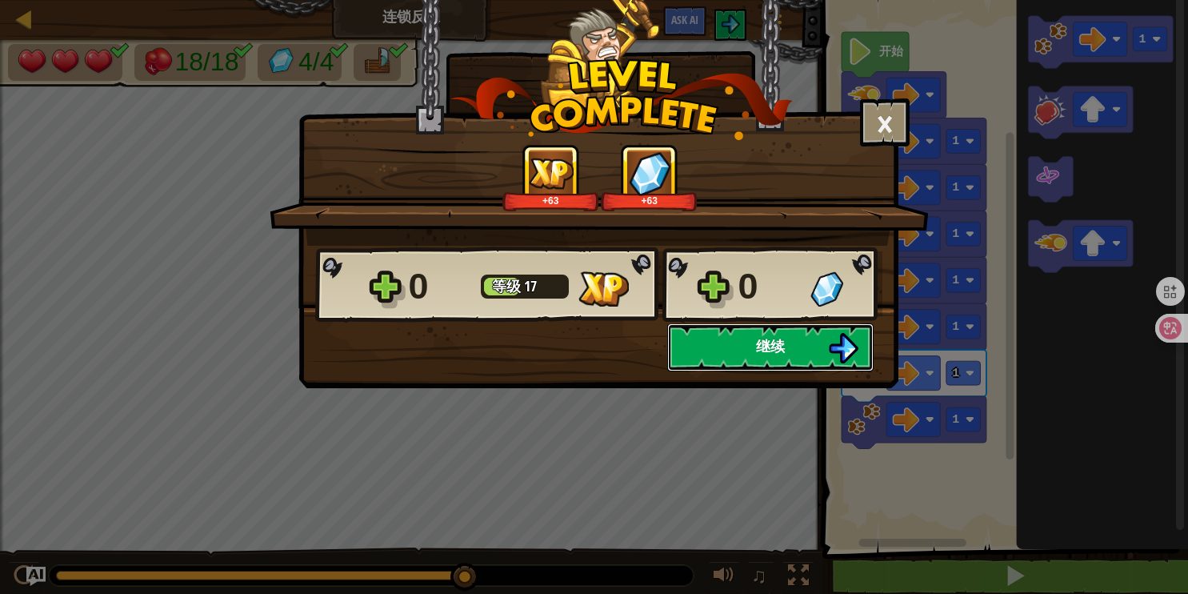
click at [727, 344] on button "继续" at bounding box center [770, 347] width 206 height 48
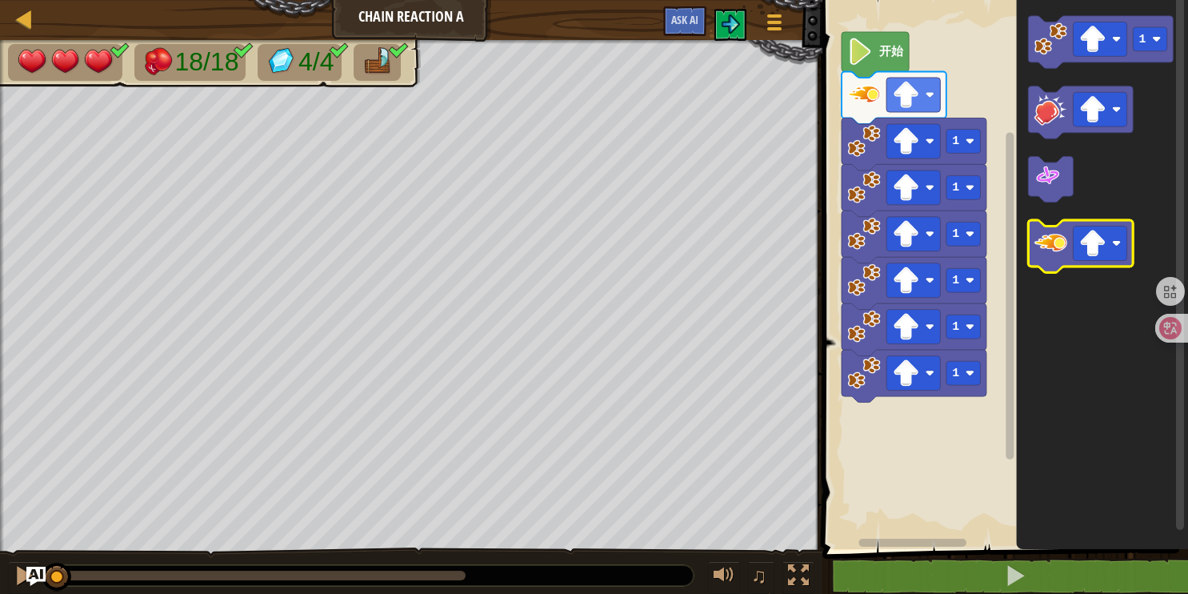
click at [1059, 247] on image "Blockly工作区" at bounding box center [1050, 242] width 33 height 33
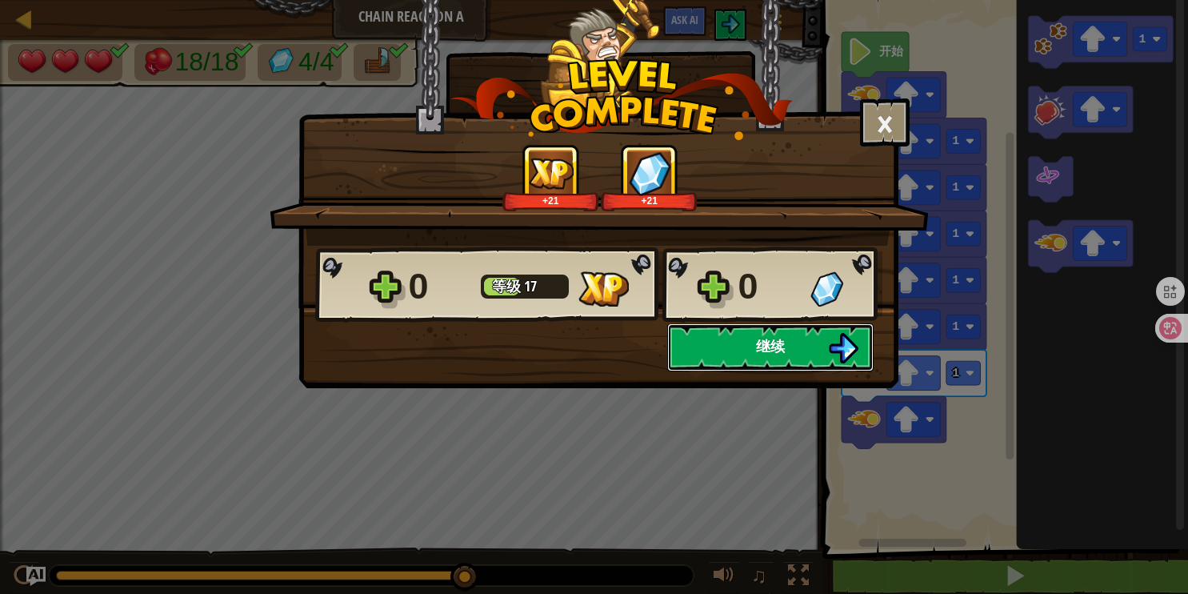
click at [793, 350] on button "继续" at bounding box center [770, 347] width 206 height 48
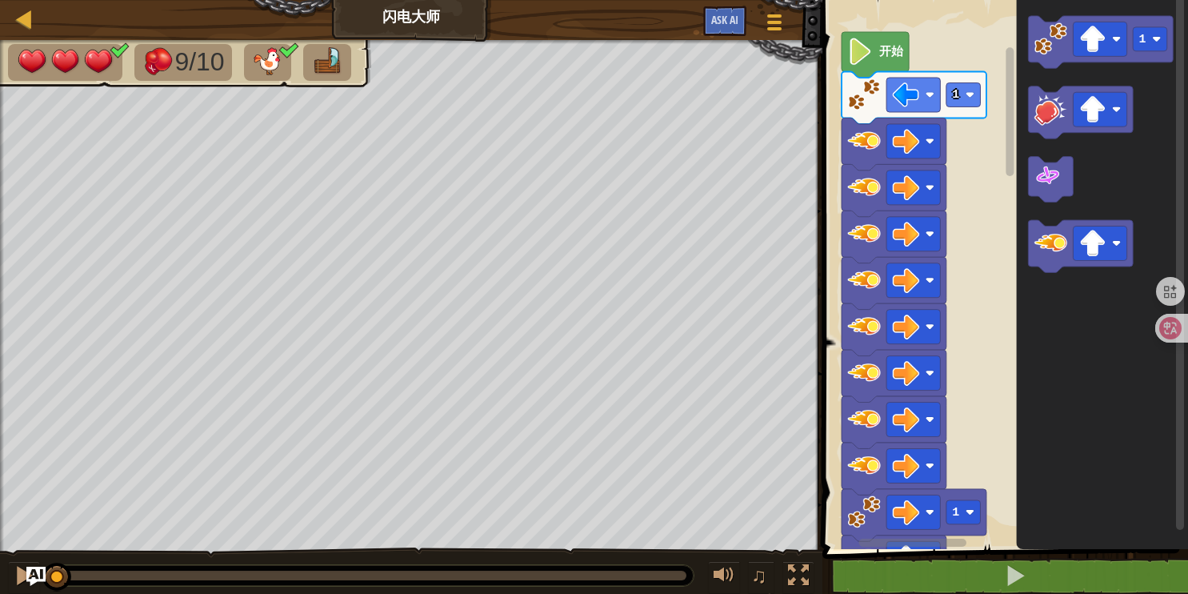
click at [993, 338] on rect "Blockly工作区" at bounding box center [1003, 270] width 370 height 557
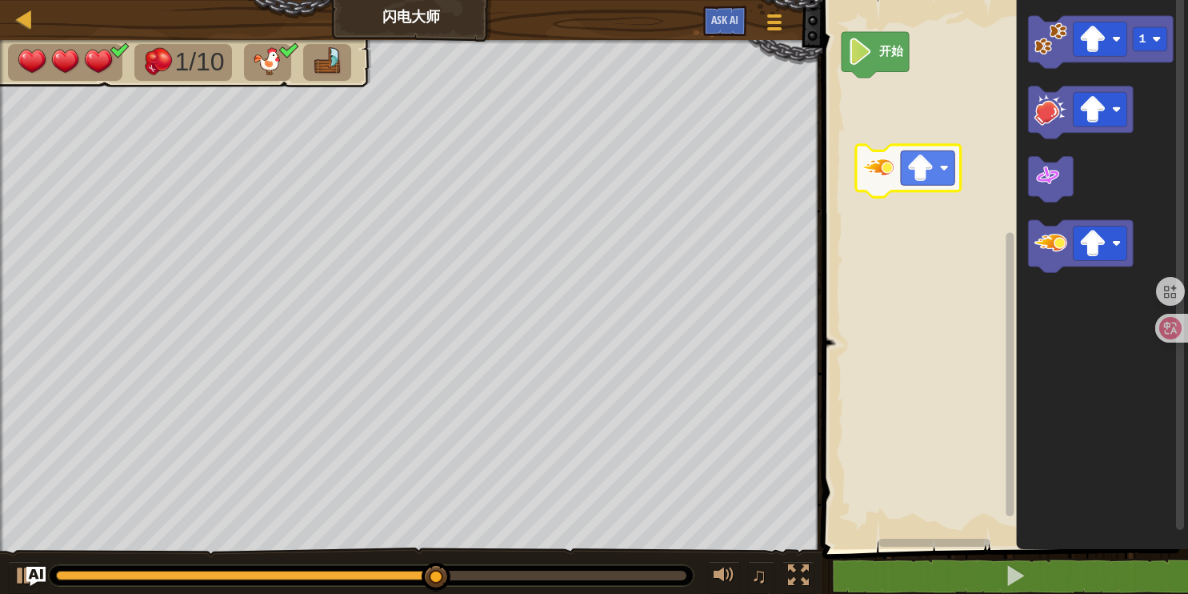
click at [890, 175] on div "开始 1" at bounding box center [1003, 270] width 370 height 557
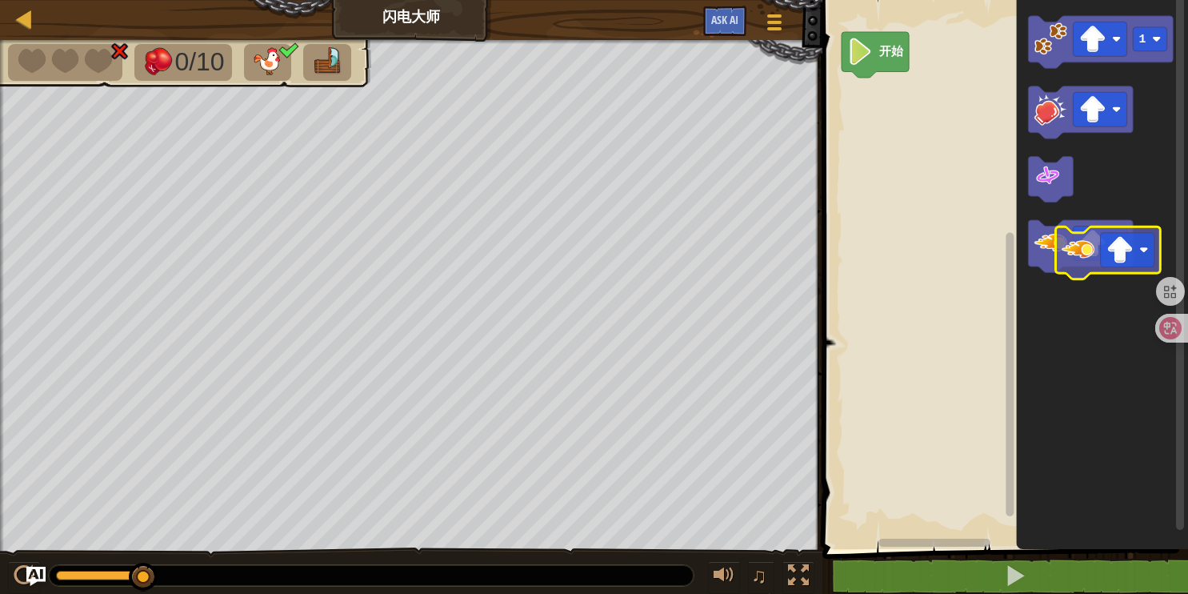
click at [1081, 251] on g "Blockly工作区" at bounding box center [1081, 246] width 105 height 52
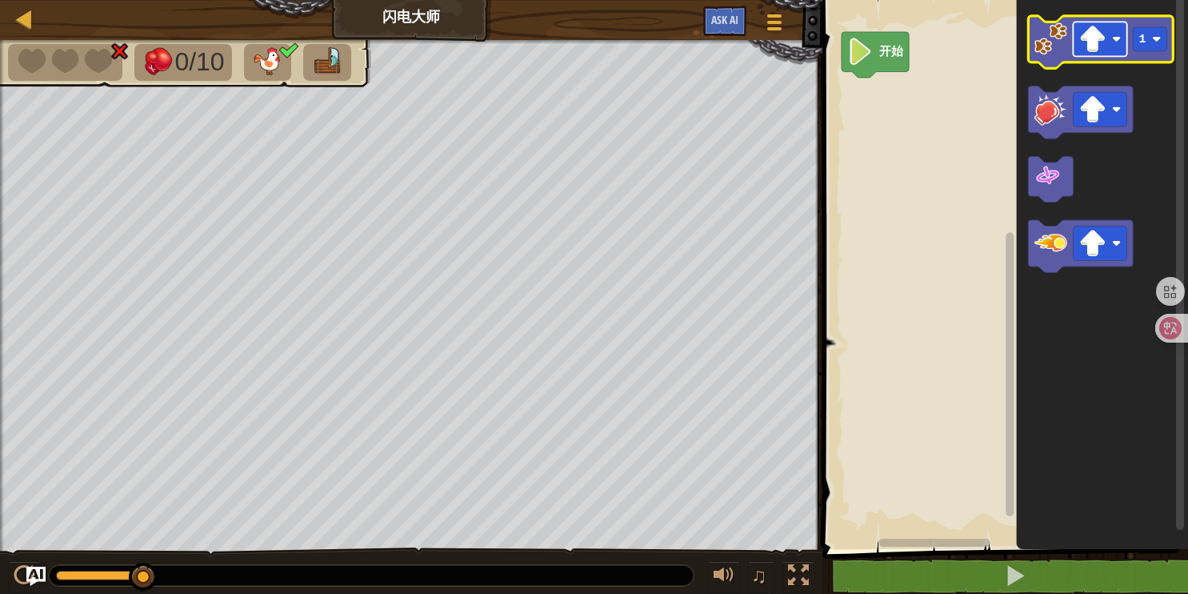
click at [1117, 37] on image "Blockly工作区" at bounding box center [1116, 38] width 9 height 9
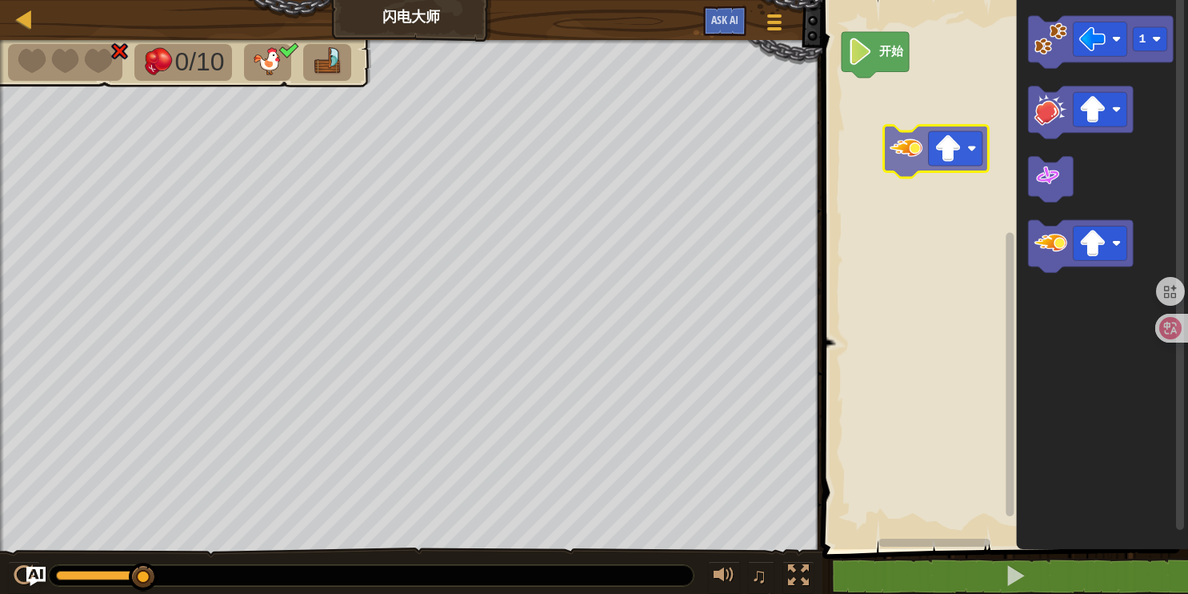
click at [920, 173] on div "开始 1" at bounding box center [1003, 270] width 370 height 557
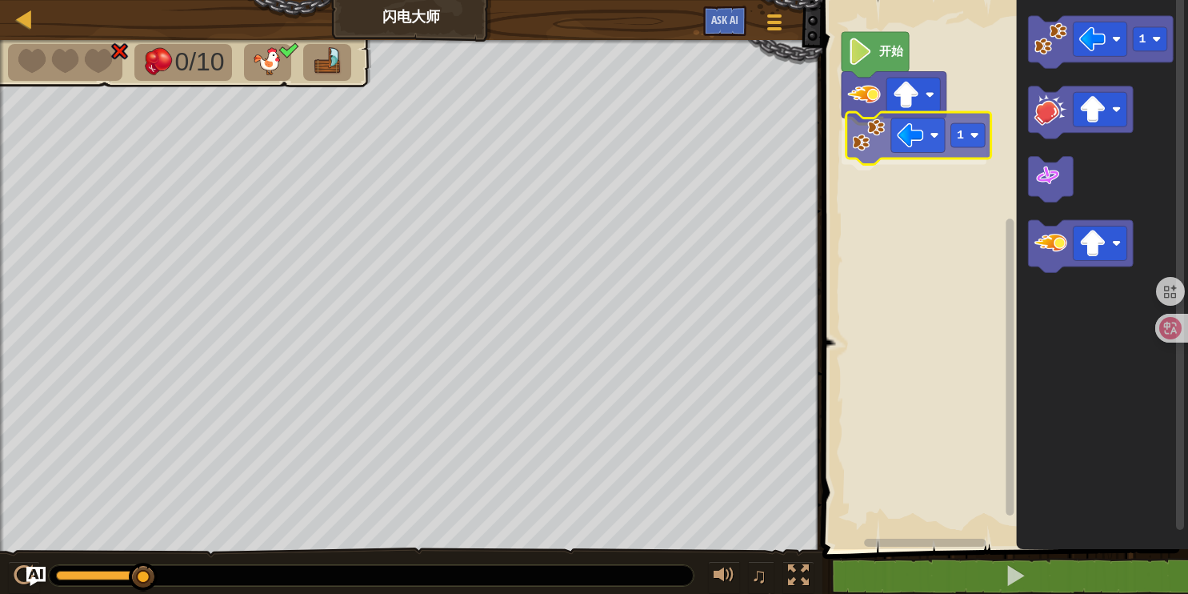
click at [867, 140] on div "开始 1 1 1" at bounding box center [1003, 270] width 370 height 557
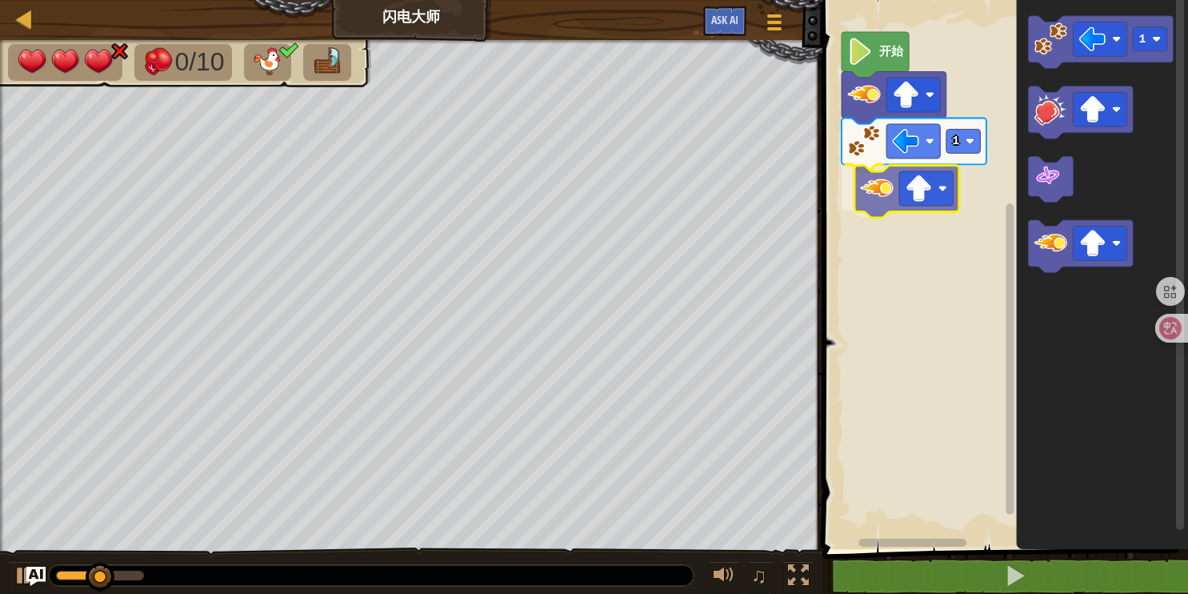
click at [862, 186] on div "开始 1 1" at bounding box center [1003, 270] width 370 height 557
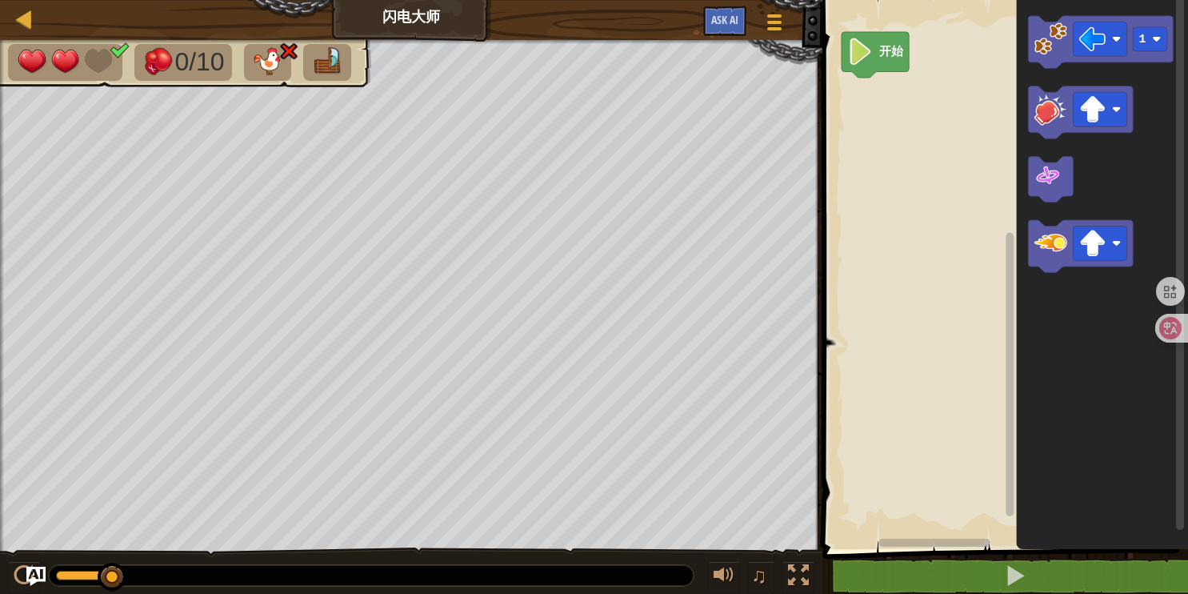
click at [890, 28] on rect "Blockly工作区" at bounding box center [1003, 270] width 370 height 557
click at [862, 62] on image "Blockly工作区" at bounding box center [861, 51] width 26 height 27
click at [876, 132] on div "开始 1" at bounding box center [1003, 270] width 370 height 557
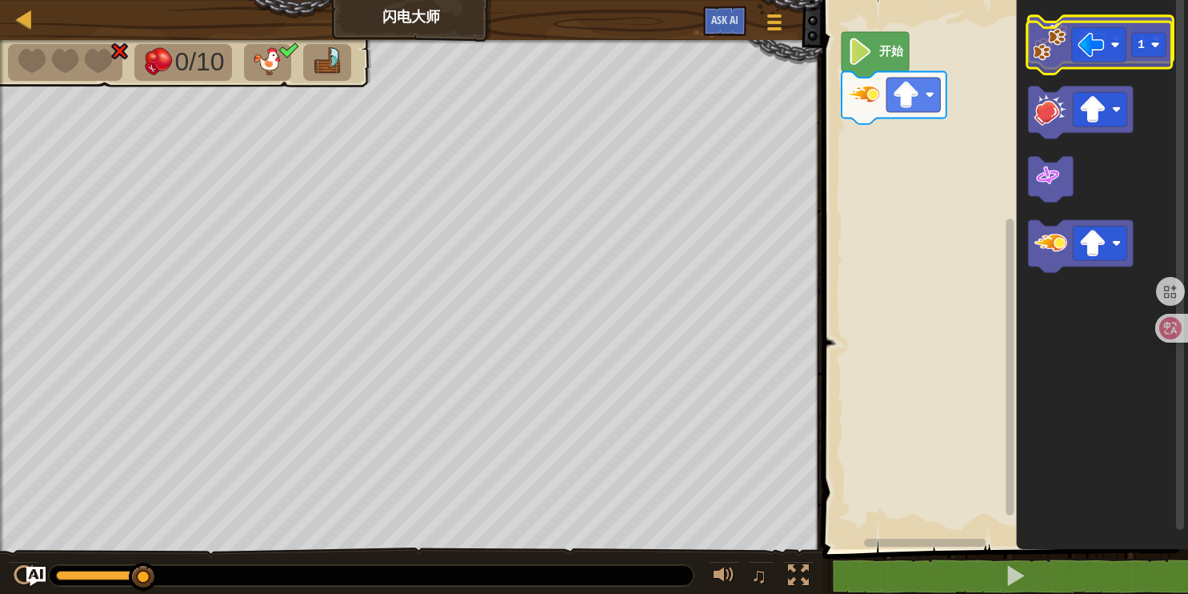
click at [1052, 57] on g "1" at bounding box center [1101, 42] width 145 height 52
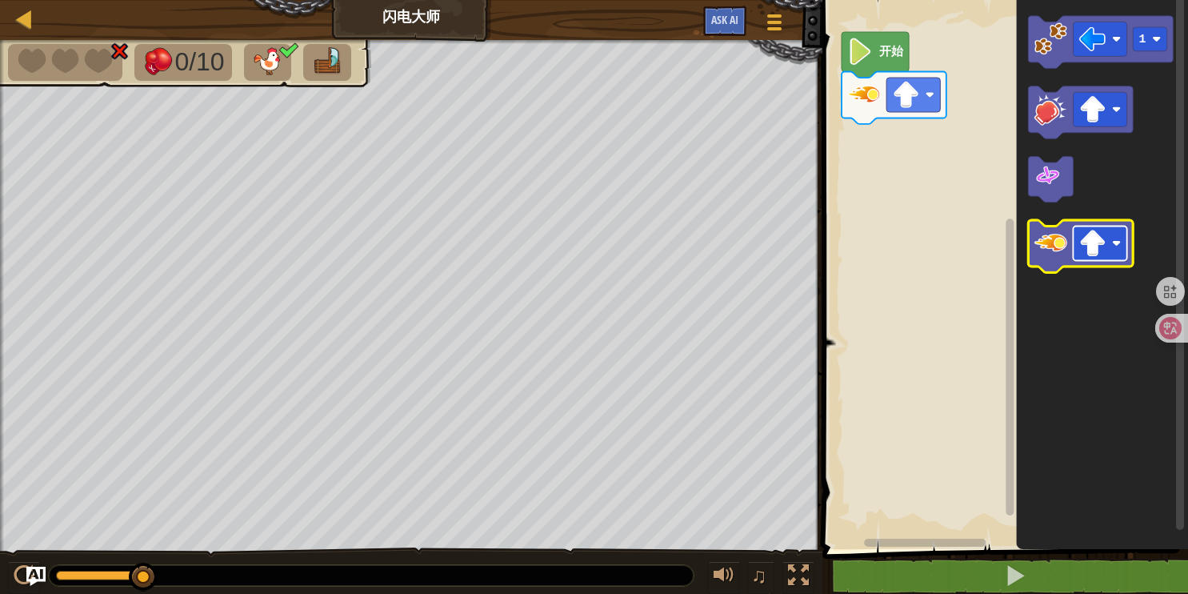
click at [1122, 249] on rect "Blockly工作区" at bounding box center [1101, 243] width 54 height 34
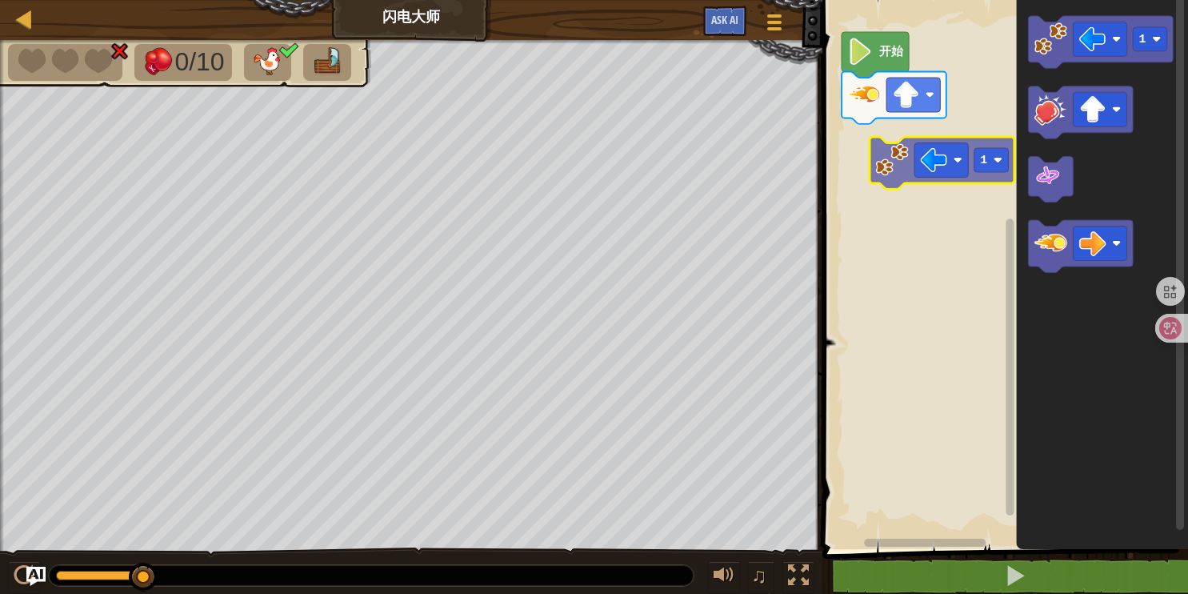
click at [910, 159] on div "开始 1 1" at bounding box center [1003, 270] width 370 height 557
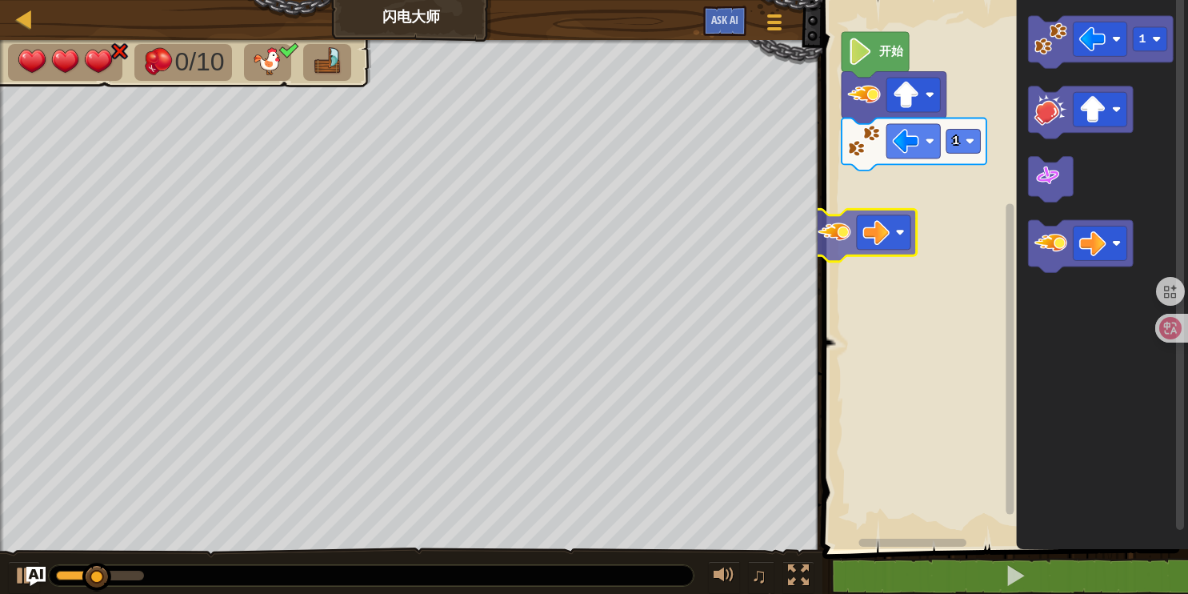
click at [826, 230] on div "1 开始 1" at bounding box center [1003, 270] width 370 height 557
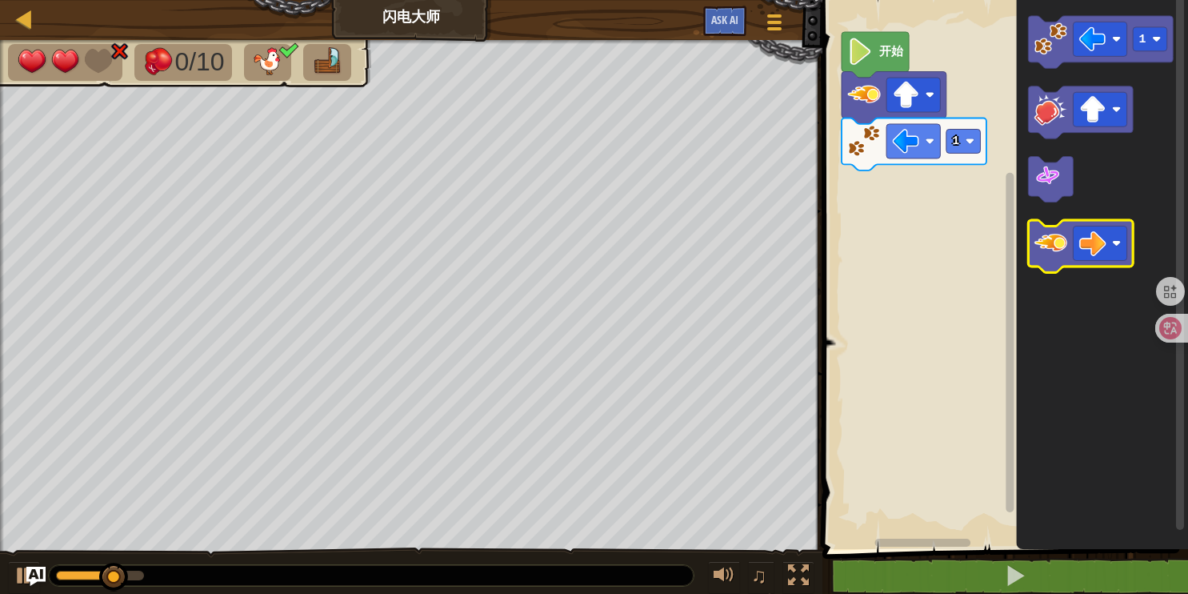
click at [895, 194] on div "1 开始 1" at bounding box center [1003, 270] width 370 height 557
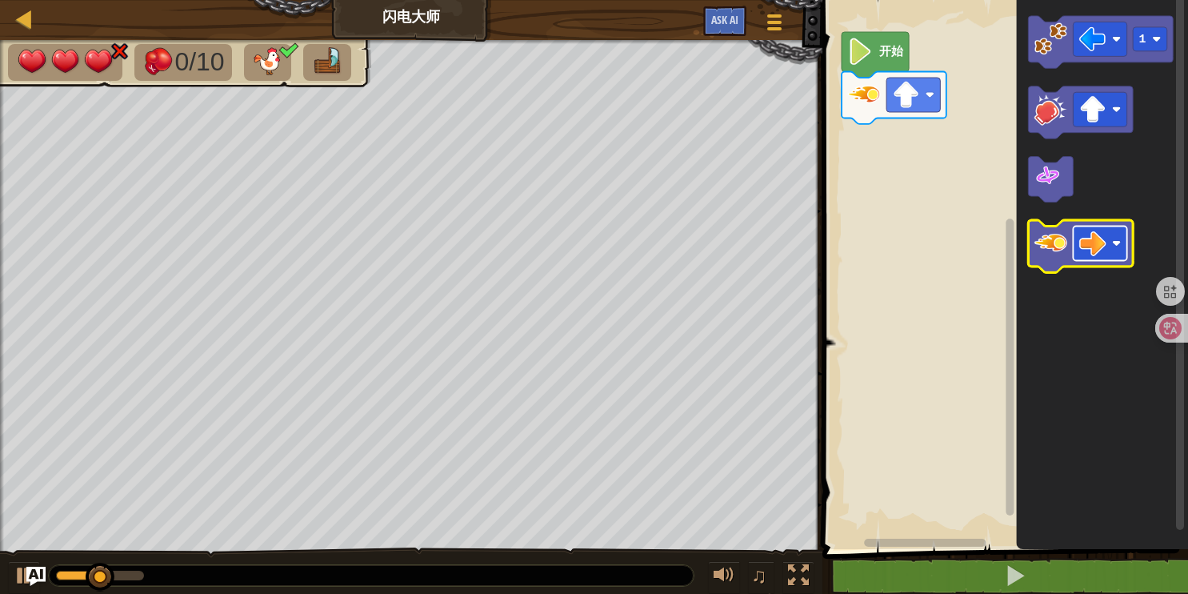
click at [1117, 238] on image "Blockly工作区" at bounding box center [1116, 242] width 9 height 9
click at [901, 188] on div "开始 1" at bounding box center [1003, 270] width 370 height 557
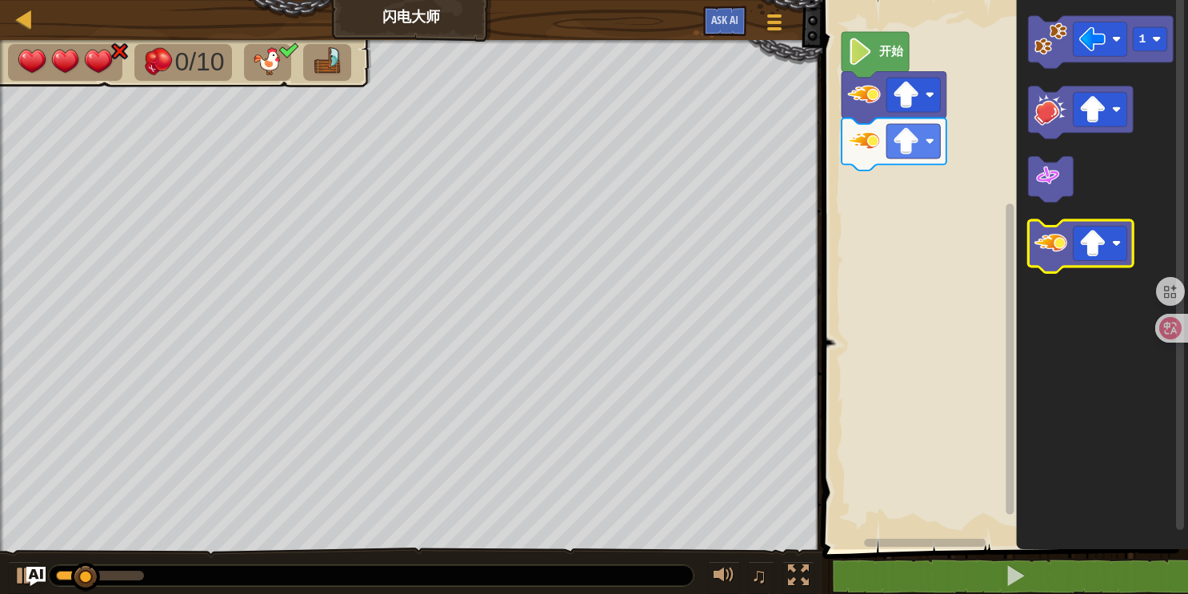
click at [916, 224] on div "开始 1" at bounding box center [1003, 270] width 370 height 557
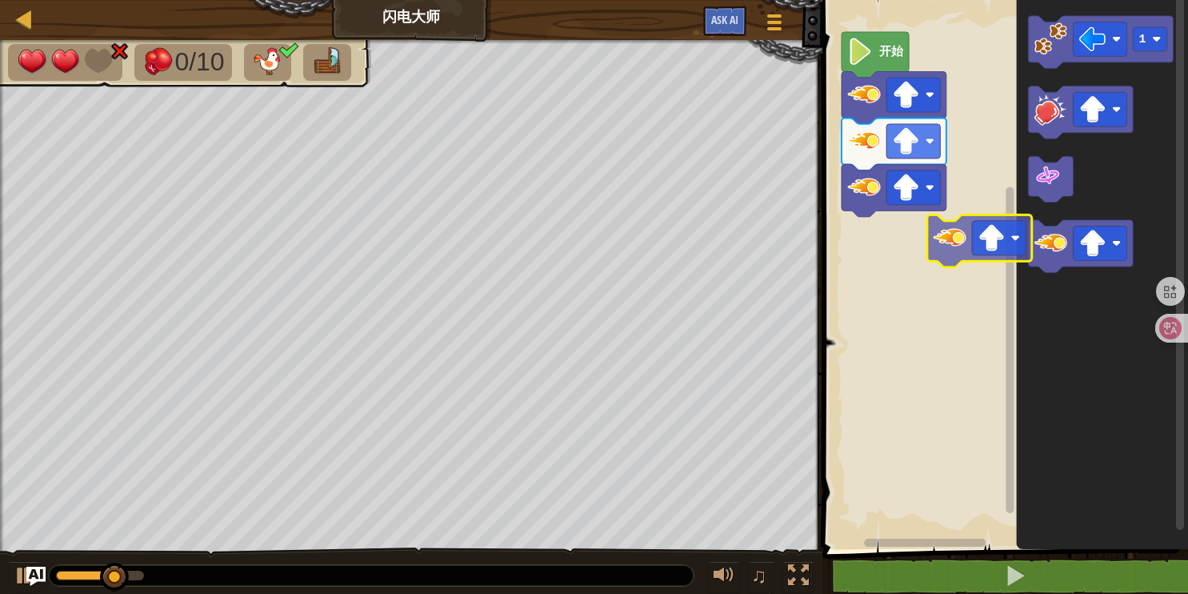
click at [892, 246] on div "开始 1" at bounding box center [1003, 270] width 370 height 557
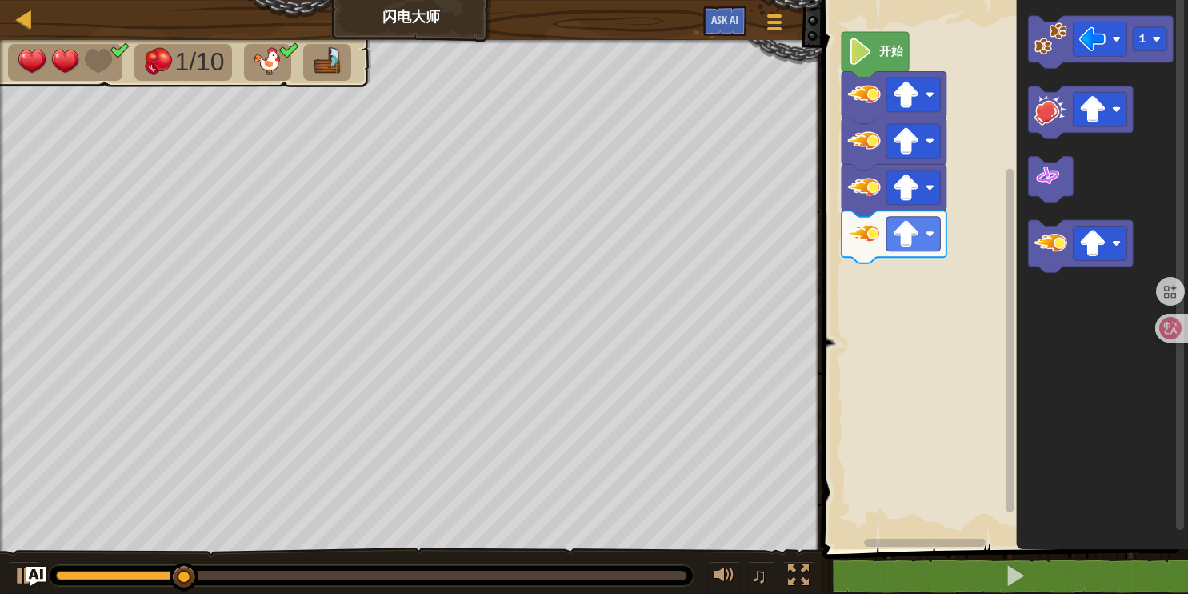
click at [896, 279] on div "开始 1" at bounding box center [1003, 270] width 370 height 557
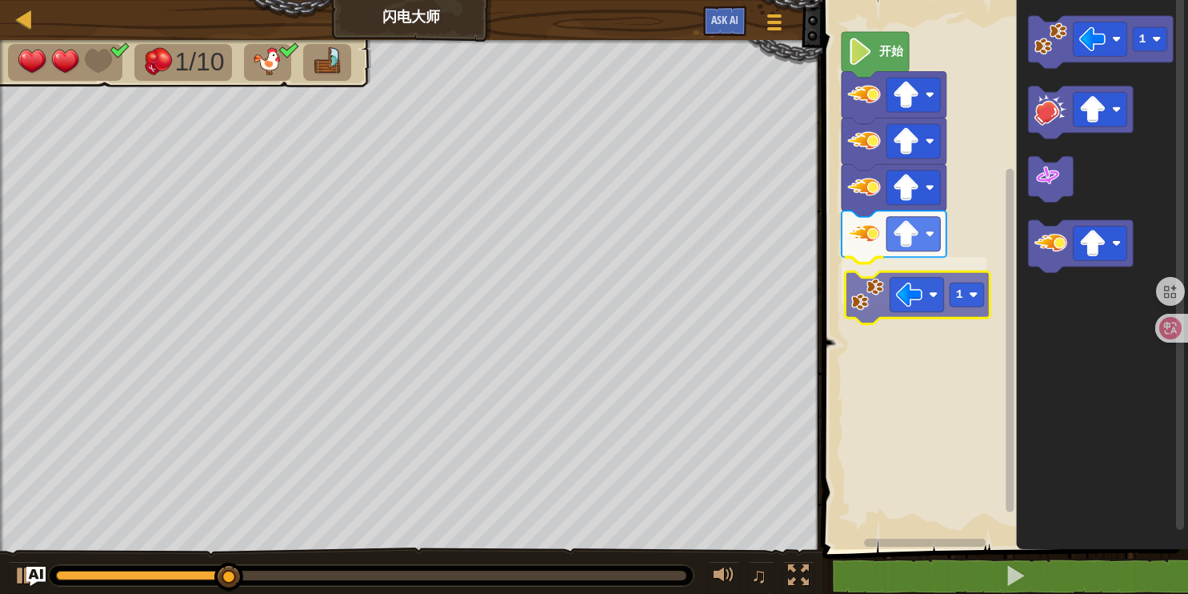
click at [871, 313] on div "1 开始 1 1" at bounding box center [1003, 270] width 370 height 557
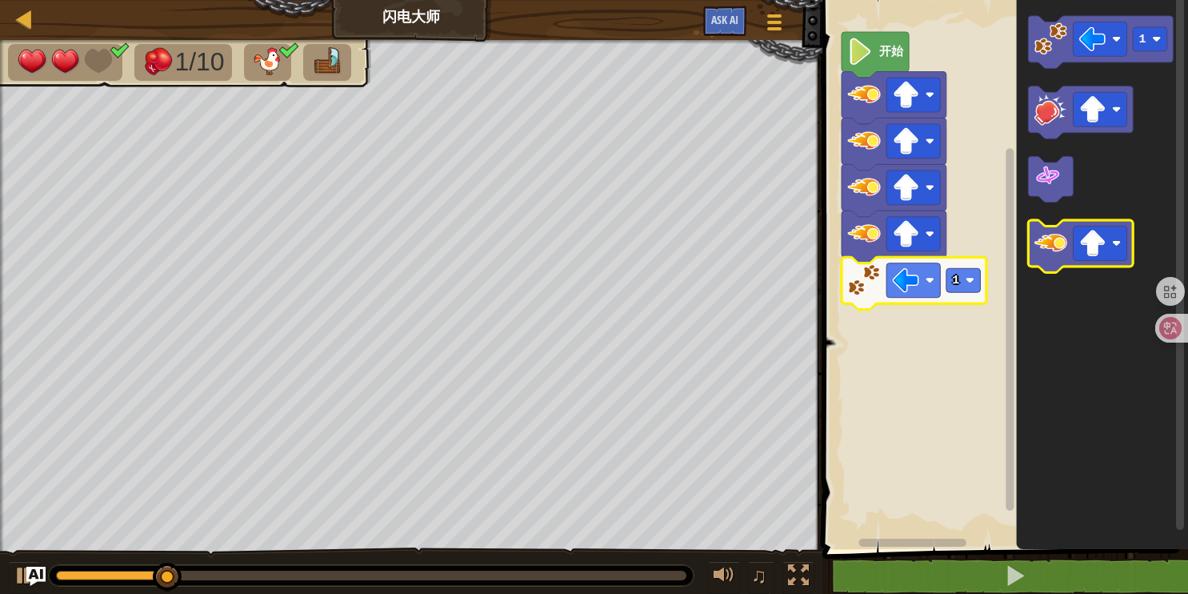
click at [1132, 246] on icon "Blockly工作区" at bounding box center [1081, 246] width 105 height 52
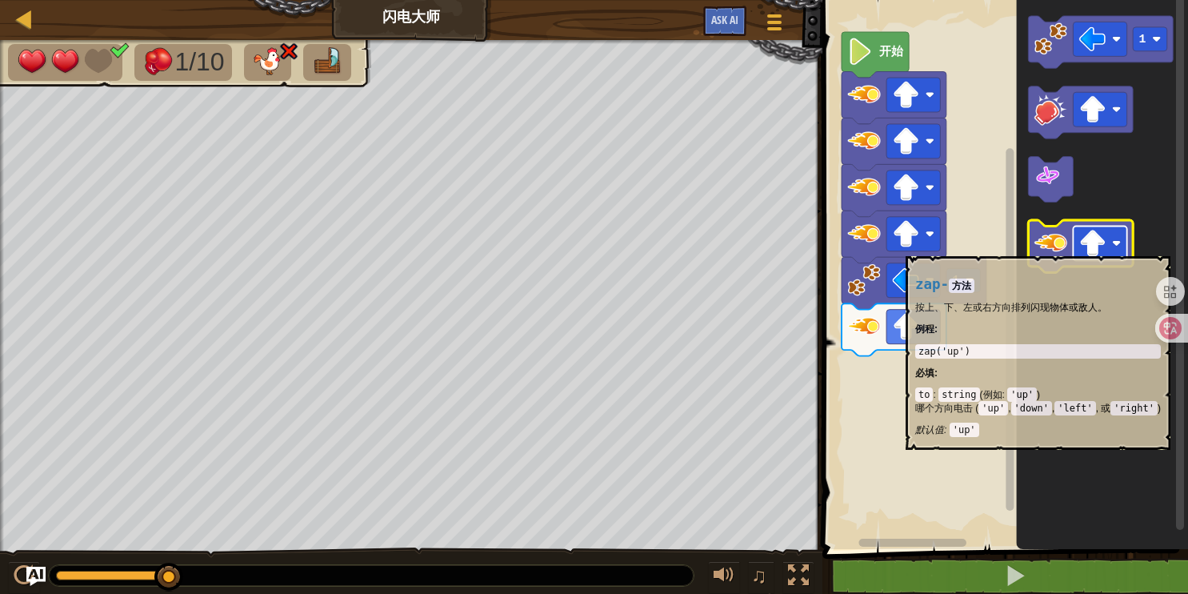
click at [1110, 248] on rect "Blockly工作区" at bounding box center [1101, 243] width 54 height 34
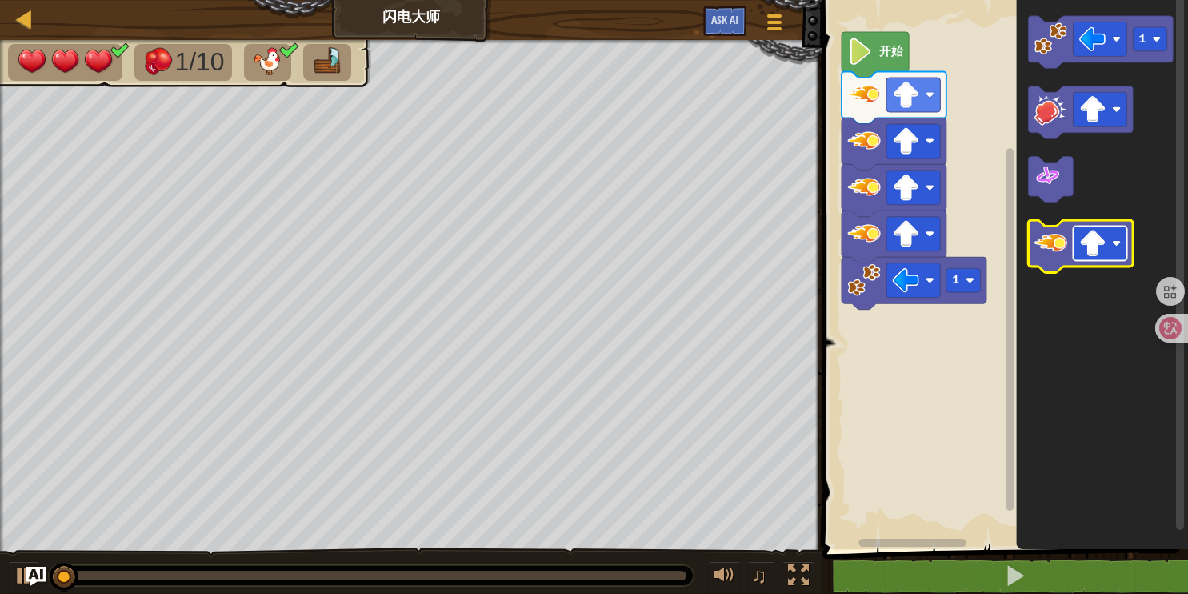
click at [1119, 254] on rect "Blockly工作区" at bounding box center [1101, 243] width 54 height 34
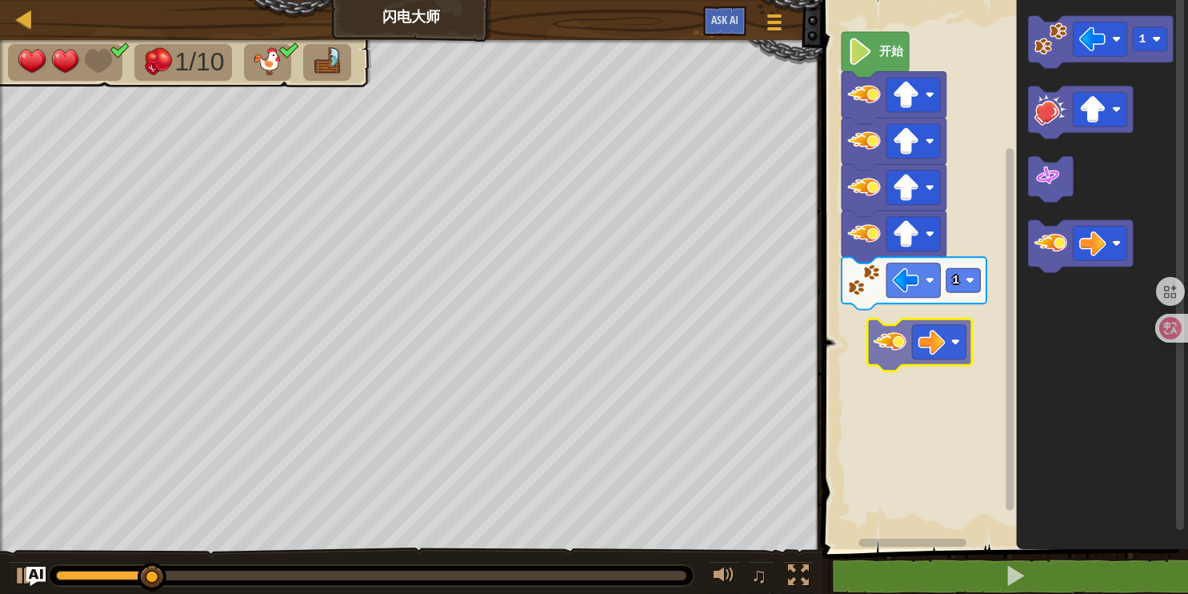
click at [888, 351] on div "1 开始 1" at bounding box center [1003, 270] width 370 height 557
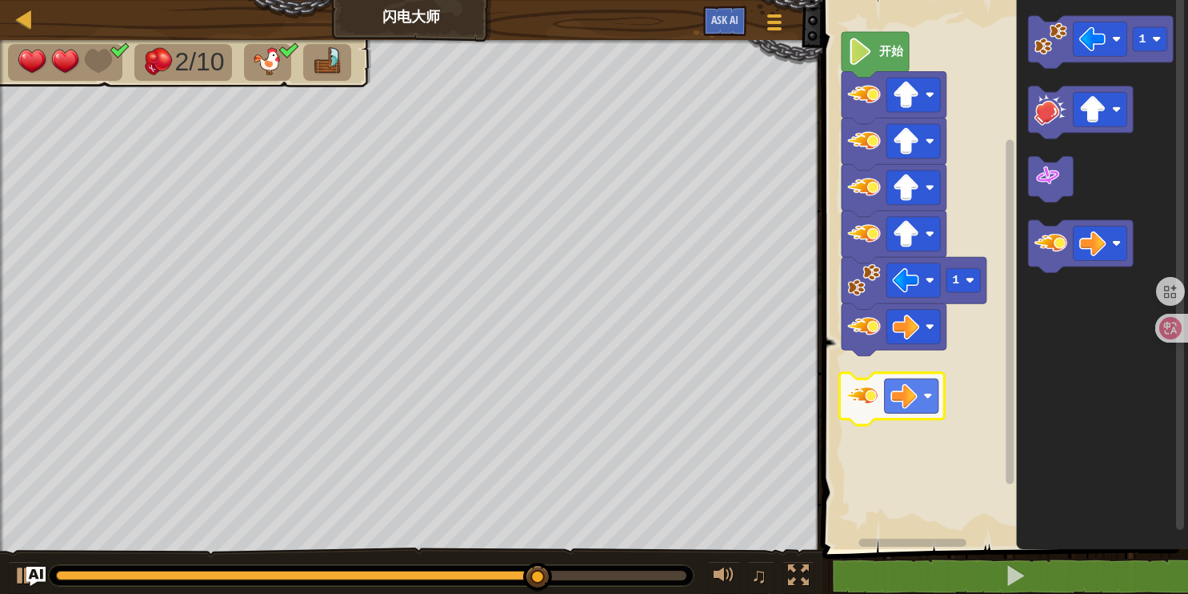
click at [874, 398] on div "1 开始 1" at bounding box center [1003, 270] width 370 height 557
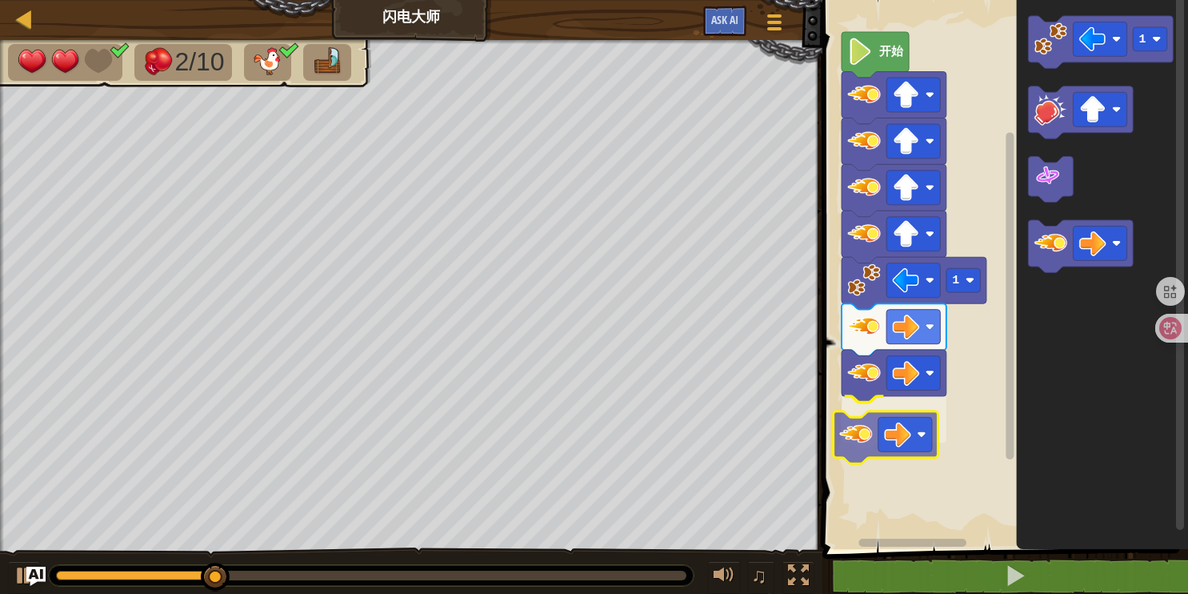
click at [862, 440] on div "1 开始 1" at bounding box center [1003, 270] width 370 height 557
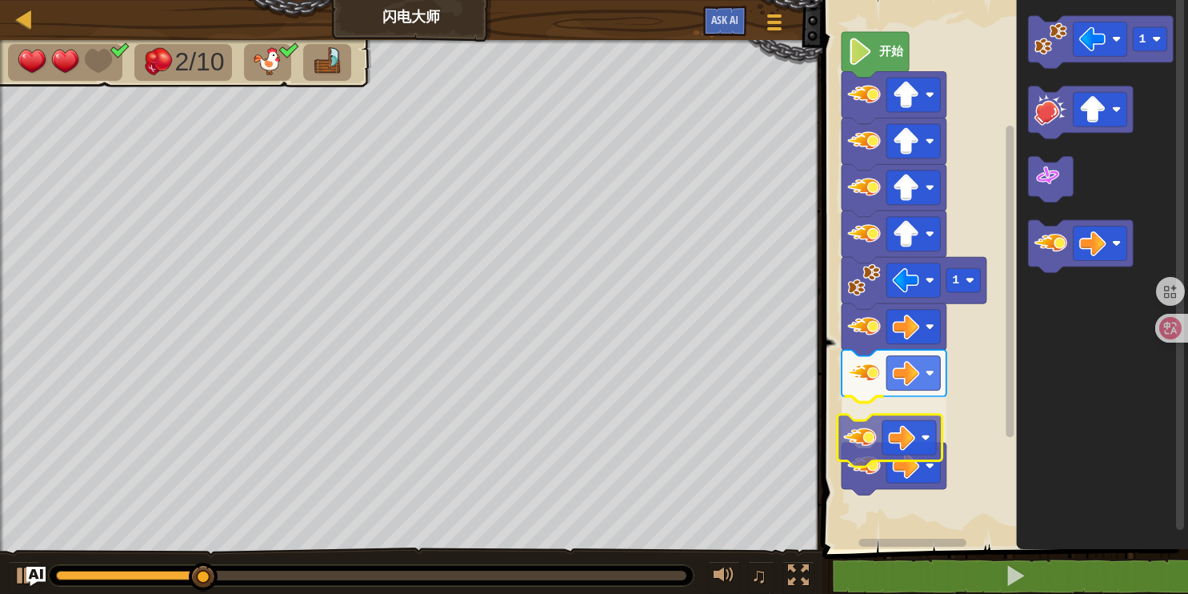
click at [869, 422] on div "1 开始 1" at bounding box center [1003, 270] width 370 height 557
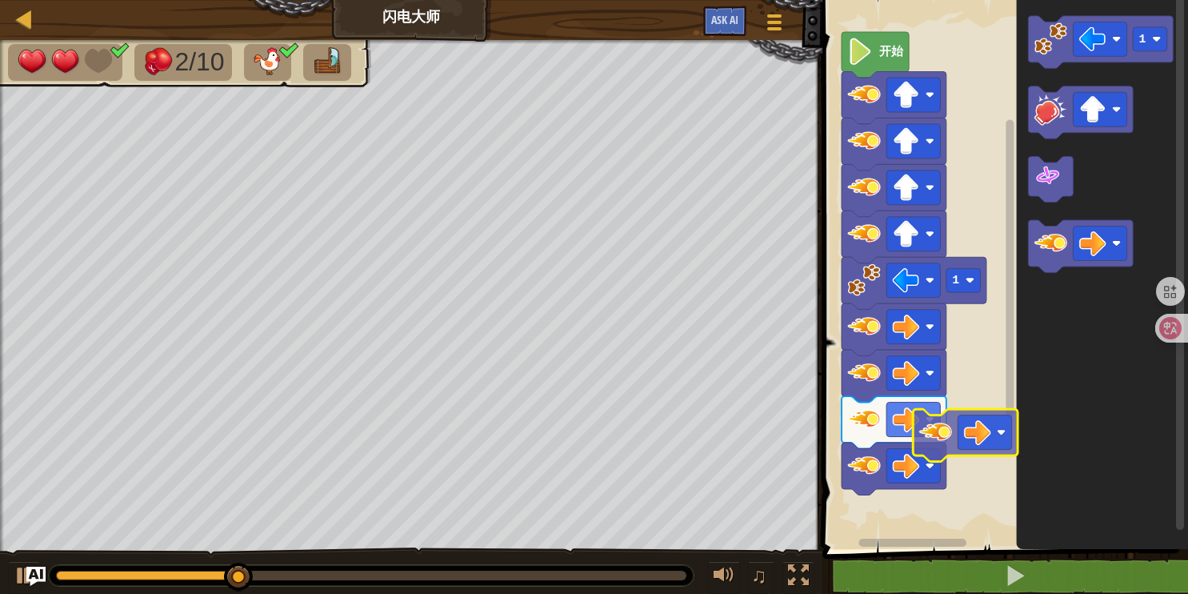
click at [942, 438] on div "1 开始 1" at bounding box center [1003, 270] width 370 height 557
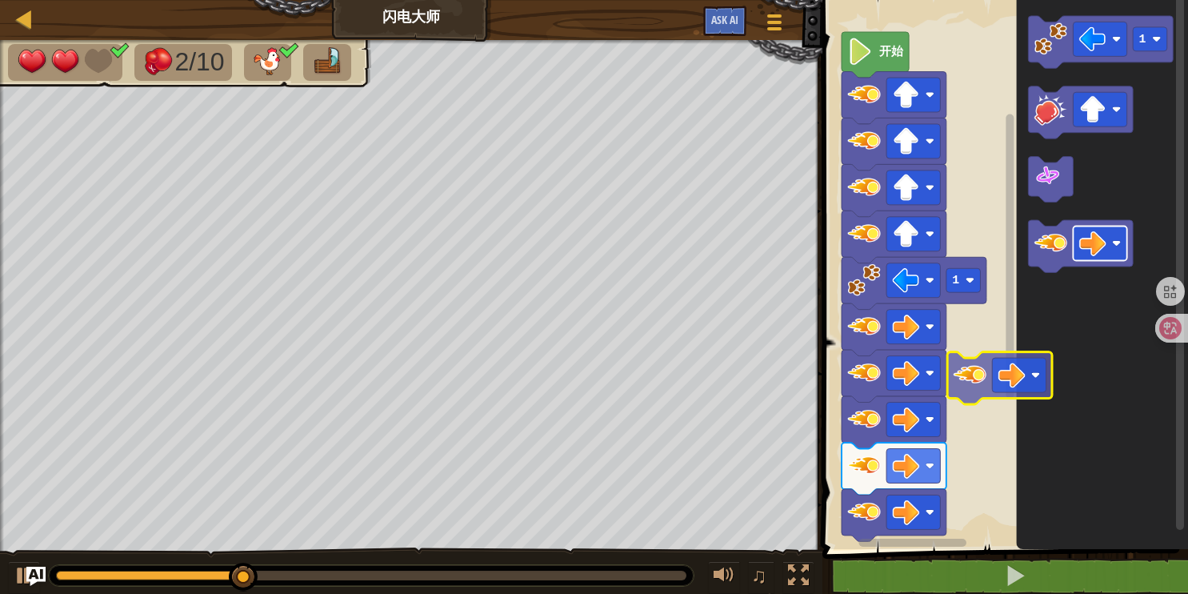
click at [953, 477] on div "1 开始 1" at bounding box center [1003, 270] width 370 height 557
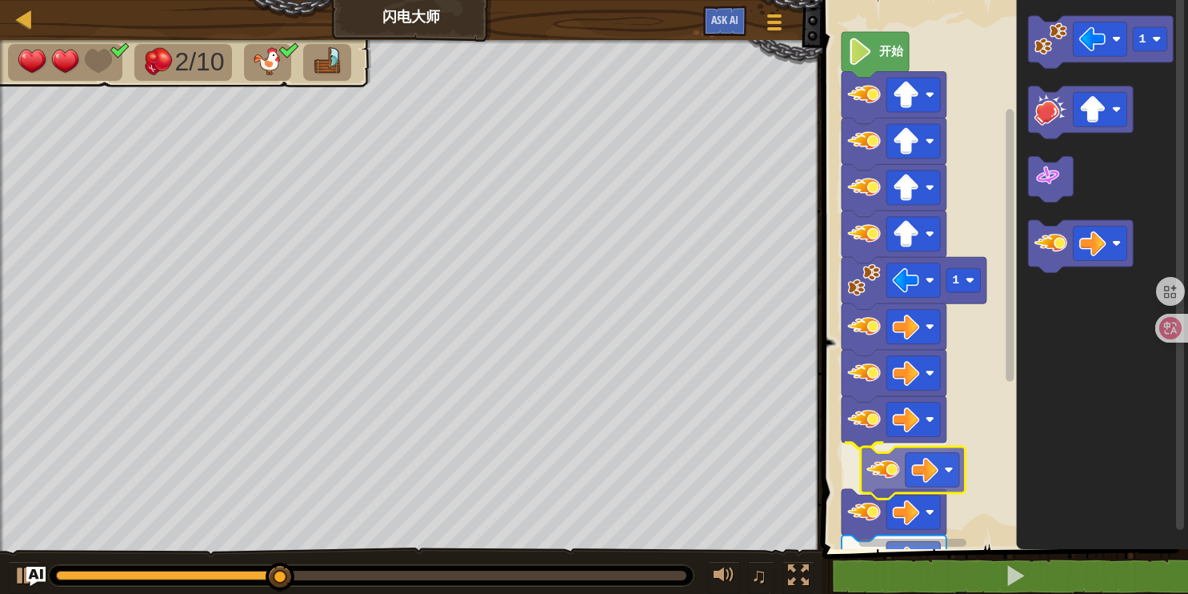
click at [901, 470] on div "1 开始 1" at bounding box center [1003, 270] width 370 height 557
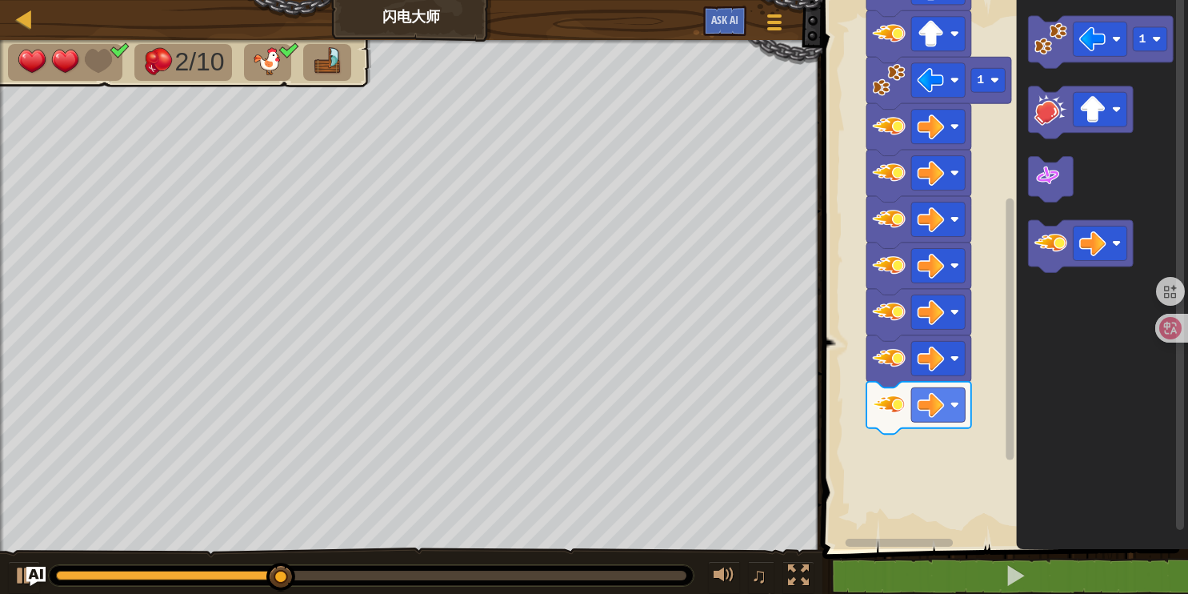
click at [989, 394] on div "1 开始 1" at bounding box center [1003, 270] width 370 height 557
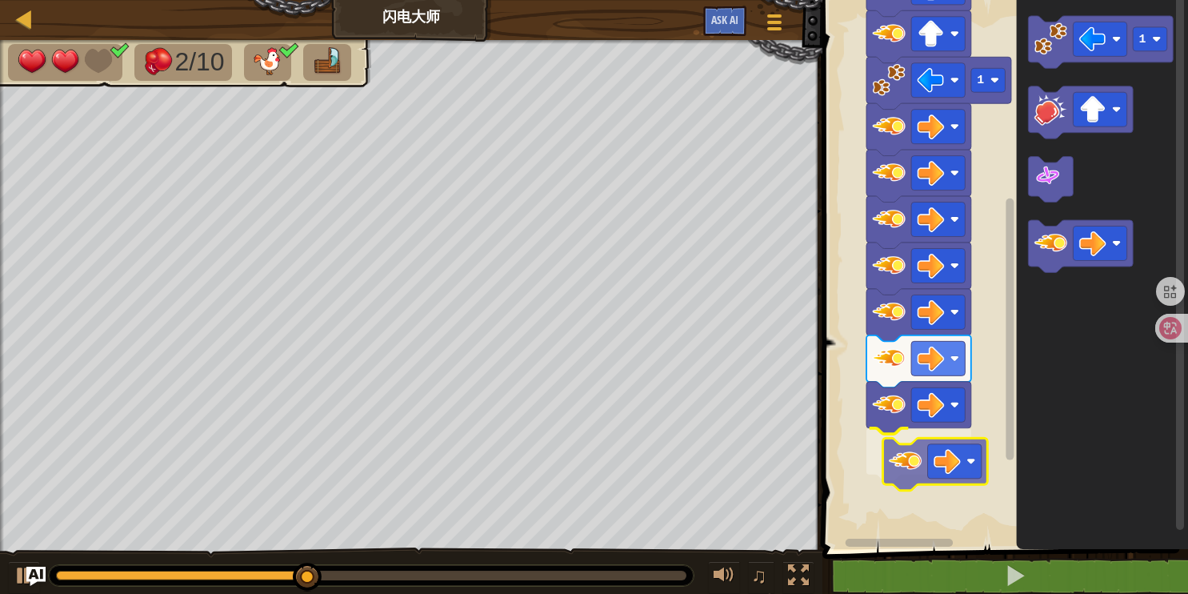
click at [910, 472] on div "1 开始 1" at bounding box center [1003, 270] width 370 height 557
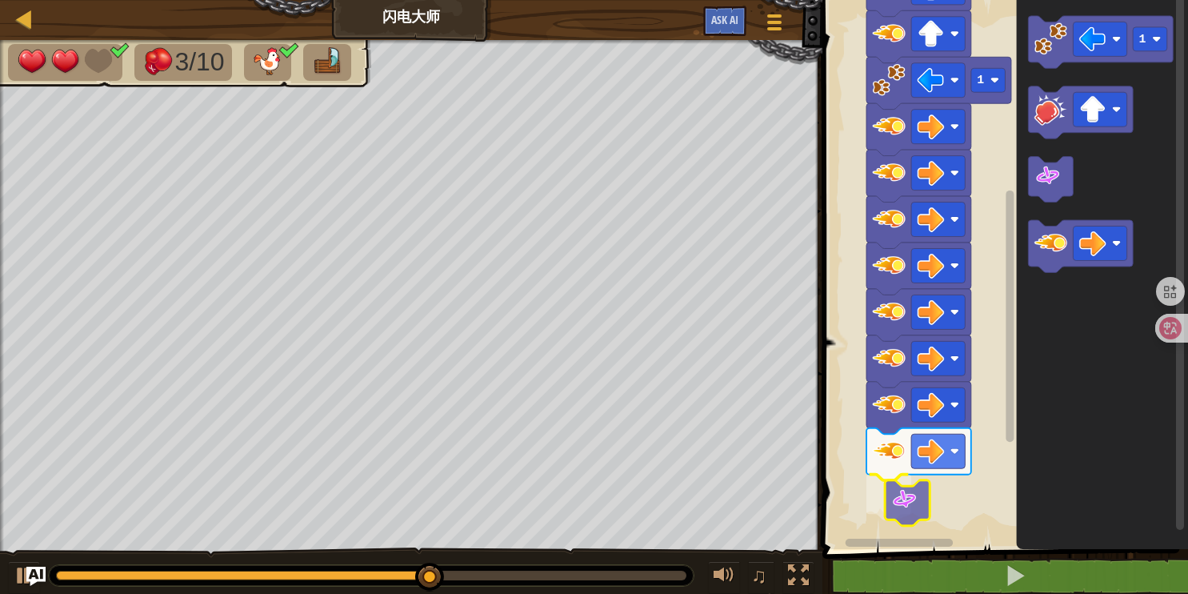
click at [900, 507] on div "1 开始 1" at bounding box center [1003, 270] width 370 height 557
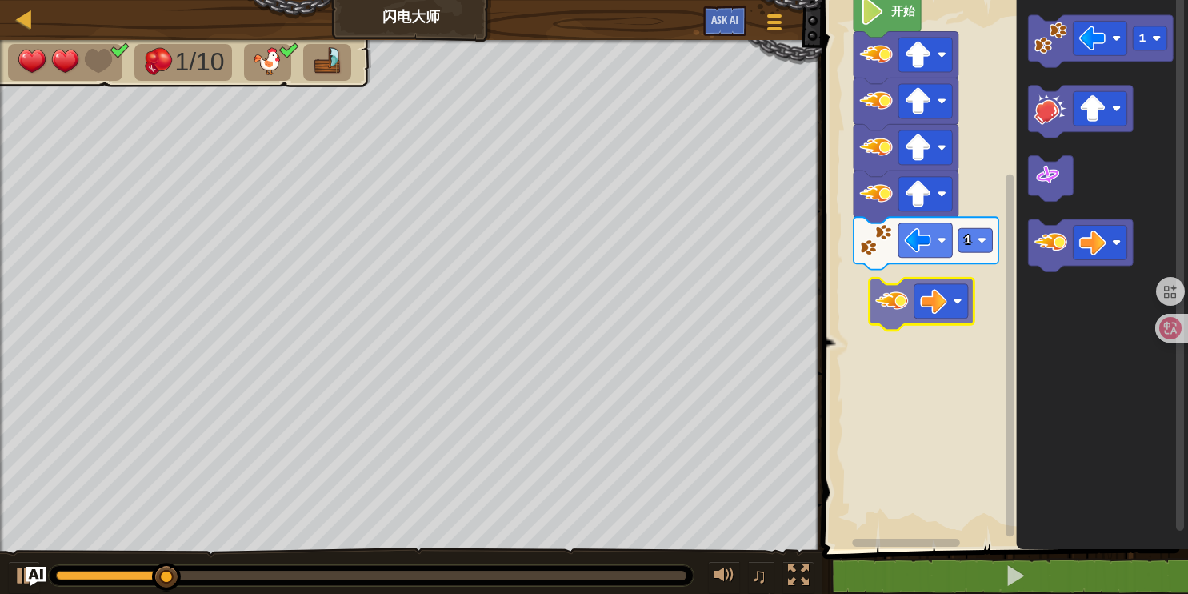
click at [899, 294] on div "1 开始 1" at bounding box center [1003, 270] width 370 height 557
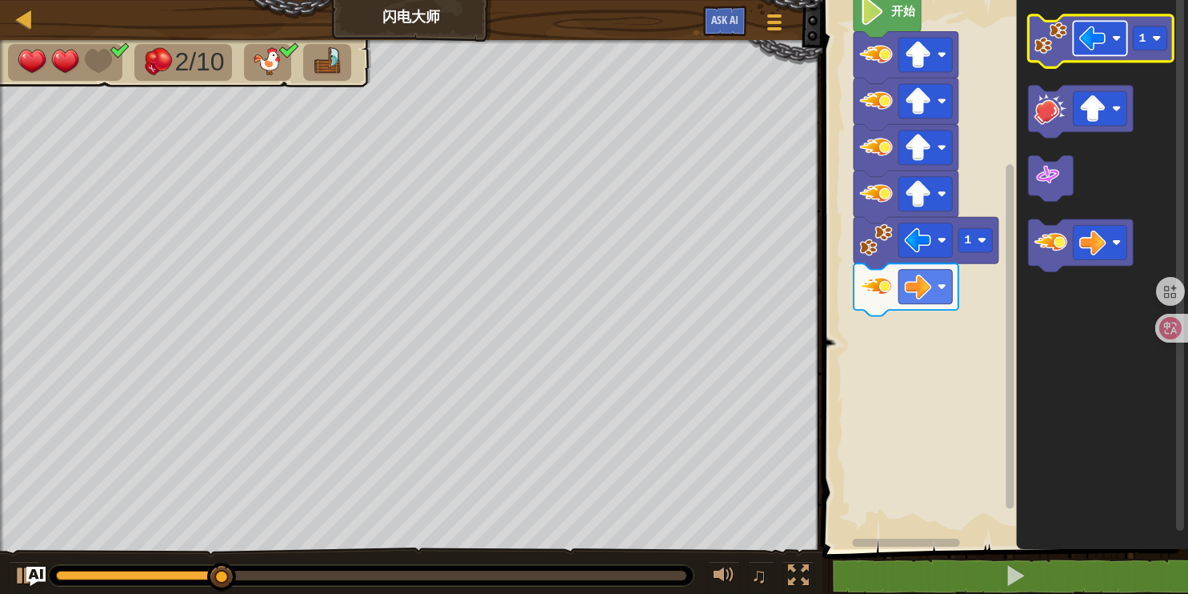
click at [1118, 35] on image "Blockly工作区" at bounding box center [1116, 38] width 9 height 9
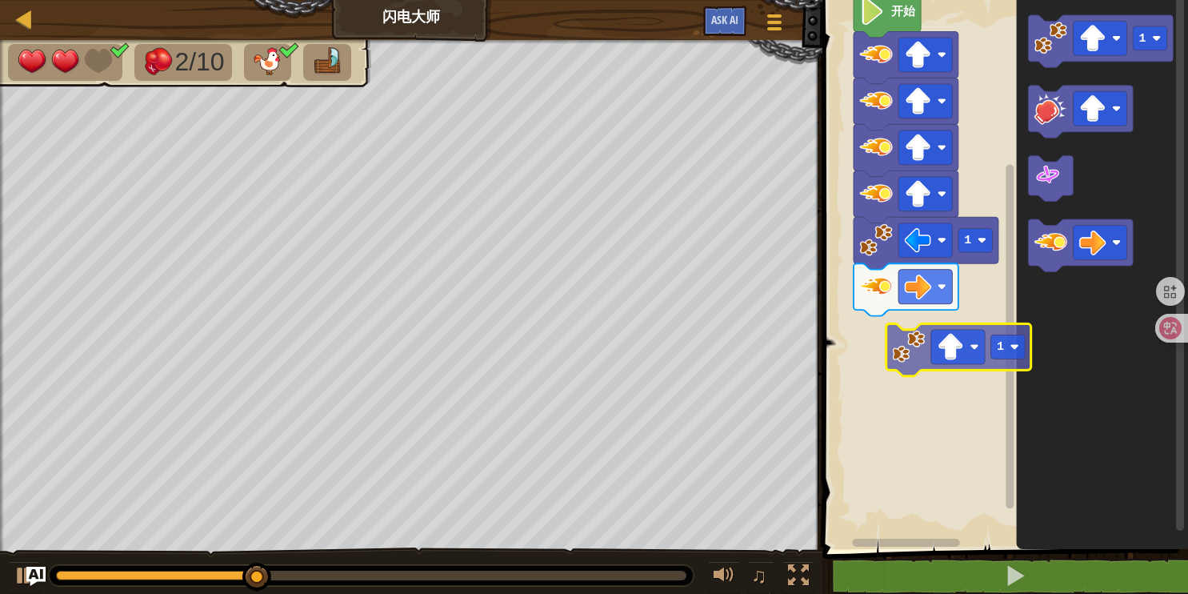
click at [922, 352] on div "1 开始 1 1" at bounding box center [1003, 270] width 370 height 557
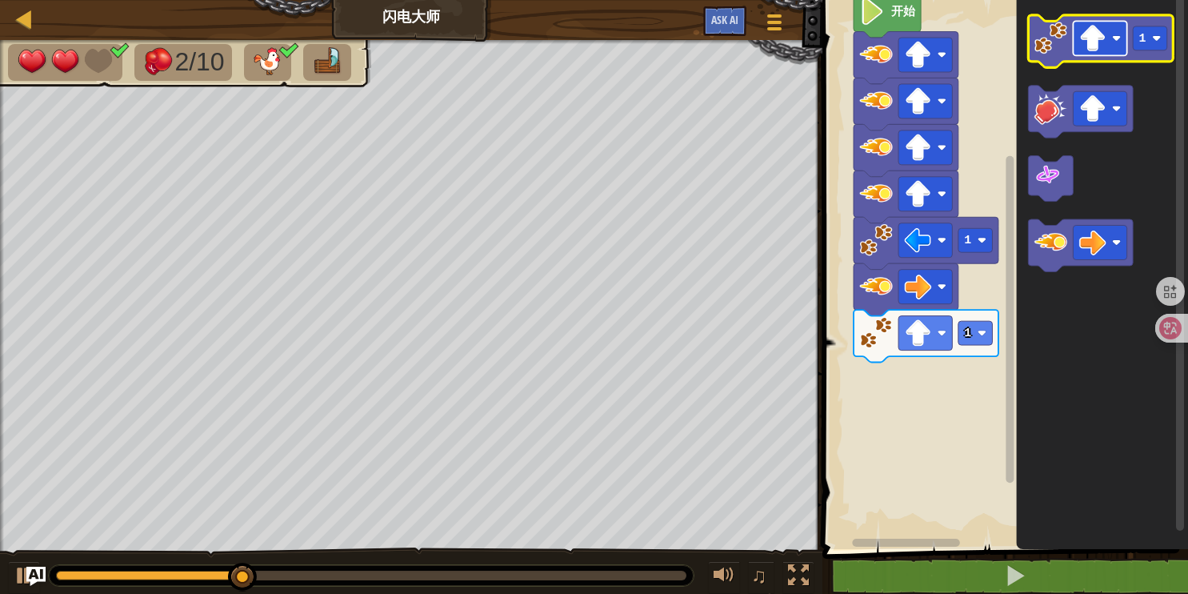
click at [1117, 44] on rect "Blockly工作区" at bounding box center [1101, 38] width 54 height 34
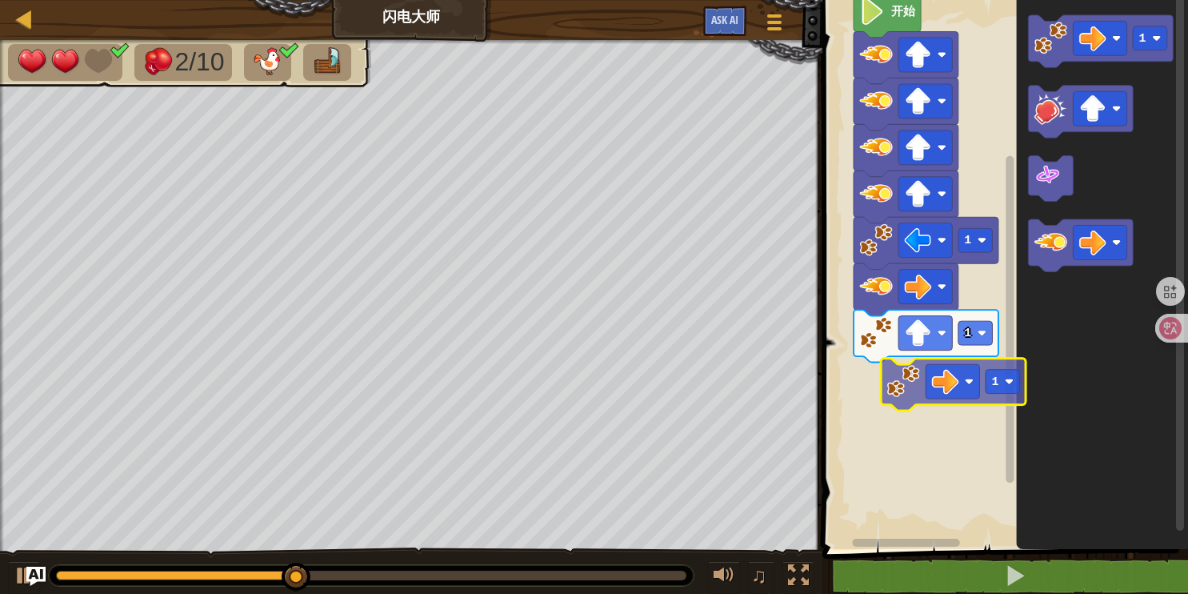
click at [907, 403] on div "1 1 开始 1 1" at bounding box center [1003, 270] width 370 height 557
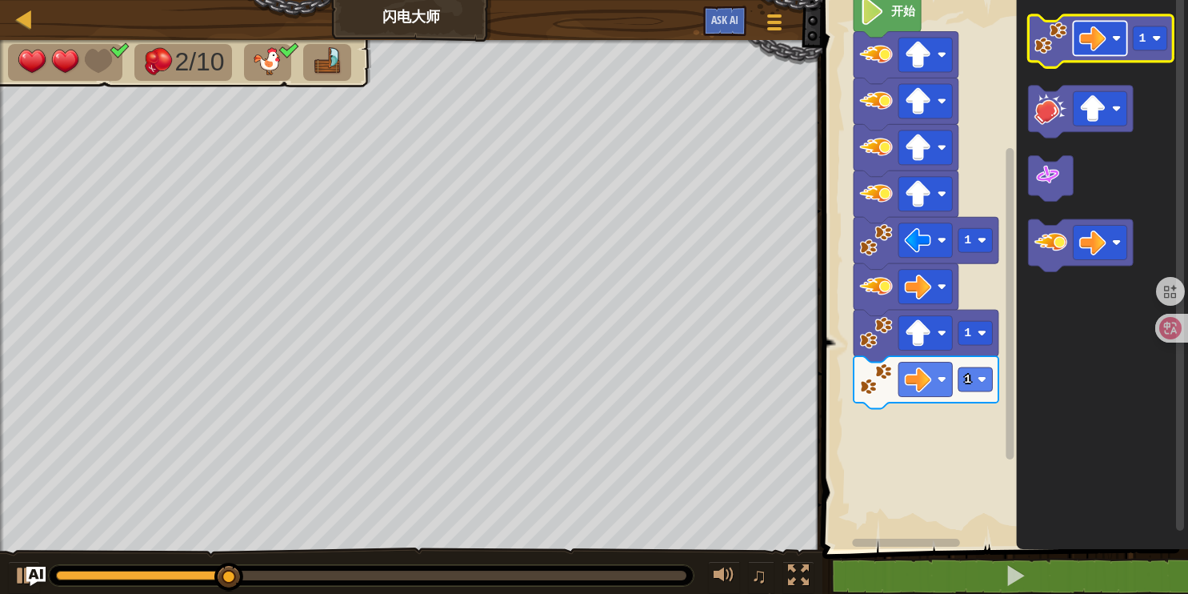
click at [1120, 45] on rect "Blockly工作区" at bounding box center [1101, 38] width 54 height 34
click at [1159, 38] on image "Blockly工作区" at bounding box center [1157, 38] width 9 height 9
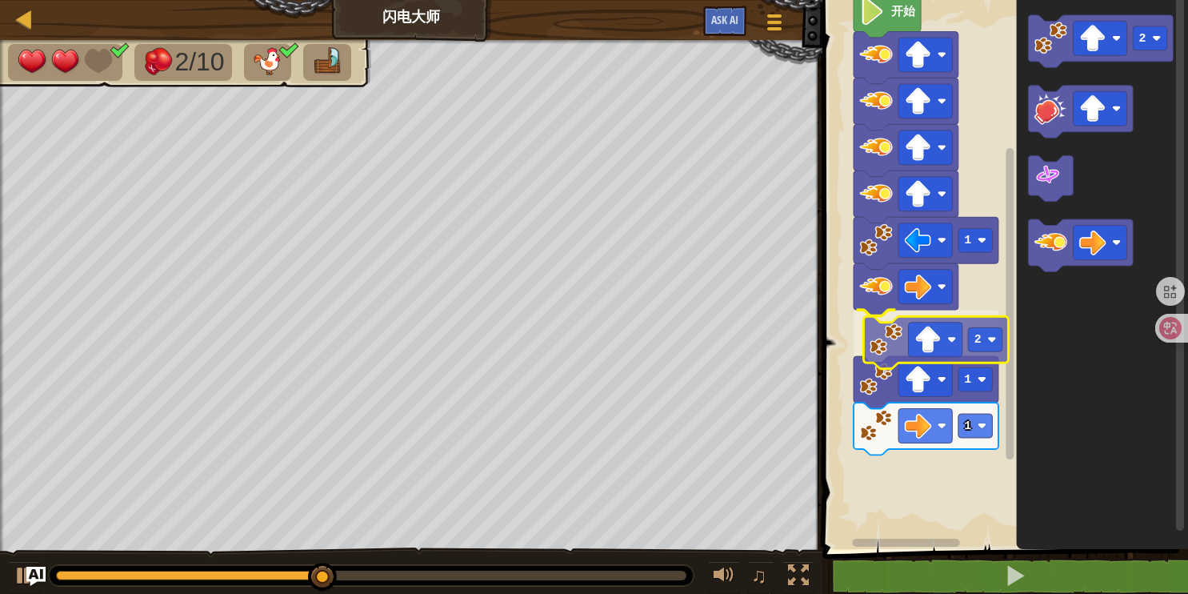
click at [883, 322] on div "2 1 1 1 开始 2 2" at bounding box center [1003, 270] width 370 height 557
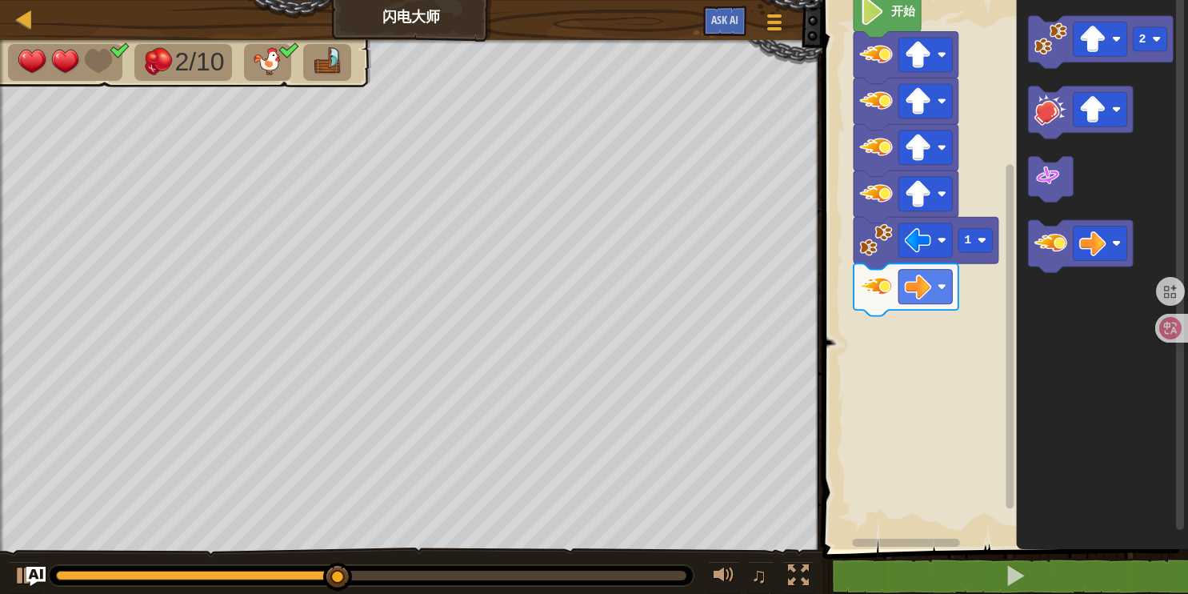
click at [926, 298] on div "1 开始 2" at bounding box center [1003, 270] width 370 height 557
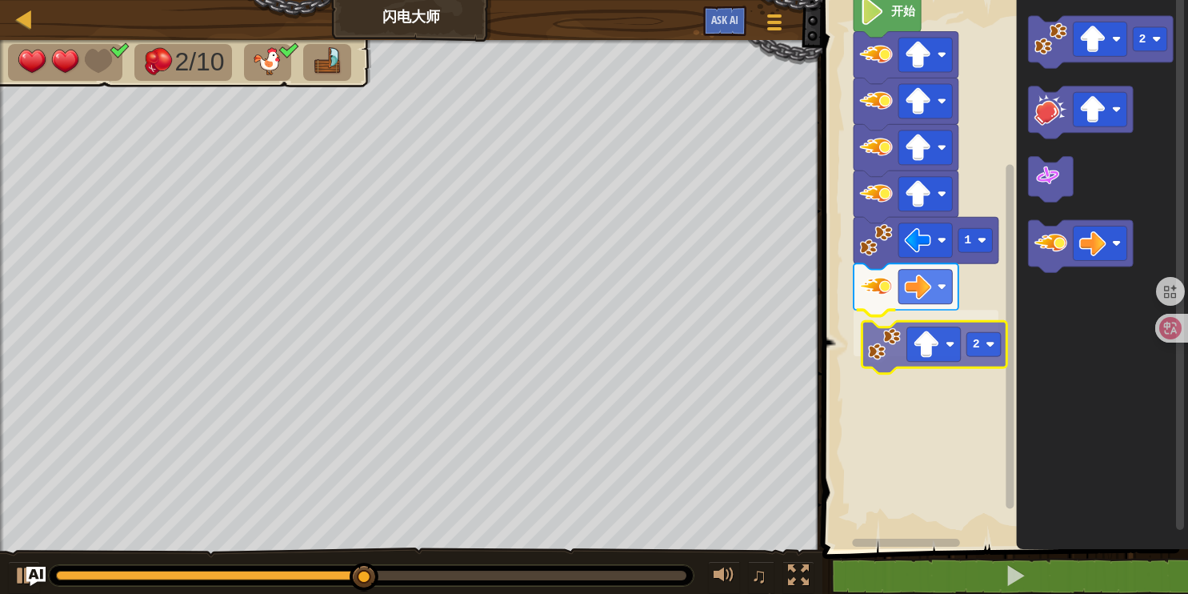
click at [884, 363] on div "2 1 开始 2 2" at bounding box center [1003, 270] width 370 height 557
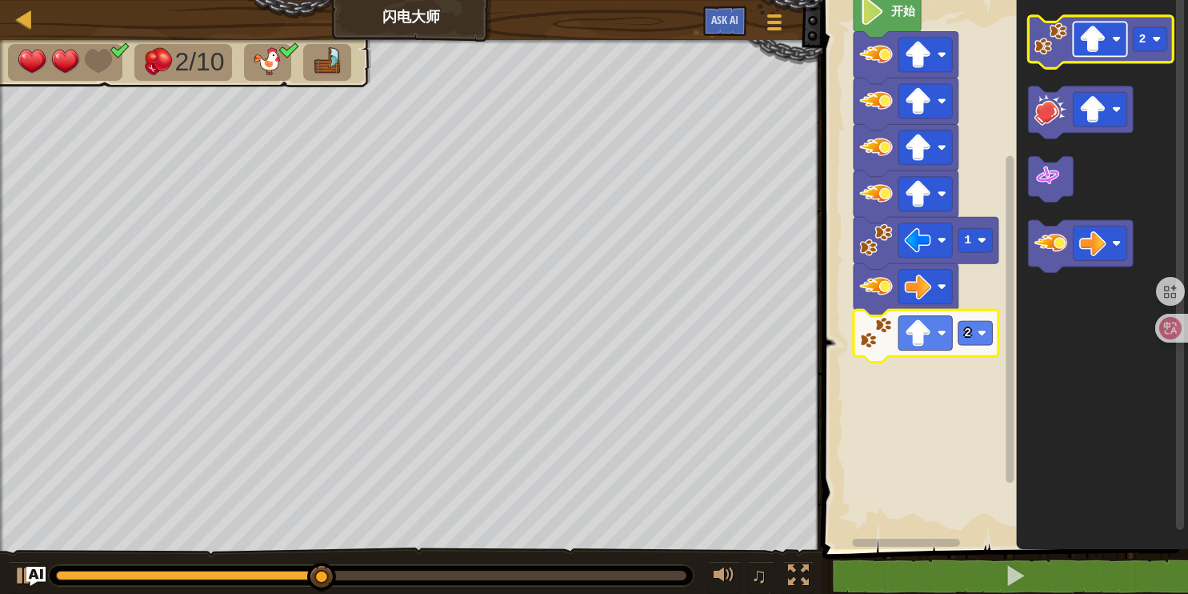
click at [1111, 43] on rect "Blockly工作区" at bounding box center [1101, 39] width 54 height 34
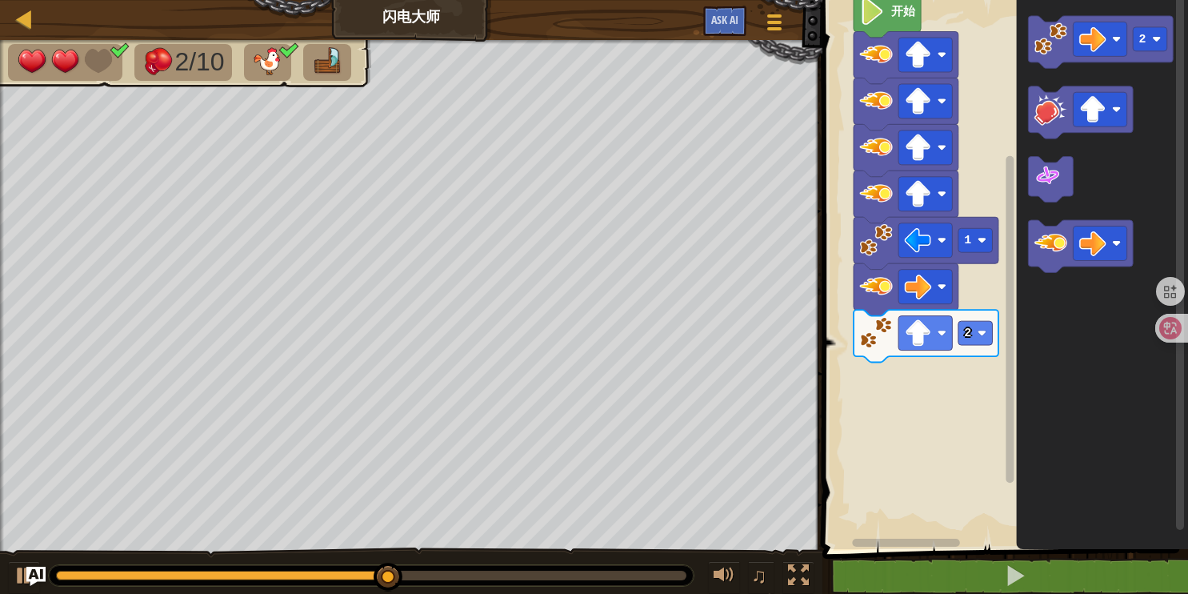
click at [1022, 415] on icon "2" at bounding box center [1103, 270] width 172 height 557
click at [987, 381] on div "2 1 开始 2" at bounding box center [1003, 270] width 370 height 557
click at [1055, 0] on html "地图 闪电大师 游戏菜单 Ask AI 1 ההההההההההההההההההההההההההההההההההההההההההההההההההההההההה…" at bounding box center [594, 0] width 1188 height 0
click at [1049, 169] on g "2" at bounding box center [1101, 144] width 145 height 257
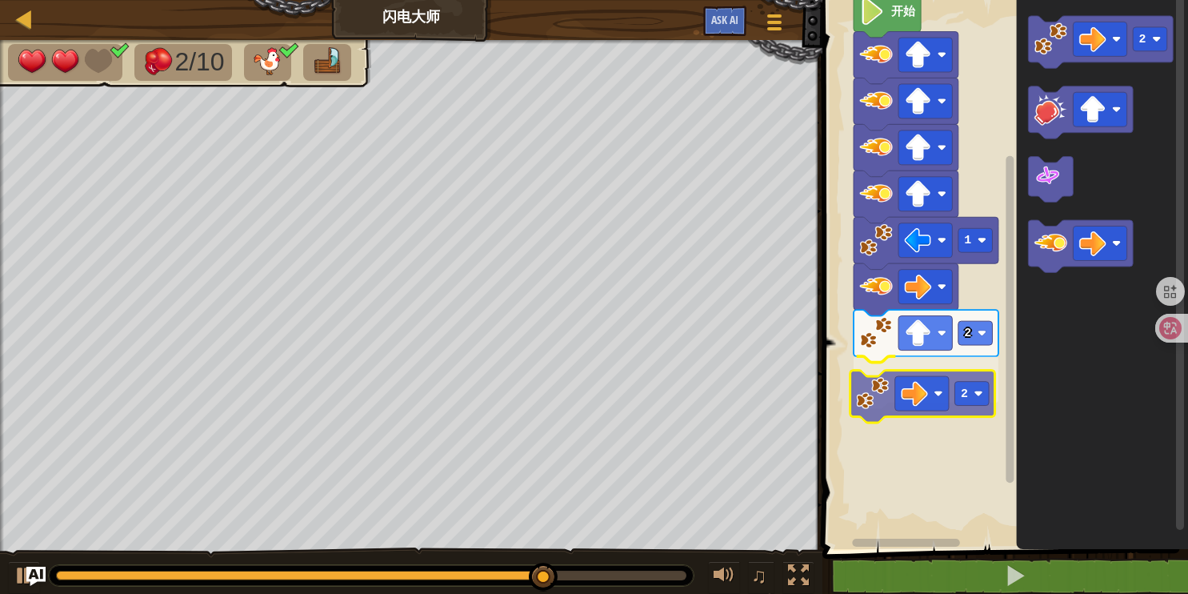
click at [880, 402] on div "2 2 1 开始 2 2" at bounding box center [1003, 270] width 370 height 557
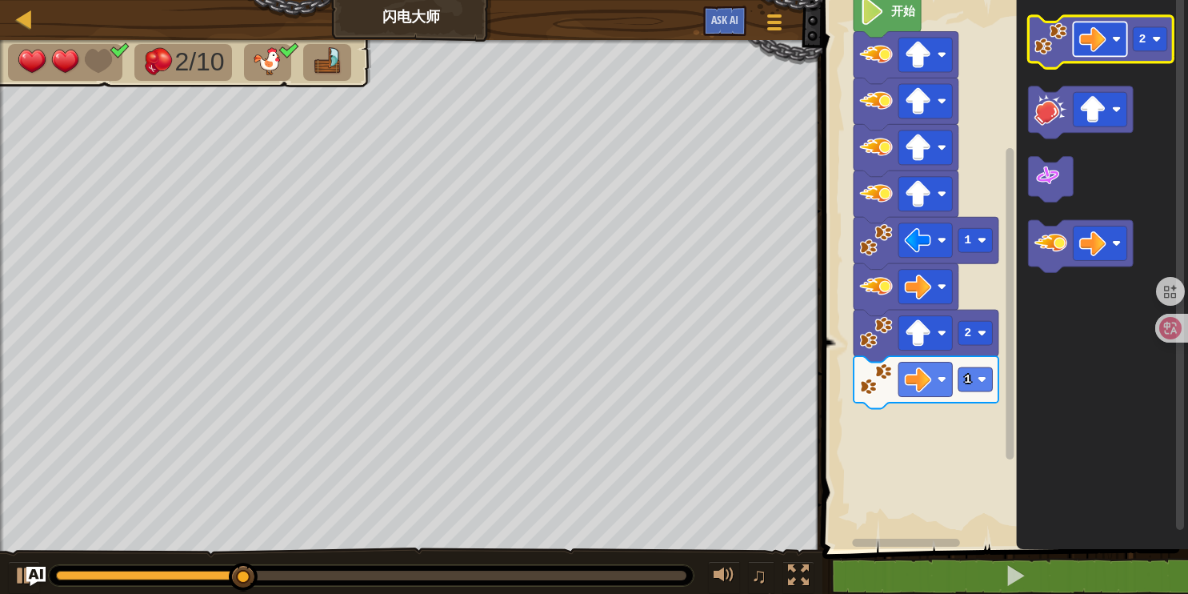
click at [1114, 41] on image "Blockly工作区" at bounding box center [1116, 38] width 9 height 9
click at [1161, 39] on image "Blockly工作区" at bounding box center [1157, 38] width 9 height 9
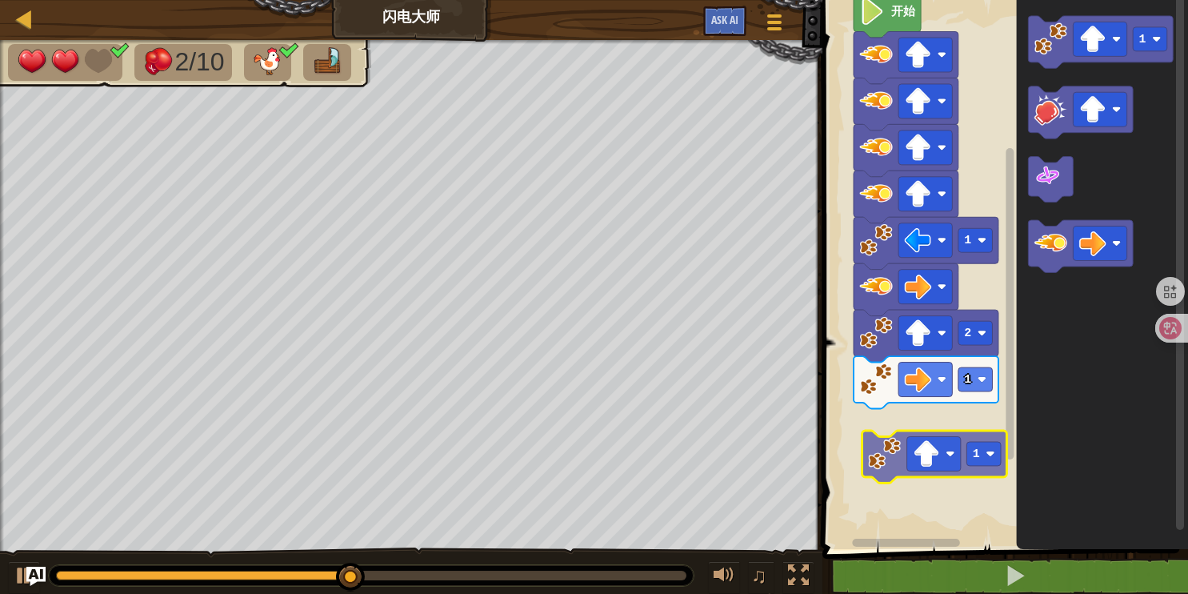
click at [897, 448] on div "开始 1 2 1 1 1" at bounding box center [1003, 270] width 370 height 557
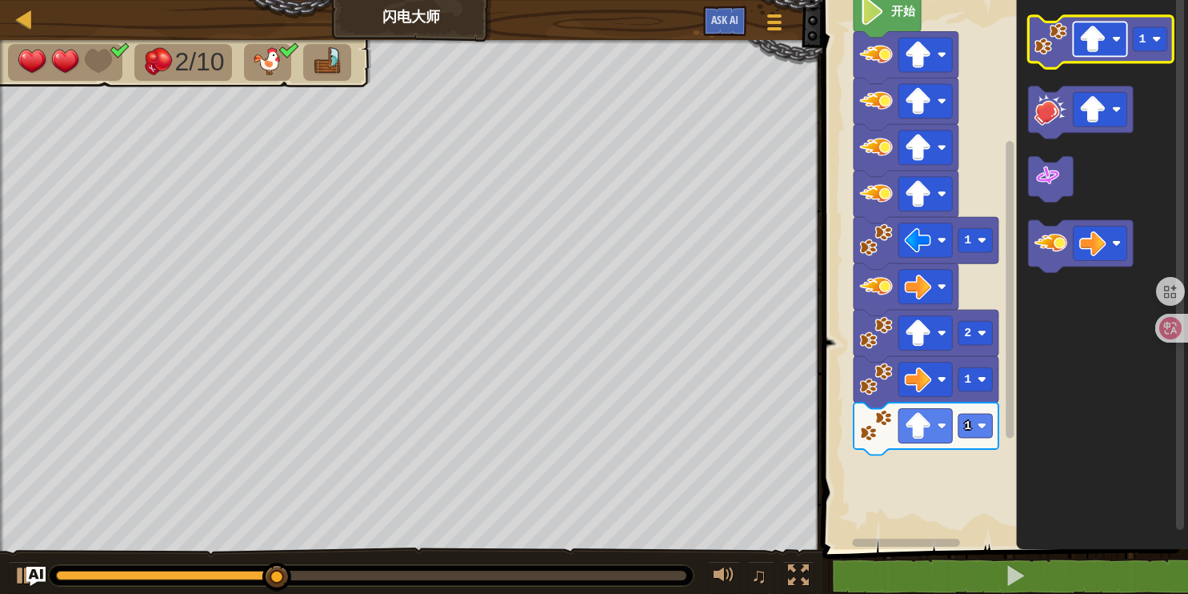
click at [1118, 46] on rect "Blockly工作区" at bounding box center [1101, 39] width 54 height 34
click at [1163, 47] on rect "Blockly工作区" at bounding box center [1151, 39] width 34 height 24
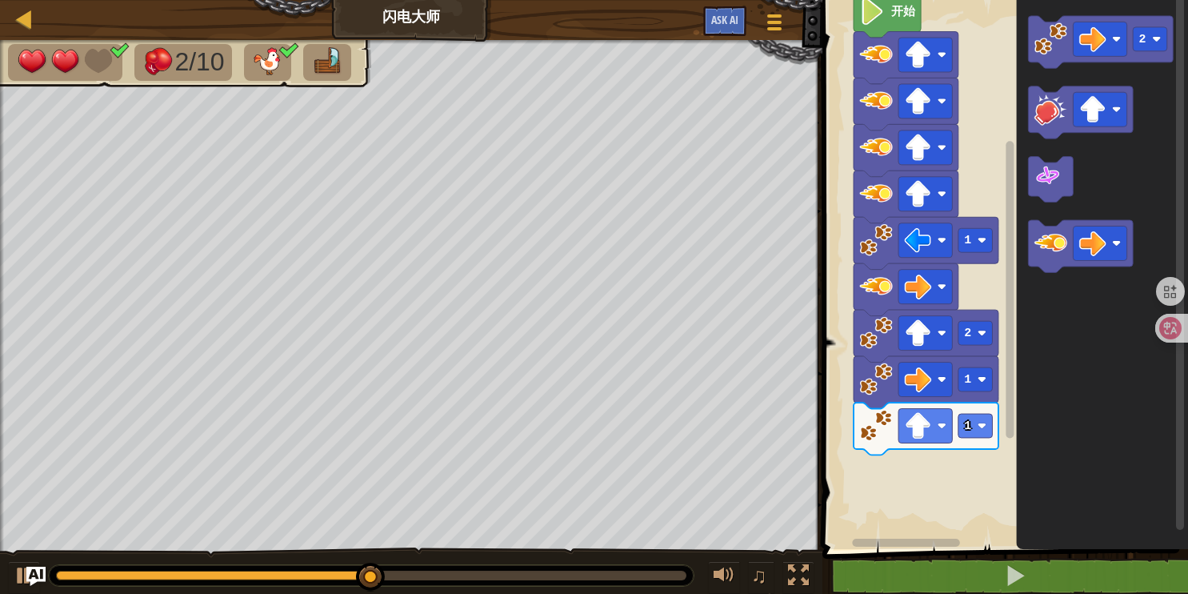
click at [1028, 157] on icon "2" at bounding box center [1103, 270] width 172 height 557
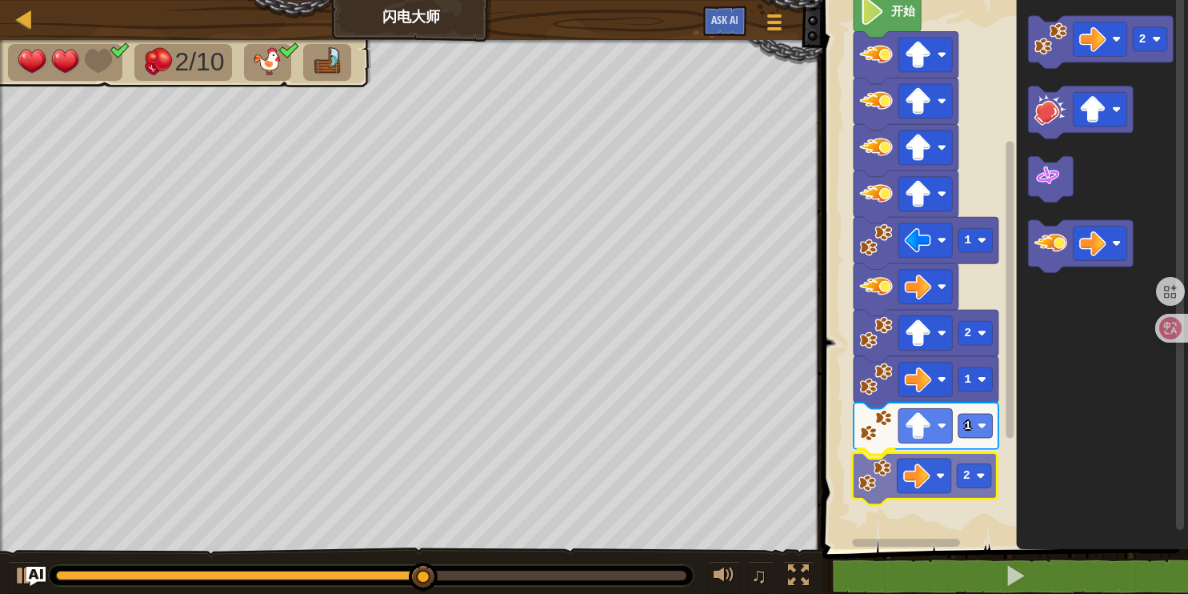
click at [872, 488] on div "1 2 1 2 1 开始 2 2" at bounding box center [1003, 270] width 370 height 557
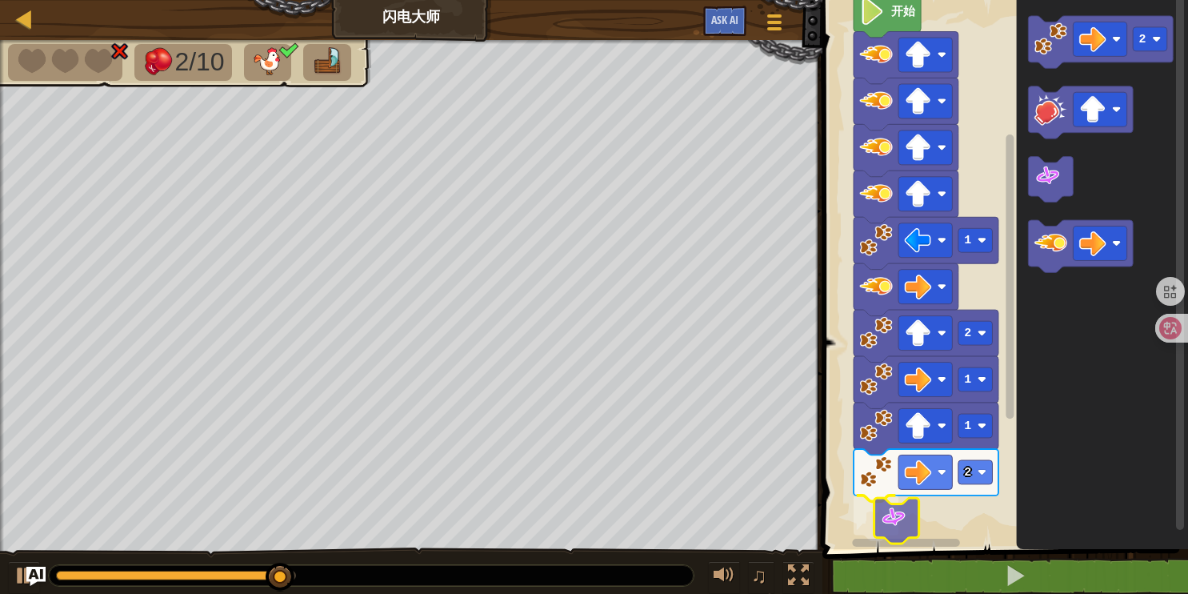
click at [910, 516] on div "1 2 1 2 1 开始 2" at bounding box center [1003, 270] width 370 height 557
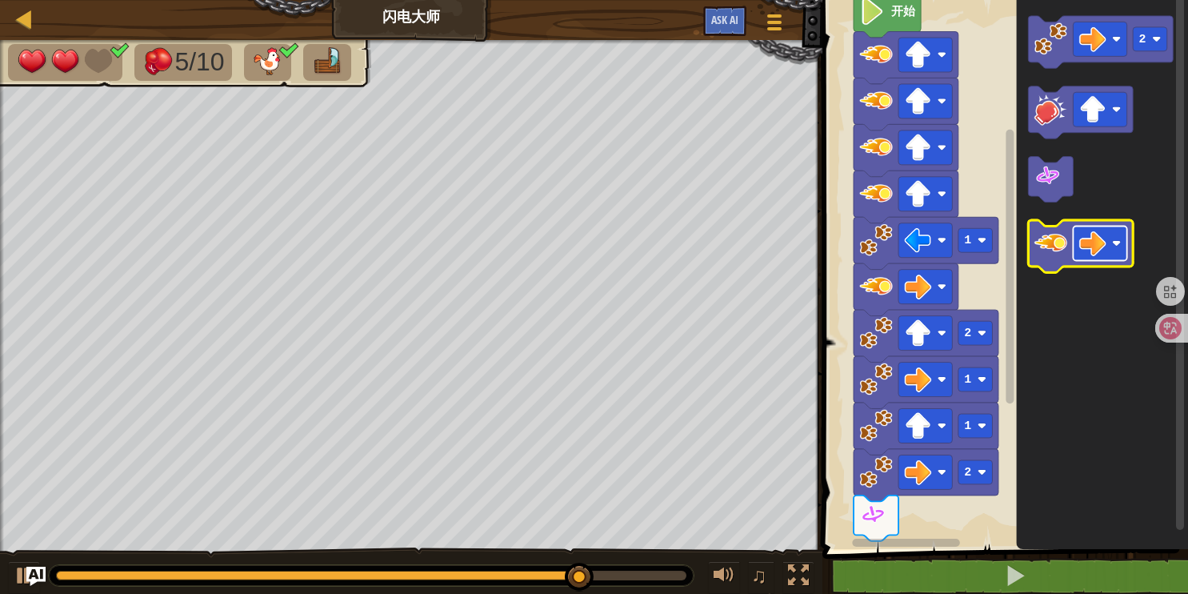
click at [1121, 245] on image "Blockly工作区" at bounding box center [1116, 242] width 9 height 9
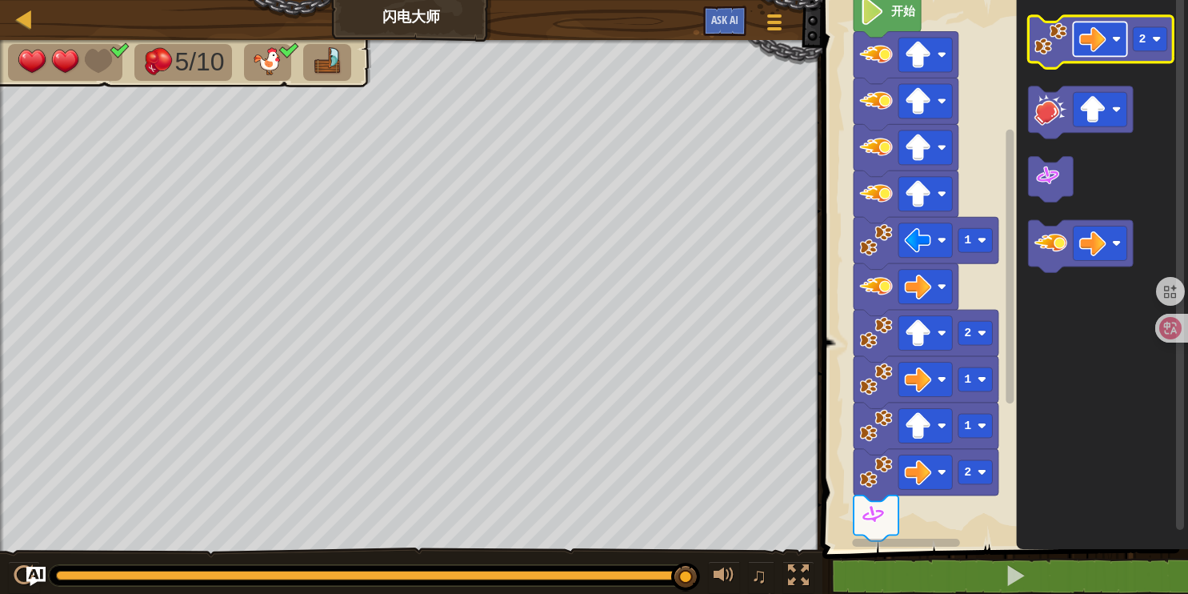
click at [1120, 43] on image "Blockly工作区" at bounding box center [1116, 38] width 9 height 9
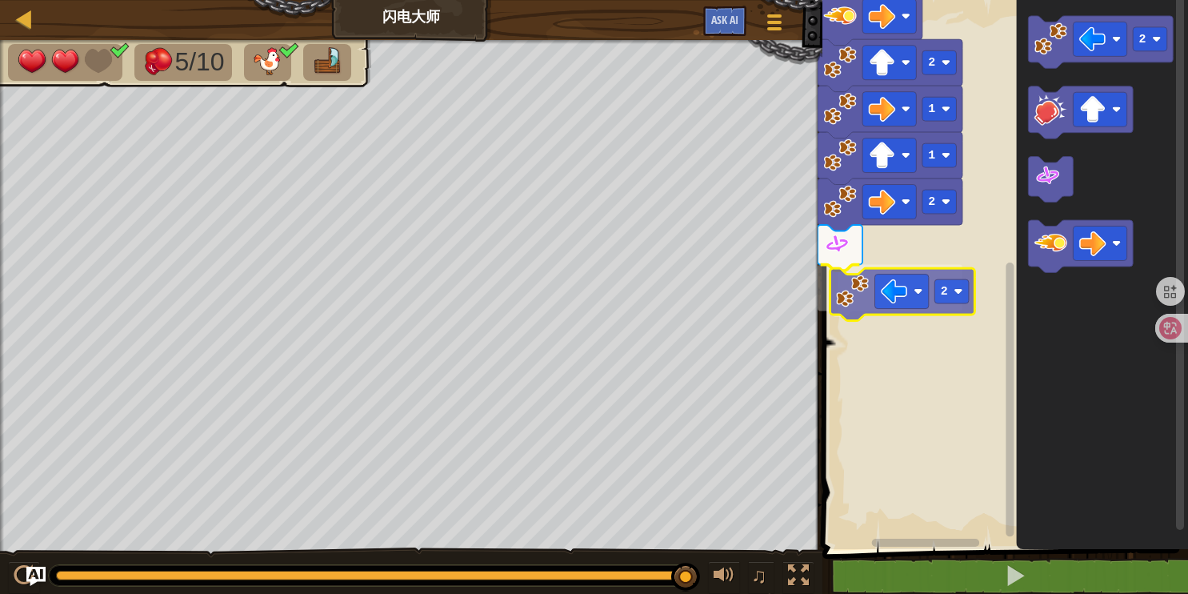
click at [871, 286] on div "1 2 2 1 2 1 开始 2 2" at bounding box center [1003, 270] width 370 height 557
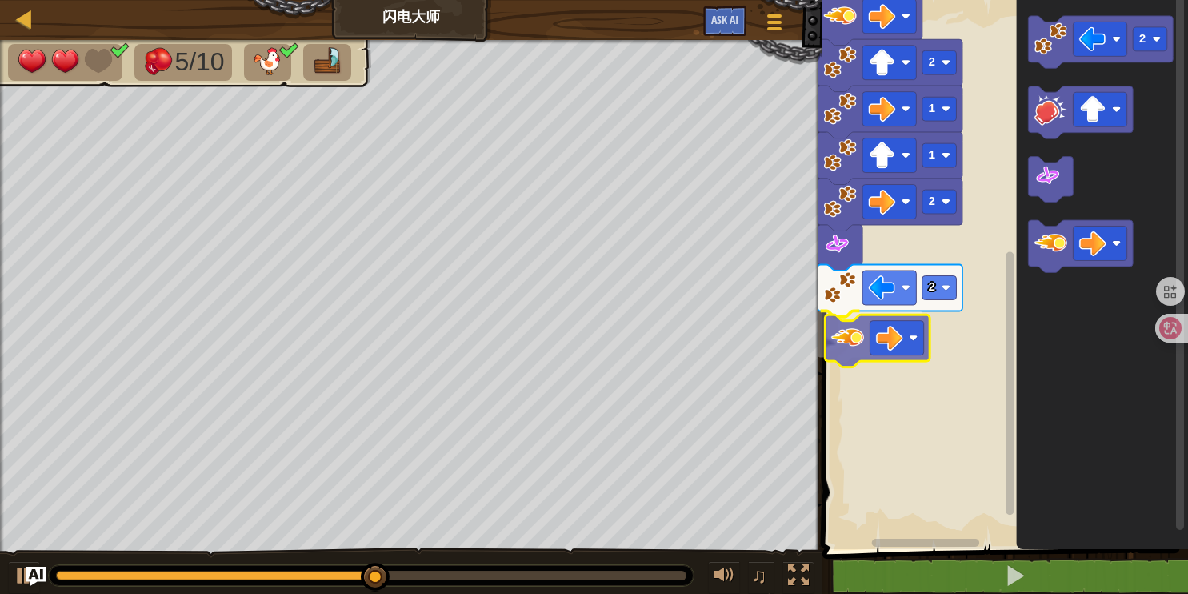
click at [852, 339] on div "1 2 2 1 2 1 开始 2" at bounding box center [1003, 270] width 370 height 557
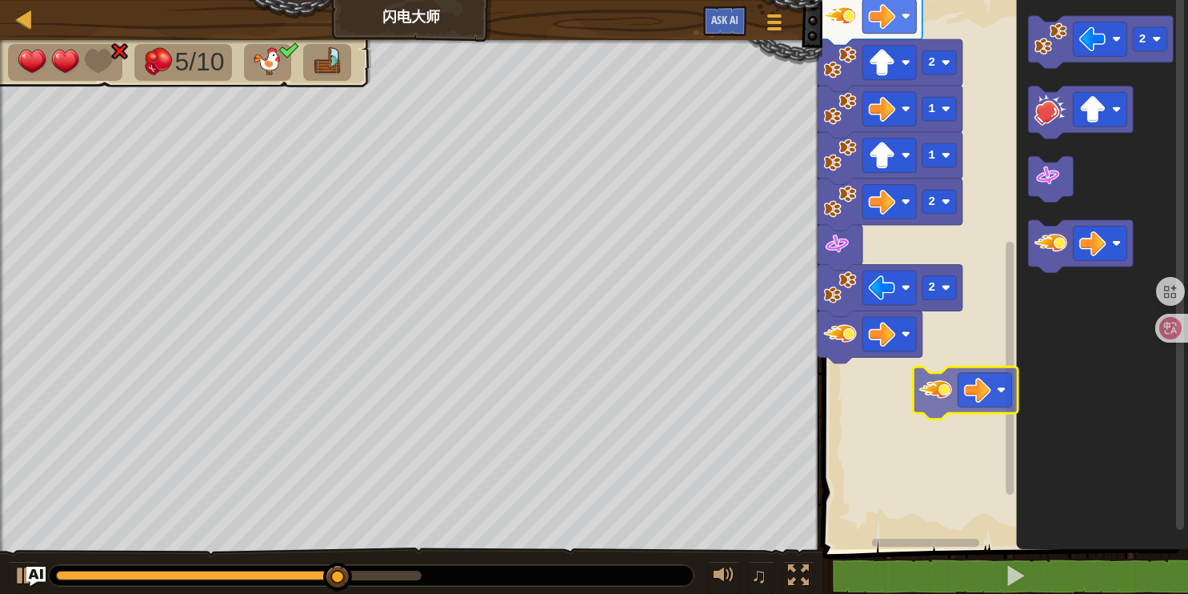
click at [926, 410] on div "1 2 2 1 2 1 开始 2" at bounding box center [1003, 270] width 370 height 557
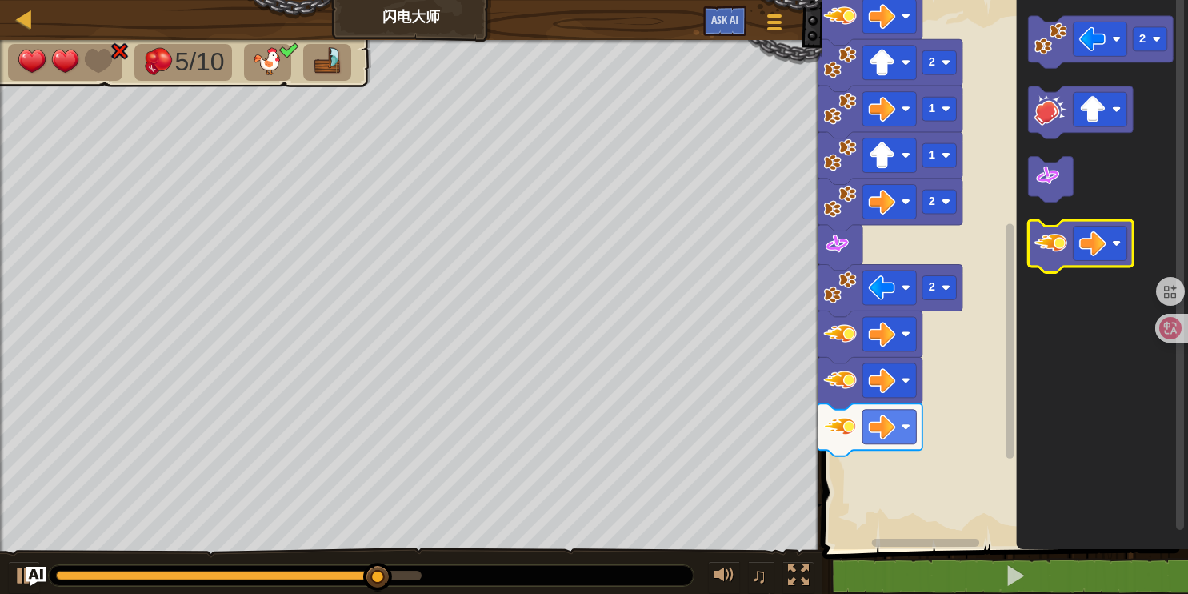
click at [901, 444] on div "2 2 1 1 2 1 开始 2" at bounding box center [1003, 270] width 370 height 557
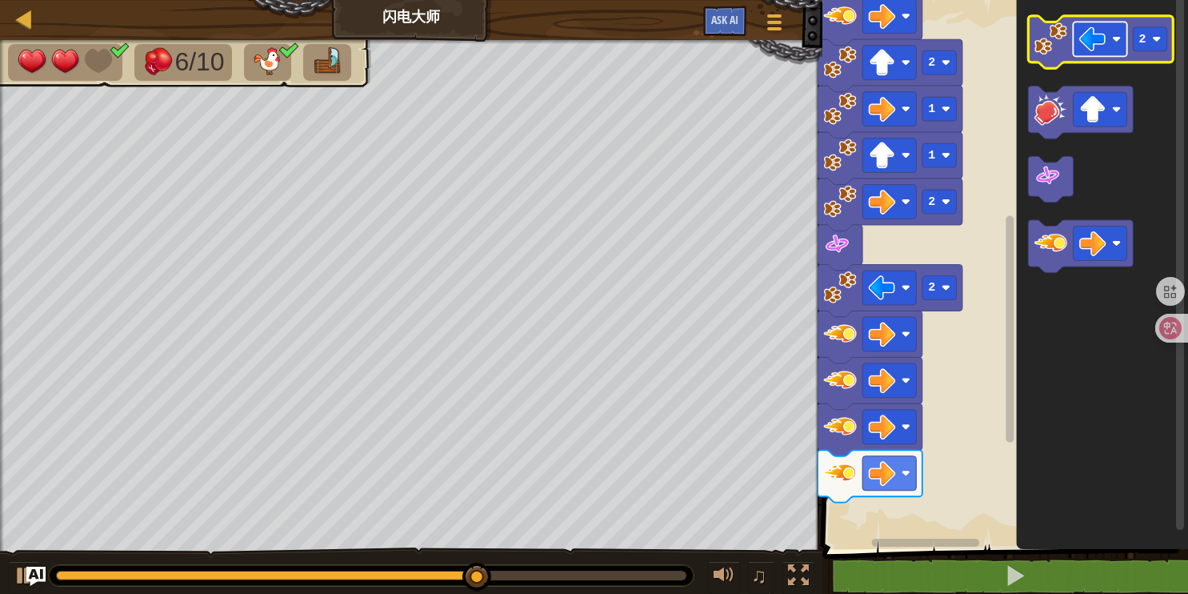
click at [1120, 47] on rect "Blockly工作区" at bounding box center [1101, 39] width 54 height 34
click at [1162, 35] on rect "Blockly工作区" at bounding box center [1151, 39] width 34 height 24
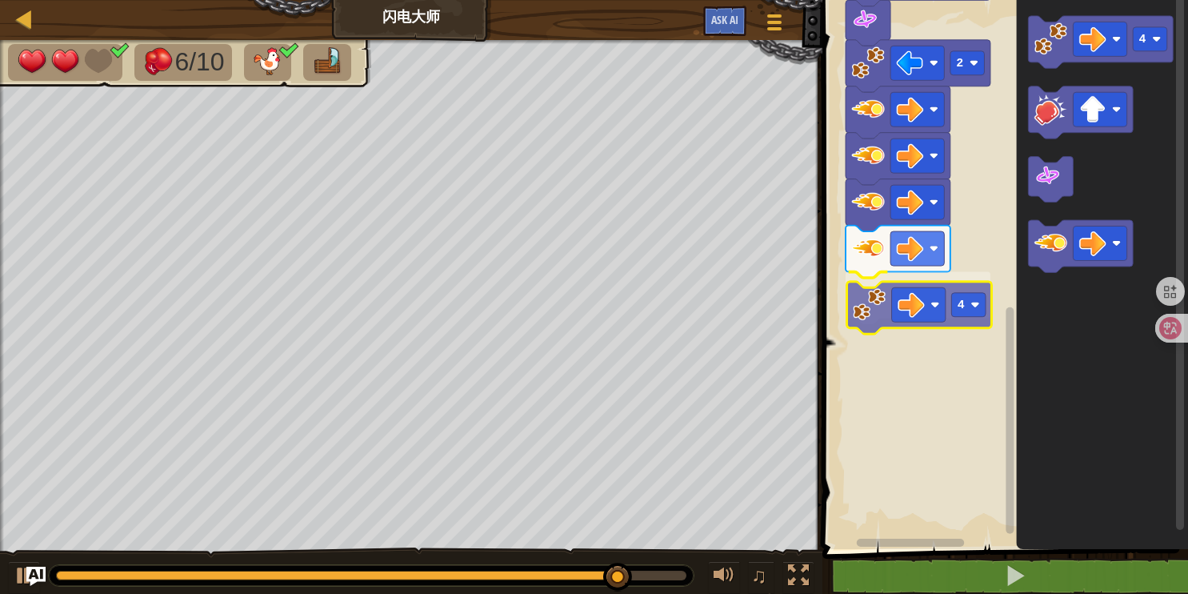
click at [862, 312] on div "4 2 2 1 1 2 1 开始 4 4" at bounding box center [1003, 270] width 370 height 557
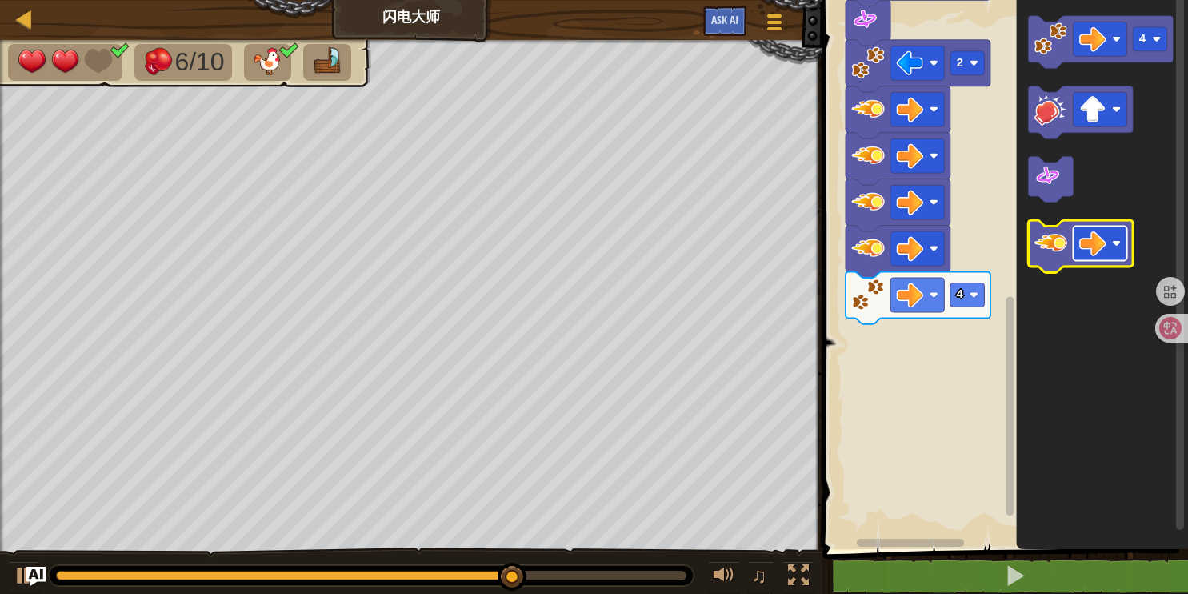
click at [1120, 242] on image "Blockly工作区" at bounding box center [1116, 242] width 9 height 9
click at [900, 344] on div "4 2 2 1 1 2 1 开始 4" at bounding box center [1003, 270] width 370 height 557
click at [930, 336] on div "4 2 2 1 1 2 1 开始 4" at bounding box center [1003, 270] width 370 height 557
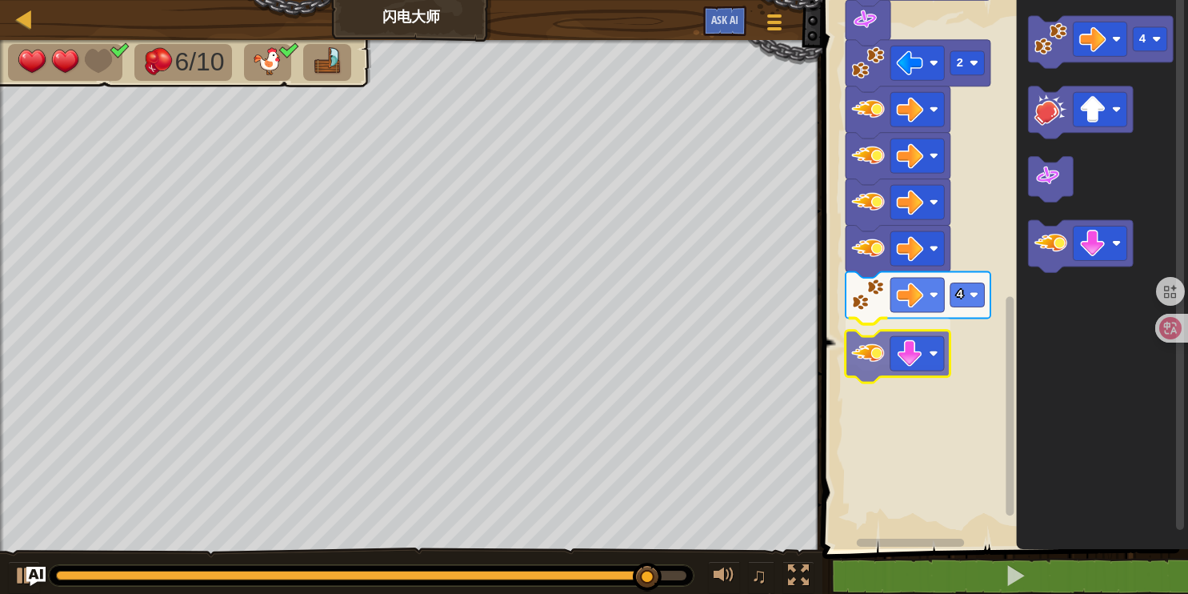
click at [865, 364] on div "4 2 2 1 1 2 1 开始 4" at bounding box center [1003, 270] width 370 height 557
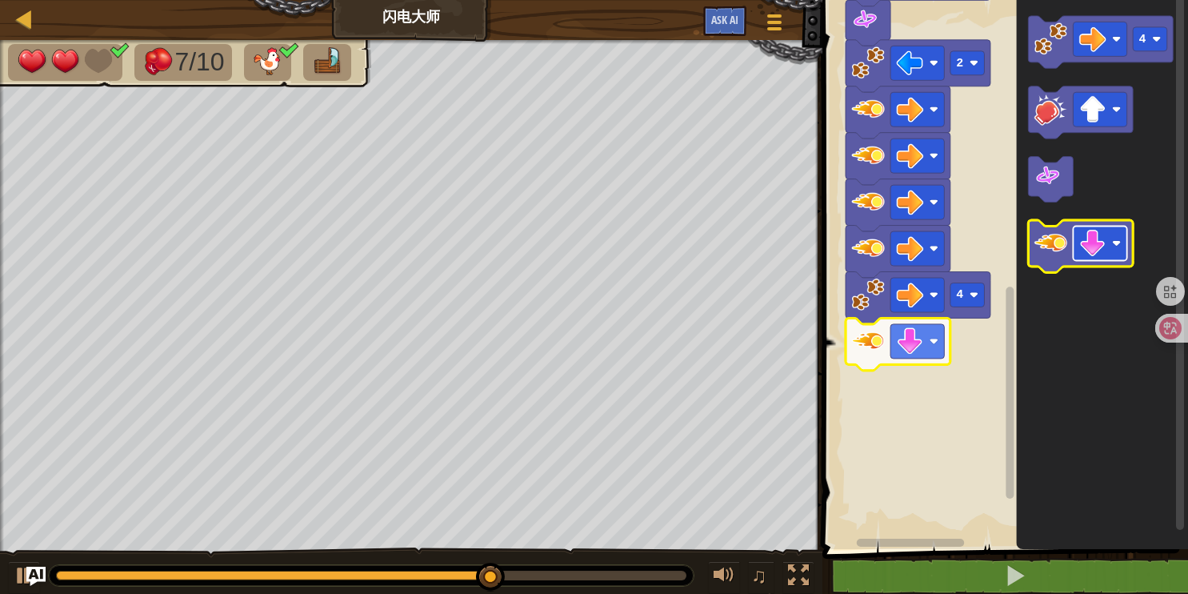
click at [1118, 245] on image "Blockly工作区" at bounding box center [1116, 242] width 9 height 9
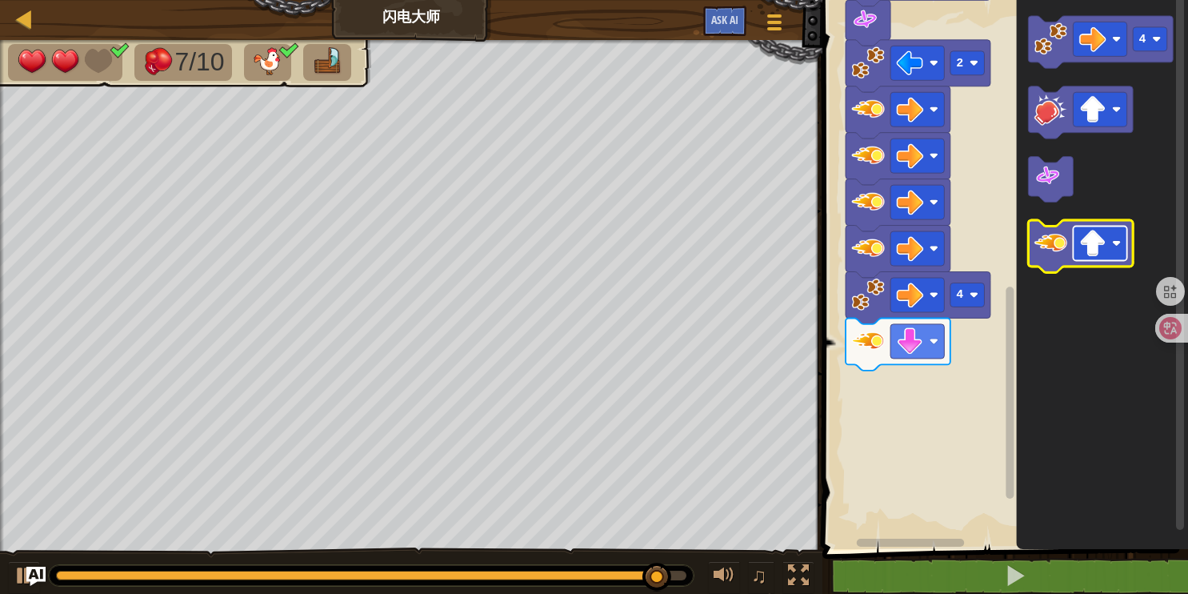
click at [1121, 249] on rect "Blockly工作区" at bounding box center [1101, 243] width 54 height 34
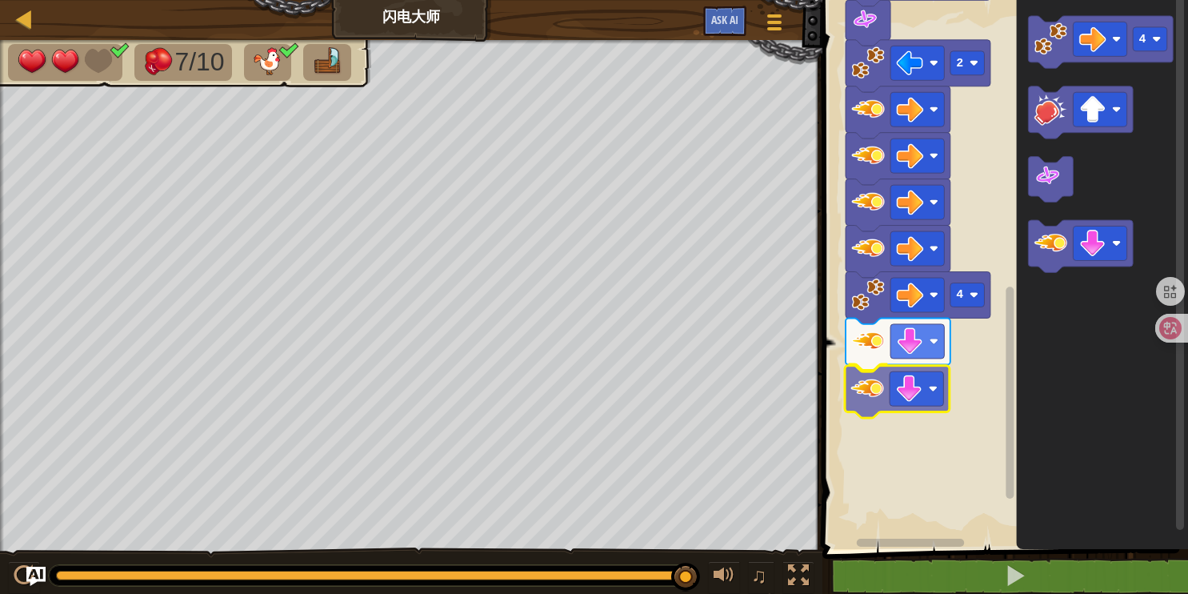
click at [878, 390] on div "4 2 2 1 1 2 1 开始 4" at bounding box center [1003, 270] width 370 height 557
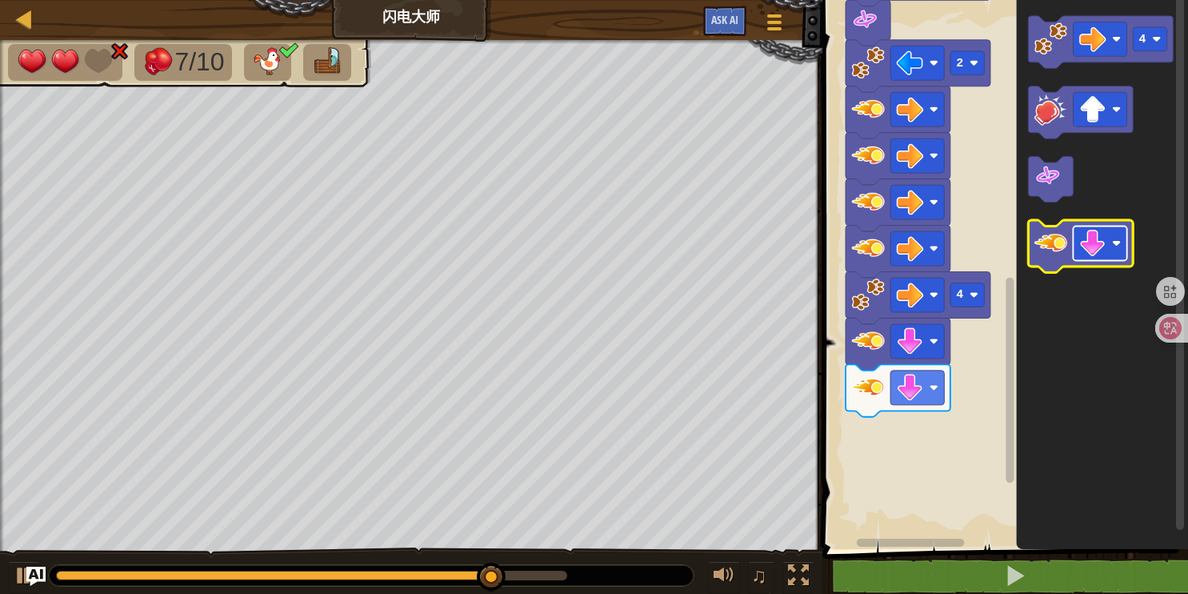
click at [1116, 245] on image "Blockly工作区" at bounding box center [1116, 242] width 9 height 9
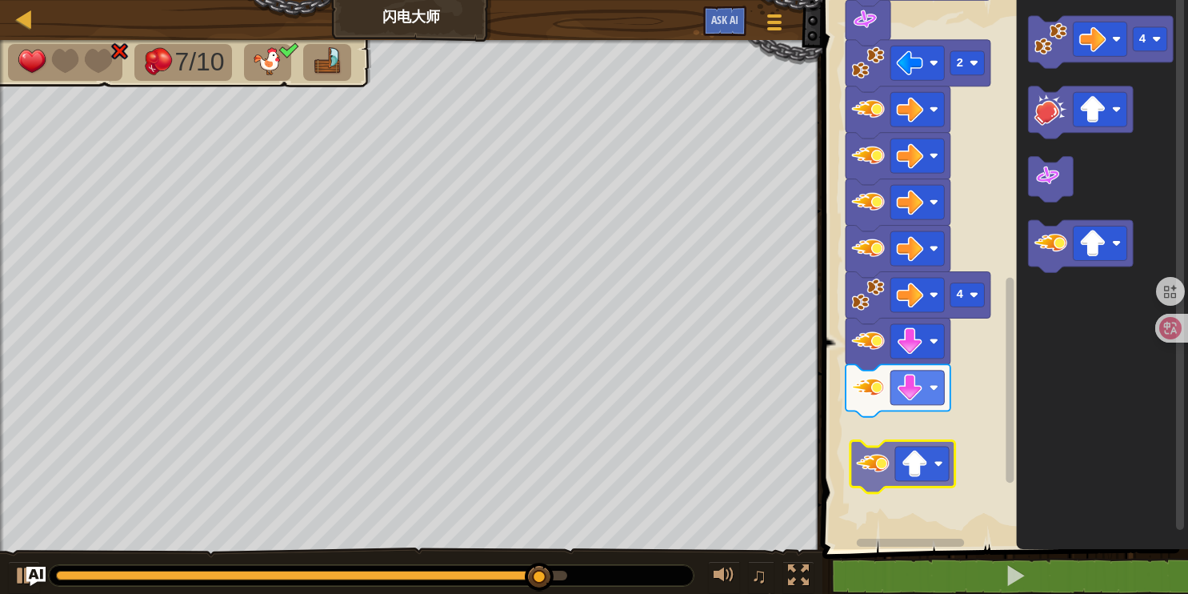
click at [883, 458] on div "4 2 2 1 1 2 1 开始 4" at bounding box center [1003, 270] width 370 height 557
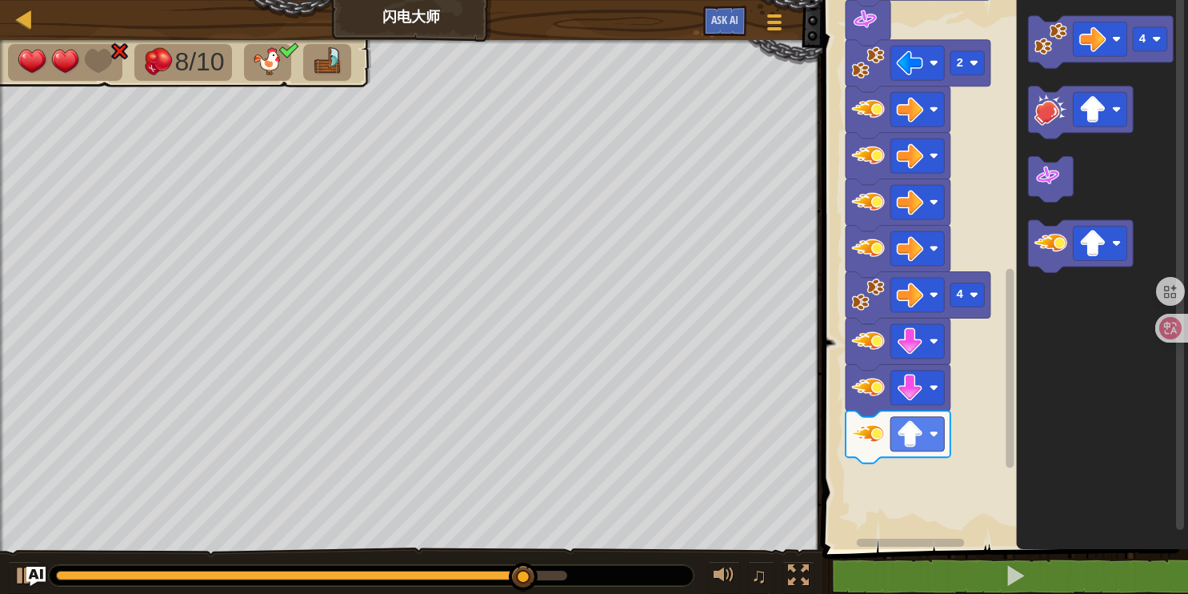
click at [935, 516] on div "4 2 2 1 1 2 1 开始 4" at bounding box center [1003, 270] width 370 height 557
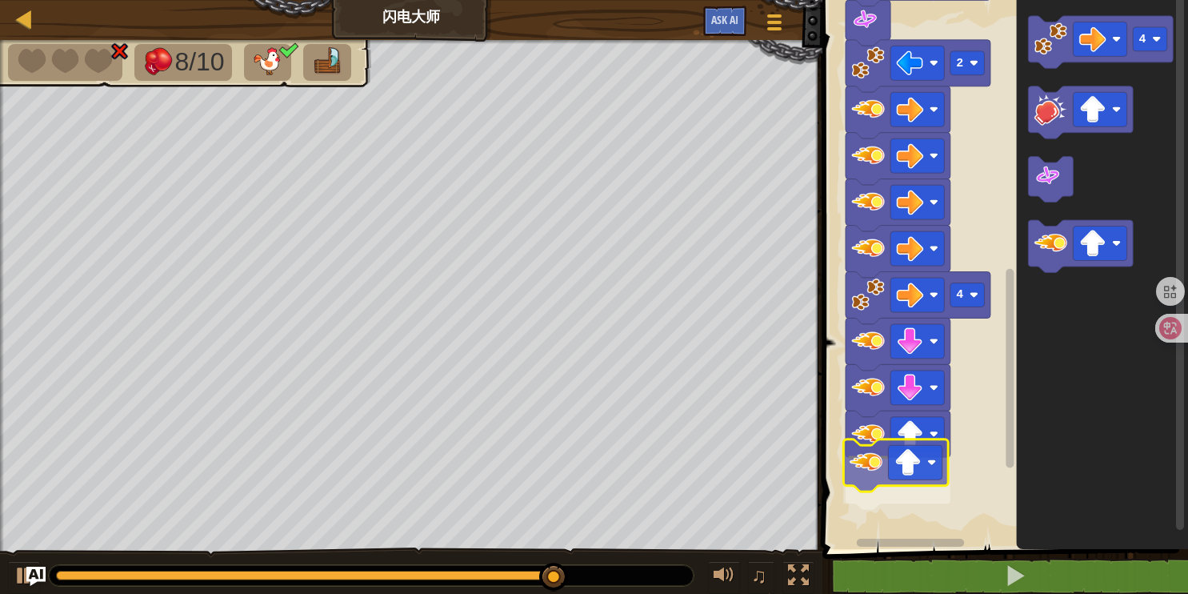
click at [864, 488] on div "4 2 2 1 1 2 1 开始 4" at bounding box center [1003, 270] width 370 height 557
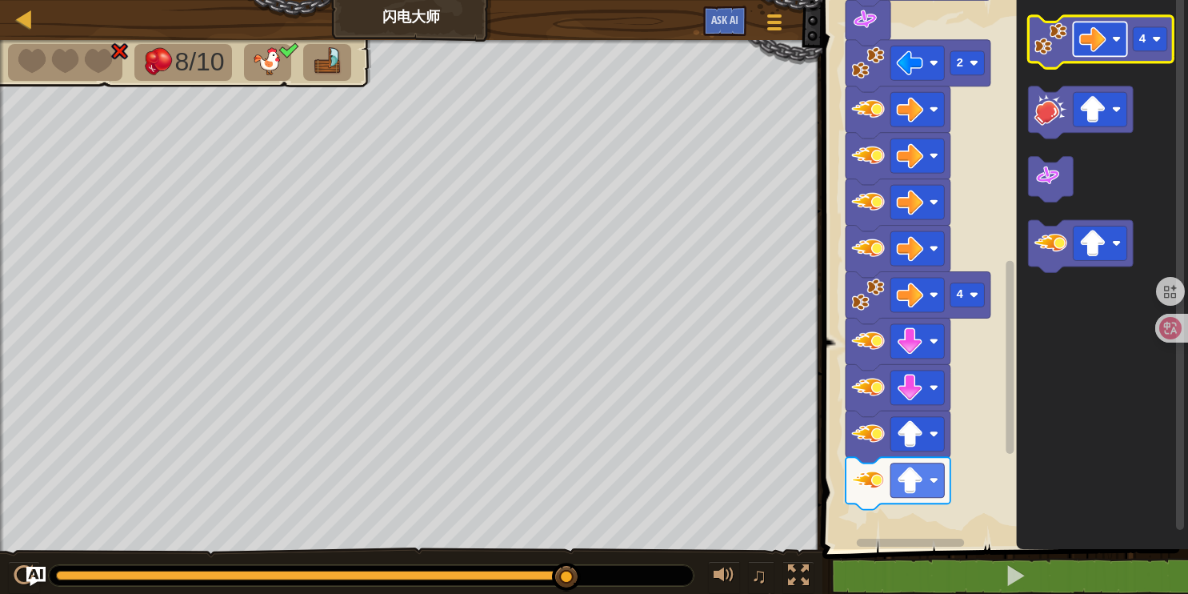
click at [1114, 46] on rect "Blockly工作区" at bounding box center [1101, 39] width 54 height 34
click at [1160, 46] on rect "Blockly工作区" at bounding box center [1151, 39] width 34 height 24
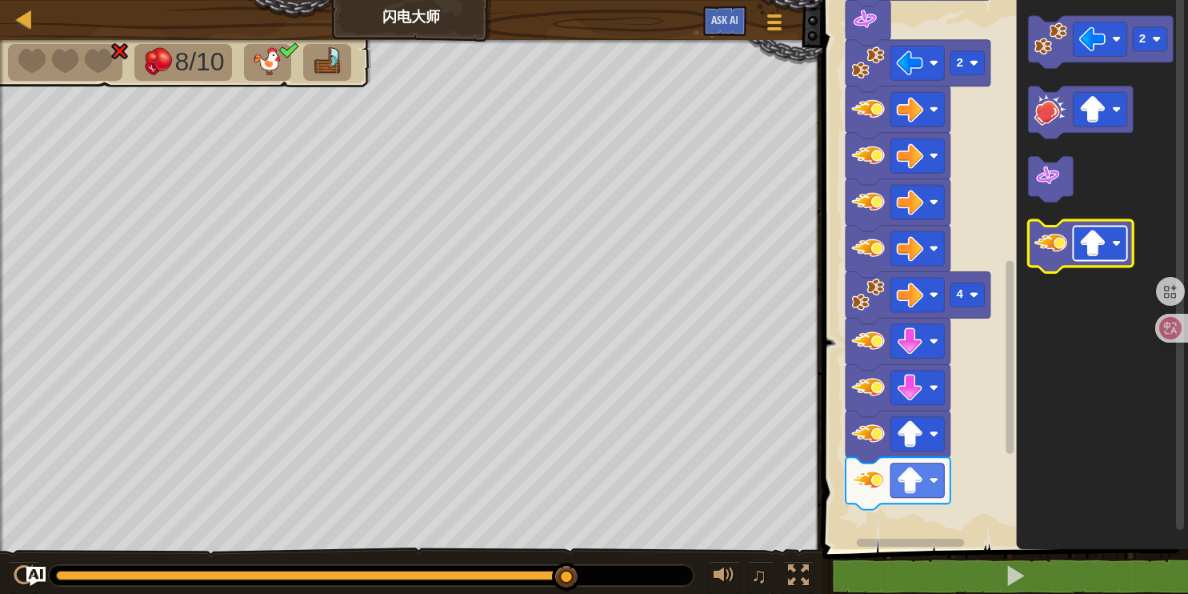
click at [1120, 249] on rect "Blockly工作区" at bounding box center [1101, 243] width 54 height 34
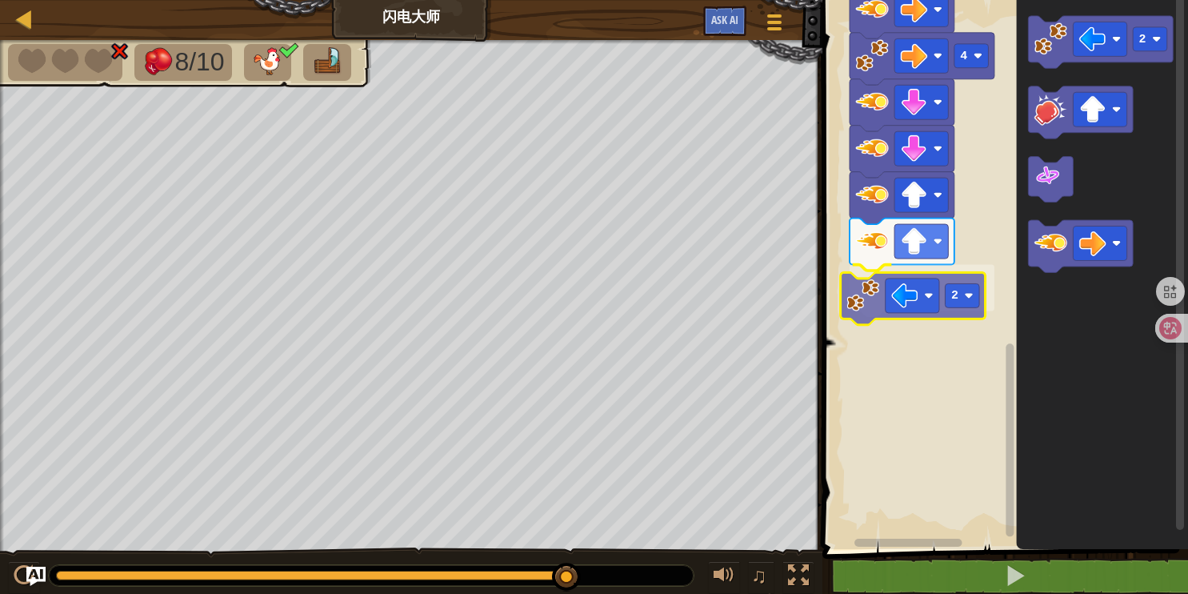
click at [862, 294] on div "4 2 2 2 1 1 2 1 开始 2 2" at bounding box center [1003, 270] width 370 height 557
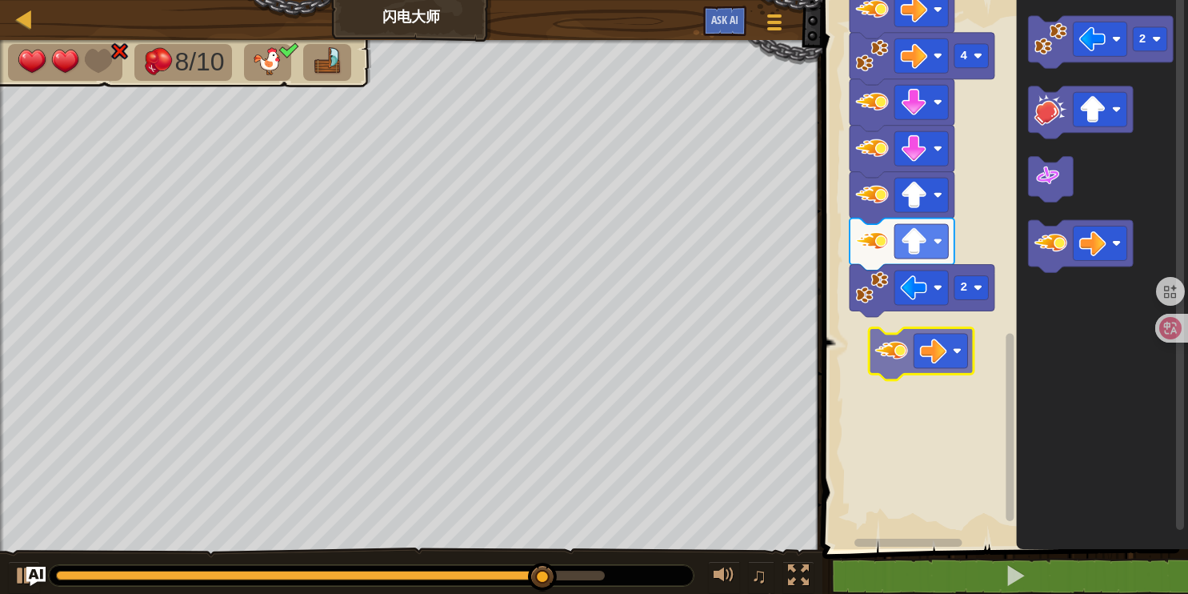
click at [886, 348] on div "4 2 2 2 1 1 2 1 开始 2" at bounding box center [1003, 270] width 370 height 557
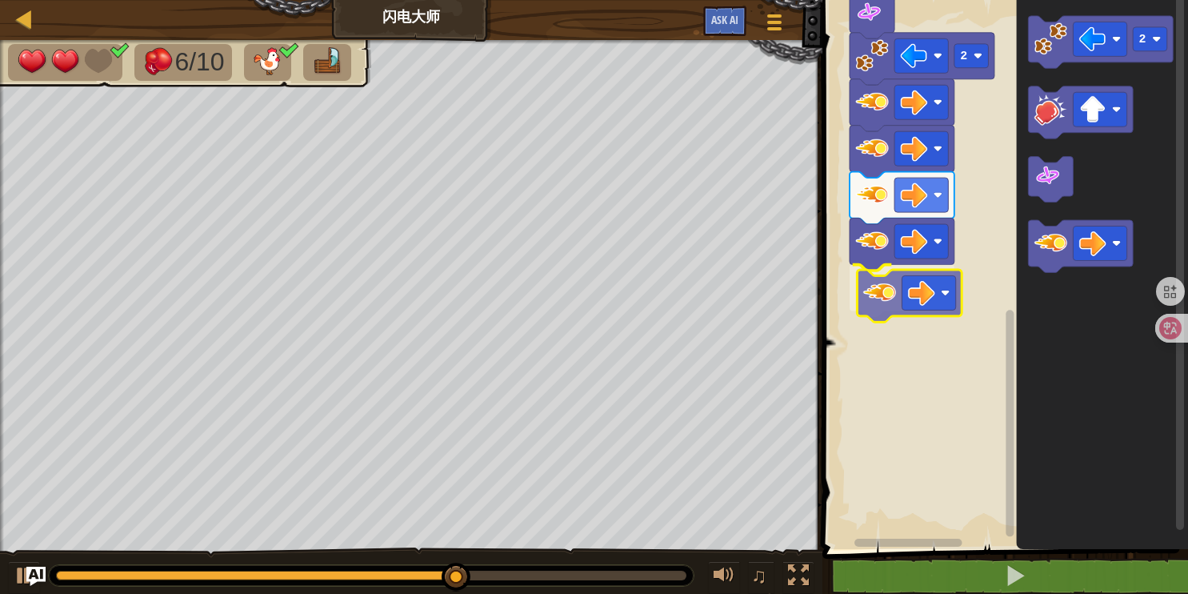
click at [896, 313] on div "2 2 1 1 2 1 开始 2" at bounding box center [1003, 270] width 370 height 557
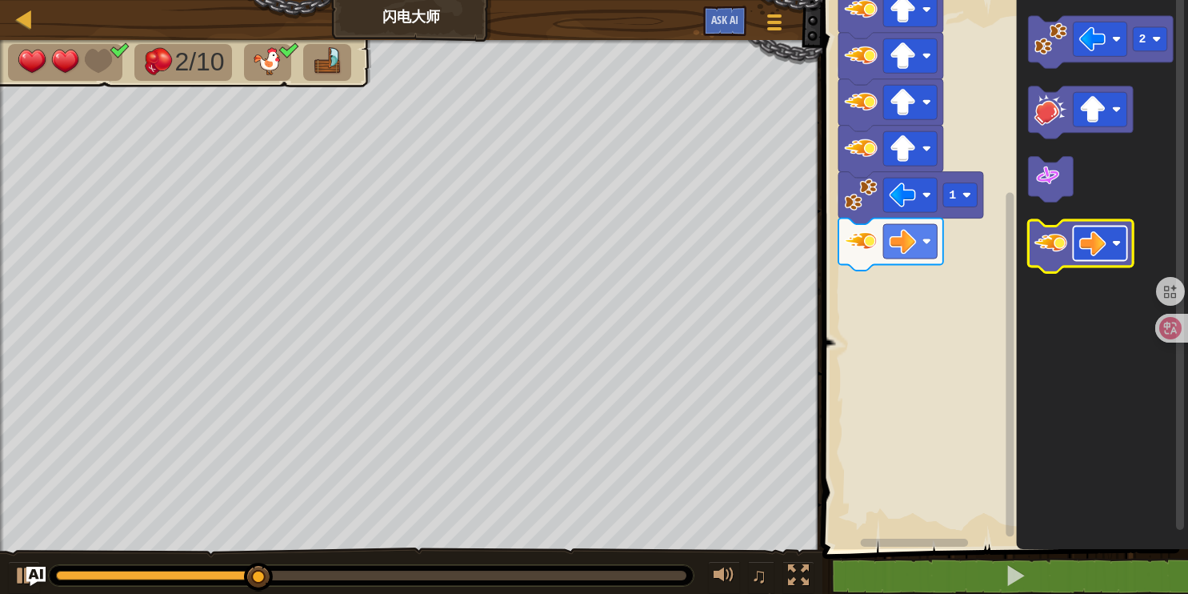
click at [1115, 254] on rect "Blockly工作区" at bounding box center [1101, 243] width 54 height 34
click at [1120, 248] on rect "Blockly工作区" at bounding box center [1101, 243] width 54 height 34
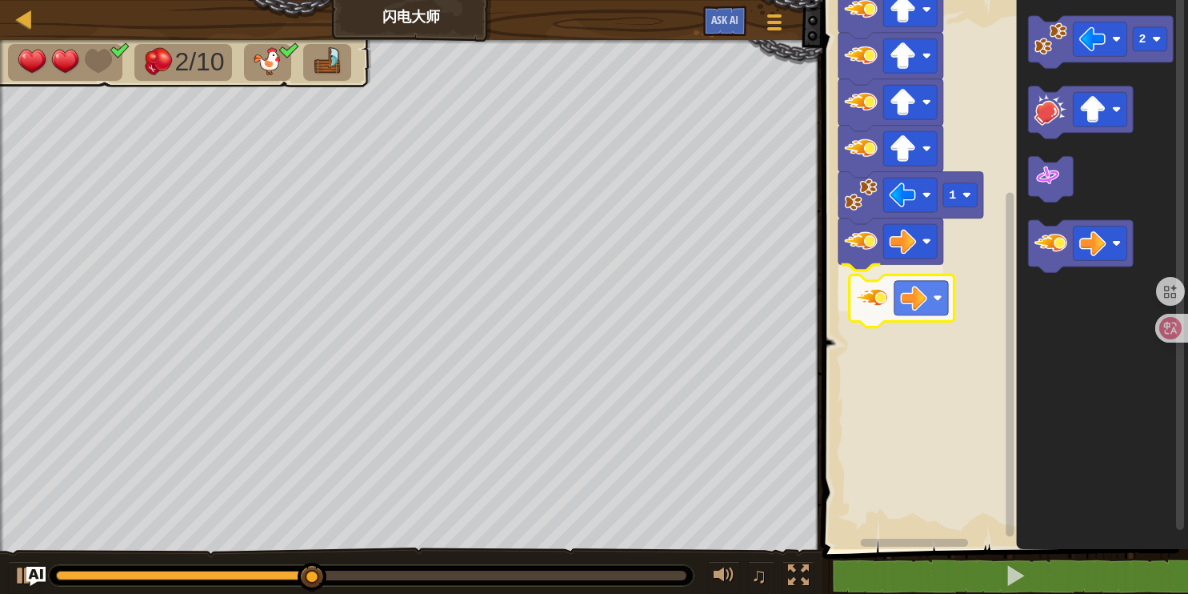
click at [872, 306] on div "1 开始 2" at bounding box center [1003, 270] width 370 height 557
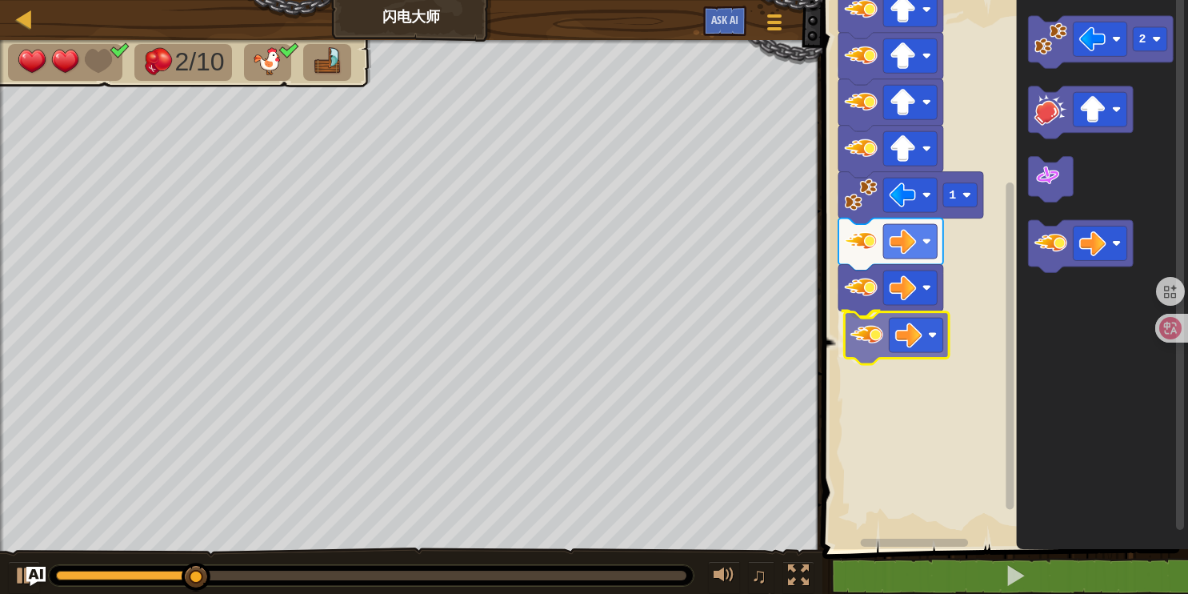
click at [869, 343] on div "1 开始 2" at bounding box center [1003, 270] width 370 height 557
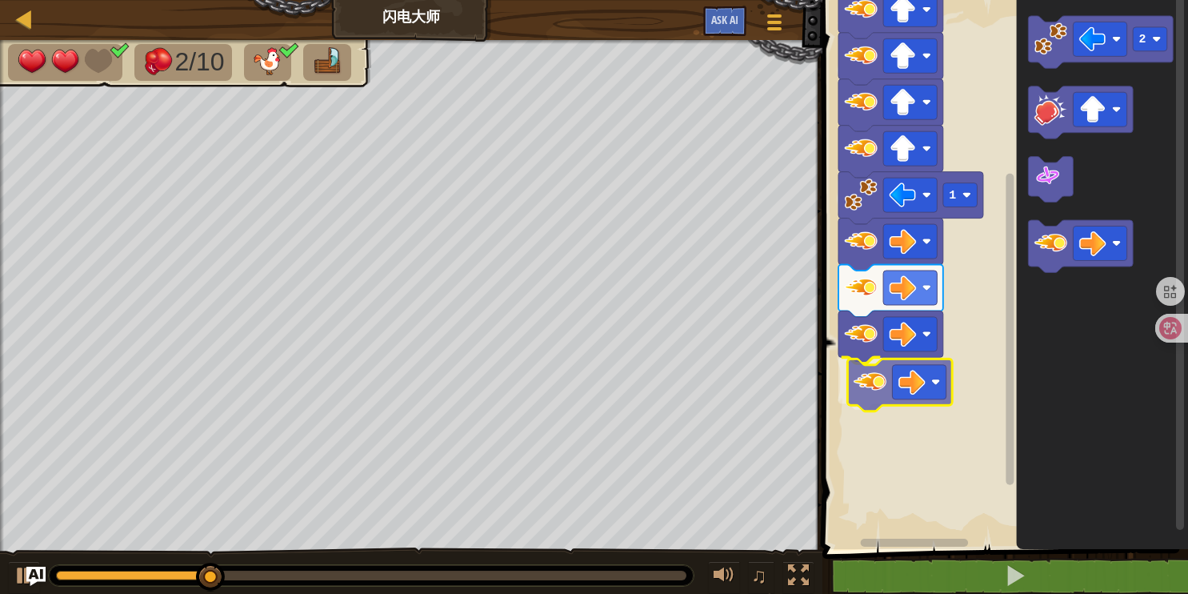
click at [867, 390] on div "1 开始 2" at bounding box center [1003, 270] width 370 height 557
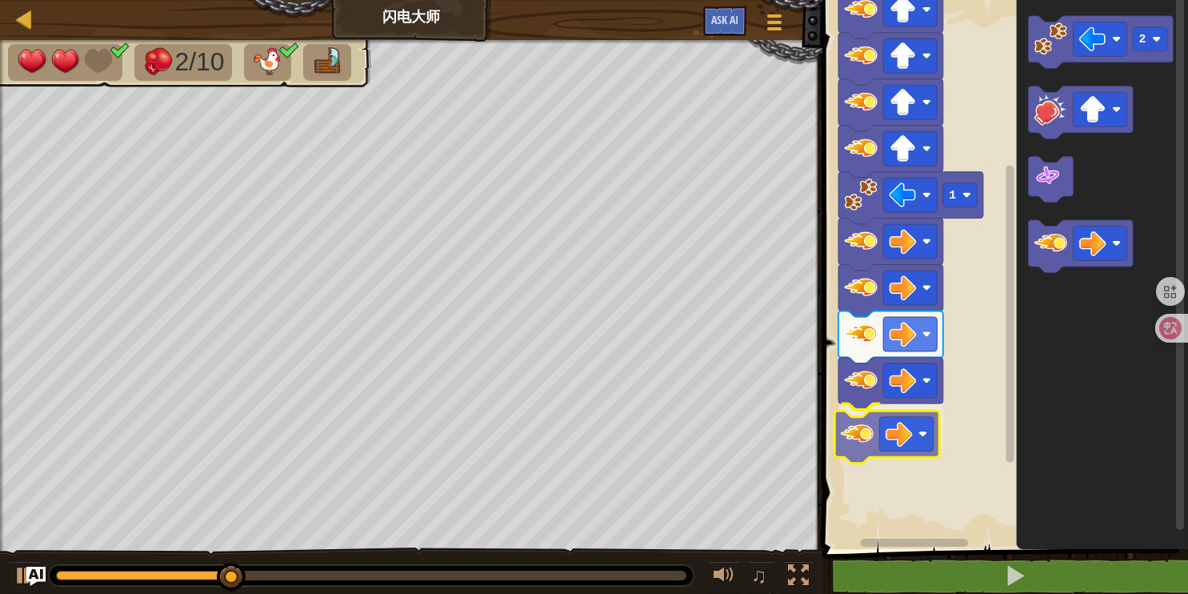
click at [861, 443] on div "1 开始 2" at bounding box center [1003, 270] width 370 height 557
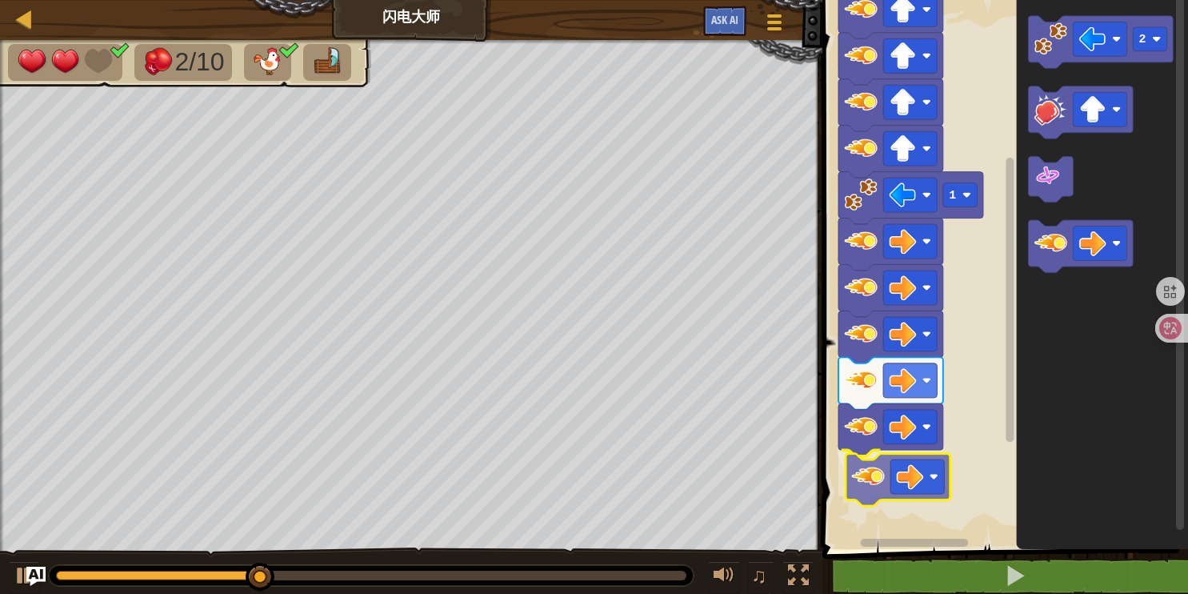
click at [875, 490] on div "1 开始 2" at bounding box center [1003, 270] width 370 height 557
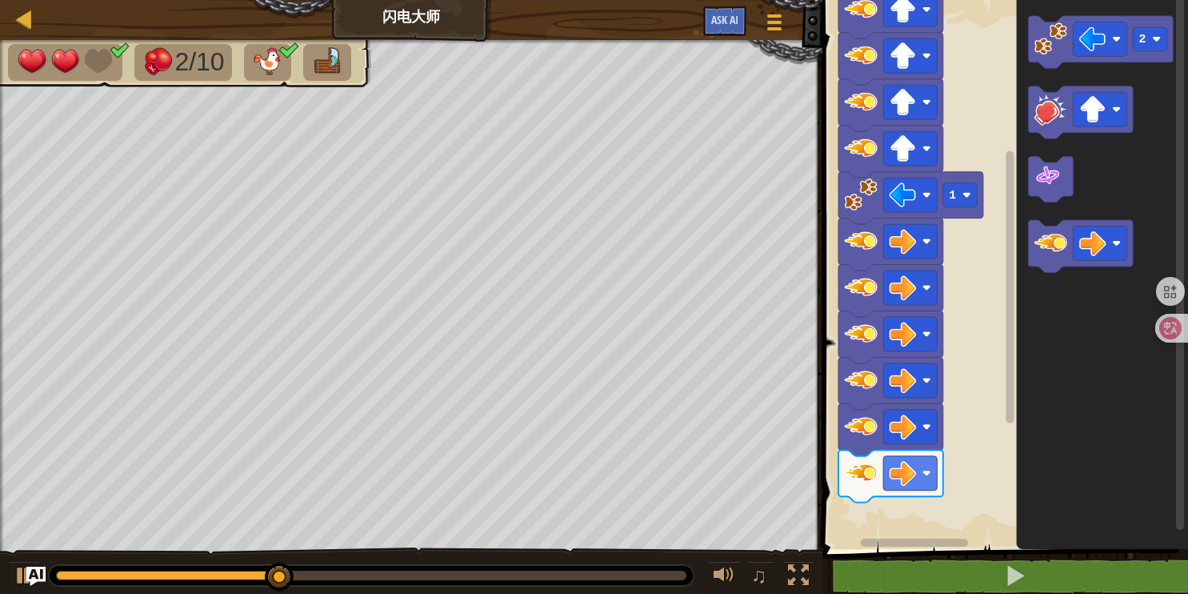
click at [918, 458] on div "1 开始 2" at bounding box center [1003, 270] width 370 height 557
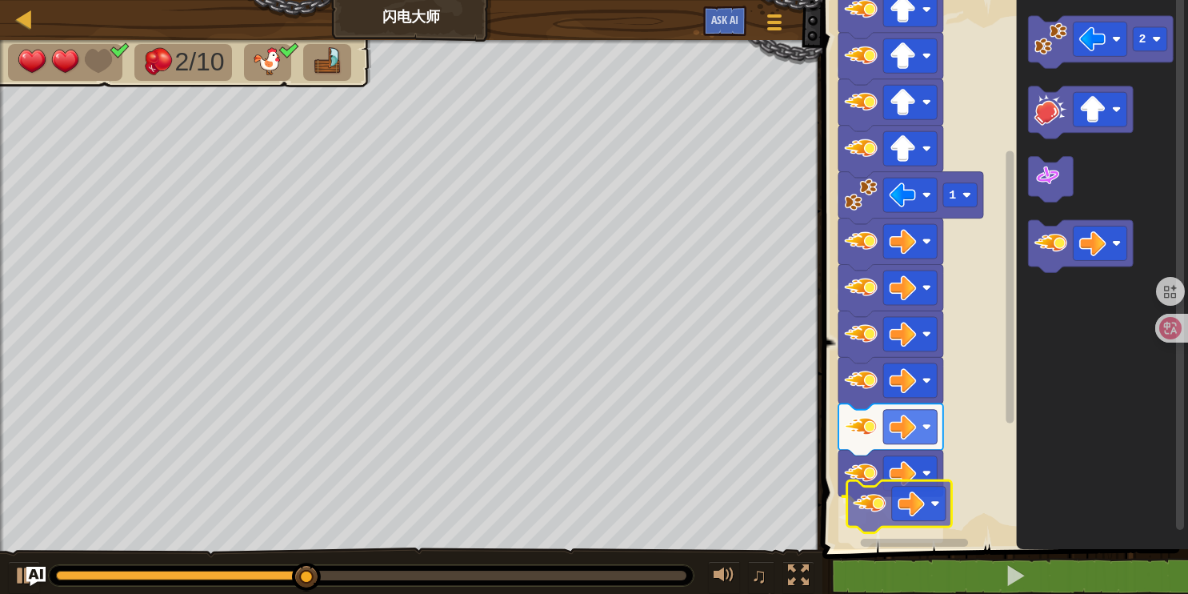
click at [864, 507] on div "1 开始 2" at bounding box center [1003, 270] width 370 height 557
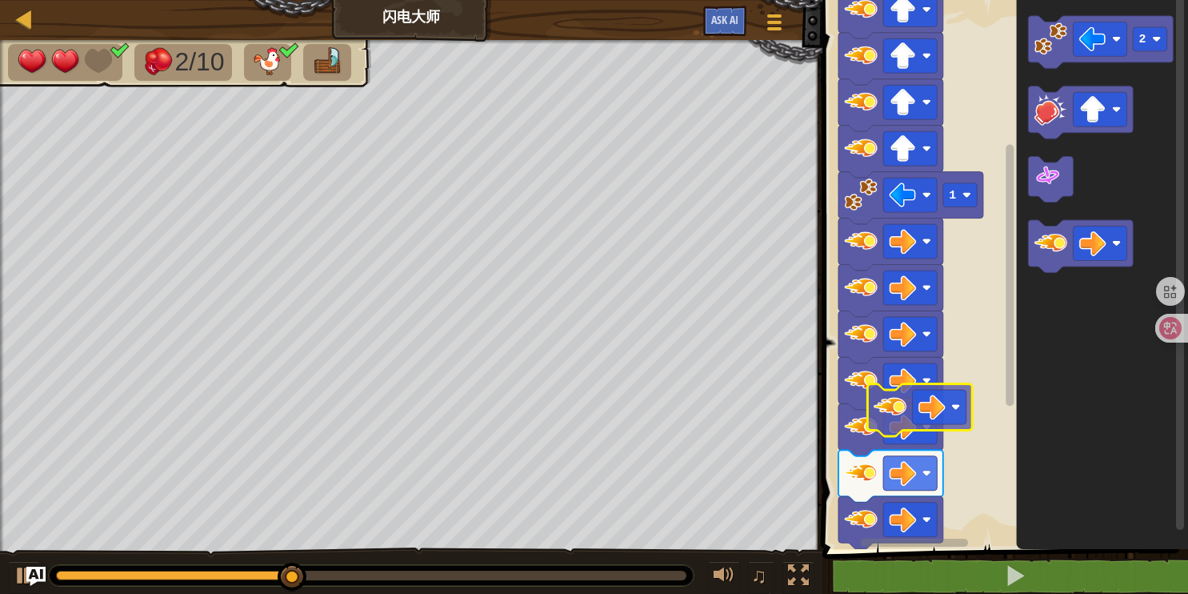
click at [880, 414] on div "1 开始 2" at bounding box center [1003, 270] width 370 height 557
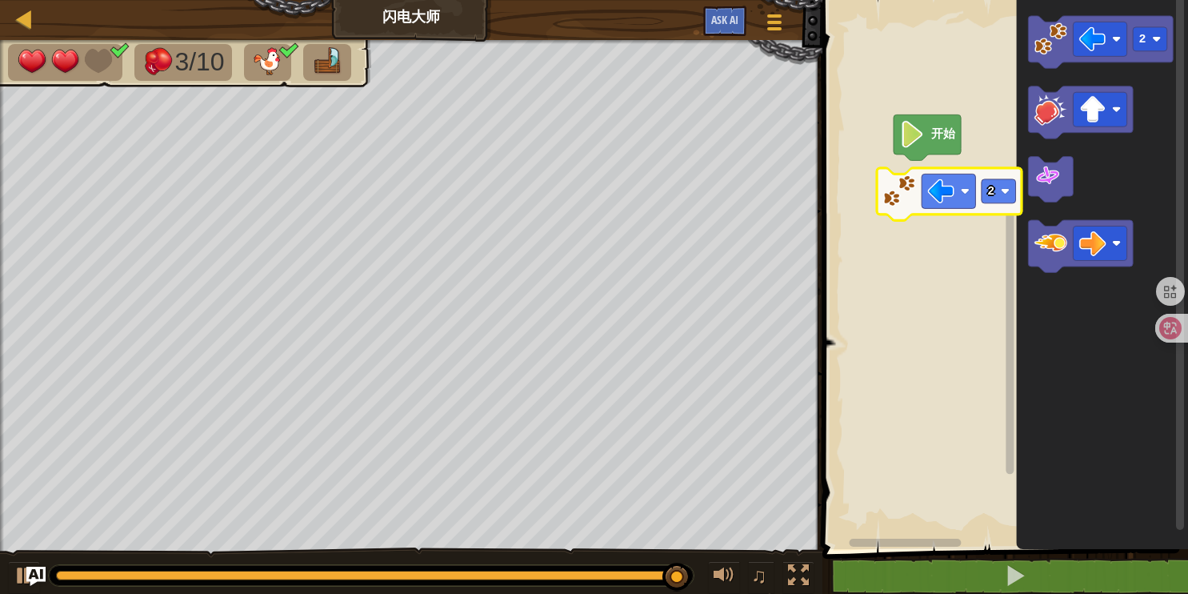
click at [898, 204] on div "开始 2 2 2" at bounding box center [1003, 270] width 370 height 557
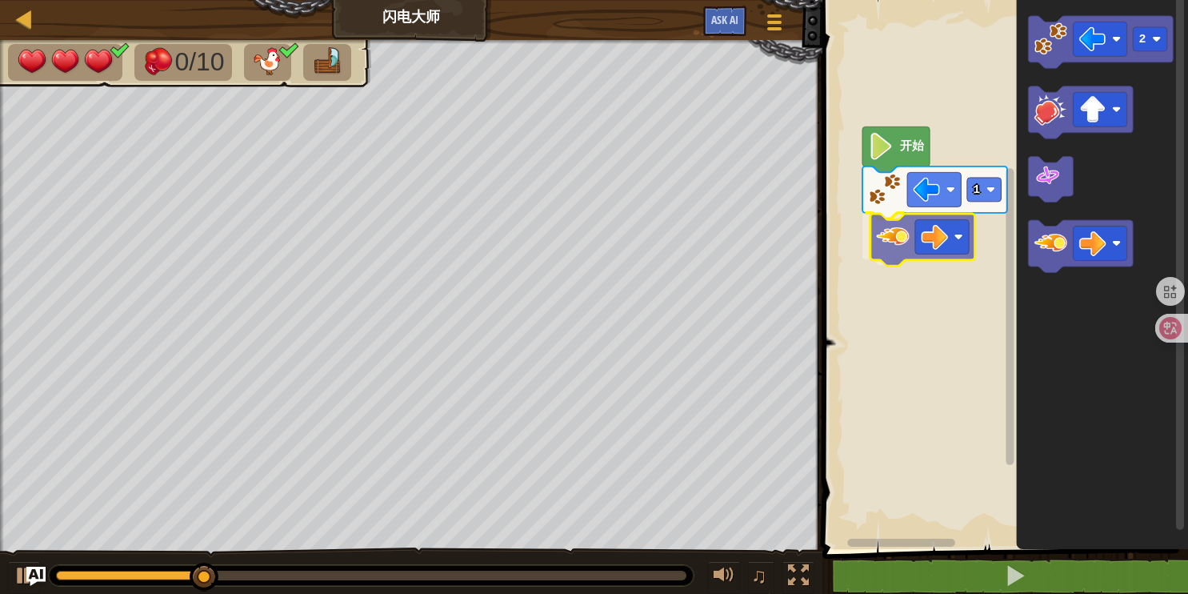
click at [897, 238] on div "开始 1 2" at bounding box center [1003, 270] width 370 height 557
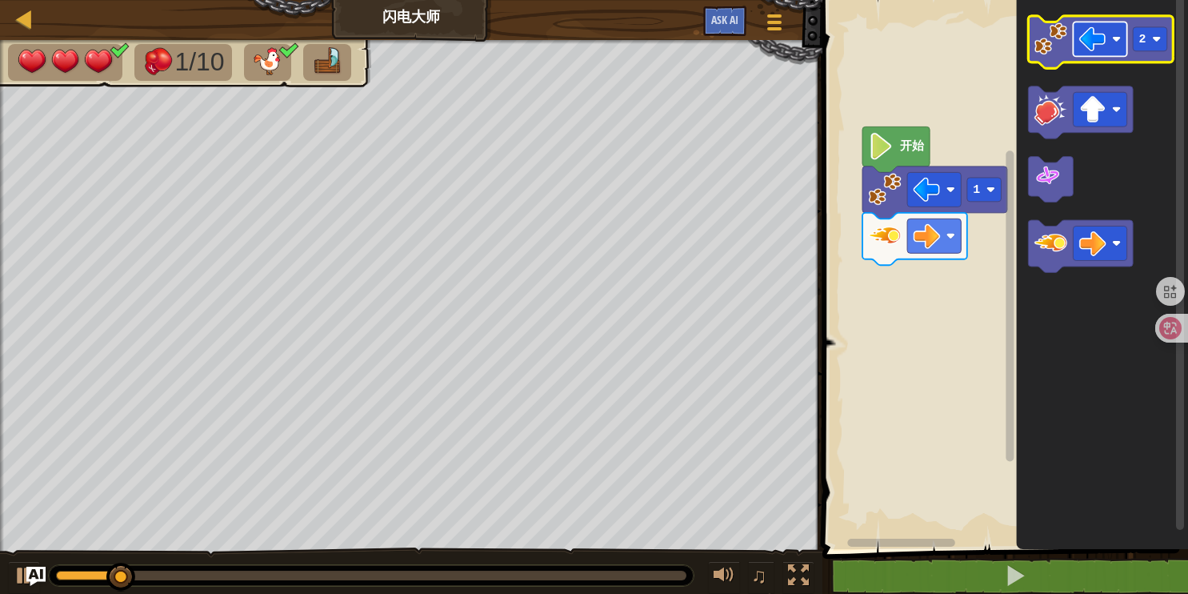
click at [1118, 42] on image "Blockly工作区" at bounding box center [1116, 38] width 9 height 9
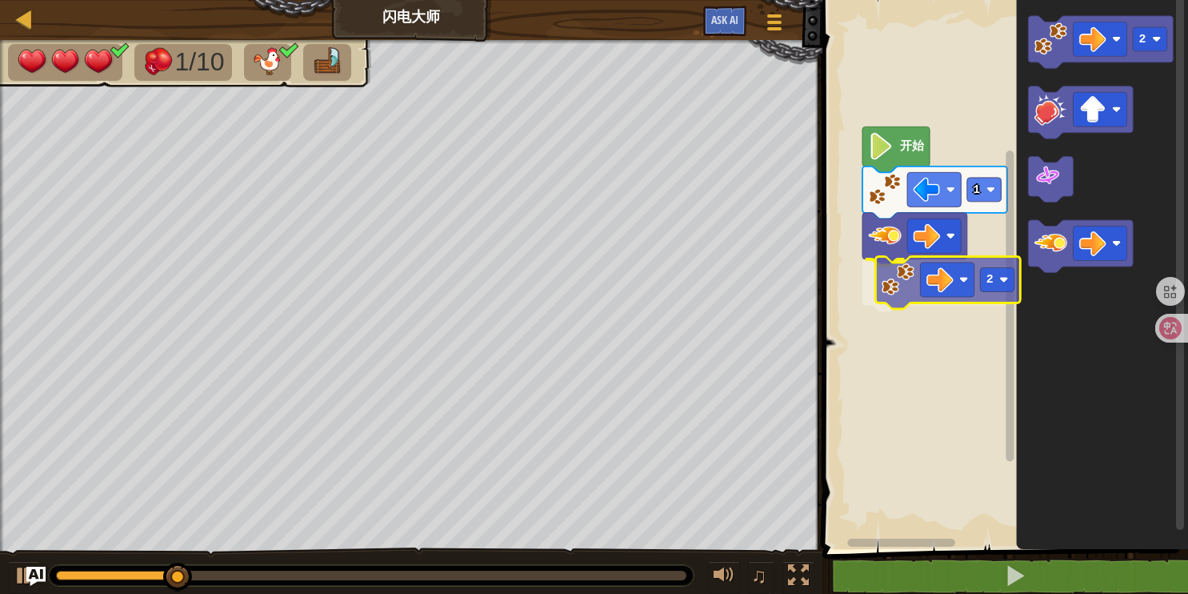
click at [906, 290] on div "开始 1 2 2 2" at bounding box center [1003, 270] width 370 height 557
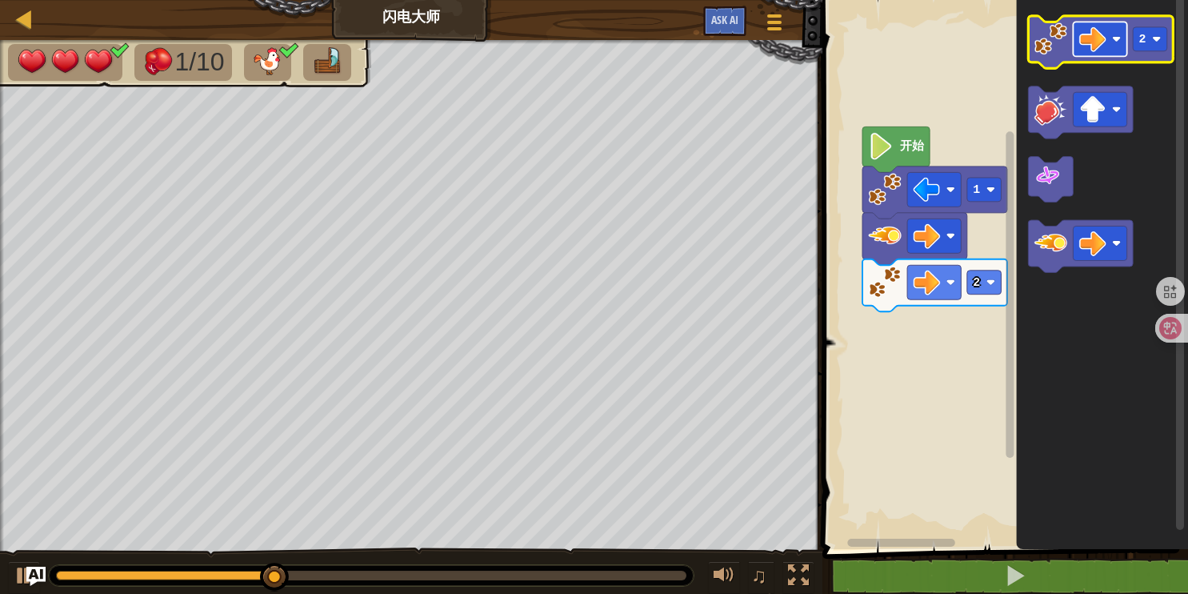
click at [1120, 44] on rect "Blockly工作区" at bounding box center [1101, 39] width 54 height 34
click at [1160, 44] on rect "Blockly工作区" at bounding box center [1151, 39] width 34 height 24
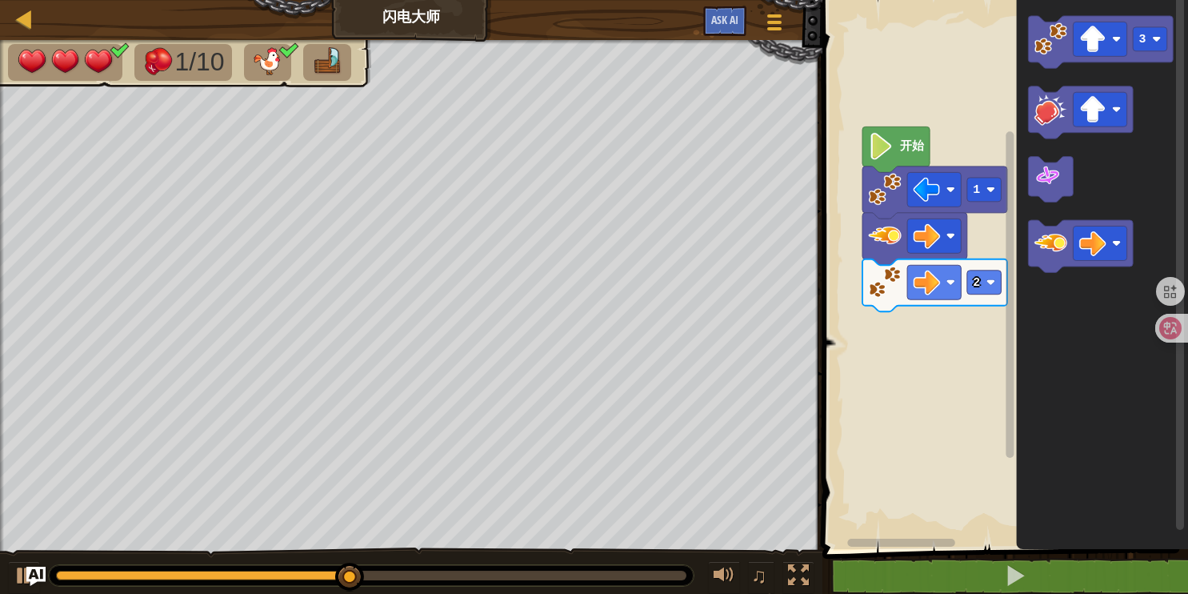
click at [945, 381] on div "开始 1 2 3" at bounding box center [1003, 270] width 370 height 557
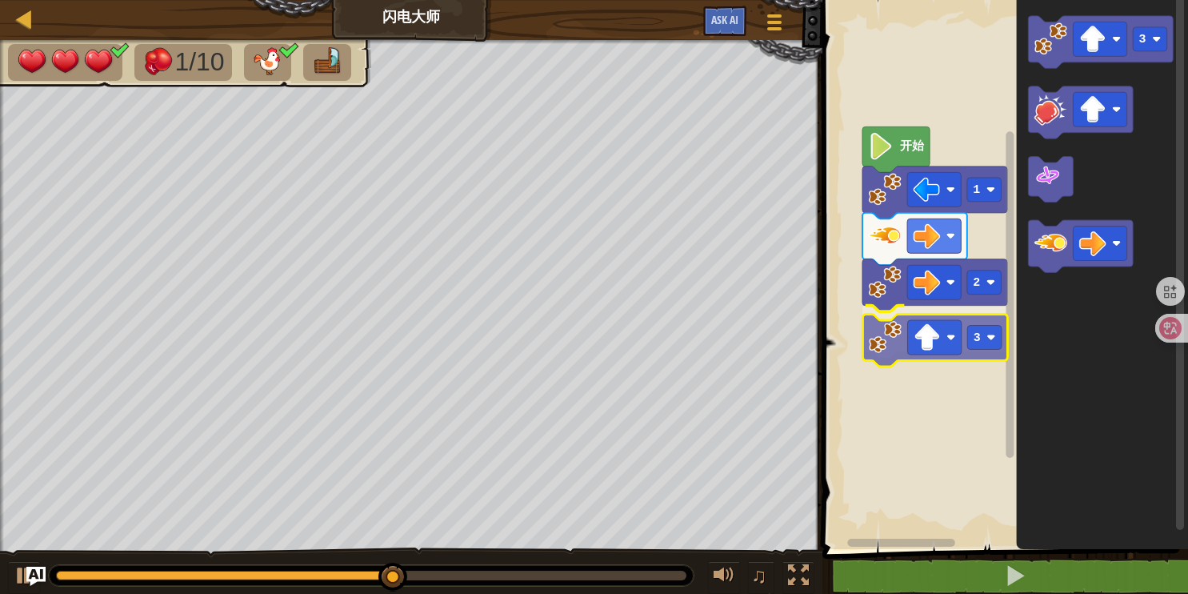
click at [888, 345] on div "开始 1 2 3 3 3" at bounding box center [1003, 270] width 370 height 557
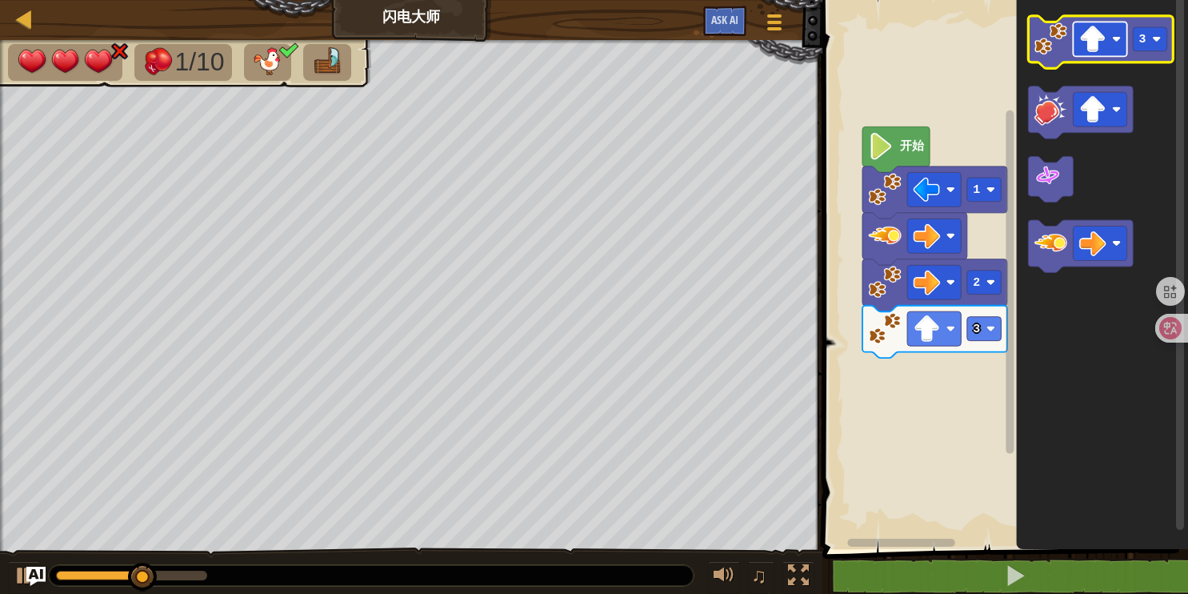
click at [1116, 38] on image "Blockly工作区" at bounding box center [1116, 38] width 9 height 9
click at [1159, 43] on image "Blockly工作区" at bounding box center [1157, 38] width 9 height 9
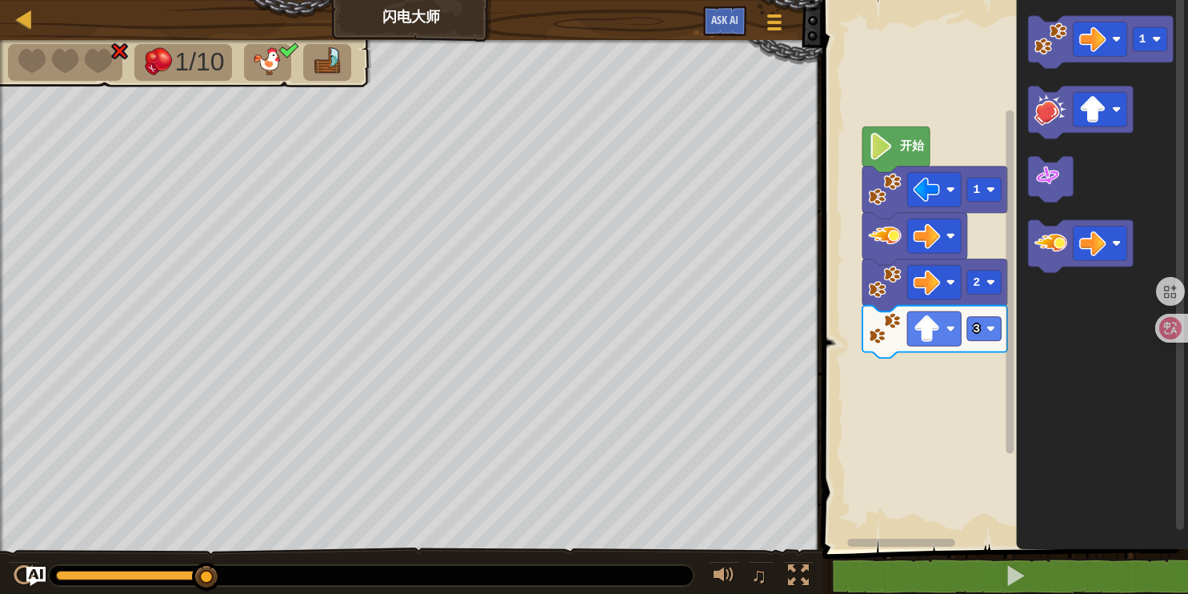
click at [783, 411] on div "地图 闪电大师 游戏菜单 Ask AI 1 ההההההההההההההההההההההההההההההההההההההההההההההההההההההההה…" at bounding box center [594, 297] width 1188 height 594
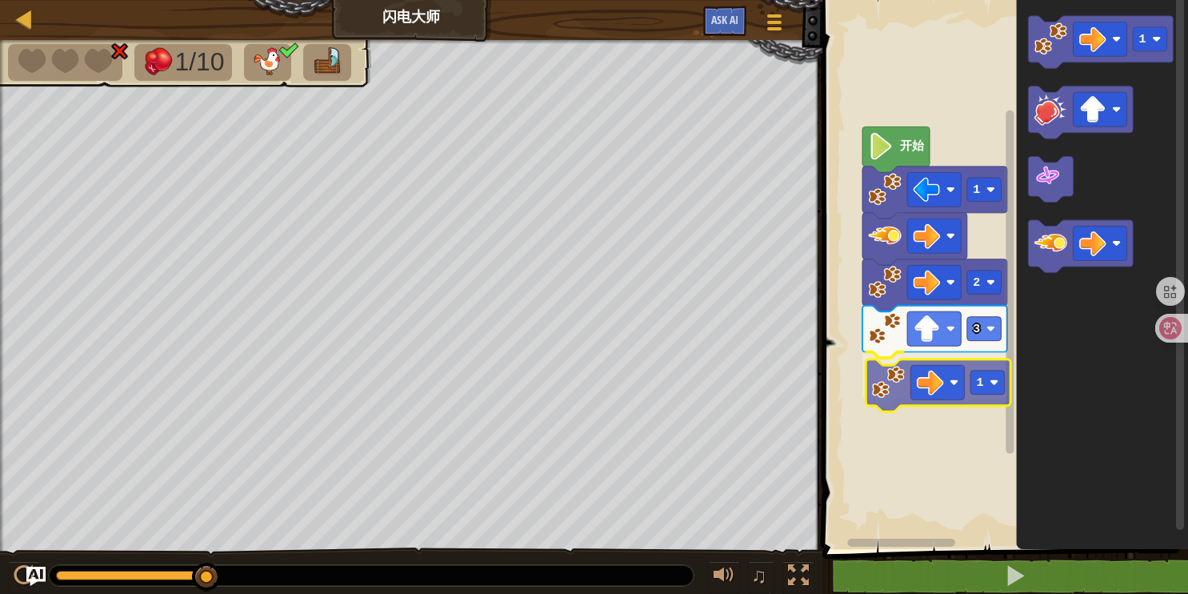
click at [886, 392] on div "开始 1 2 3 1 1 1" at bounding box center [1003, 270] width 370 height 557
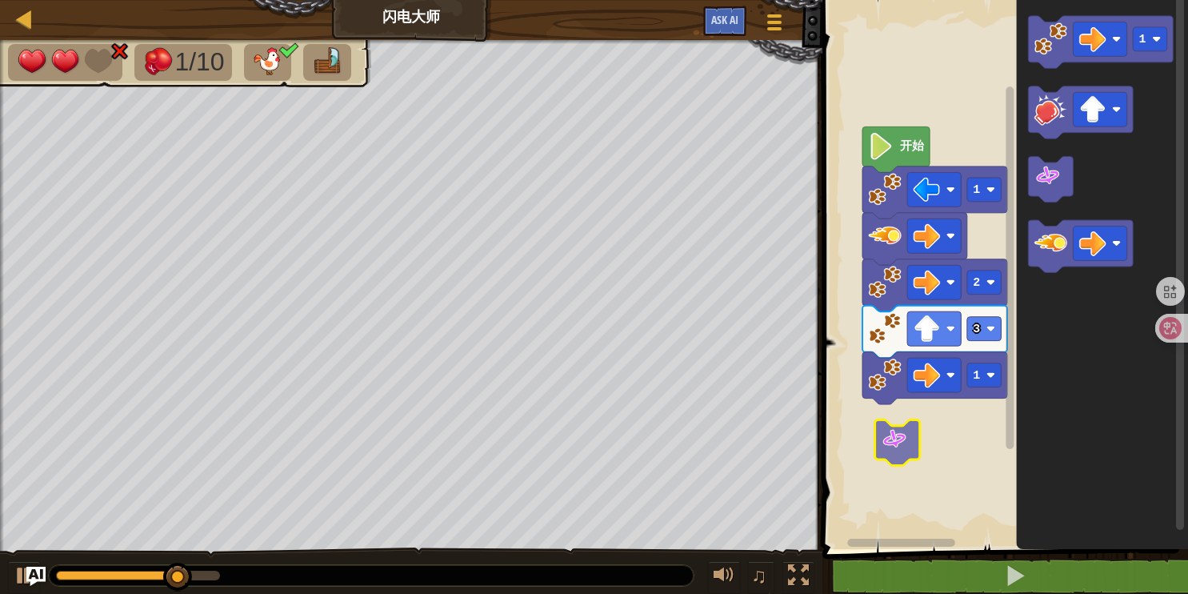
click at [900, 450] on div "开始 1 2 3 1 1" at bounding box center [1003, 270] width 370 height 557
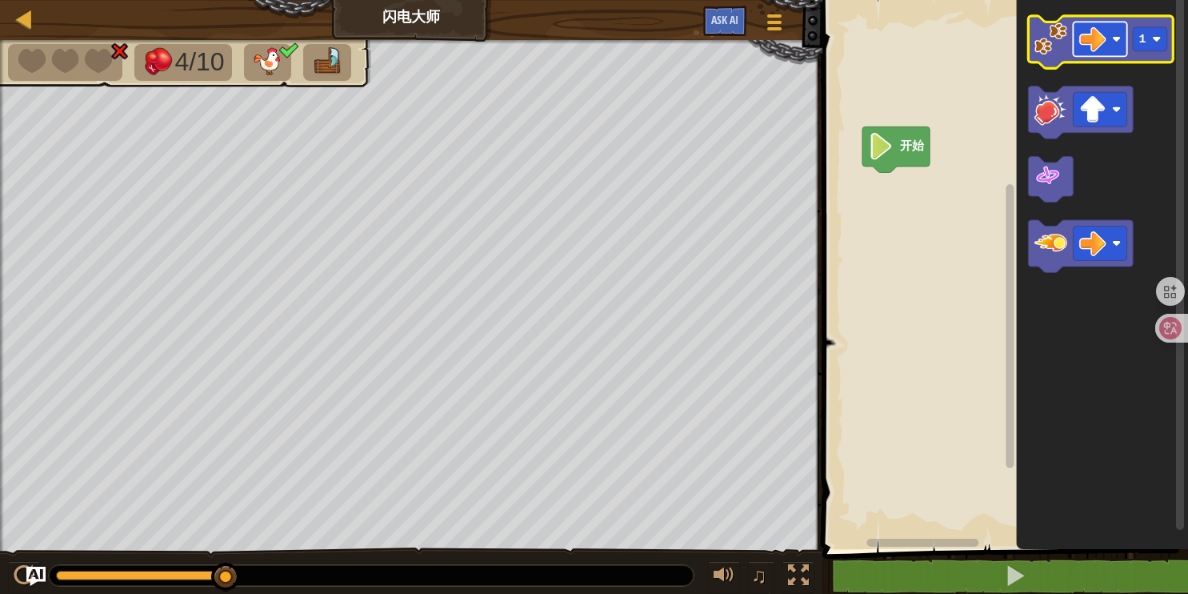
click at [1111, 38] on rect "Blockly工作区" at bounding box center [1101, 39] width 54 height 34
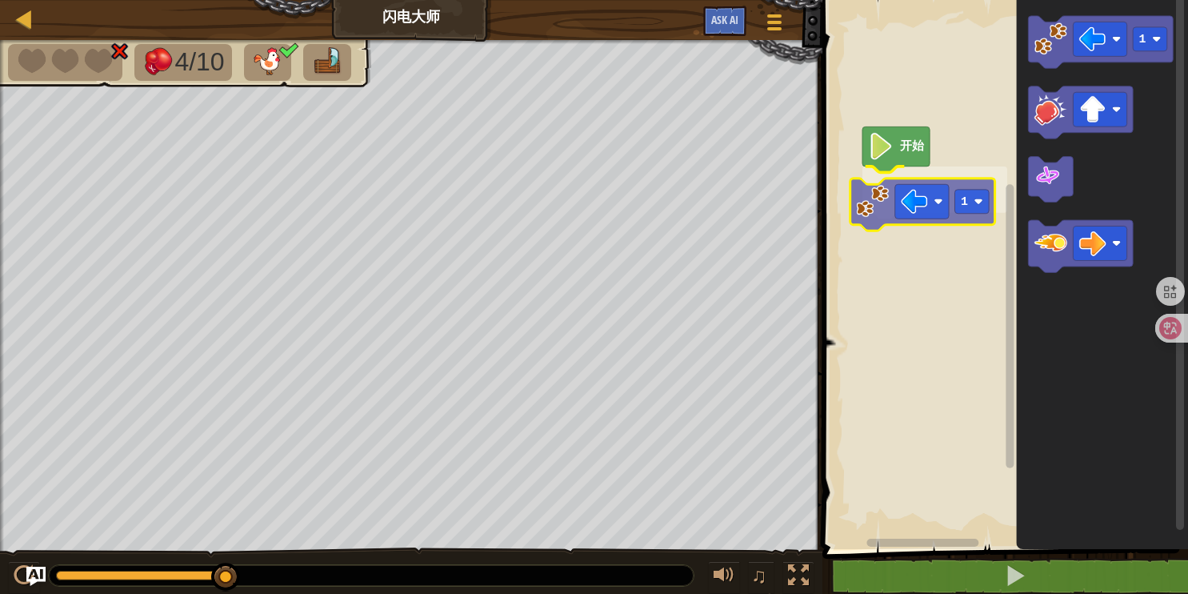
click at [876, 206] on div "开始 1 1 1" at bounding box center [1003, 270] width 370 height 557
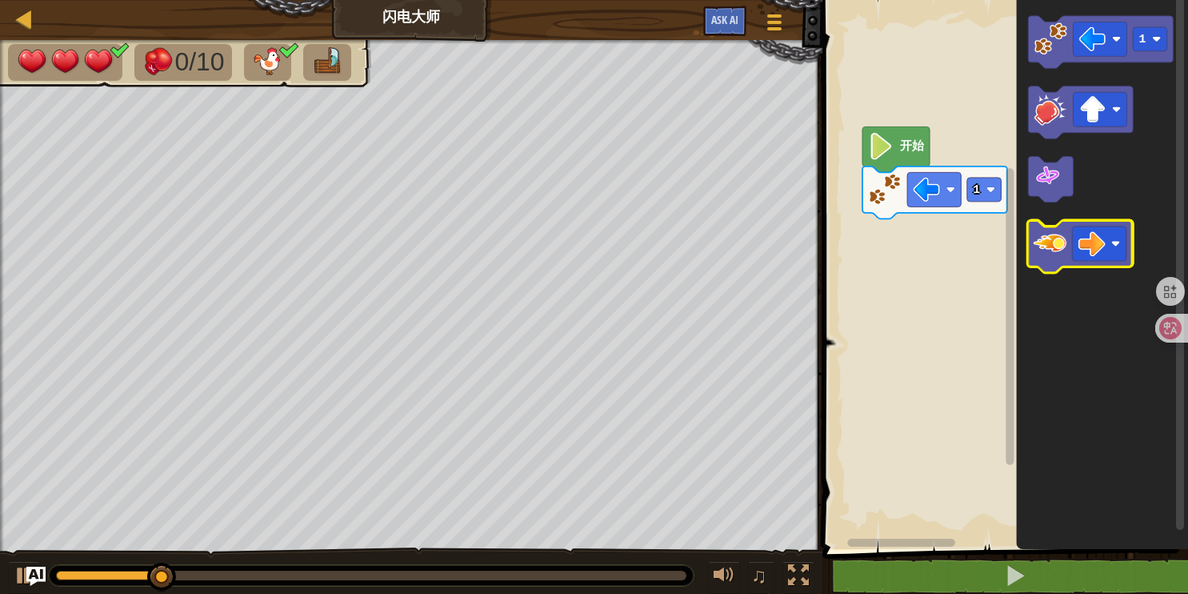
click at [1054, 246] on image "Blockly工作区" at bounding box center [1050, 242] width 33 height 33
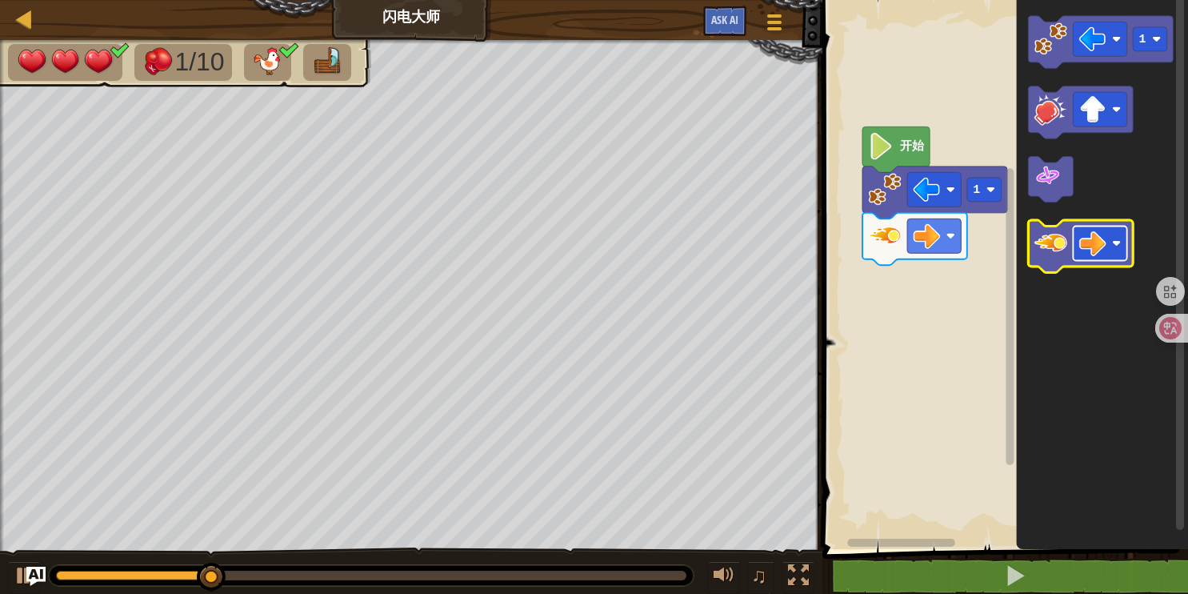
click at [1113, 245] on image "Blockly工作区" at bounding box center [1116, 242] width 9 height 9
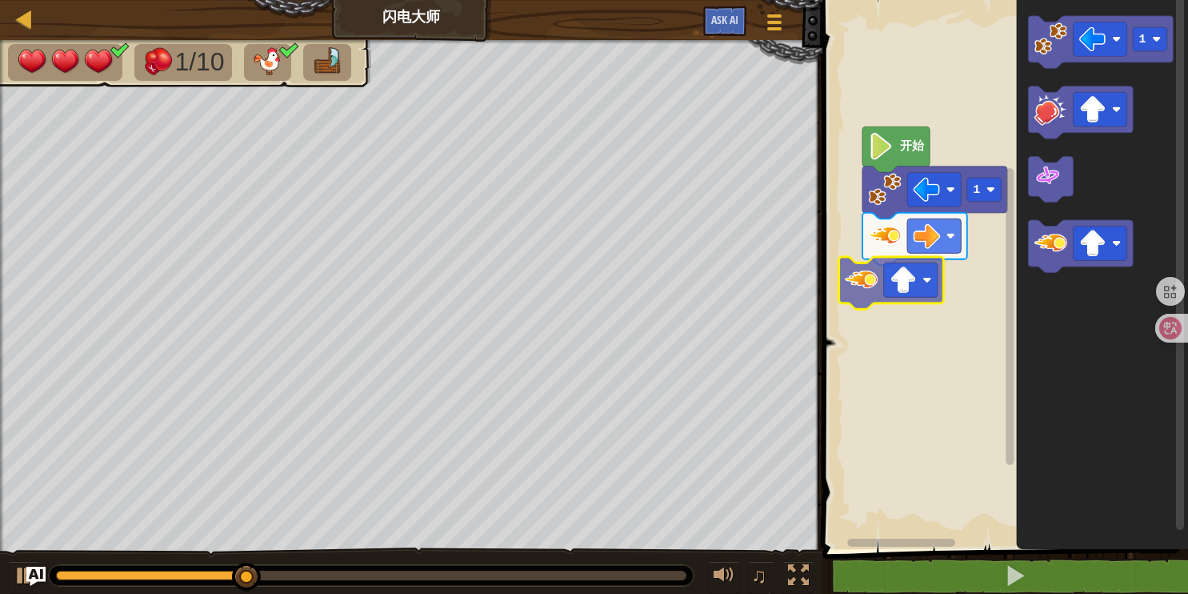
click at [872, 278] on div "开始 1 1" at bounding box center [1003, 270] width 370 height 557
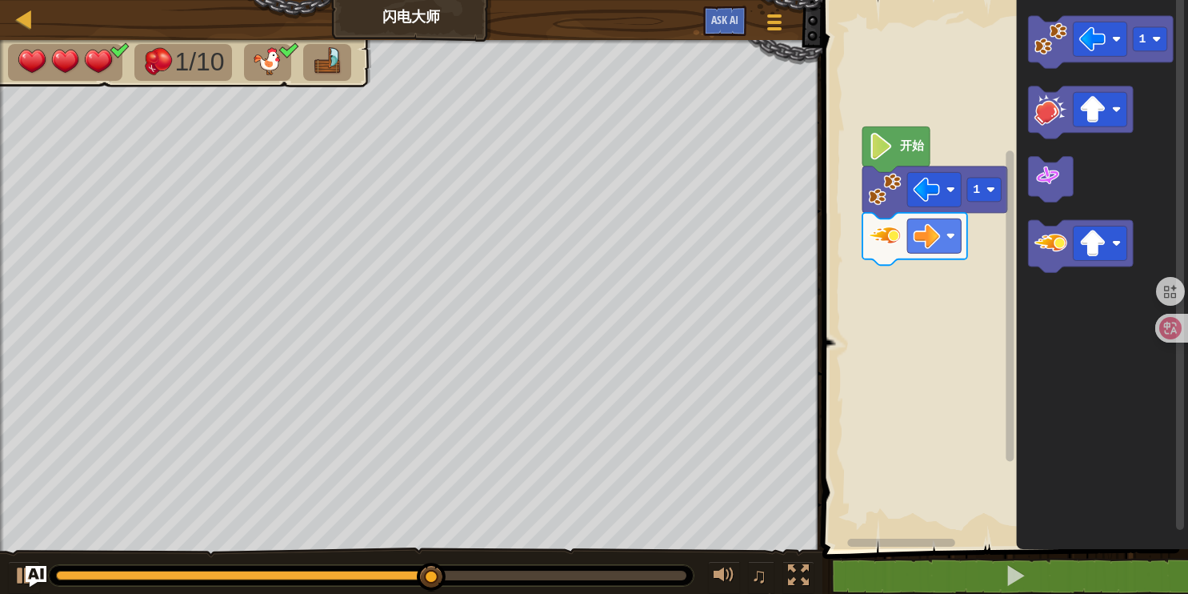
click at [32, 572] on img "Ask AI" at bounding box center [36, 576] width 21 height 21
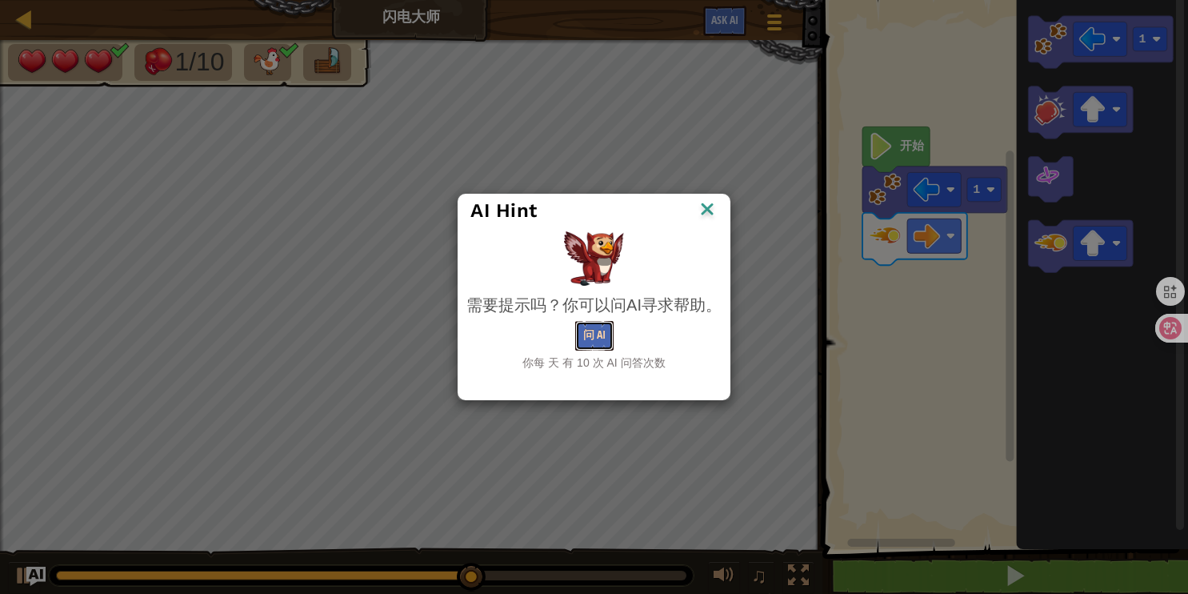
click at [598, 333] on button "问 AI" at bounding box center [594, 336] width 38 height 30
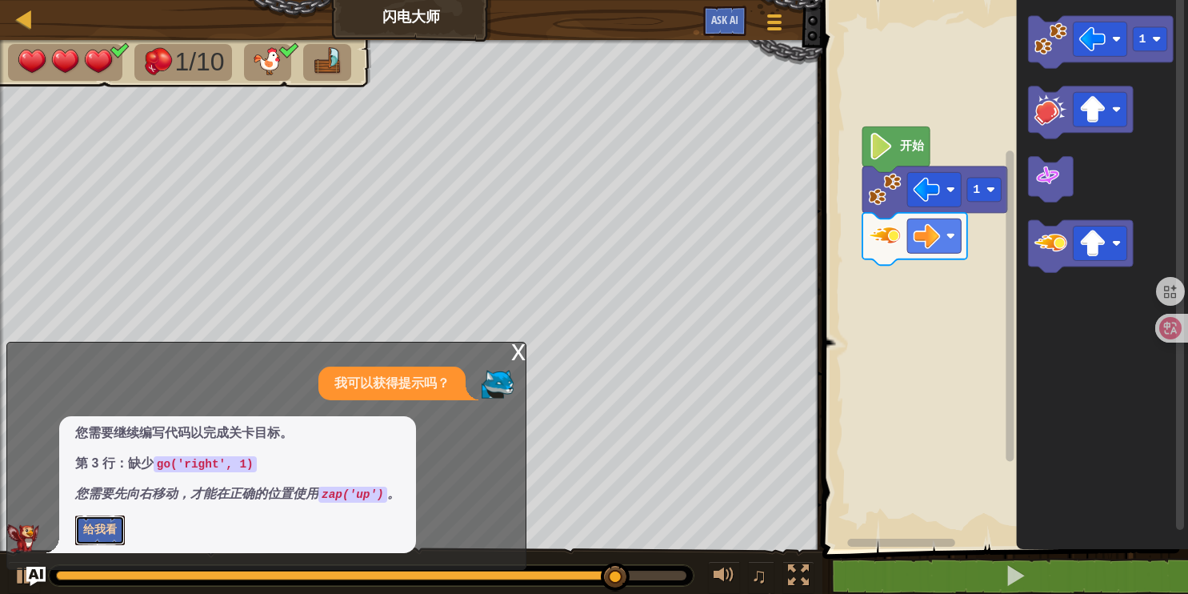
click at [106, 531] on button "给我看" at bounding box center [100, 530] width 50 height 30
click at [518, 352] on div "x" at bounding box center [518, 350] width 14 height 16
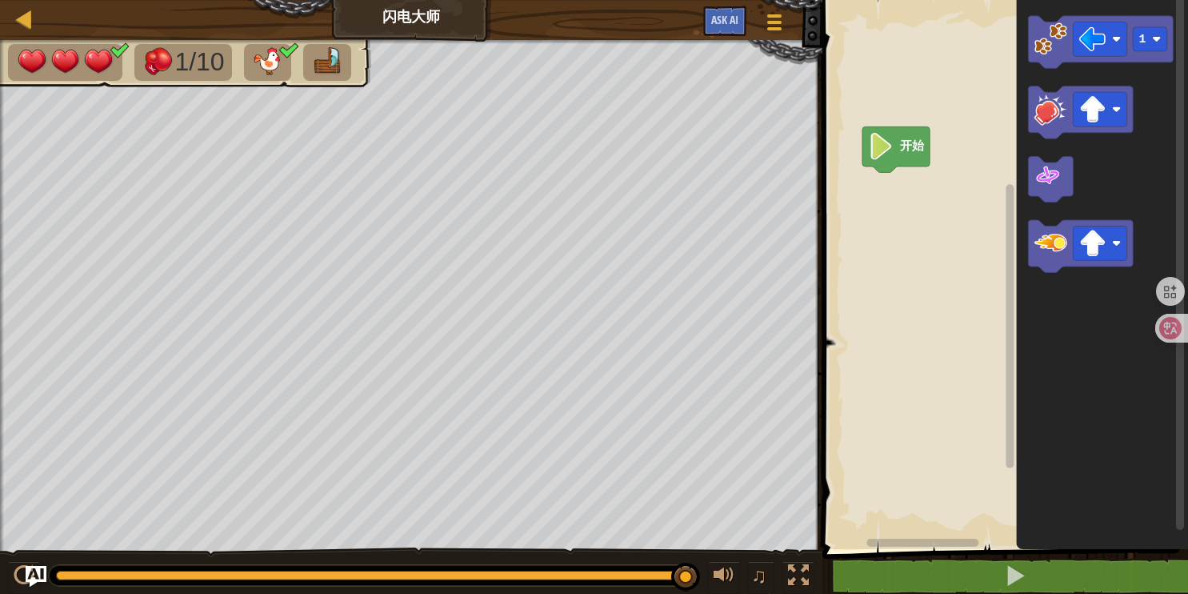
click at [30, 571] on img "Ask AI" at bounding box center [36, 576] width 21 height 21
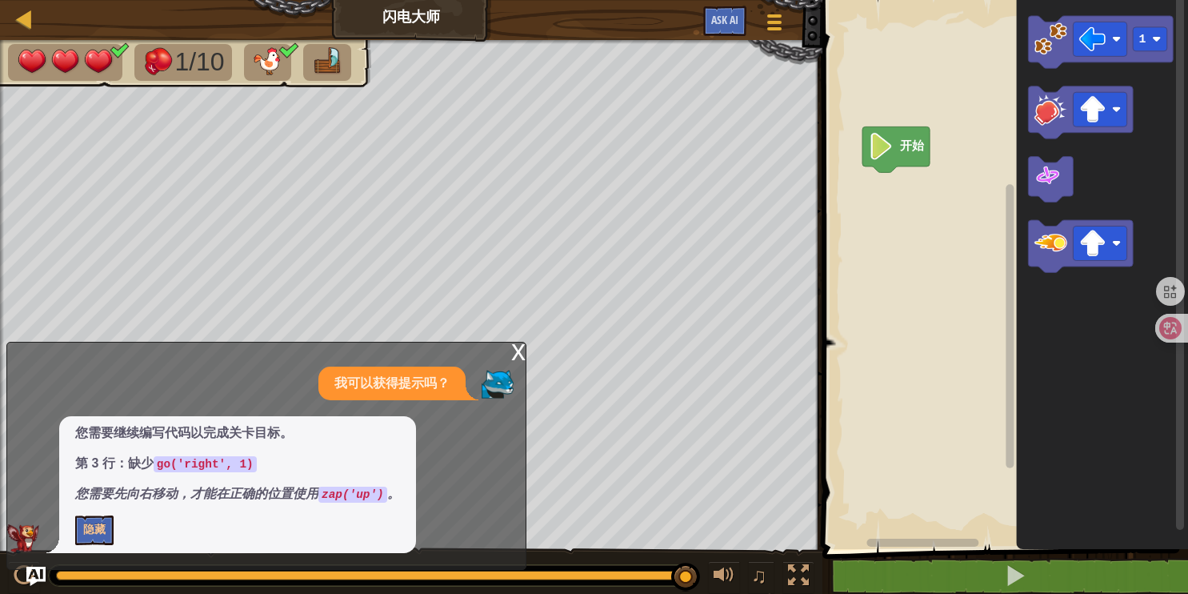
click at [393, 394] on div "我可以获得提示吗？" at bounding box center [391, 383] width 147 height 34
click at [358, 477] on span "您需要继续编写代码以完成关卡目标。 第 3 行：缺少 go('right', 1) 您需要先向右移动，才能在正确的位置使用 zap('up') 。" at bounding box center [237, 463] width 325 height 79
click at [339, 494] on code "zap('up')" at bounding box center [352, 494] width 69 height 16
click at [218, 463] on code "go('right', 1)" at bounding box center [205, 464] width 103 height 16
click at [518, 354] on div "x" at bounding box center [518, 350] width 14 height 16
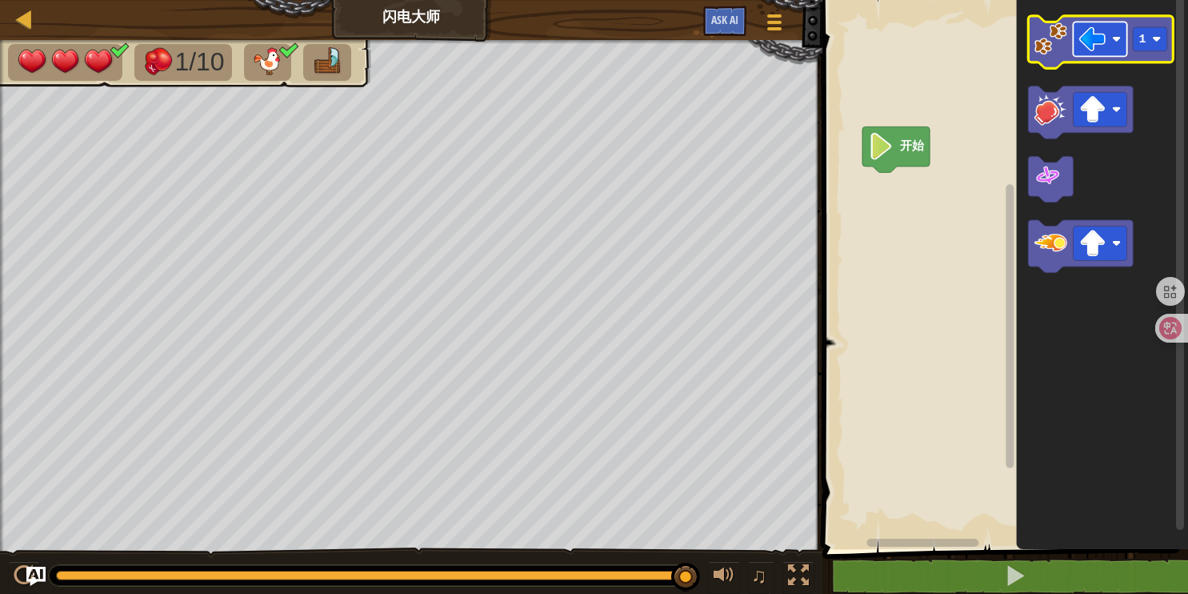
click at [1119, 38] on image "Blockly工作区" at bounding box center [1116, 38] width 9 height 9
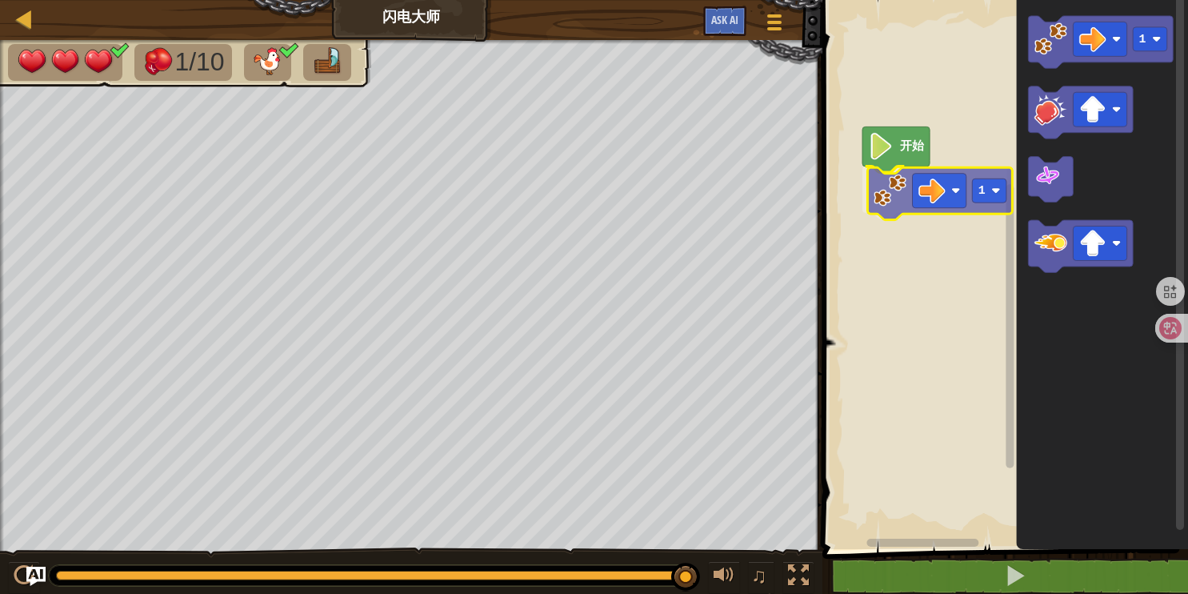
click at [898, 193] on div "开始 1 1 1" at bounding box center [1003, 270] width 370 height 557
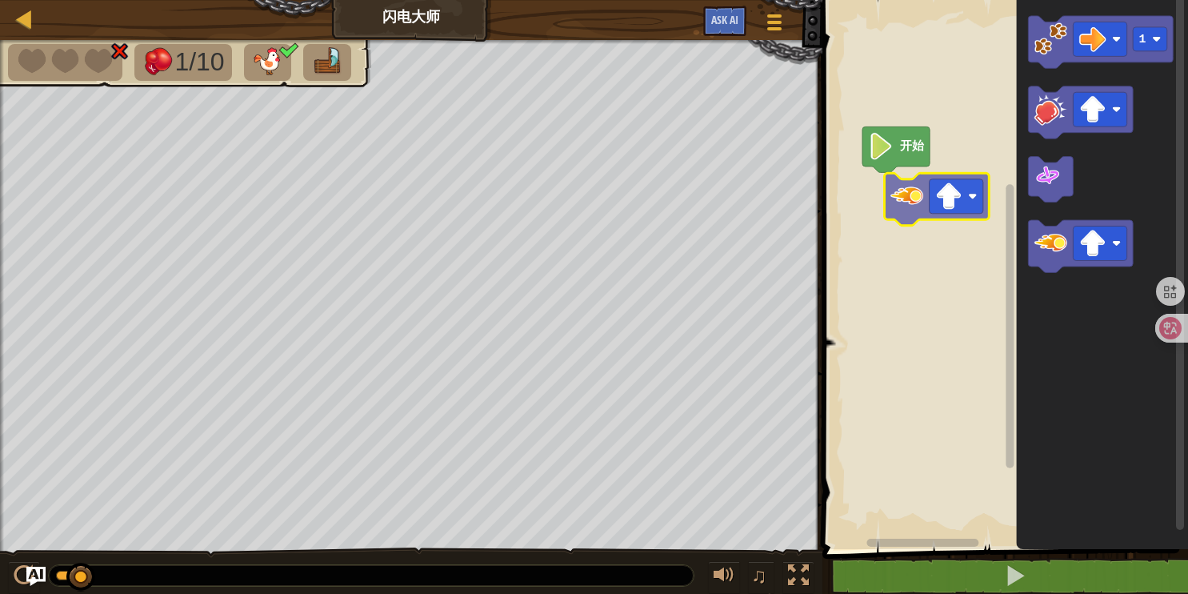
click at [901, 196] on div "开始 1" at bounding box center [1003, 270] width 370 height 557
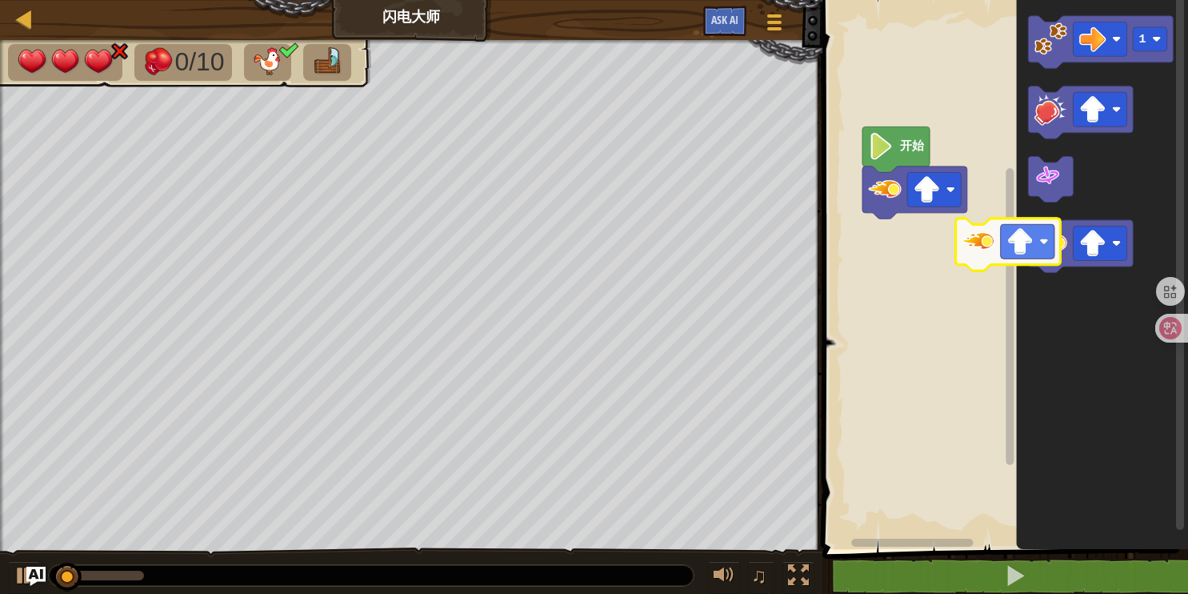
click at [903, 244] on div "开始 1" at bounding box center [1003, 270] width 370 height 557
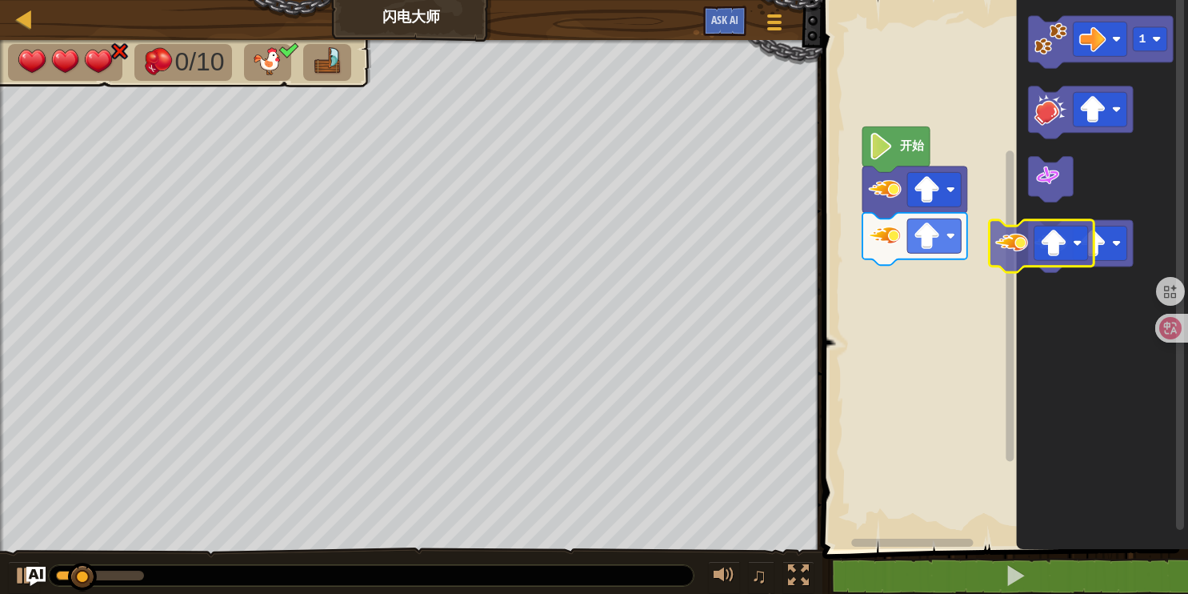
click at [883, 278] on div "开始 1" at bounding box center [1003, 270] width 370 height 557
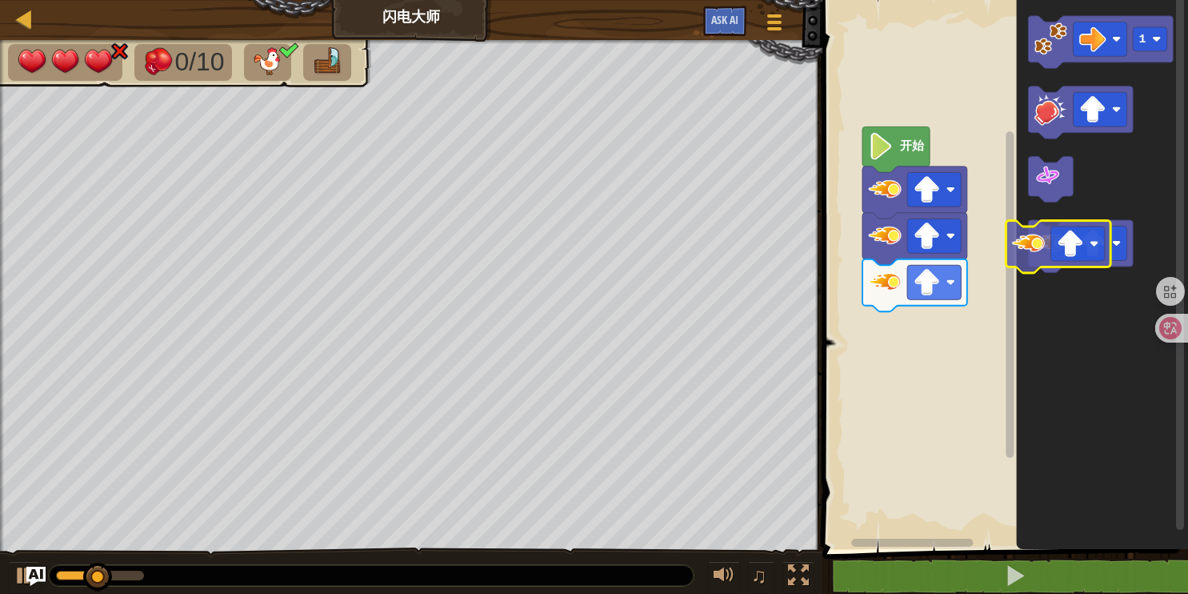
click at [865, 294] on div "开始 1" at bounding box center [1003, 270] width 370 height 557
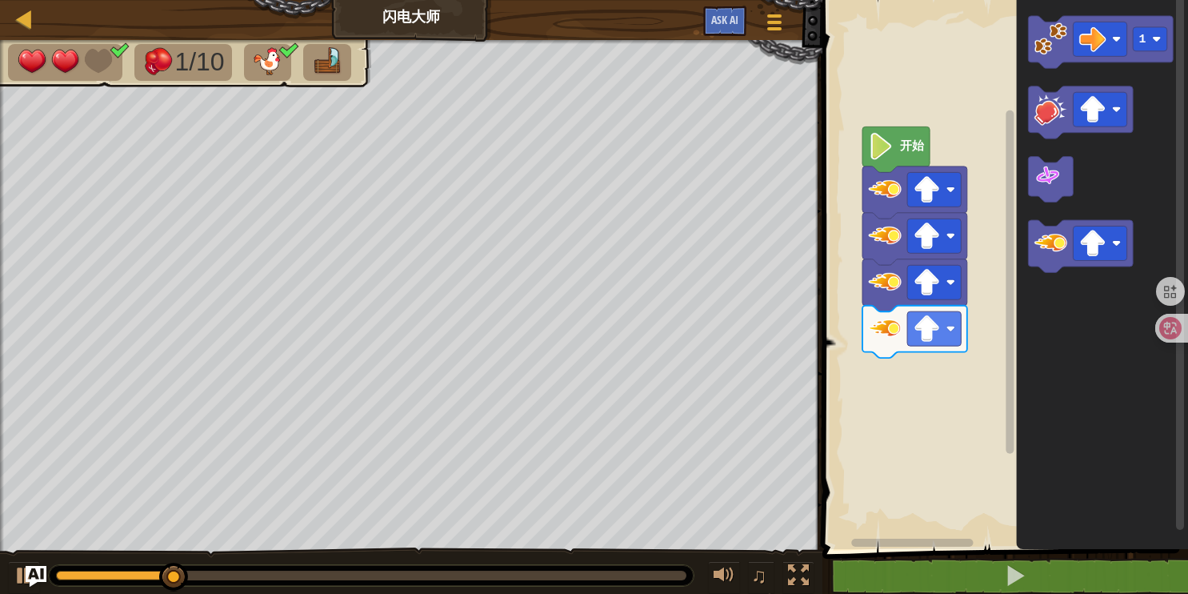
click at [37, 571] on img "Ask AI" at bounding box center [36, 576] width 21 height 21
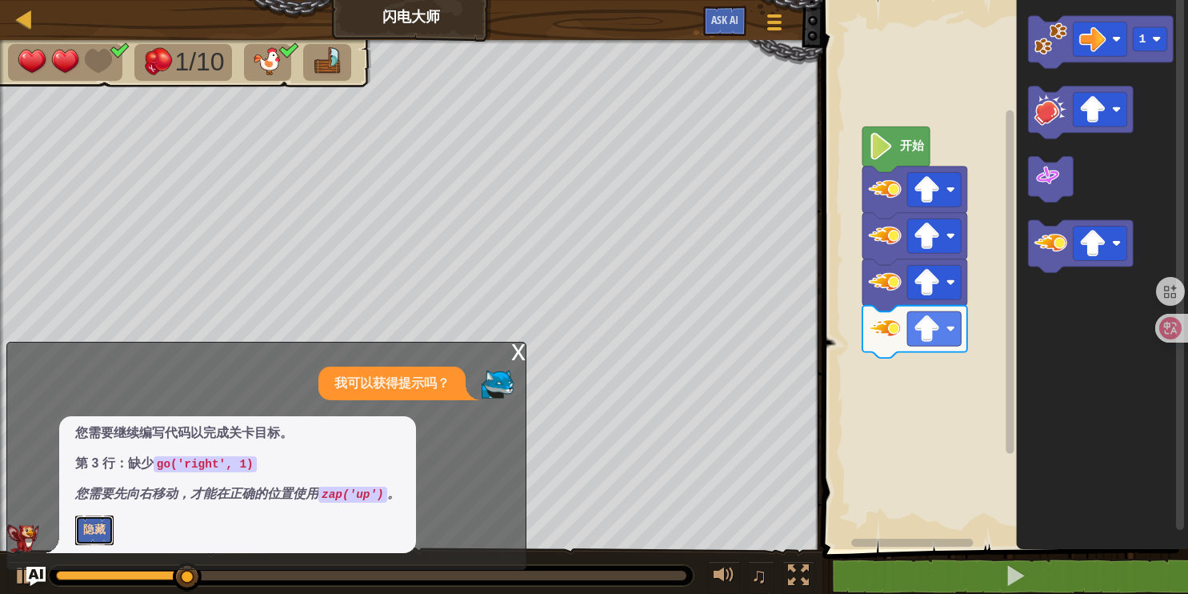
click at [94, 526] on button "隐藏" at bounding box center [94, 530] width 38 height 30
click at [102, 536] on button "给我看" at bounding box center [100, 530] width 50 height 30
click at [351, 492] on code "zap('up')" at bounding box center [352, 494] width 69 height 16
click at [518, 349] on div "x" at bounding box center [518, 350] width 14 height 16
